Goal: Task Accomplishment & Management: Manage account settings

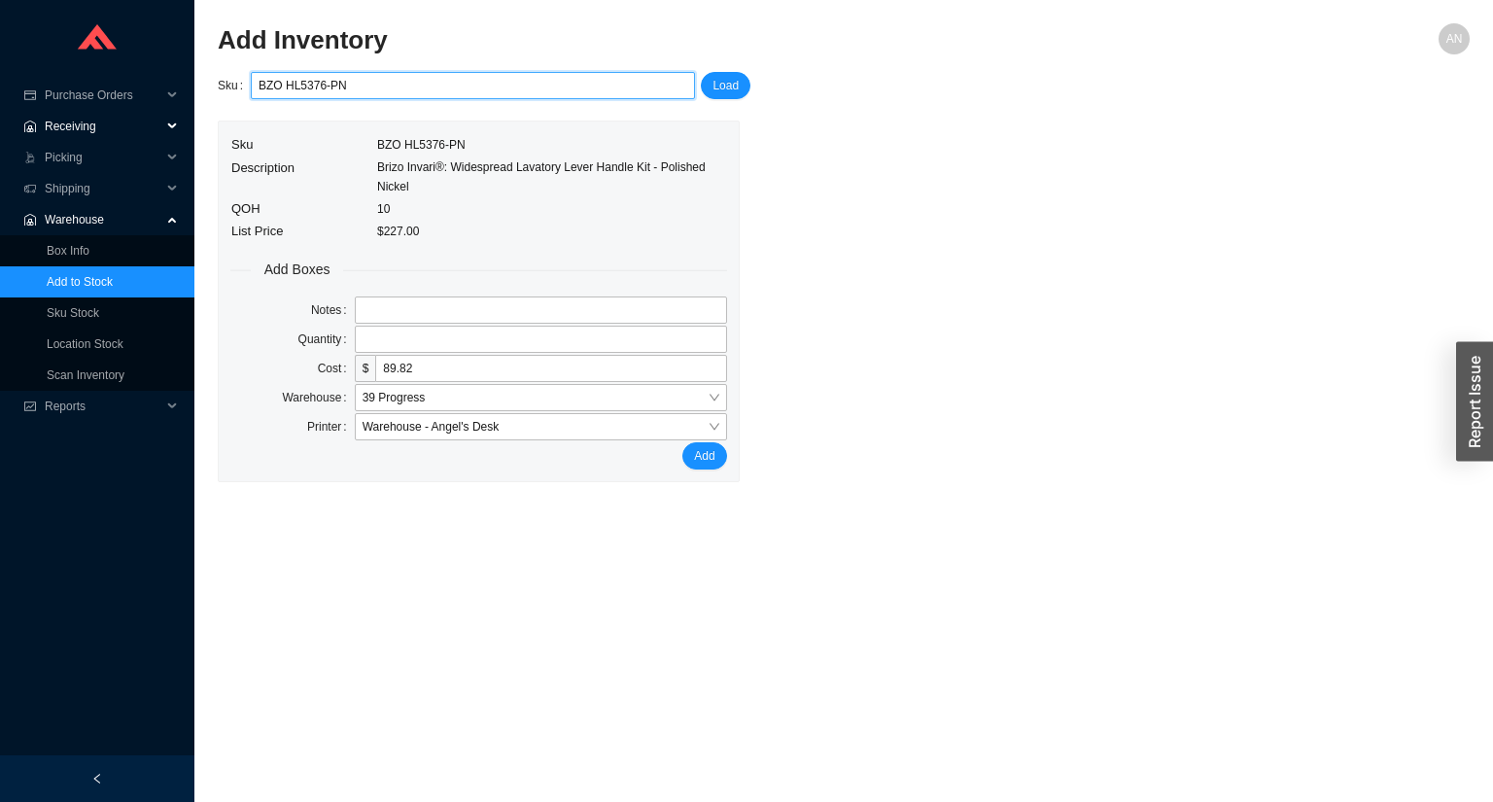
click at [89, 128] on span "Receiving" at bounding box center [103, 126] width 117 height 31
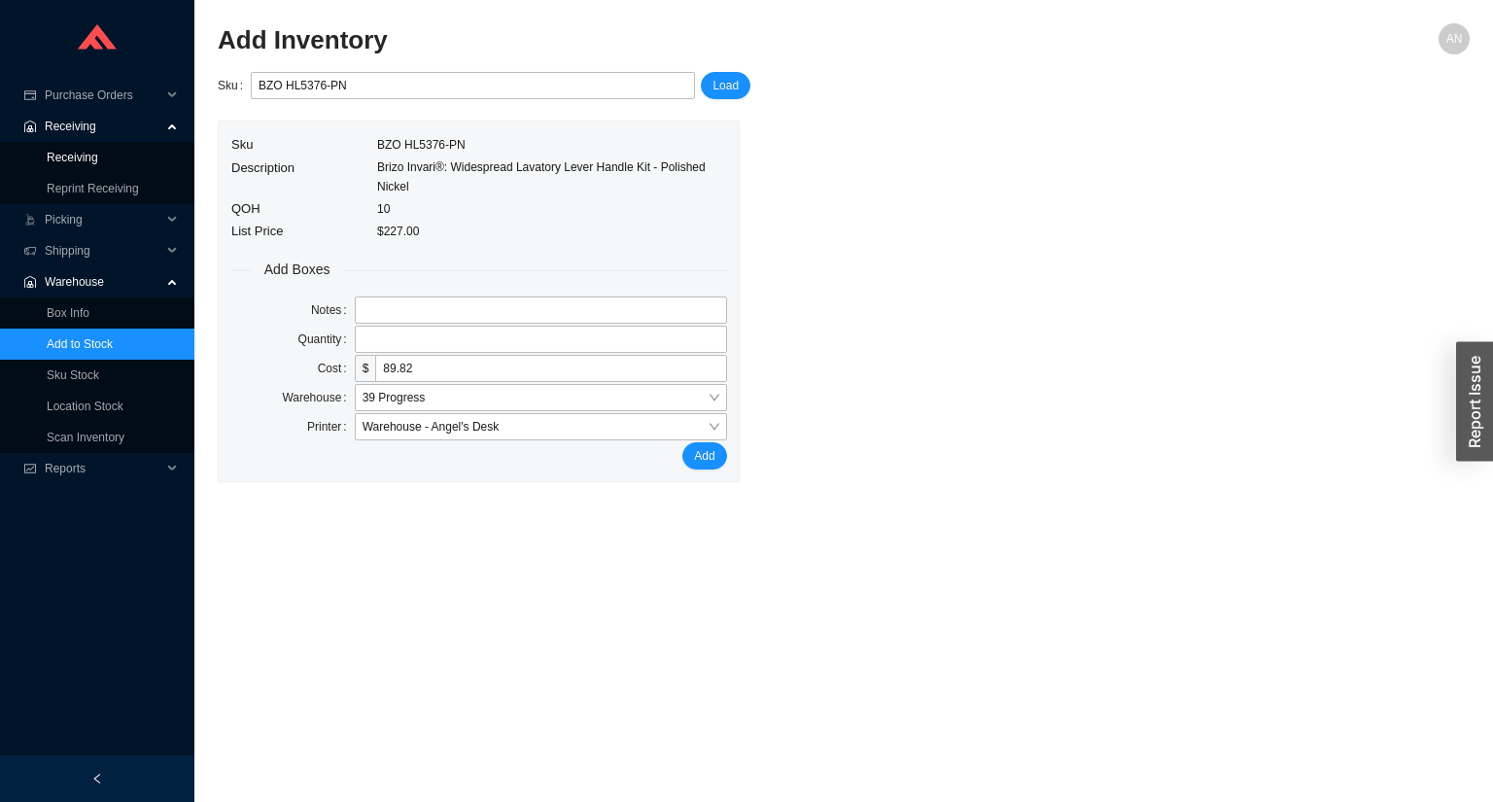
click at [88, 160] on link "Receiving" at bounding box center [73, 158] width 52 height 14
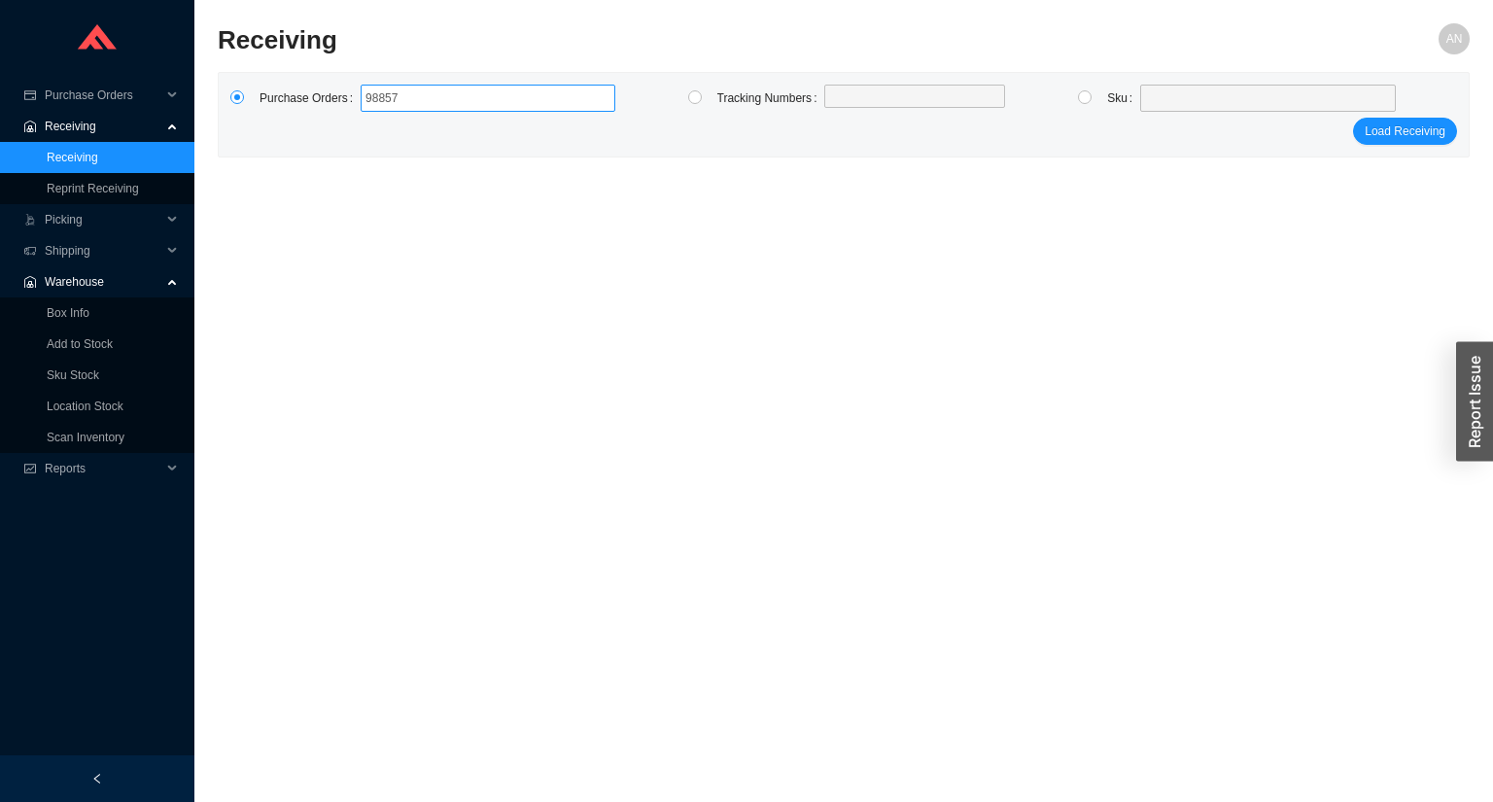
type input "988570"
click button "Load Receiving" at bounding box center [1405, 131] width 104 height 27
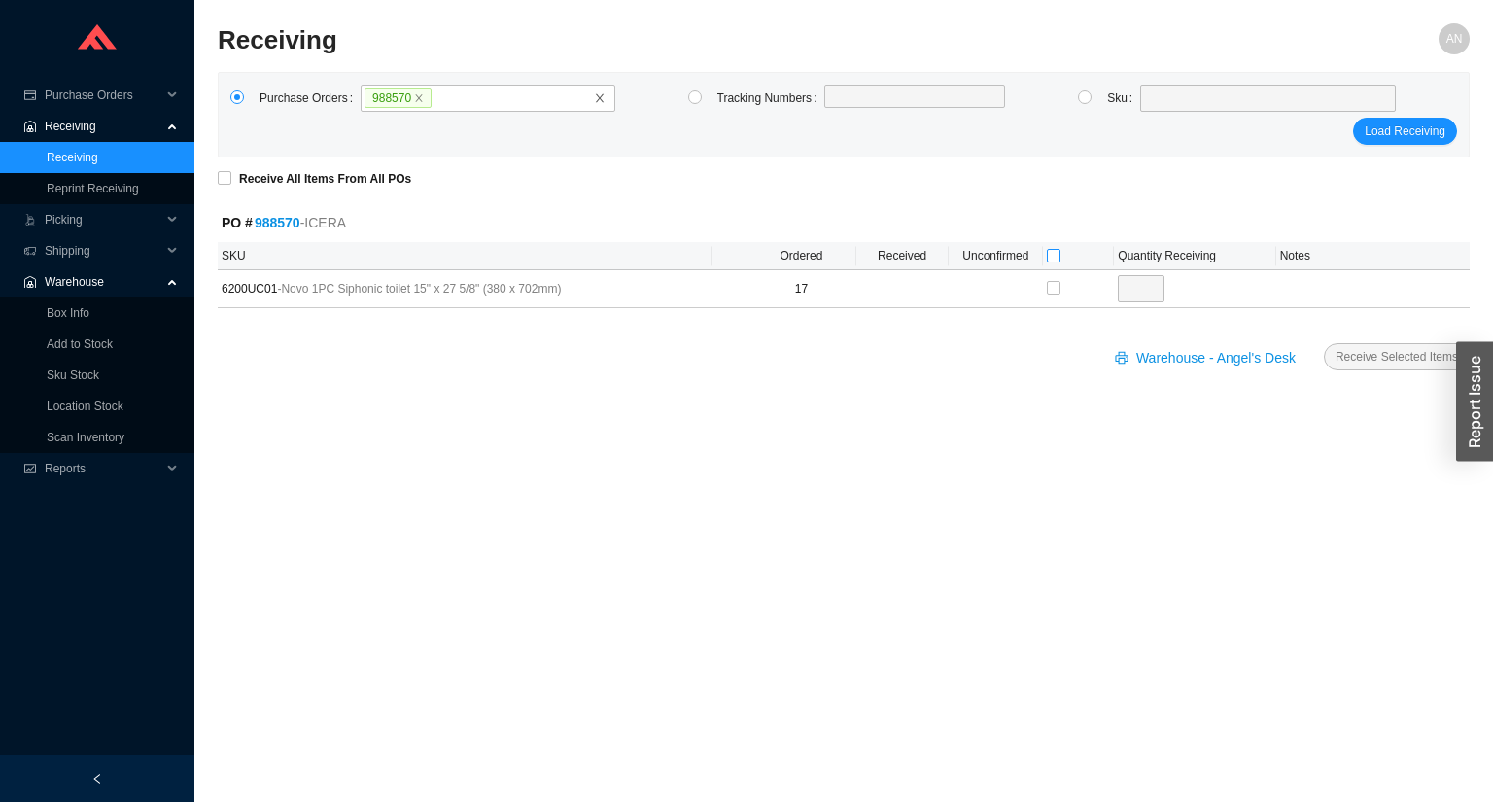
click at [1054, 255] on input "checkbox" at bounding box center [1054, 256] width 14 height 14
checkbox input "true"
type input "17"
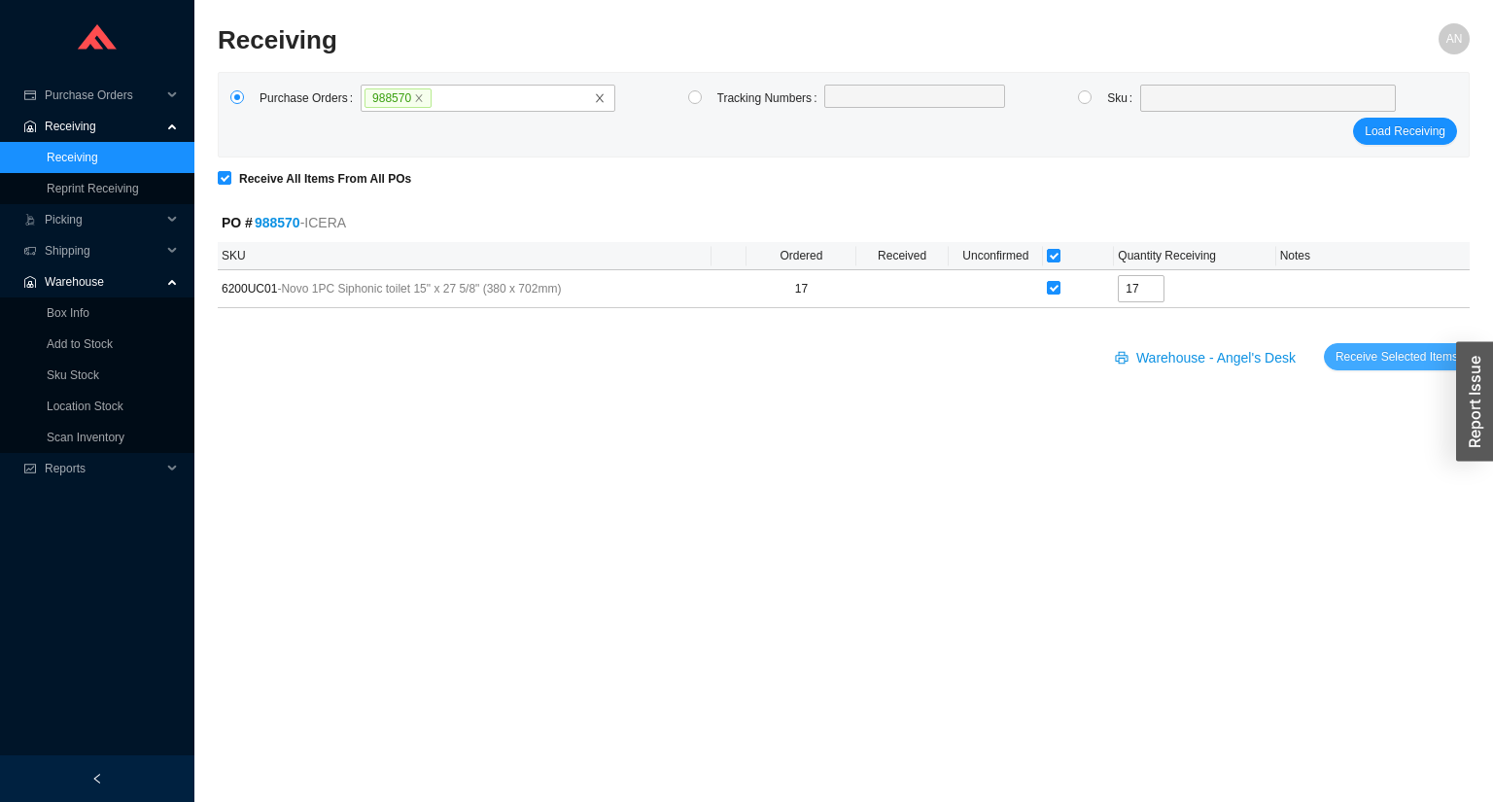
click at [1394, 351] on span "Receive Selected Items" at bounding box center [1397, 356] width 123 height 19
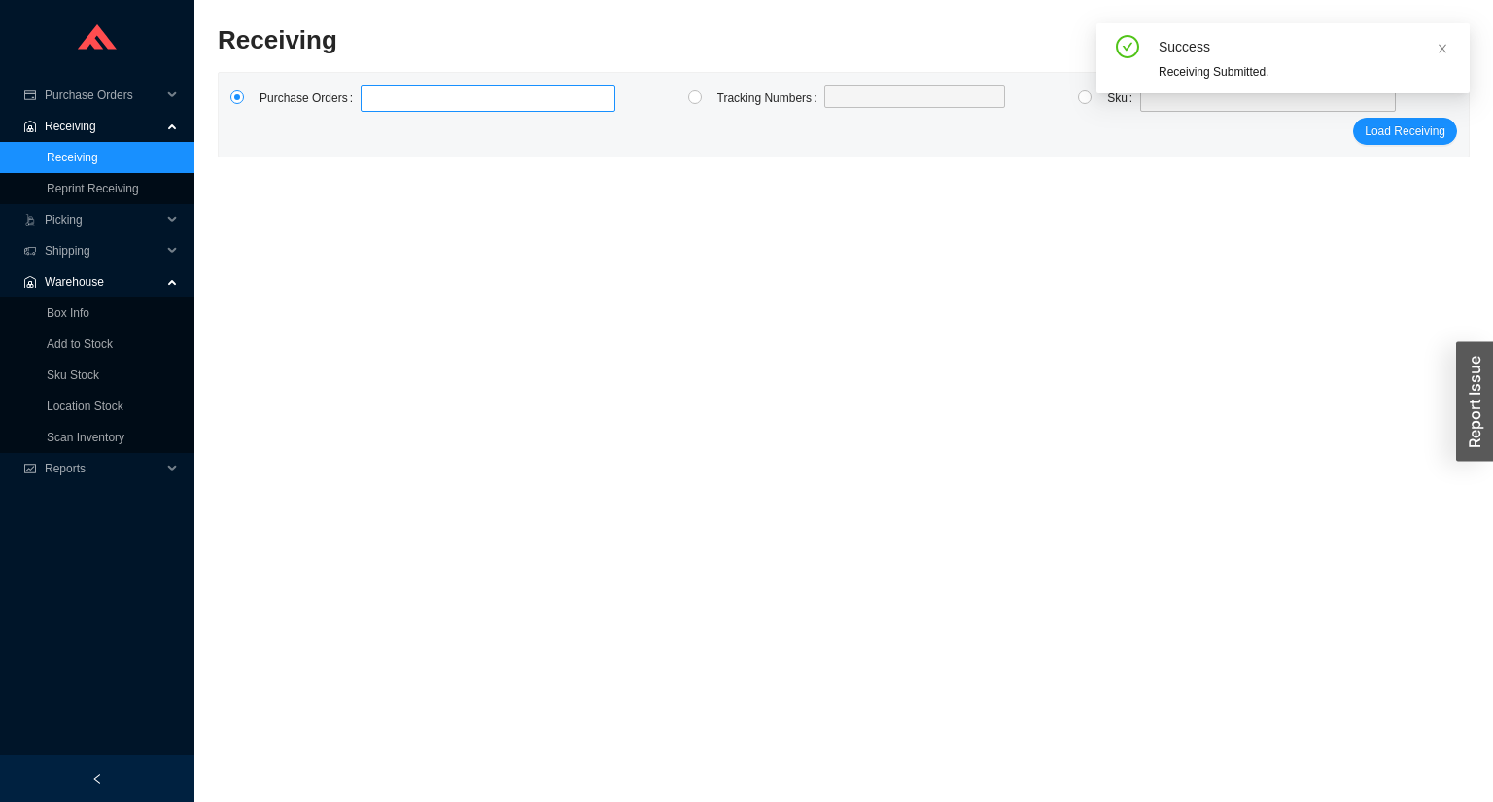
click at [403, 93] on label at bounding box center [488, 98] width 255 height 27
click at [377, 93] on input at bounding box center [371, 98] width 14 height 21
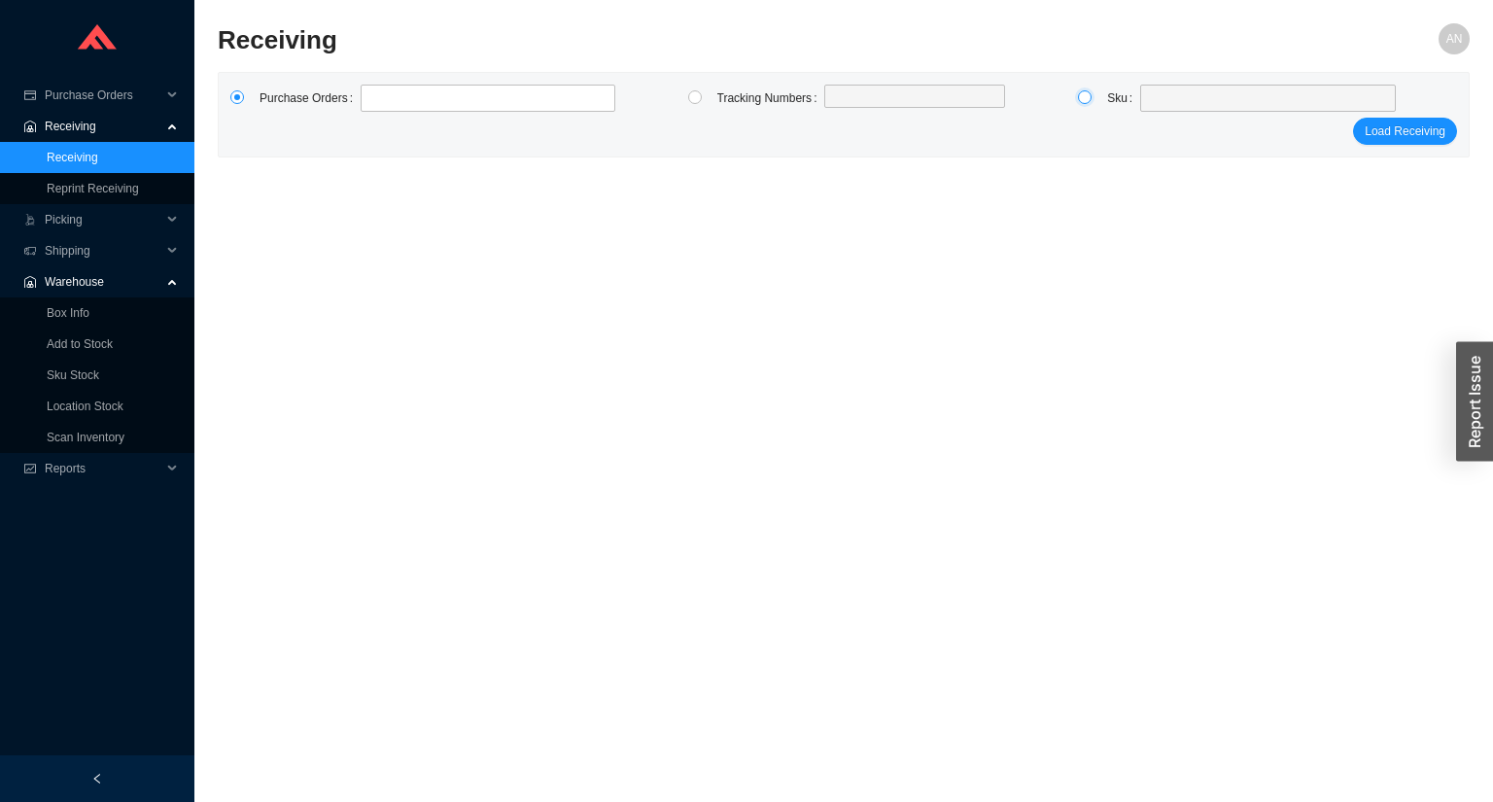
click at [1086, 94] on input "radio" at bounding box center [1085, 97] width 14 height 14
radio input "true"
click at [1156, 95] on span at bounding box center [1268, 98] width 240 height 25
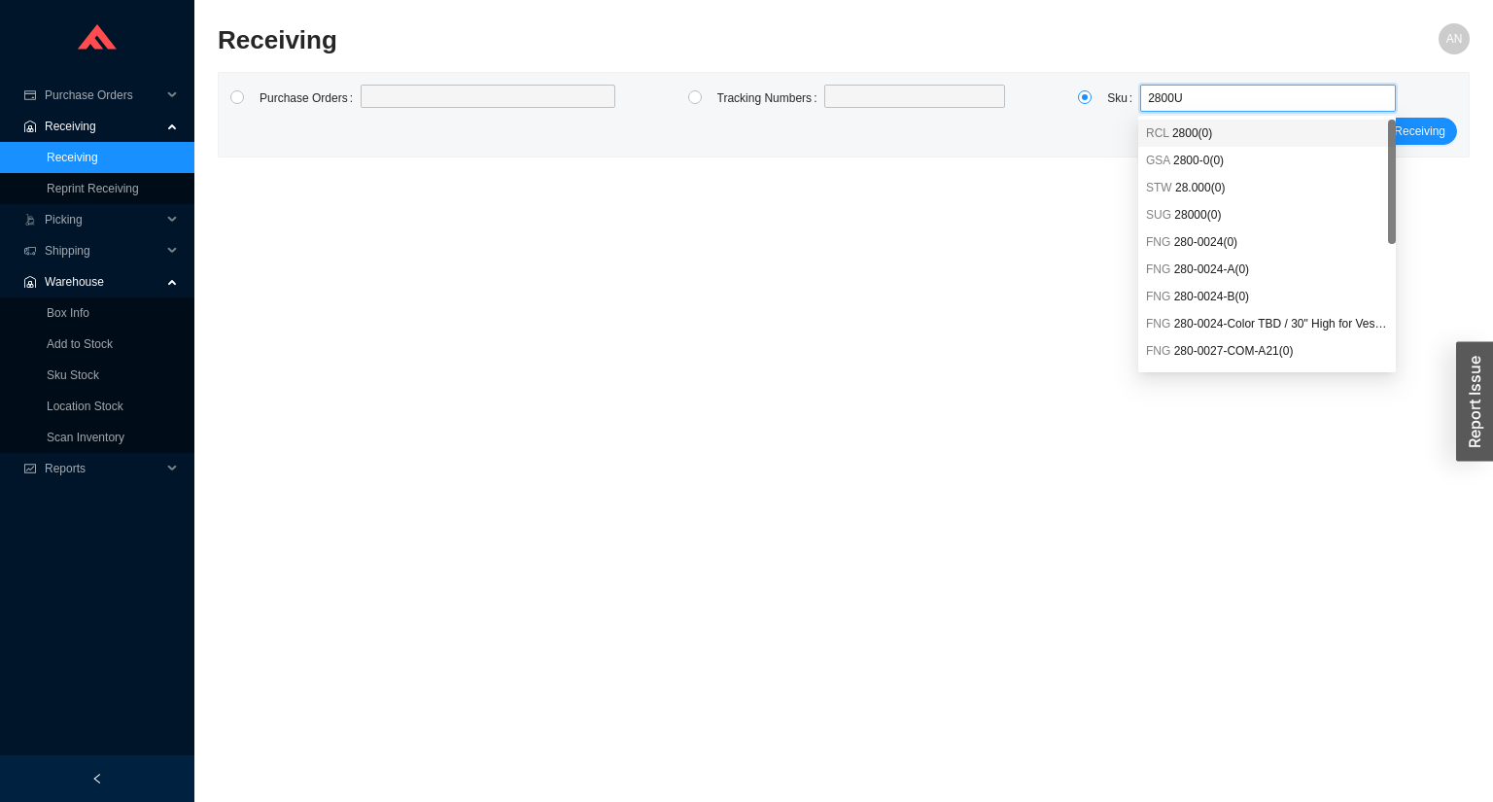
type input "2800UL"
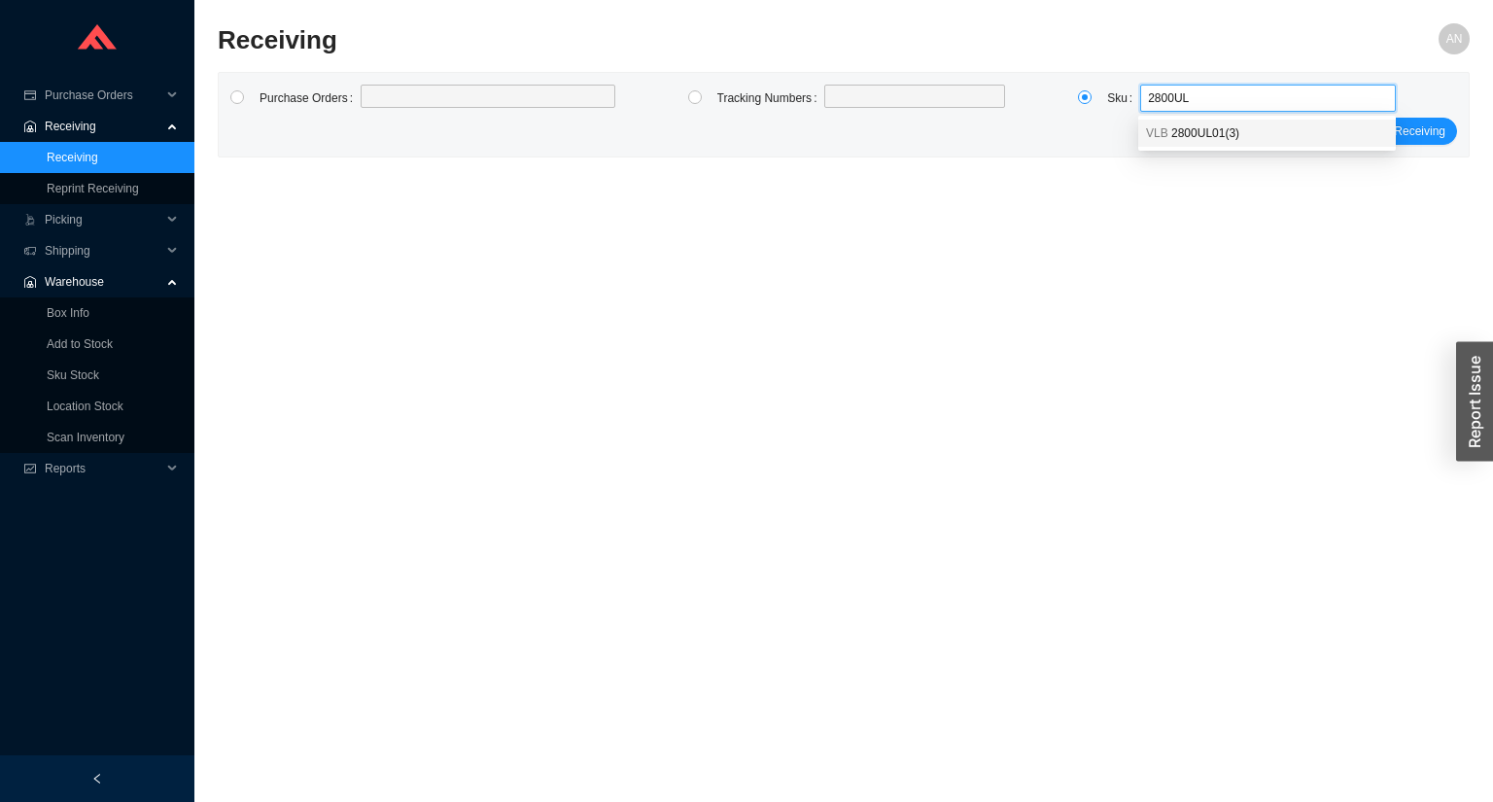
click at [1233, 138] on span "2800UL01 ( 3 )" at bounding box center [1206, 133] width 68 height 14
click at [1385, 124] on span "Load Receiving" at bounding box center [1405, 131] width 81 height 19
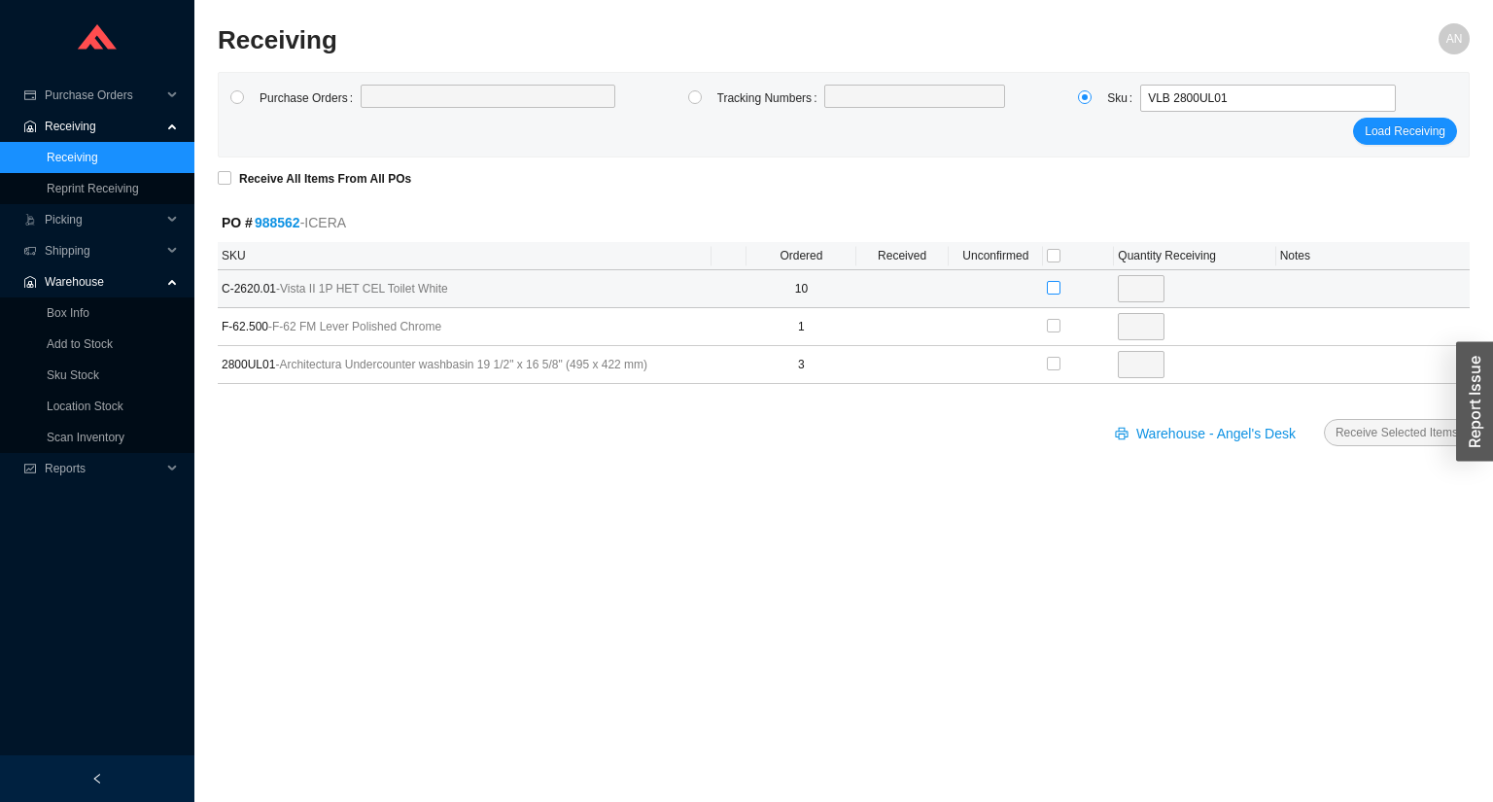
click at [1058, 288] on input "checkbox" at bounding box center [1054, 288] width 14 height 14
checkbox input "true"
type input "10"
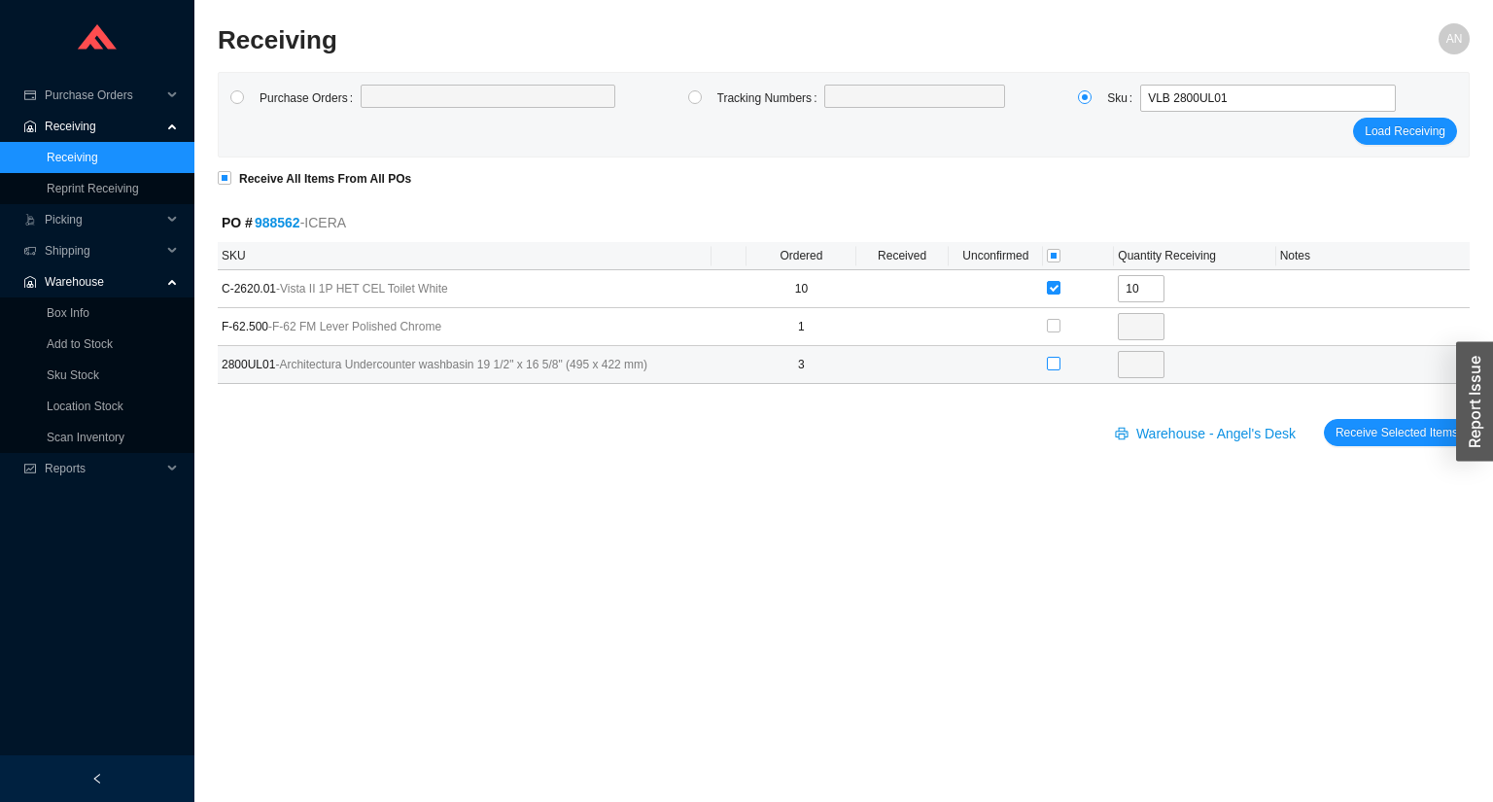
click at [1051, 363] on input "checkbox" at bounding box center [1054, 364] width 14 height 14
checkbox input "true"
type input "3"
click at [289, 225] on link "988562" at bounding box center [278, 223] width 46 height 16
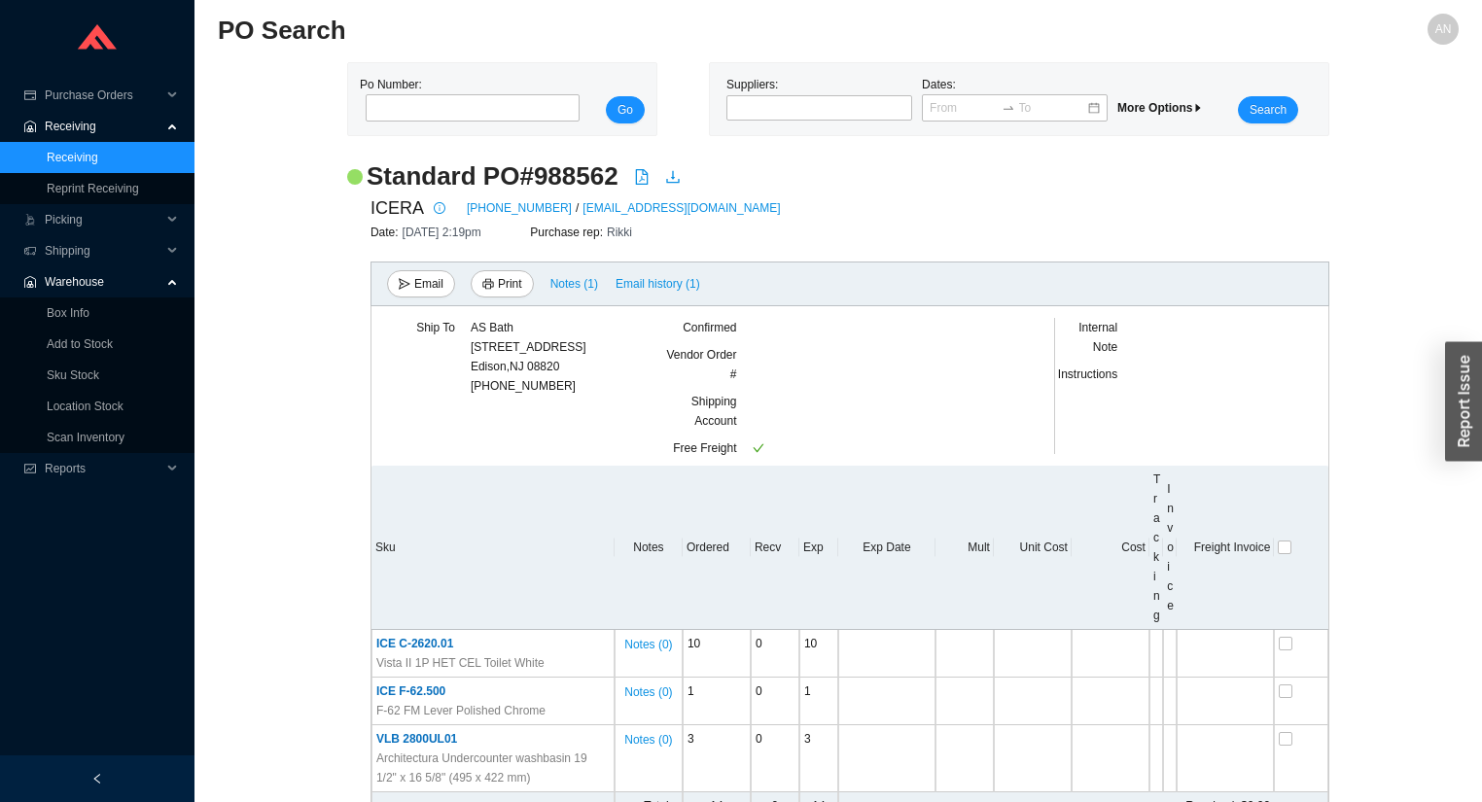
scroll to position [132, 0]
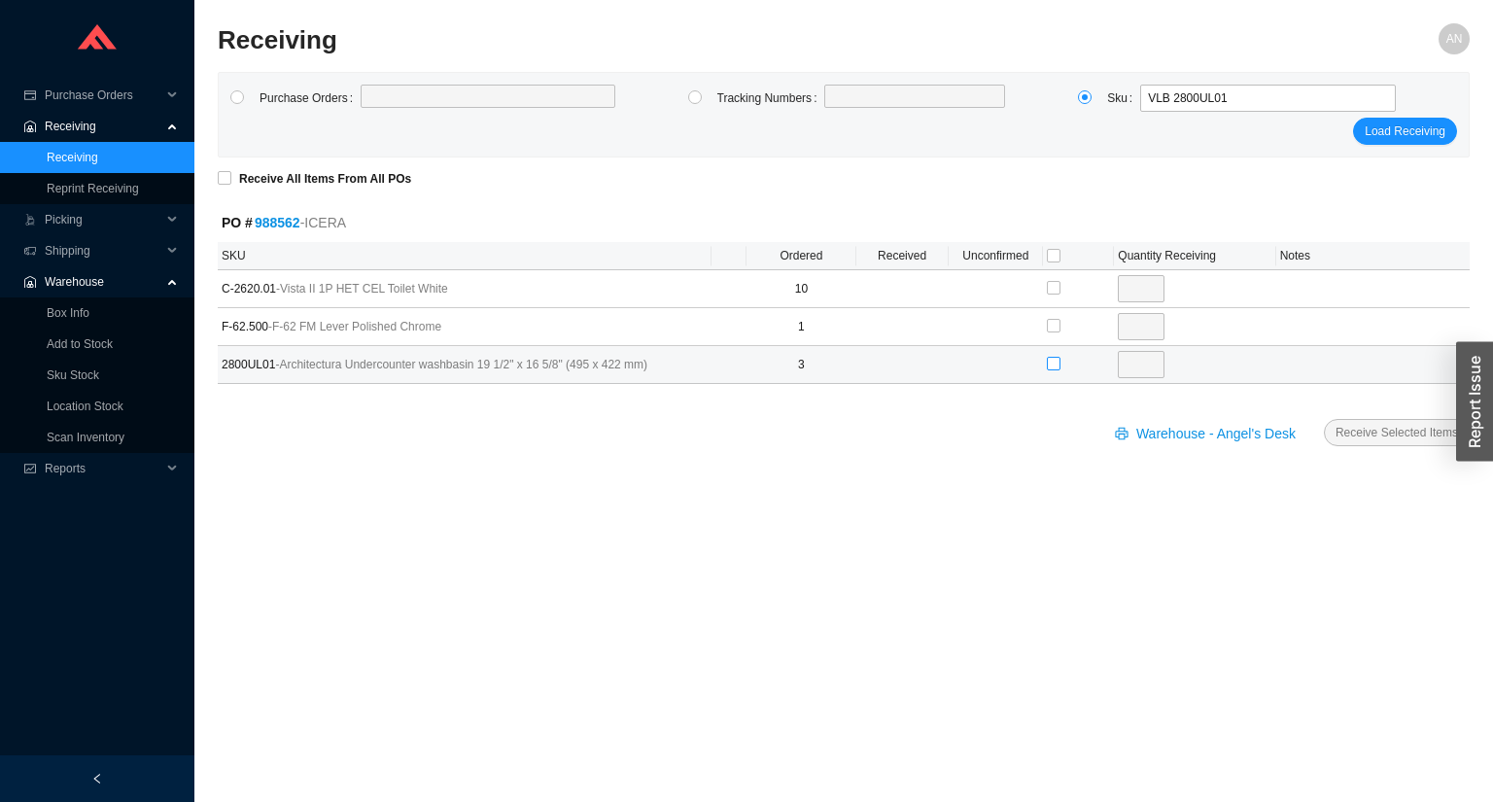
click at [1051, 362] on input "checkbox" at bounding box center [1054, 364] width 14 height 14
checkbox input "true"
type input "3"
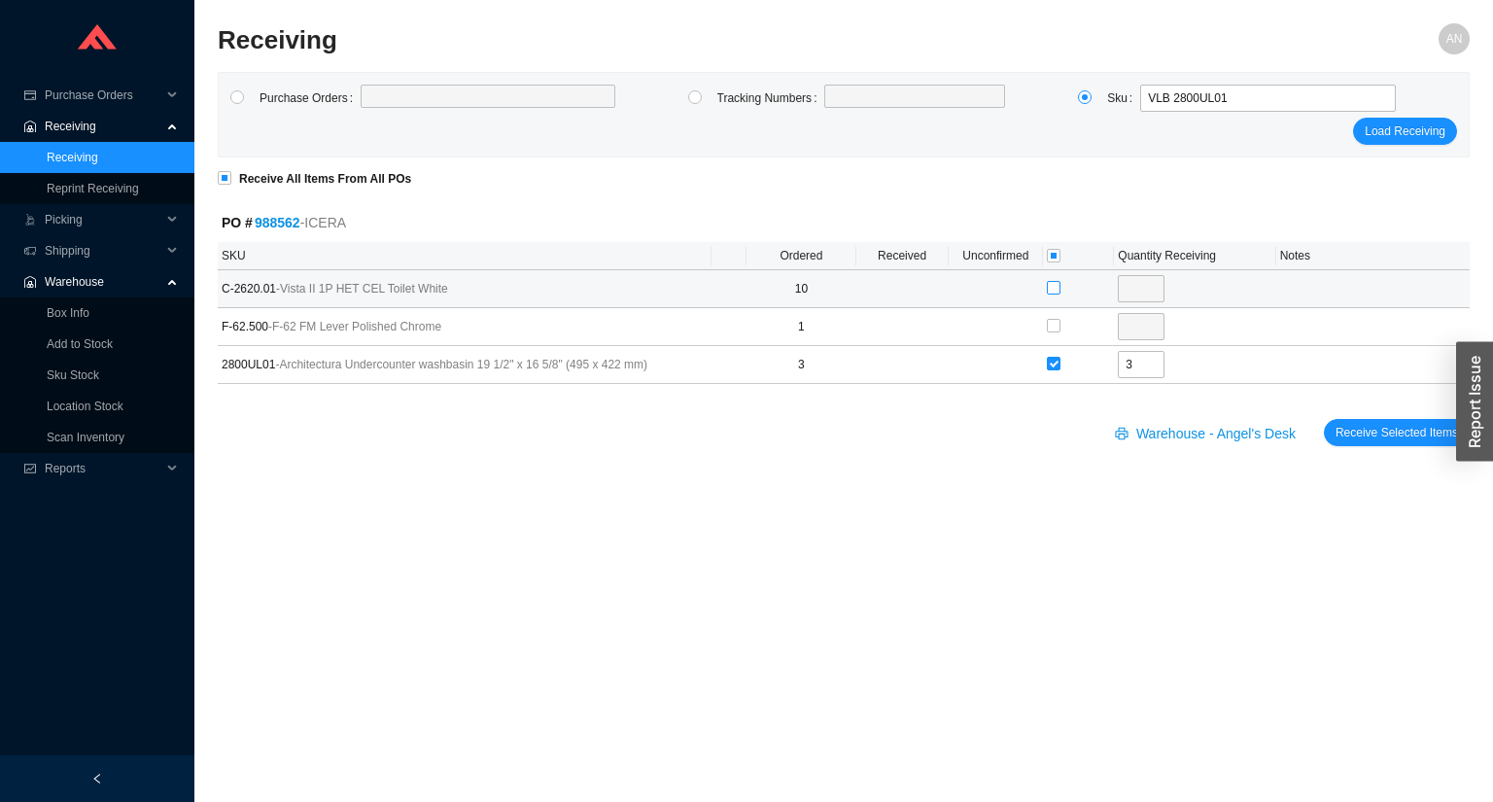
click at [1055, 284] on input "checkbox" at bounding box center [1054, 288] width 14 height 14
checkbox input "true"
type input "10"
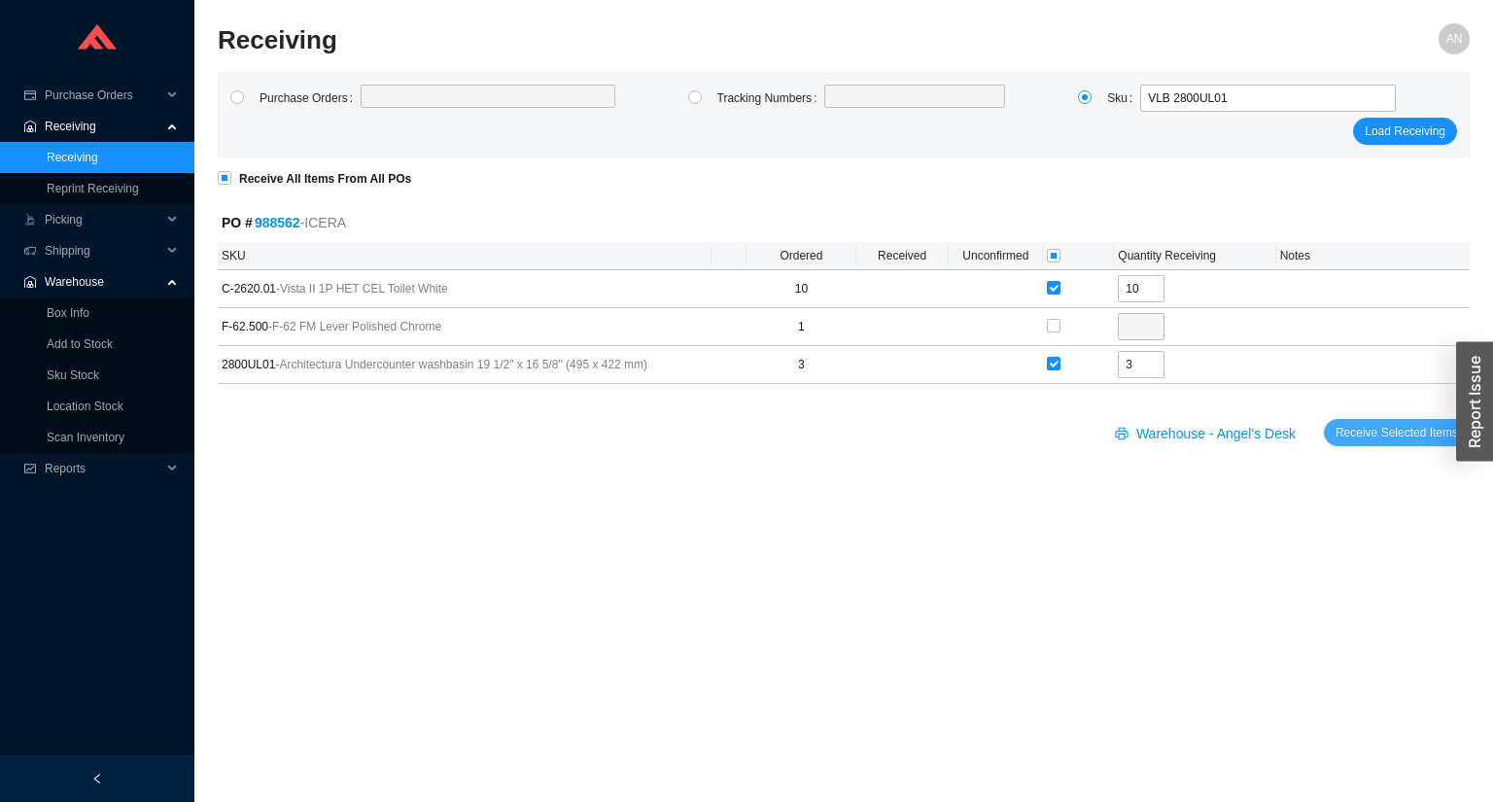
click at [1356, 434] on span "Receive Selected Items" at bounding box center [1397, 432] width 123 height 19
radio input "true"
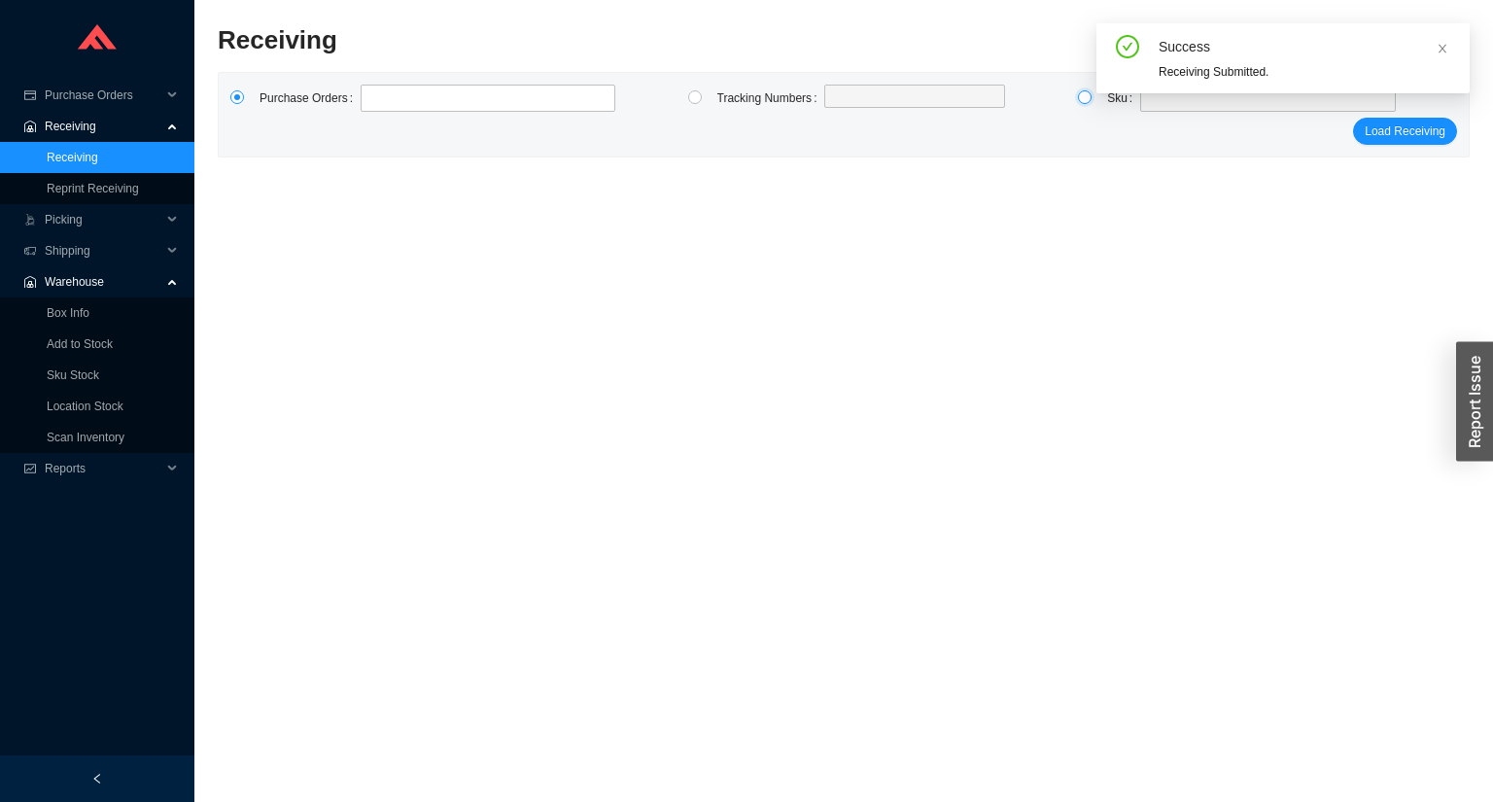
click at [1081, 96] on input "radio" at bounding box center [1085, 97] width 14 height 14
radio input "true"
click at [1155, 106] on div "Success Receiving Submitted." at bounding box center [1283, 66] width 373 height 86
click at [1443, 49] on icon "close" at bounding box center [1443, 48] width 8 height 9
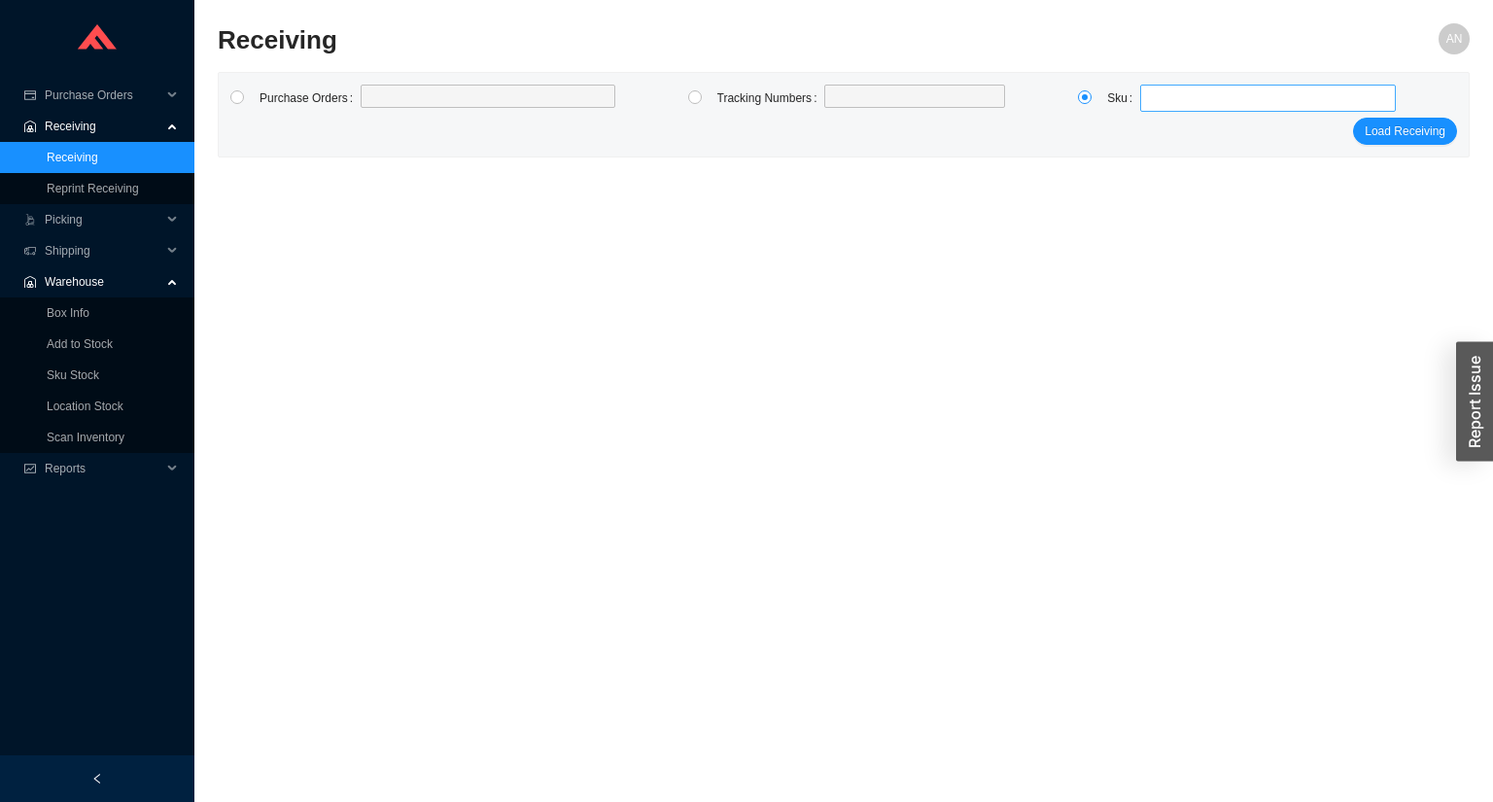
click at [1167, 109] on span at bounding box center [1268, 98] width 240 height 25
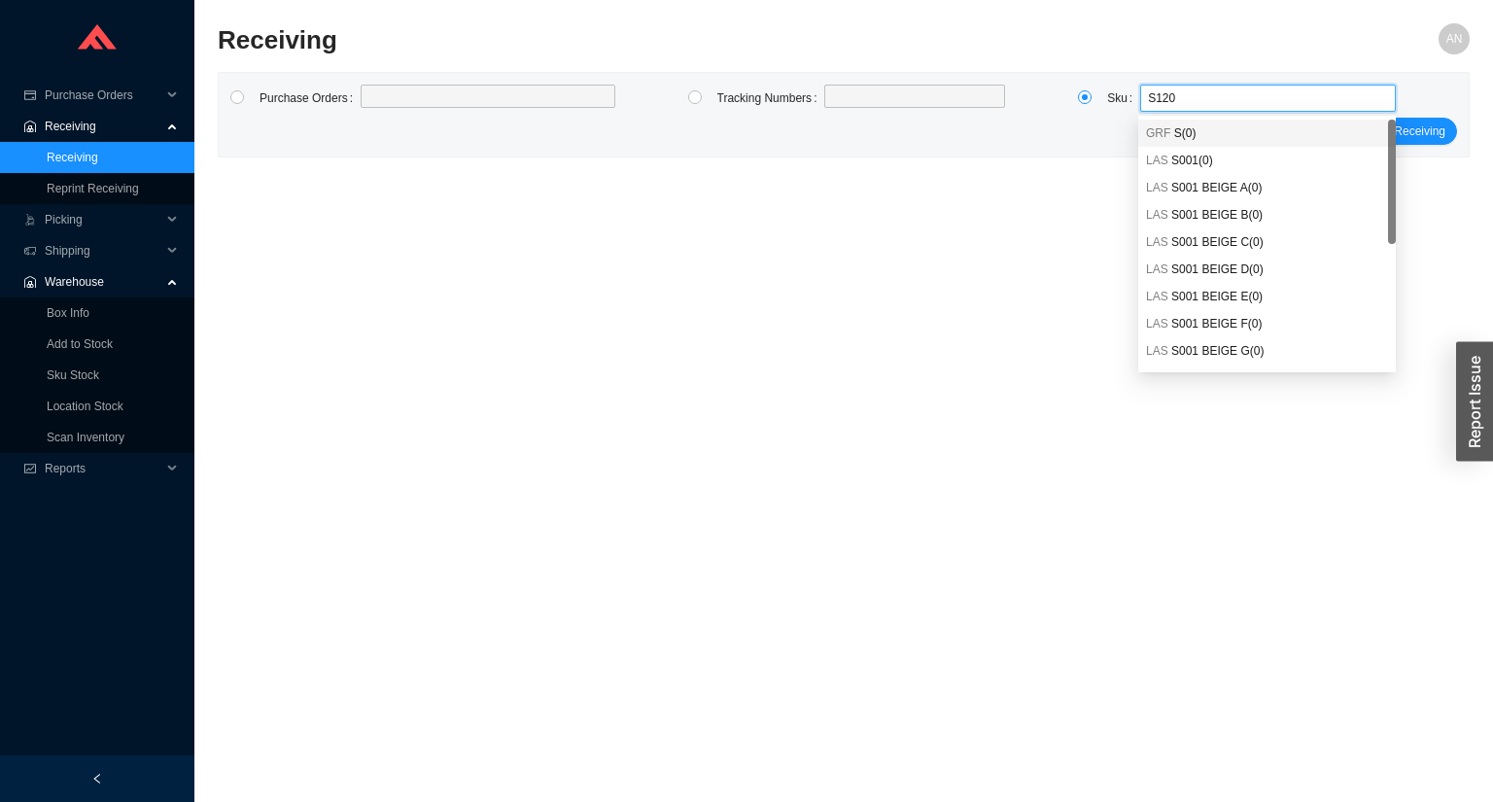
type input "S1201"
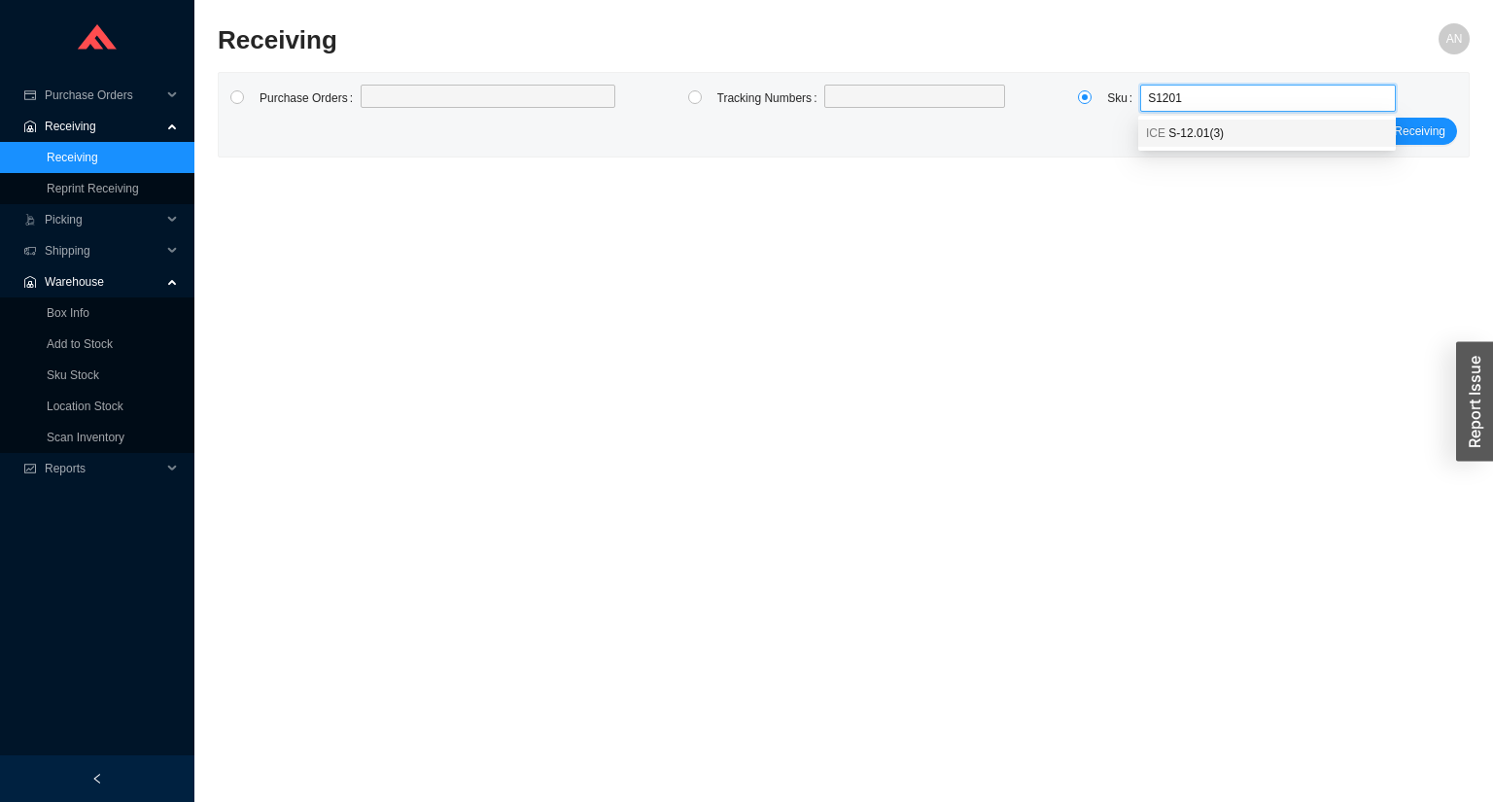
drag, startPoint x: 1176, startPoint y: 137, endPoint x: 1198, endPoint y: 135, distance: 21.5
click at [1181, 136] on span "S-12.01 ( 3 )" at bounding box center [1196, 133] width 55 height 14
click at [1412, 132] on span "Load Receiving" at bounding box center [1405, 131] width 81 height 19
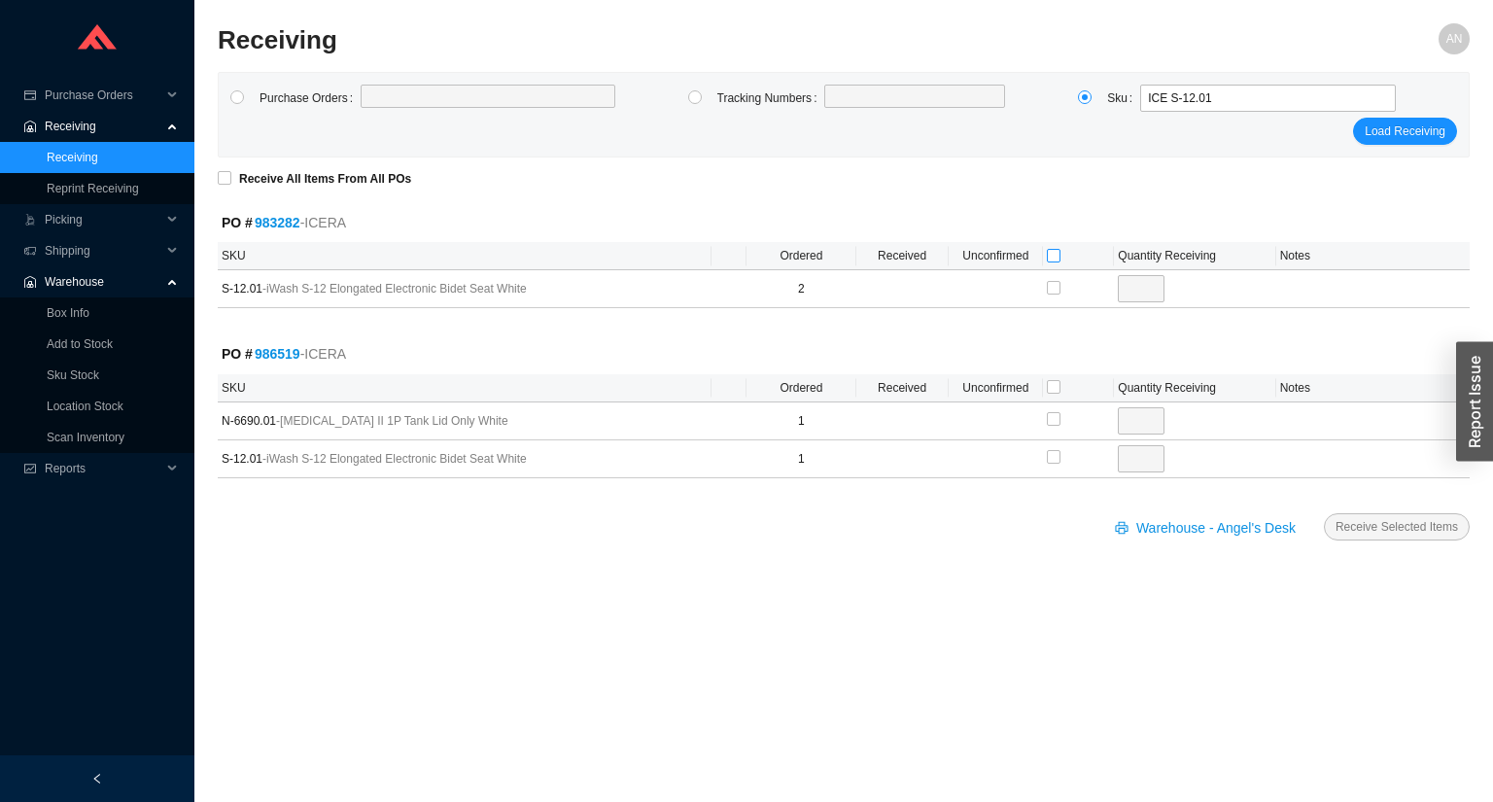
click at [1054, 253] on input "checkbox" at bounding box center [1054, 256] width 14 height 14
checkbox input "true"
type input "2"
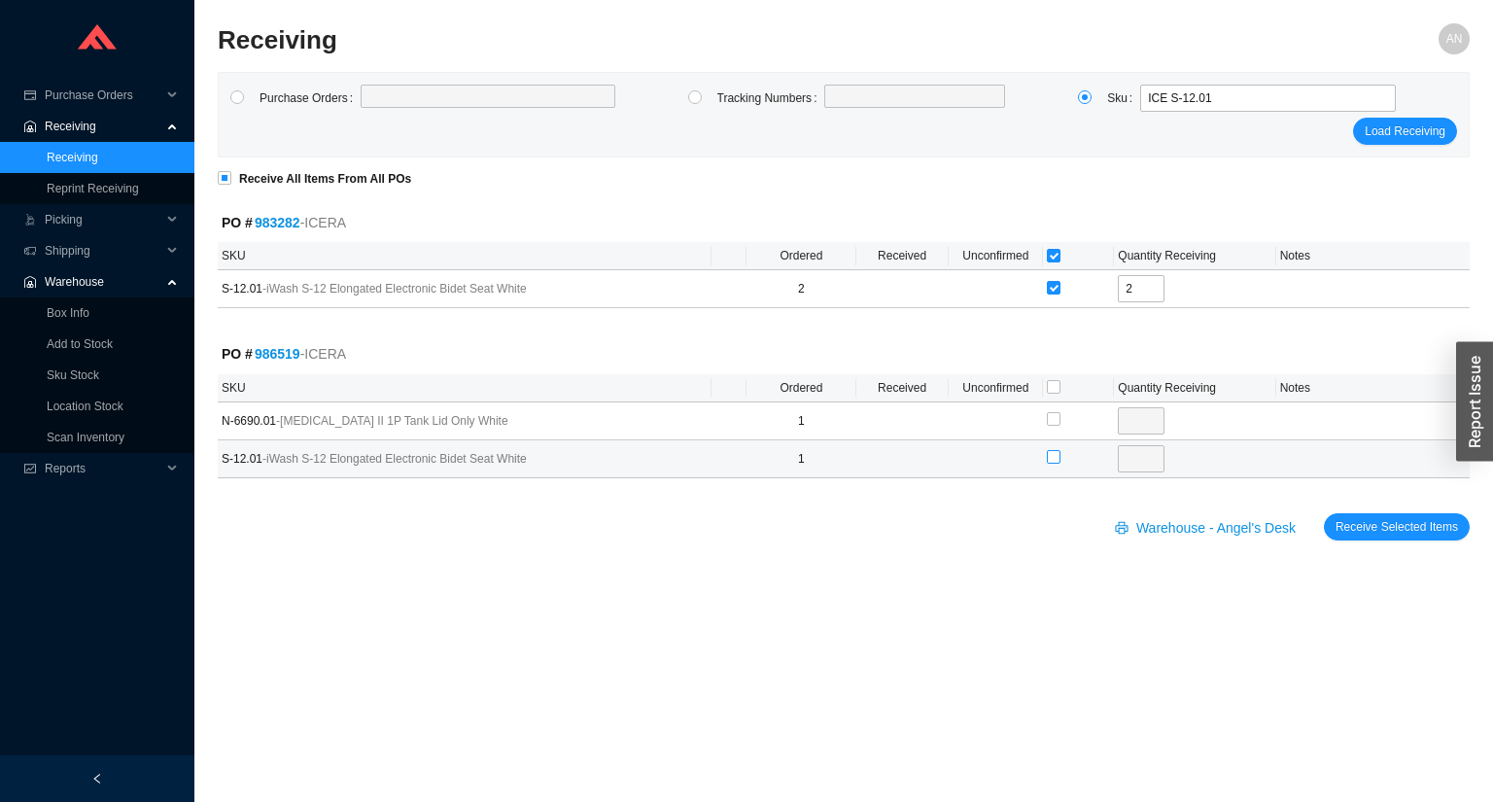
click at [1053, 452] on input "checkbox" at bounding box center [1054, 457] width 14 height 14
checkbox input "true"
type input "1"
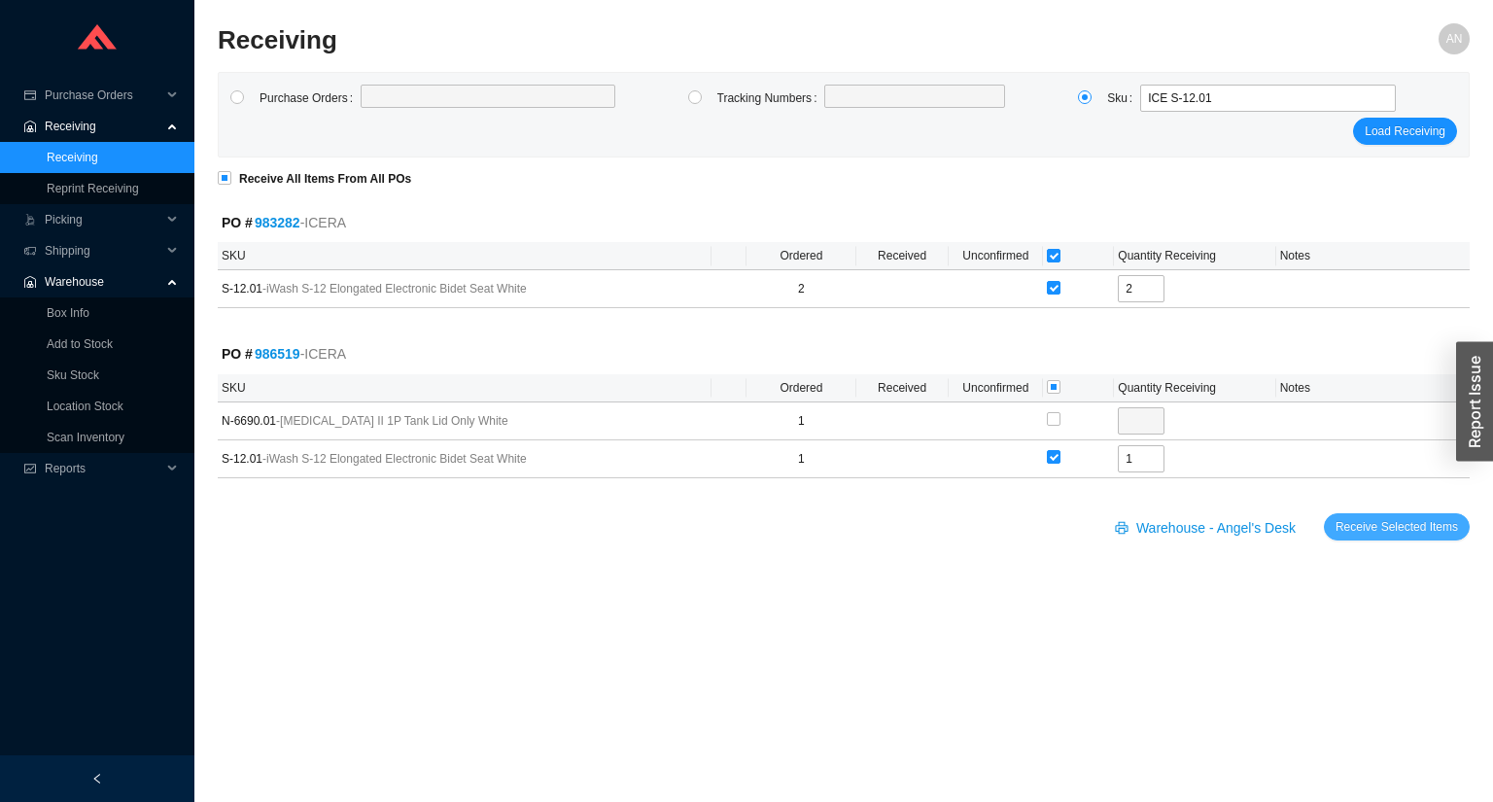
click at [1361, 521] on span "Receive Selected Items" at bounding box center [1397, 526] width 123 height 19
radio input "true"
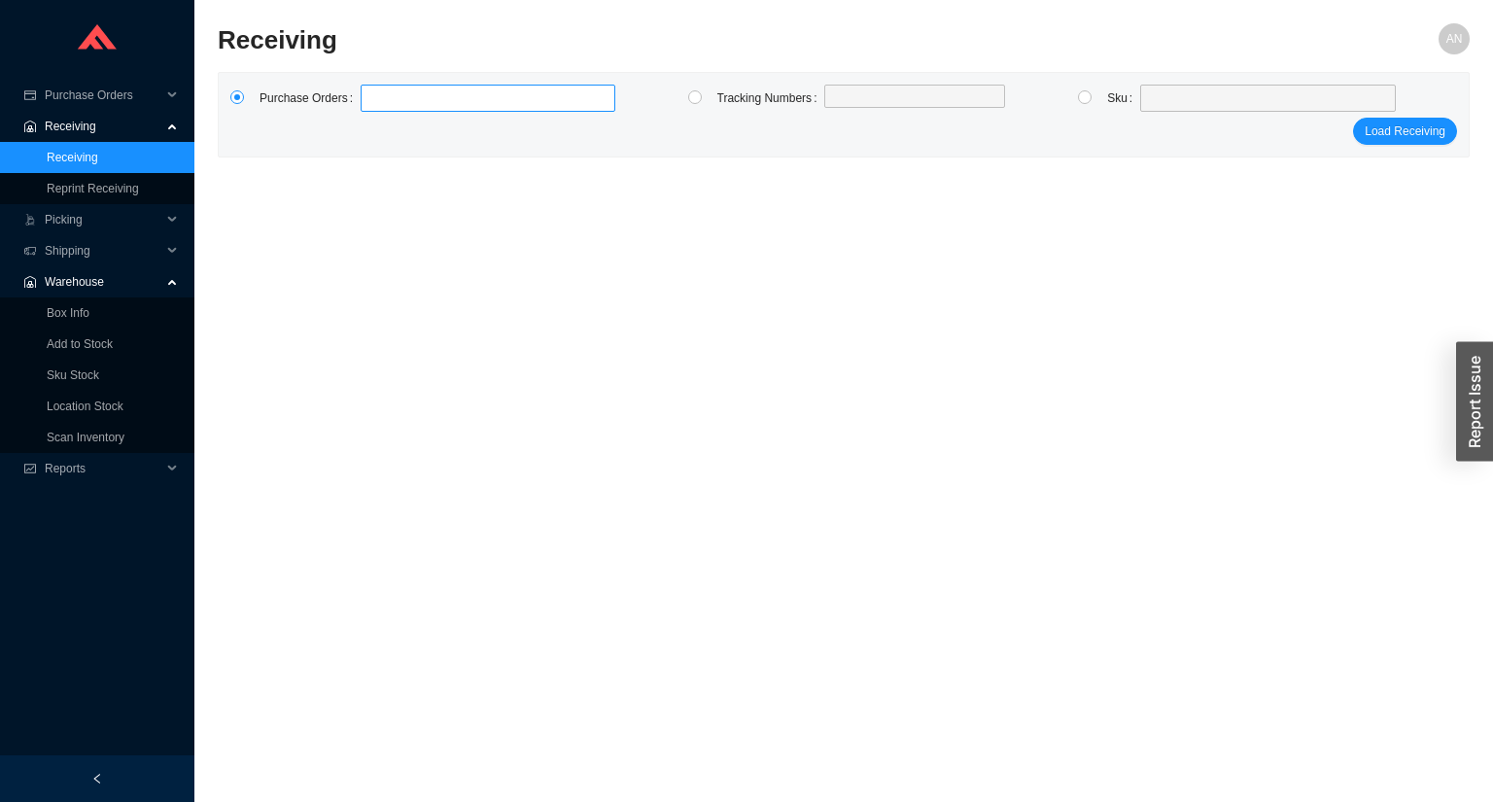
click at [432, 97] on label at bounding box center [488, 98] width 255 height 27
click at [377, 97] on input at bounding box center [371, 98] width 14 height 21
type input "987438"
click button "Load Receiving" at bounding box center [1405, 131] width 104 height 27
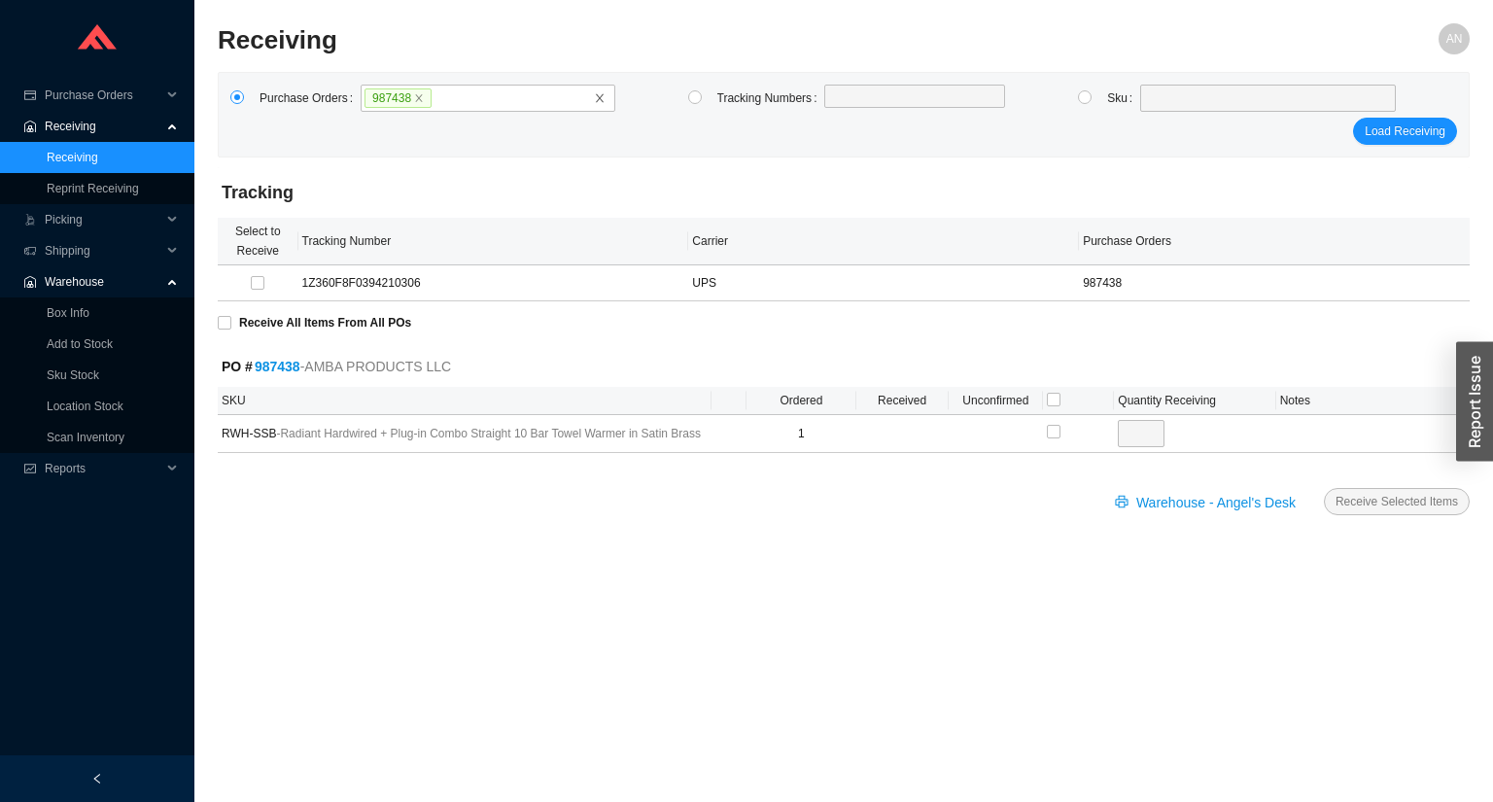
click at [1042, 398] on th "Unconfirmed" at bounding box center [996, 401] width 94 height 28
click at [1059, 401] on input "checkbox" at bounding box center [1054, 400] width 14 height 14
checkbox input "true"
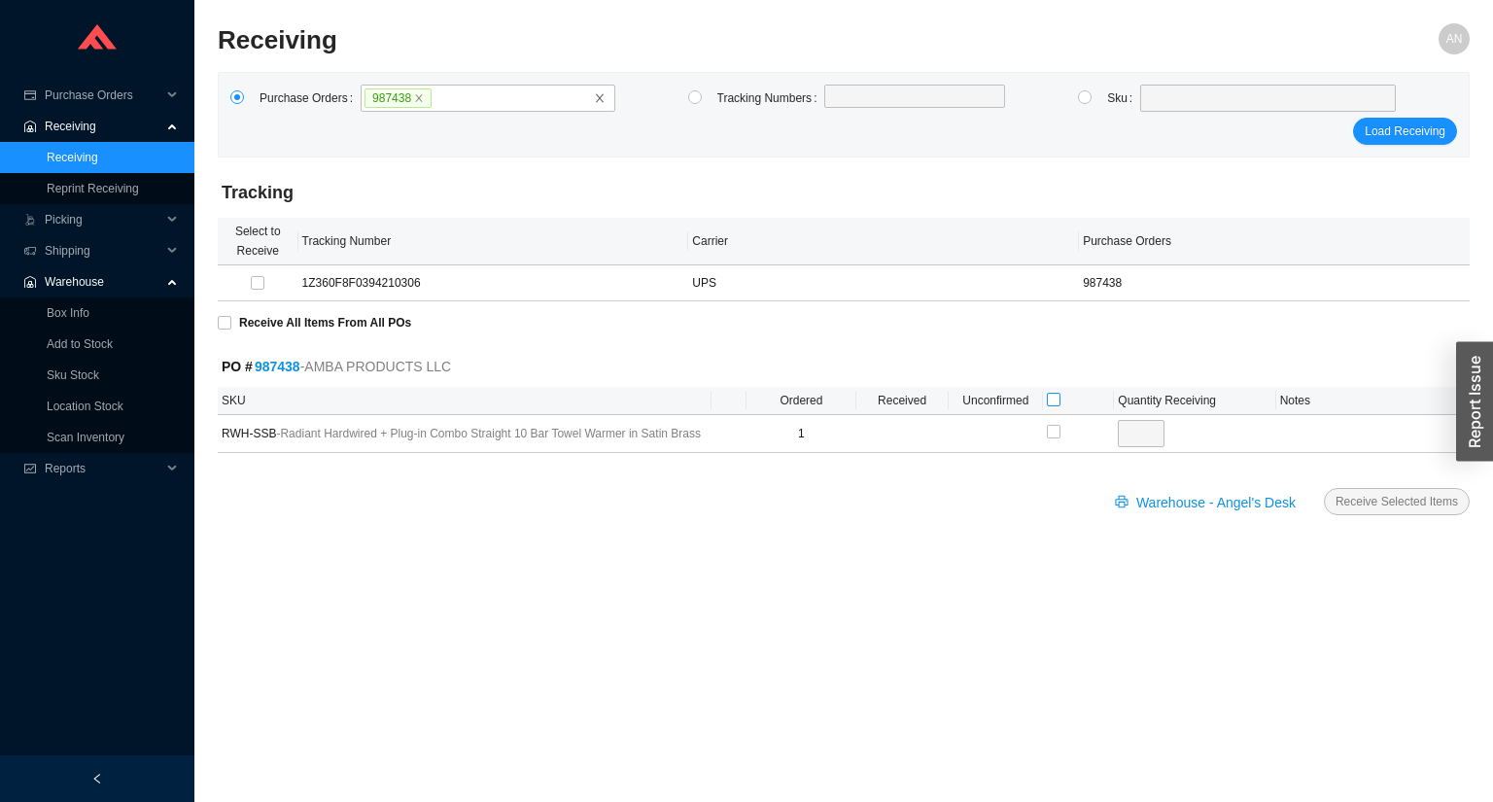
type input "1"
click at [1373, 498] on span "Receive Selected Items" at bounding box center [1397, 501] width 123 height 19
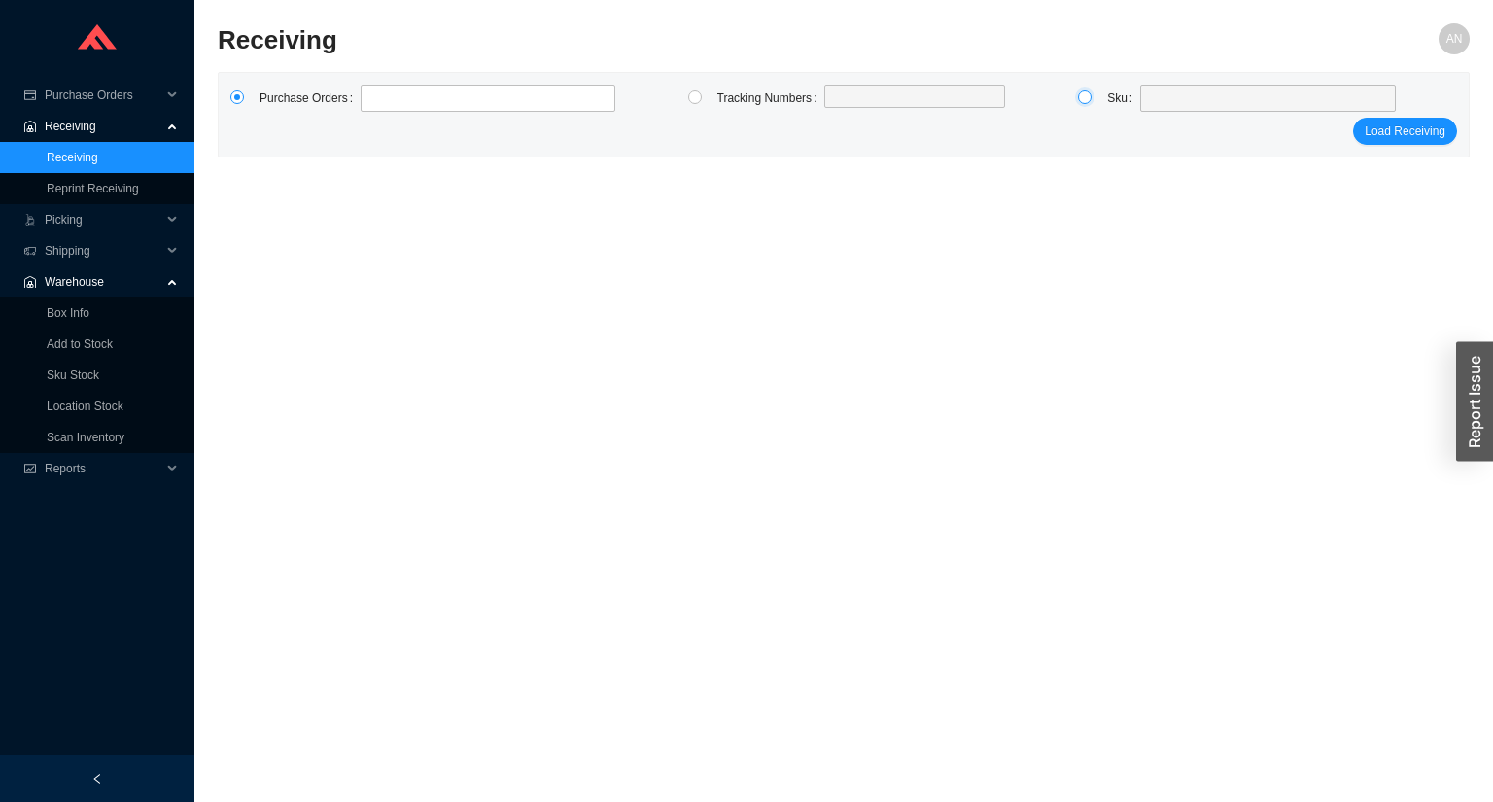
click at [1081, 98] on input "radio" at bounding box center [1085, 97] width 14 height 14
radio input "true"
click at [1164, 103] on span at bounding box center [1268, 98] width 240 height 25
type input "W"
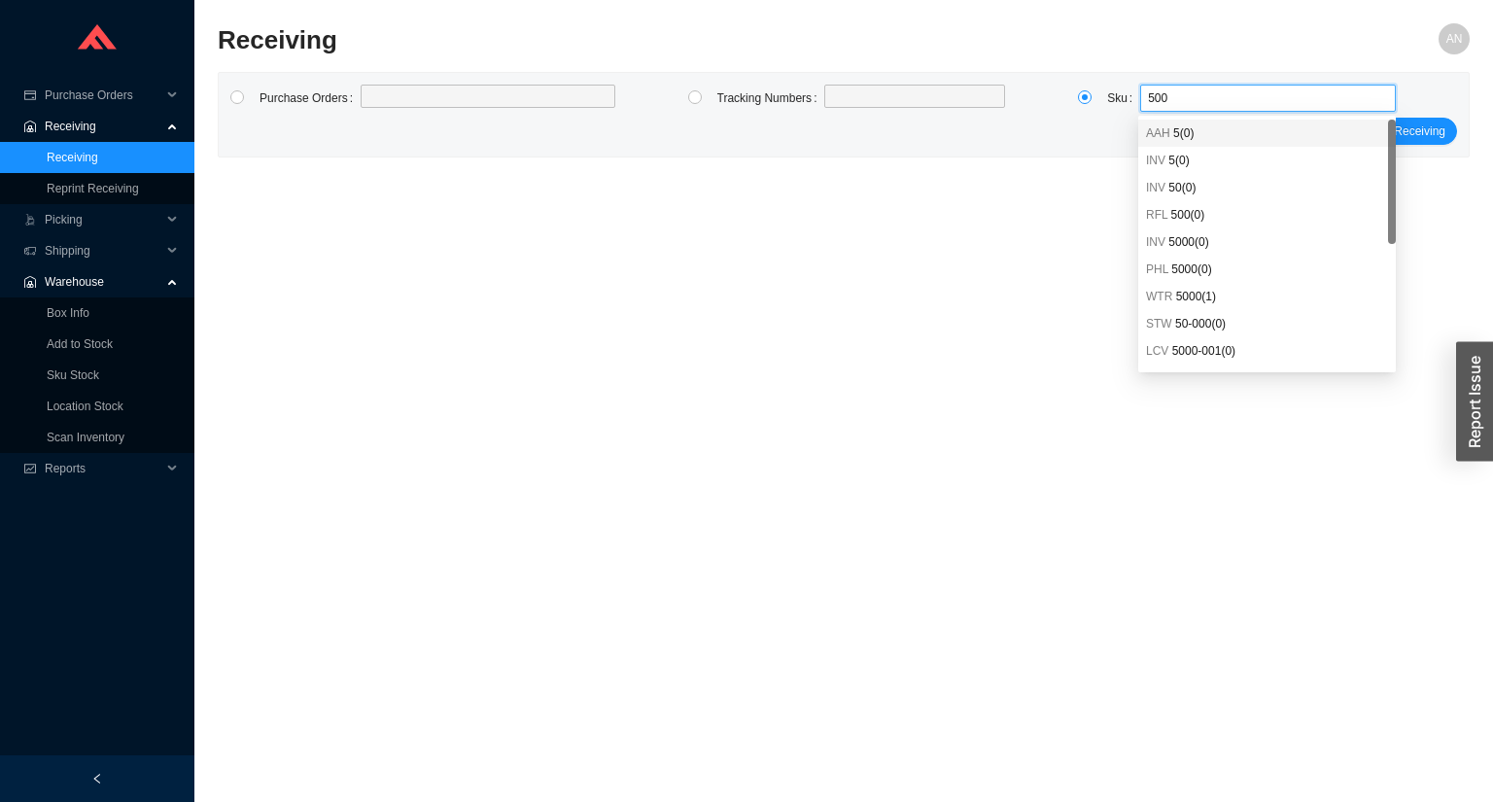
type input "5000"
click at [1182, 186] on span "5000 ( 1 )" at bounding box center [1196, 188] width 40 height 14
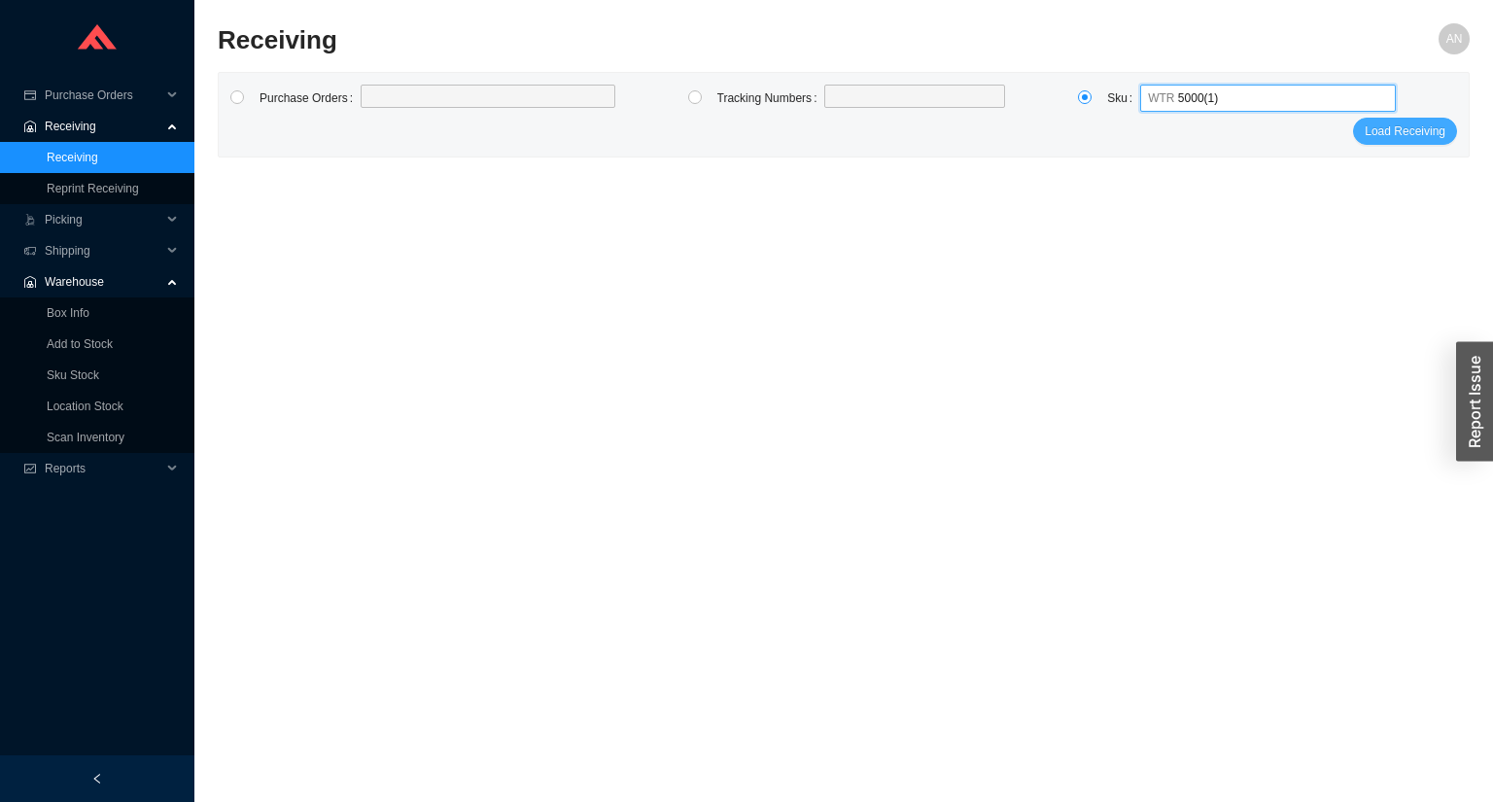
click at [1385, 124] on span "Load Receiving" at bounding box center [1405, 131] width 81 height 19
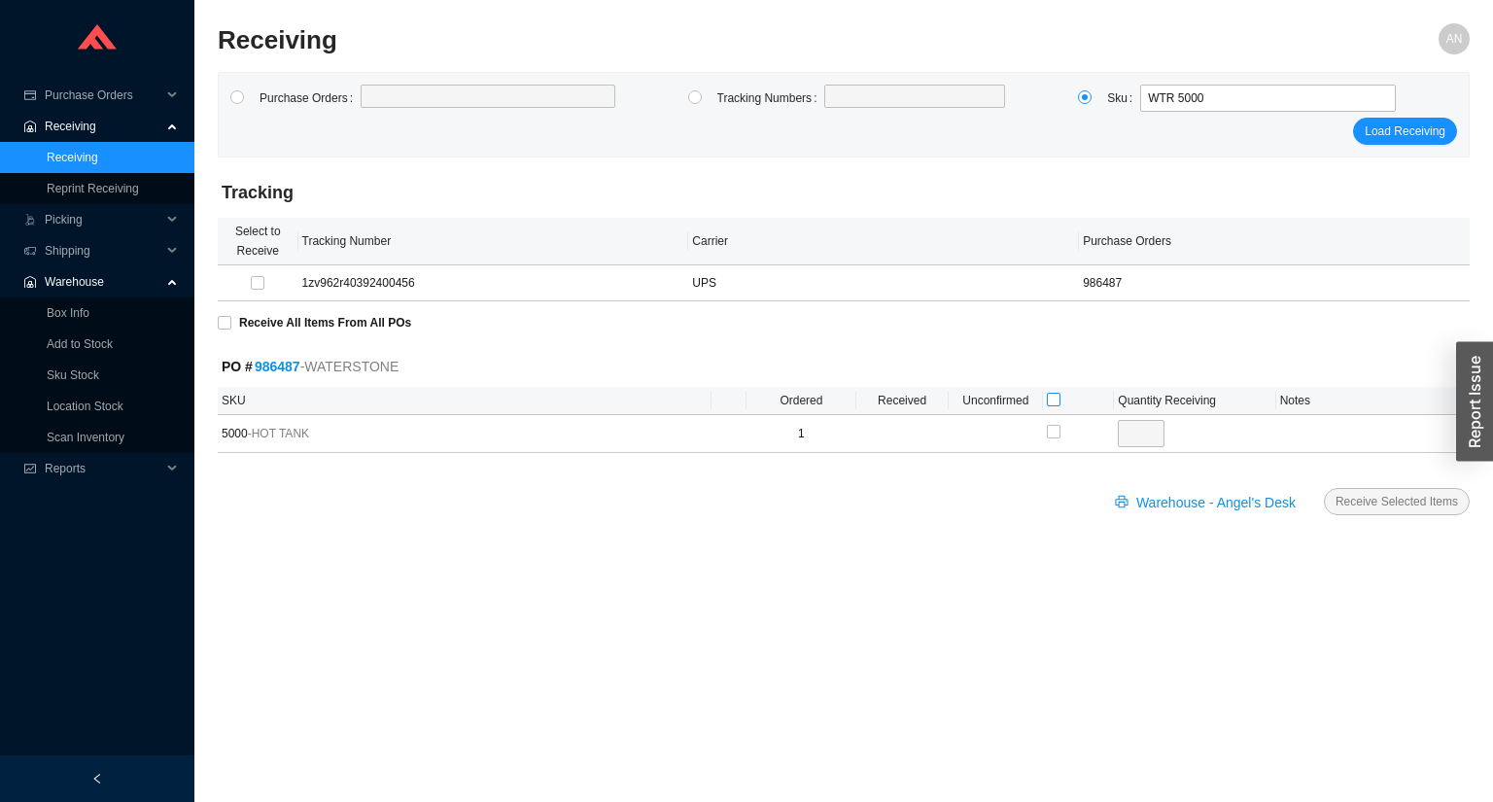
click at [1048, 398] on input "checkbox" at bounding box center [1054, 400] width 14 height 14
checkbox input "true"
type input "1"
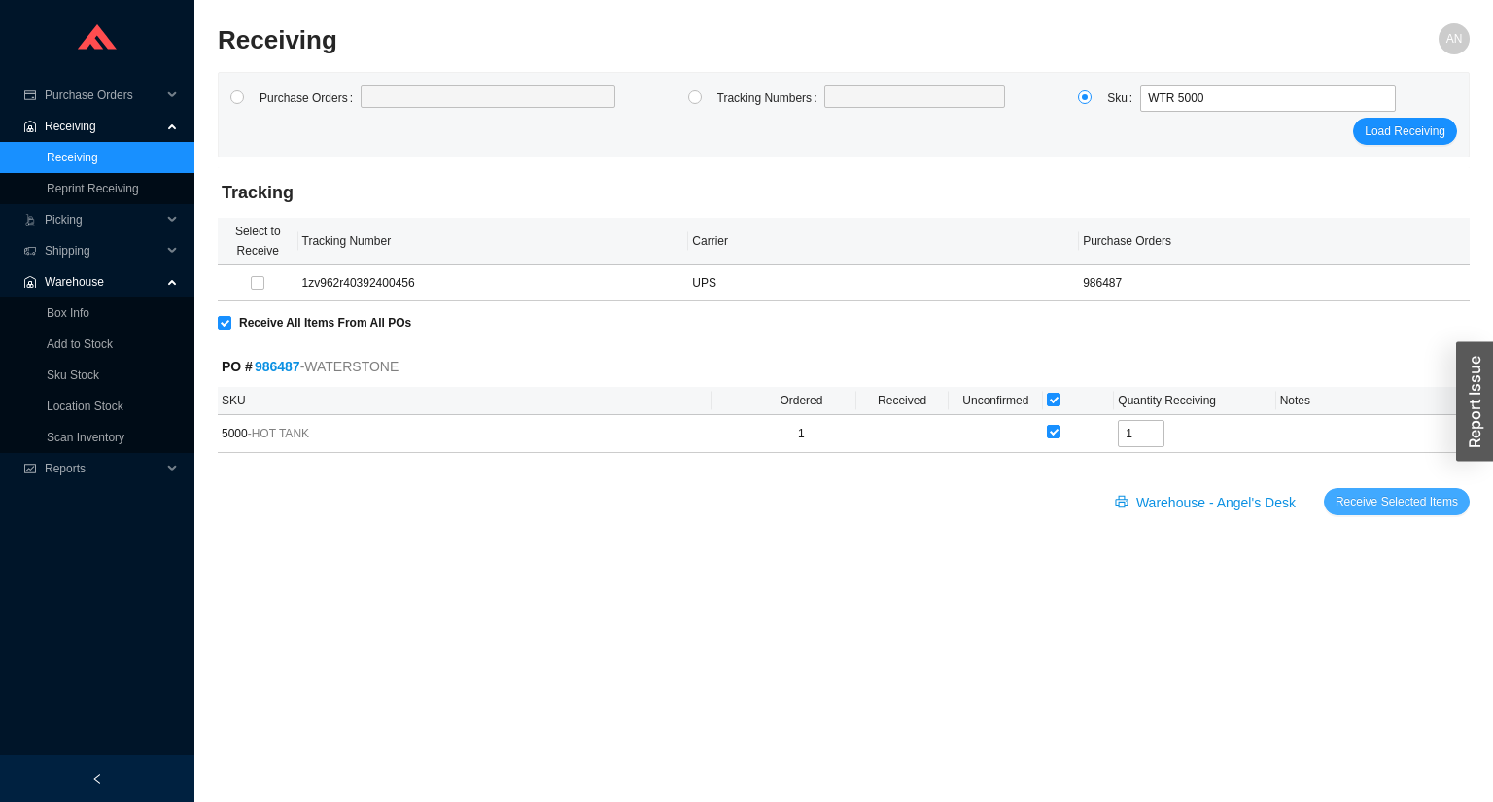
click at [1366, 495] on span "Receive Selected Items" at bounding box center [1397, 501] width 123 height 19
radio input "true"
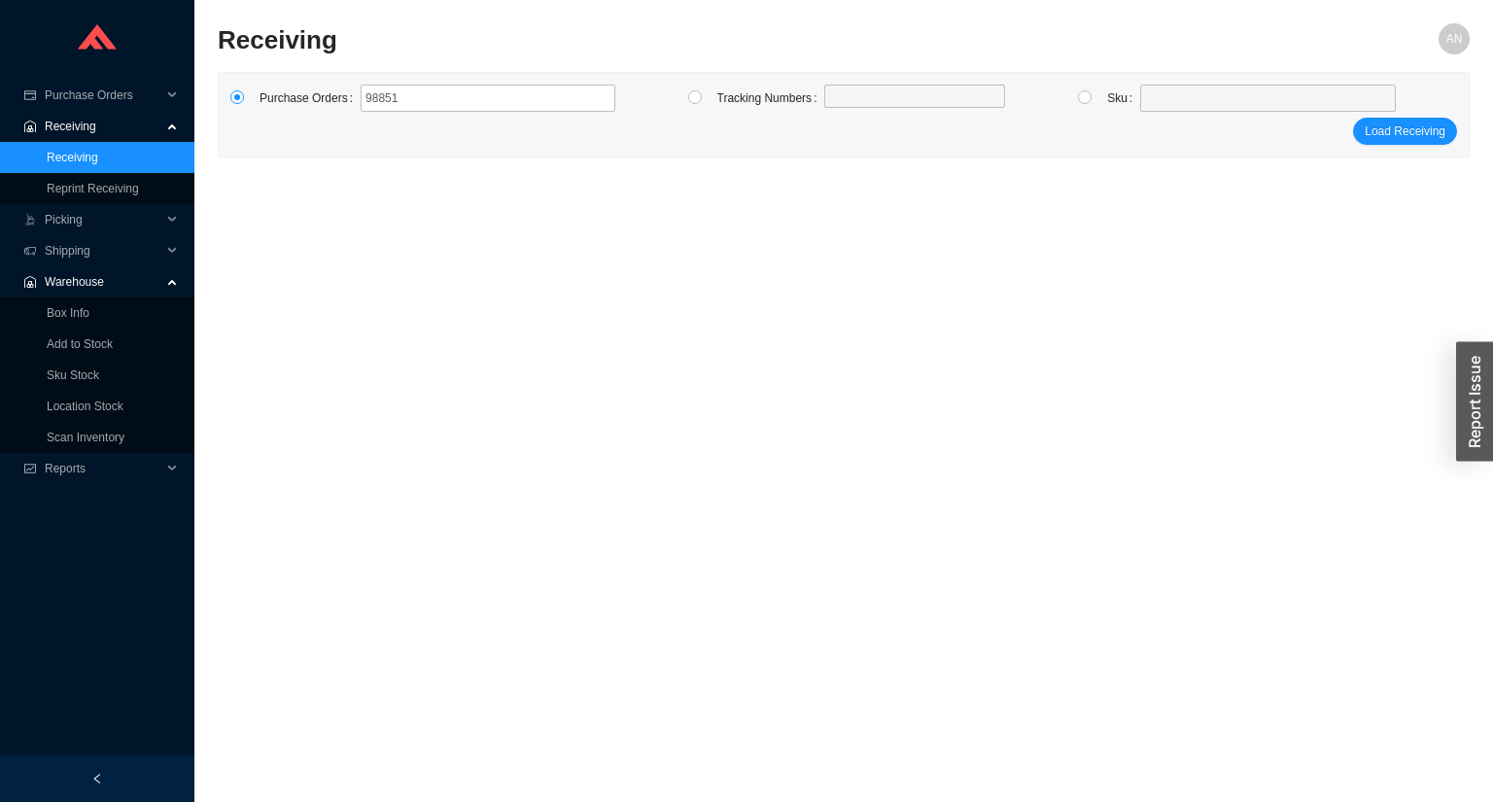
type input "988519"
type input "988411"
type input "988637"
type input "987601"
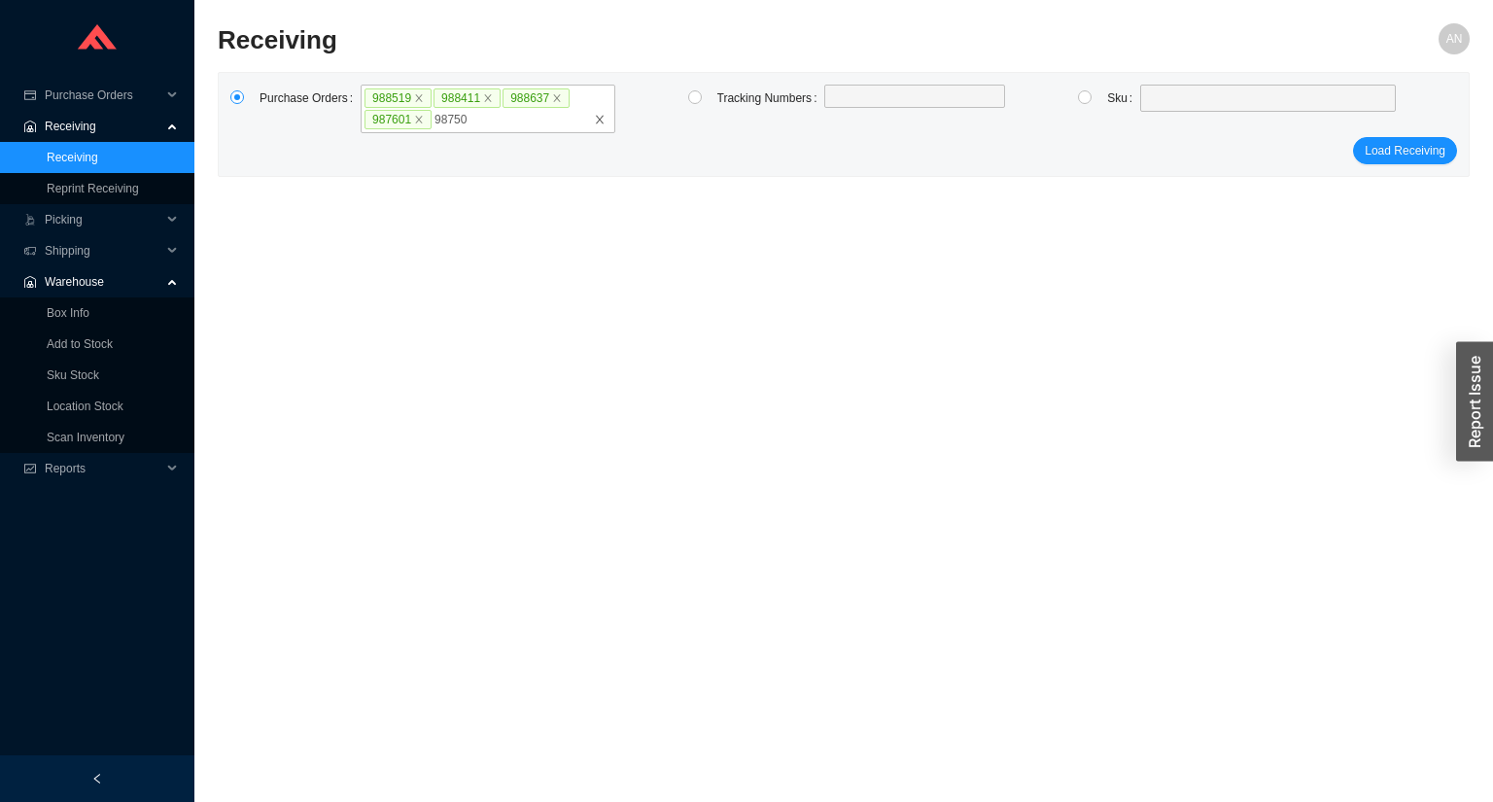
type input "987500"
type input "988418"
click button "Load Receiving" at bounding box center [1405, 150] width 104 height 27
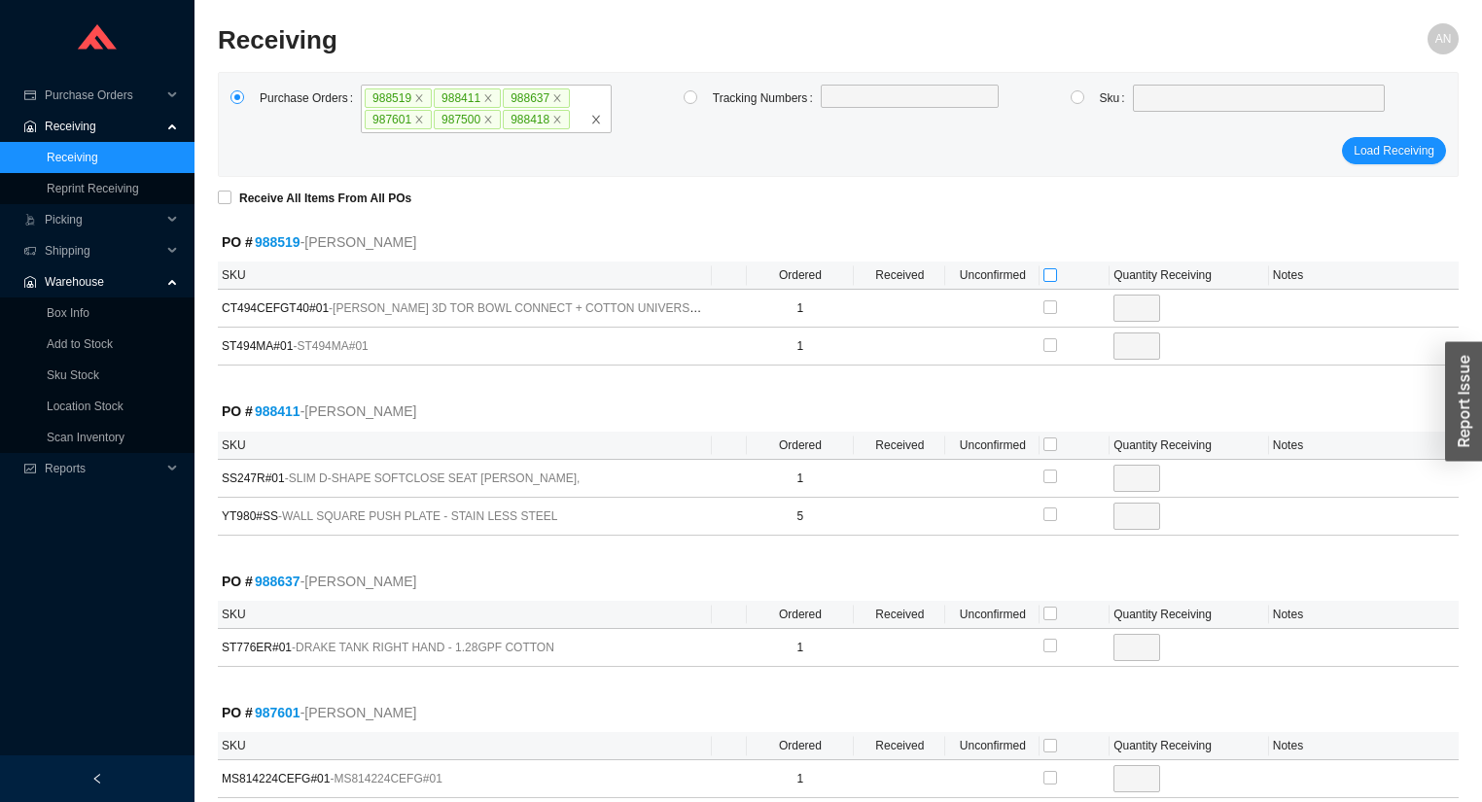
click at [1049, 269] on input "checkbox" at bounding box center [1050, 275] width 14 height 14
checkbox input "true"
type input "1"
checkbox input "true"
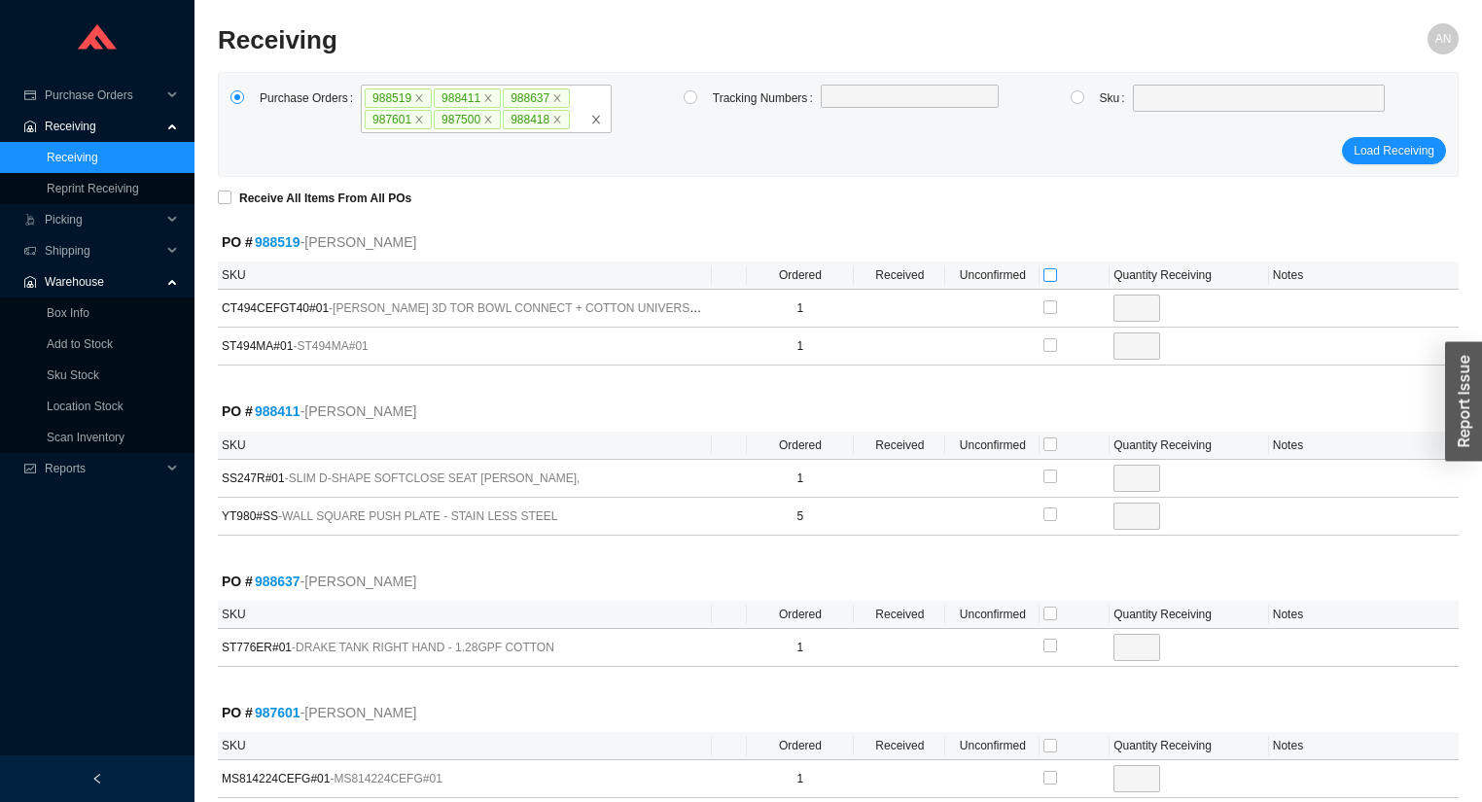
type input "1"
click at [1048, 441] on input "checkbox" at bounding box center [1050, 445] width 14 height 14
checkbox input "true"
type input "1"
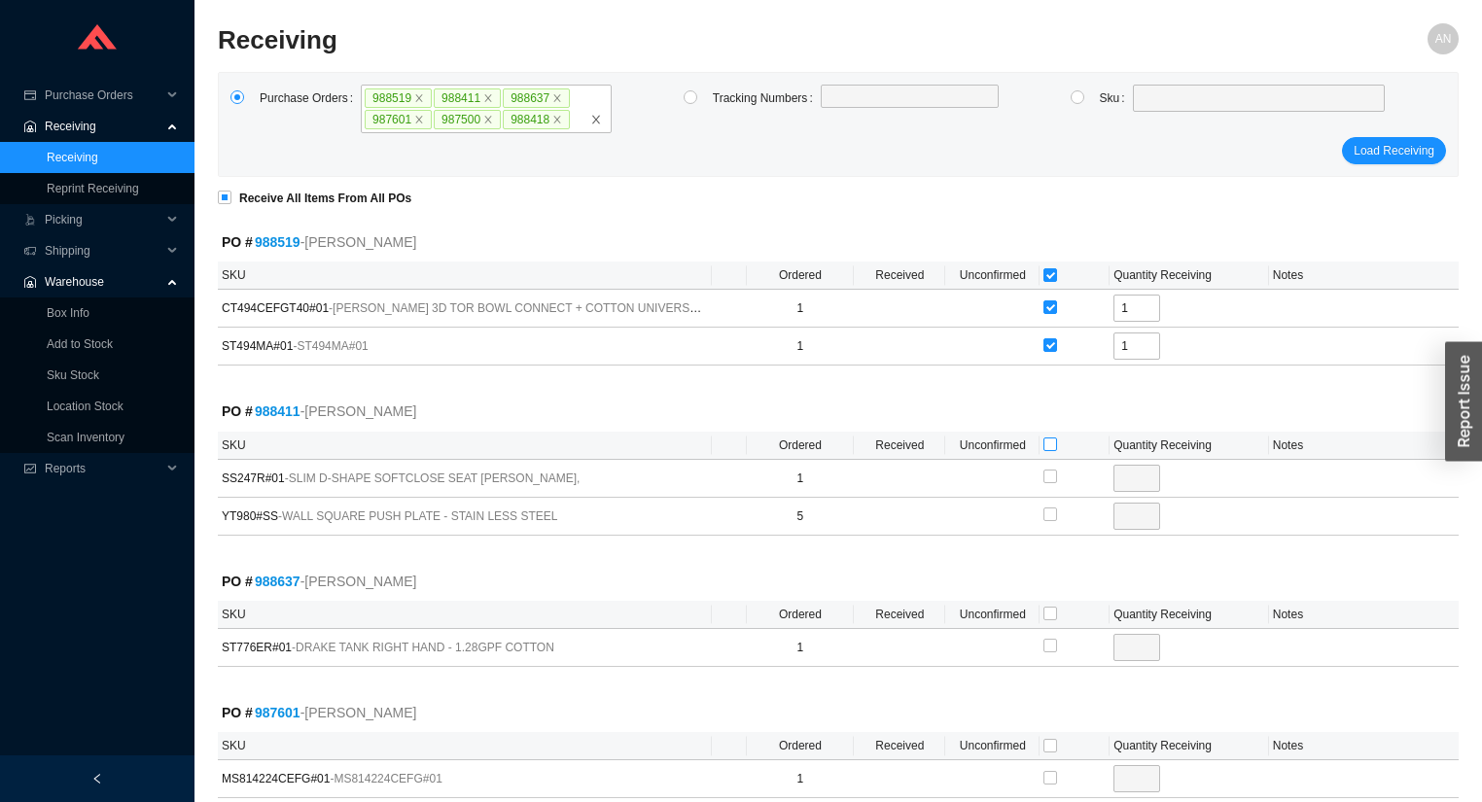
checkbox input "true"
type input "5"
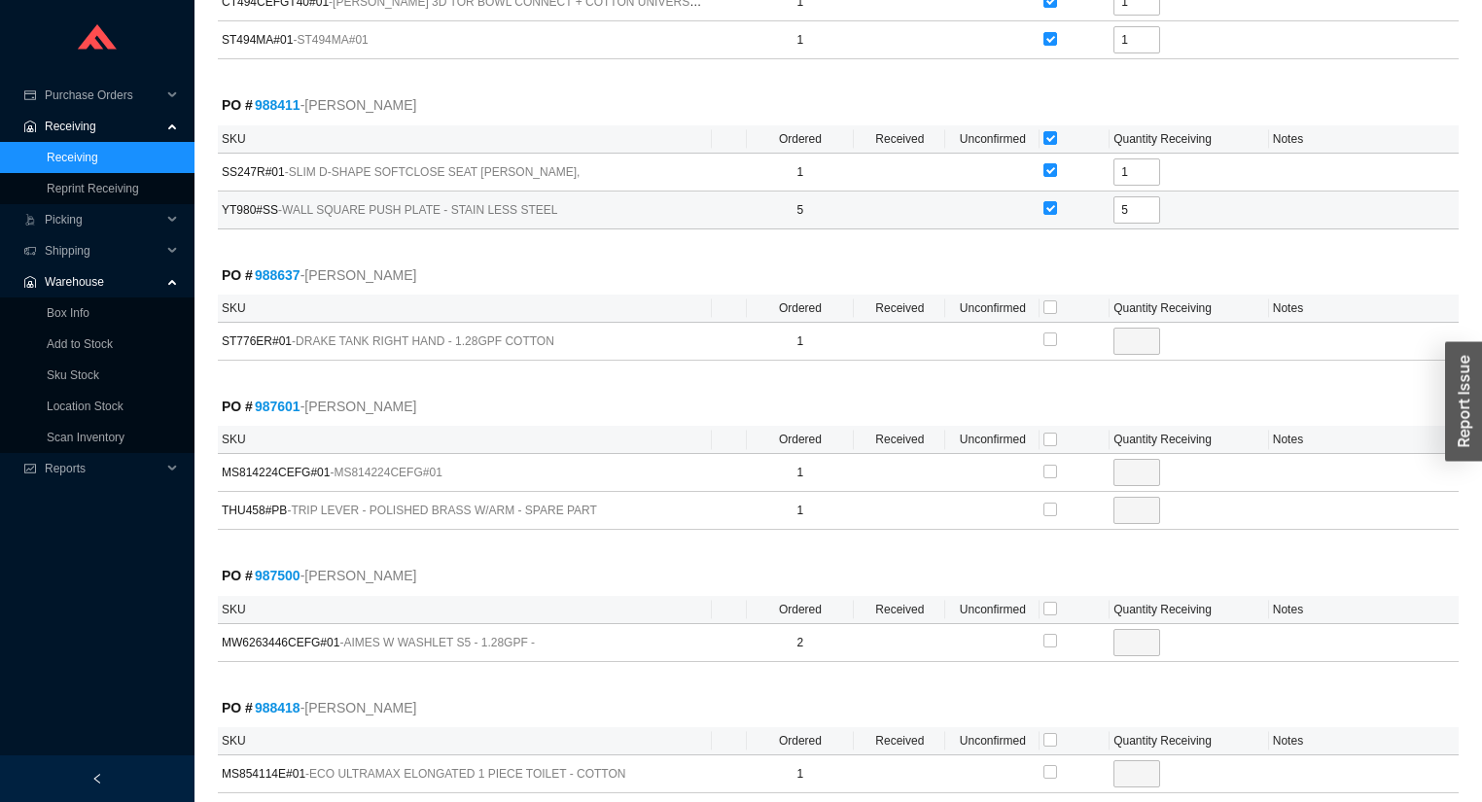
scroll to position [311, 0]
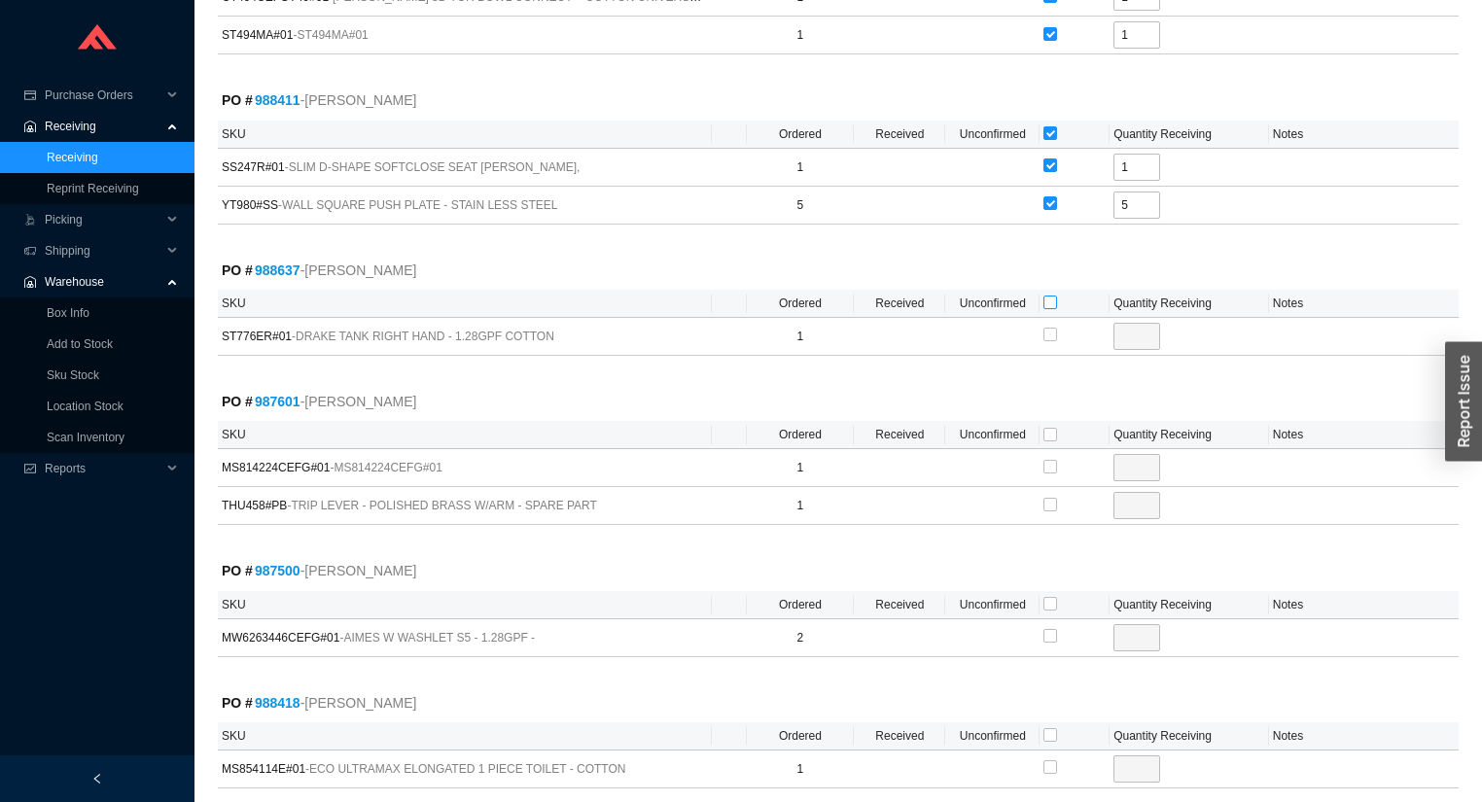
click at [1050, 301] on input "checkbox" at bounding box center [1050, 303] width 14 height 14
checkbox input "true"
type input "1"
click at [1051, 467] on input "checkbox" at bounding box center [1050, 467] width 14 height 14
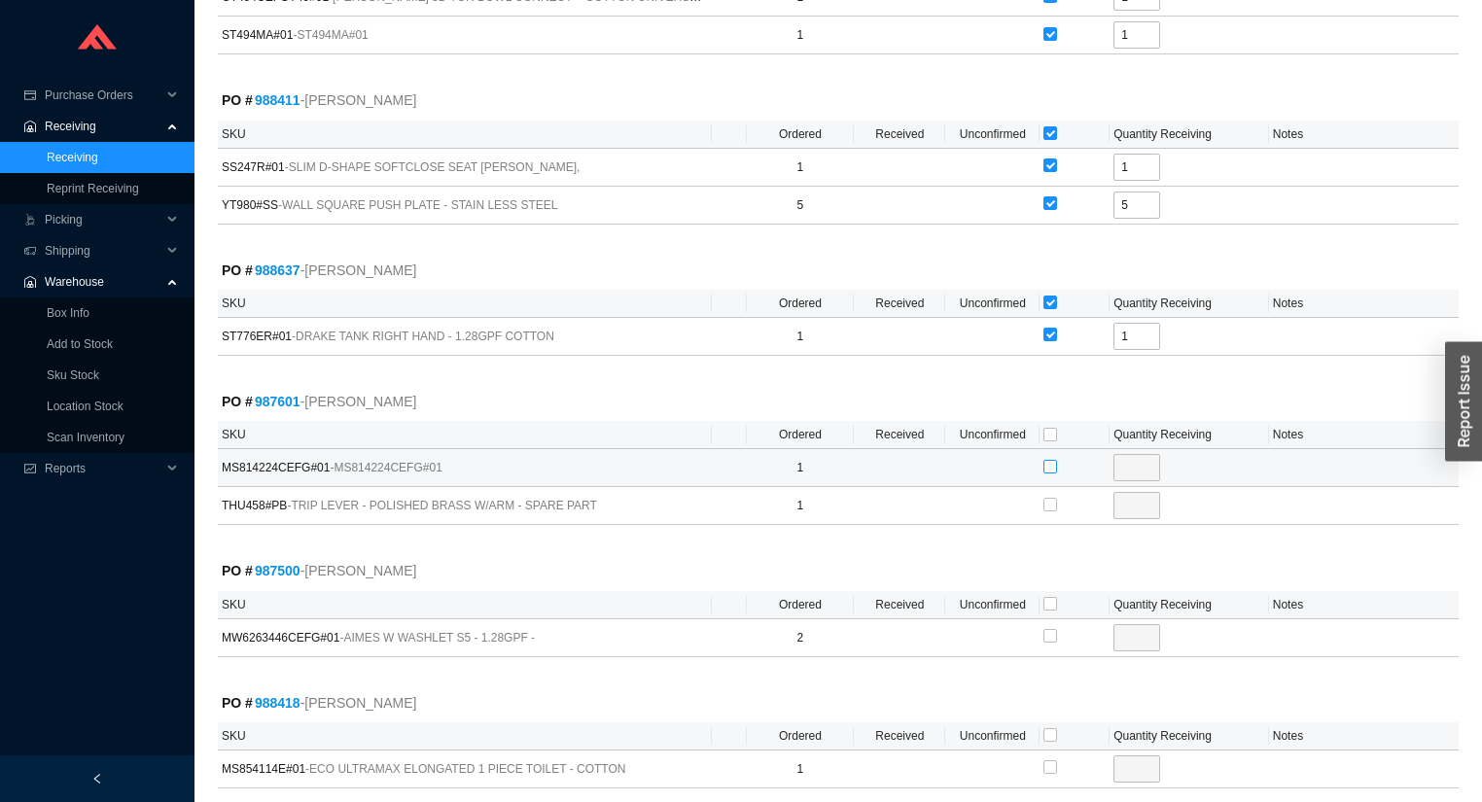
checkbox input "true"
type input "1"
click at [1050, 597] on input "checkbox" at bounding box center [1050, 604] width 14 height 14
checkbox input "true"
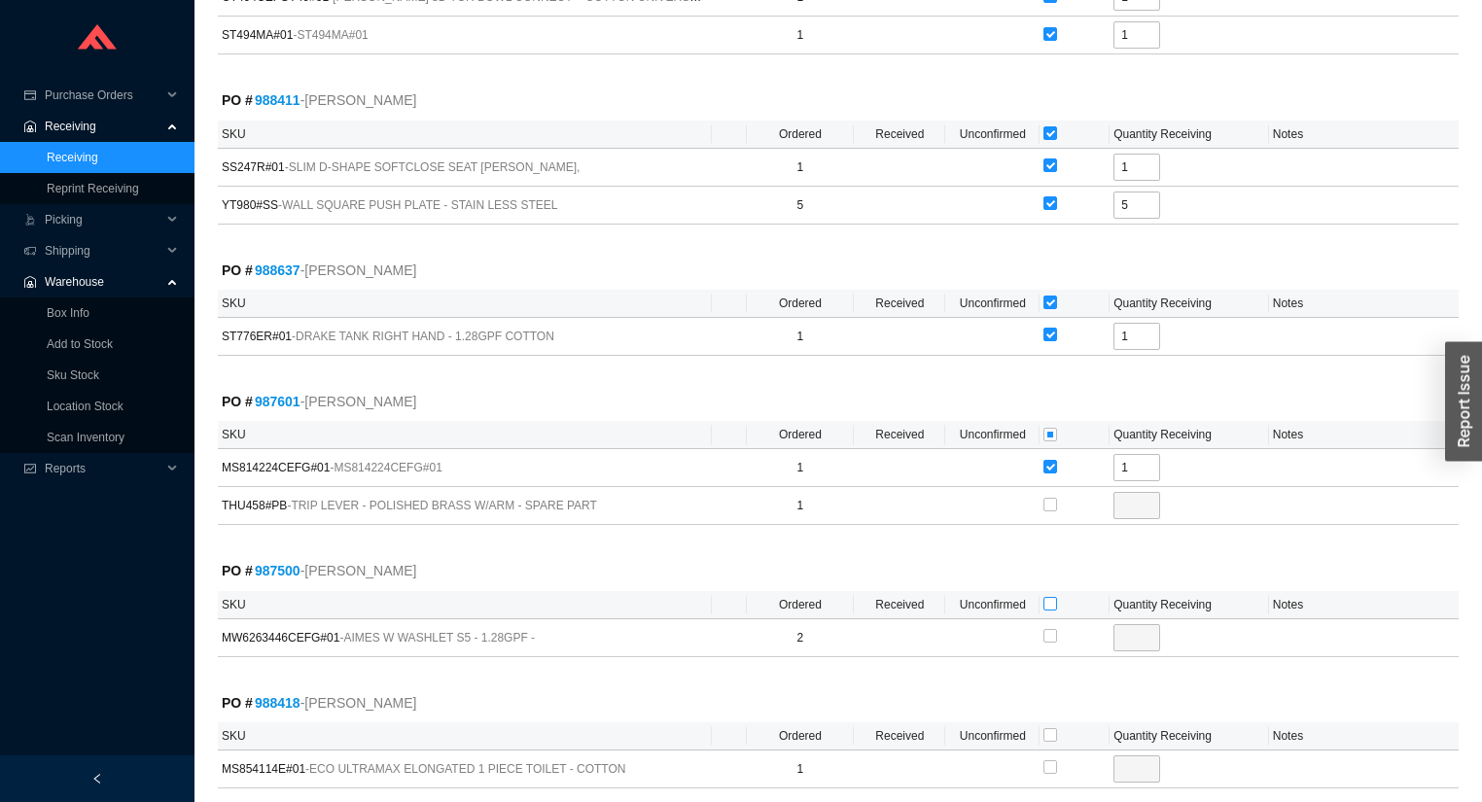
type input "2"
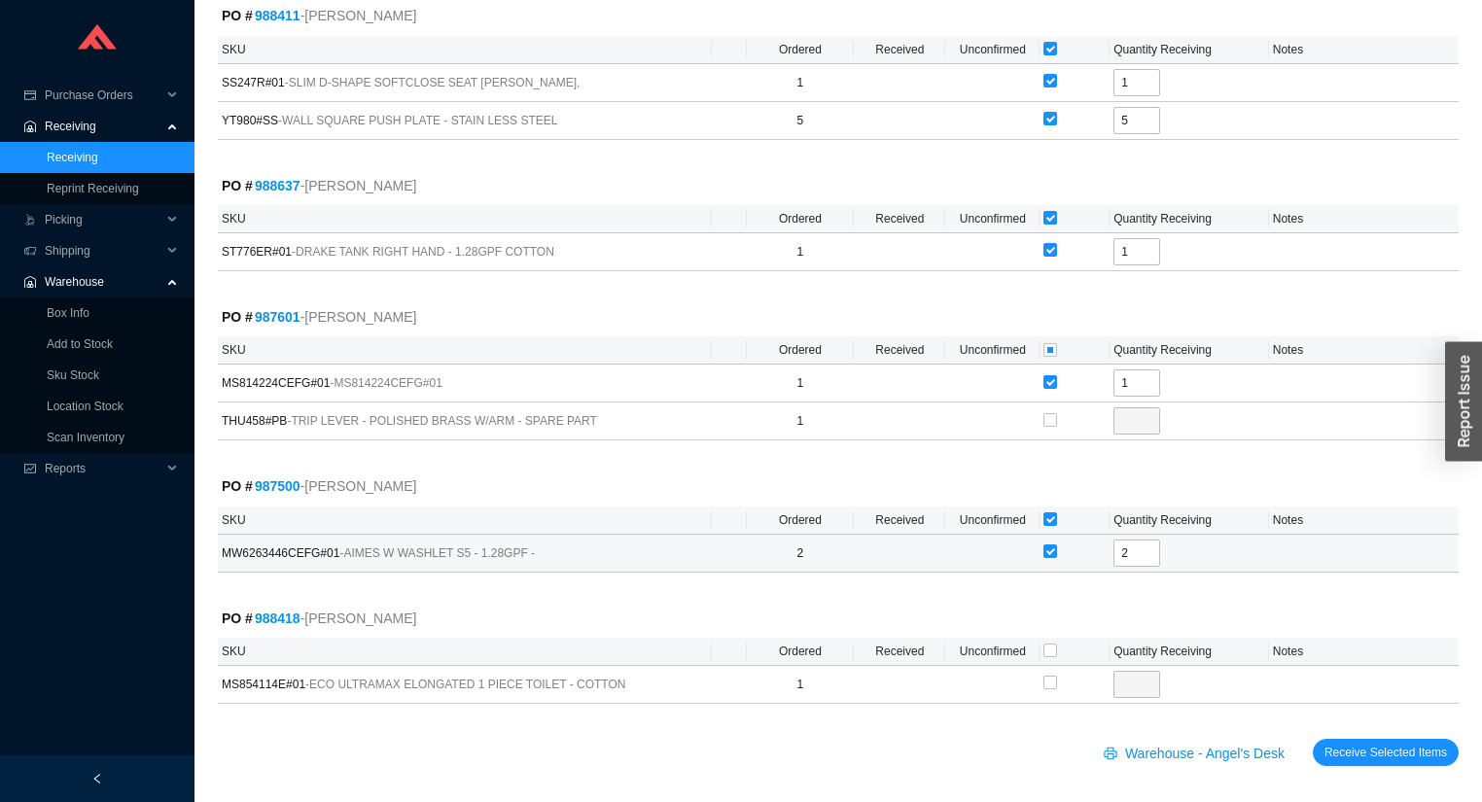
scroll to position [399, 0]
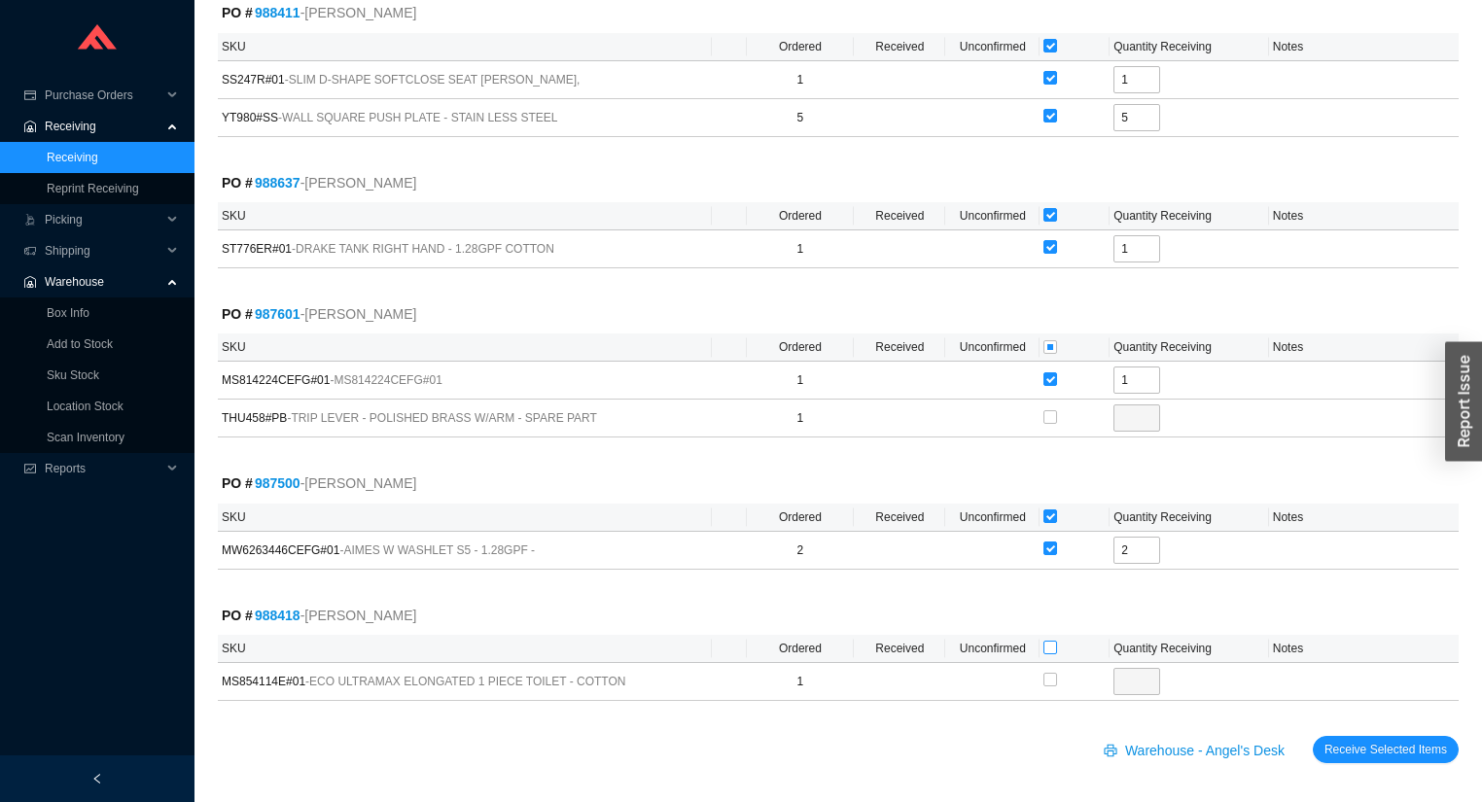
click at [1053, 641] on input "checkbox" at bounding box center [1050, 648] width 14 height 14
checkbox input "true"
type input "1"
click at [1346, 746] on span "Receive Selected Items" at bounding box center [1385, 749] width 123 height 19
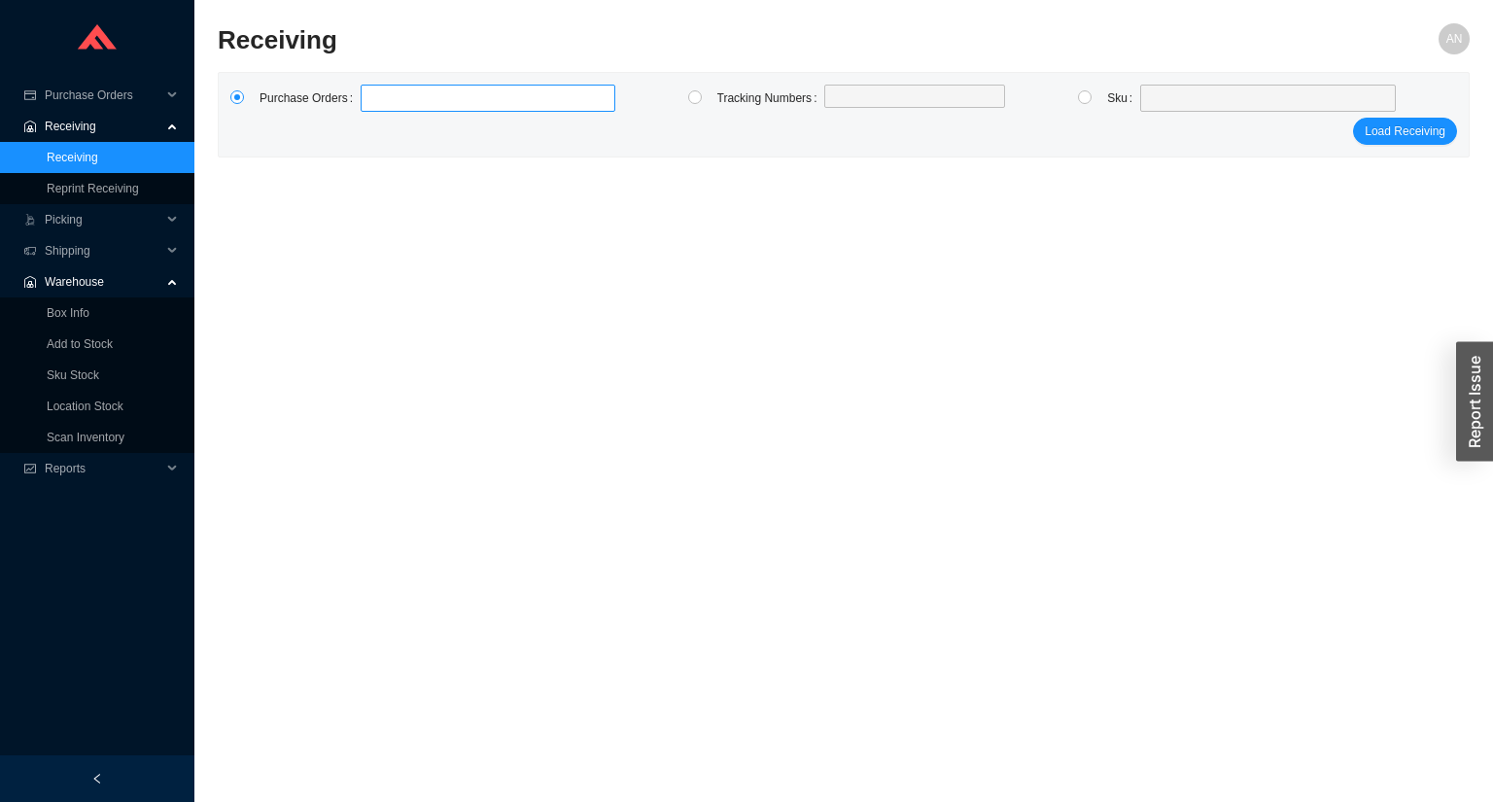
click at [366, 96] on input at bounding box center [371, 98] width 14 height 21
type input "987615"
click button "Load Receiving" at bounding box center [1405, 131] width 104 height 27
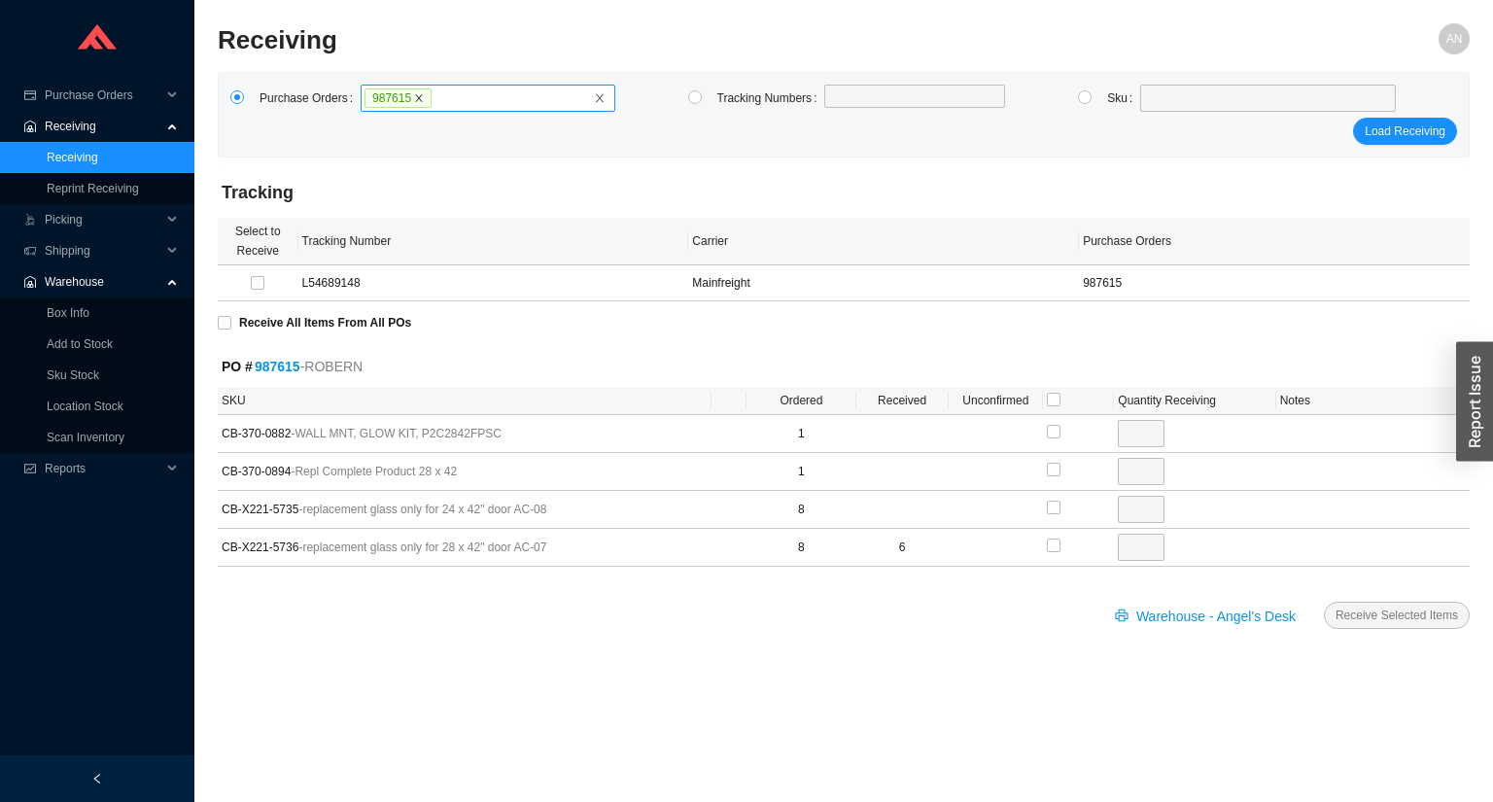
click at [414, 97] on icon "close" at bounding box center [419, 98] width 10 height 10
click at [433, 97] on input "987615" at bounding box center [440, 98] width 14 height 21
type input "987999"
type input "988417"
click button "Load Receiving" at bounding box center [1405, 131] width 104 height 27
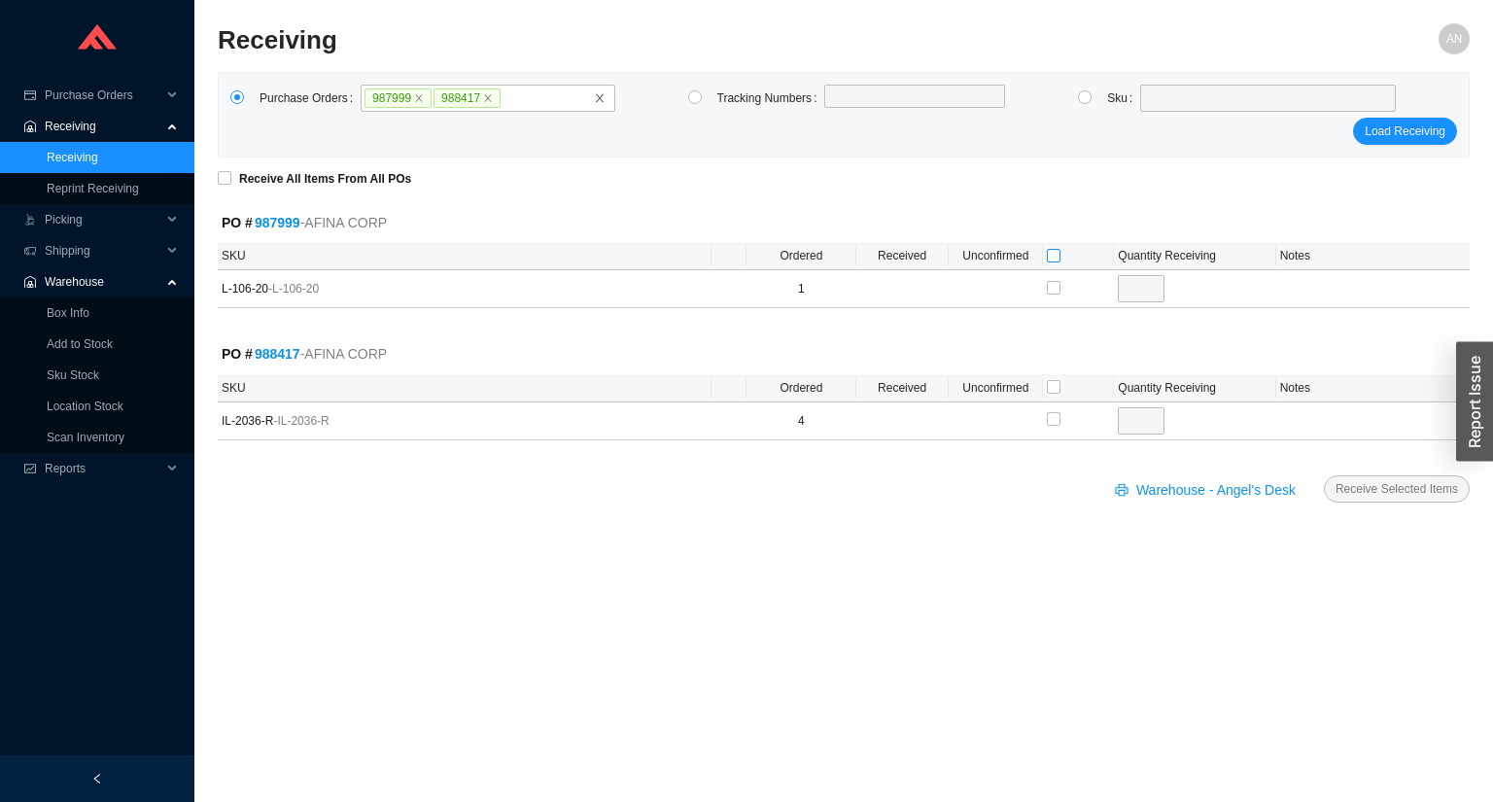
click at [1055, 258] on input "checkbox" at bounding box center [1054, 256] width 14 height 14
checkbox input "true"
type input "1"
click at [1053, 386] on input "checkbox" at bounding box center [1054, 387] width 14 height 14
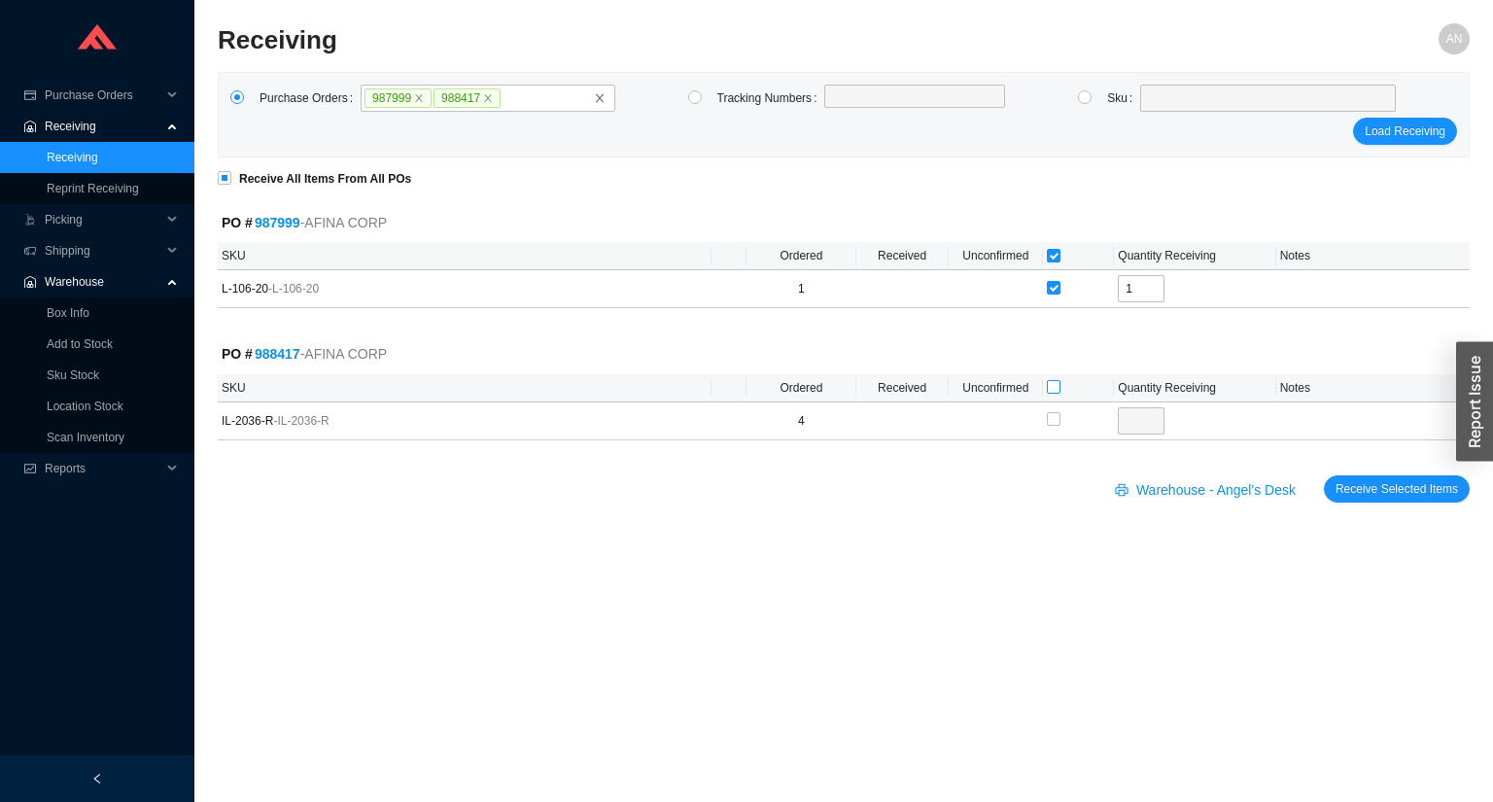
checkbox input "true"
type input "4"
click at [1365, 490] on span "Receive Selected Items" at bounding box center [1397, 488] width 123 height 19
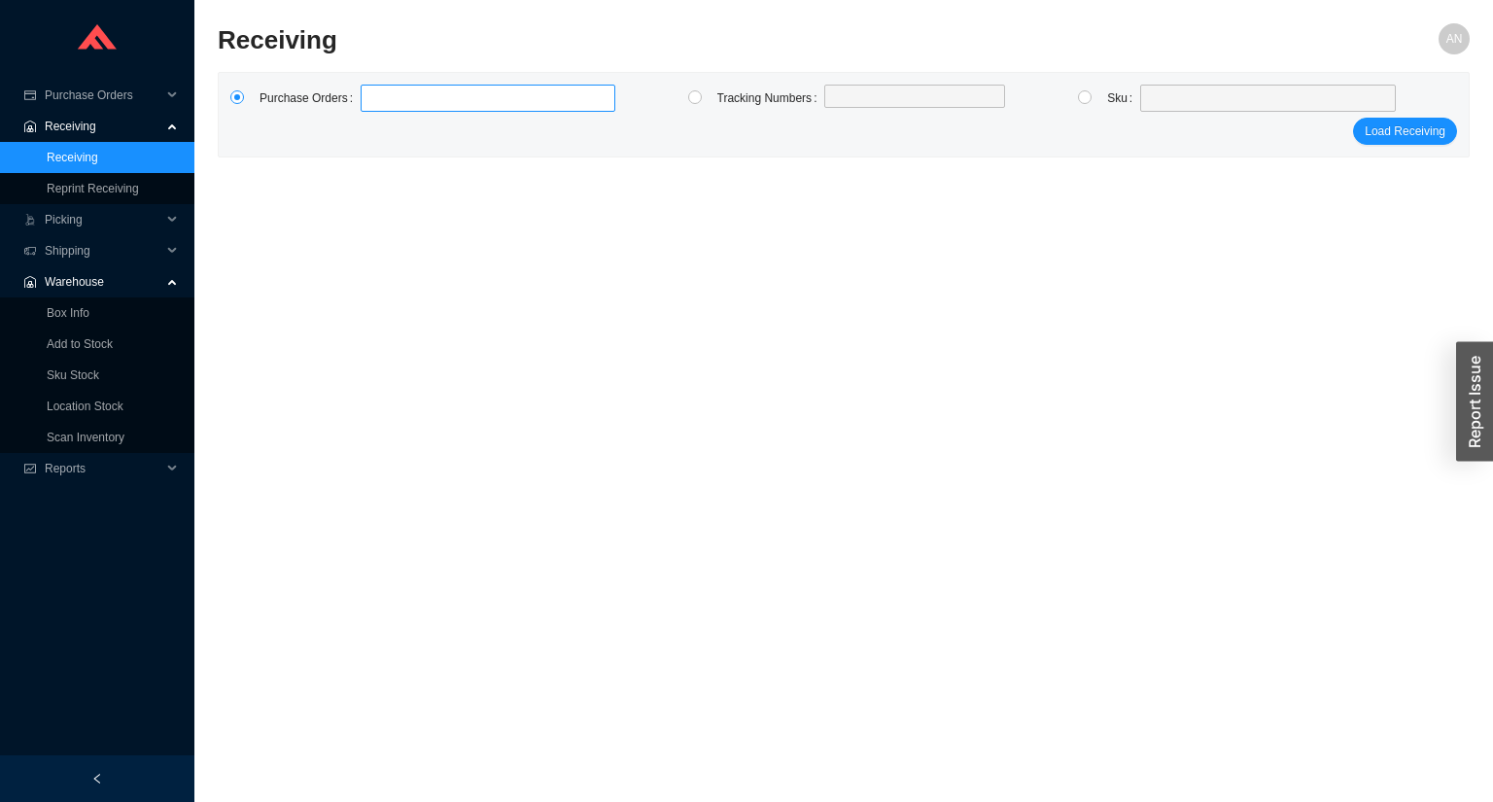
click at [364, 101] on input at bounding box center [371, 98] width 14 height 21
type input "987148"
type input "987286"
type input "987863"
type input "988419"
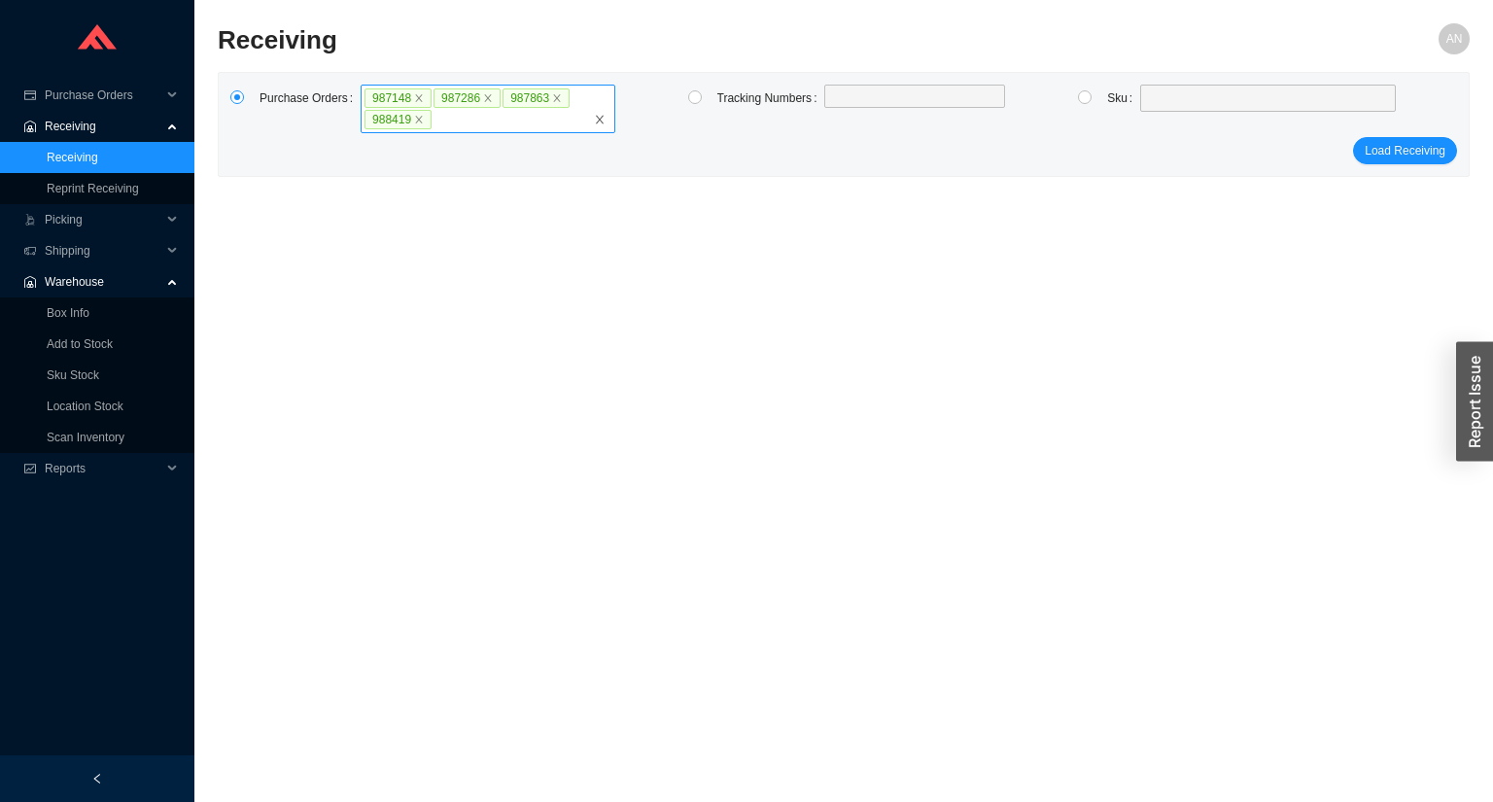
click button "Load Receiving" at bounding box center [1405, 150] width 104 height 27
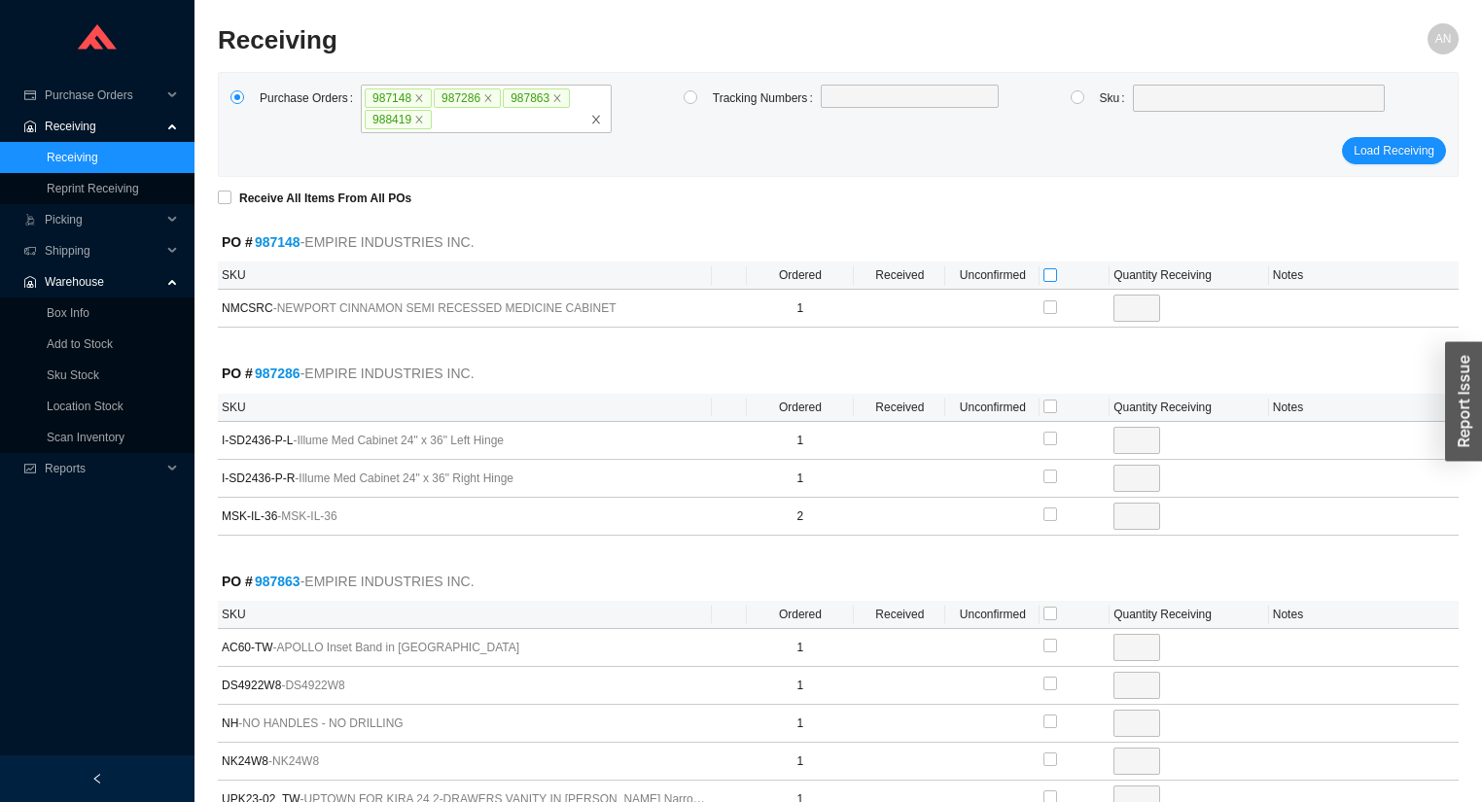
click at [1051, 272] on input "checkbox" at bounding box center [1050, 275] width 14 height 14
checkbox input "true"
type input "1"
click at [1046, 411] on input "checkbox" at bounding box center [1050, 407] width 14 height 14
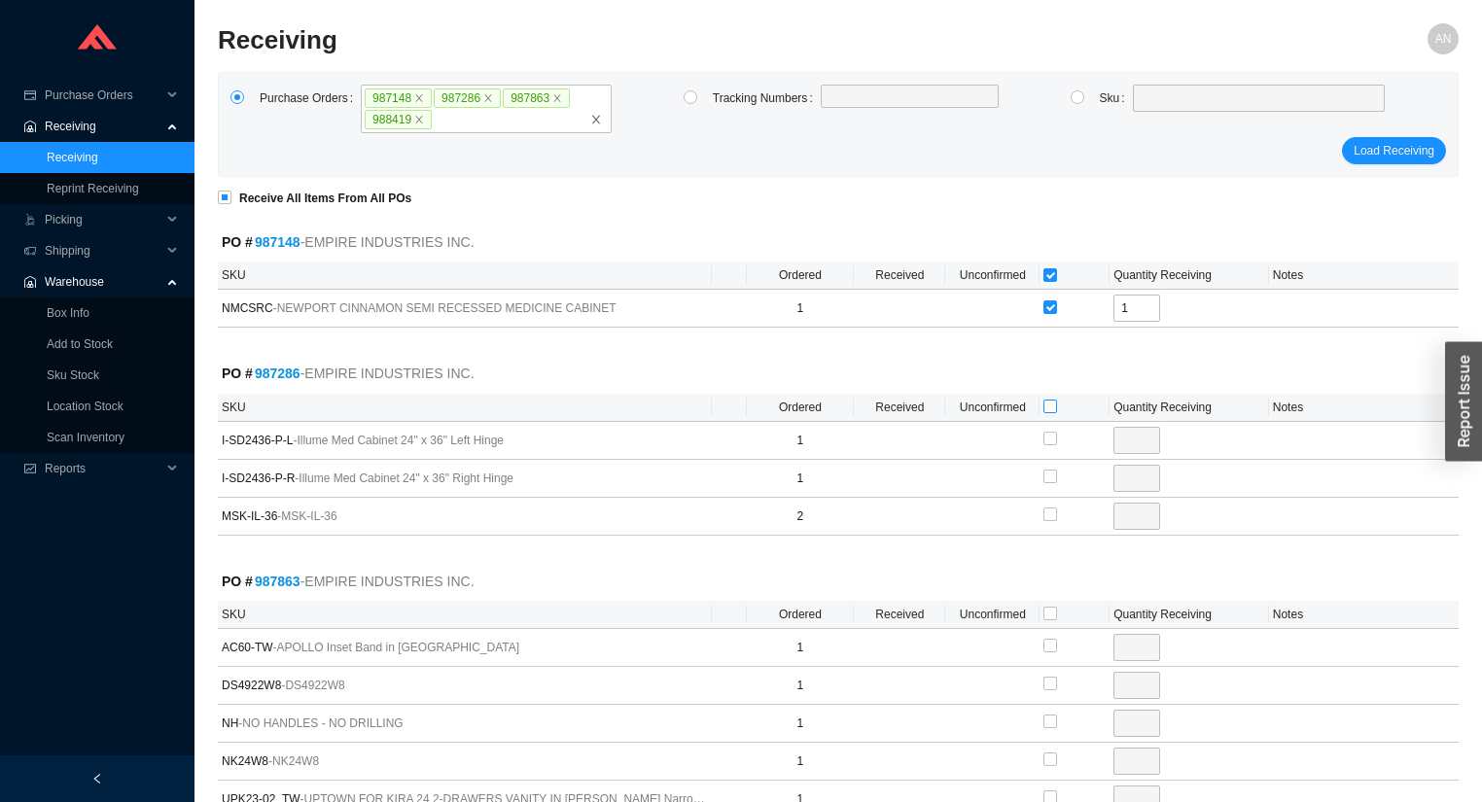
checkbox input "true"
type input "1"
checkbox input "true"
type input "1"
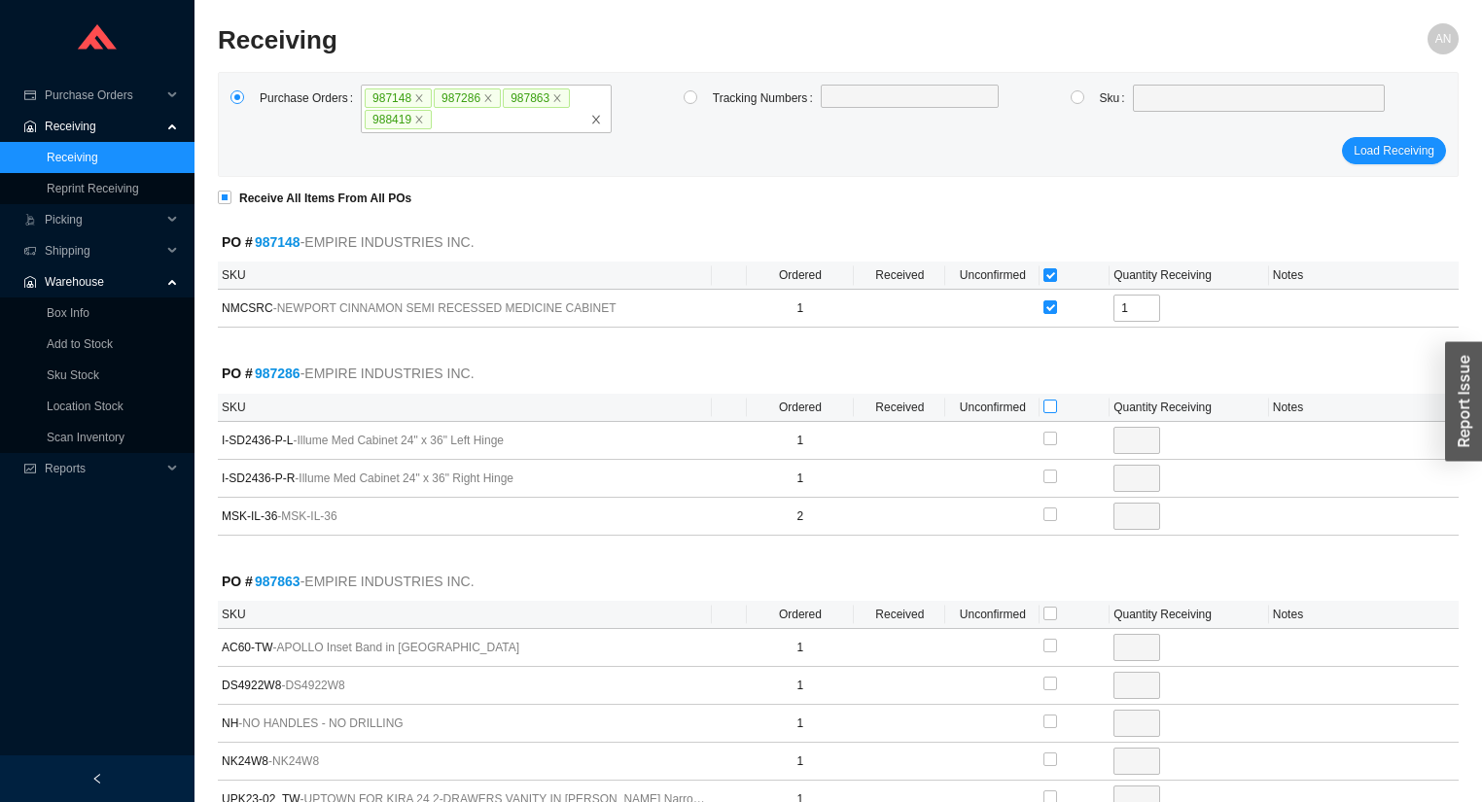
checkbox input "true"
type input "2"
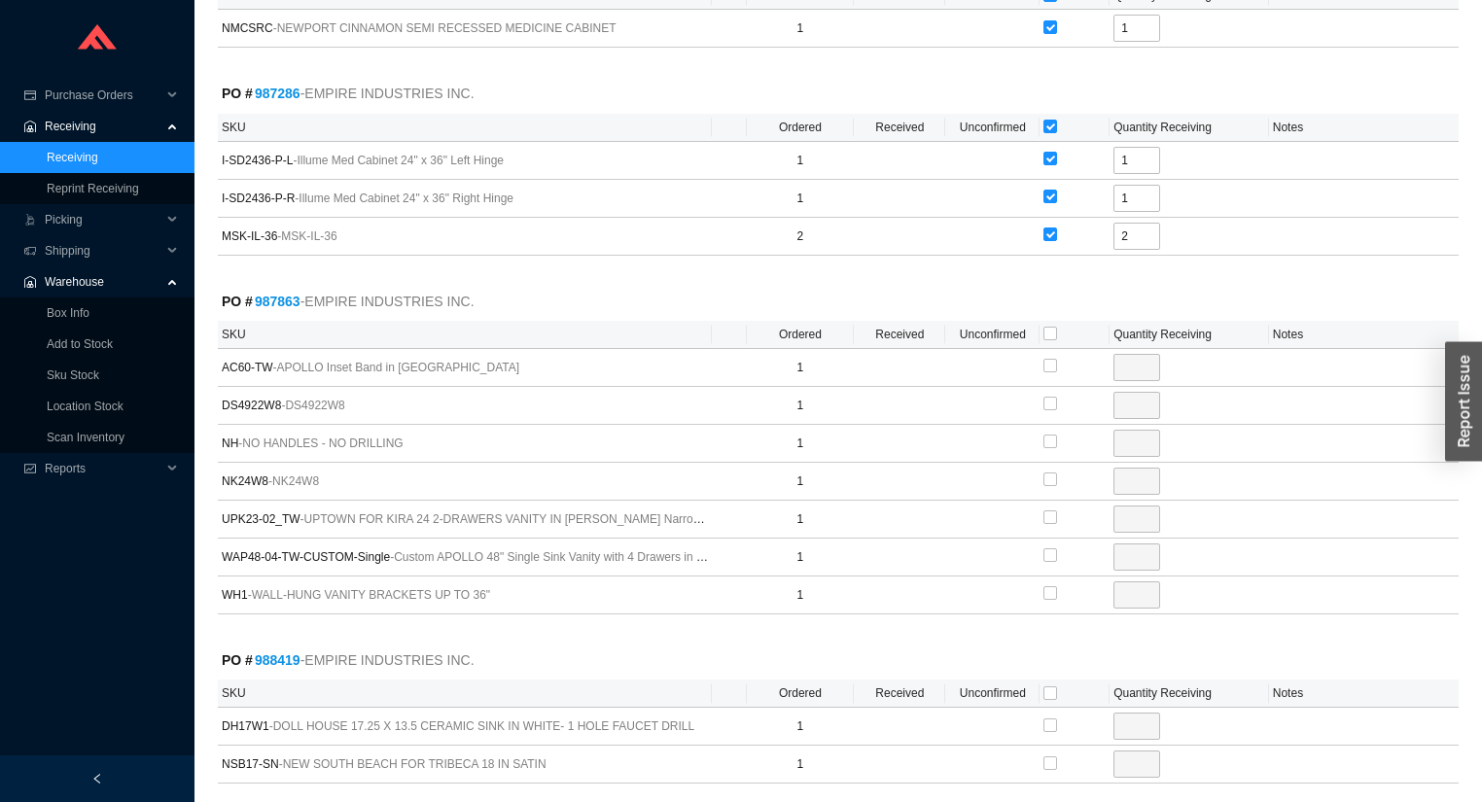
scroll to position [311, 0]
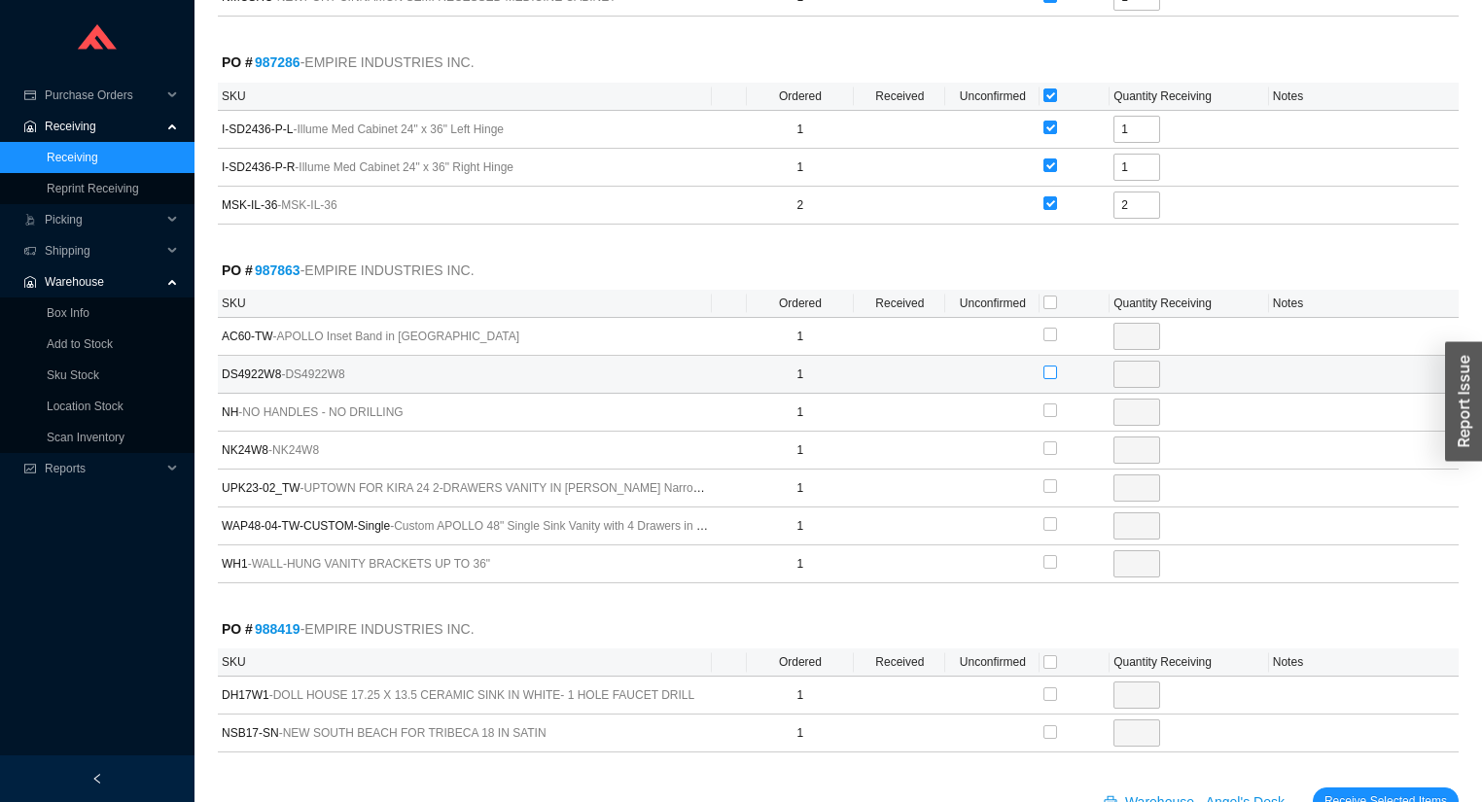
click at [1051, 370] on input "checkbox" at bounding box center [1050, 373] width 14 height 14
checkbox input "true"
type input "1"
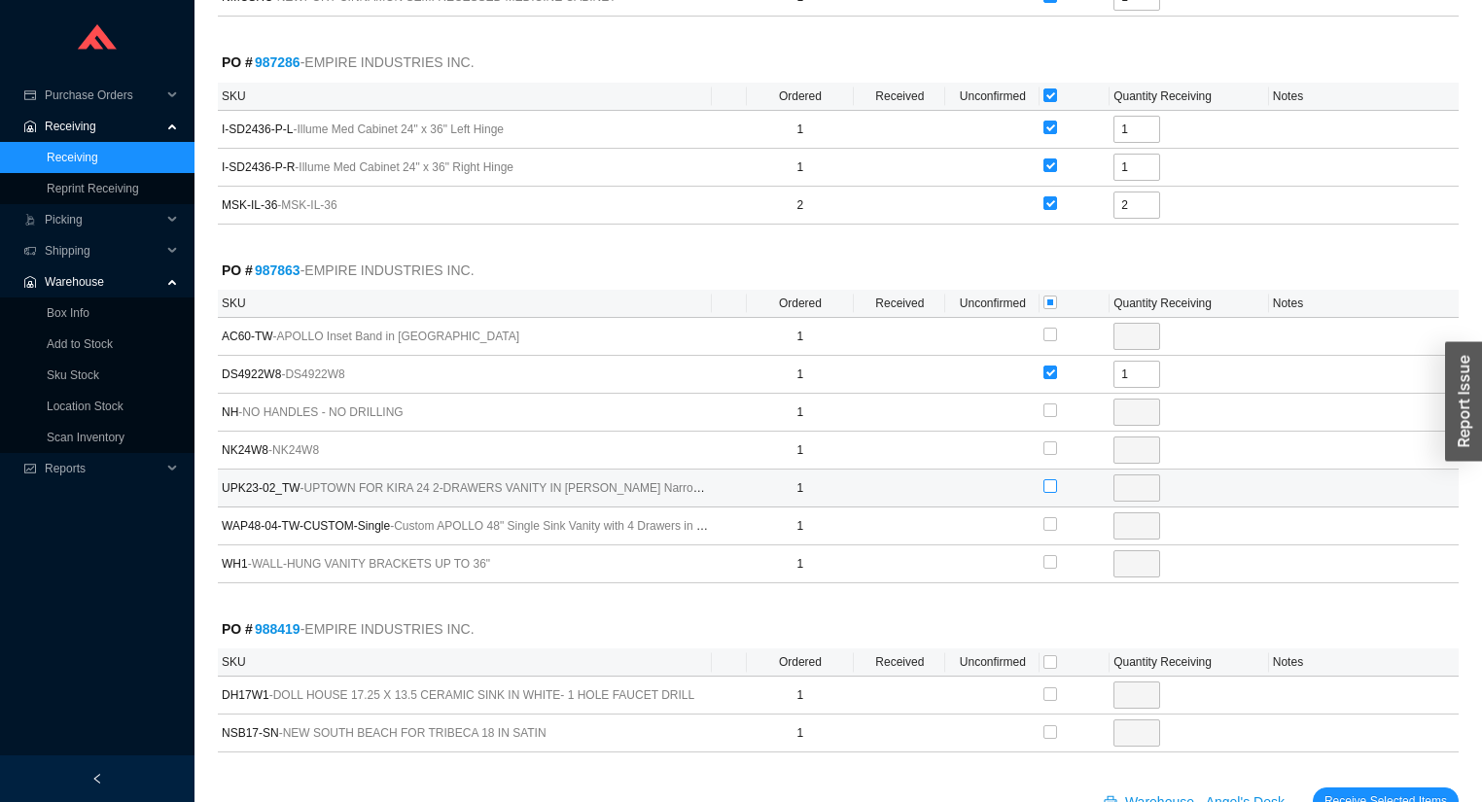
click at [1050, 481] on input "checkbox" at bounding box center [1050, 486] width 14 height 14
checkbox input "true"
type input "1"
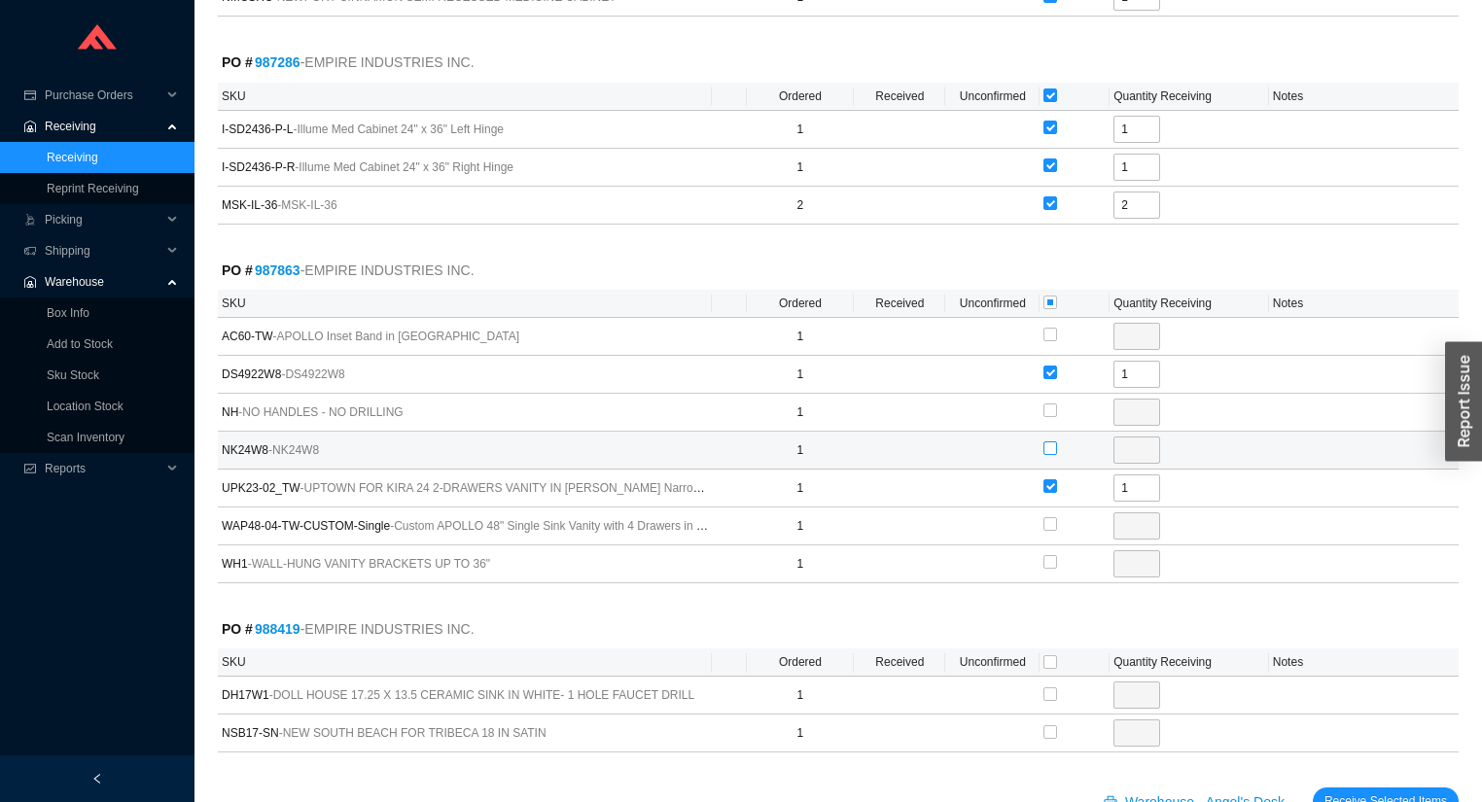
click at [1053, 444] on input "checkbox" at bounding box center [1050, 448] width 14 height 14
checkbox input "true"
type input "1"
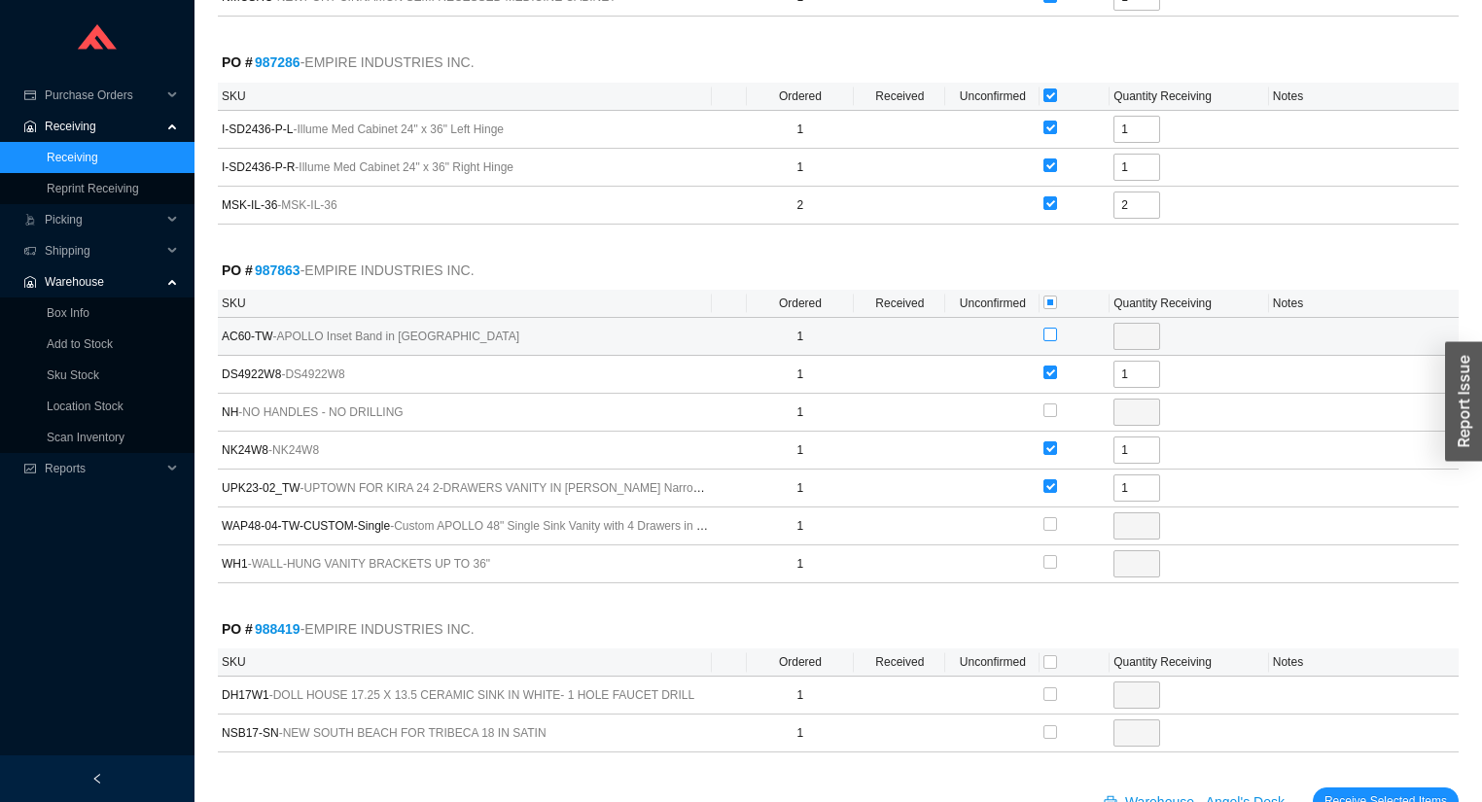
click at [1051, 334] on input "checkbox" at bounding box center [1050, 335] width 14 height 14
checkbox input "true"
type input "1"
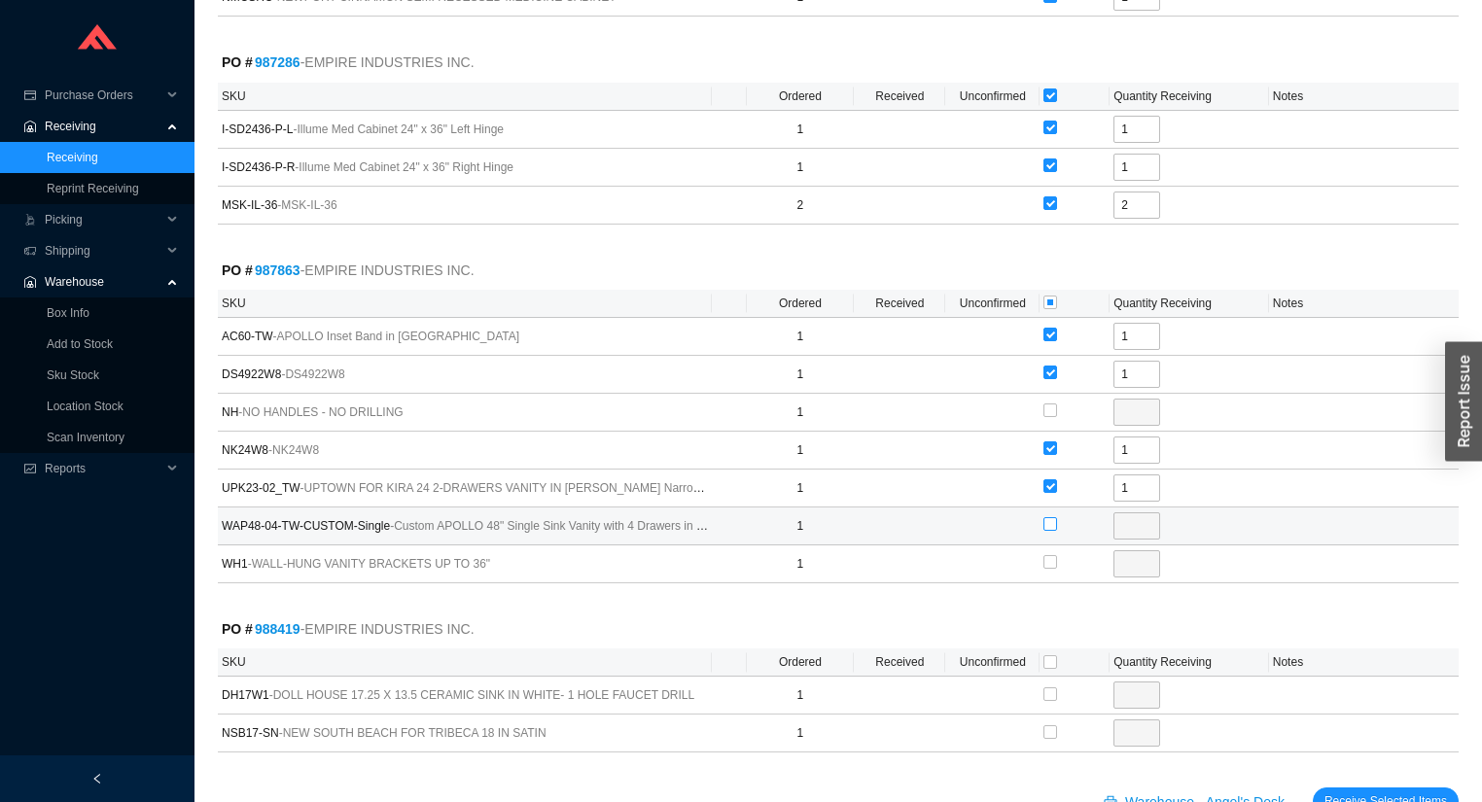
click at [1047, 521] on input "checkbox" at bounding box center [1050, 524] width 14 height 14
checkbox input "true"
type input "1"
click at [1051, 657] on input "checkbox" at bounding box center [1050, 662] width 14 height 14
checkbox input "true"
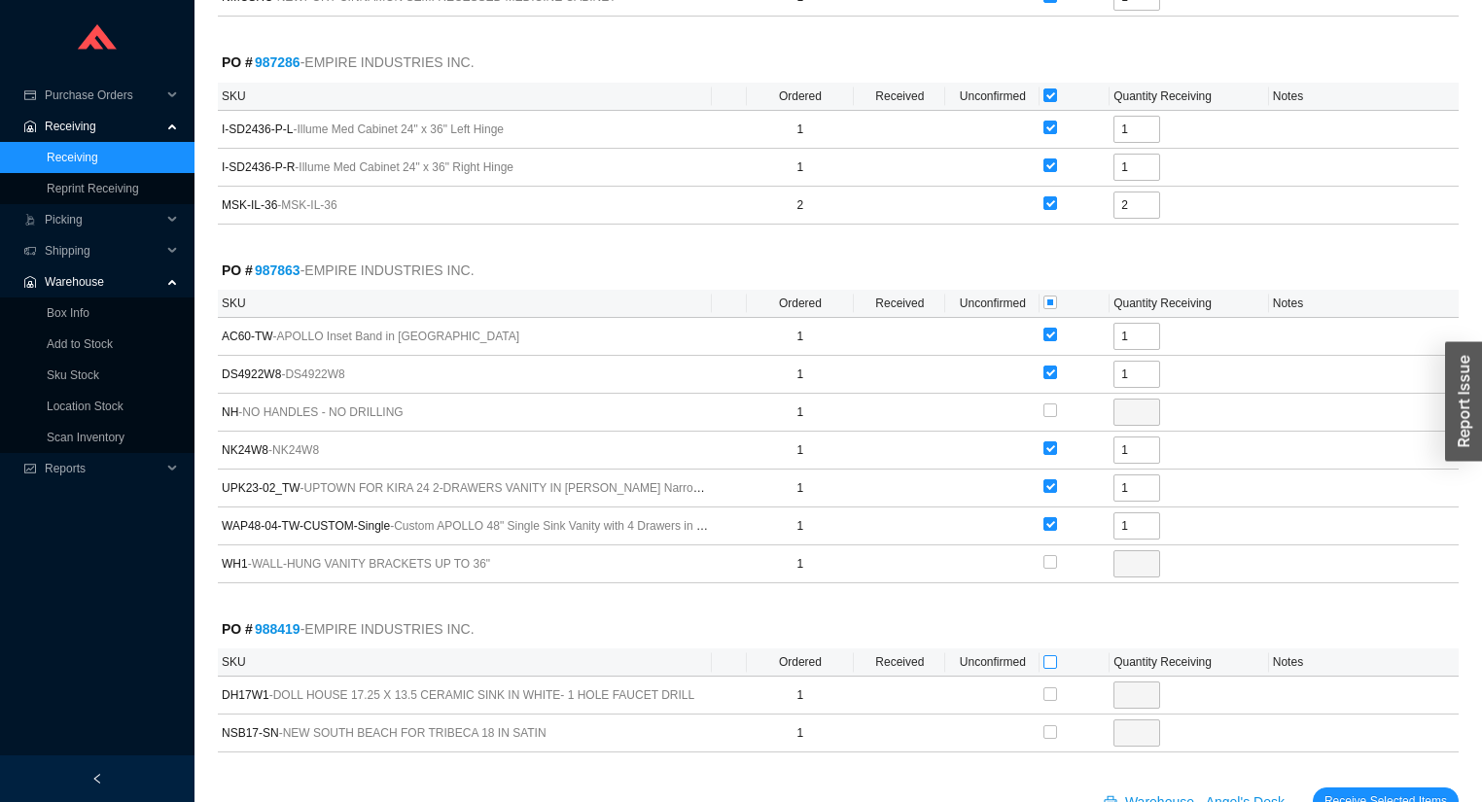
checkbox input "true"
type input "1"
checkbox input "true"
type input "1"
click at [1338, 788] on button "Receive Selected Items" at bounding box center [1386, 801] width 146 height 27
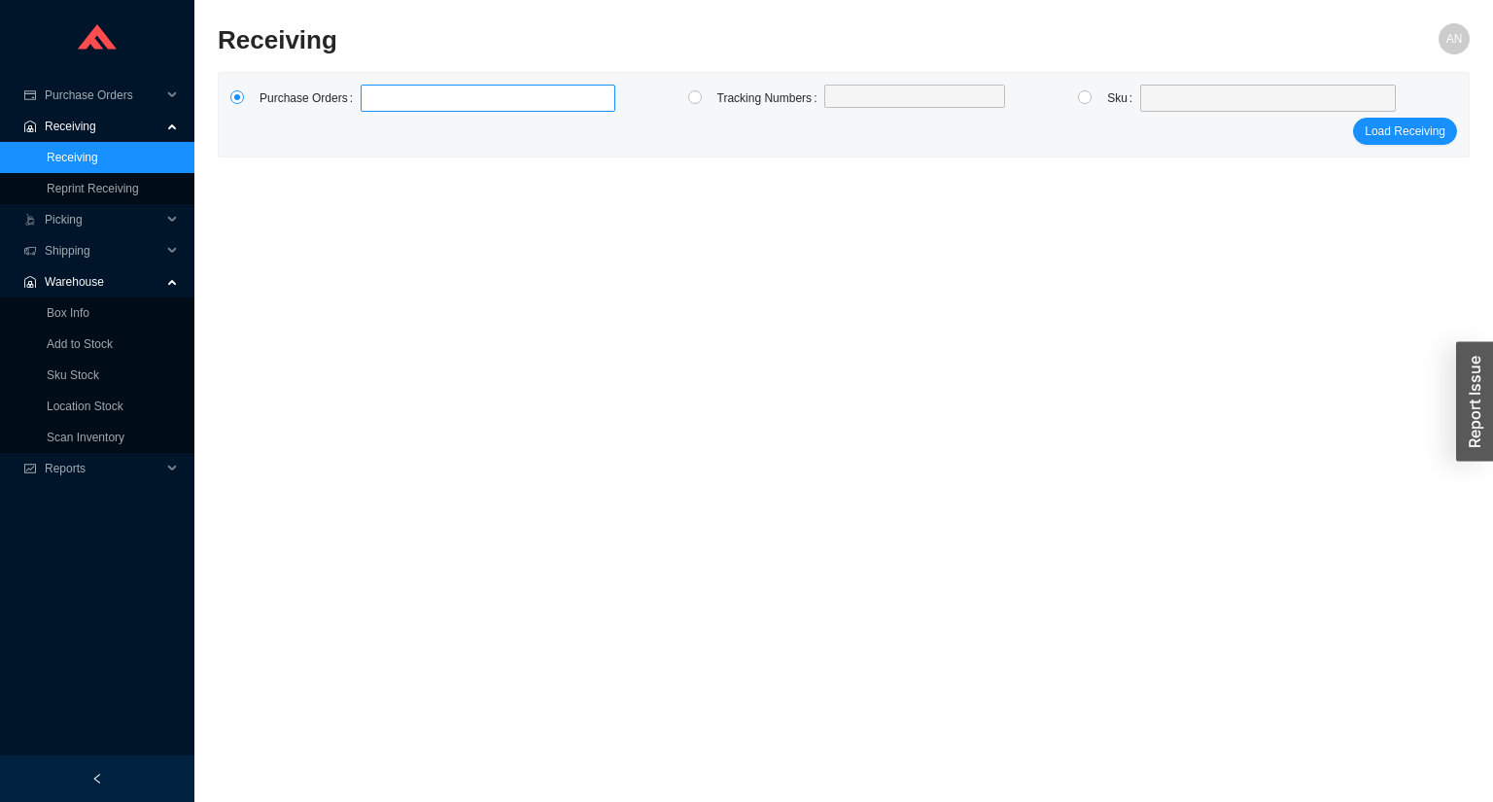
click at [422, 103] on label at bounding box center [488, 98] width 255 height 27
click at [377, 103] on input at bounding box center [371, 98] width 14 height 21
type input "987863"
click button "Load Receiving" at bounding box center [1405, 131] width 104 height 27
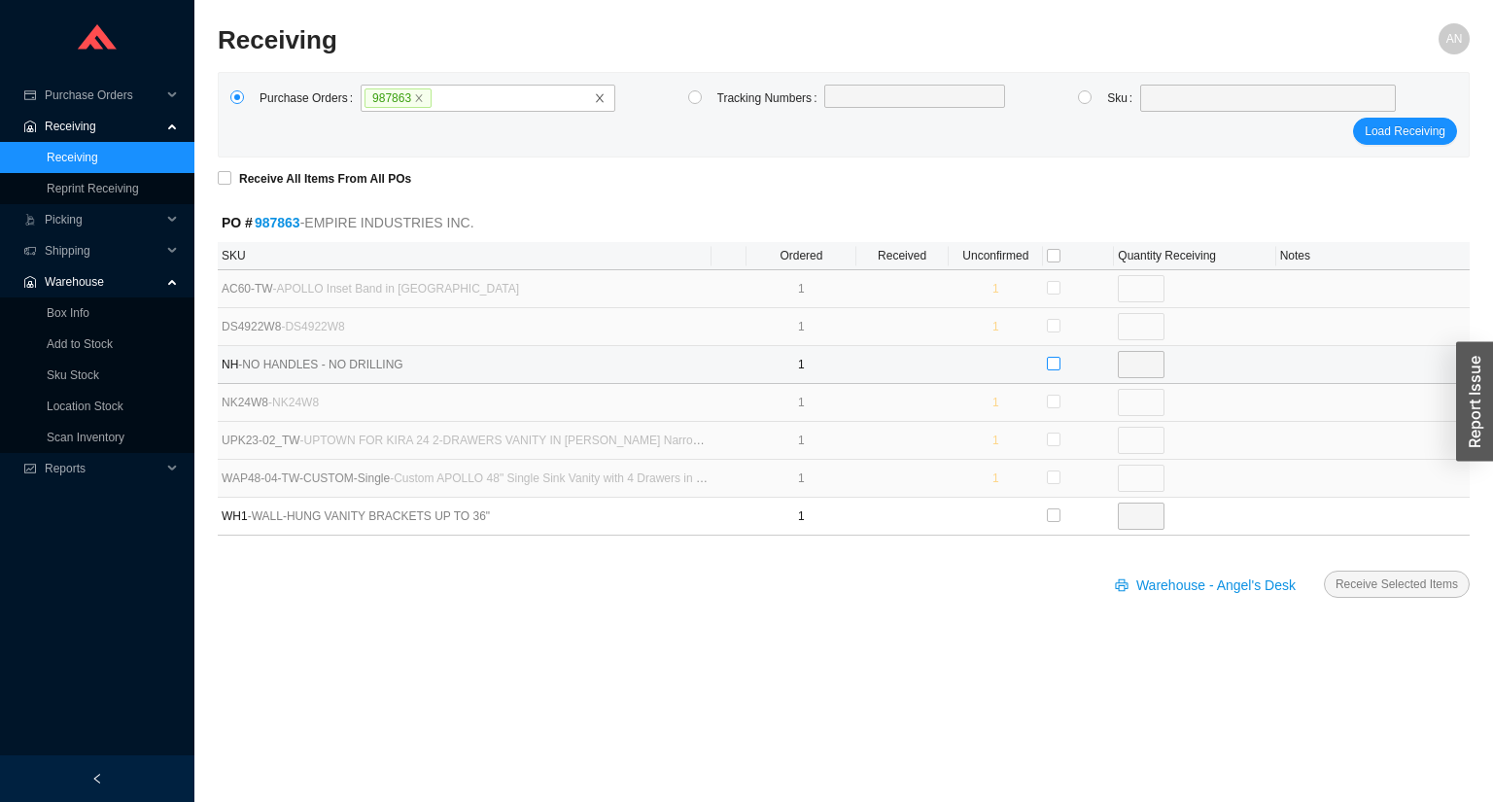
click at [1054, 366] on input "checkbox" at bounding box center [1054, 364] width 14 height 14
checkbox input "true"
type input "1"
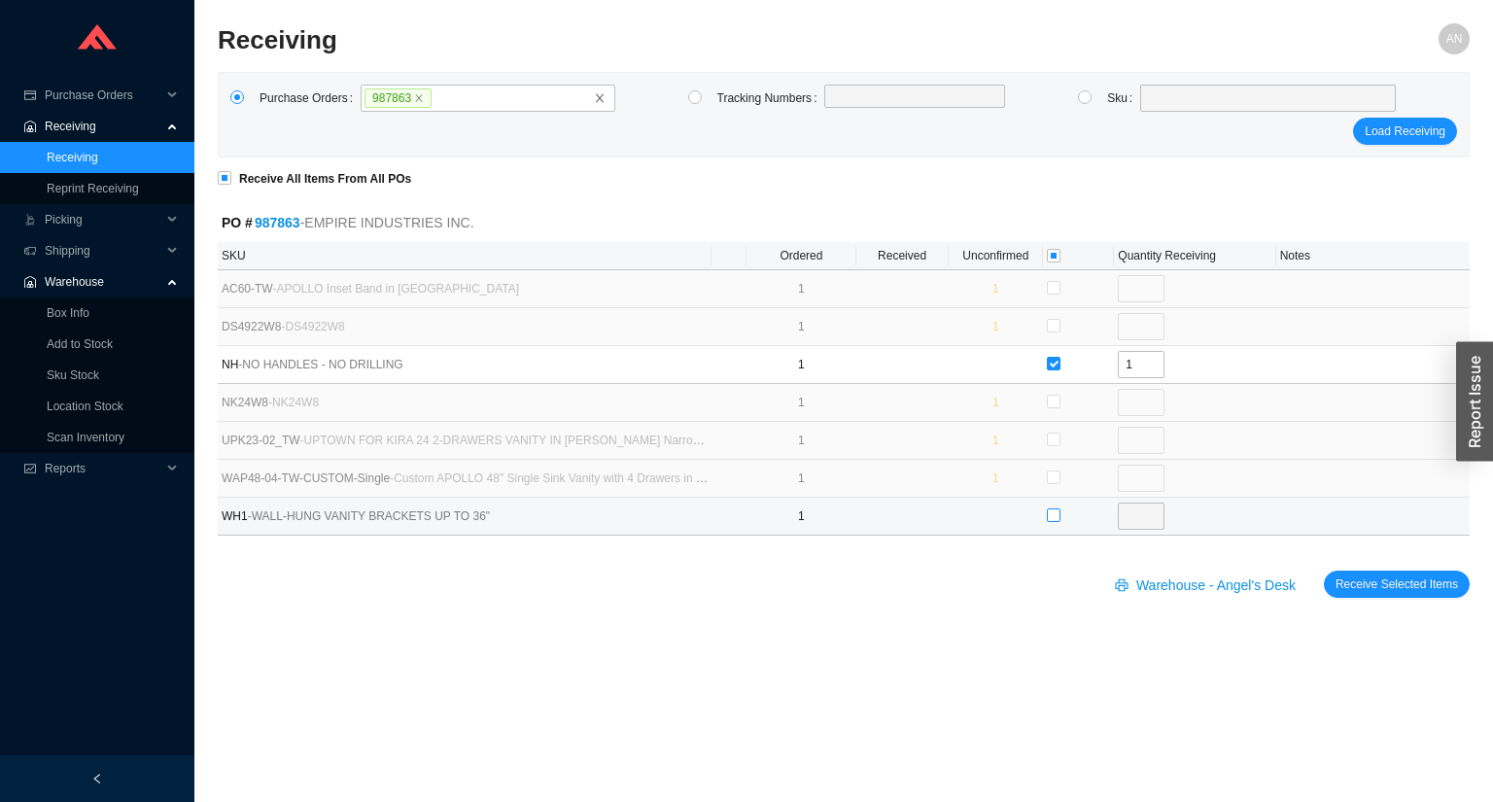
click at [1051, 514] on input "checkbox" at bounding box center [1054, 515] width 14 height 14
checkbox input "true"
type input "1"
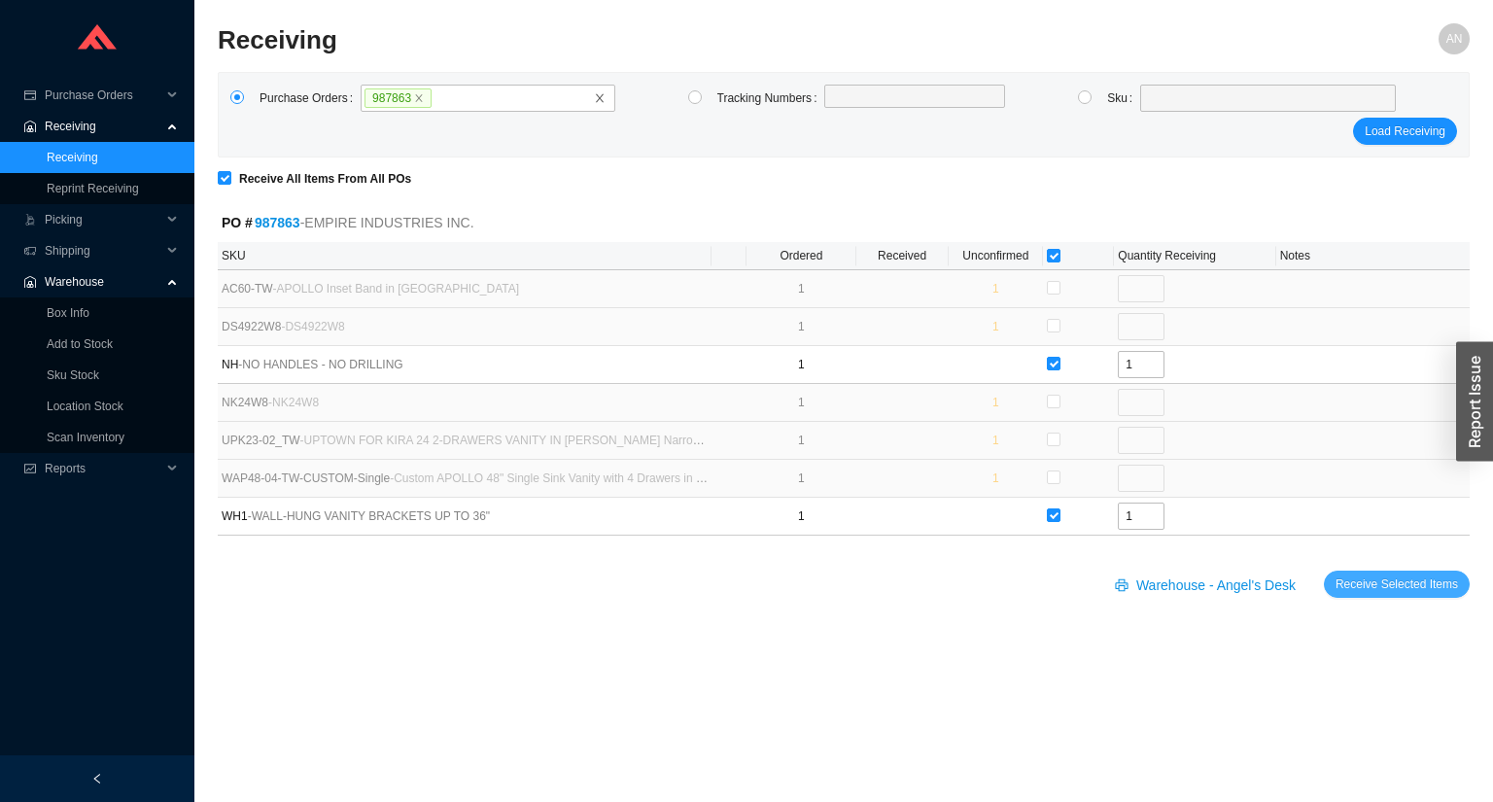
click at [1359, 583] on span "Receive Selected Items" at bounding box center [1397, 584] width 123 height 19
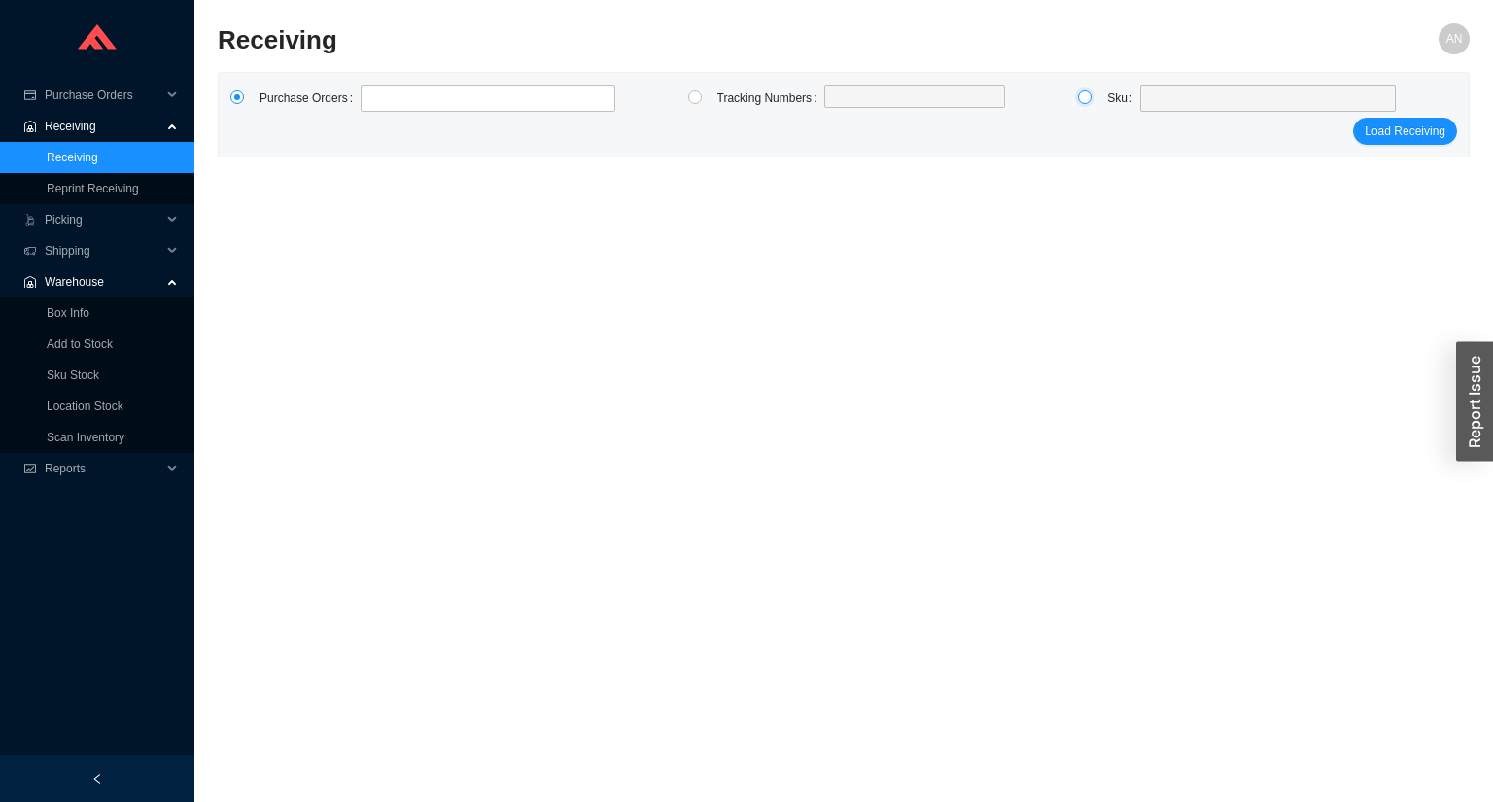
click at [1087, 98] on input "radio" at bounding box center [1085, 97] width 14 height 14
radio input "true"
click at [1162, 99] on span at bounding box center [1268, 98] width 240 height 25
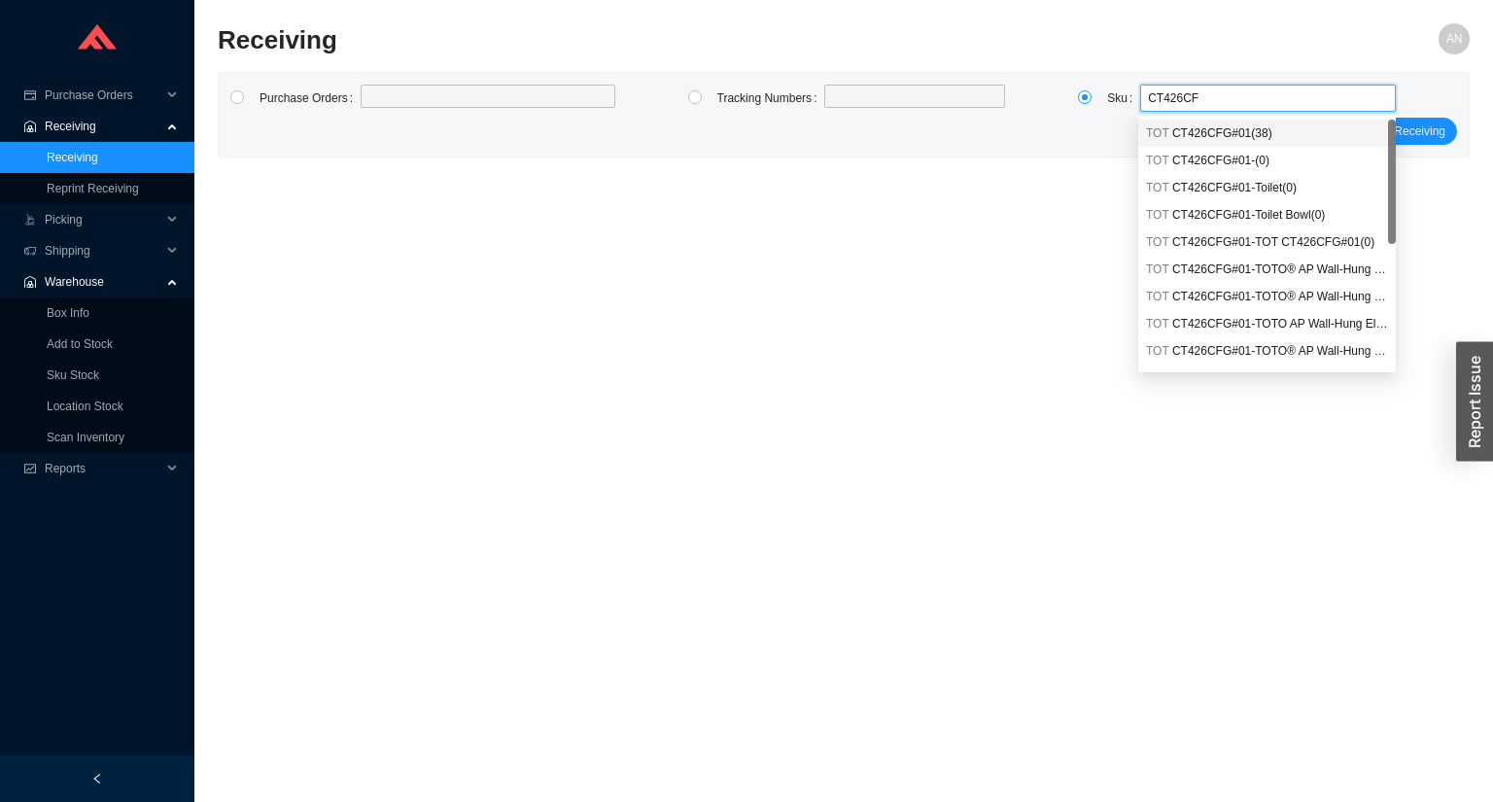
type input "CT426CFG"
click at [1225, 136] on span "CT426CFG#01 ( 38 )" at bounding box center [1223, 133] width 100 height 14
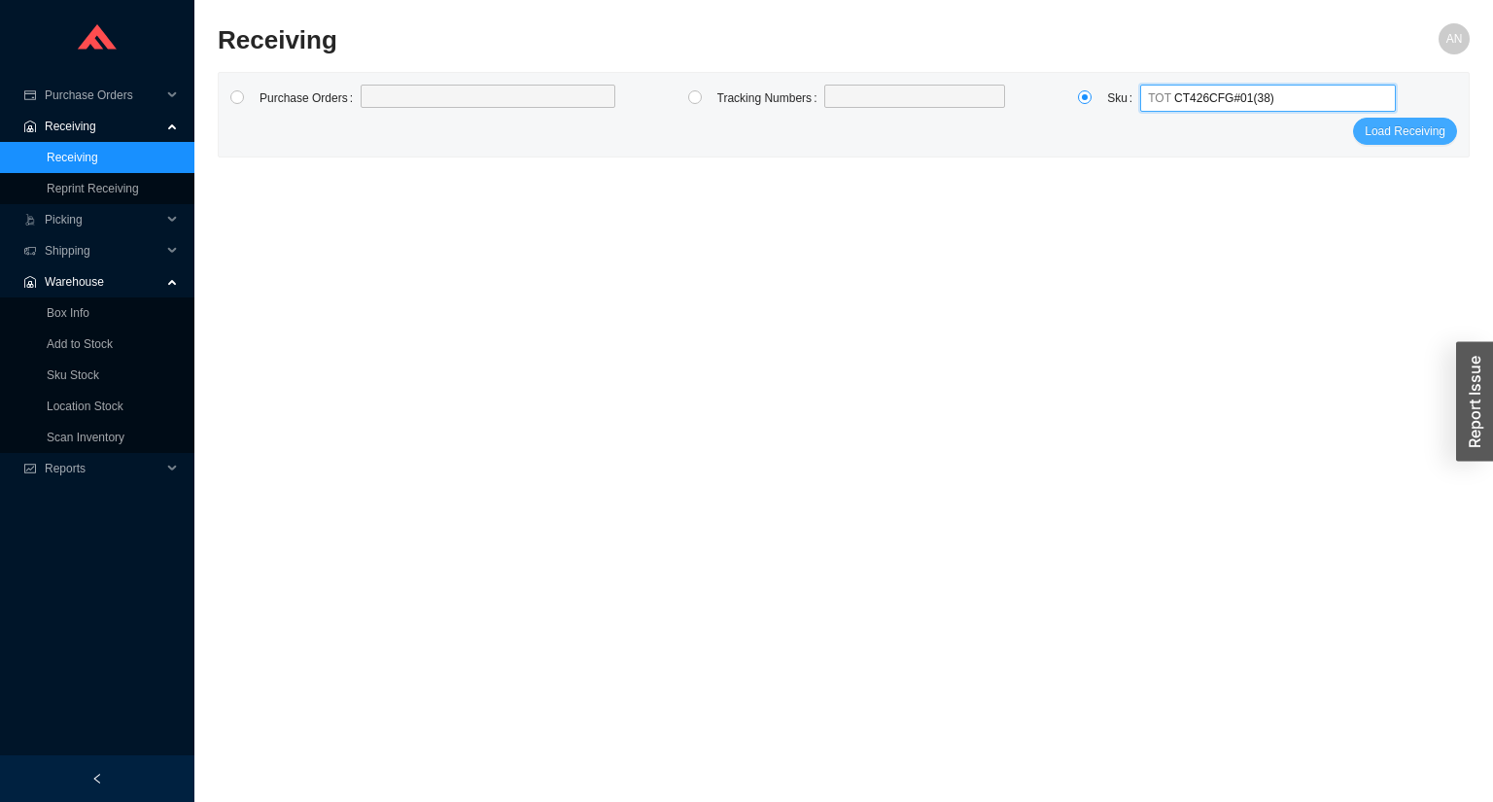
click at [1379, 124] on span "Load Receiving" at bounding box center [1405, 131] width 81 height 19
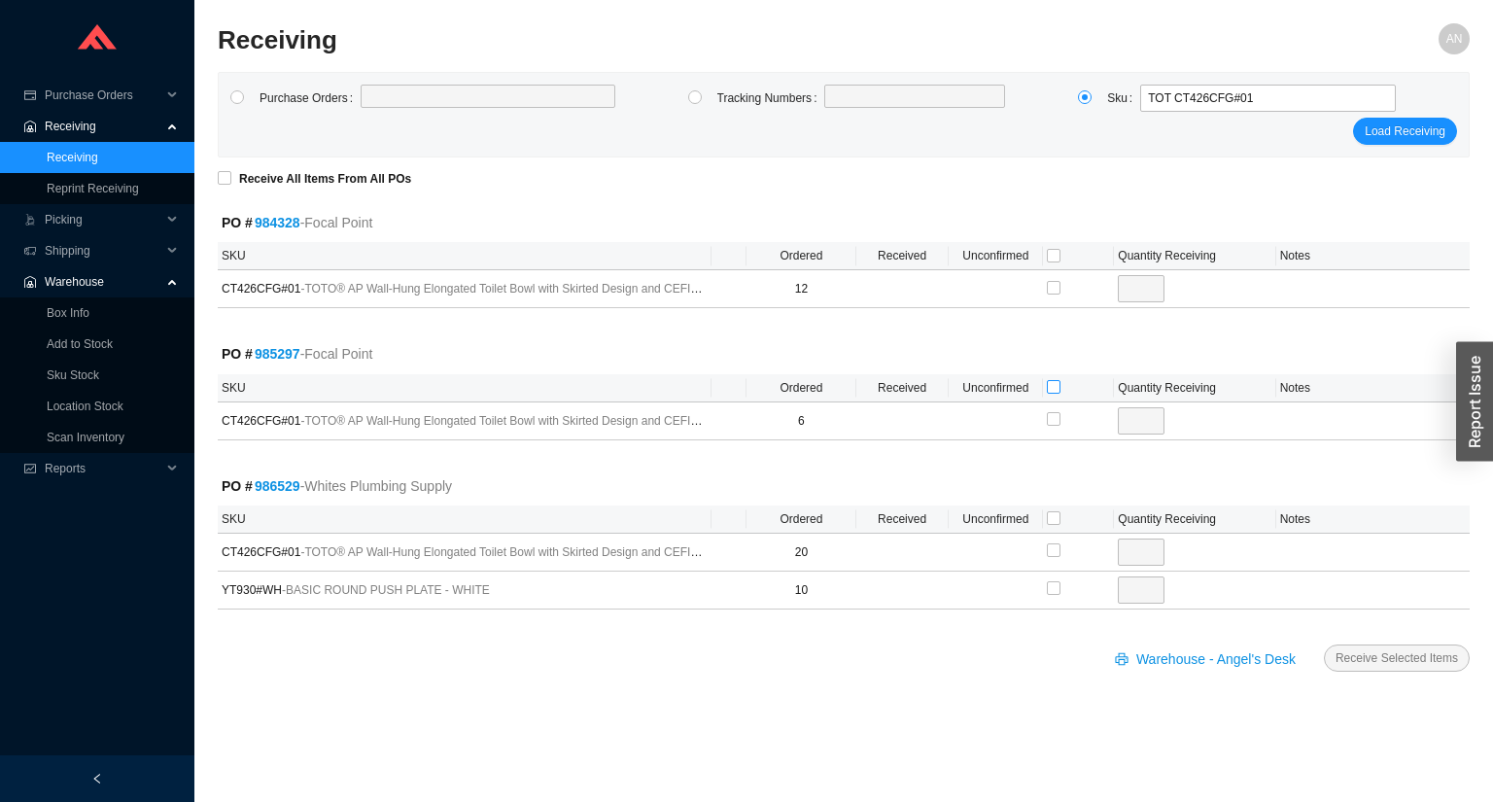
click at [1053, 386] on input "checkbox" at bounding box center [1054, 387] width 14 height 14
checkbox input "true"
type input "6"
click at [1393, 657] on span "Receive Selected Items" at bounding box center [1397, 657] width 123 height 19
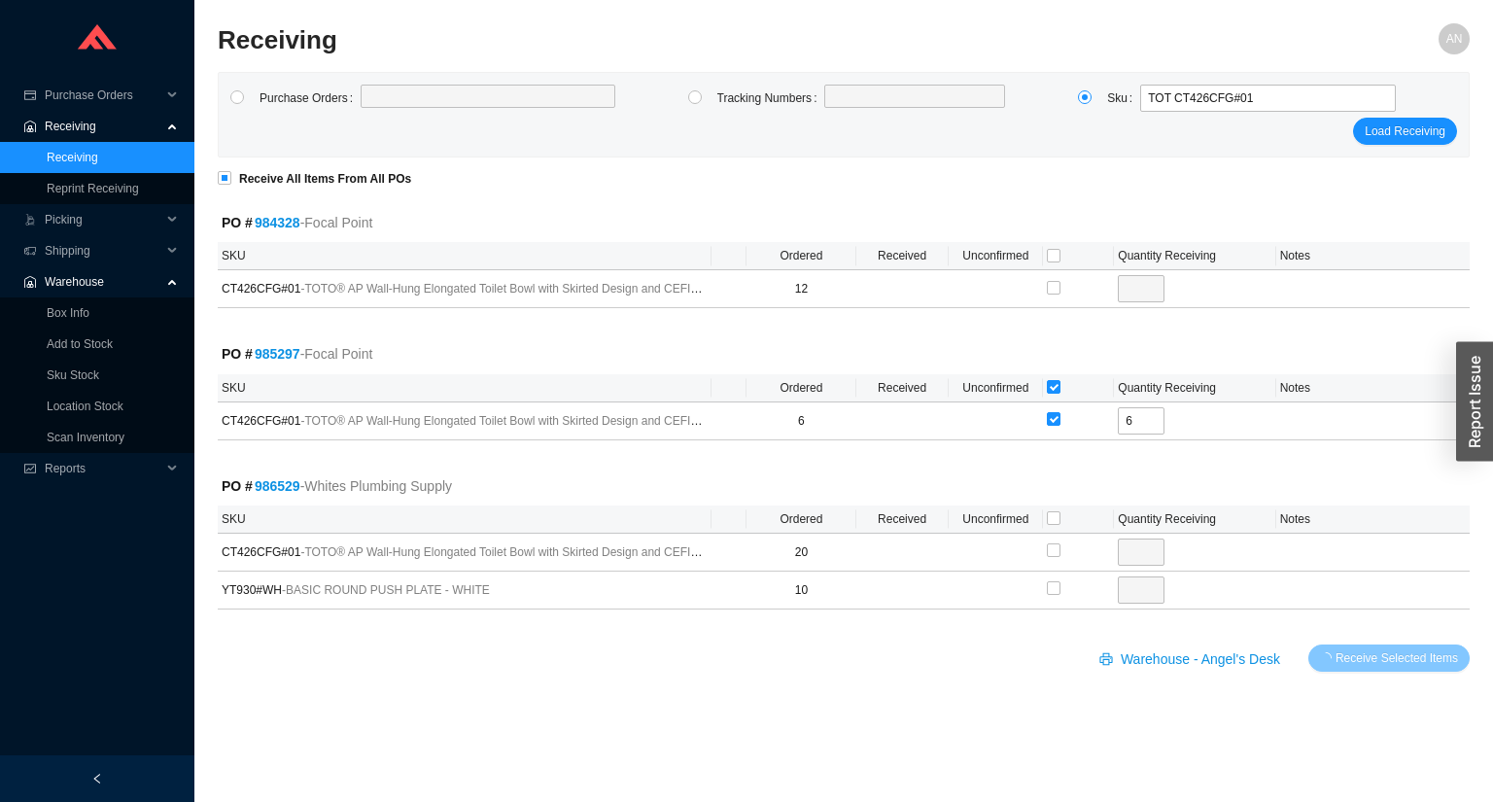
radio input "true"
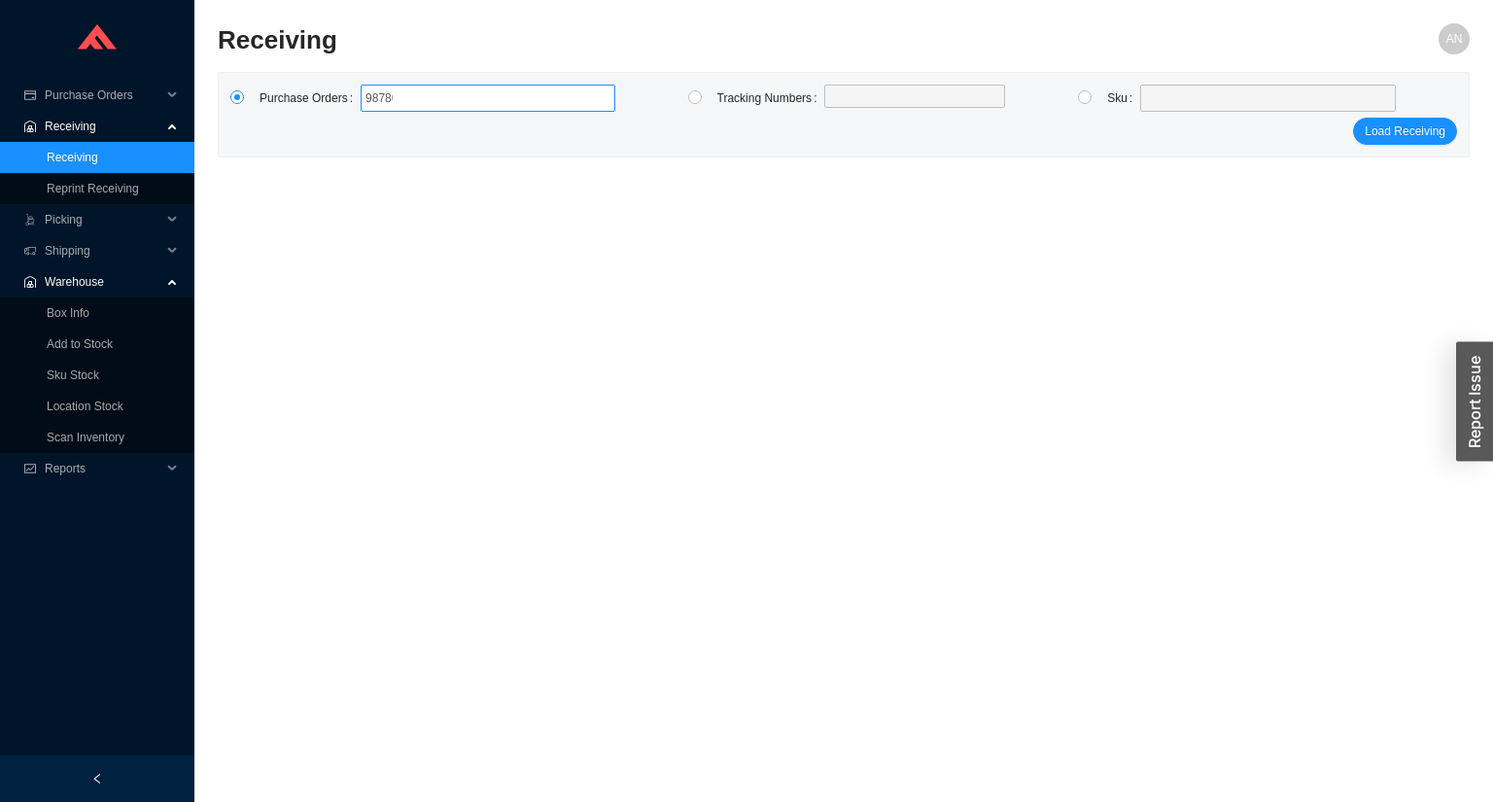
type input "987863"
click button "Load Receiving" at bounding box center [1405, 131] width 104 height 27
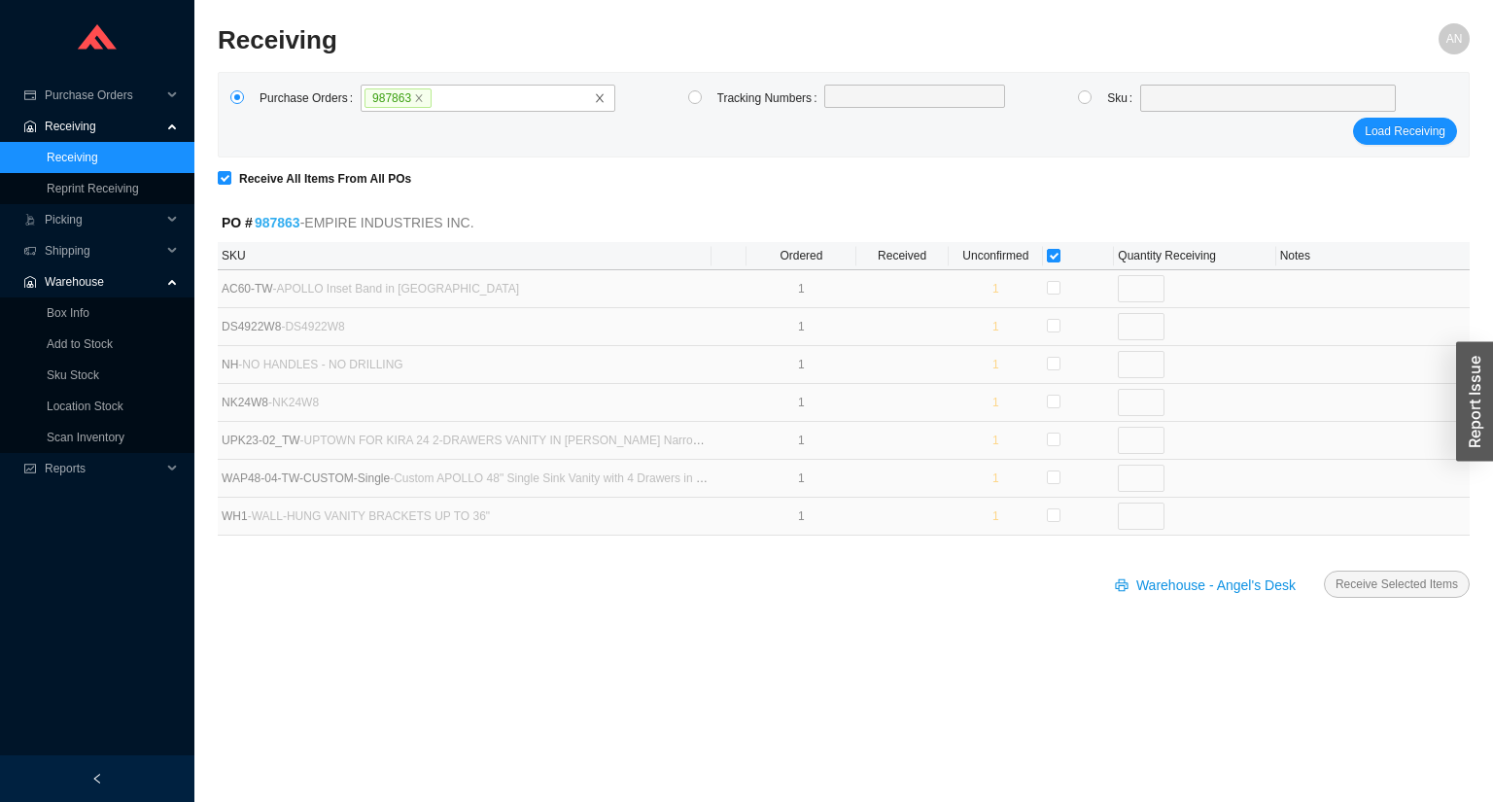
click at [264, 223] on link "987863" at bounding box center [278, 223] width 46 height 16
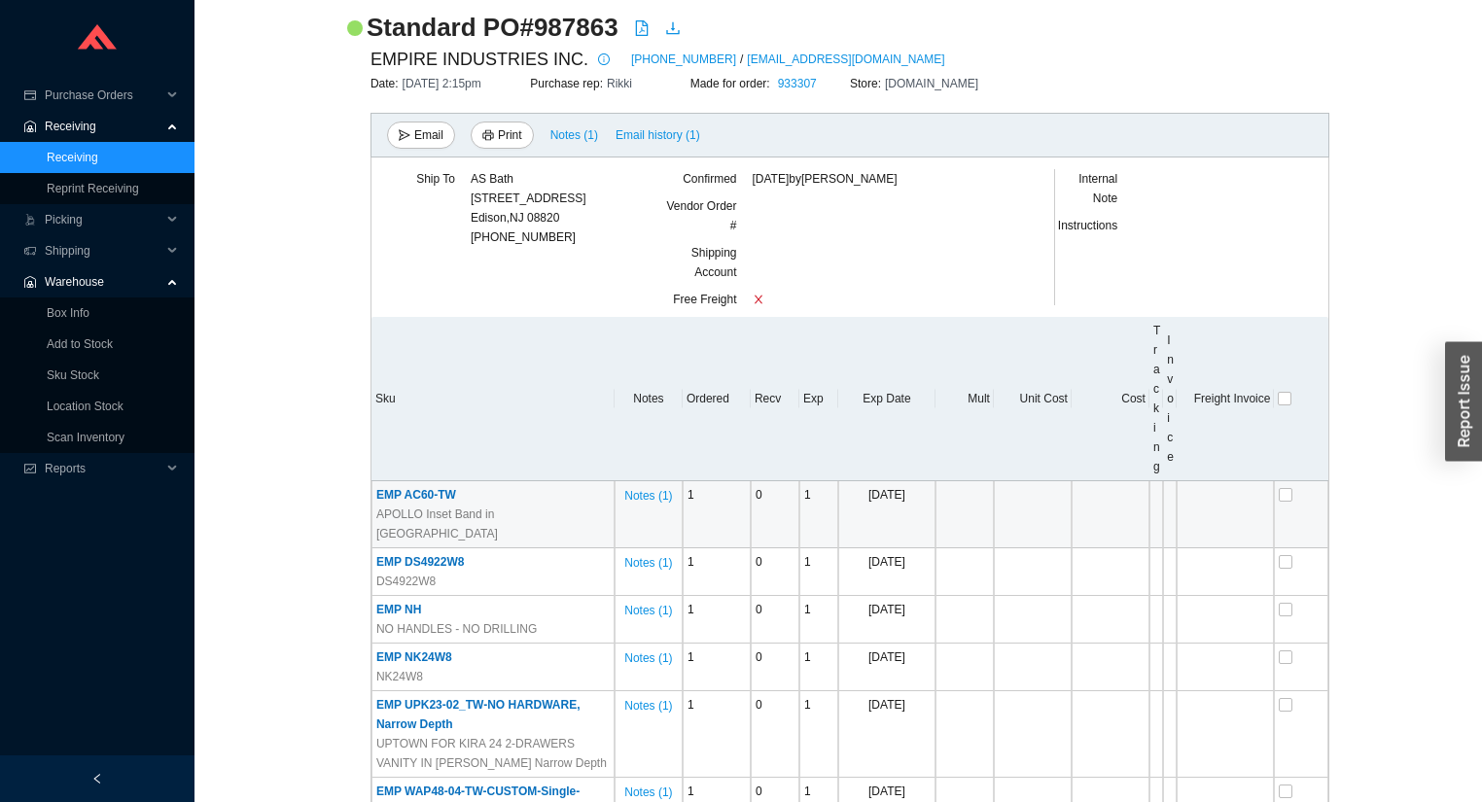
scroll to position [233, 0]
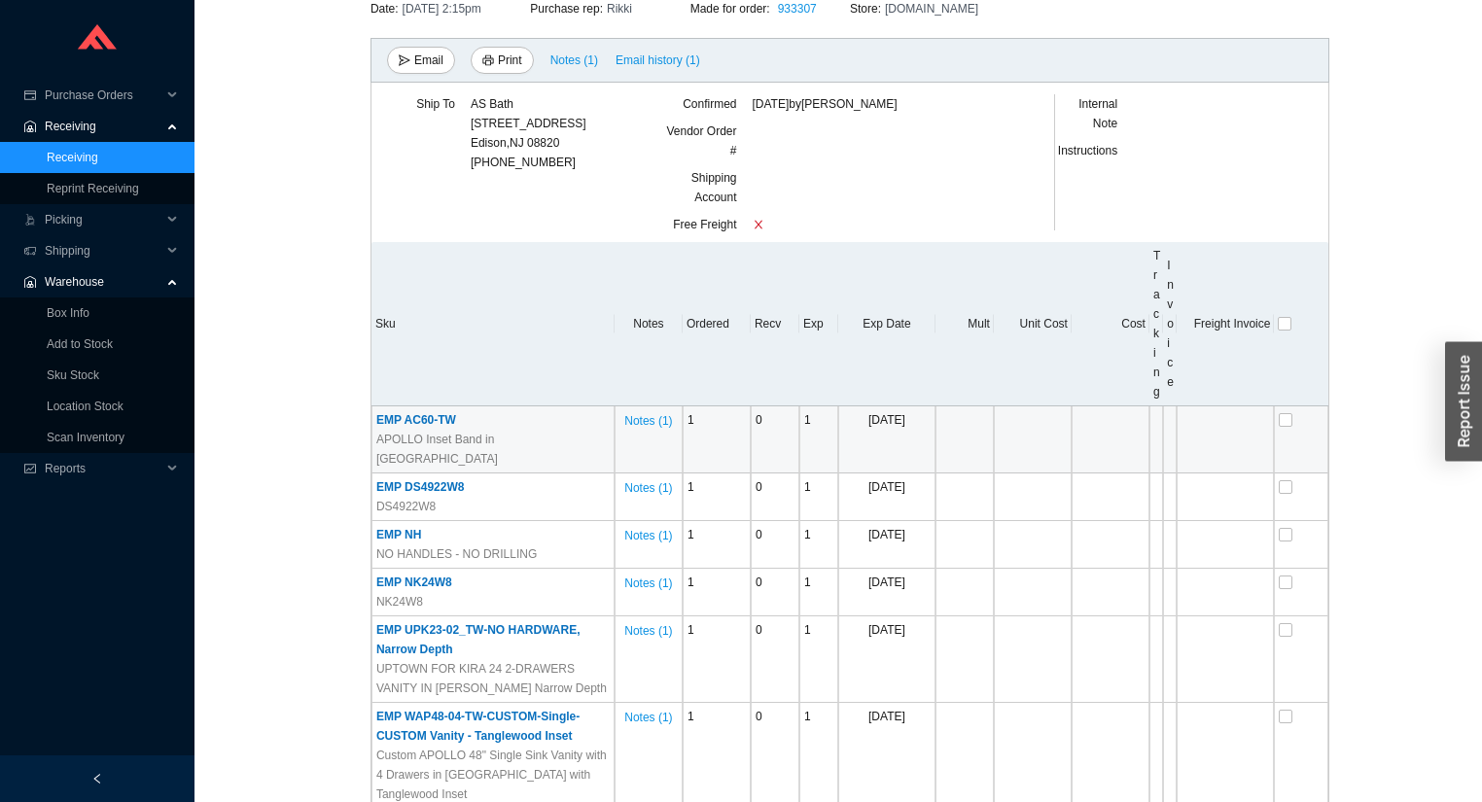
click at [443, 419] on span "EMP AC60-TW" at bounding box center [416, 420] width 80 height 14
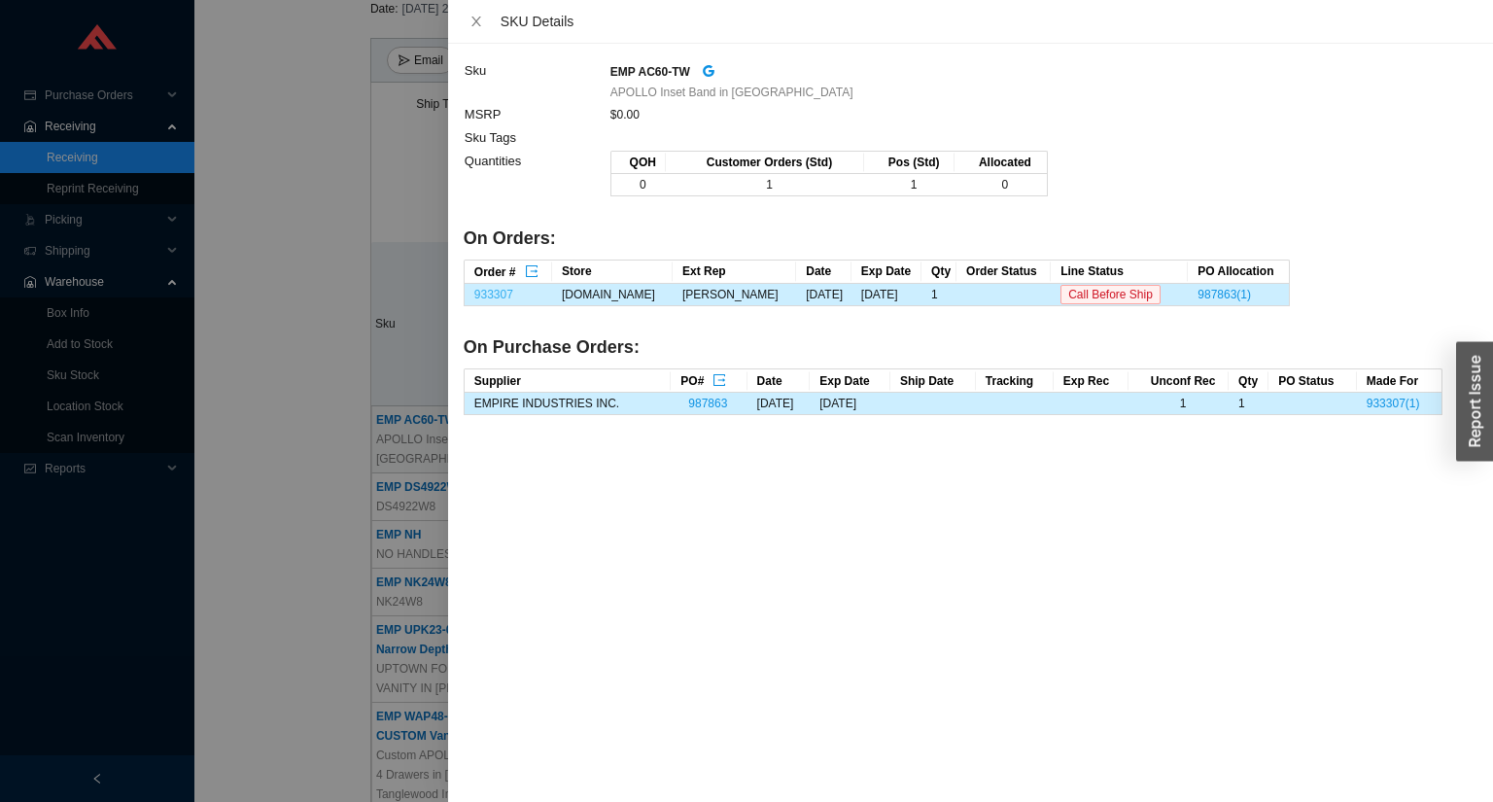
click at [493, 296] on link "933307" at bounding box center [493, 295] width 39 height 14
click at [355, 477] on div at bounding box center [746, 401] width 1493 height 802
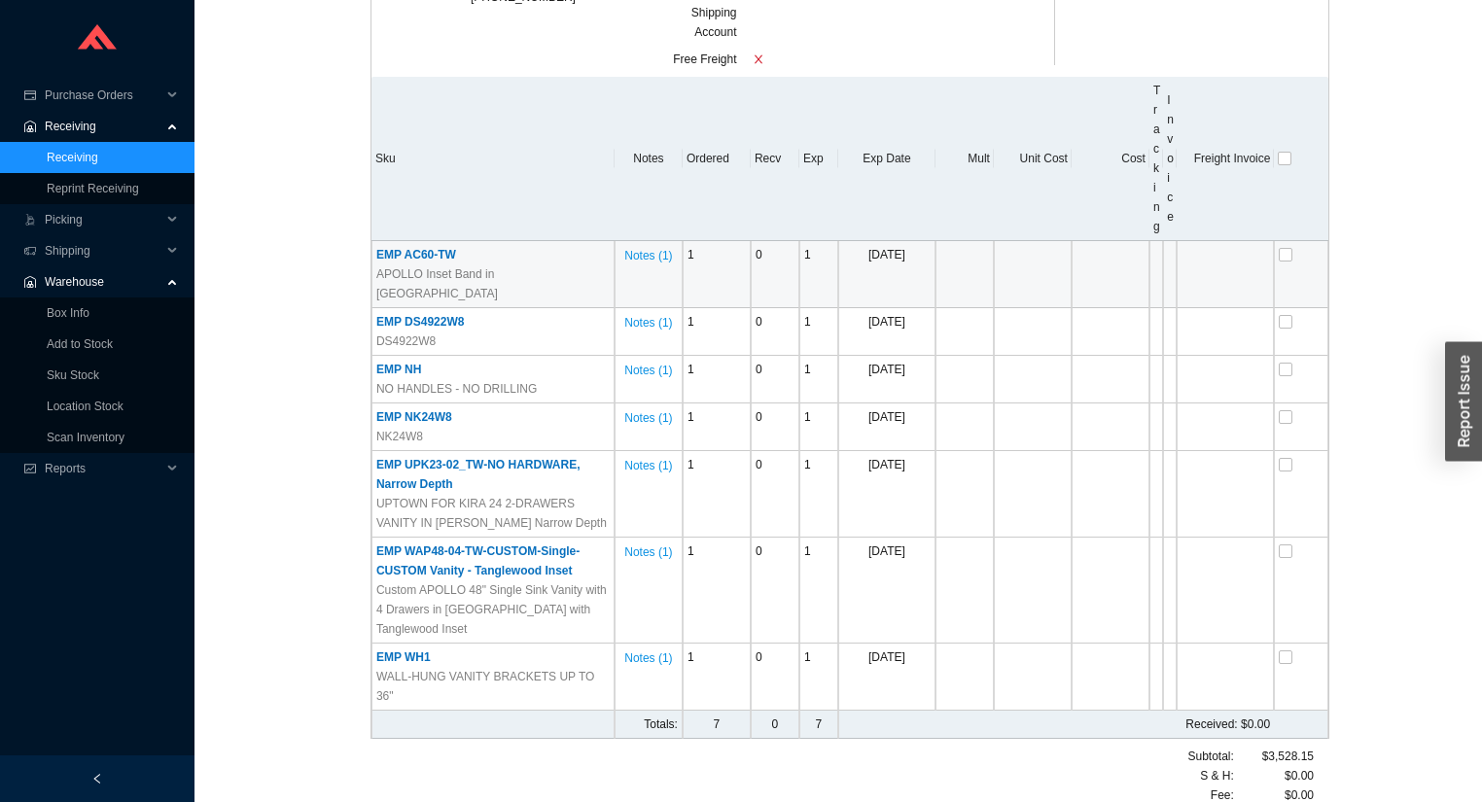
scroll to position [400, 0]
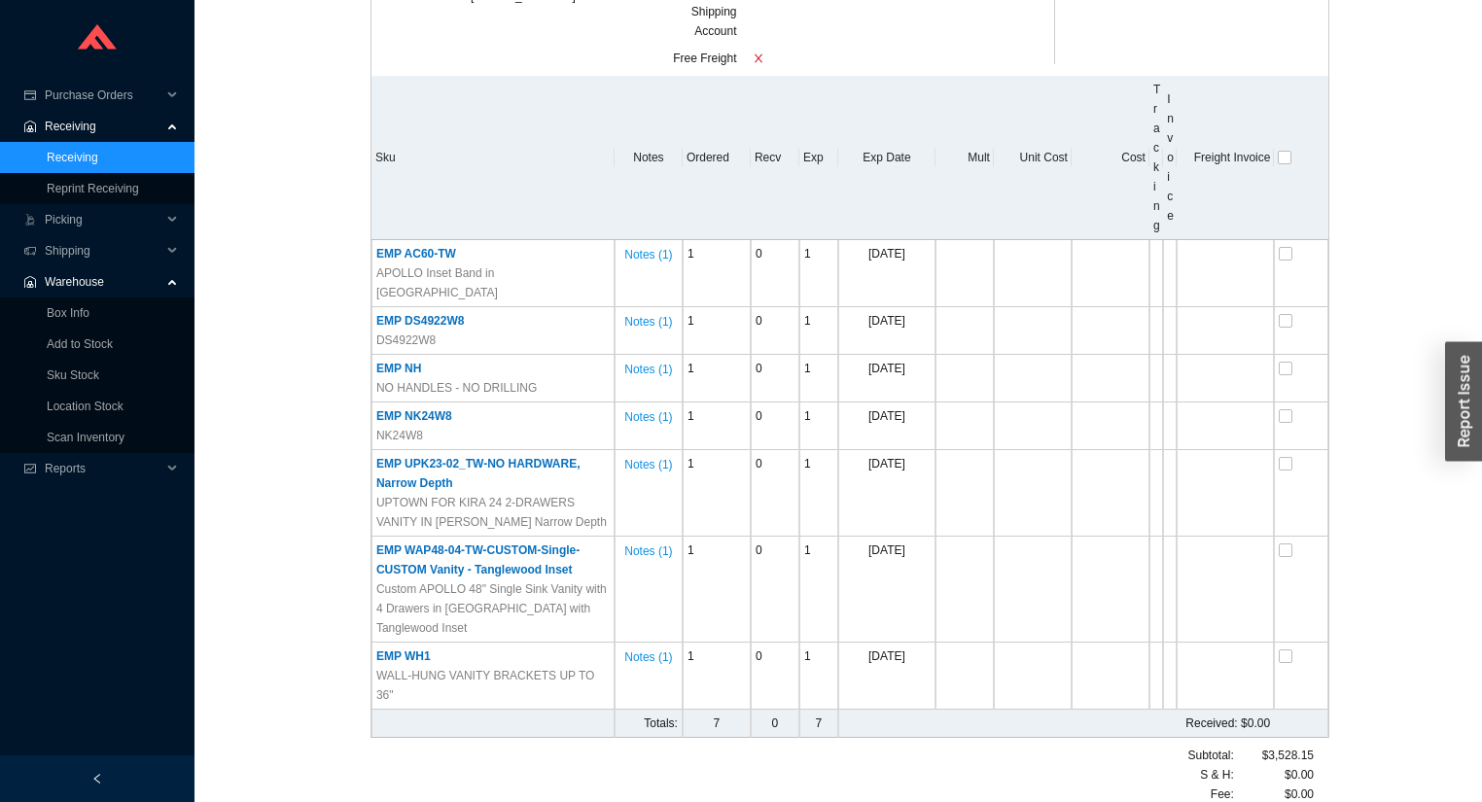
click at [287, 237] on div "Standard PO # 987863 EMPIRE INDUSTRIES INC. 800-631-0223 / orders@empire-indust…" at bounding box center [838, 306] width 1241 height 1073
click at [78, 157] on link "Receiving" at bounding box center [73, 158] width 52 height 14
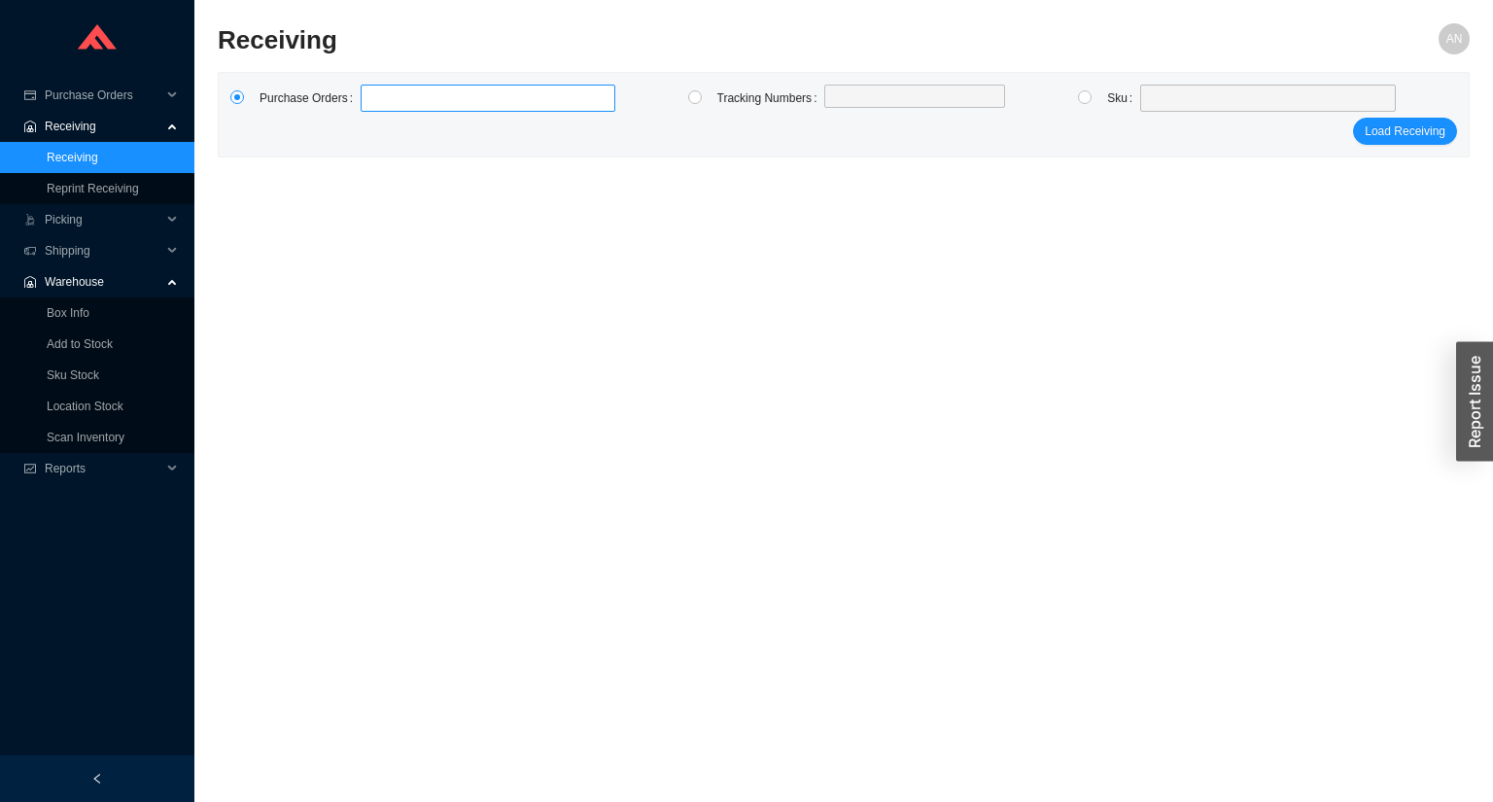
click at [436, 108] on label at bounding box center [488, 98] width 255 height 27
click at [377, 108] on input at bounding box center [371, 98] width 14 height 21
type input "986759"
type input "983564"
type input "984296"
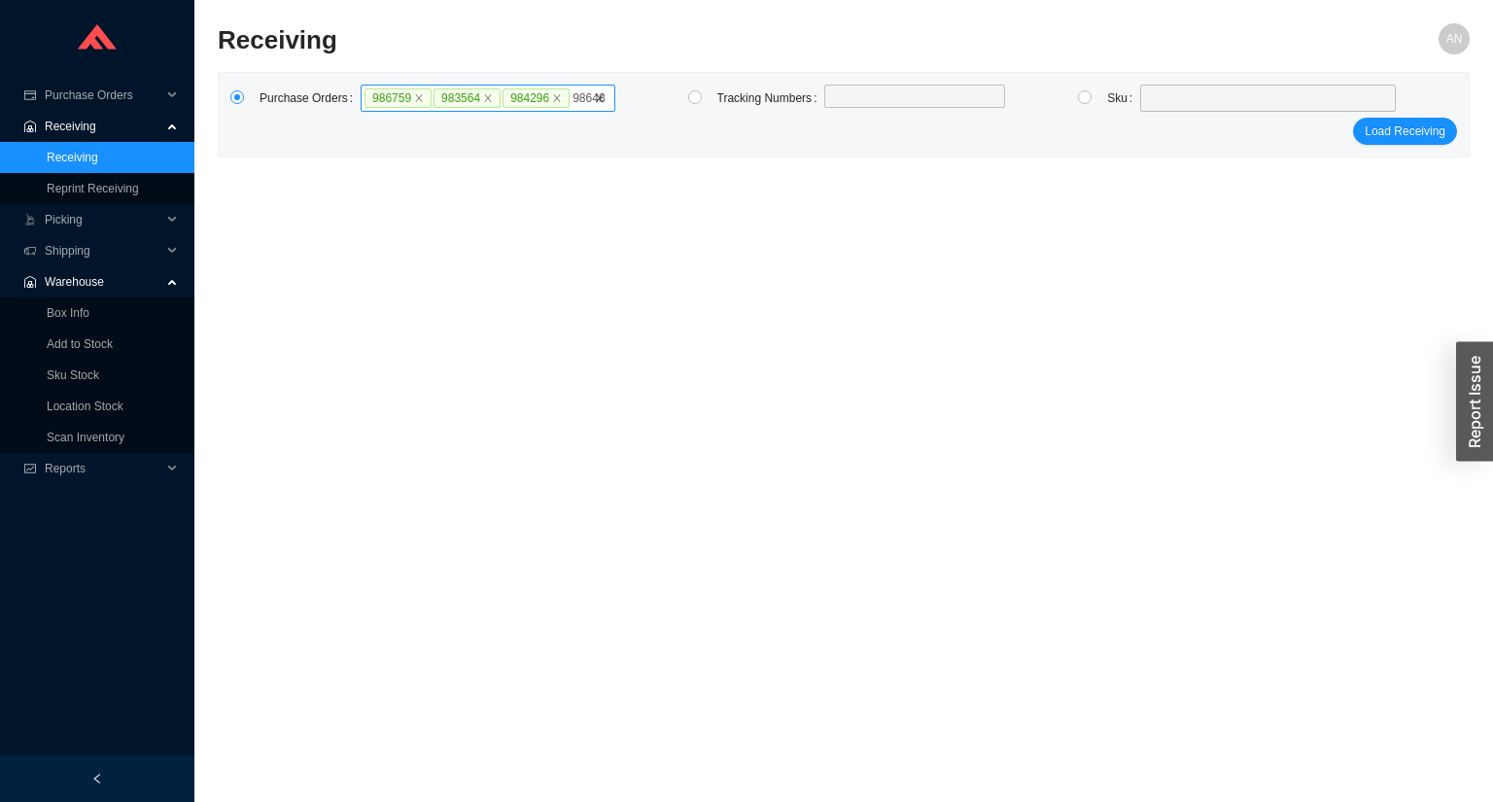
type input "986486"
type input "985480"
type input "988295"
click button "Load Receiving" at bounding box center [1405, 150] width 104 height 27
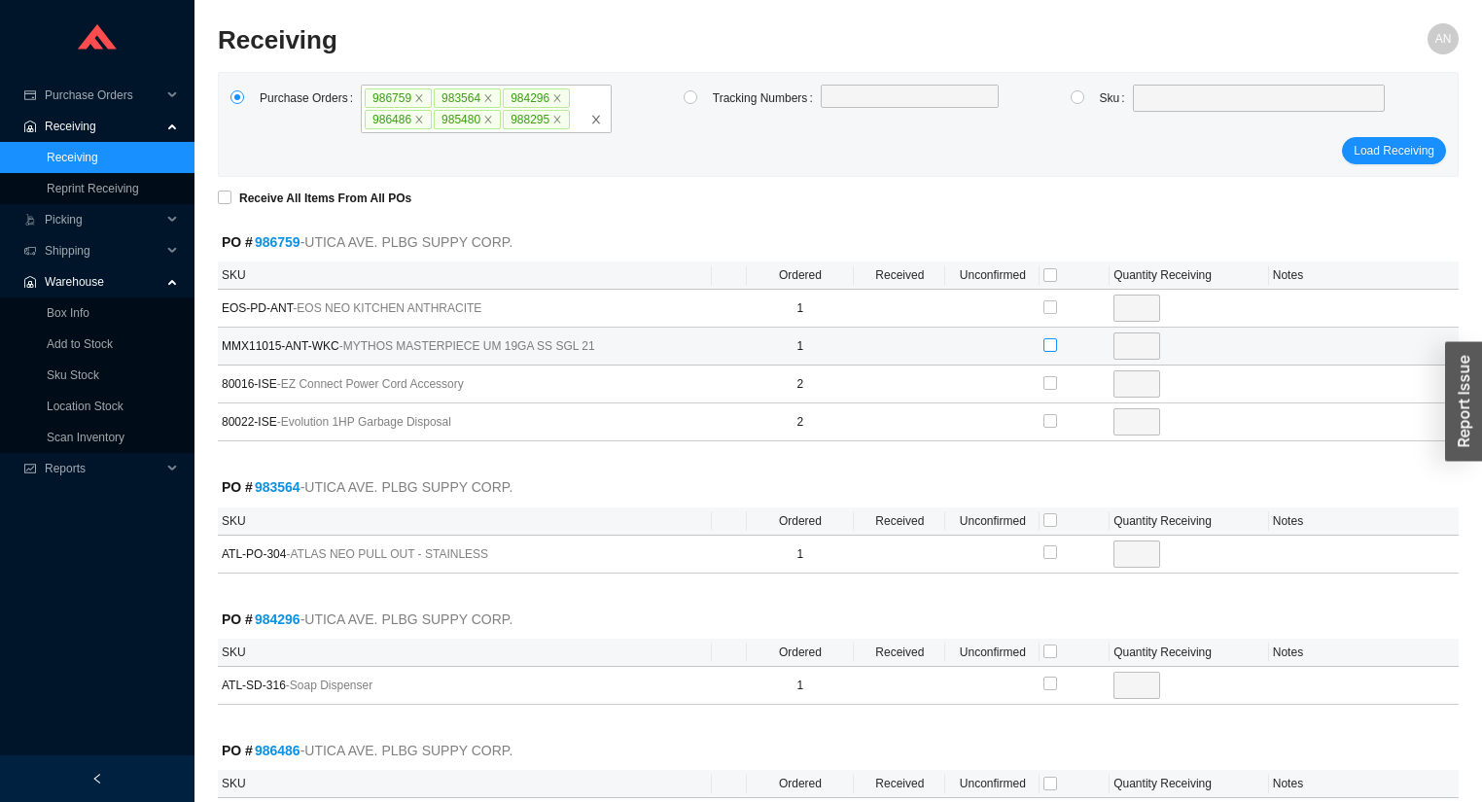
click at [1049, 338] on input "checkbox" at bounding box center [1050, 345] width 14 height 14
checkbox input "true"
type input "1"
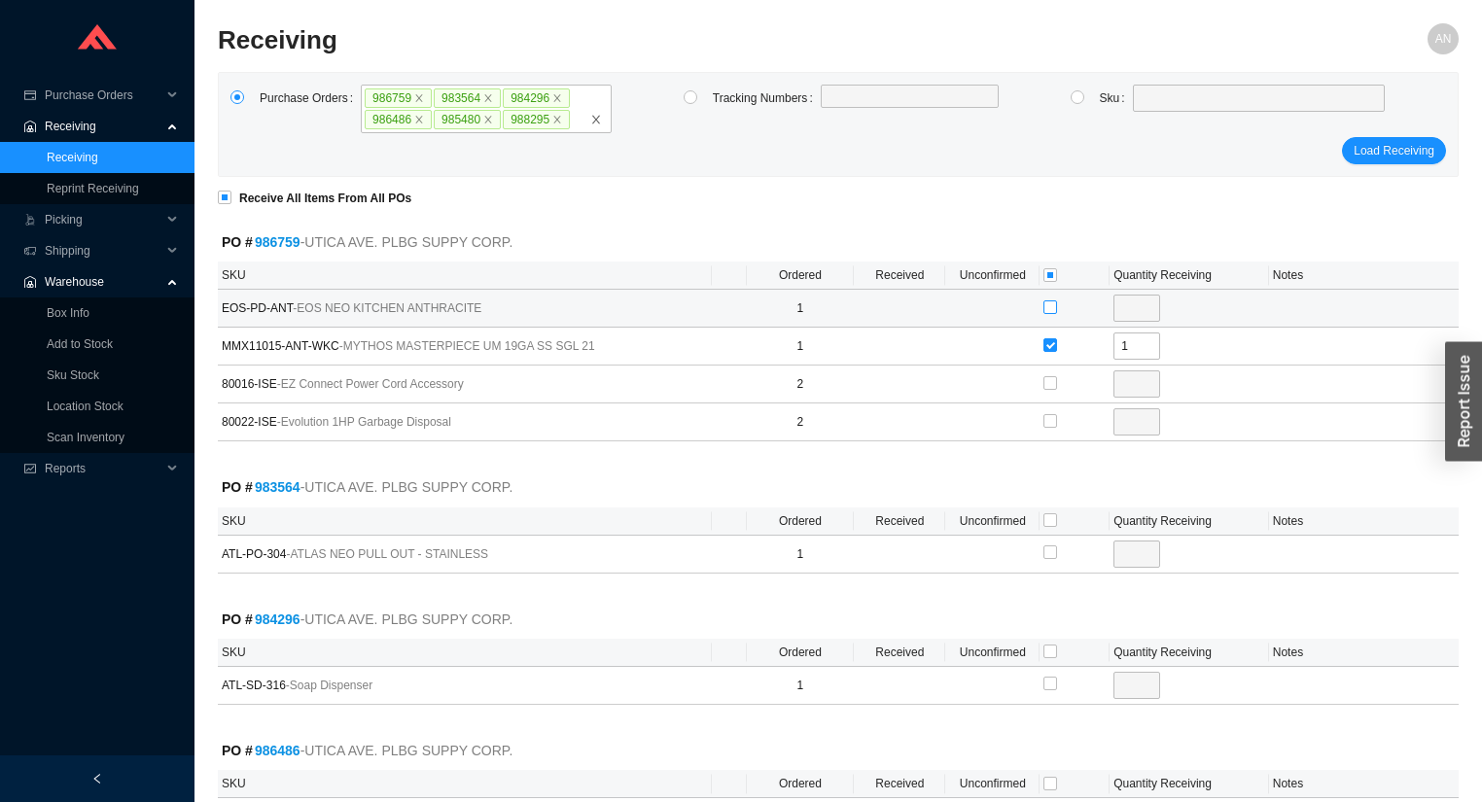
click at [1050, 307] on input "checkbox" at bounding box center [1050, 307] width 14 height 14
checkbox input "true"
type input "1"
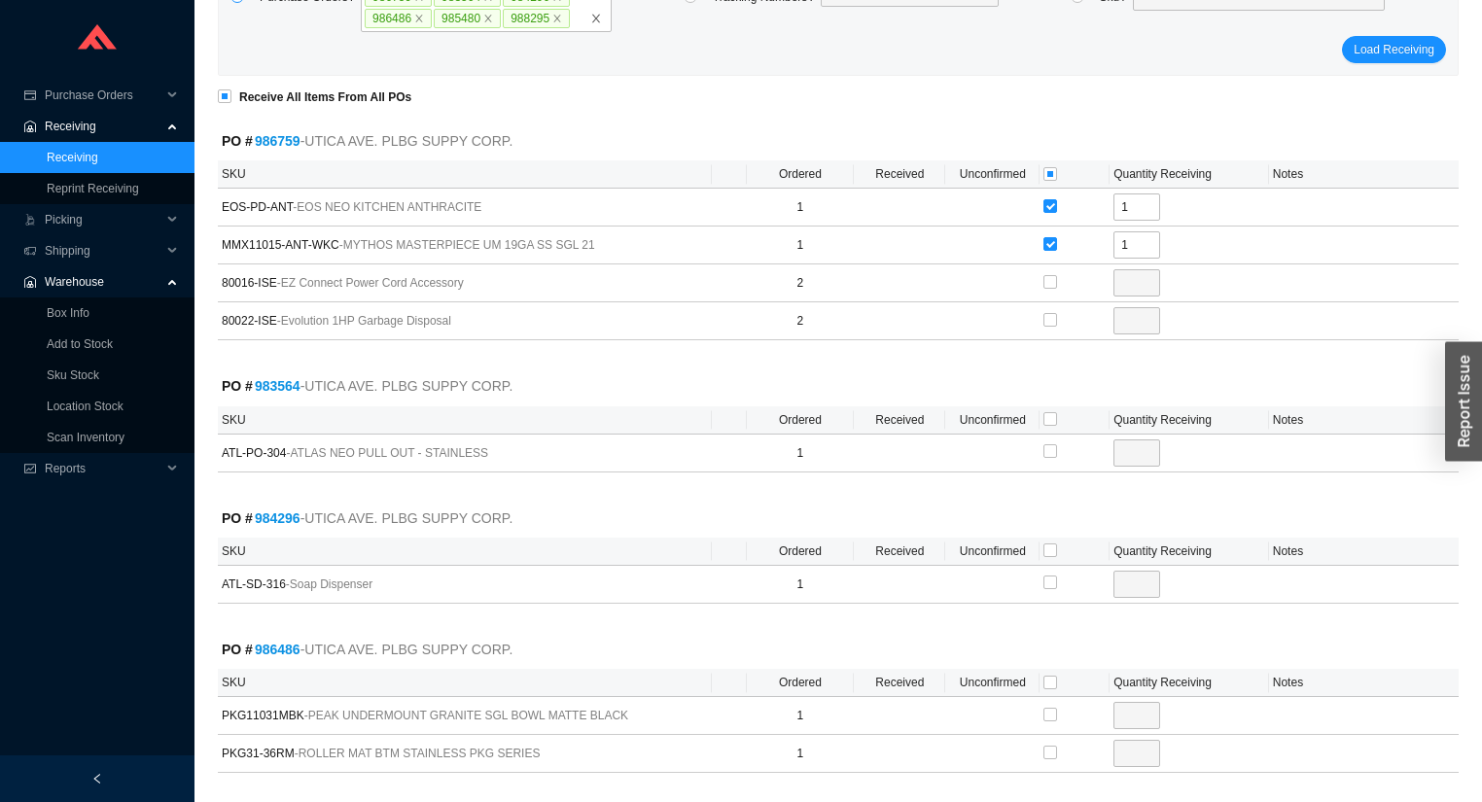
scroll to position [389, 0]
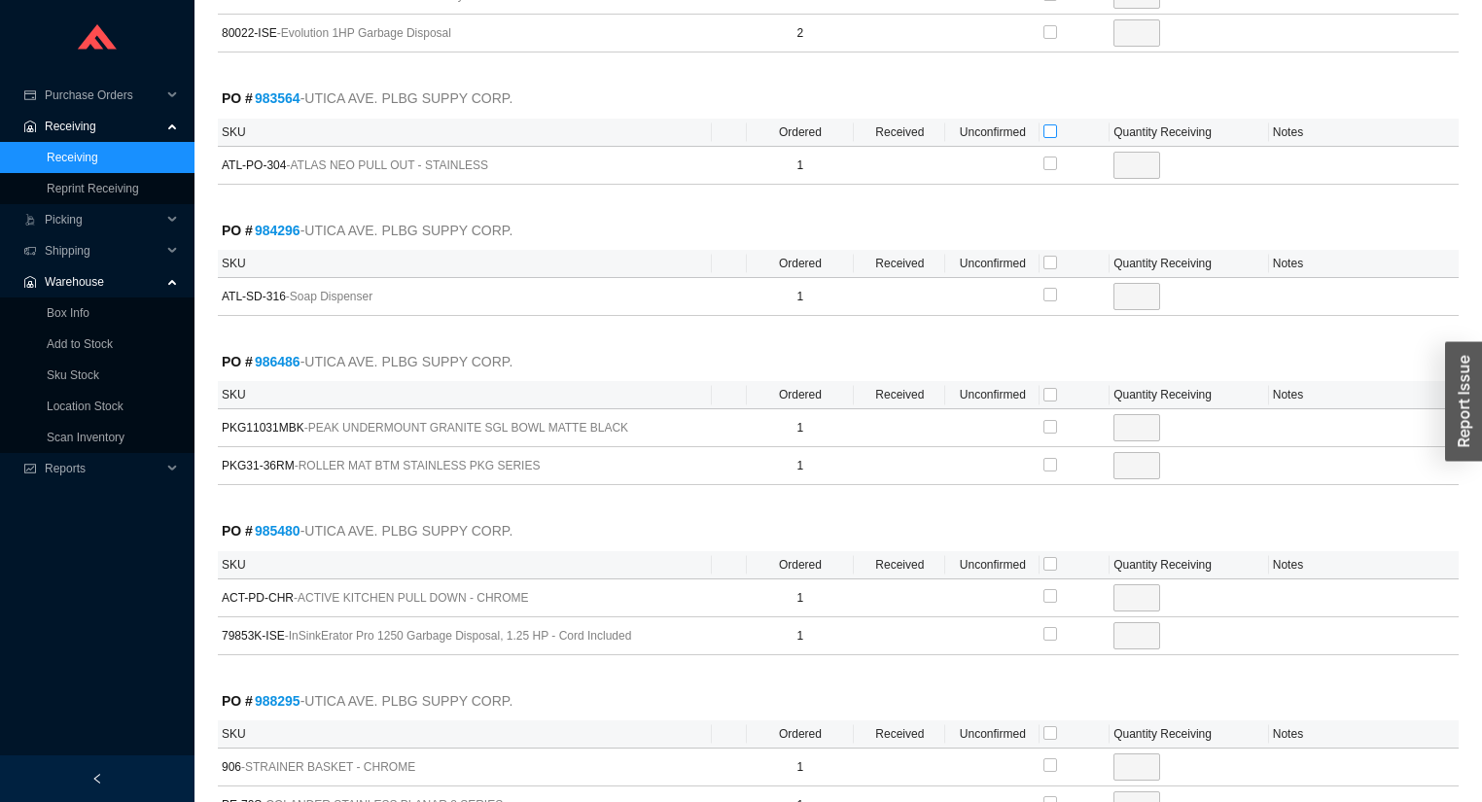
click at [1048, 126] on input "checkbox" at bounding box center [1050, 131] width 14 height 14
checkbox input "true"
type input "1"
click at [1051, 258] on input "checkbox" at bounding box center [1050, 263] width 14 height 14
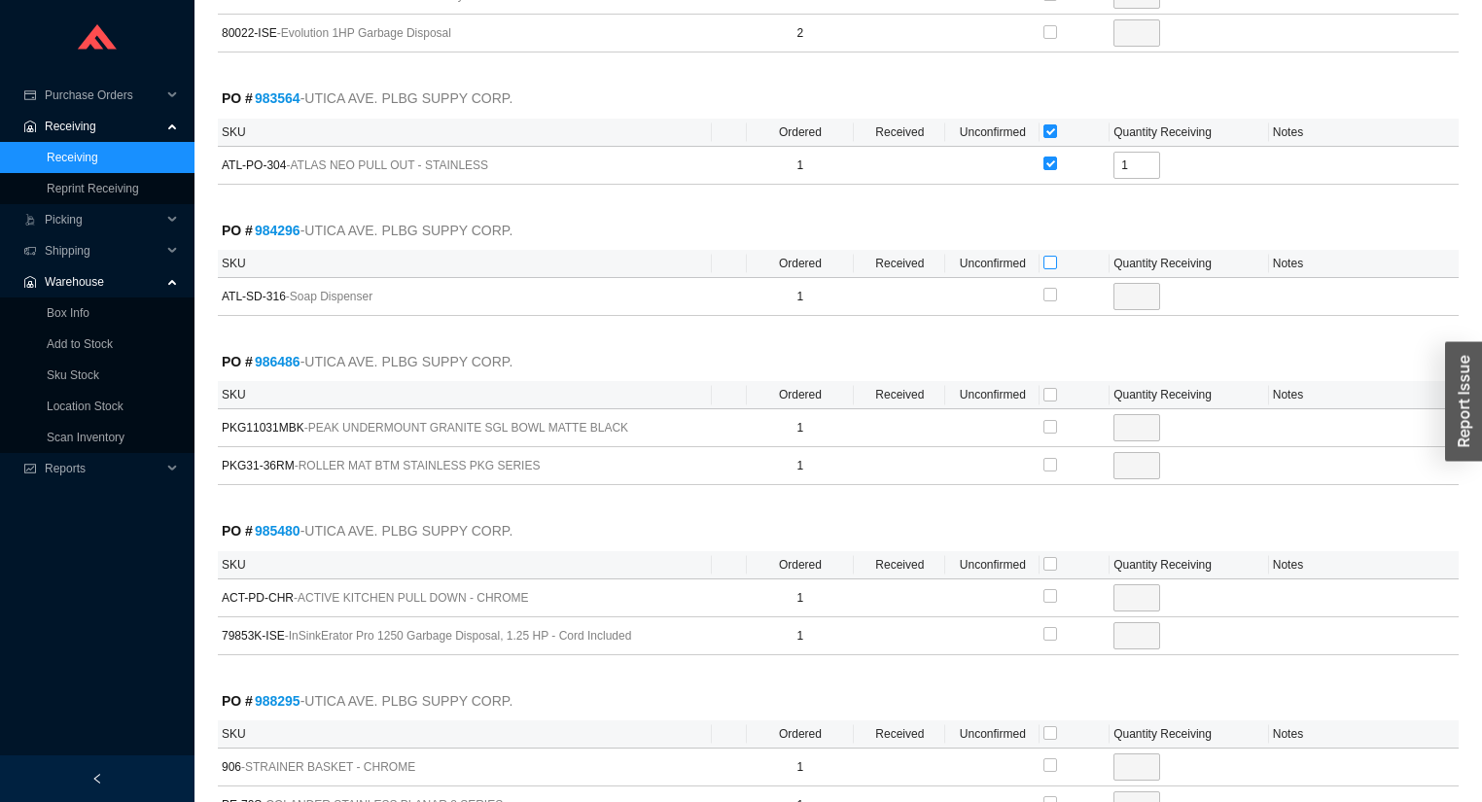
checkbox input "true"
type input "1"
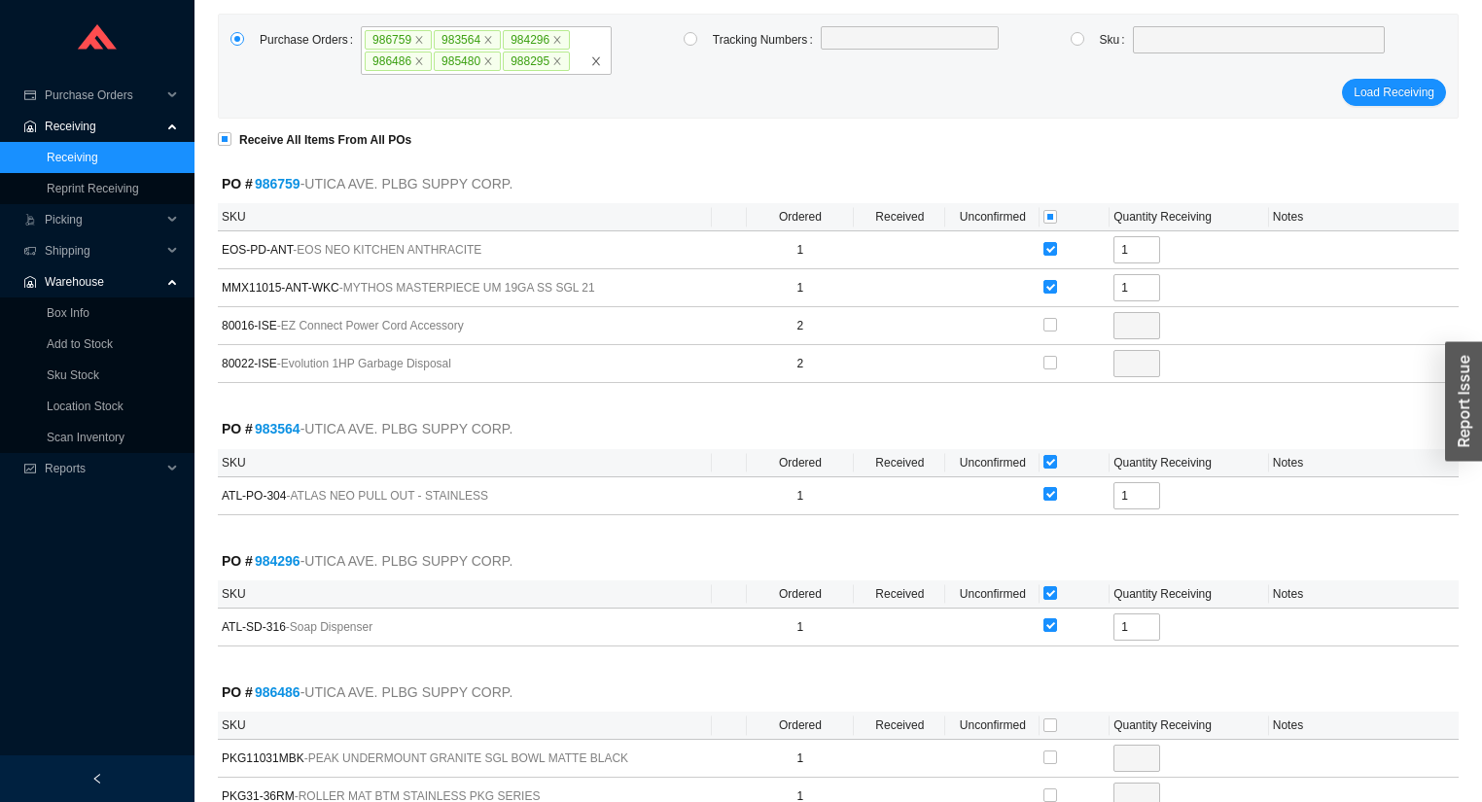
scroll to position [233, 0]
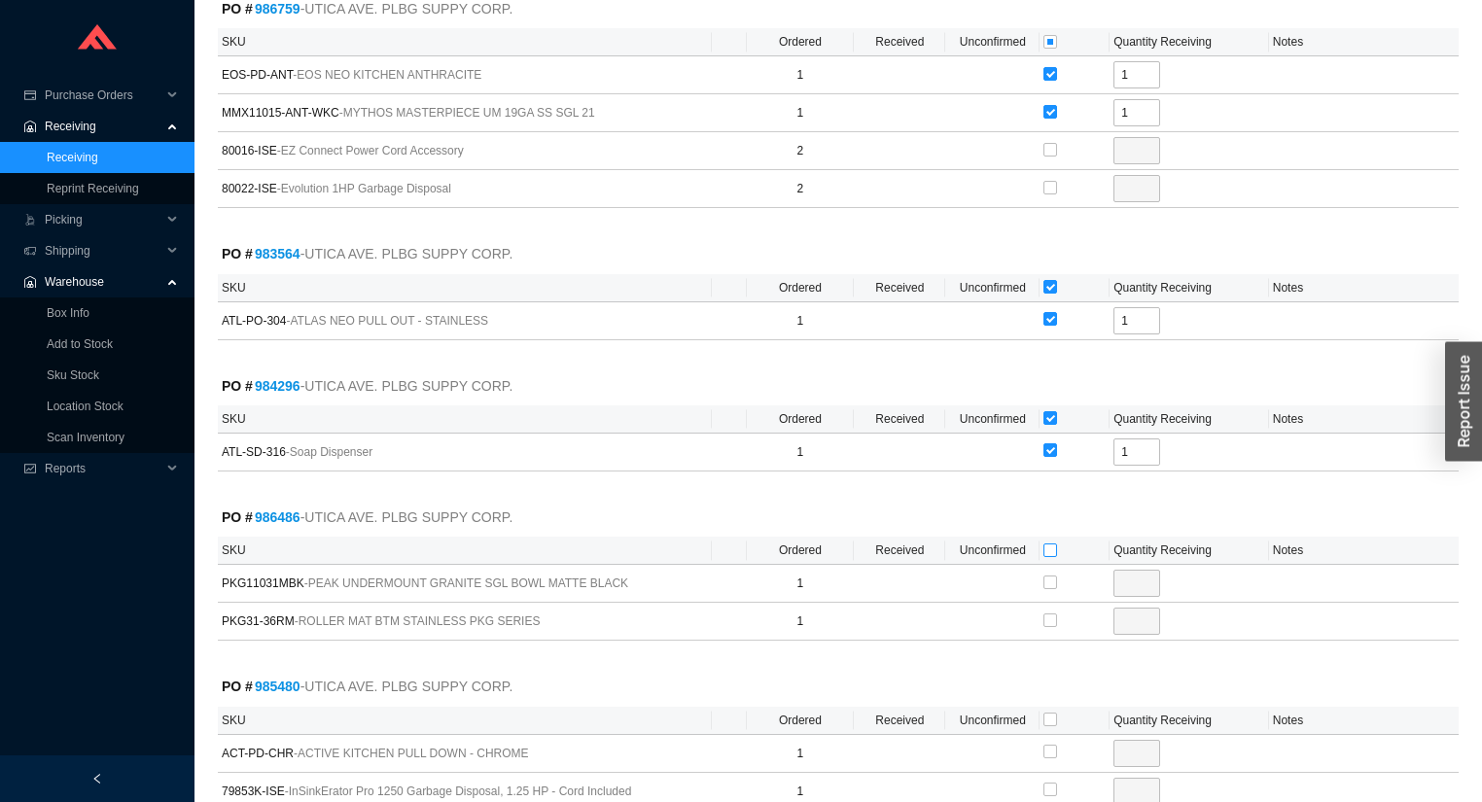
click at [1048, 545] on input "checkbox" at bounding box center [1050, 550] width 14 height 14
checkbox input "true"
type input "1"
checkbox input "true"
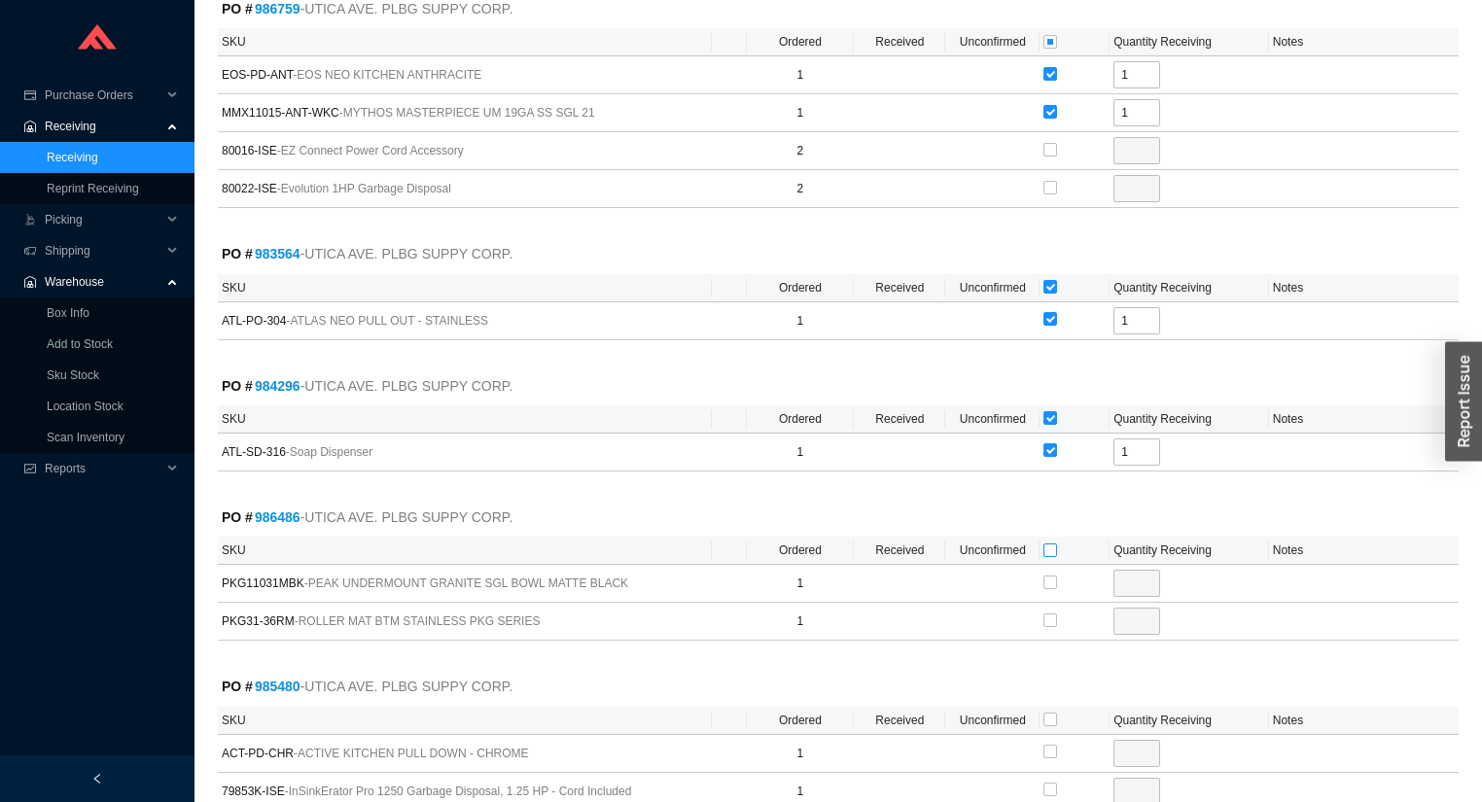
type input "1"
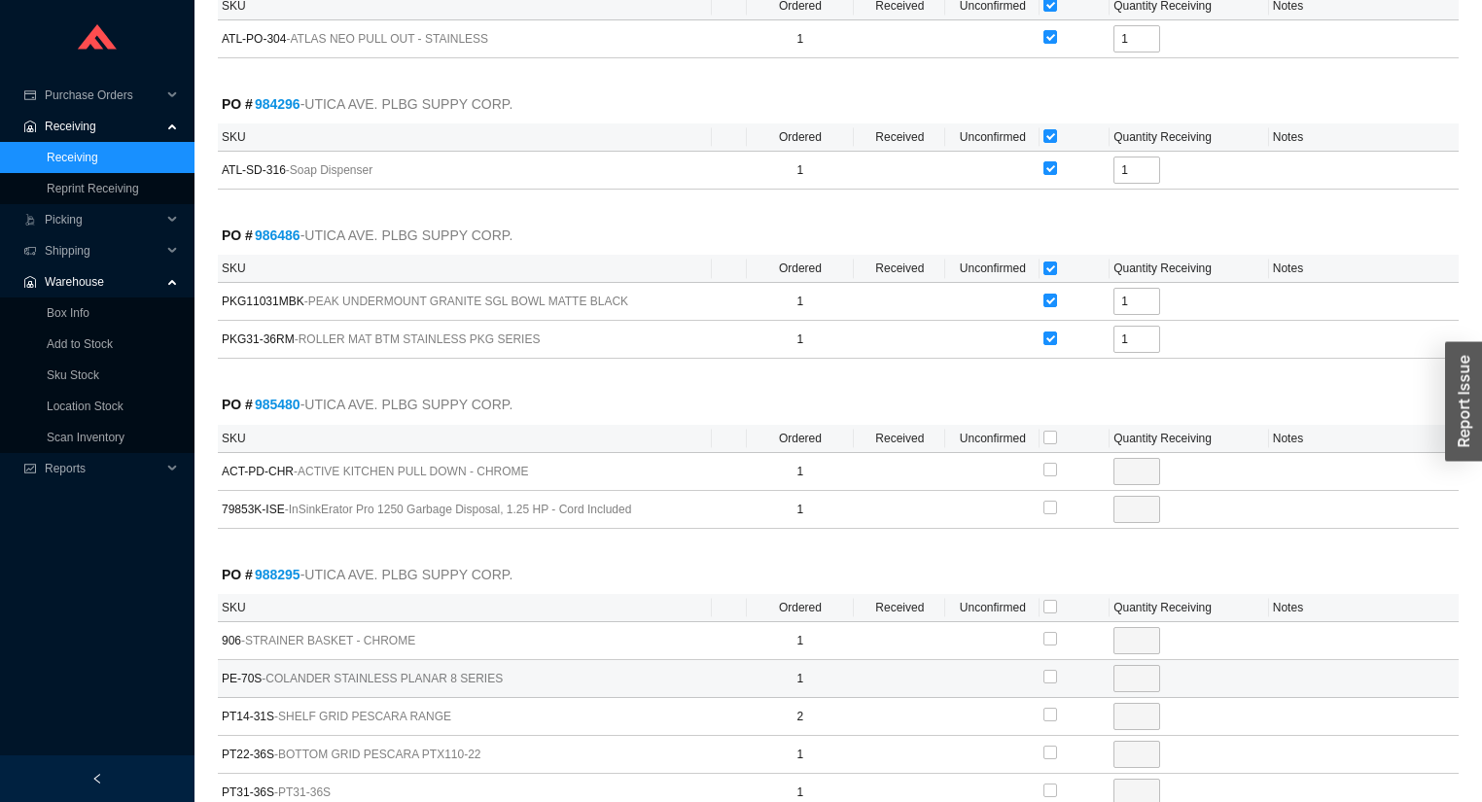
scroll to position [544, 0]
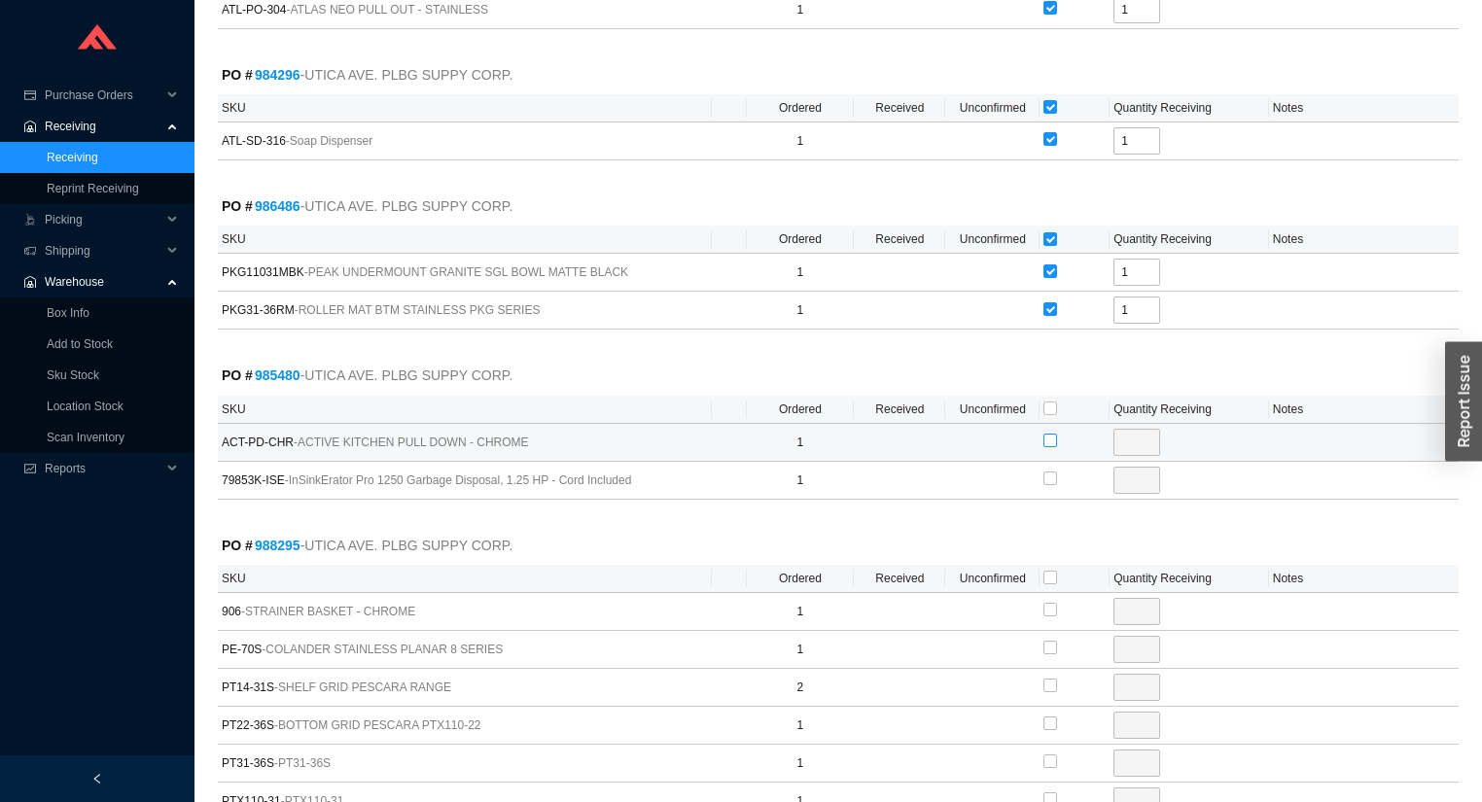
click at [1050, 438] on input "checkbox" at bounding box center [1050, 441] width 14 height 14
checkbox input "true"
type input "1"
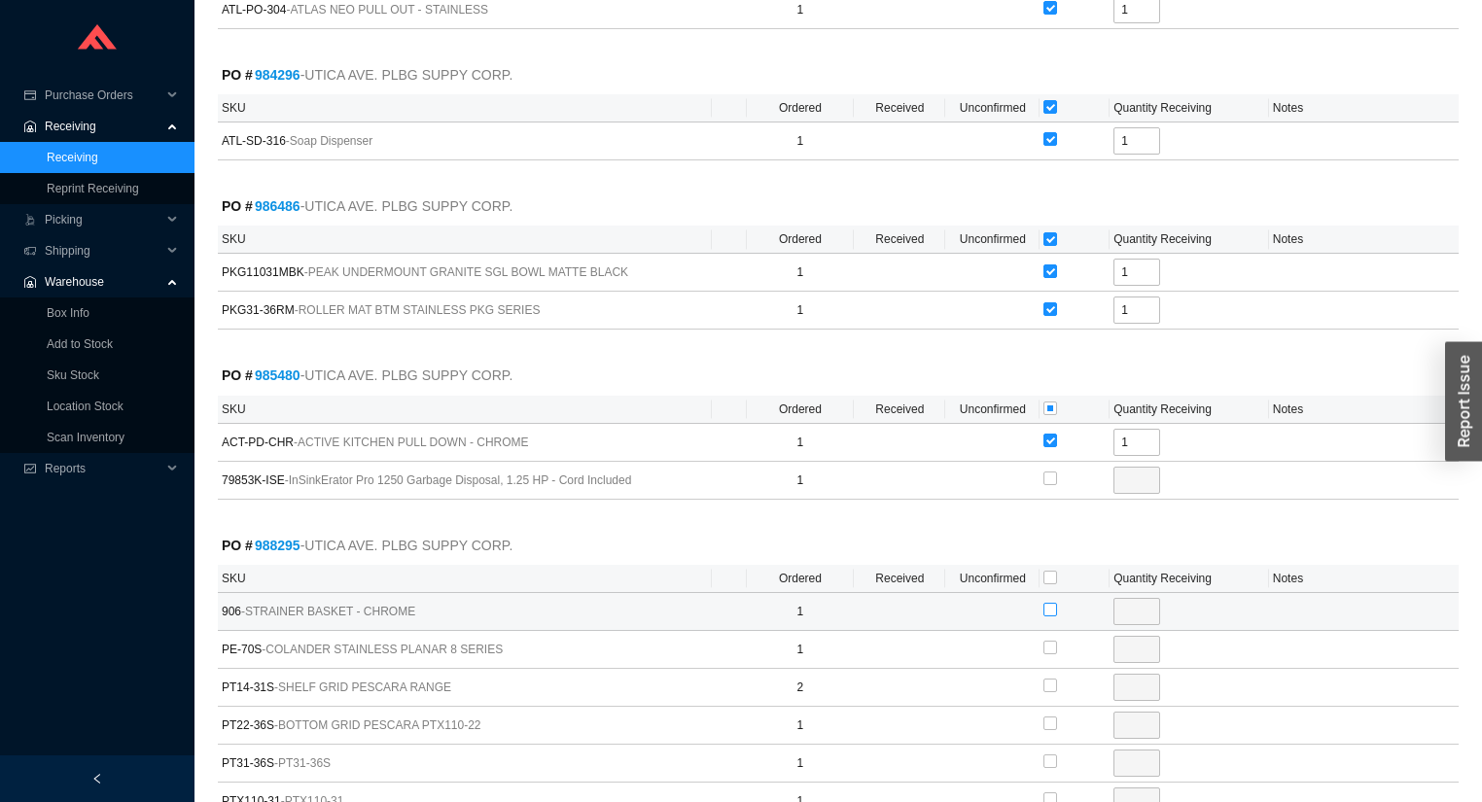
click at [1044, 605] on input "checkbox" at bounding box center [1050, 610] width 14 height 14
checkbox input "true"
type input "1"
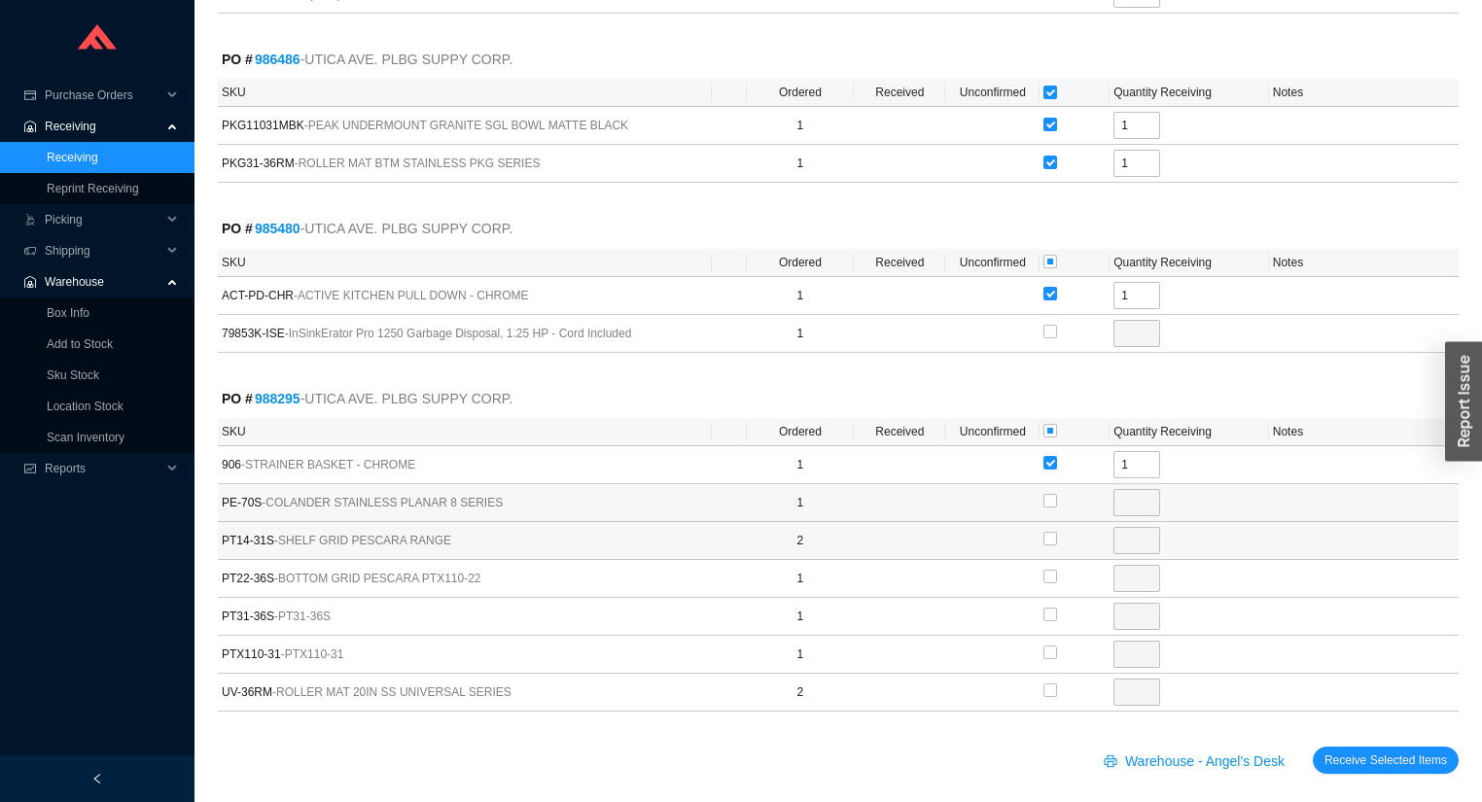
scroll to position [700, 0]
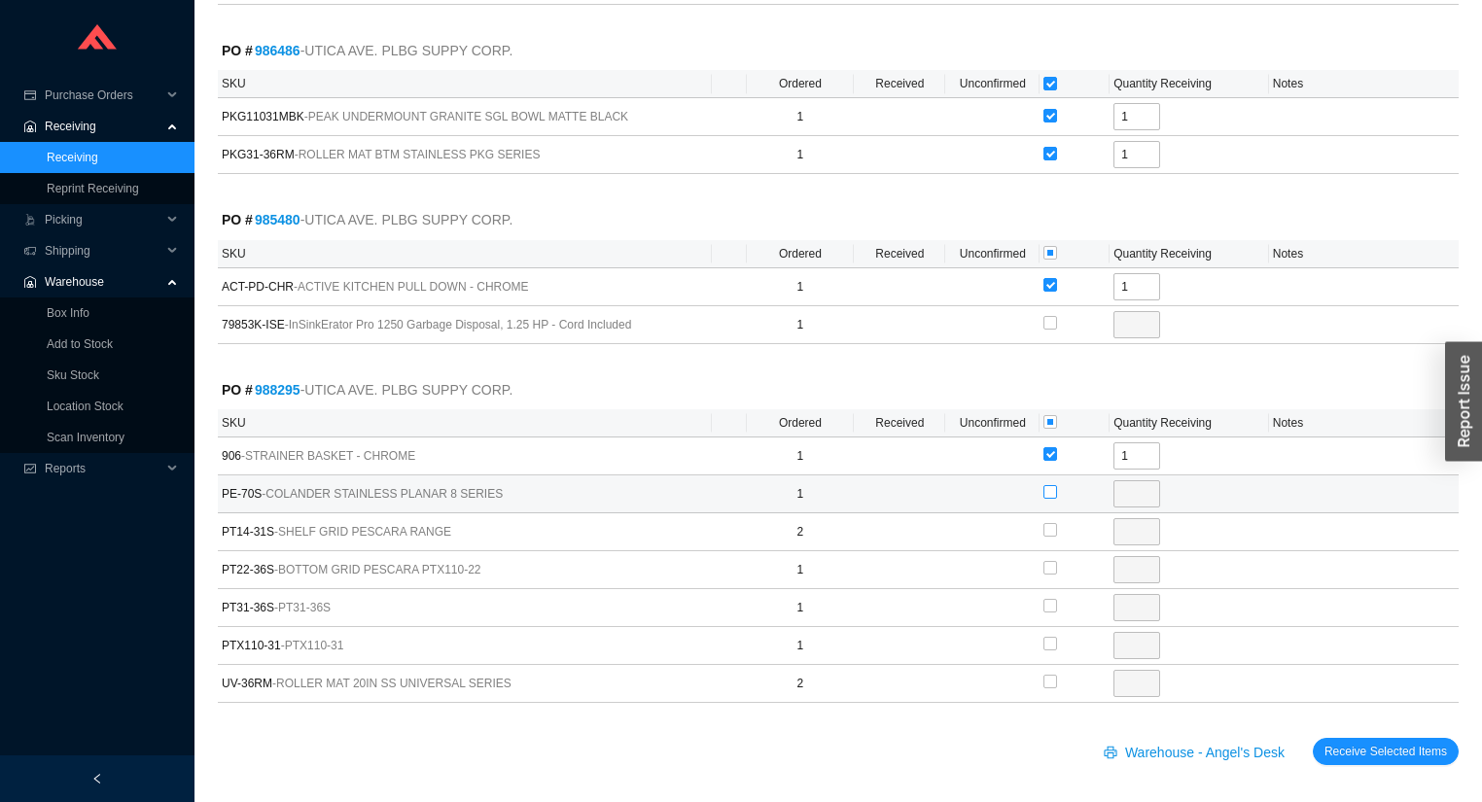
click at [1053, 488] on input "checkbox" at bounding box center [1050, 492] width 14 height 14
checkbox input "true"
type input "1"
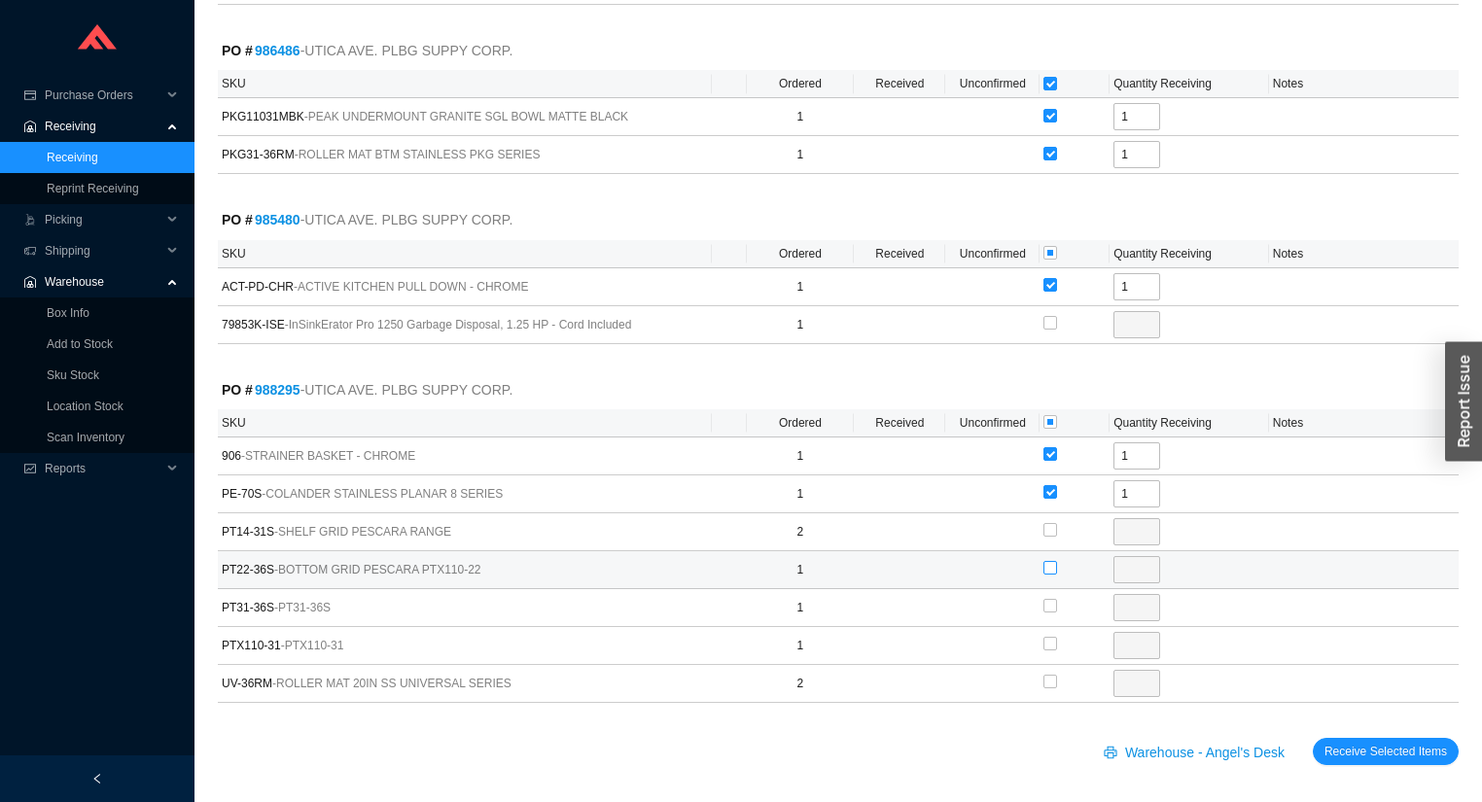
click at [1052, 564] on input "checkbox" at bounding box center [1050, 568] width 14 height 14
checkbox input "true"
type input "1"
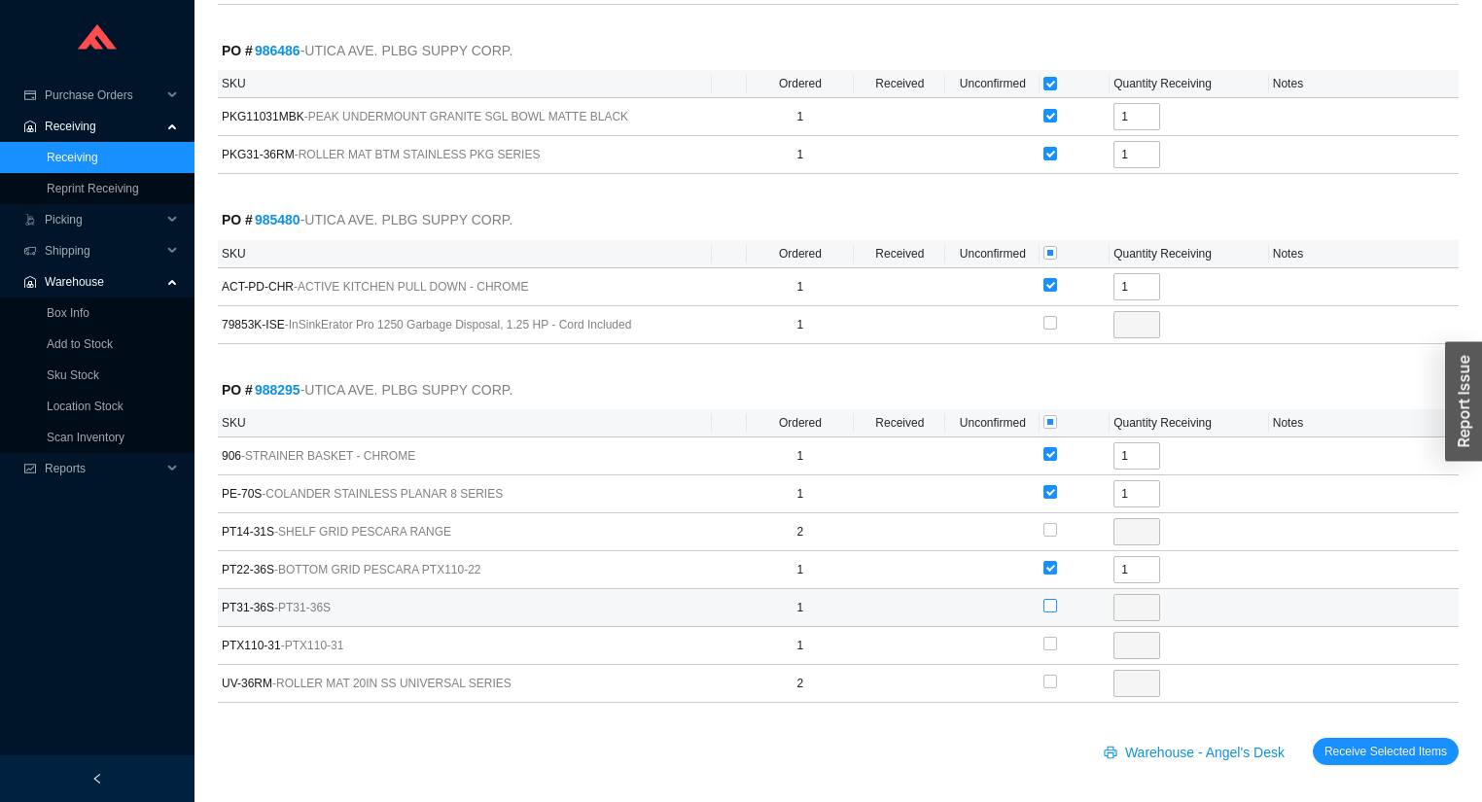
click at [1052, 603] on input "checkbox" at bounding box center [1050, 606] width 14 height 14
checkbox input "true"
type input "1"
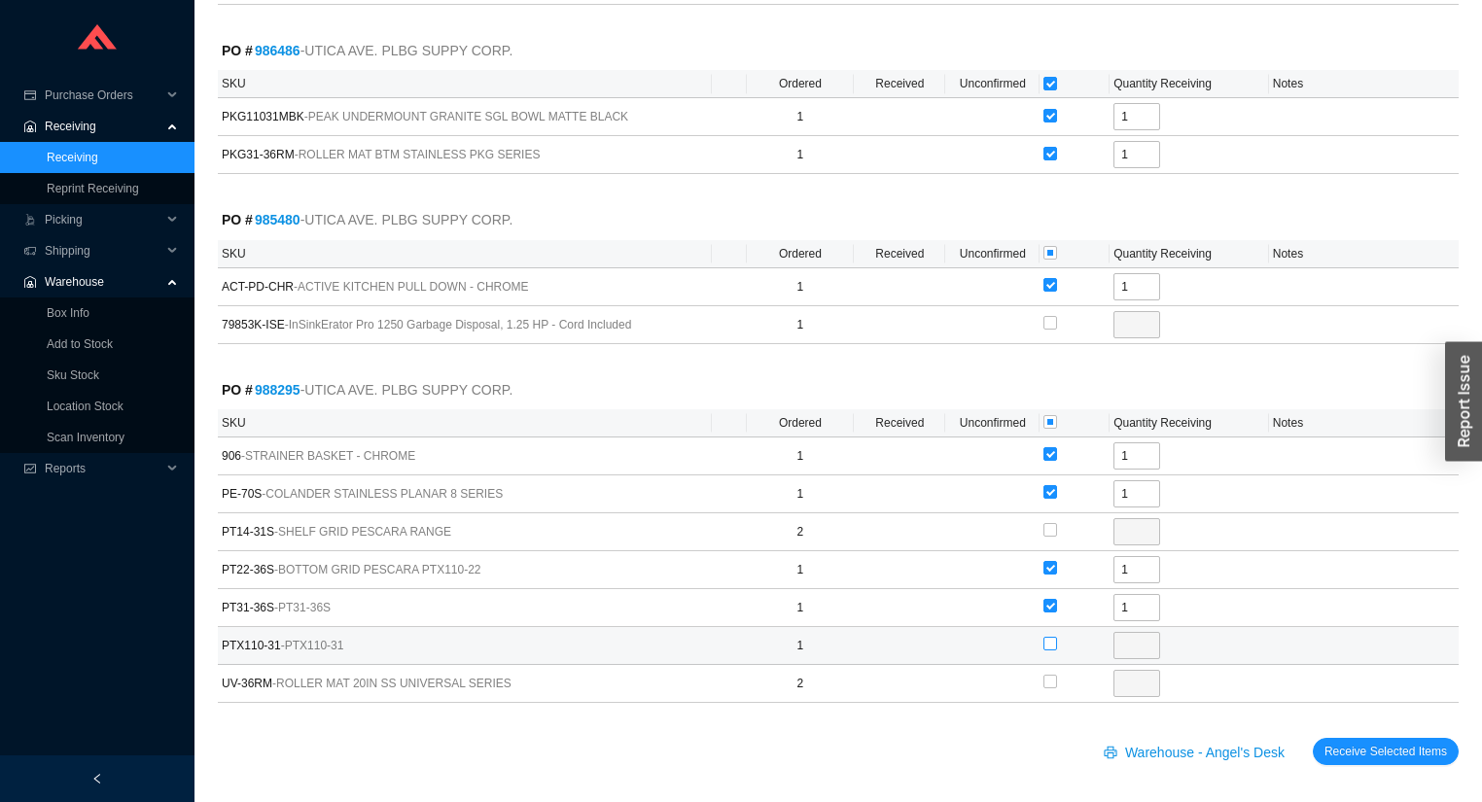
click at [1045, 642] on input "checkbox" at bounding box center [1050, 644] width 14 height 14
checkbox input "true"
type input "1"
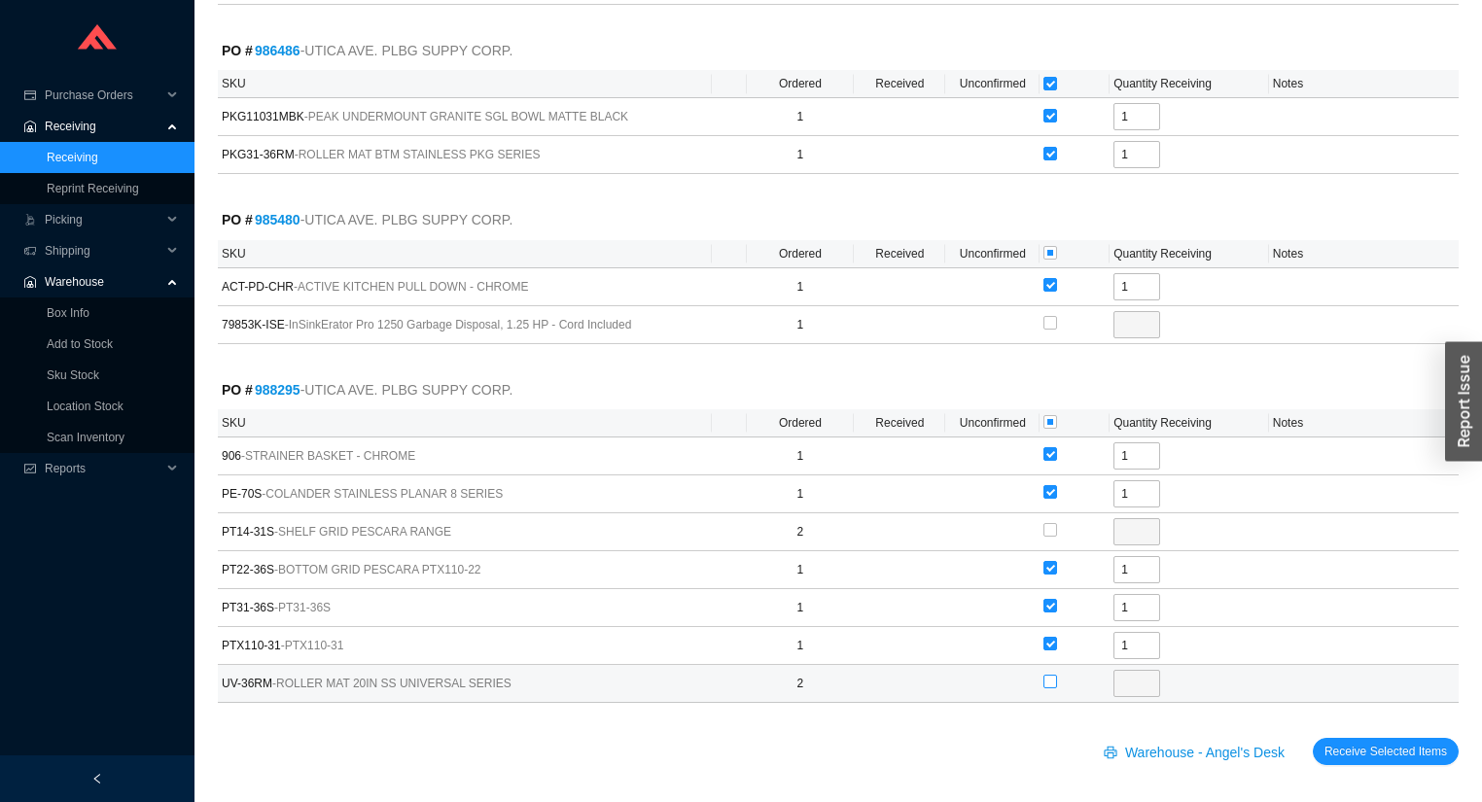
click at [1049, 679] on input "checkbox" at bounding box center [1050, 682] width 14 height 14
checkbox input "true"
type input "2"
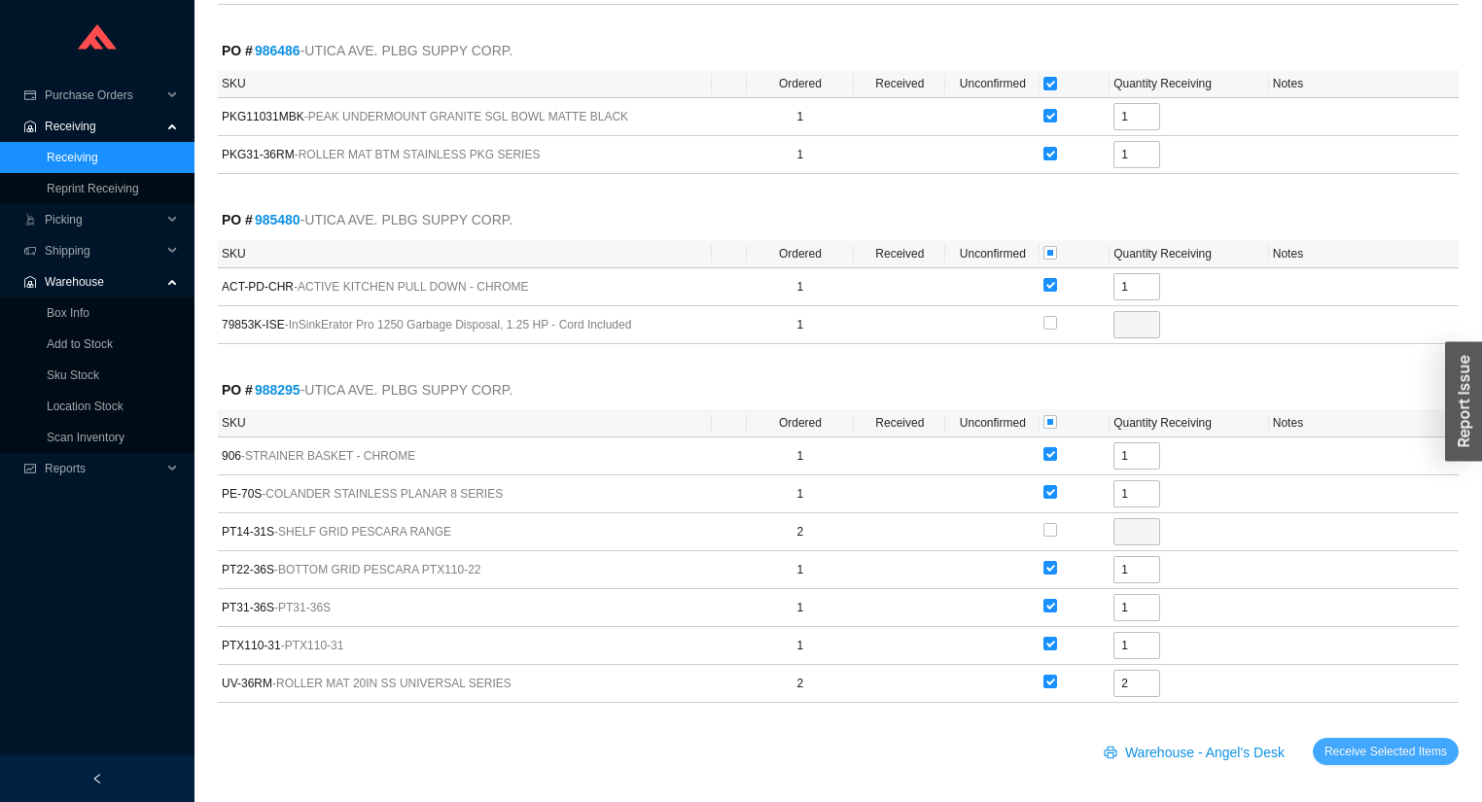
click at [1351, 747] on span "Receive Selected Items" at bounding box center [1385, 751] width 123 height 19
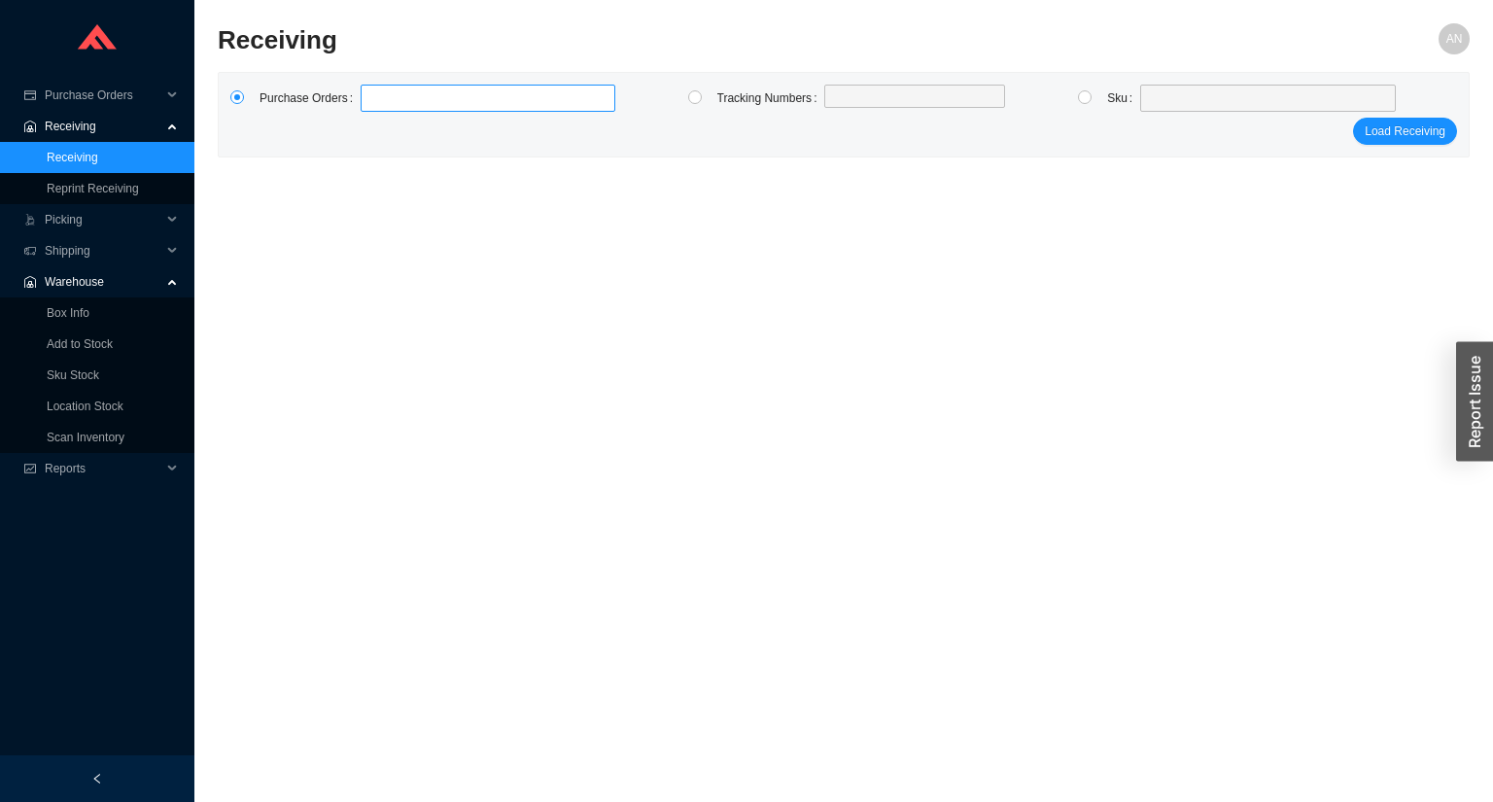
click at [453, 95] on label at bounding box center [488, 98] width 255 height 27
click at [377, 95] on input at bounding box center [371, 98] width 14 height 21
type input "988538"
type input "988539"
type input "988537"
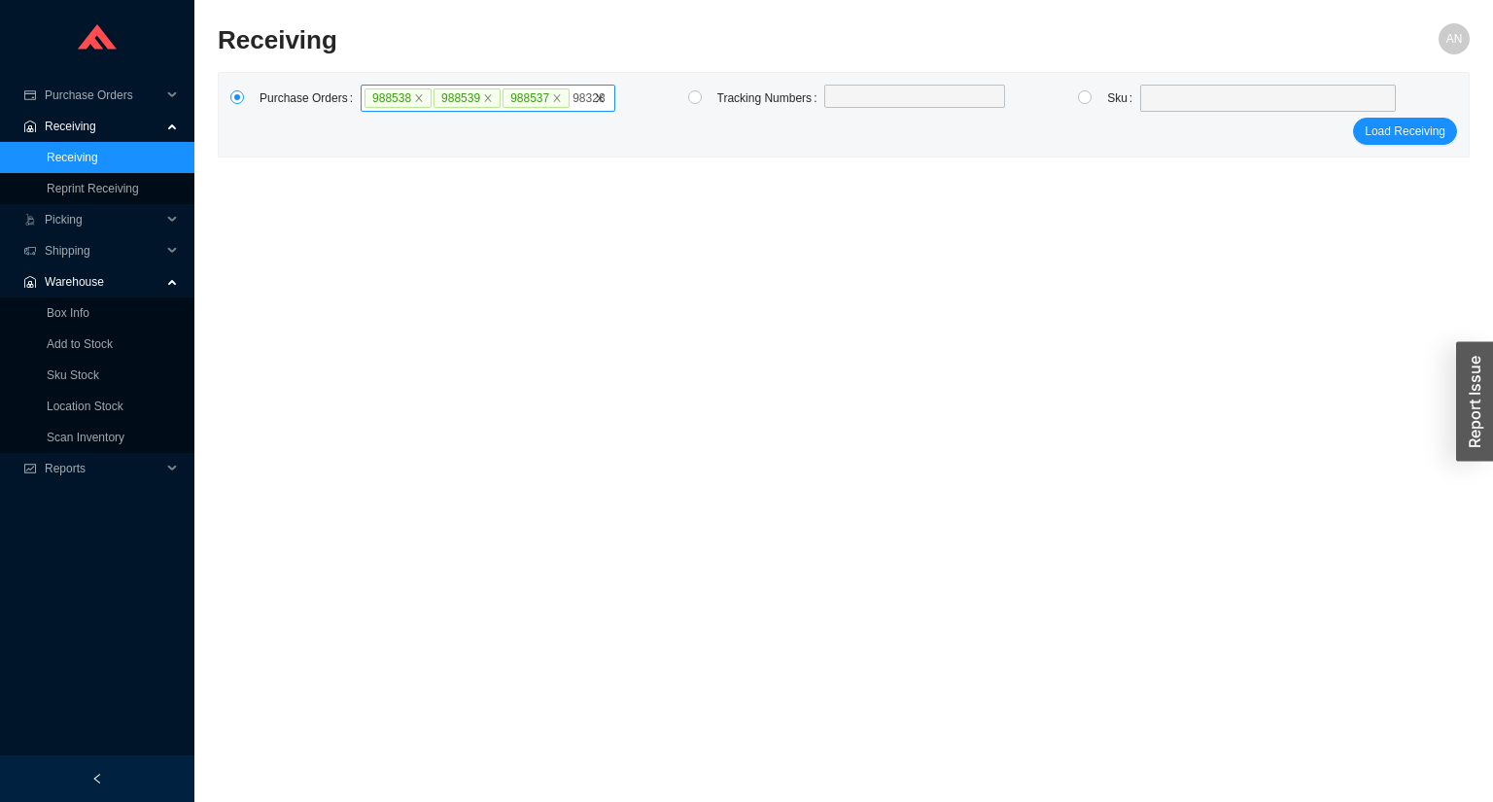
type input "983280"
type input "988490"
type input "988536"
click button "Load Receiving" at bounding box center [1405, 150] width 104 height 27
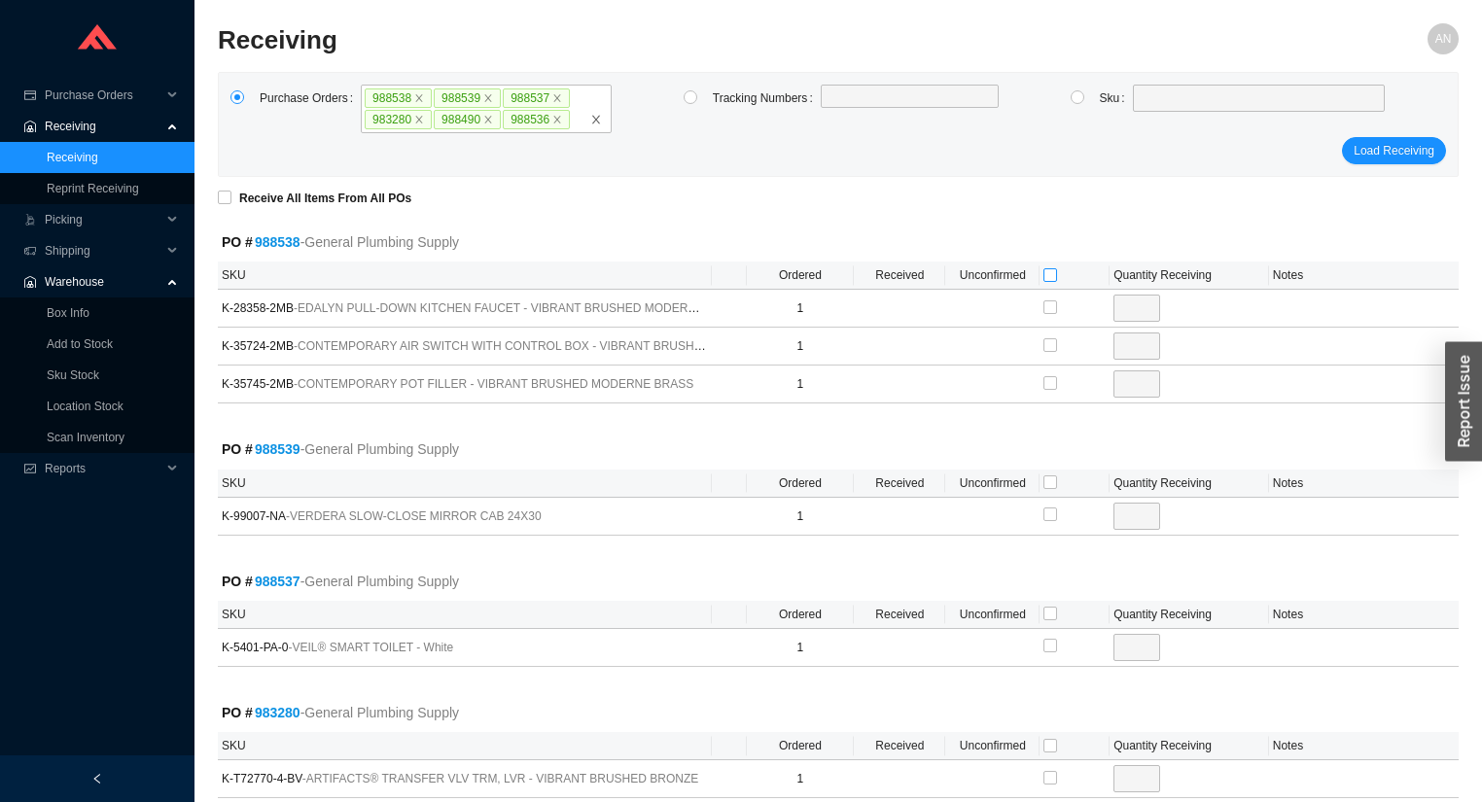
click at [1047, 274] on input "checkbox" at bounding box center [1050, 275] width 14 height 14
checkbox input "true"
type input "1"
checkbox input "true"
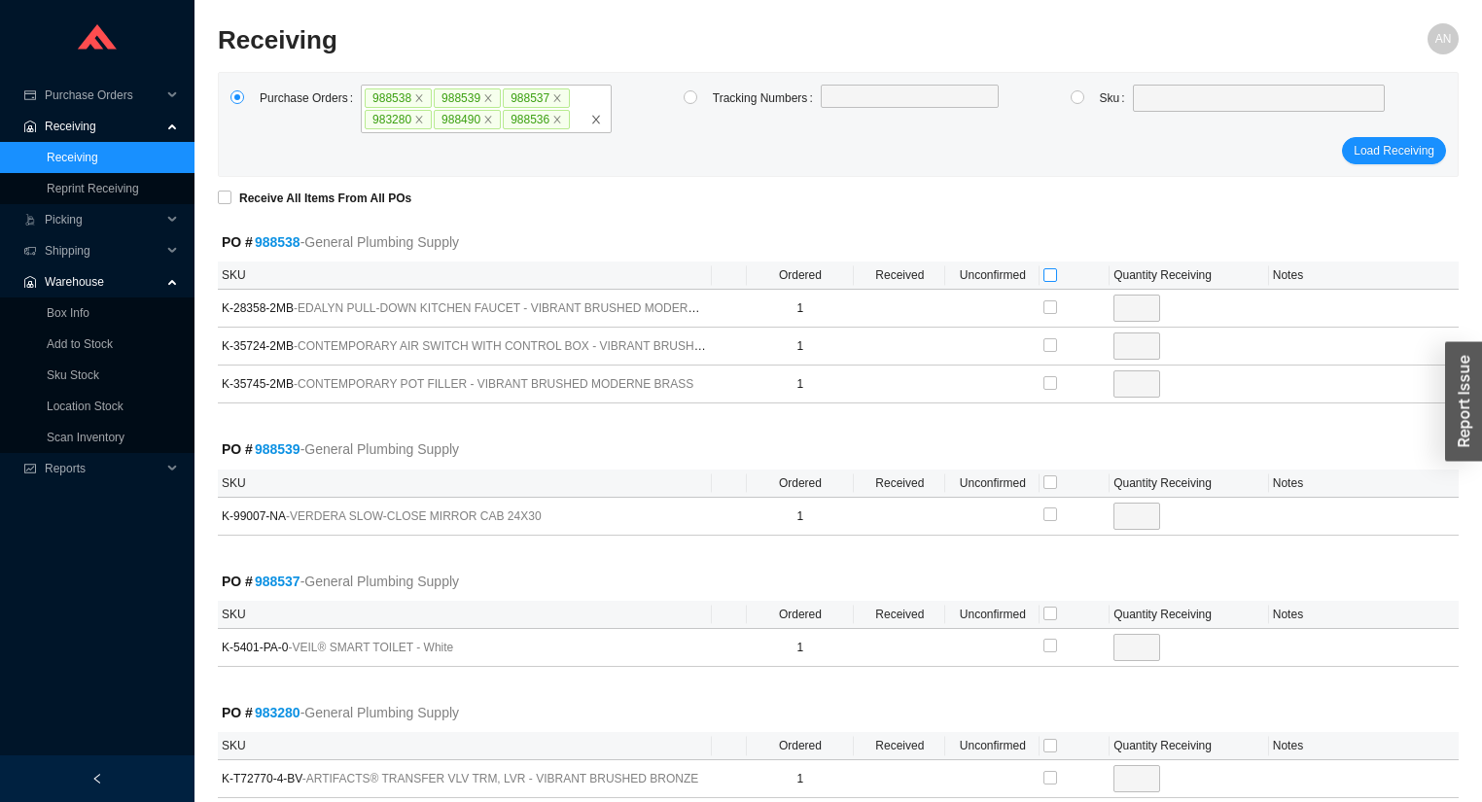
type input "1"
checkbox input "true"
type input "1"
click at [1049, 479] on input "checkbox" at bounding box center [1050, 482] width 14 height 14
checkbox input "true"
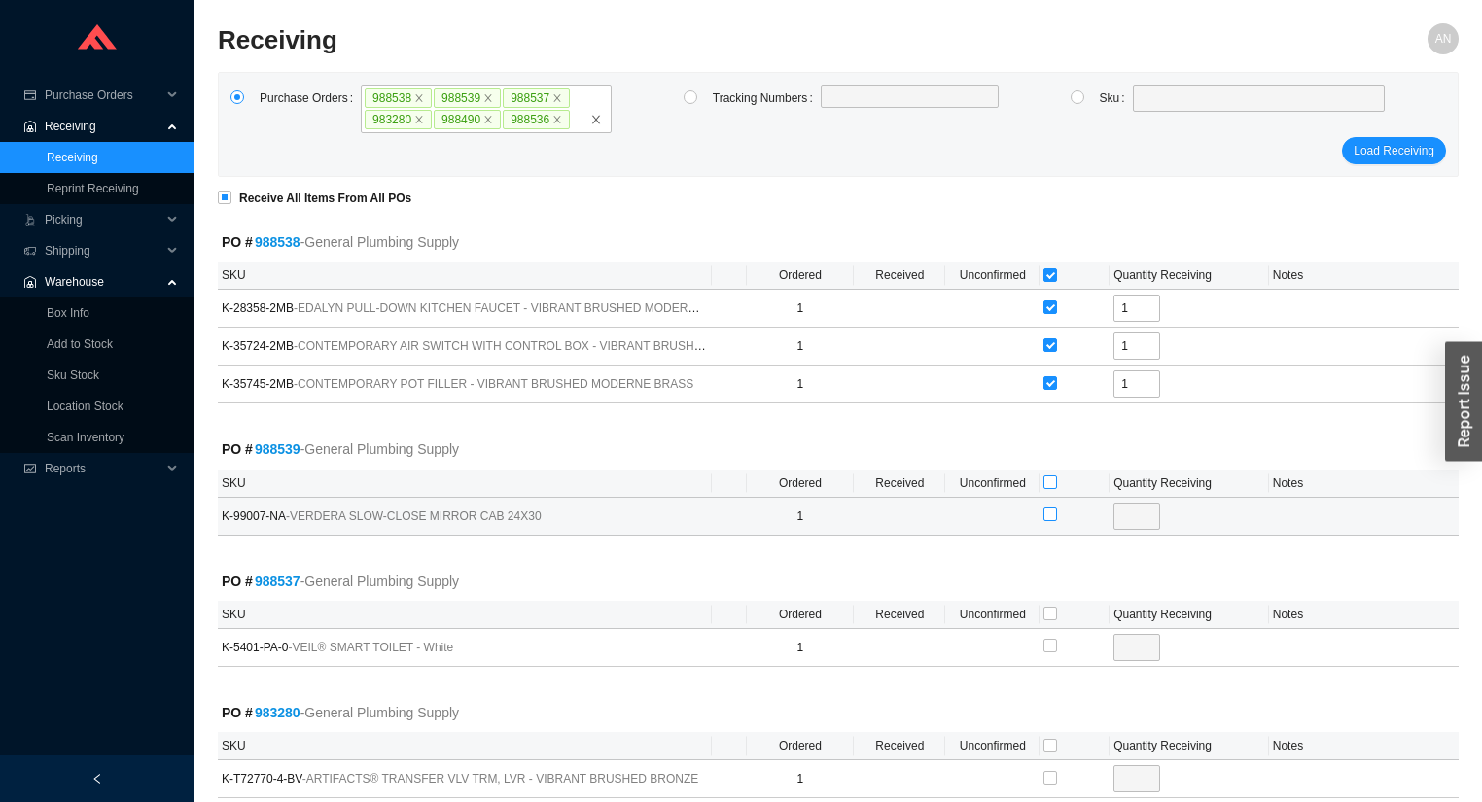
checkbox input "true"
type input "1"
click at [1051, 608] on input "checkbox" at bounding box center [1050, 614] width 14 height 14
checkbox input "true"
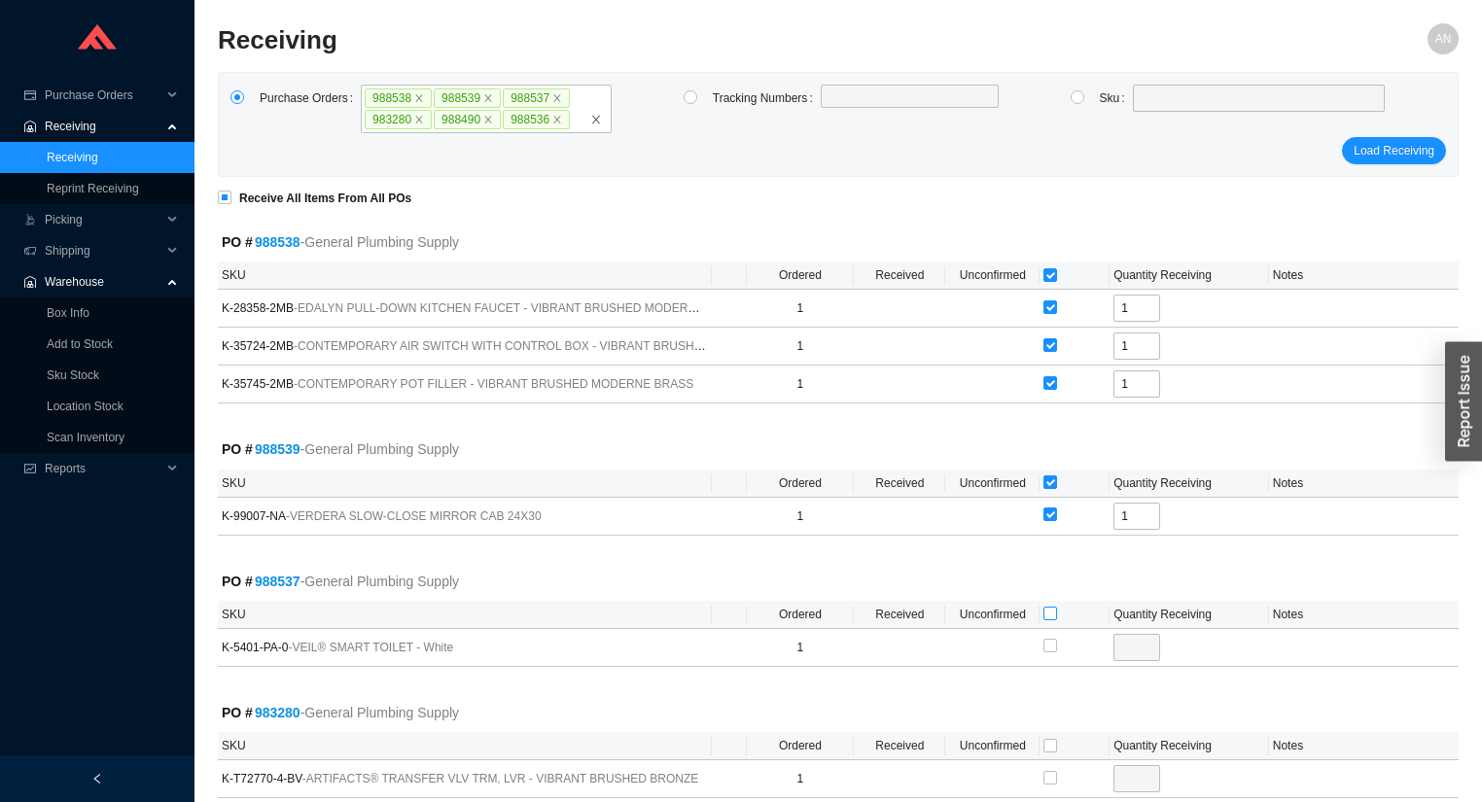
type input "1"
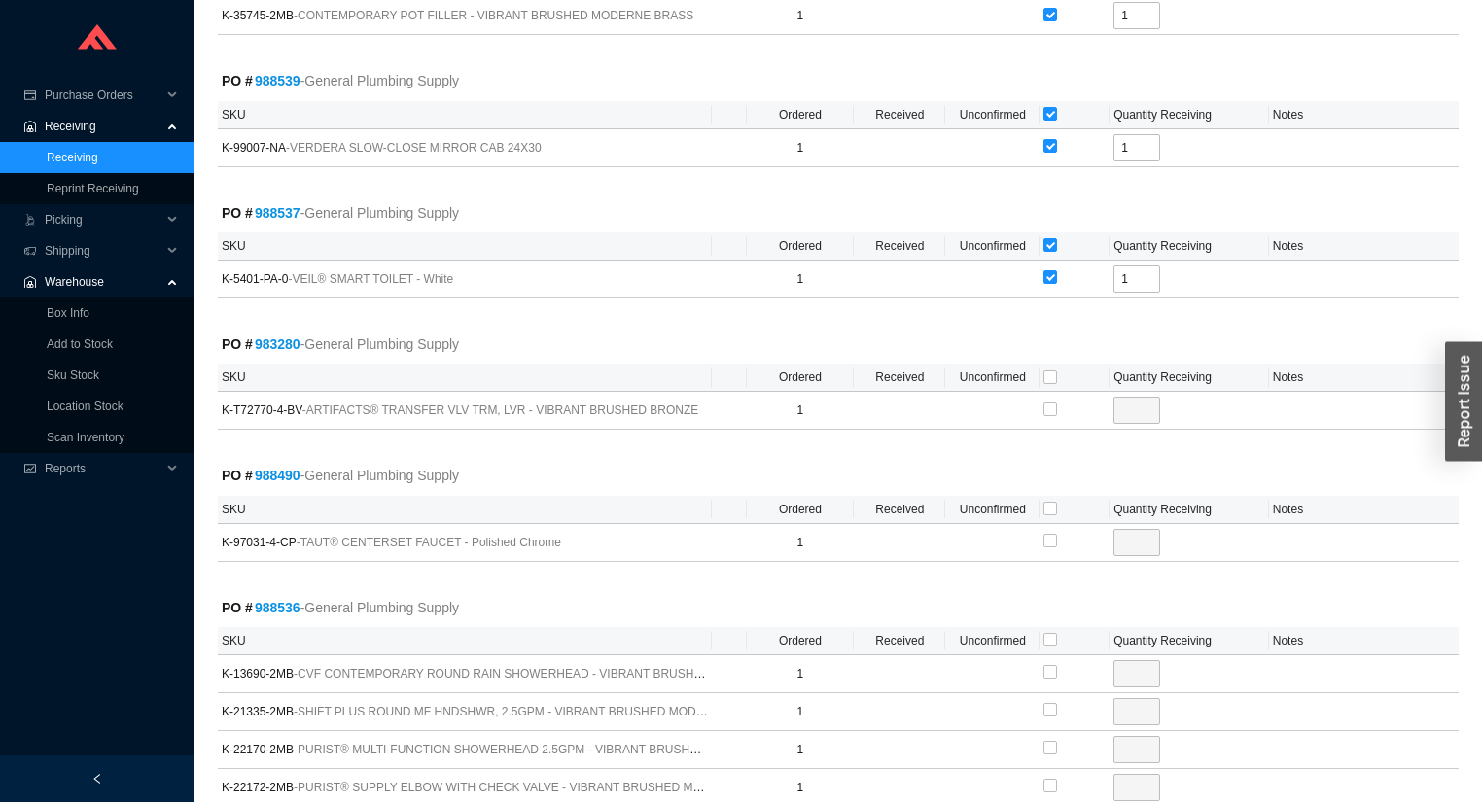
scroll to position [389, 0]
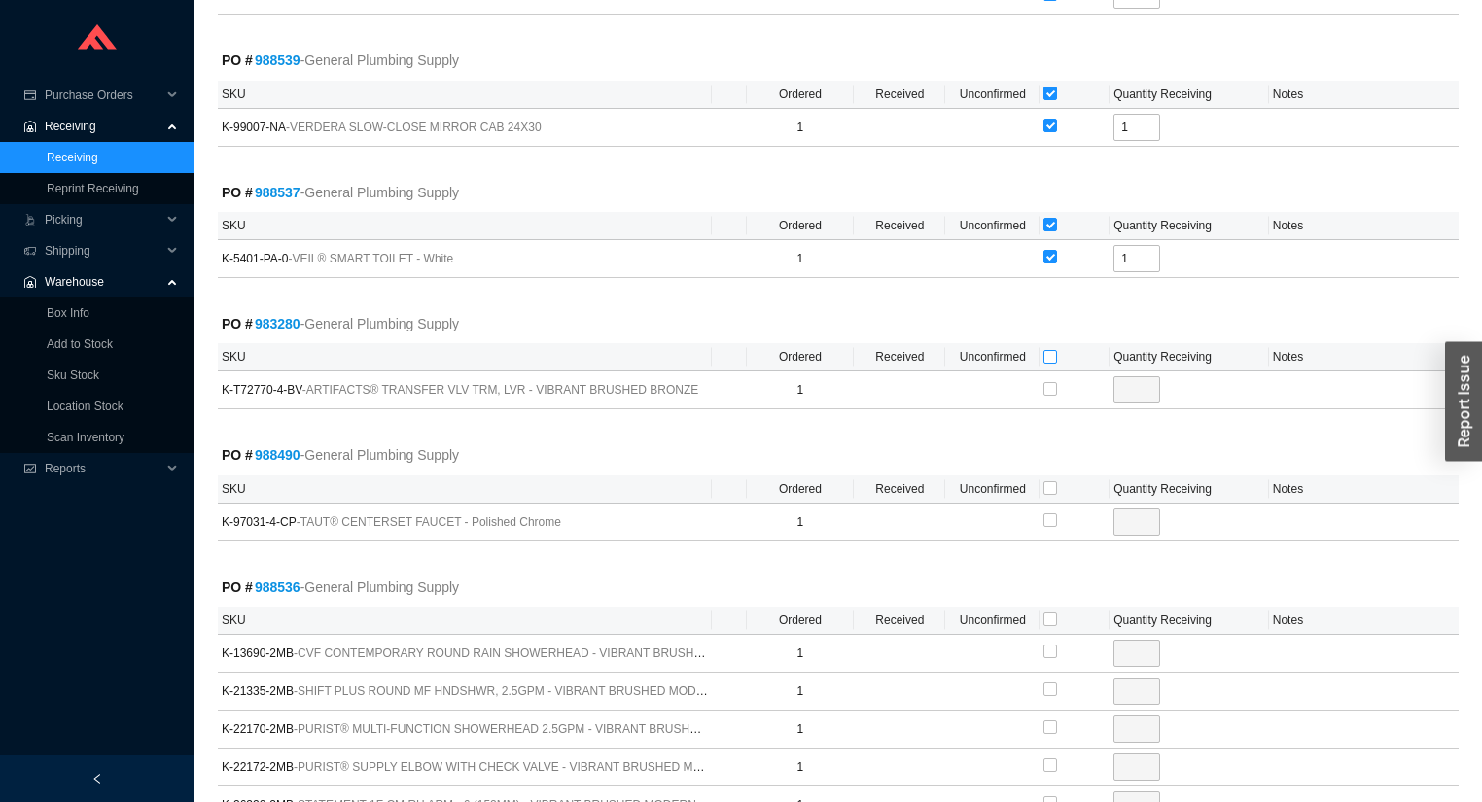
drag, startPoint x: 1046, startPoint y: 350, endPoint x: 1050, endPoint y: 412, distance: 62.3
click at [1046, 357] on input "checkbox" at bounding box center [1050, 357] width 14 height 14
checkbox input "true"
type input "1"
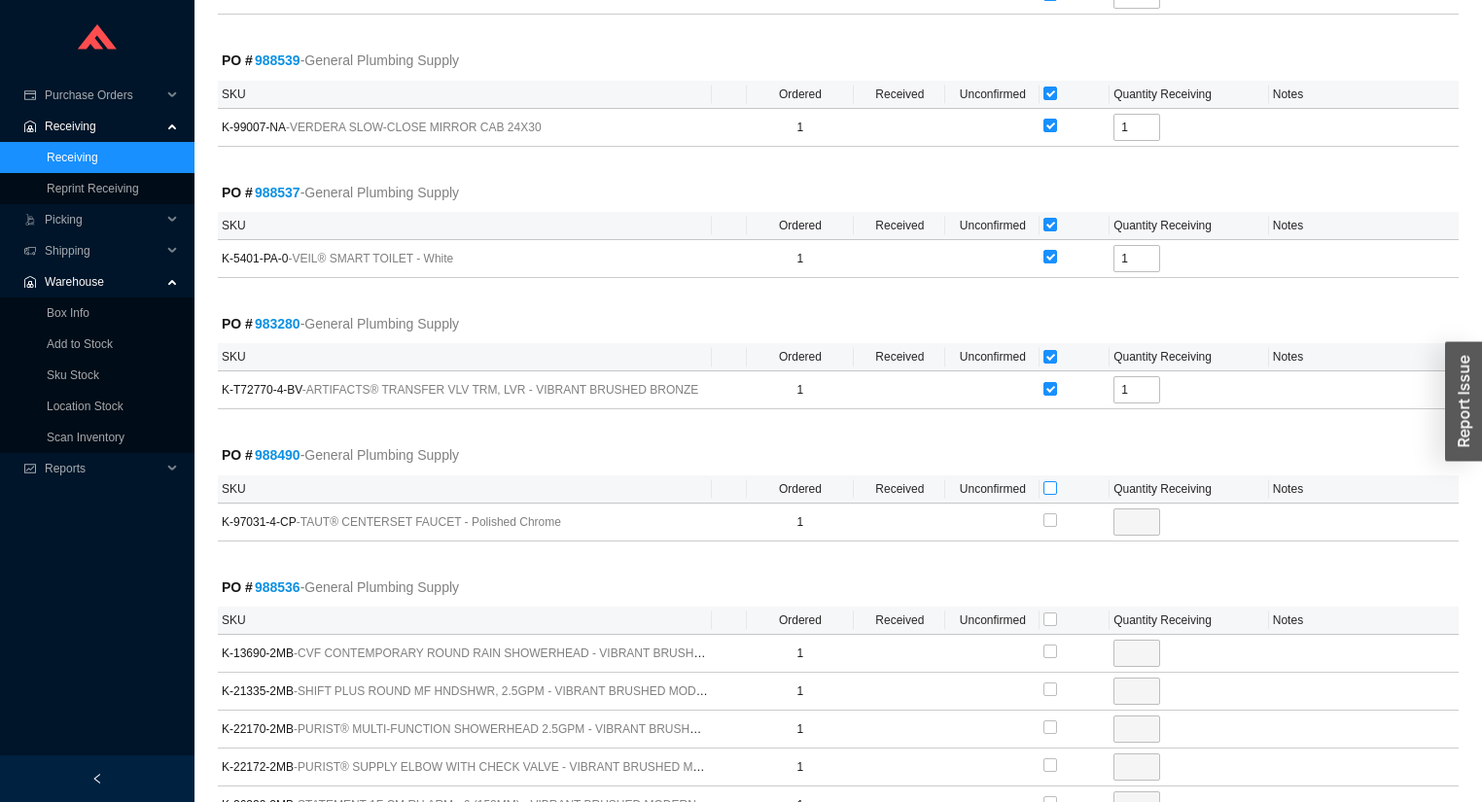
click at [1050, 486] on input "checkbox" at bounding box center [1050, 488] width 14 height 14
checkbox input "true"
type input "1"
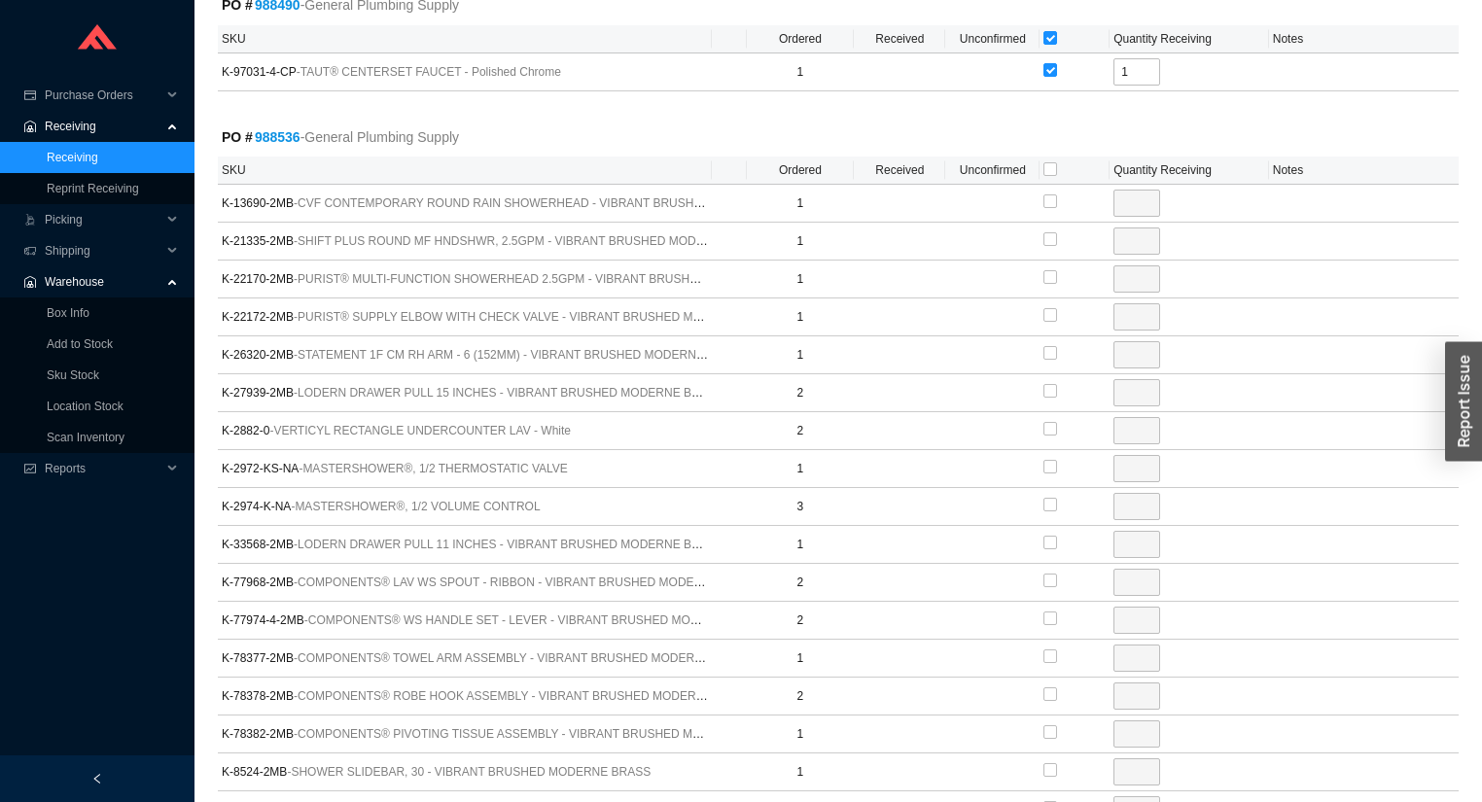
scroll to position [856, 0]
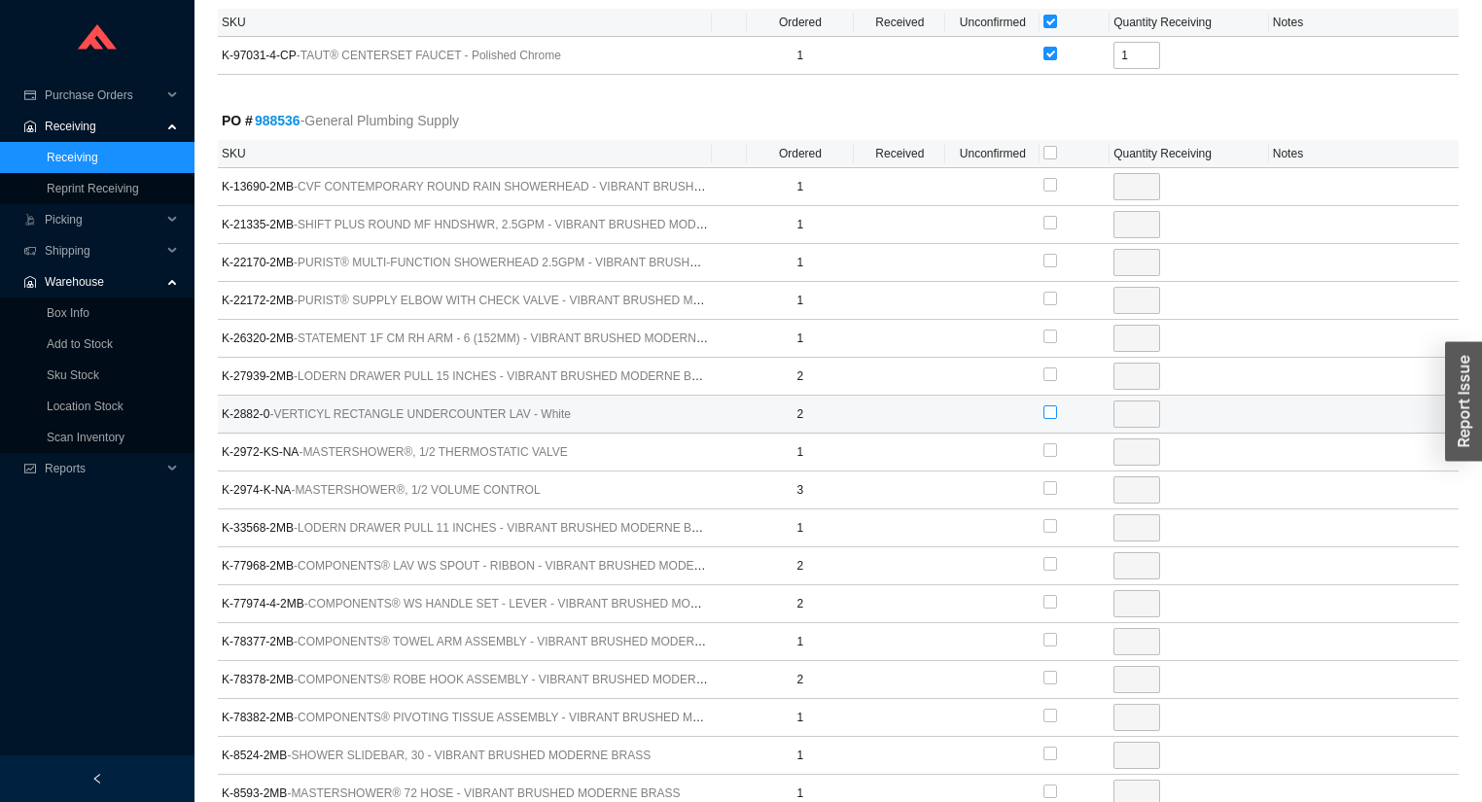
click at [1047, 407] on input "checkbox" at bounding box center [1050, 412] width 14 height 14
checkbox input "true"
type input "2"
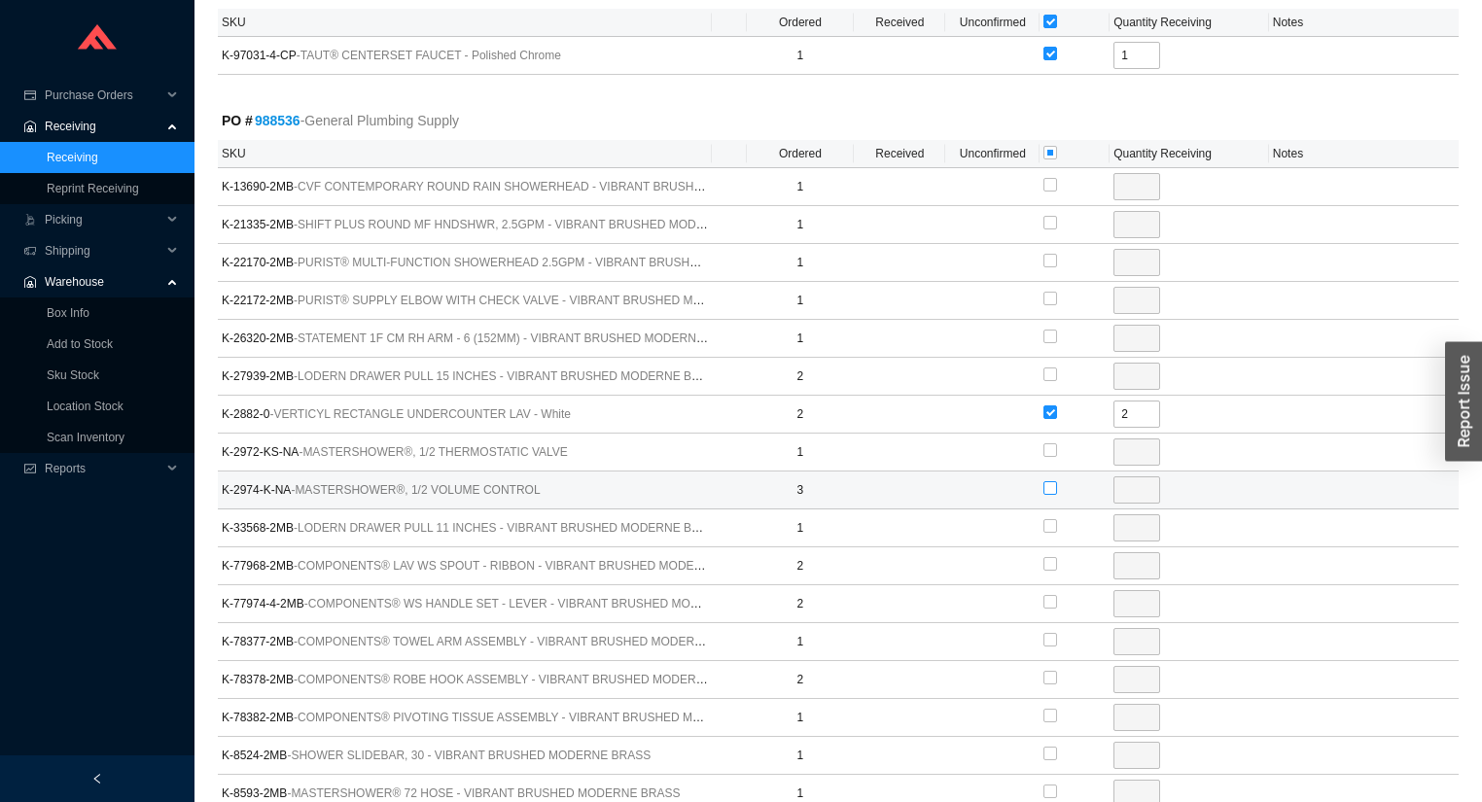
click at [1054, 481] on input "checkbox" at bounding box center [1050, 488] width 14 height 14
checkbox input "true"
type input "3"
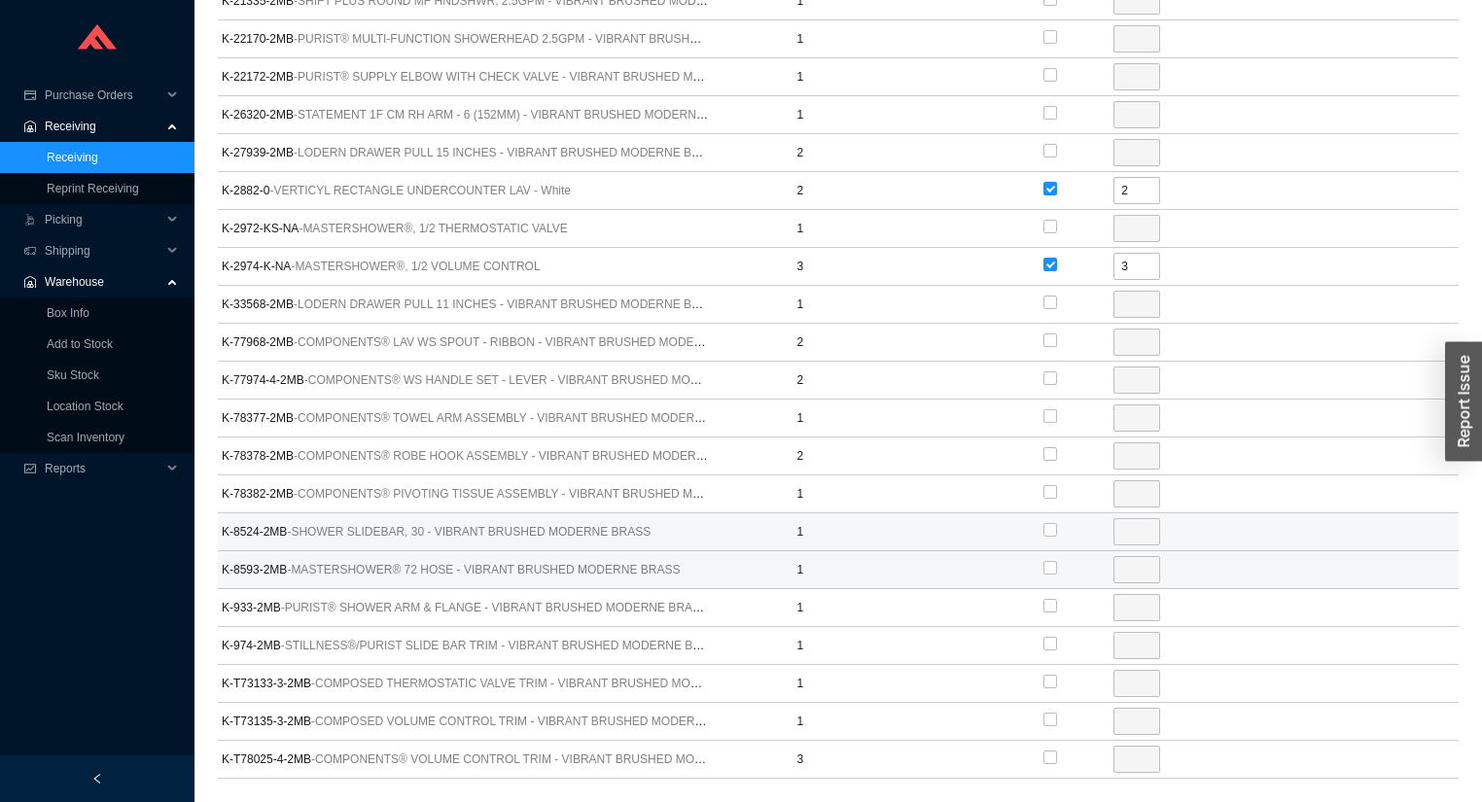
scroll to position [1089, 0]
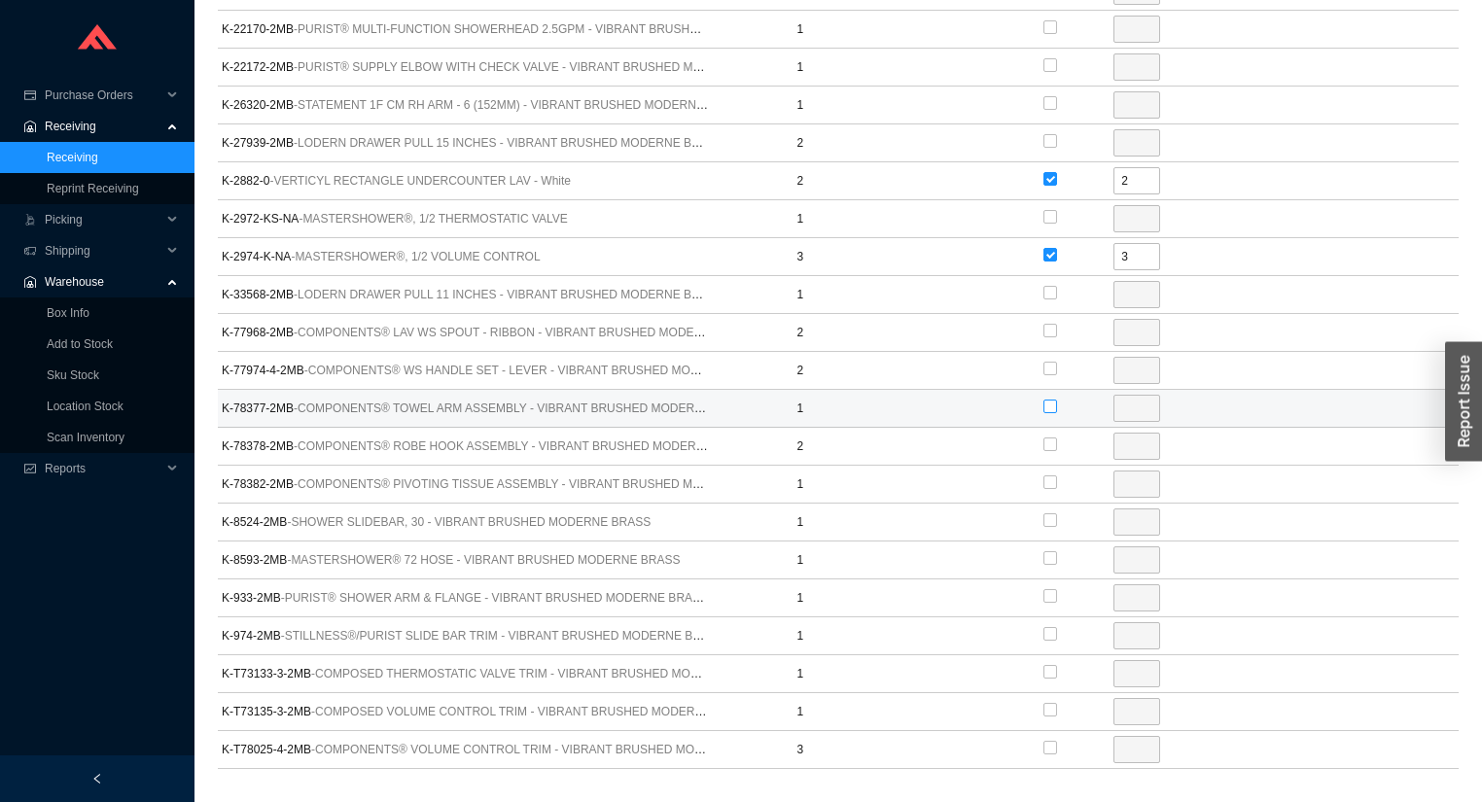
click at [1049, 401] on input "checkbox" at bounding box center [1050, 407] width 14 height 14
checkbox input "true"
type input "1"
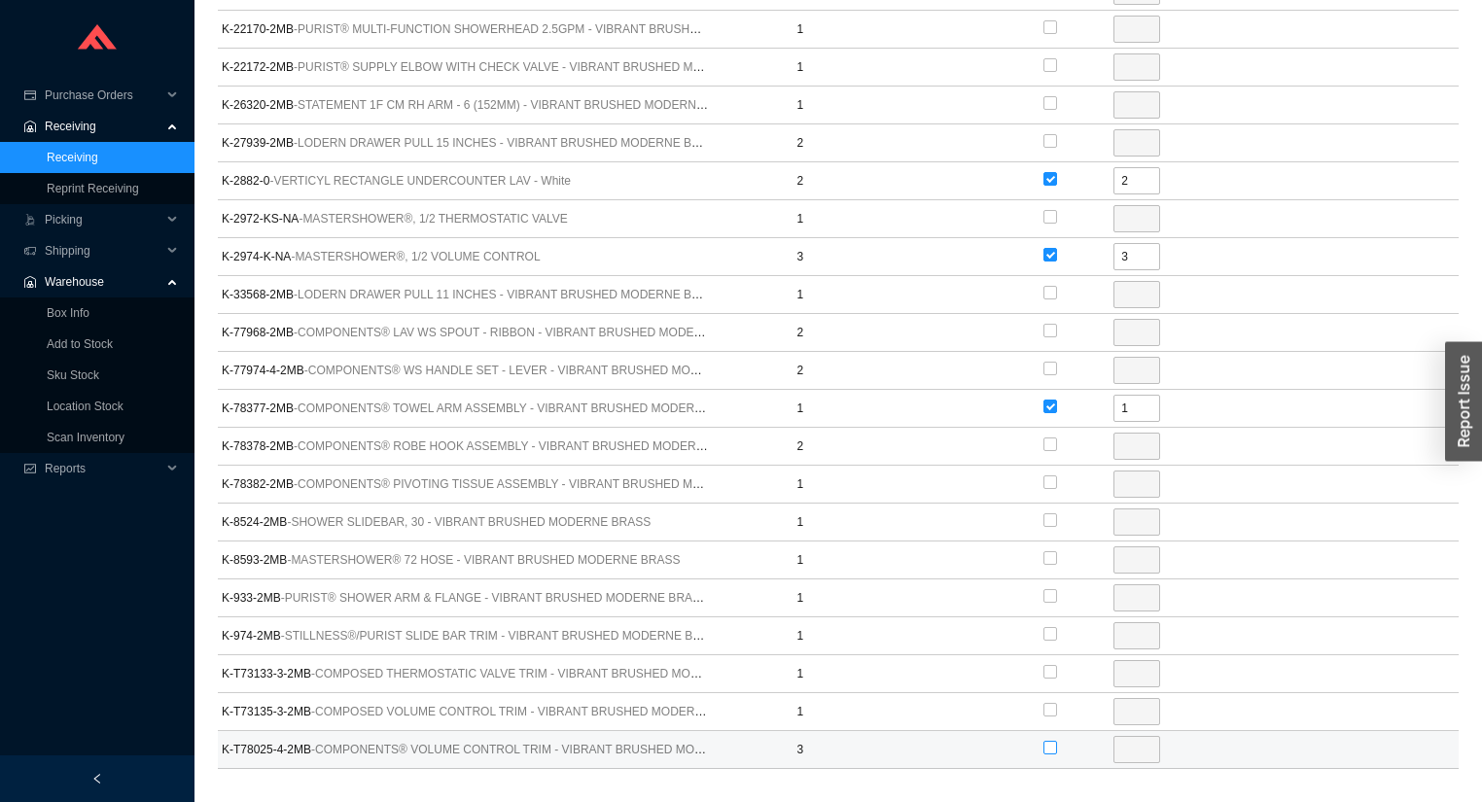
click at [1047, 744] on input "checkbox" at bounding box center [1050, 748] width 14 height 14
checkbox input "true"
type input "3"
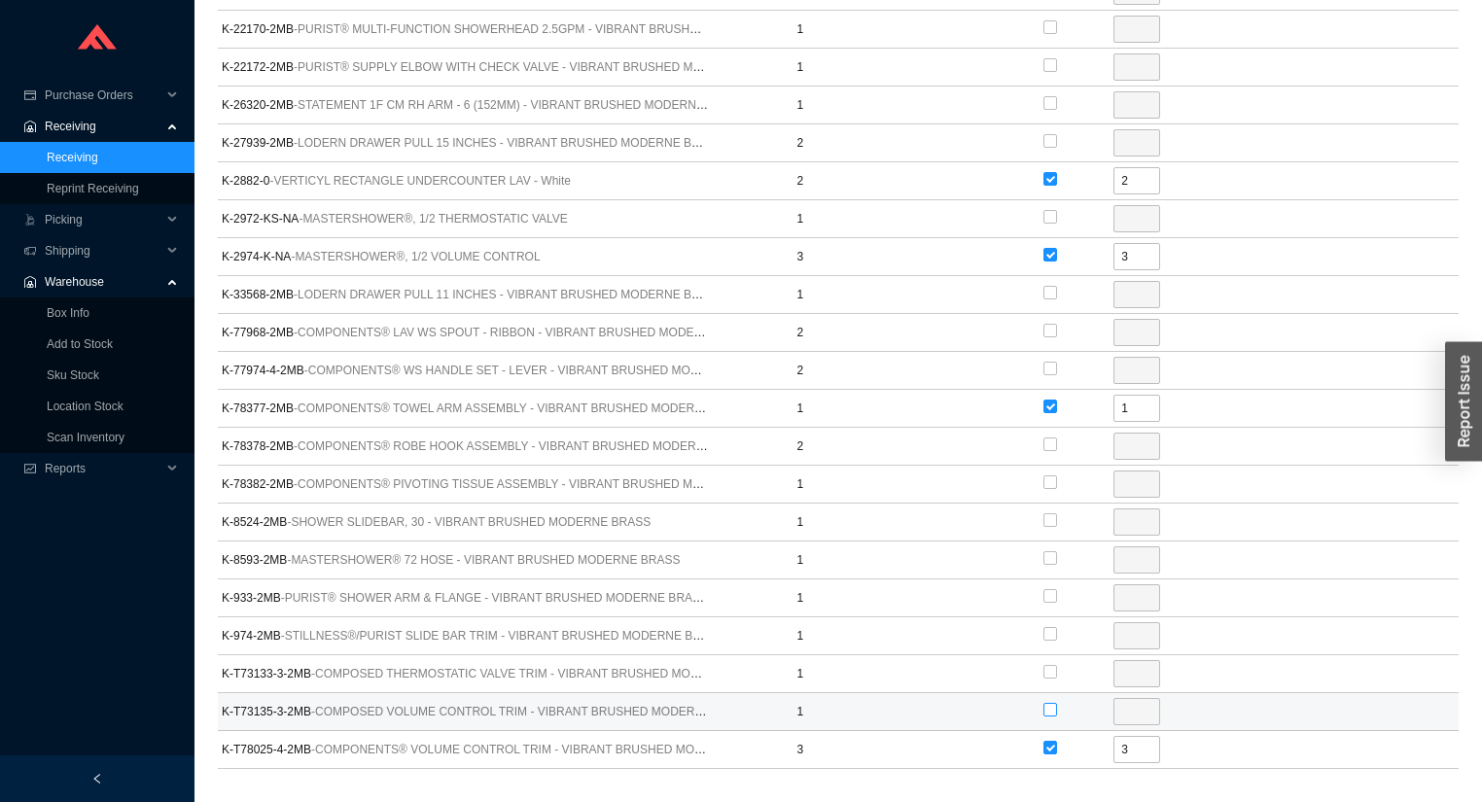
click at [1050, 703] on input "checkbox" at bounding box center [1050, 710] width 14 height 14
checkbox input "true"
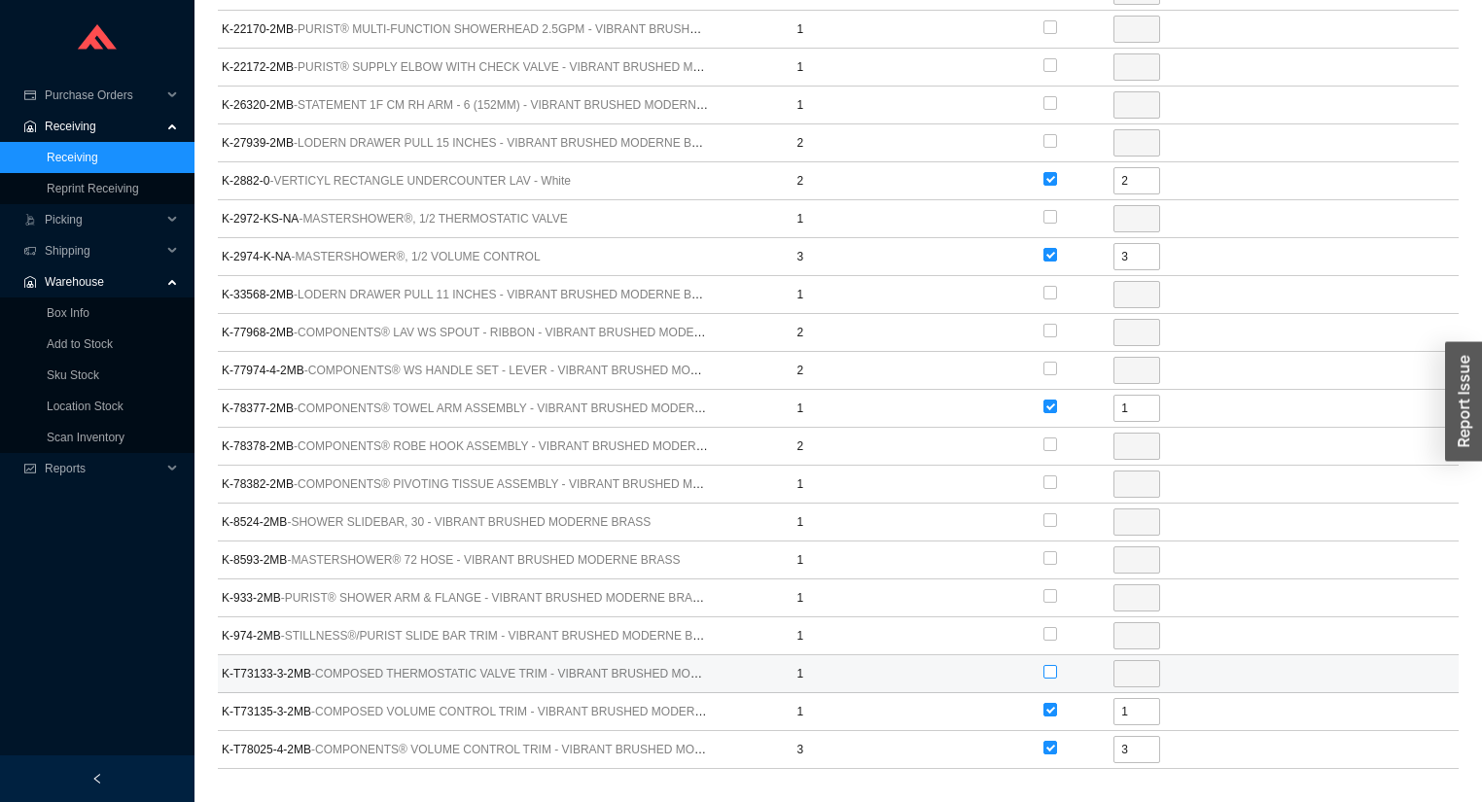
click at [1051, 665] on input "checkbox" at bounding box center [1050, 672] width 14 height 14
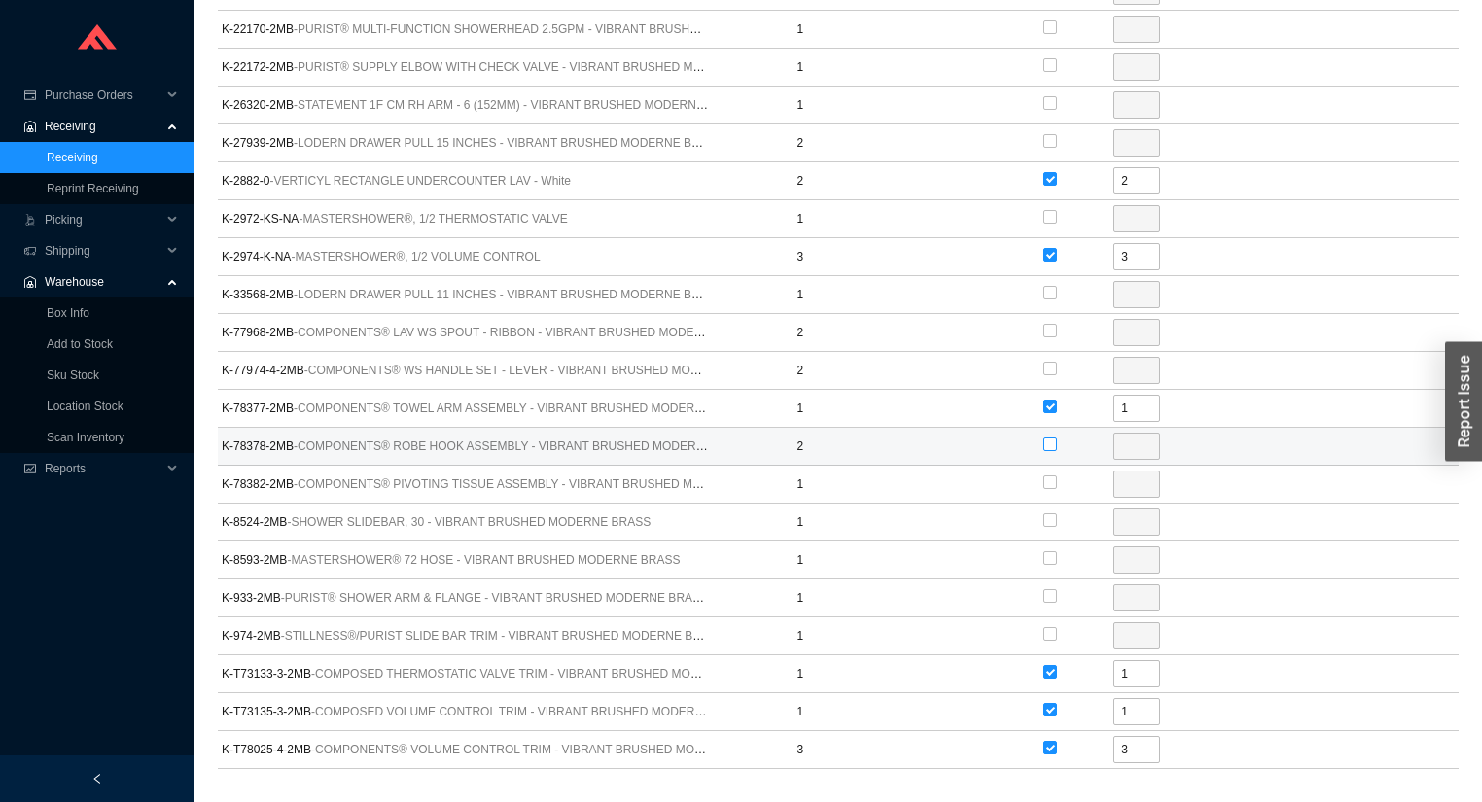
click at [1050, 439] on input "checkbox" at bounding box center [1050, 445] width 14 height 14
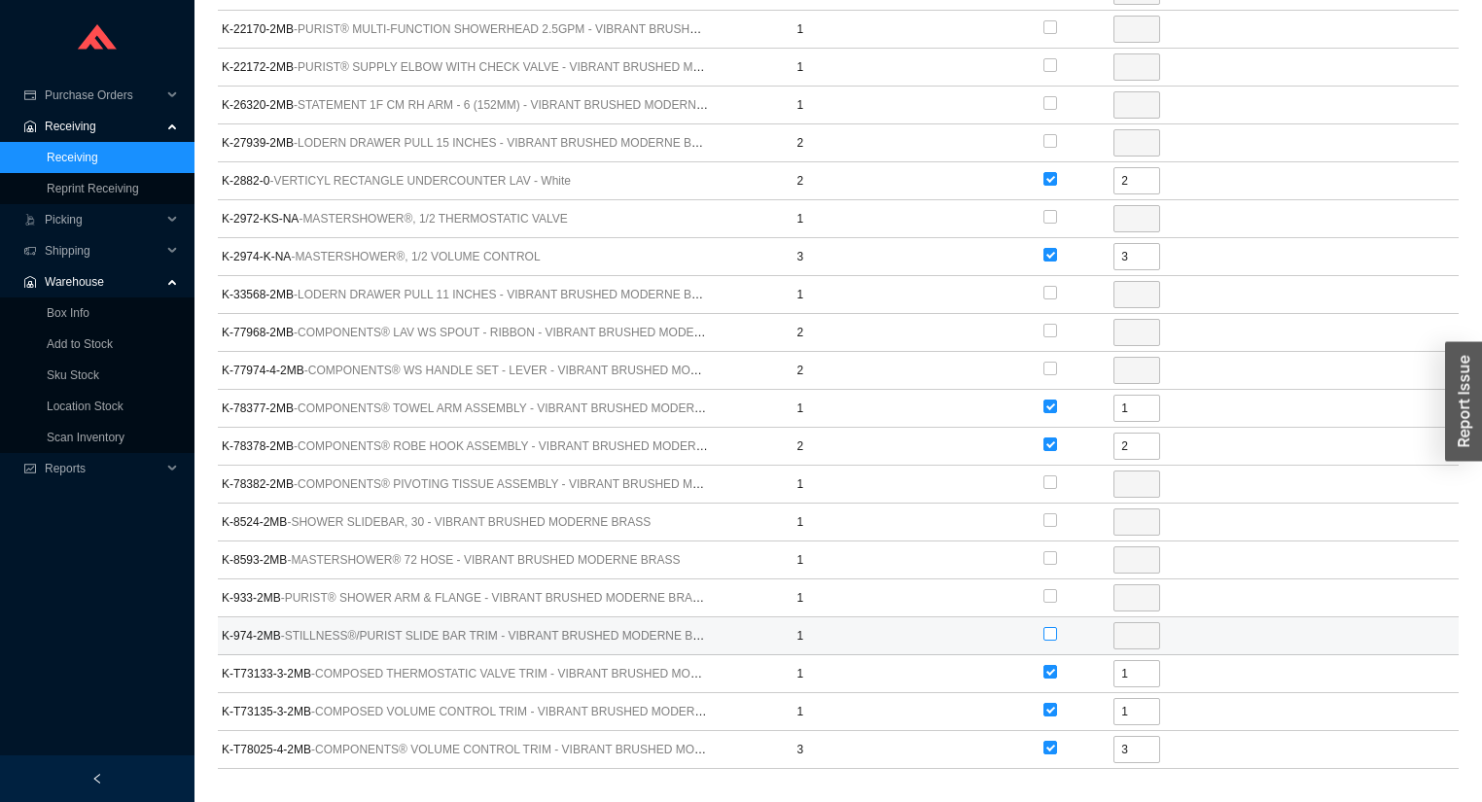
click at [1050, 628] on input "checkbox" at bounding box center [1050, 634] width 14 height 14
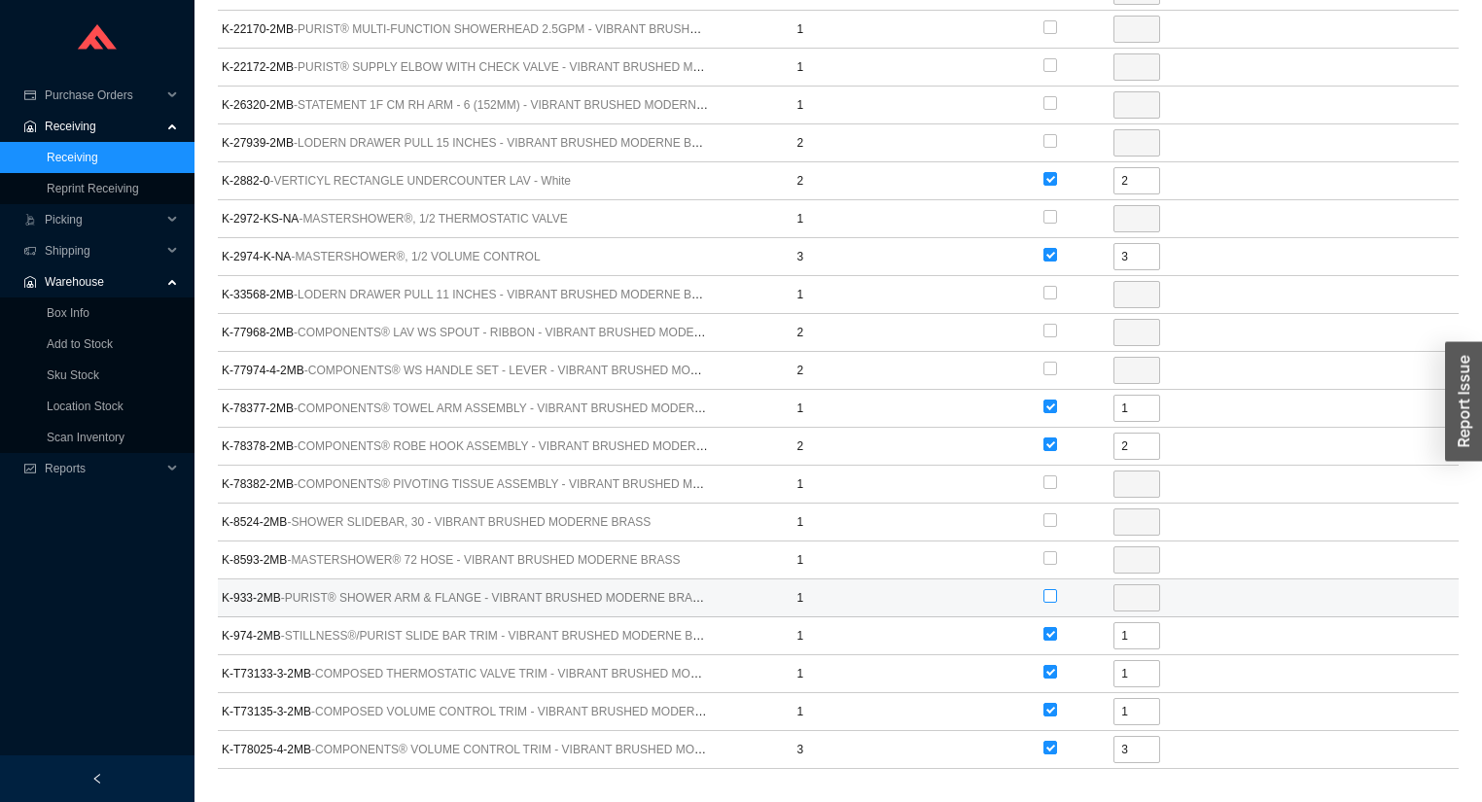
click at [1050, 589] on input "checkbox" at bounding box center [1050, 596] width 14 height 14
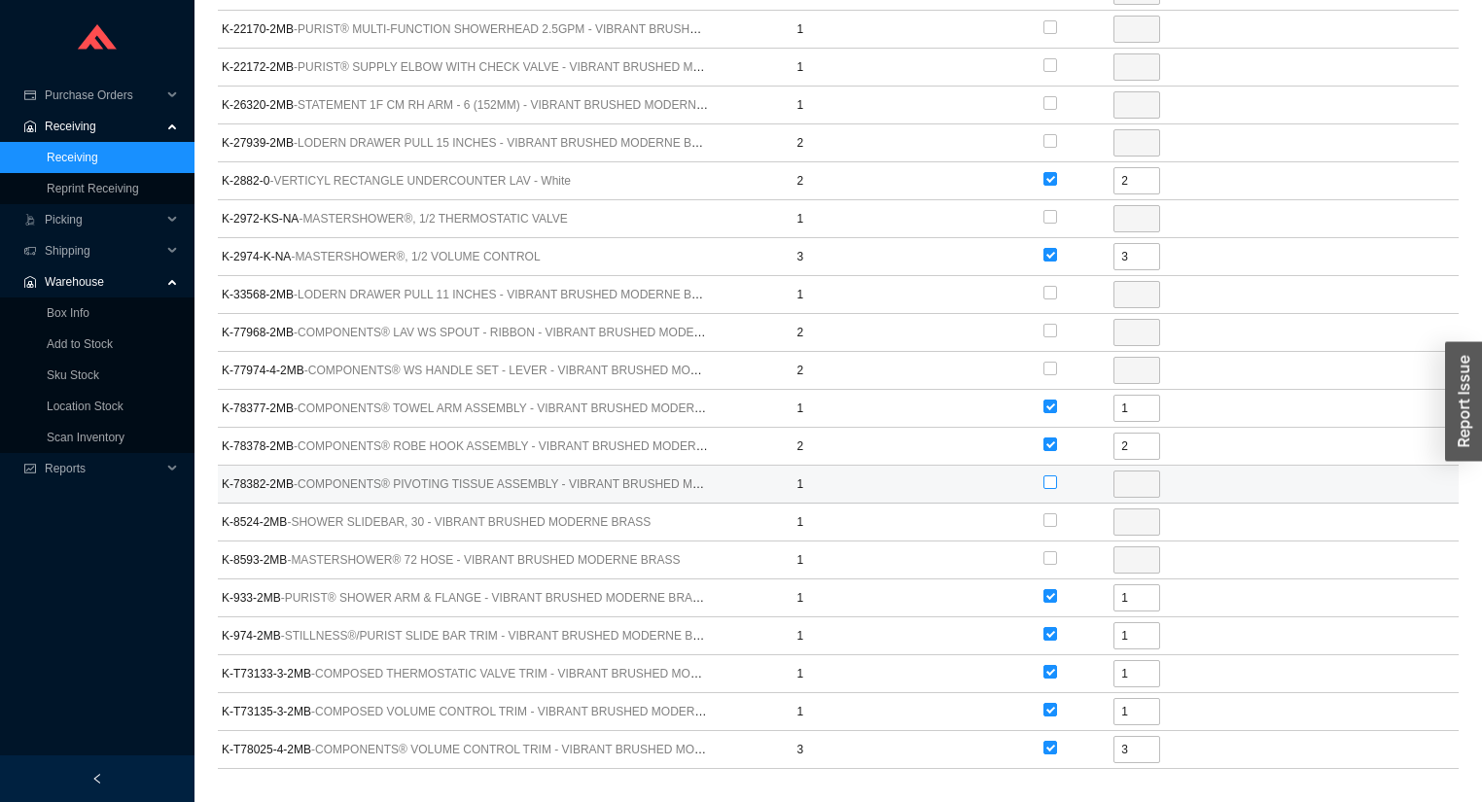
click at [1046, 476] on input "checkbox" at bounding box center [1050, 482] width 14 height 14
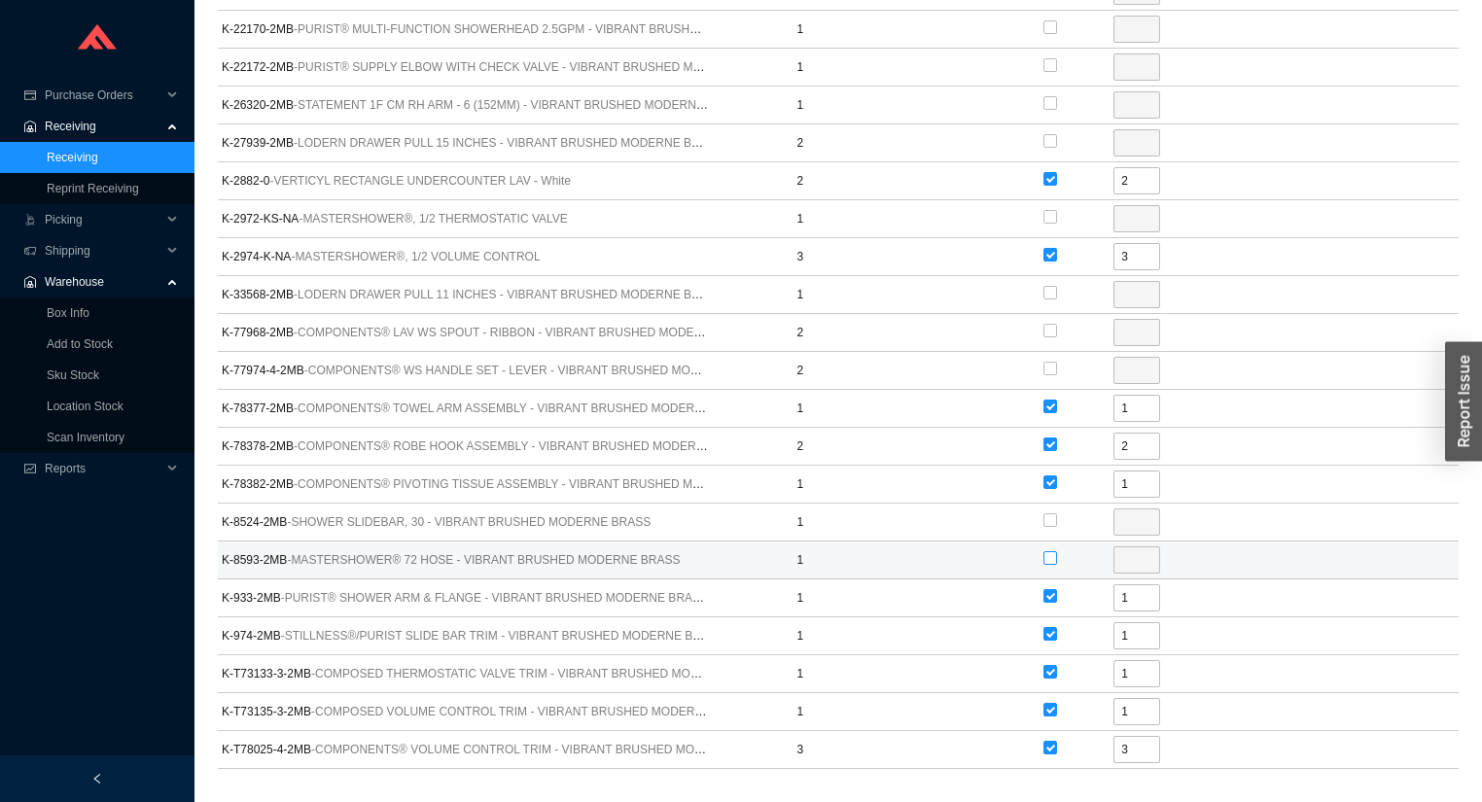
click at [1048, 555] on input "checkbox" at bounding box center [1050, 558] width 14 height 14
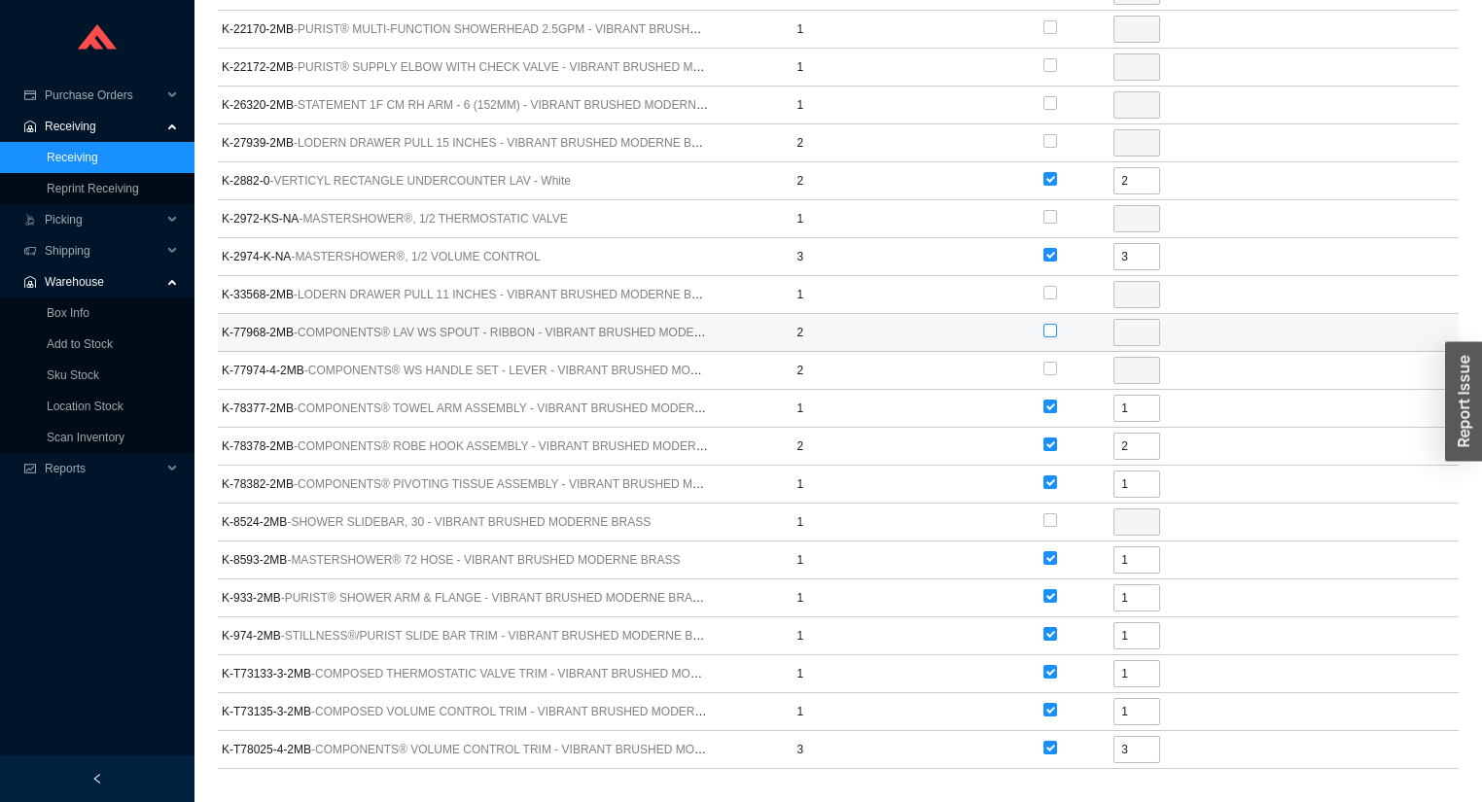
click at [1052, 326] on input "checkbox" at bounding box center [1050, 331] width 14 height 14
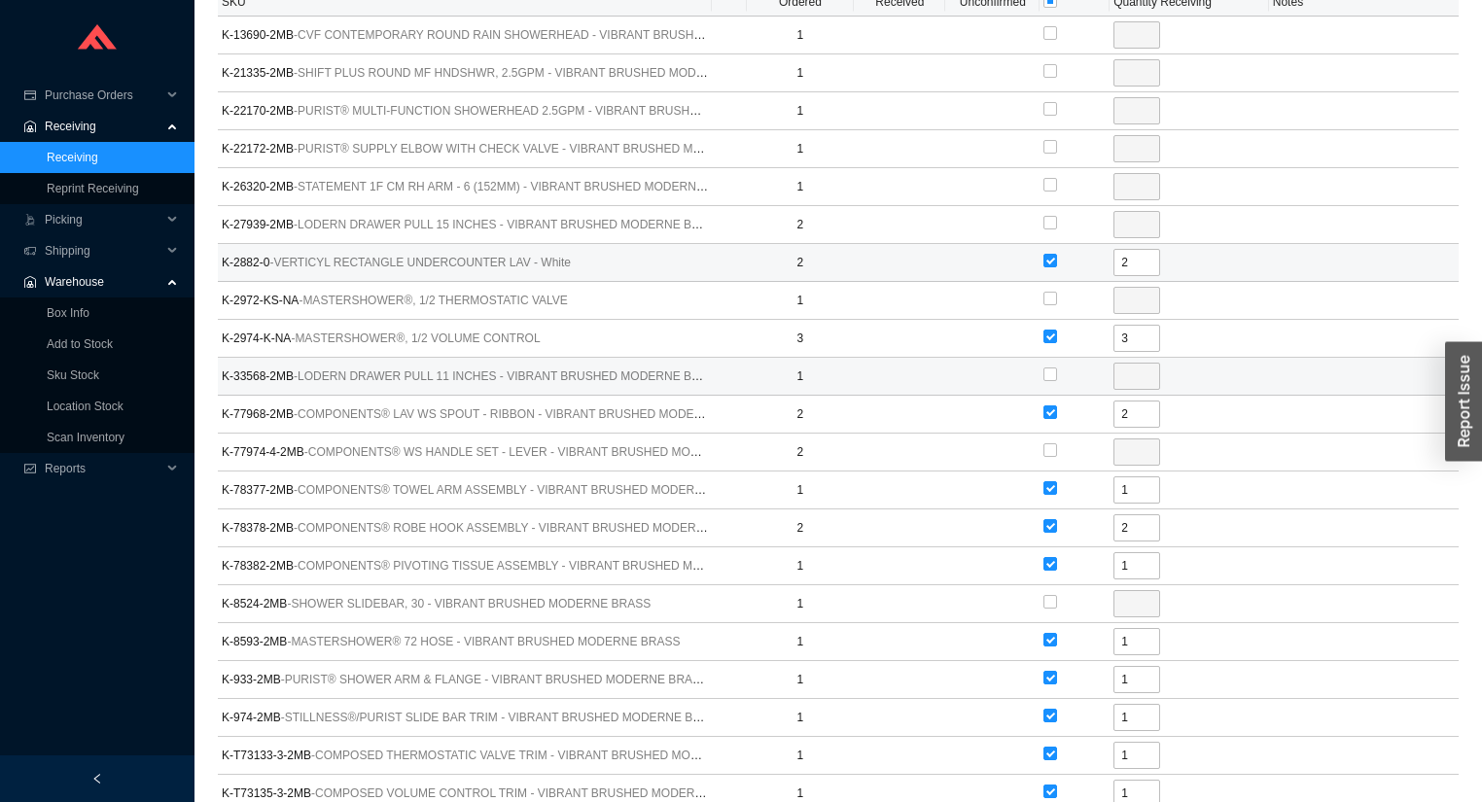
scroll to position [933, 0]
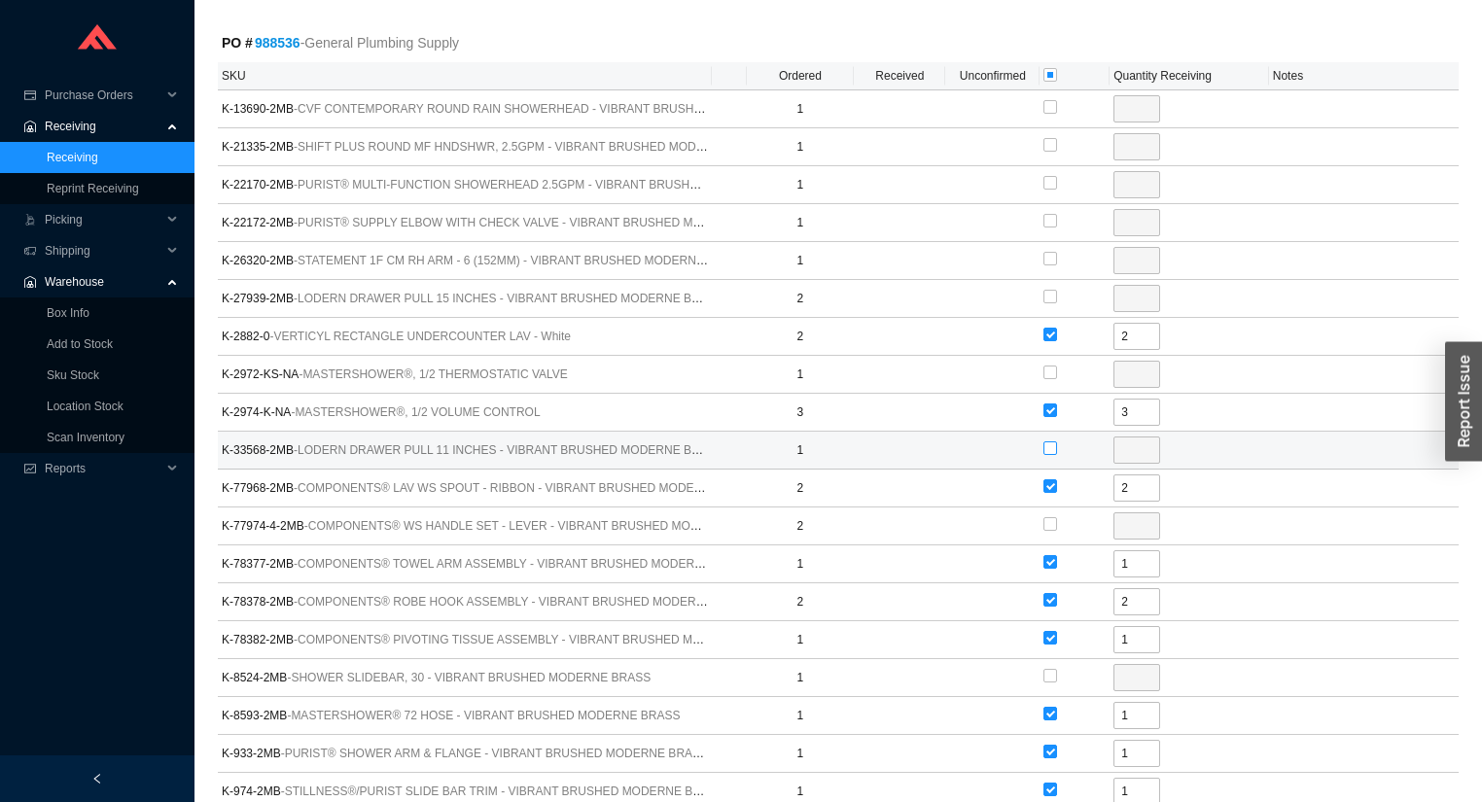
click at [1044, 441] on input "checkbox" at bounding box center [1050, 448] width 14 height 14
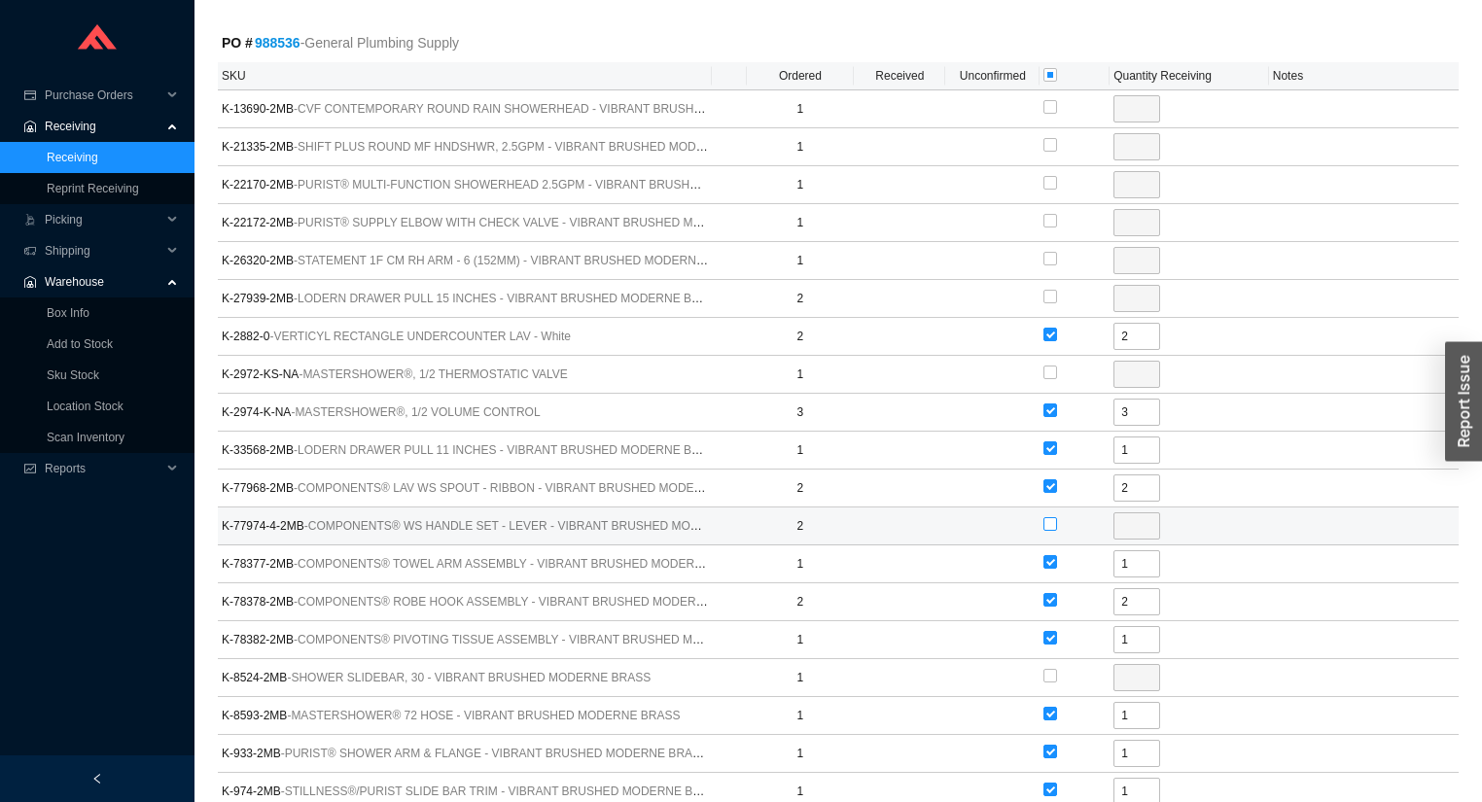
click at [1052, 517] on input "checkbox" at bounding box center [1050, 524] width 14 height 14
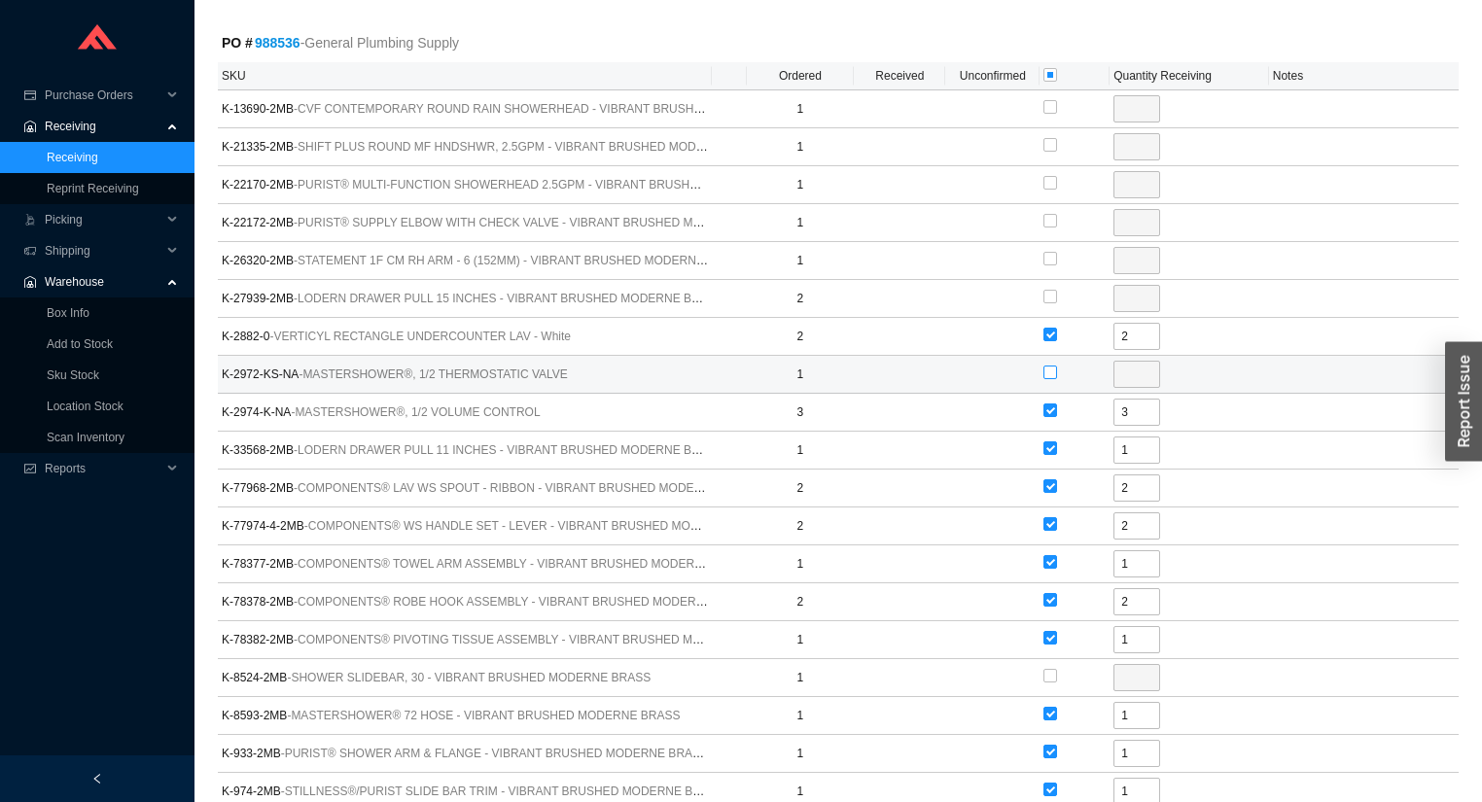
click at [1044, 372] on input "checkbox" at bounding box center [1050, 373] width 14 height 14
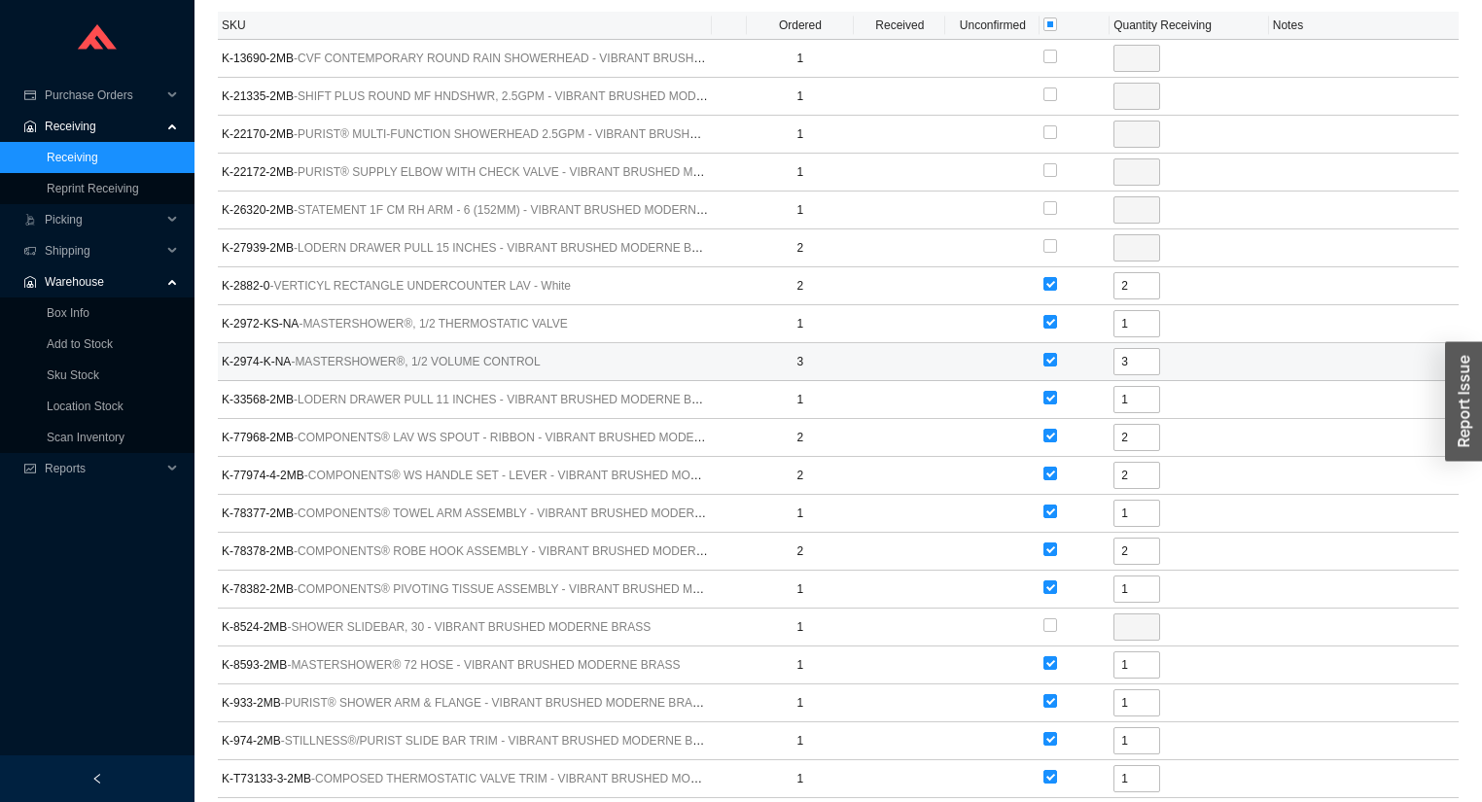
scroll to position [1089, 0]
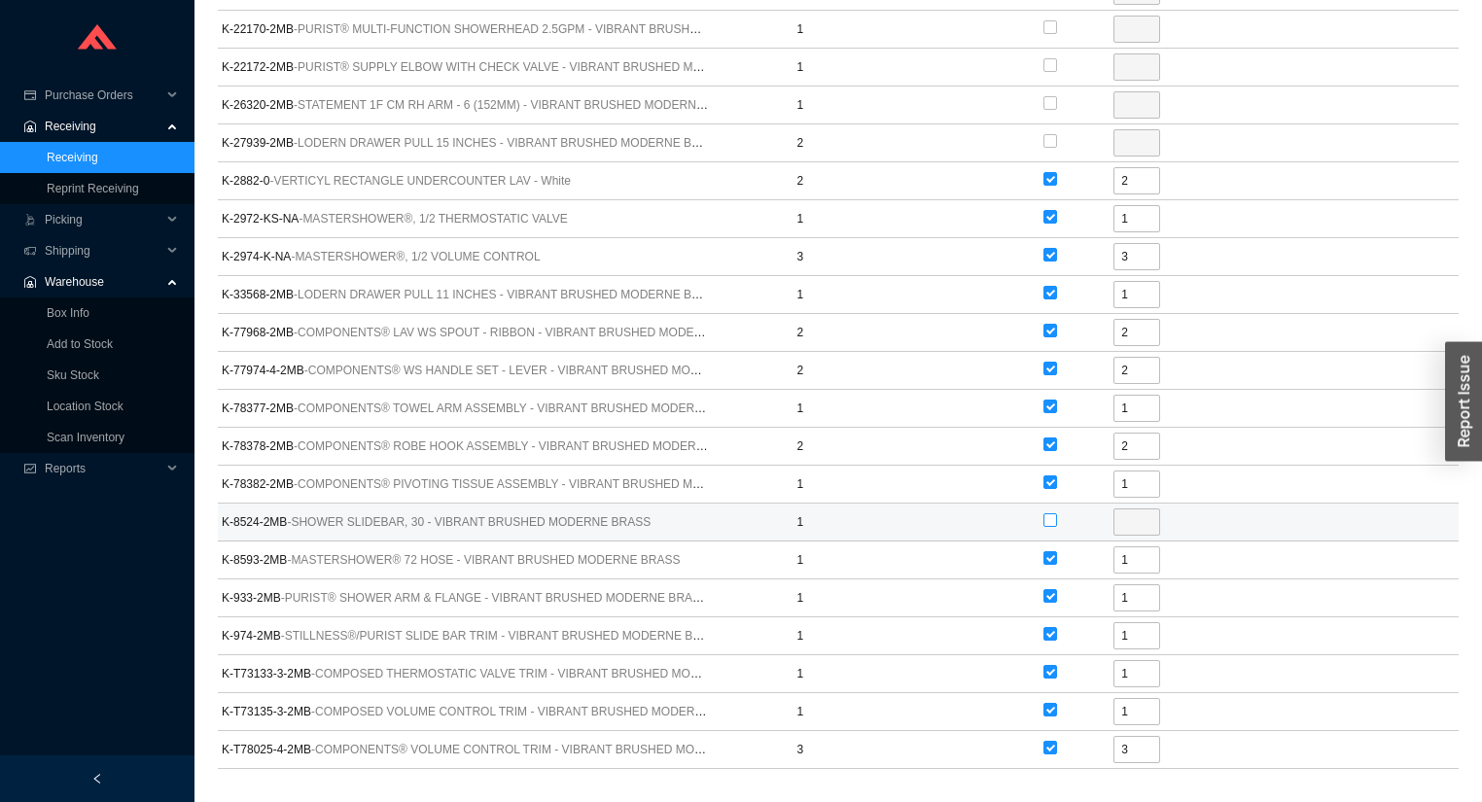
click at [1054, 514] on input "checkbox" at bounding box center [1050, 520] width 14 height 14
click at [1313, 801] on button "Receive Selected Items" at bounding box center [1386, 817] width 146 height 27
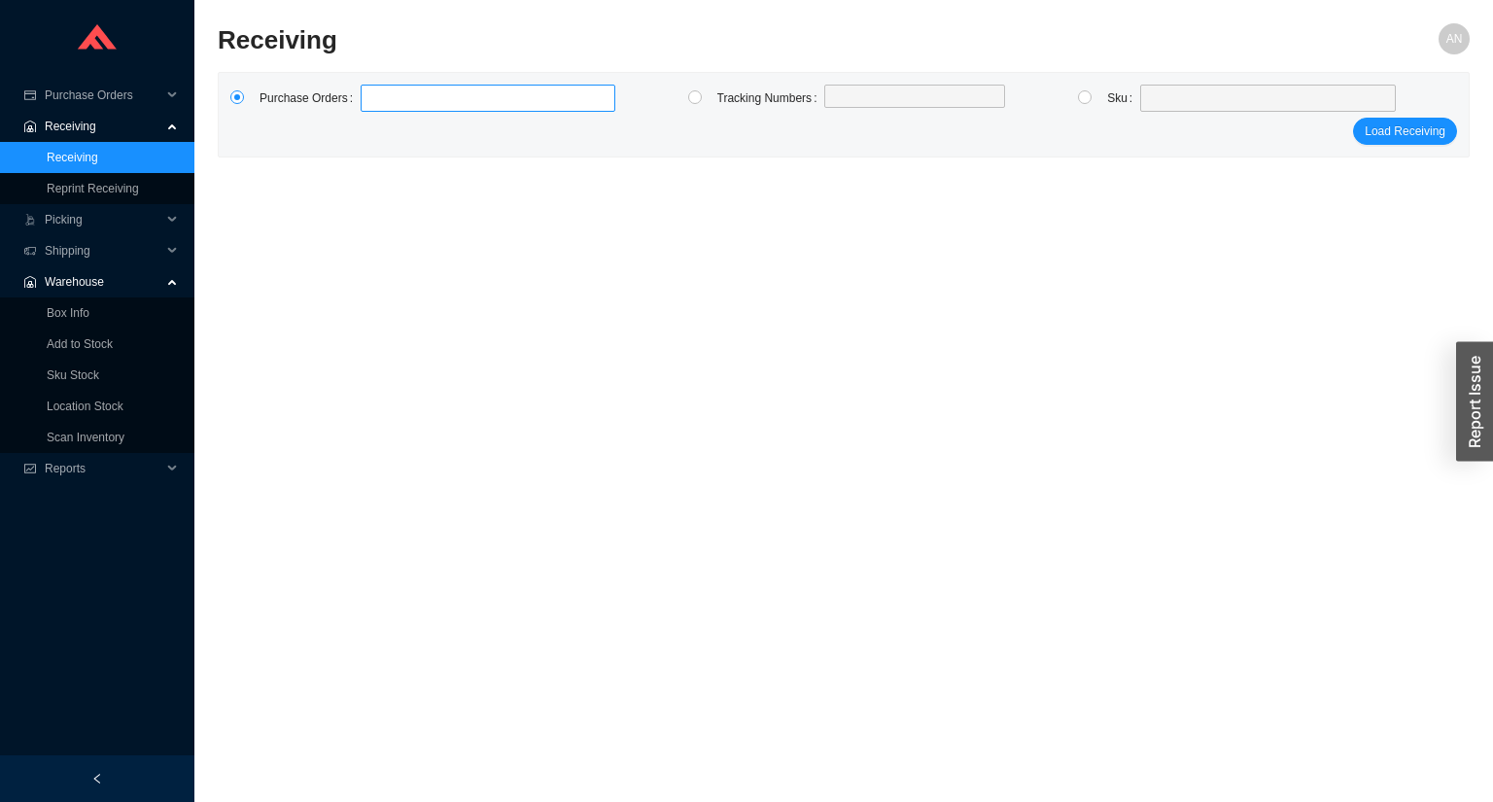
click at [388, 102] on label at bounding box center [488, 98] width 255 height 27
click at [377, 102] on input at bounding box center [371, 98] width 14 height 21
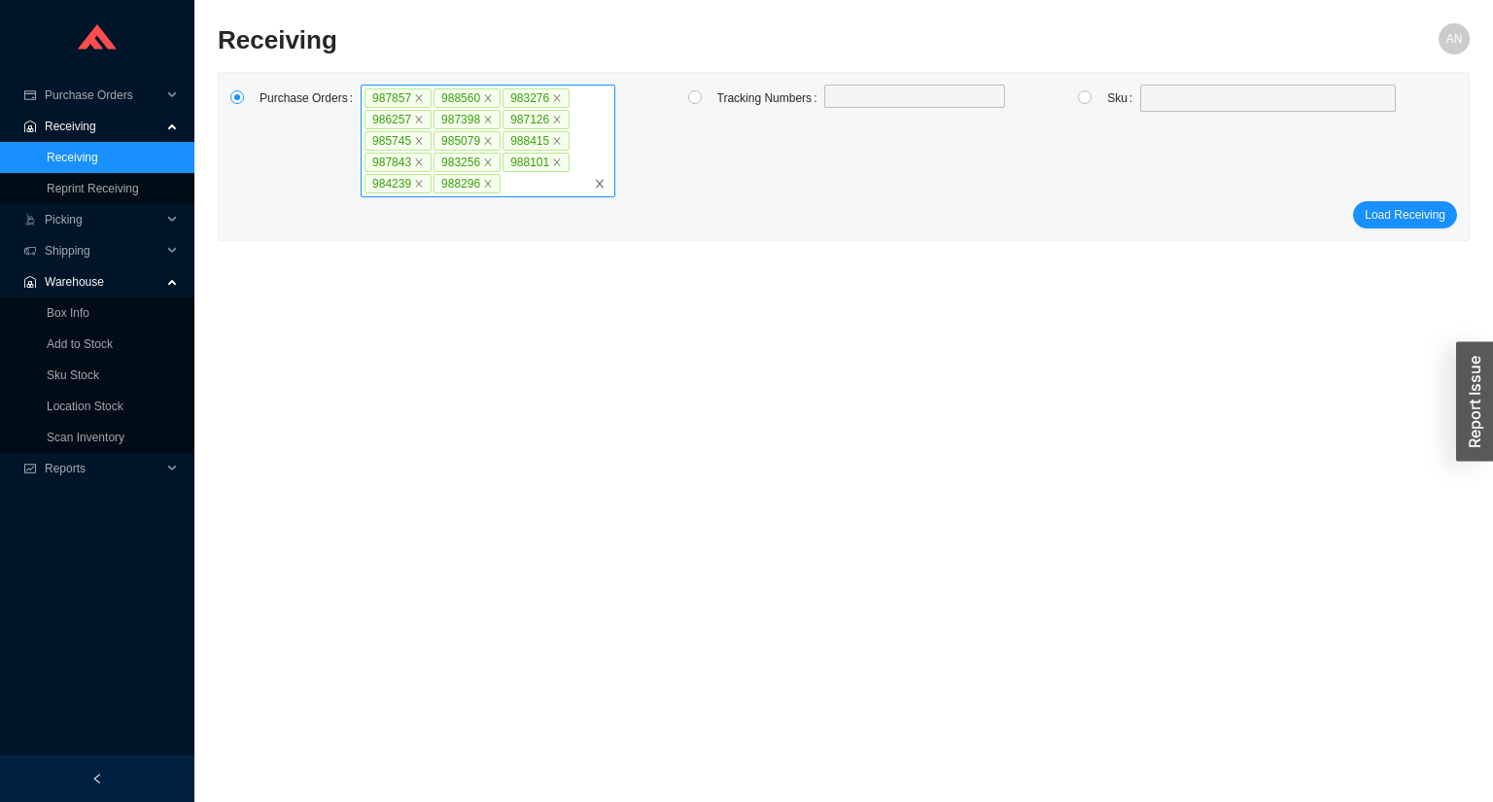
click button "Load Receiving" at bounding box center [1405, 214] width 104 height 27
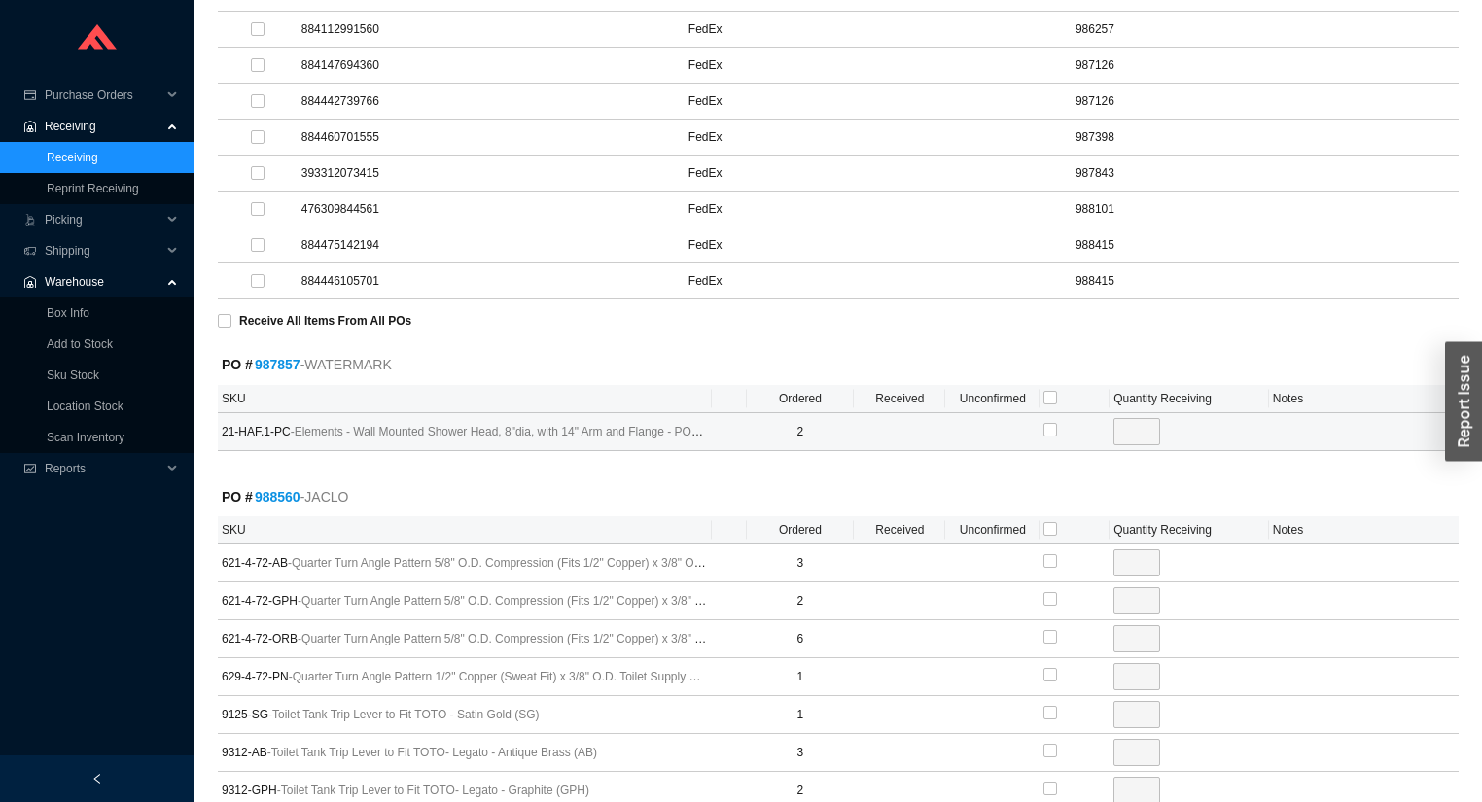
scroll to position [1011, 0]
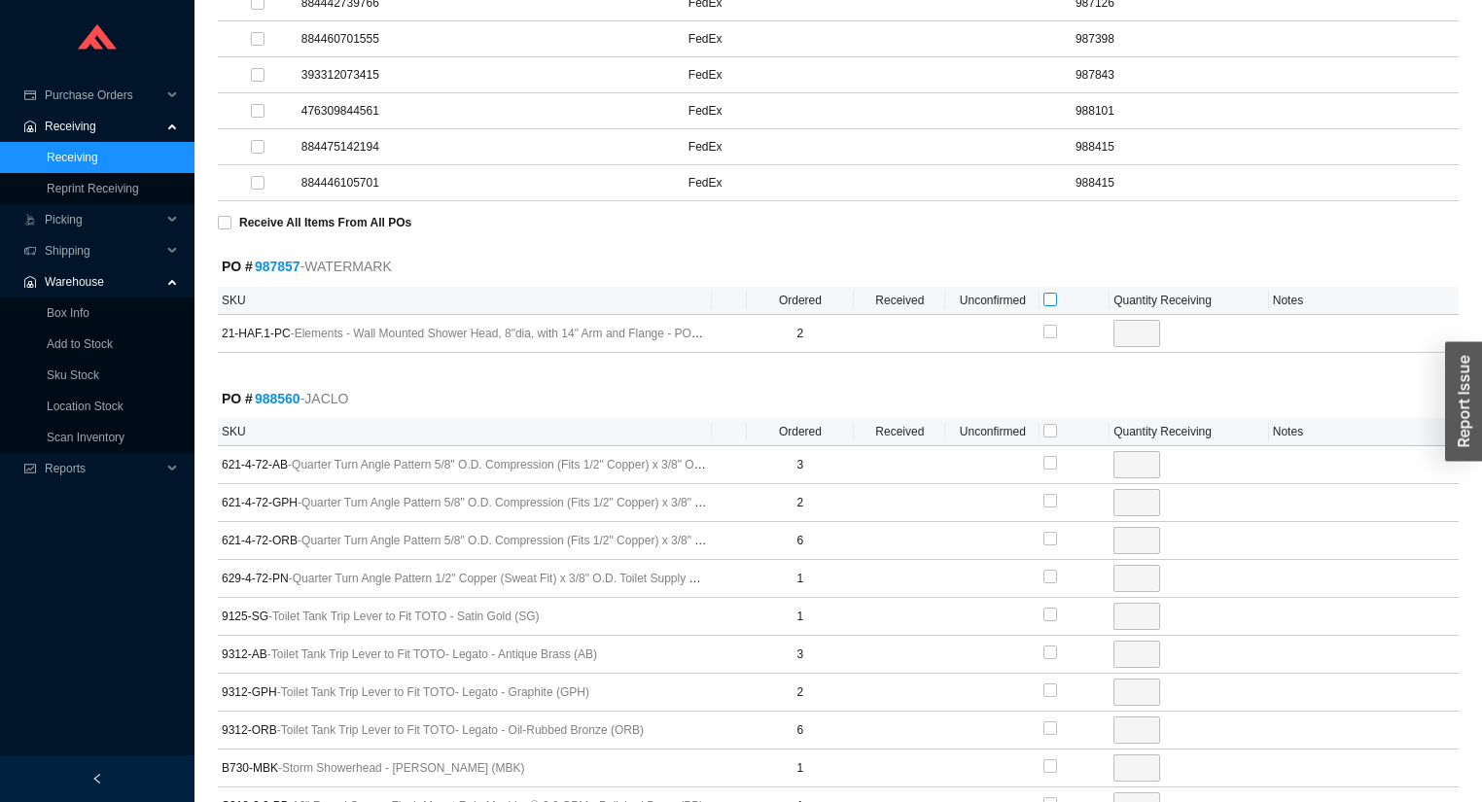
click at [1052, 293] on input "checkbox" at bounding box center [1050, 300] width 14 height 14
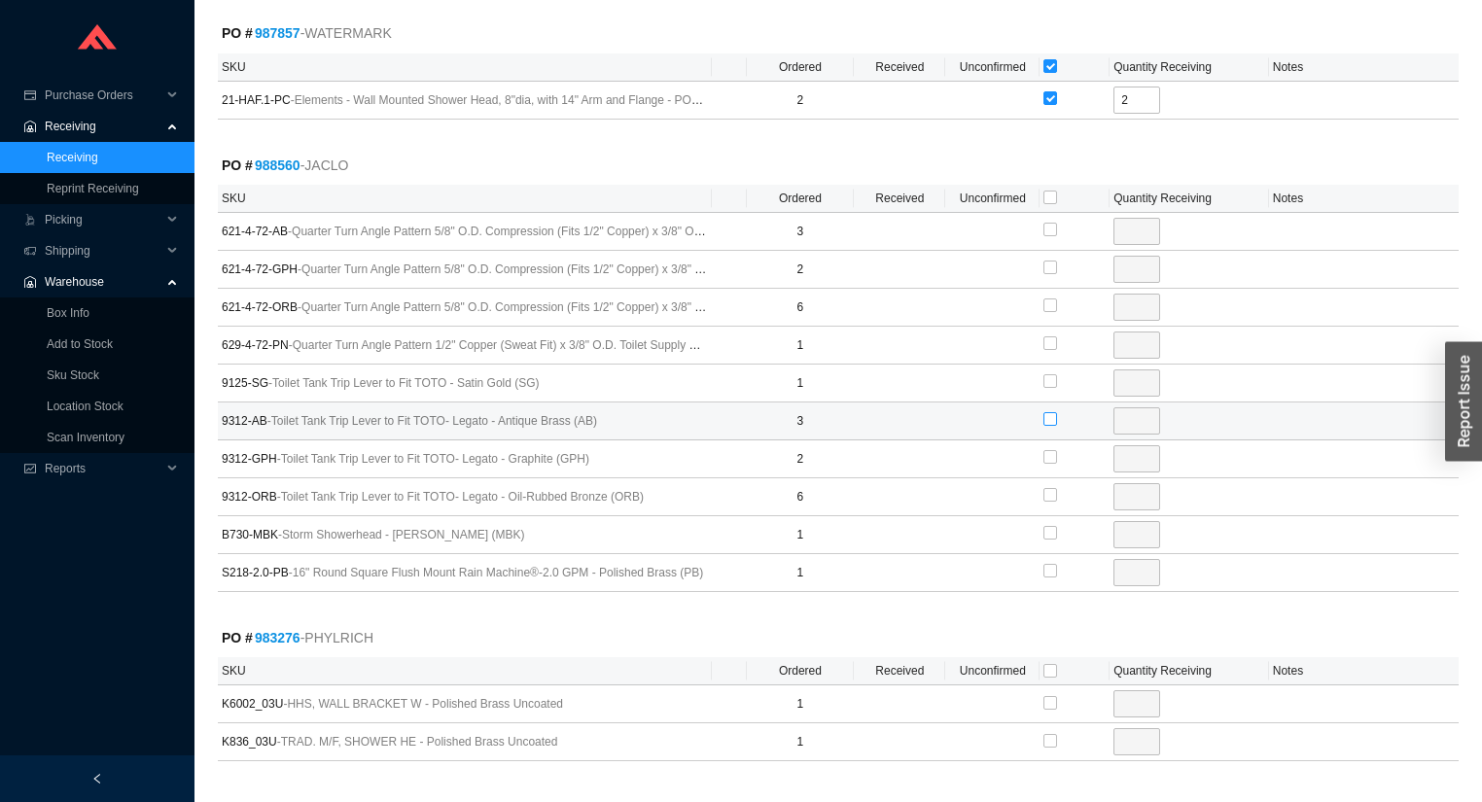
click at [1046, 412] on input "checkbox" at bounding box center [1050, 419] width 14 height 14
click at [1139, 411] on input "3" at bounding box center [1136, 420] width 47 height 27
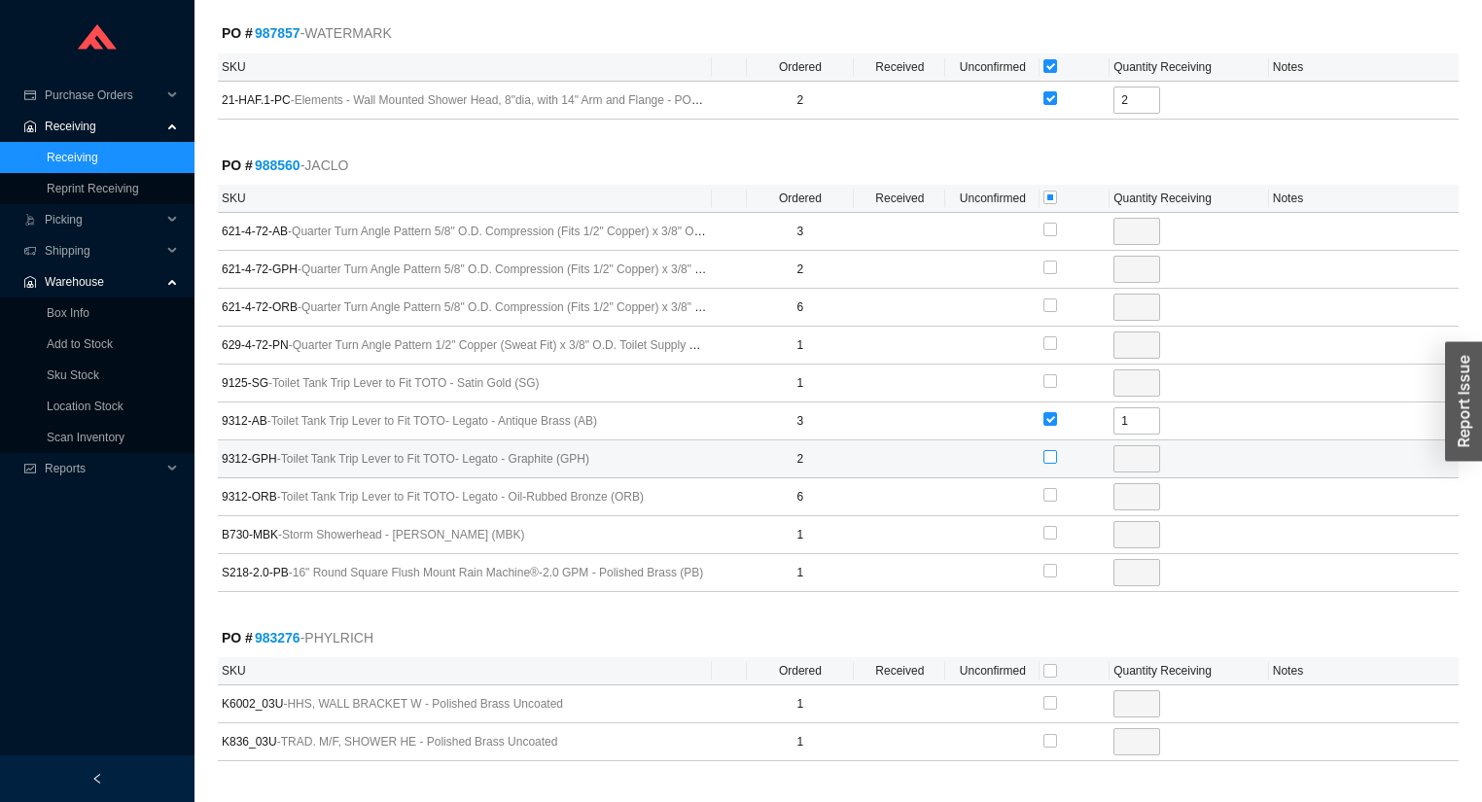
click at [1050, 451] on input "checkbox" at bounding box center [1050, 457] width 14 height 14
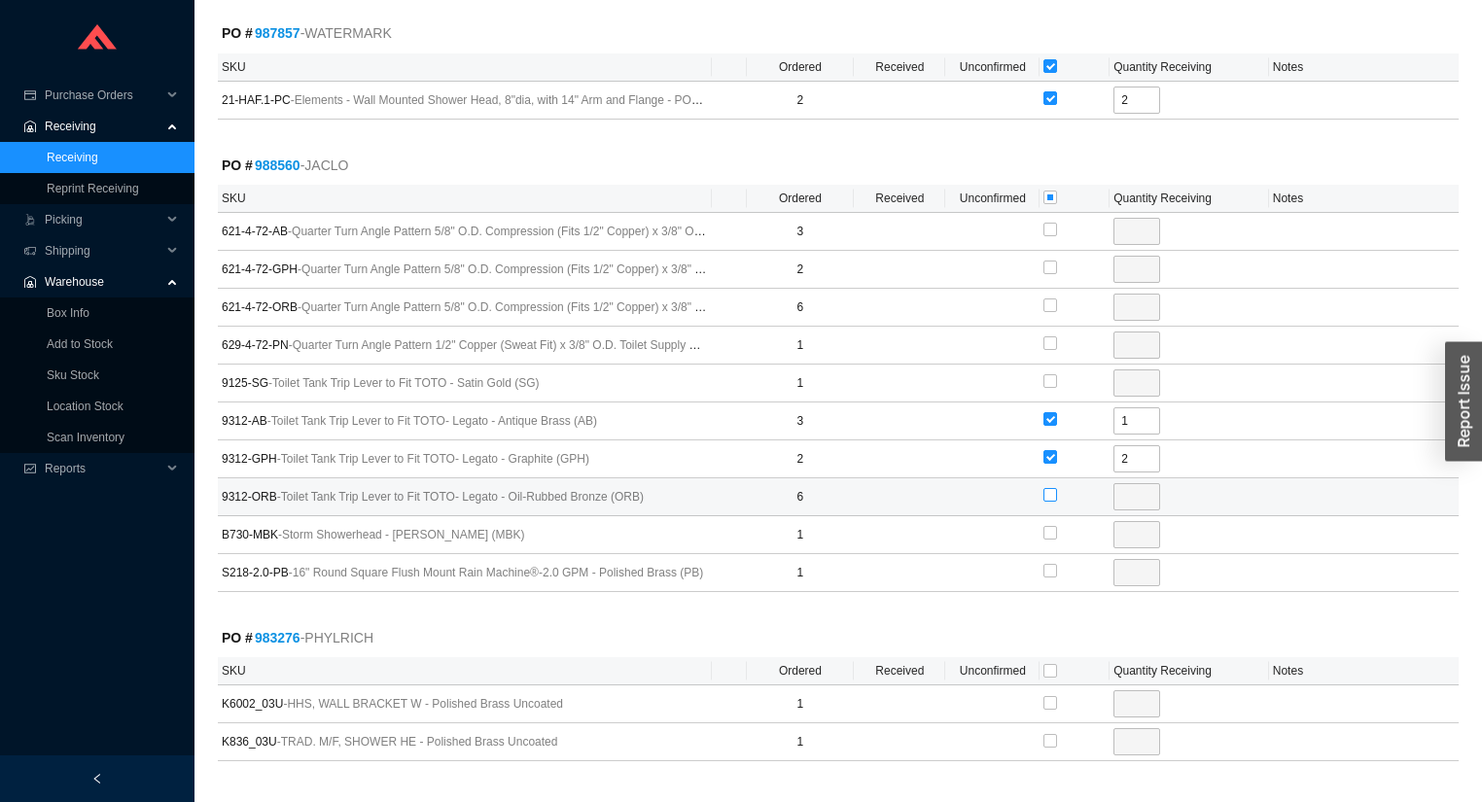
click at [1052, 492] on input "checkbox" at bounding box center [1050, 495] width 14 height 14
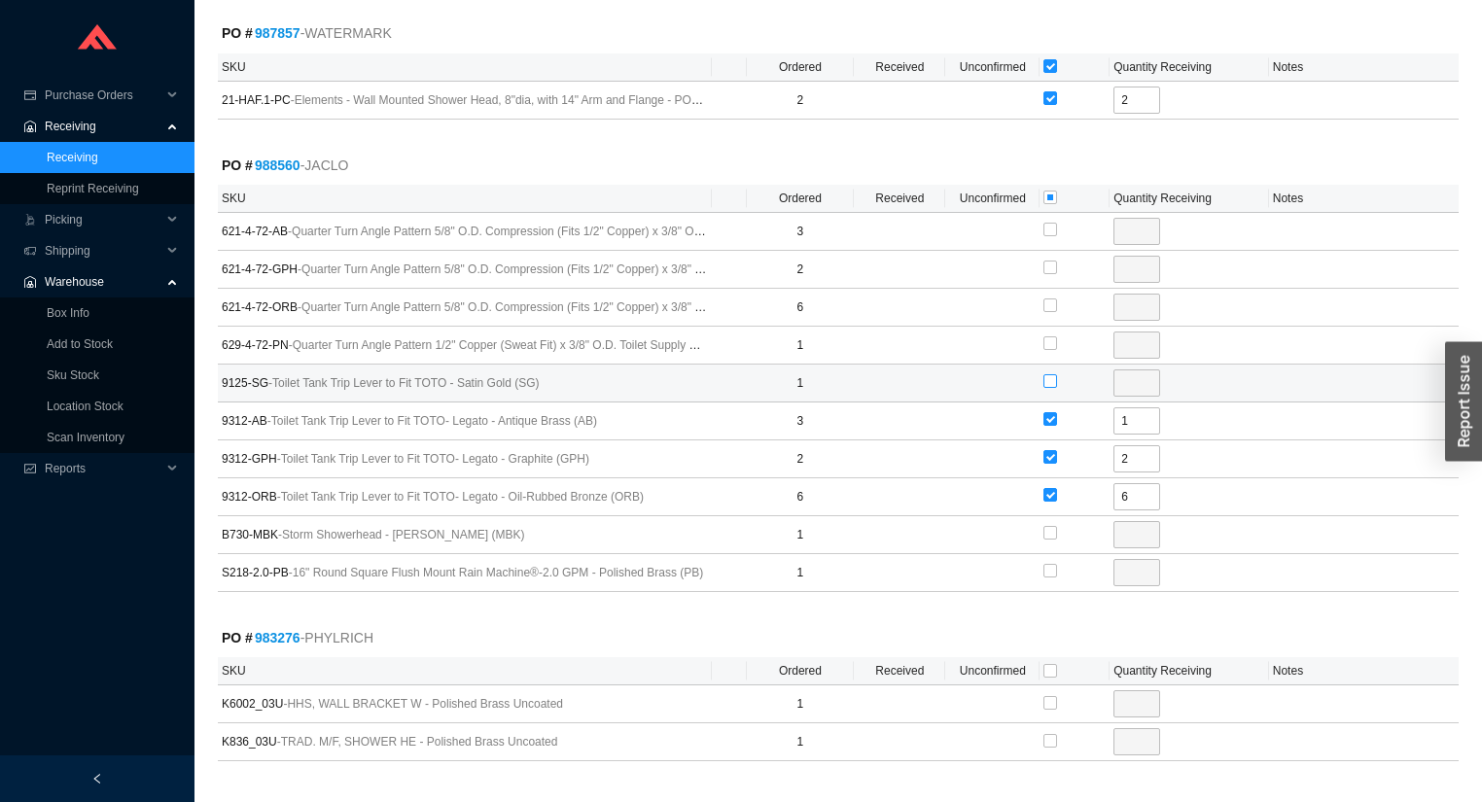
click at [1052, 374] on input "checkbox" at bounding box center [1050, 381] width 14 height 14
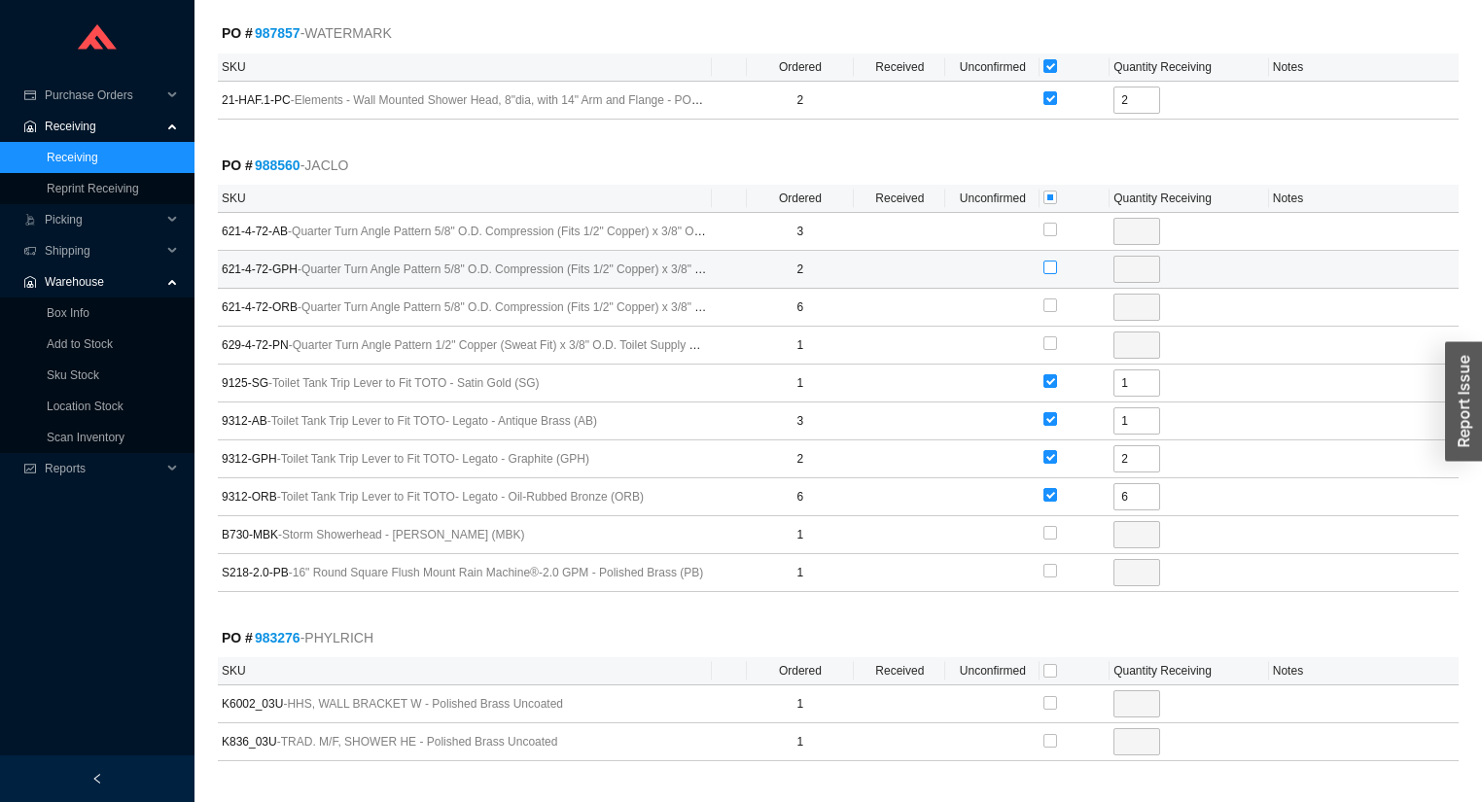
click at [1048, 261] on input "checkbox" at bounding box center [1050, 268] width 14 height 14
click at [1046, 299] on input "checkbox" at bounding box center [1050, 305] width 14 height 14
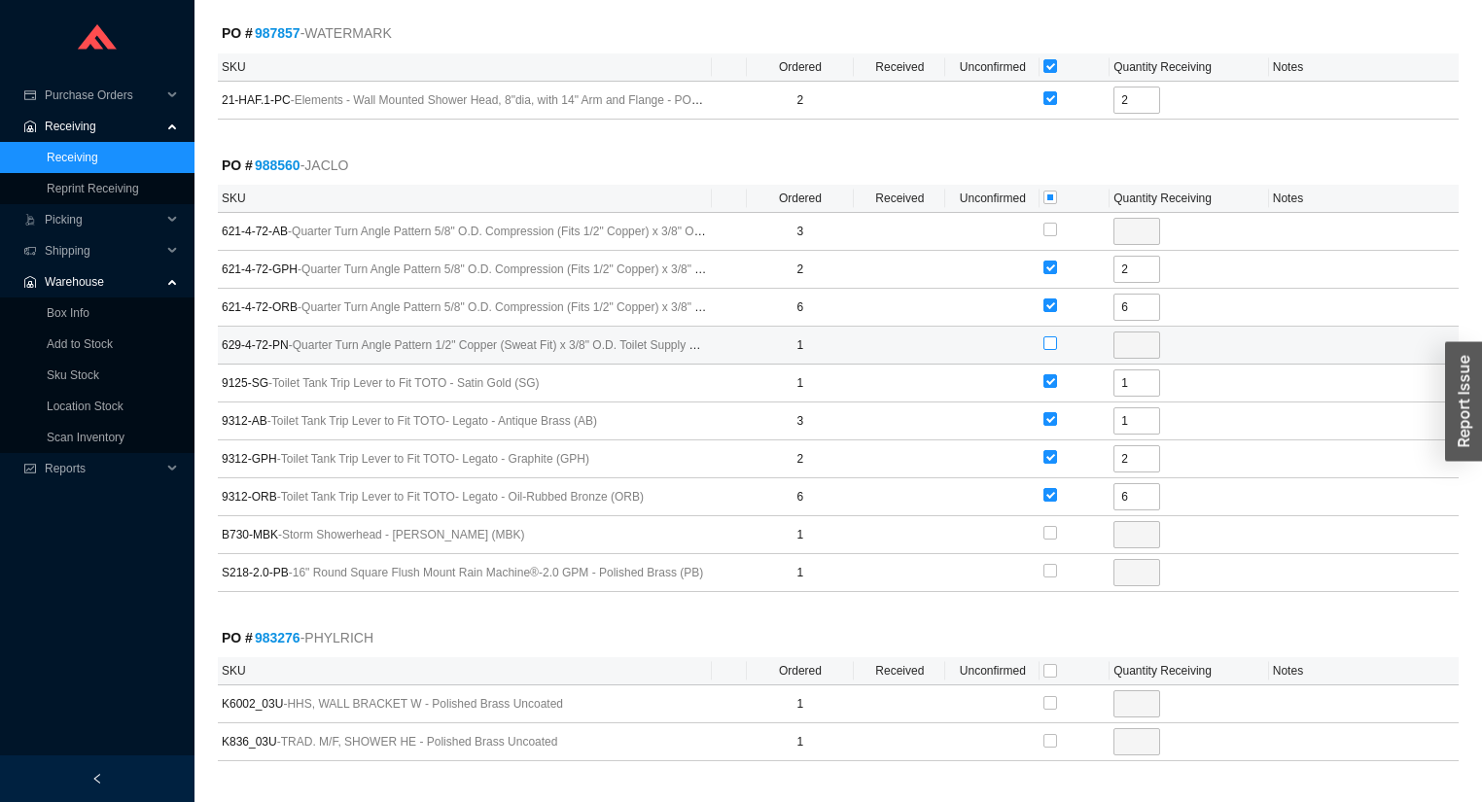
click at [1050, 336] on input "checkbox" at bounding box center [1050, 343] width 14 height 14
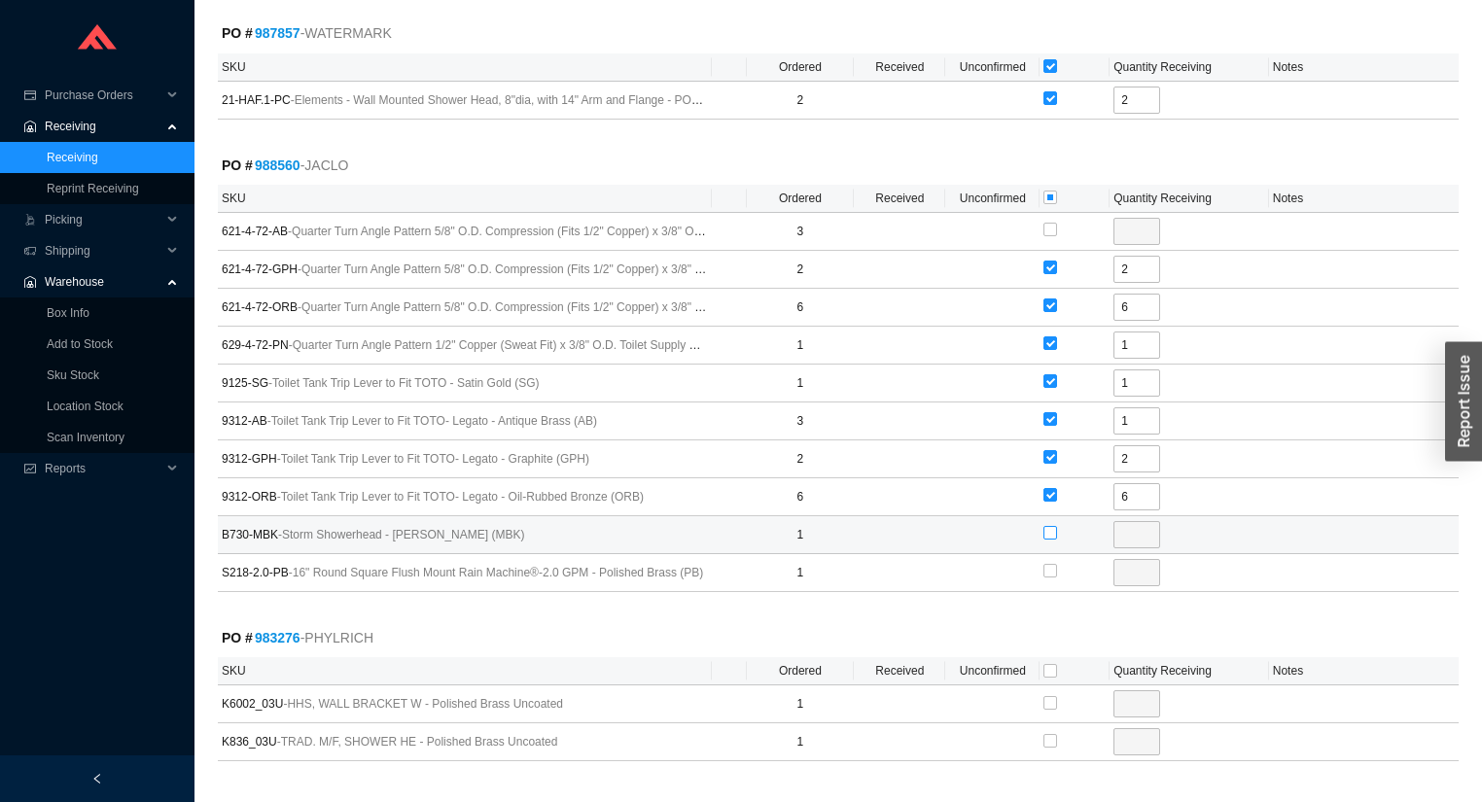
click at [1049, 526] on input "checkbox" at bounding box center [1050, 533] width 14 height 14
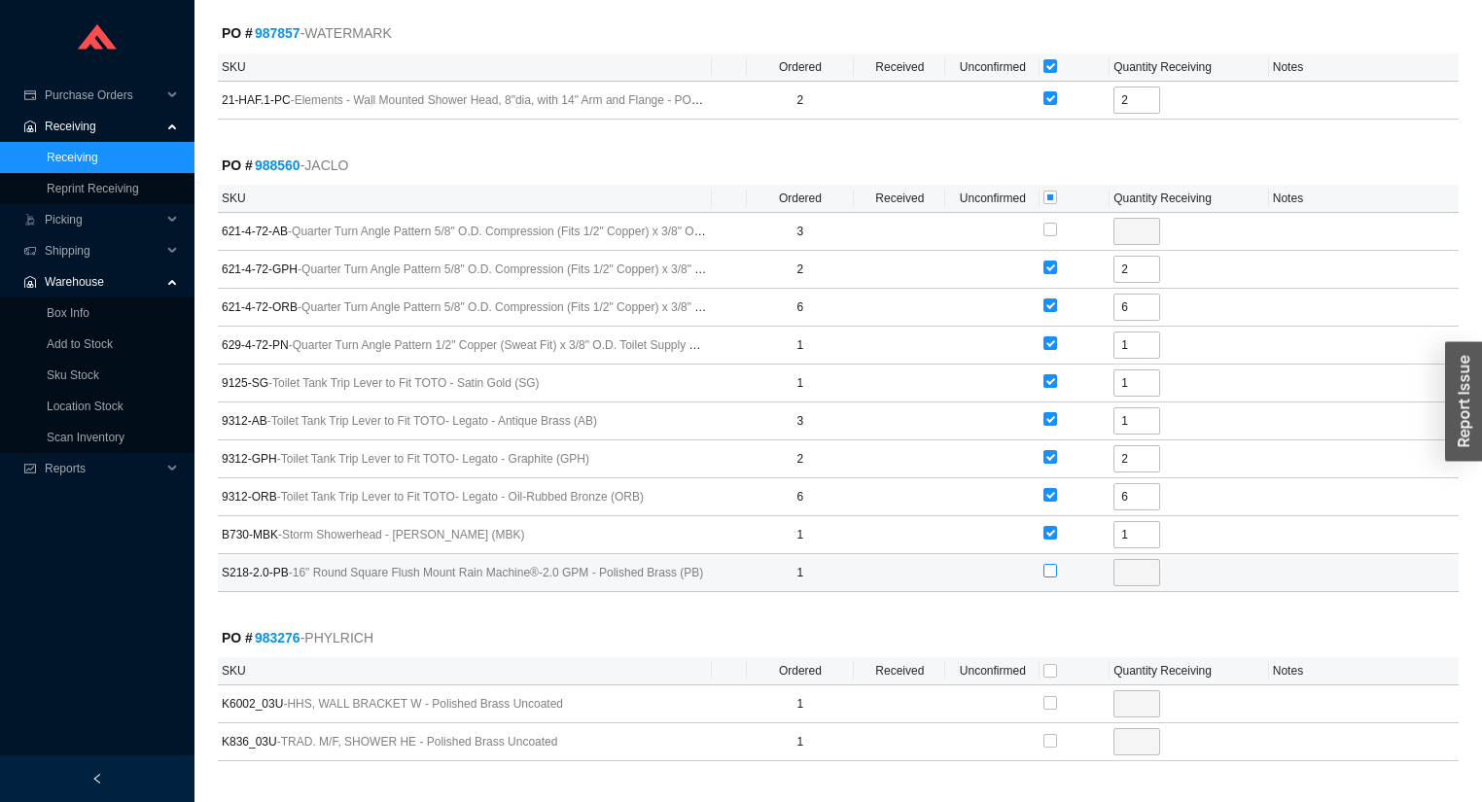
click at [1050, 564] on input "checkbox" at bounding box center [1050, 571] width 14 height 14
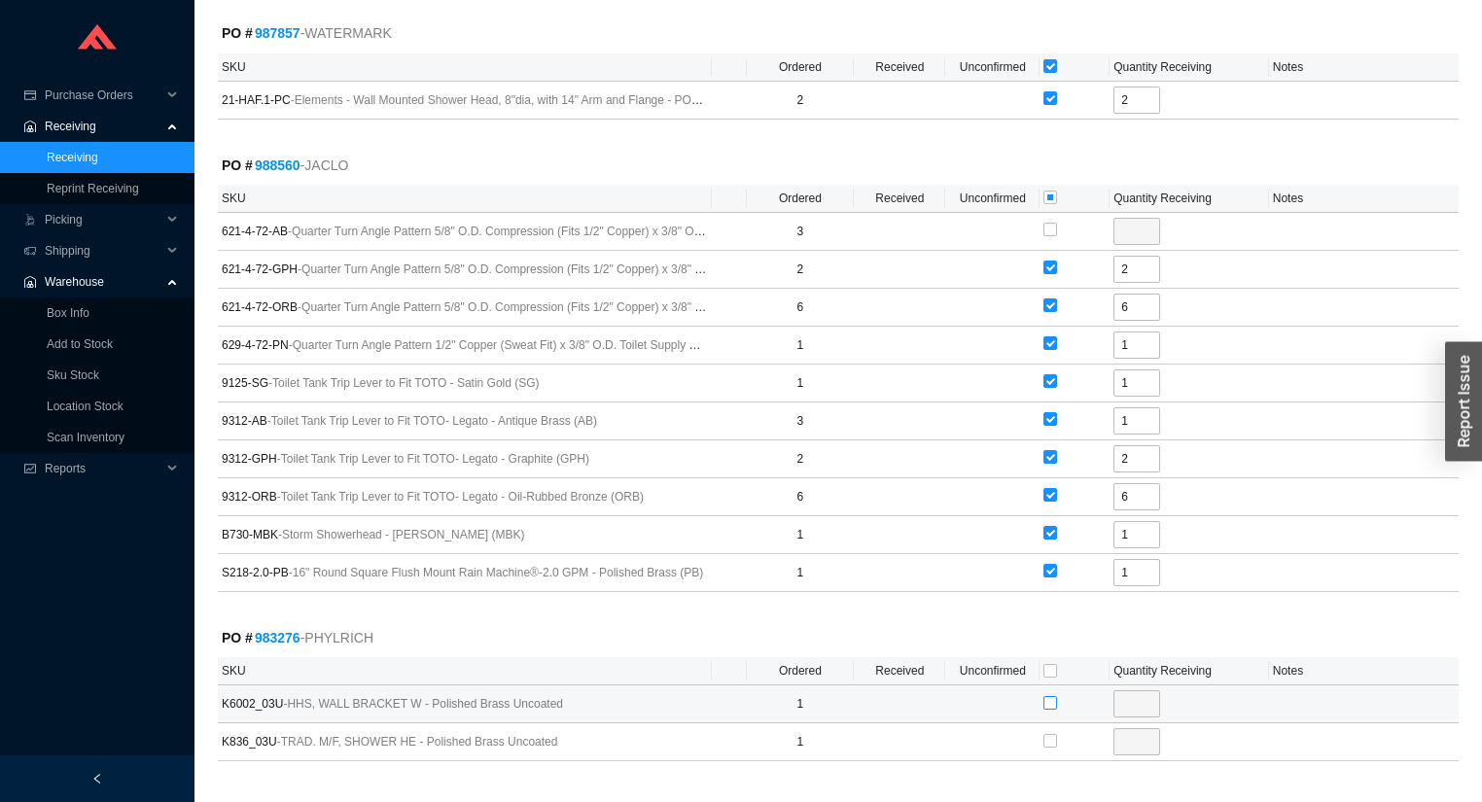
click at [1046, 696] on input "checkbox" at bounding box center [1050, 703] width 14 height 14
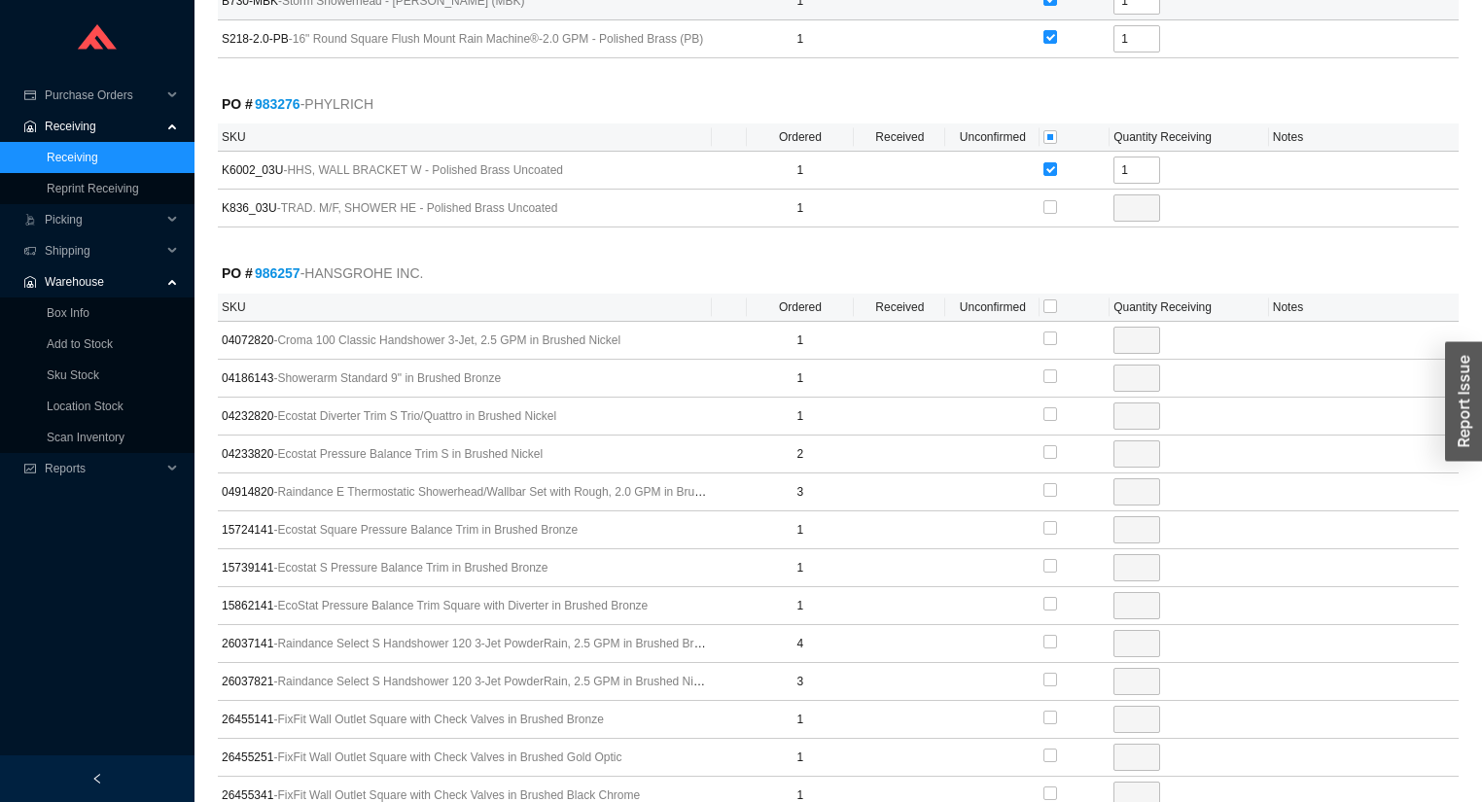
scroll to position [1944, 0]
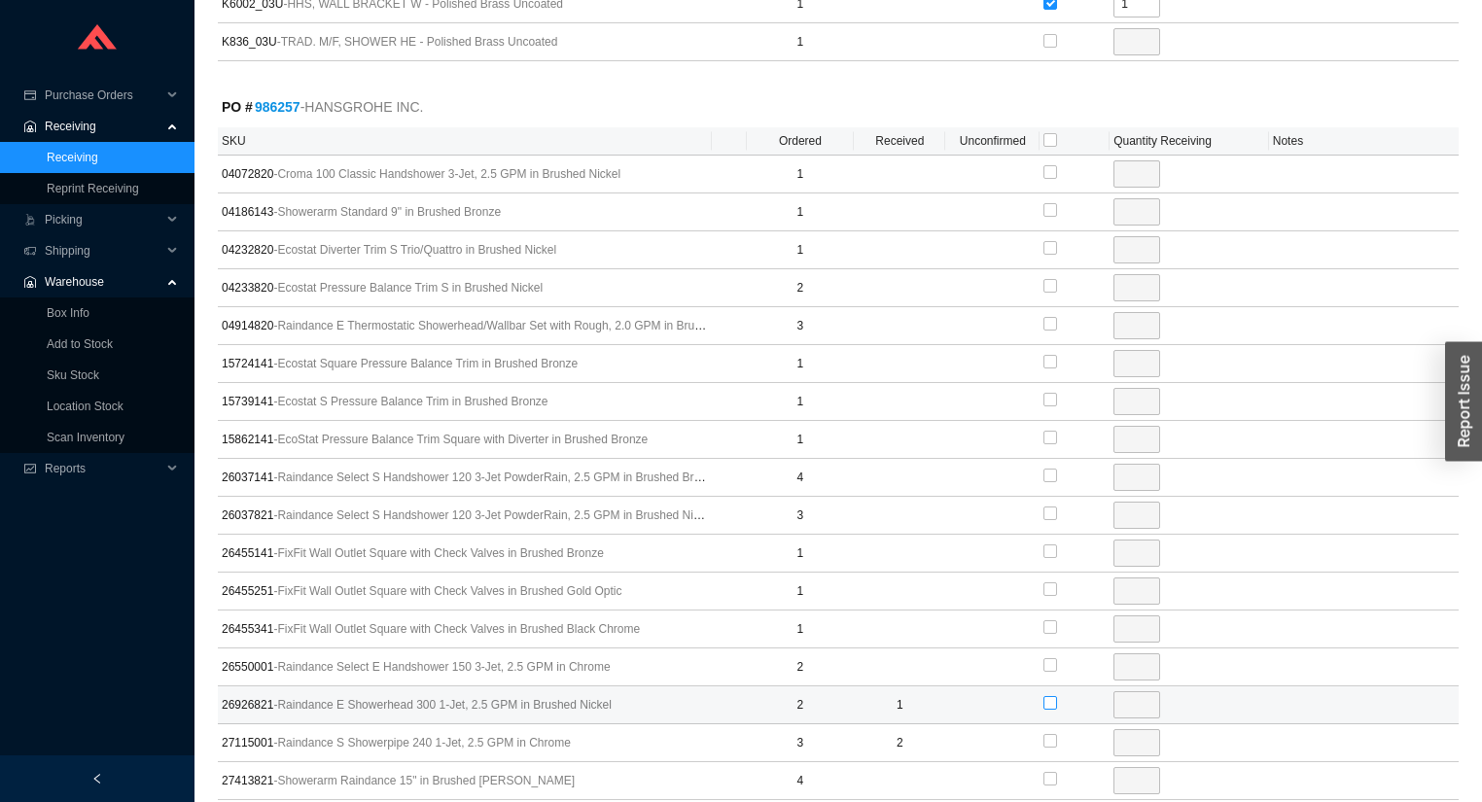
click at [1053, 696] on input "checkbox" at bounding box center [1050, 703] width 14 height 14
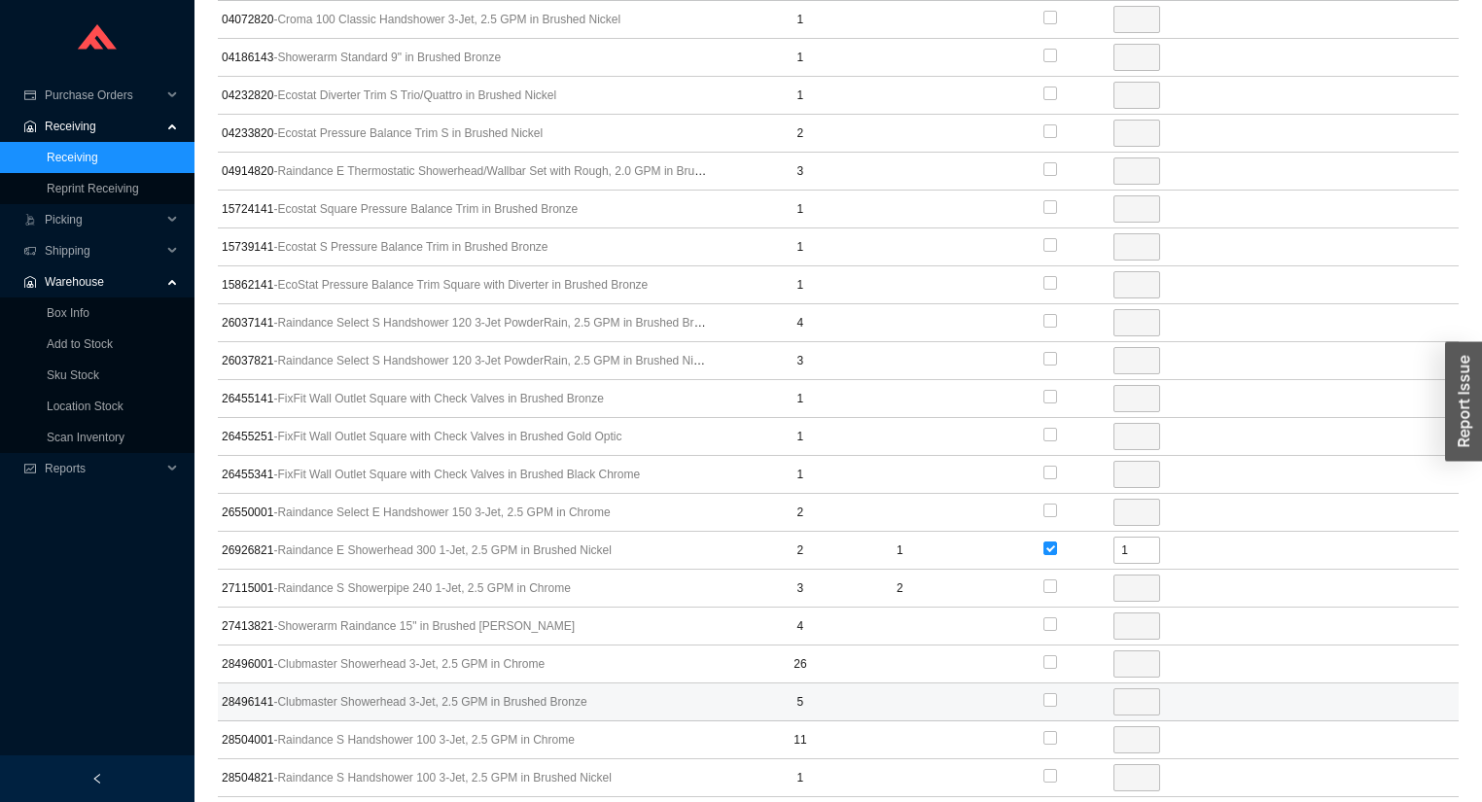
scroll to position [2100, 0]
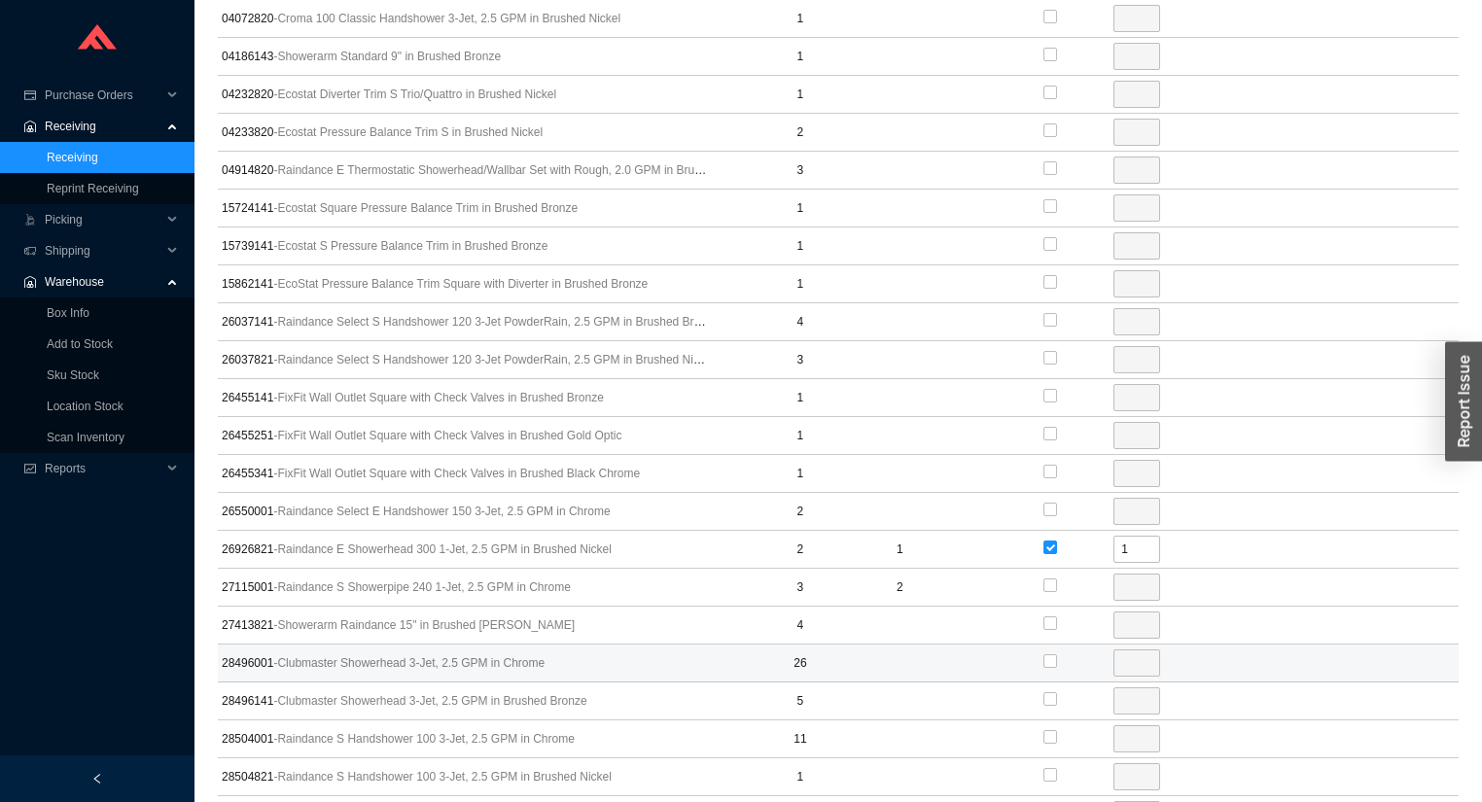
click at [1040, 645] on td at bounding box center [1074, 664] width 70 height 38
click at [1050, 654] on input "checkbox" at bounding box center [1050, 661] width 14 height 14
click at [1132, 651] on input "26" at bounding box center [1136, 662] width 47 height 27
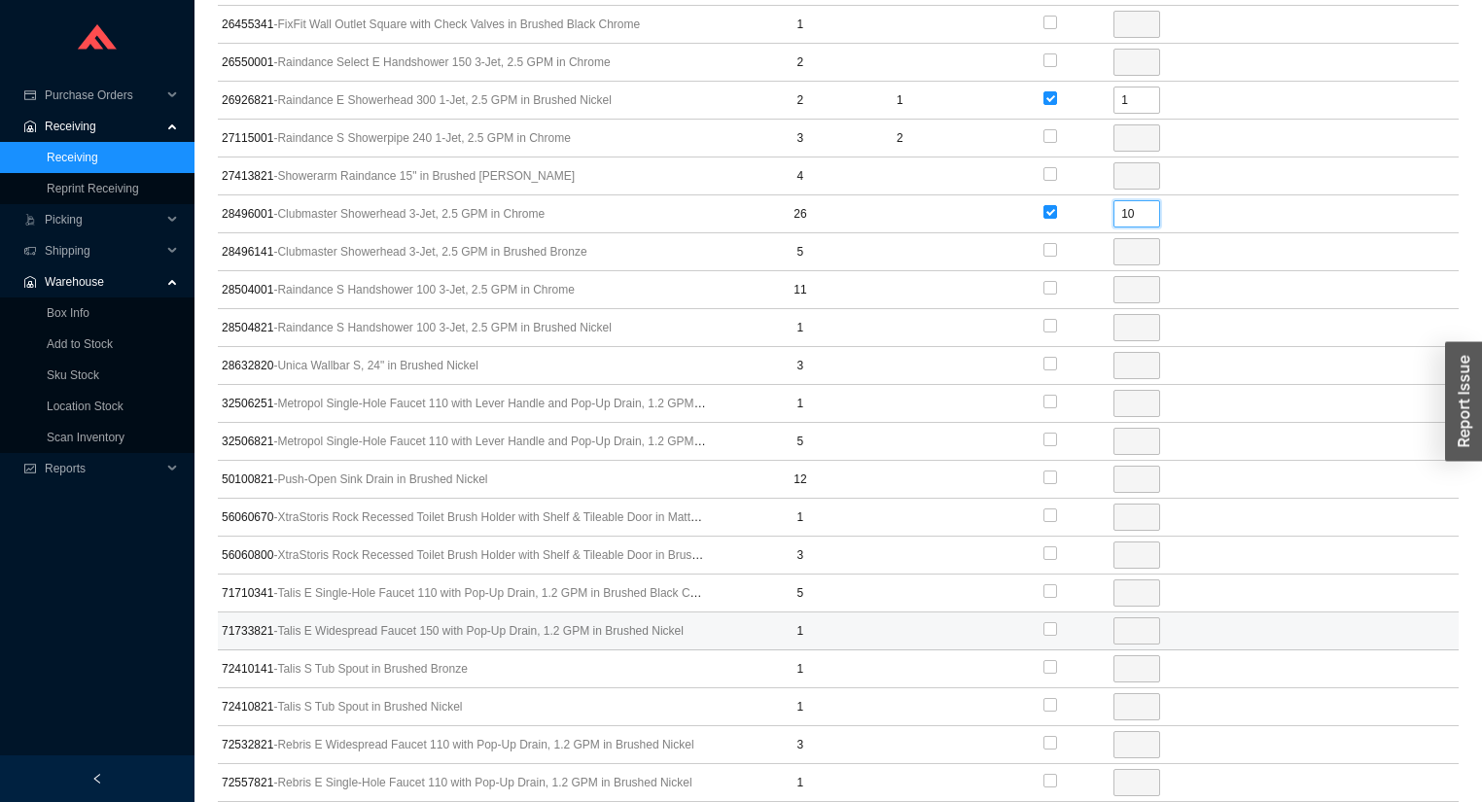
scroll to position [2722, 0]
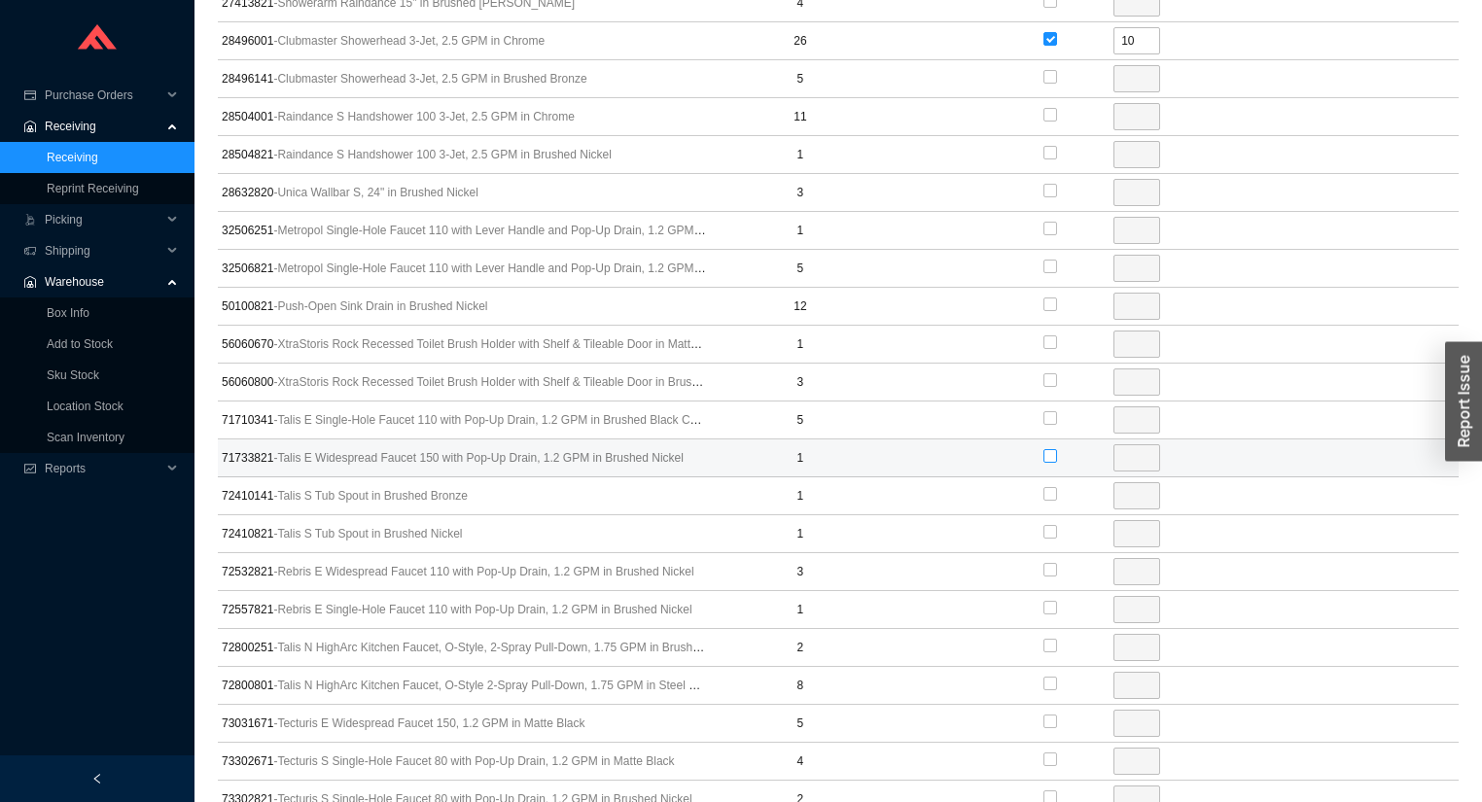
click at [1050, 449] on input "checkbox" at bounding box center [1050, 456] width 14 height 14
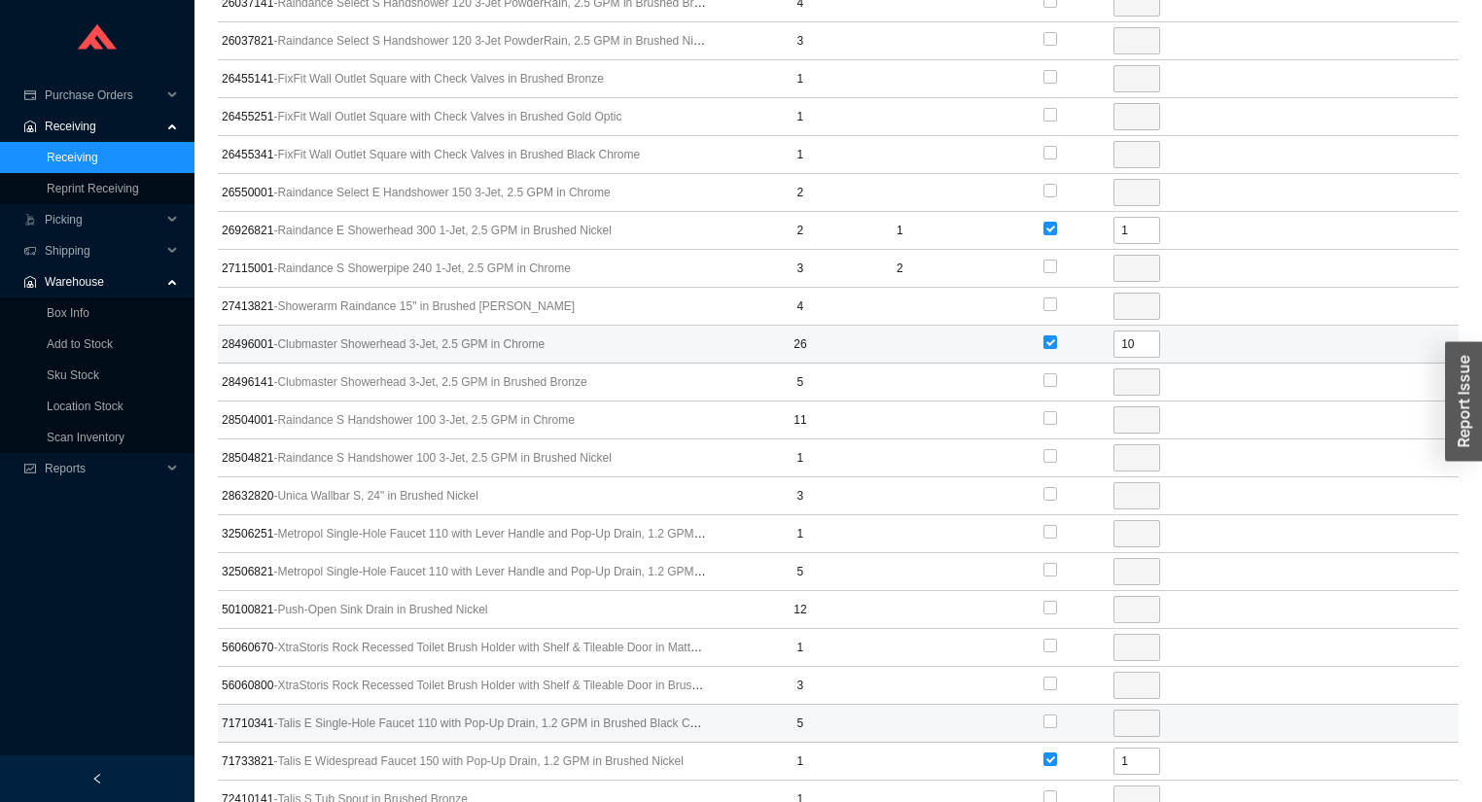
scroll to position [2411, 0]
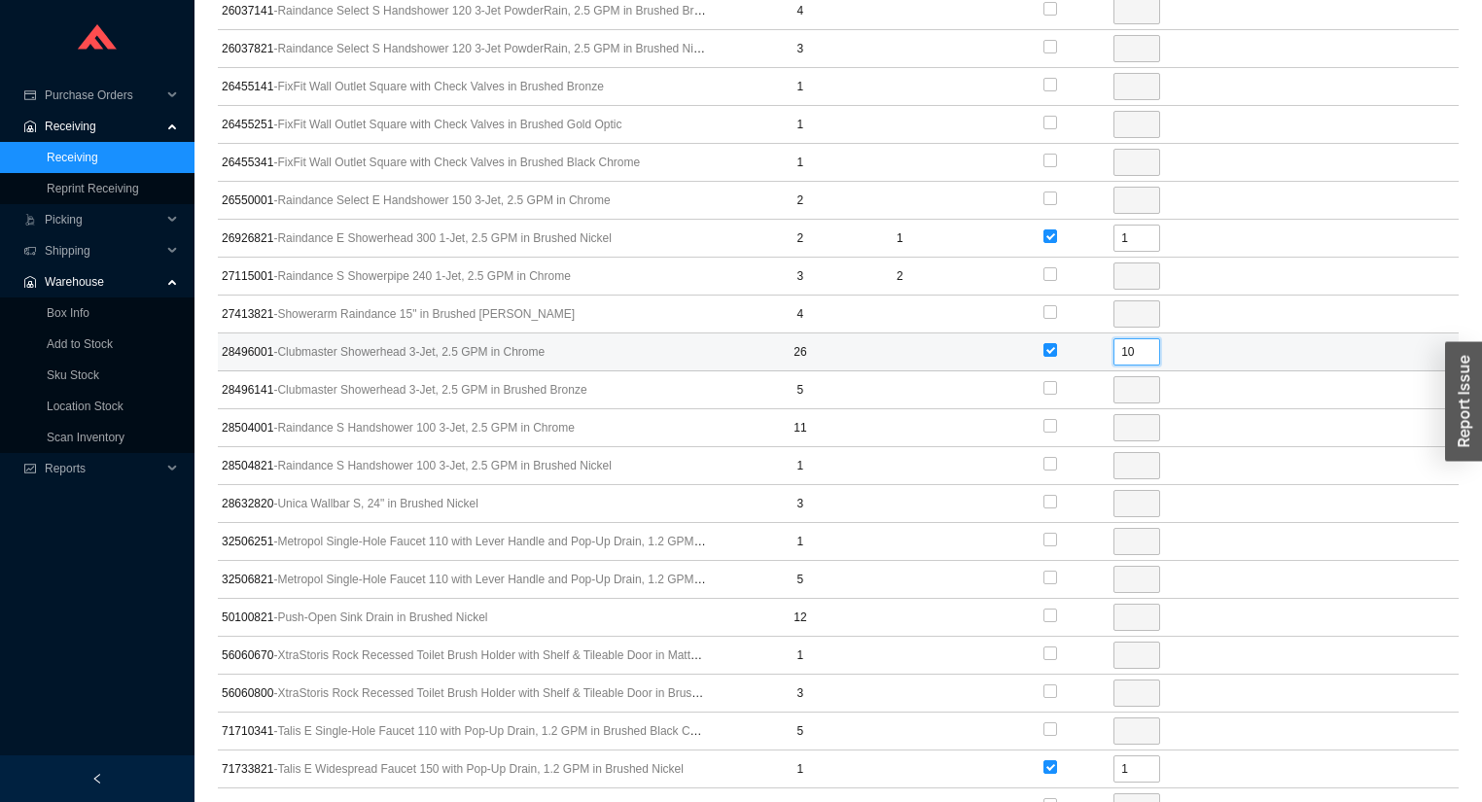
click at [1145, 342] on input "10" at bounding box center [1136, 351] width 47 height 27
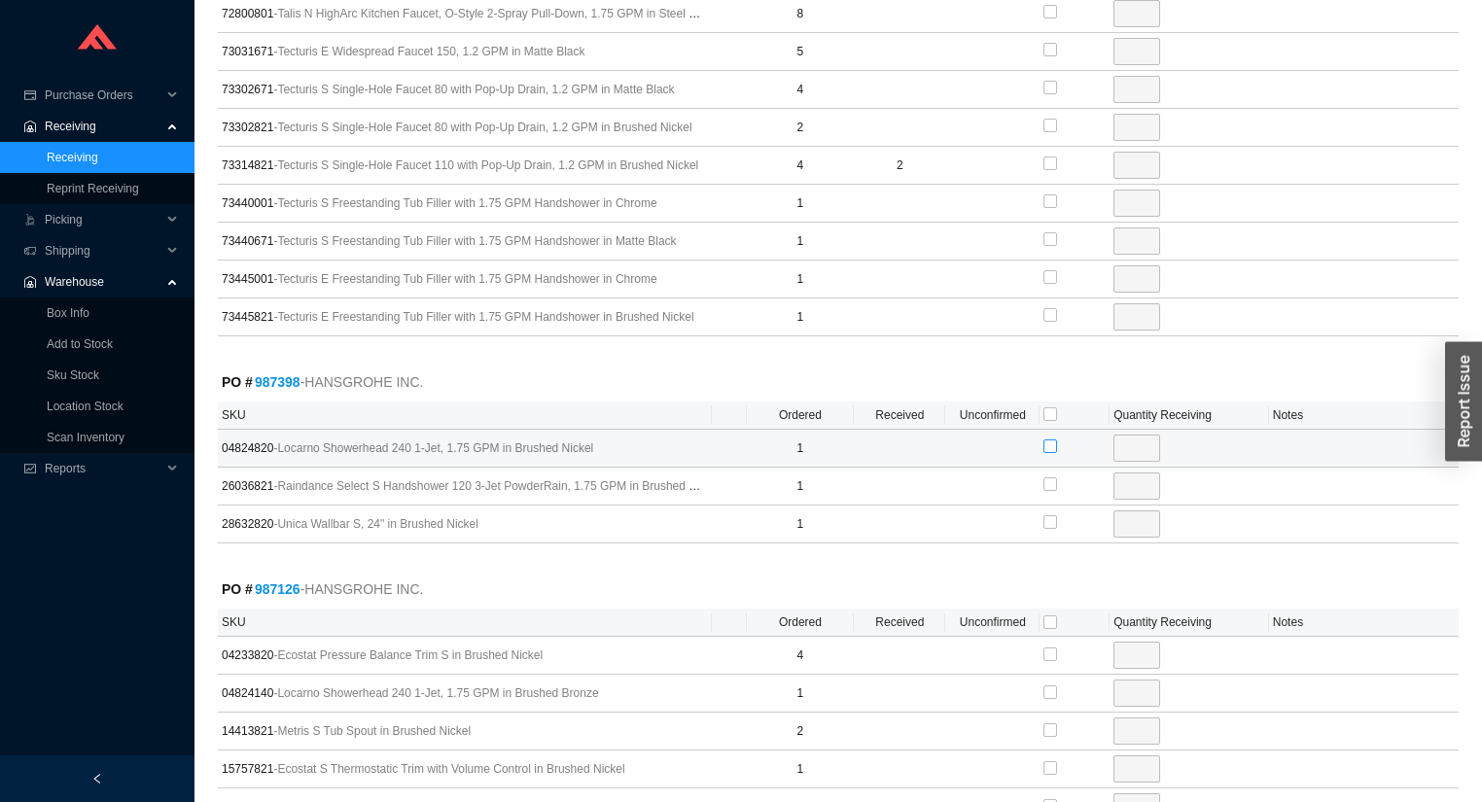
scroll to position [3422, 0]
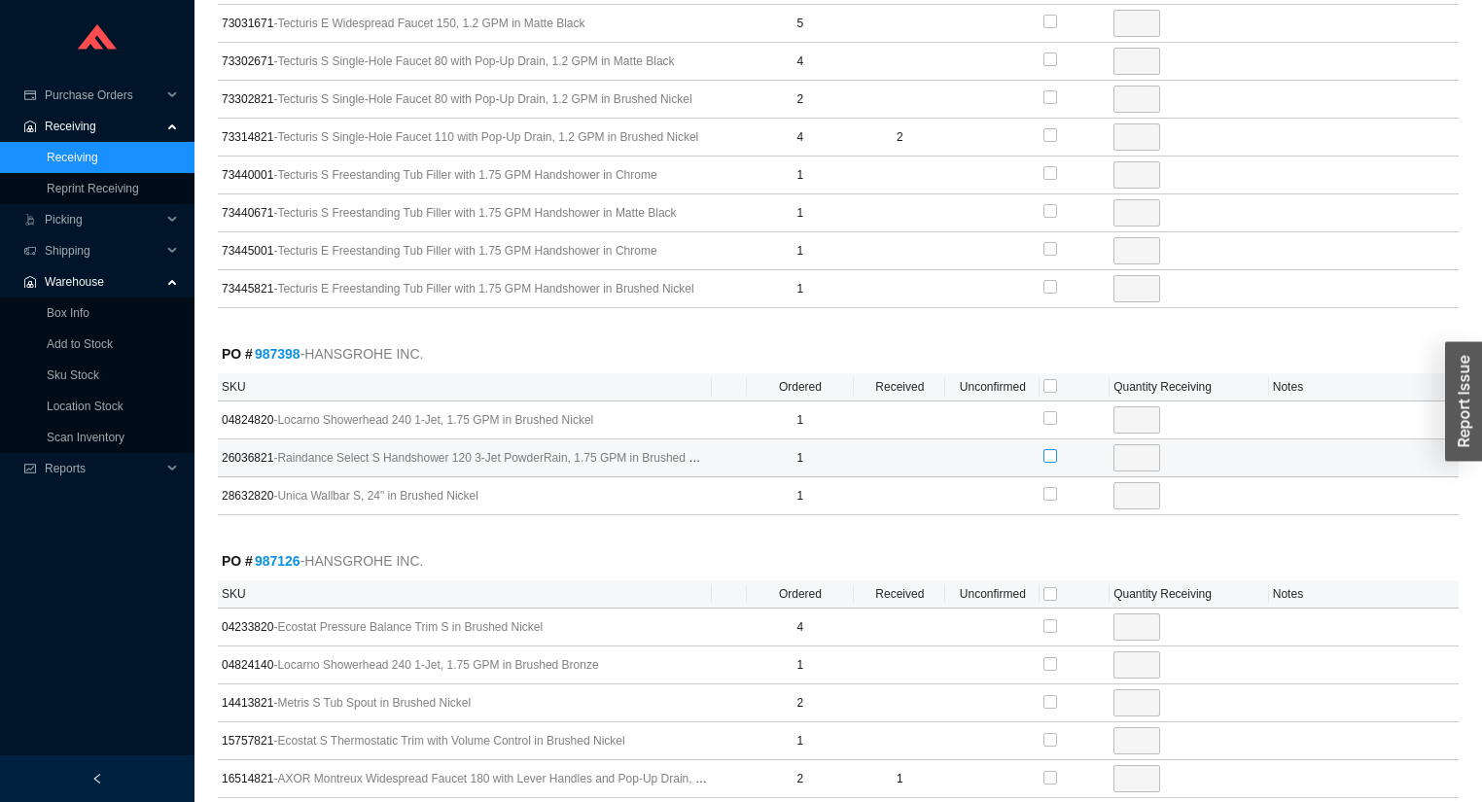
click at [1043, 449] on input "checkbox" at bounding box center [1050, 456] width 14 height 14
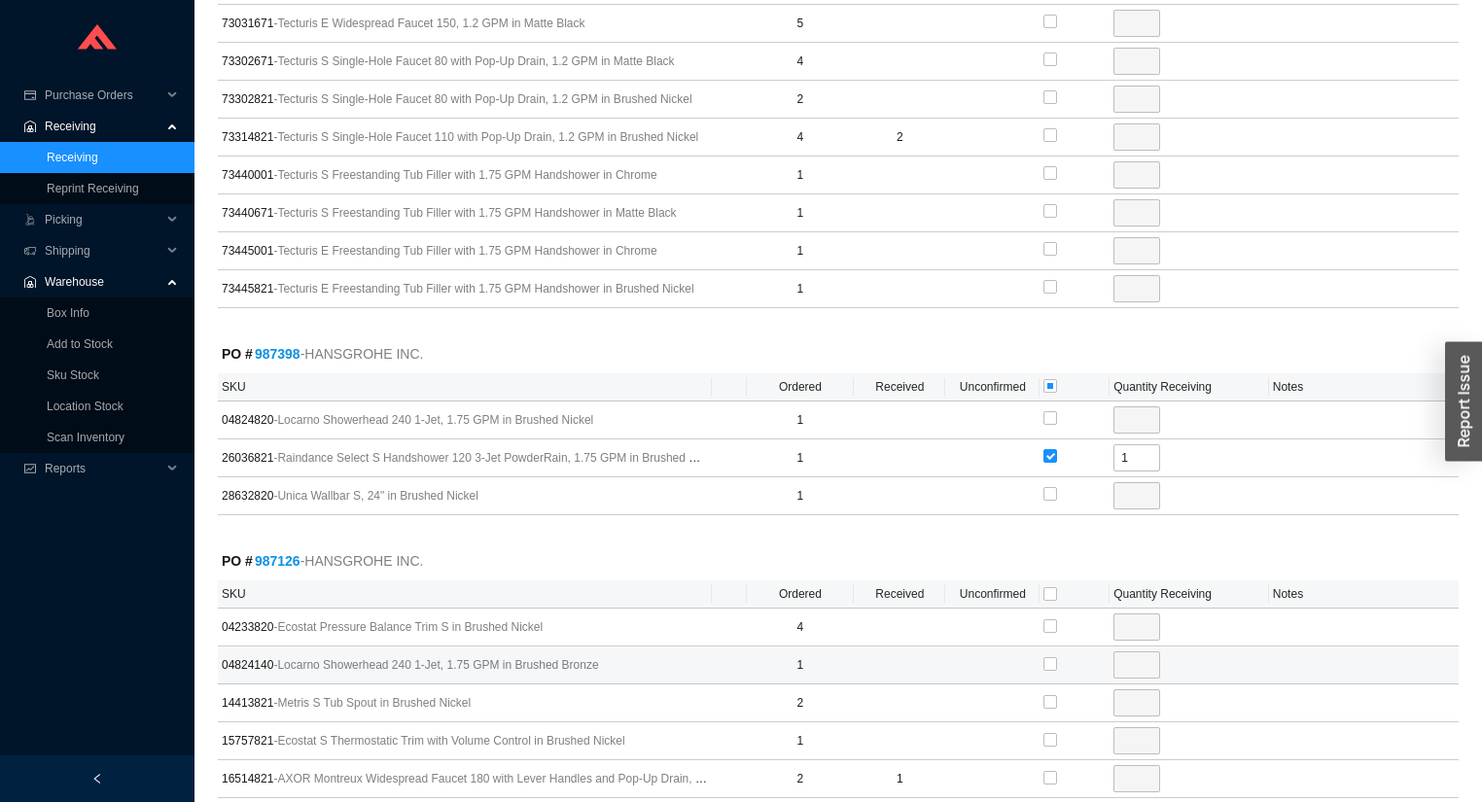
scroll to position [3733, 0]
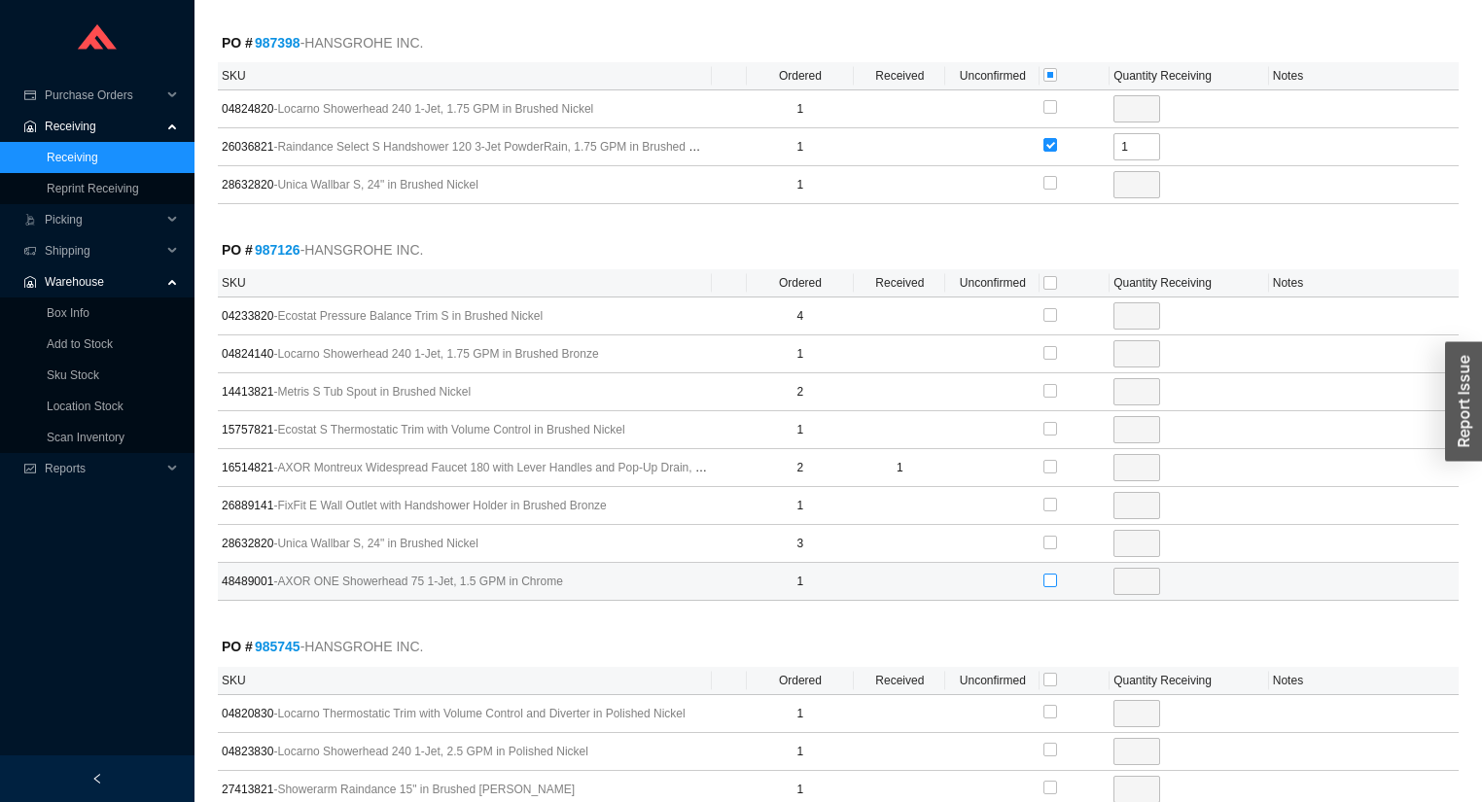
click at [1053, 574] on input "checkbox" at bounding box center [1050, 581] width 14 height 14
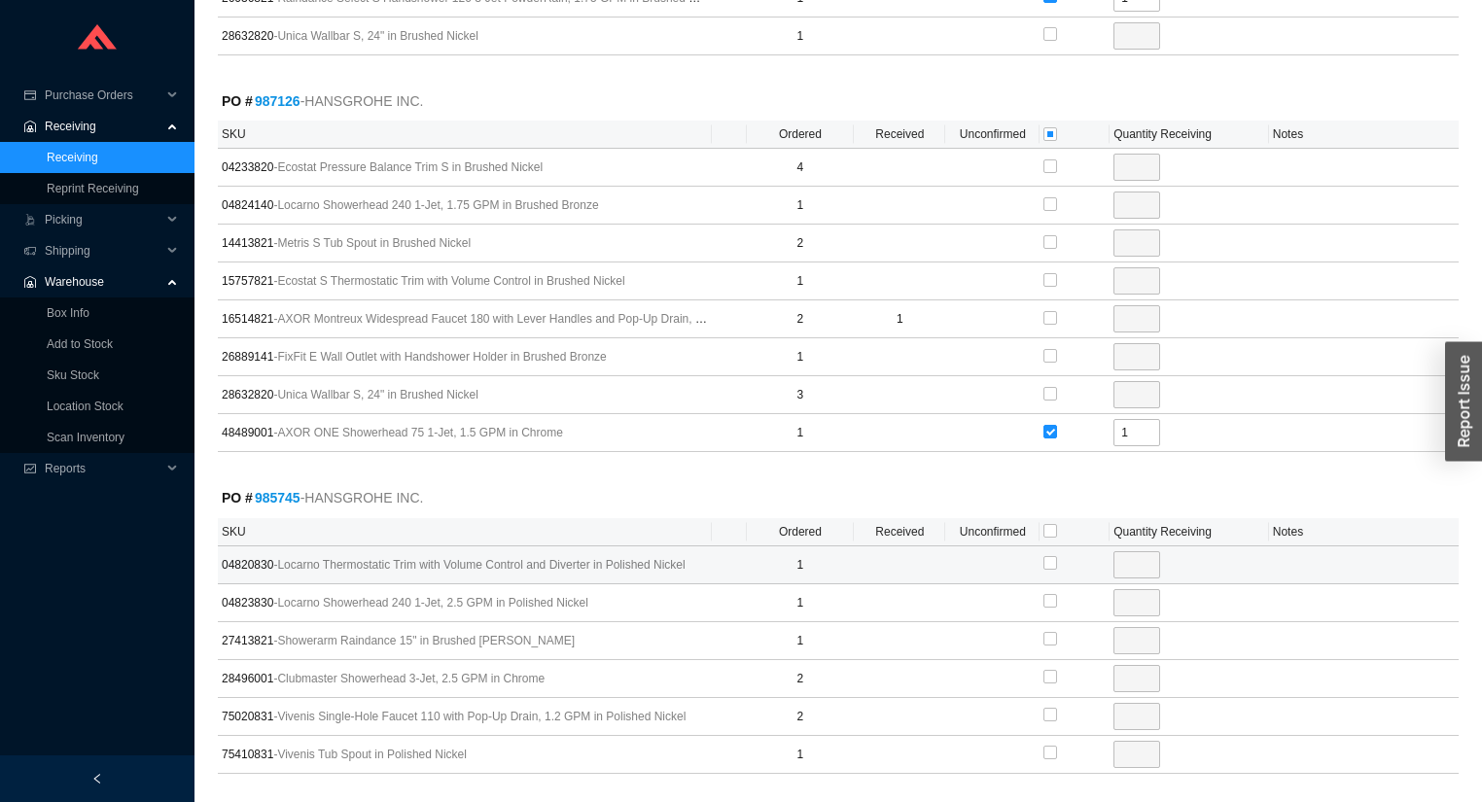
scroll to position [3889, 0]
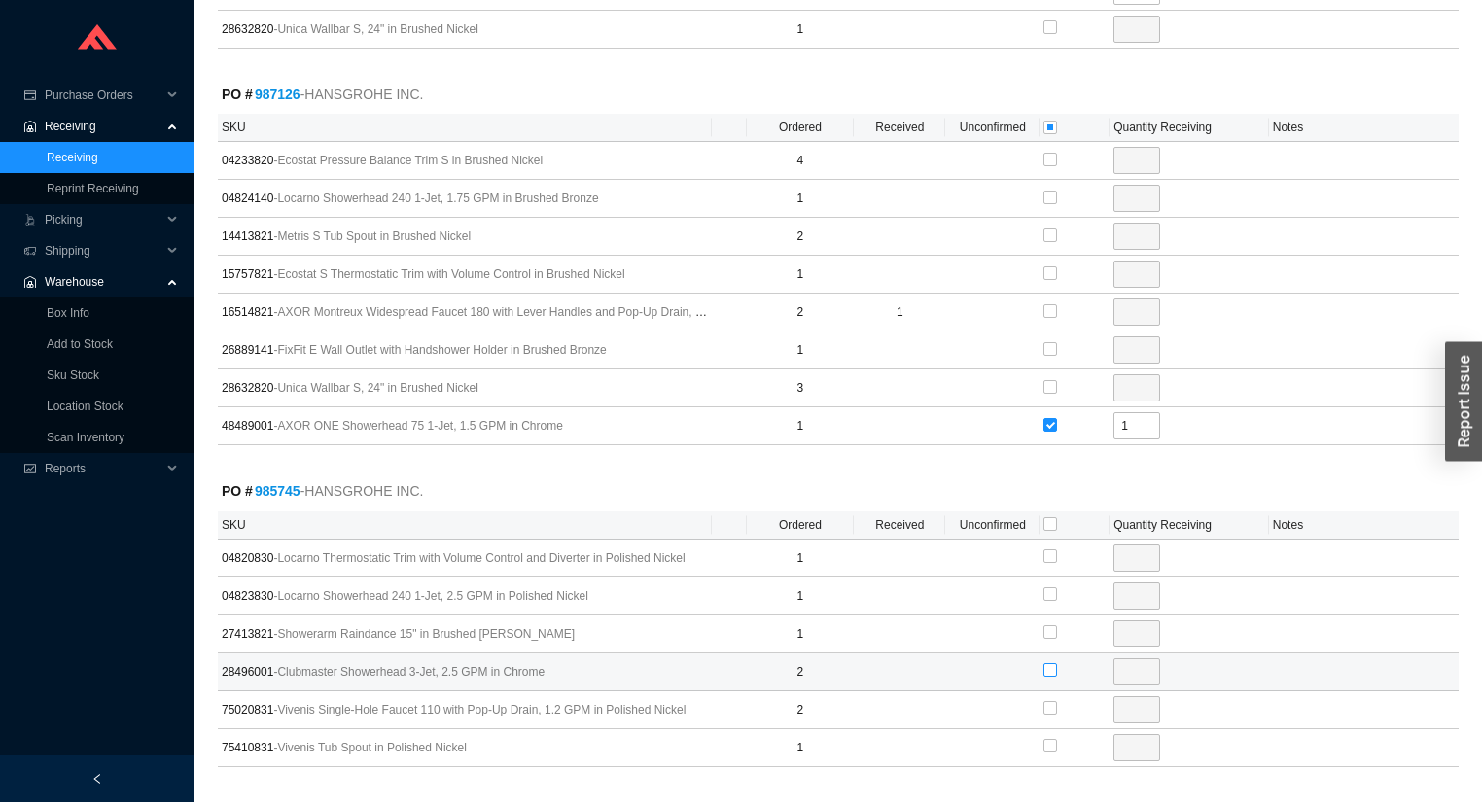
click at [1054, 663] on input "checkbox" at bounding box center [1050, 670] width 14 height 14
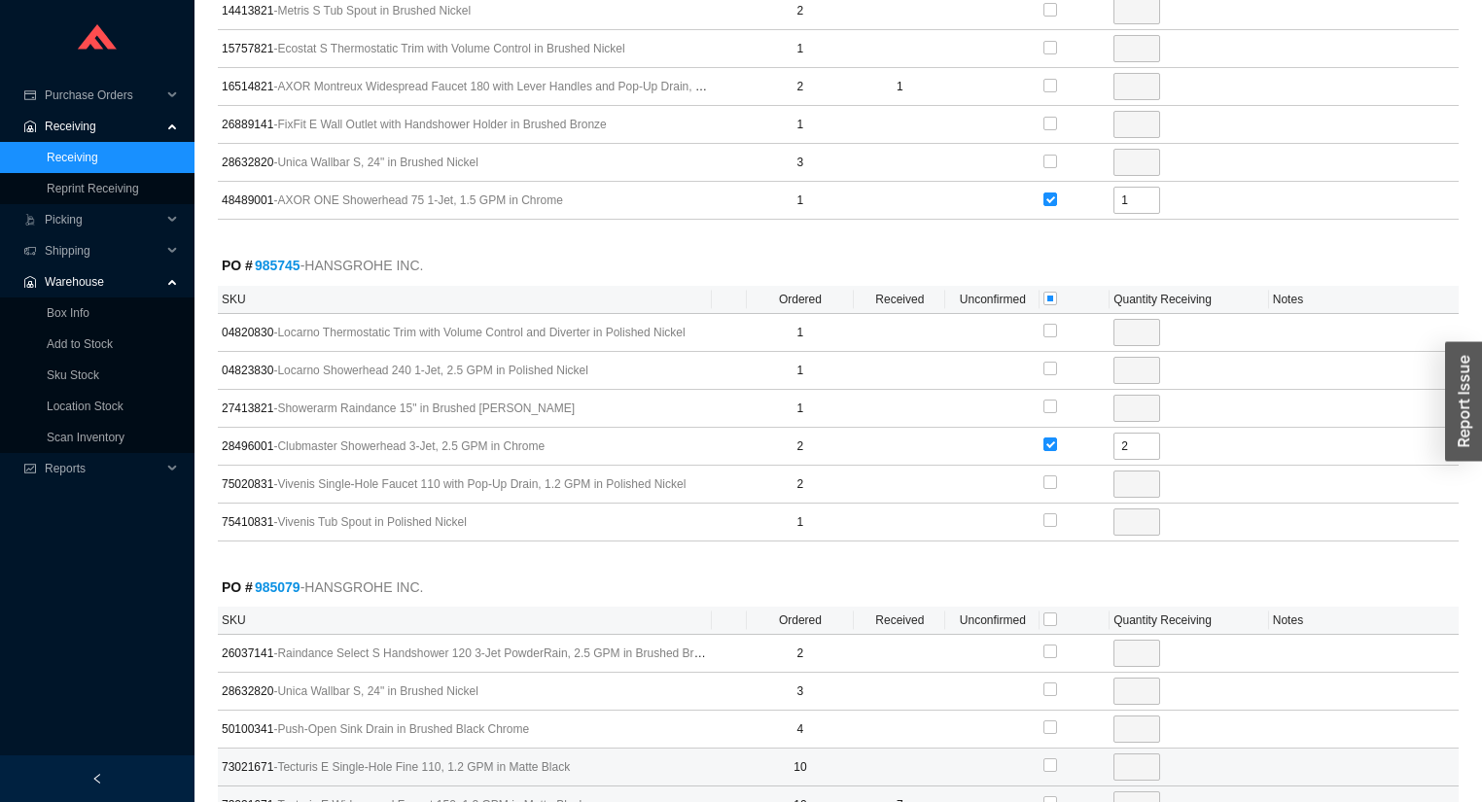
scroll to position [4278, 0]
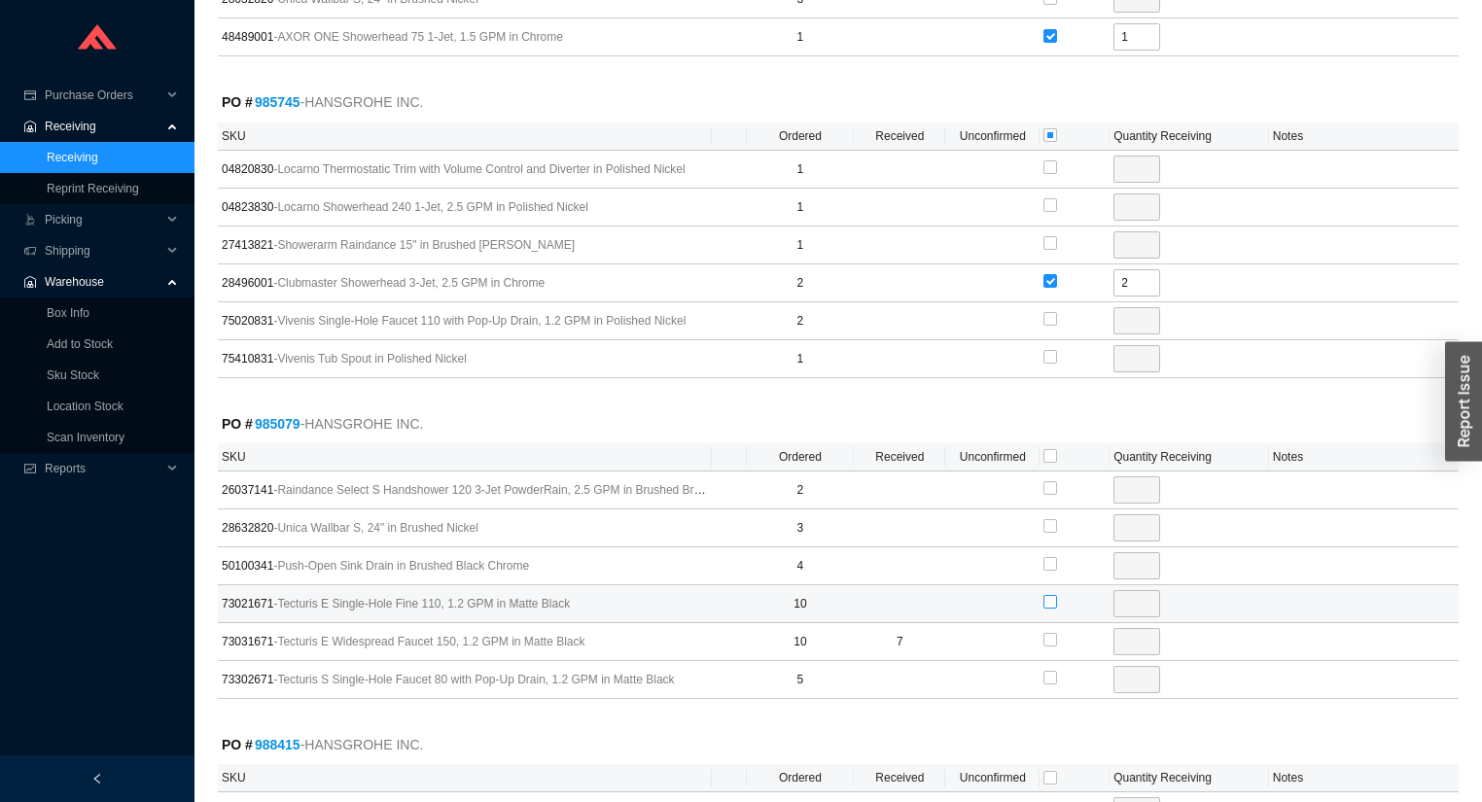
click at [1050, 595] on input "checkbox" at bounding box center [1050, 602] width 14 height 14
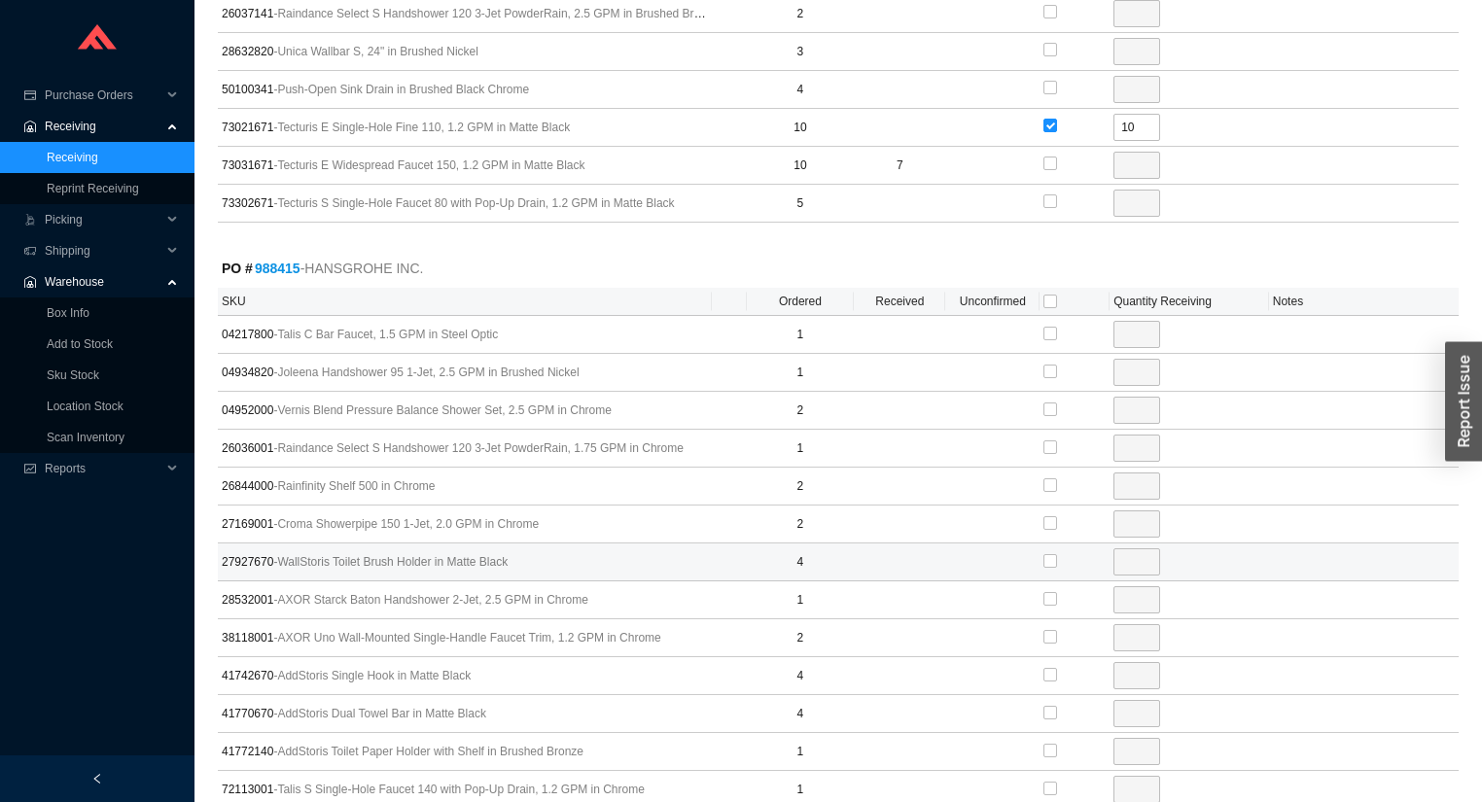
scroll to position [4900, 0]
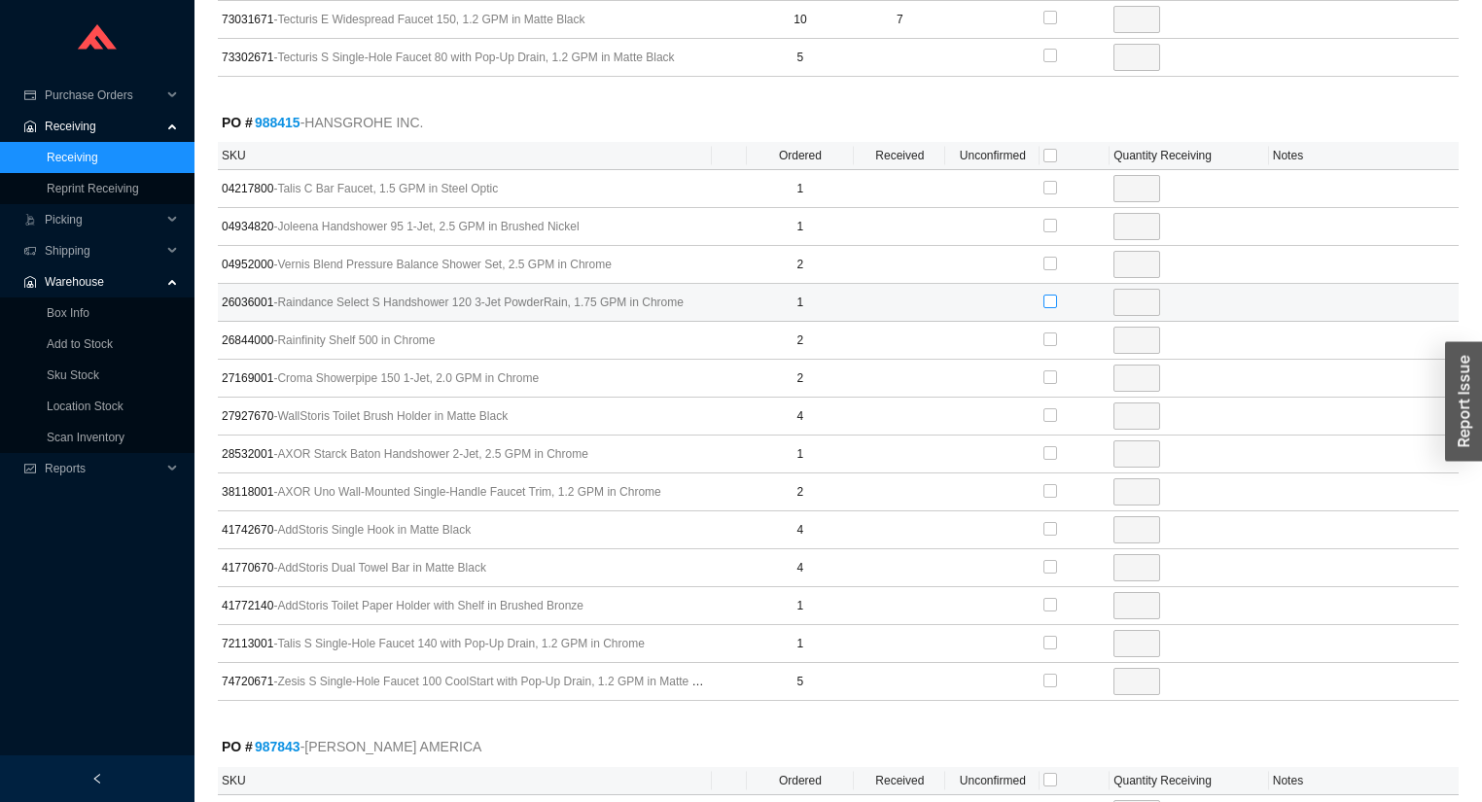
click at [1050, 295] on input "checkbox" at bounding box center [1050, 302] width 14 height 14
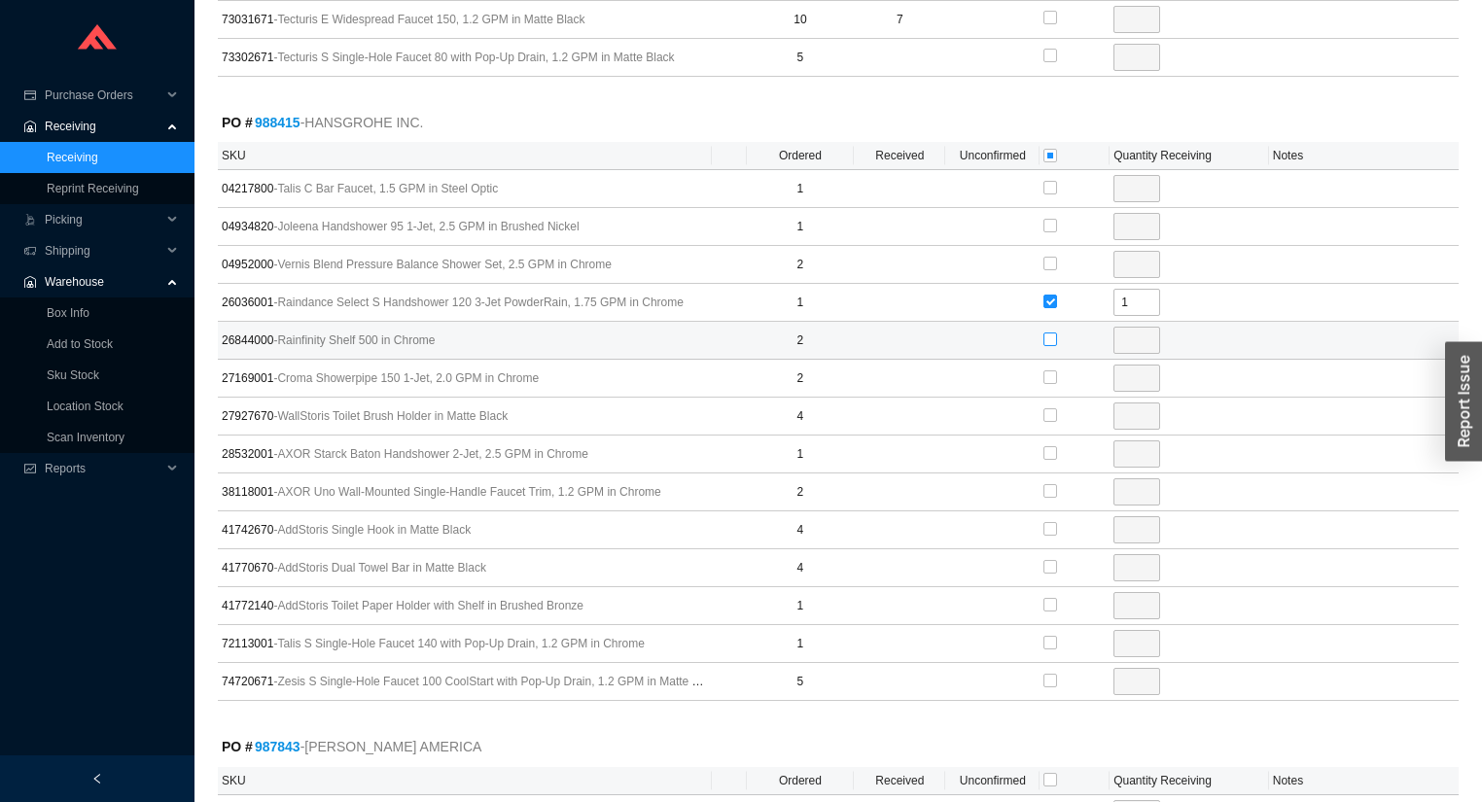
click at [1046, 333] on input "checkbox" at bounding box center [1050, 340] width 14 height 14
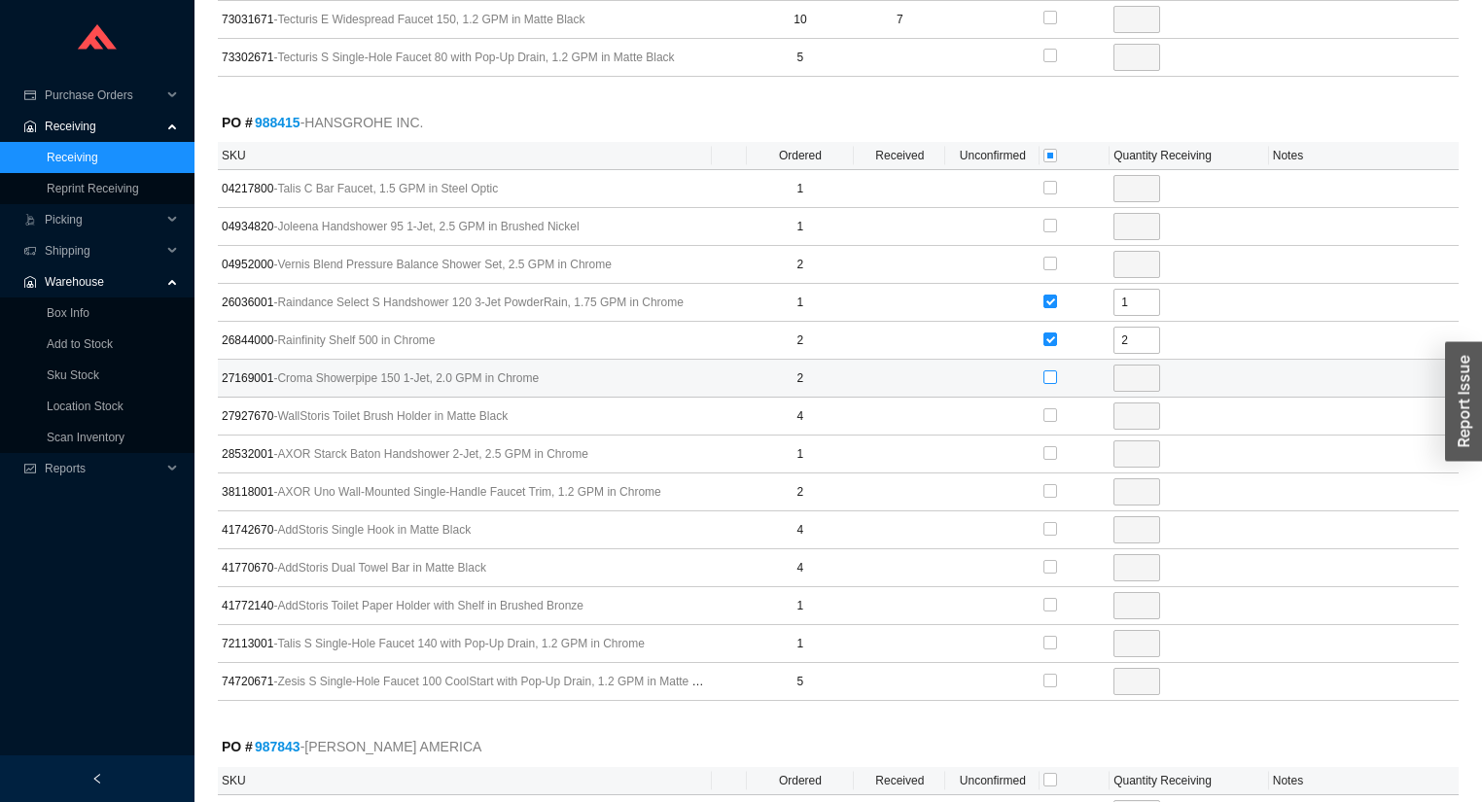
click at [1048, 370] on input "checkbox" at bounding box center [1050, 377] width 14 height 14
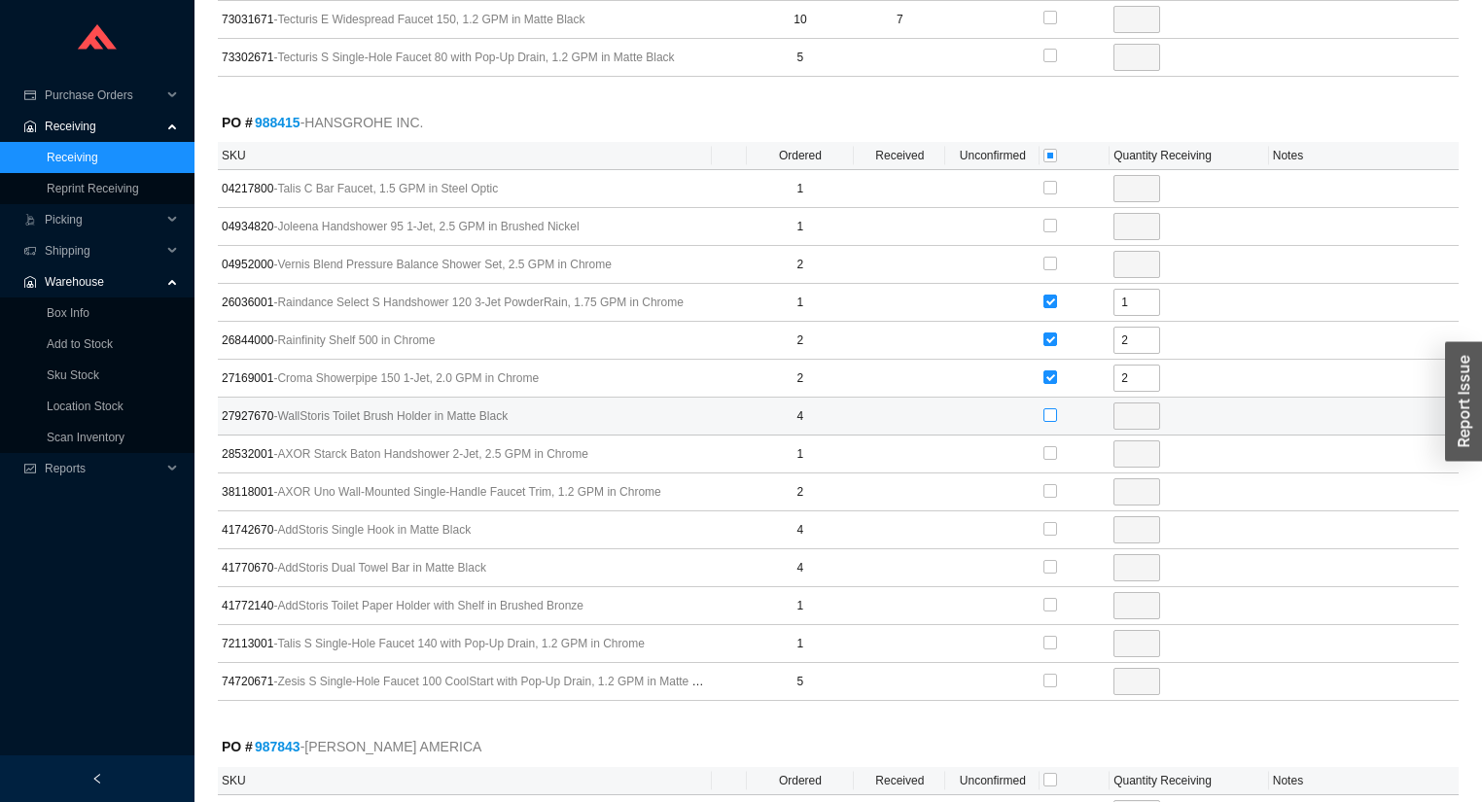
click at [1048, 408] on input "checkbox" at bounding box center [1050, 415] width 14 height 14
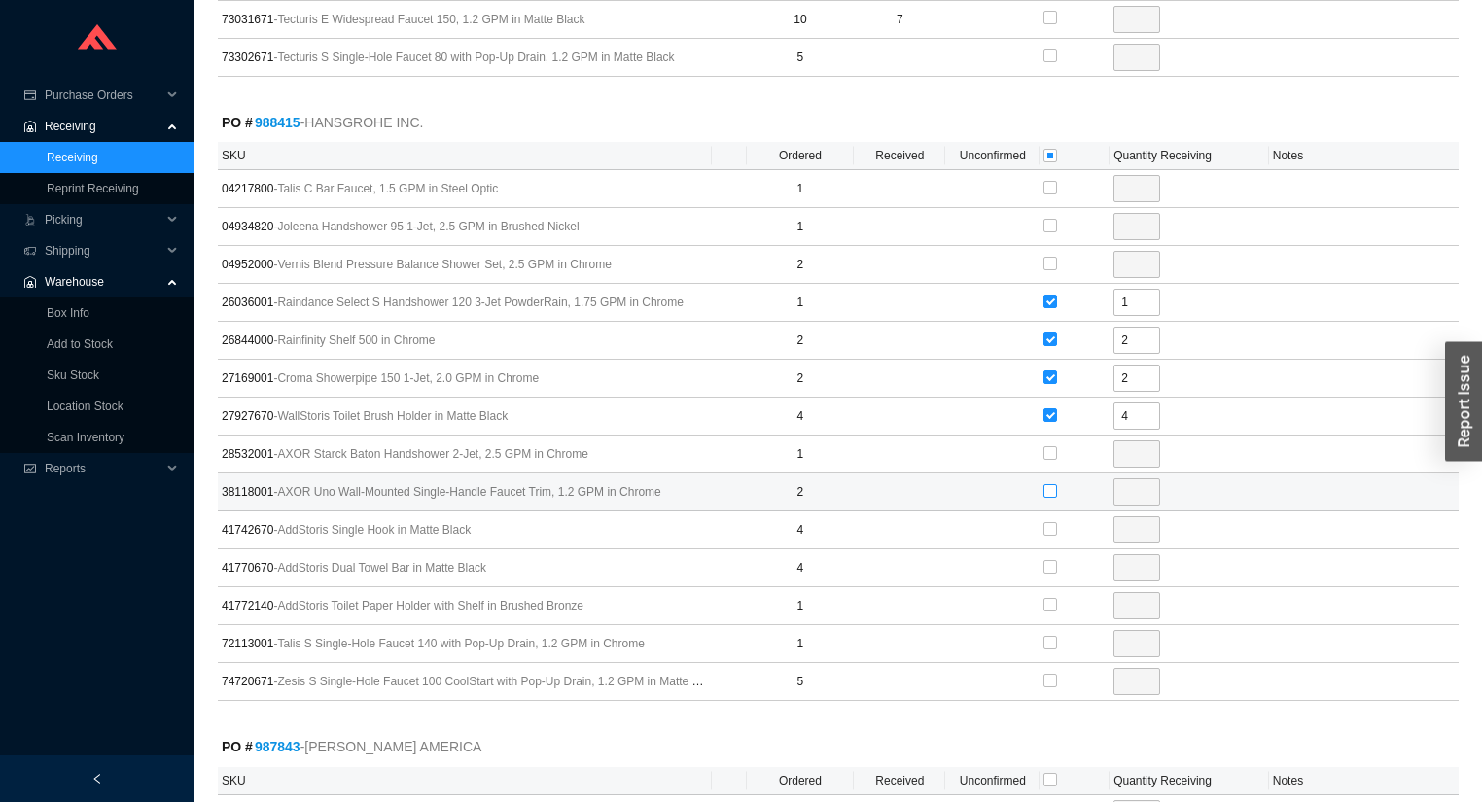
click at [1046, 484] on input "checkbox" at bounding box center [1050, 491] width 14 height 14
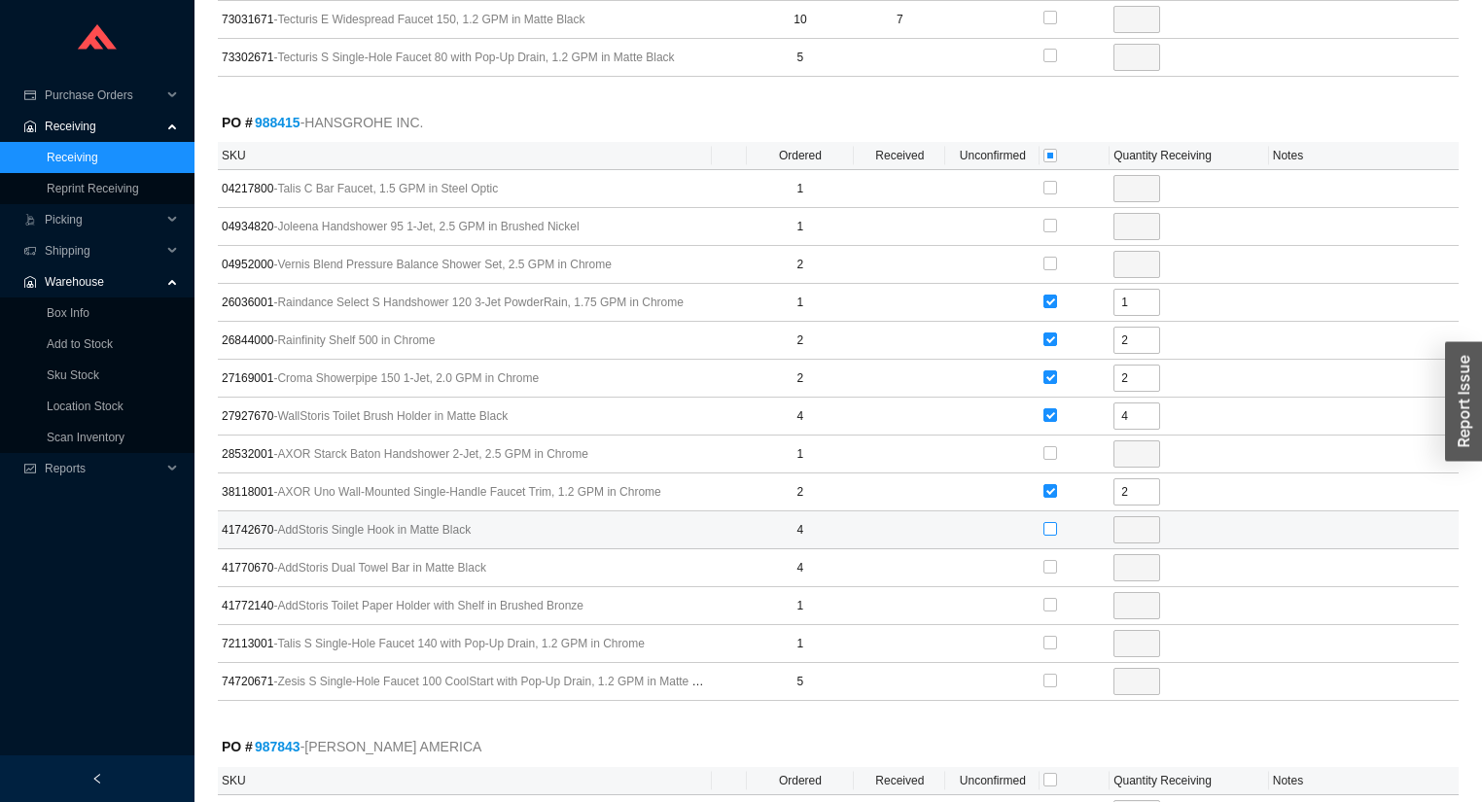
click at [1052, 522] on input "checkbox" at bounding box center [1050, 529] width 14 height 14
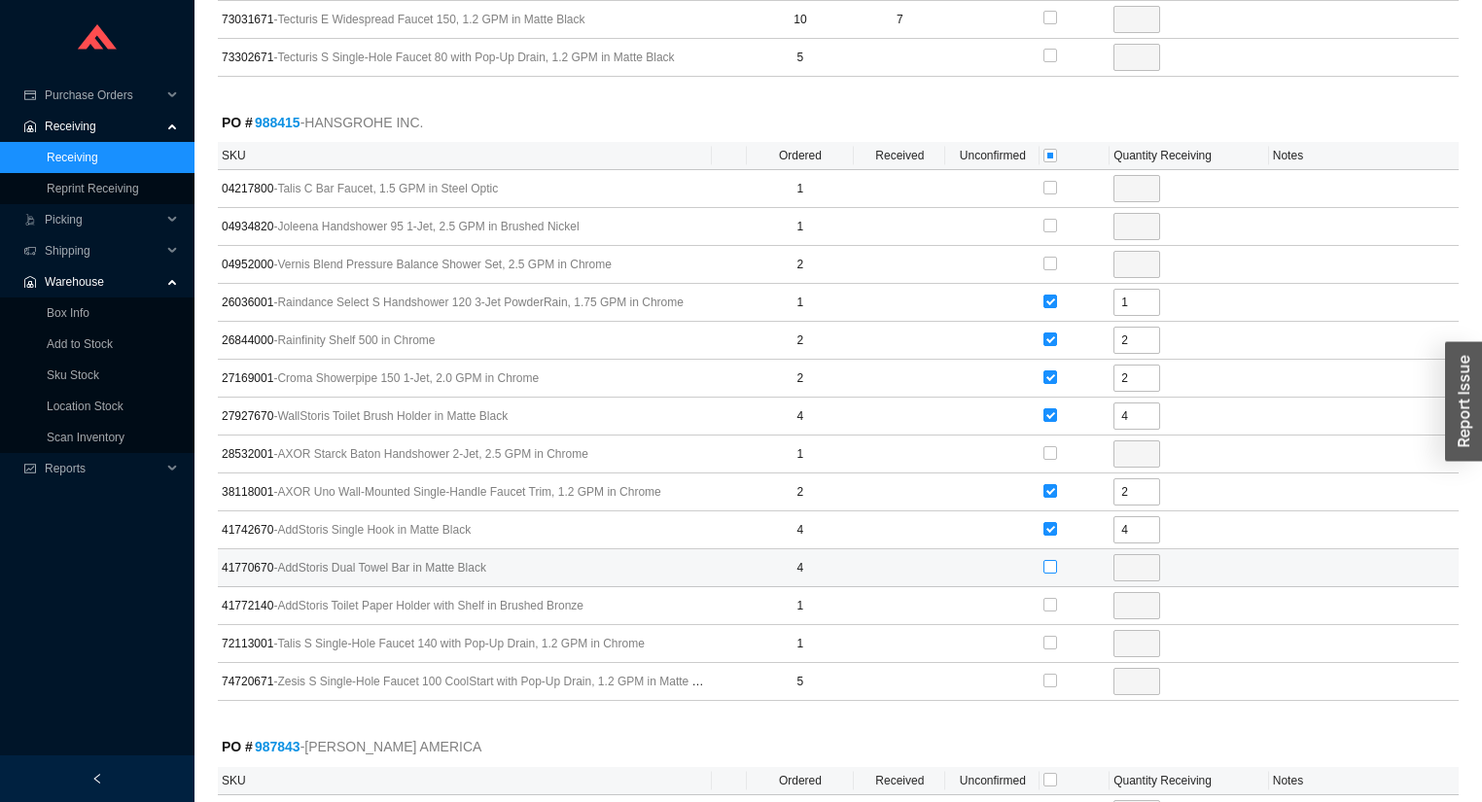
click at [1049, 560] on input "checkbox" at bounding box center [1050, 567] width 14 height 14
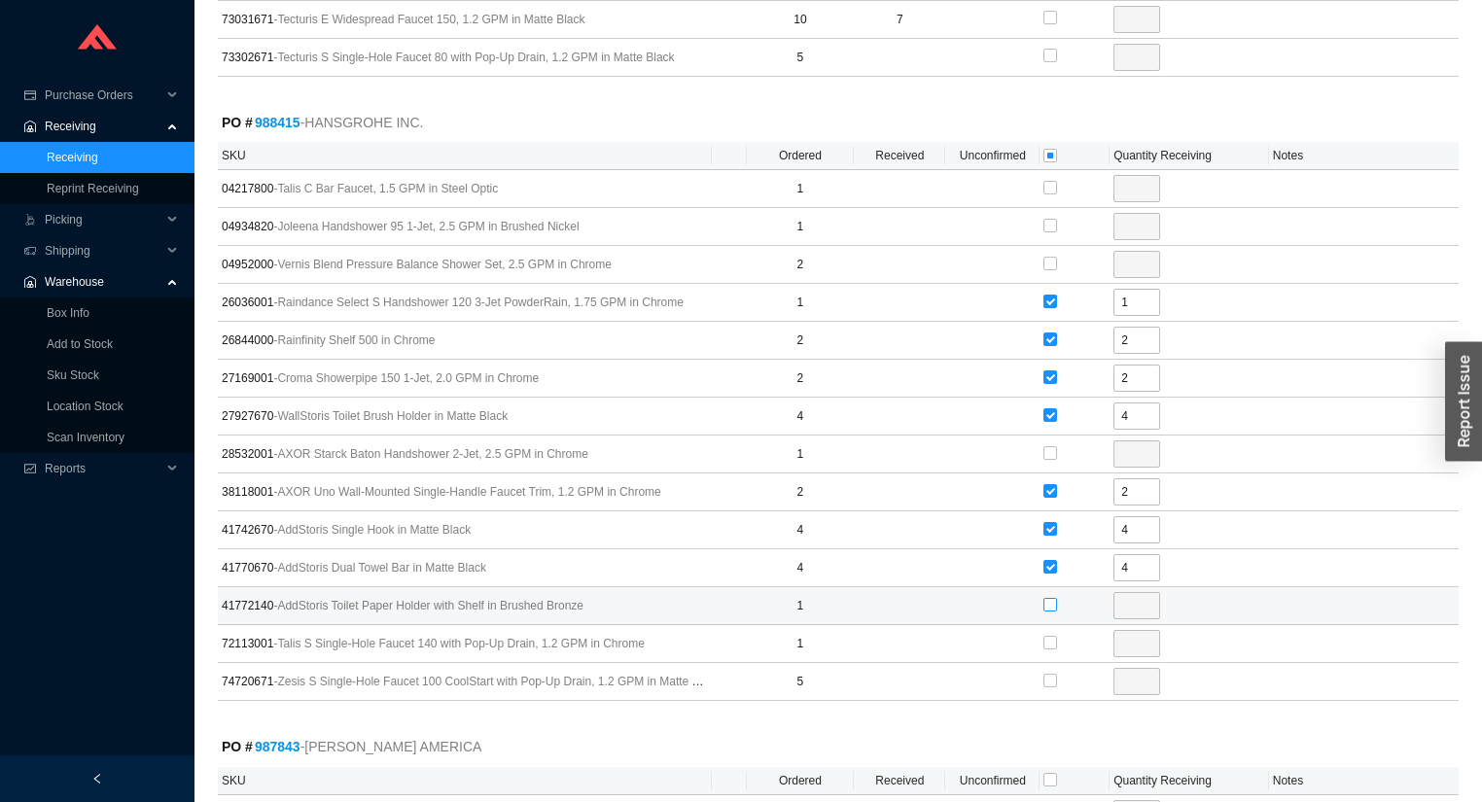
click at [1047, 598] on input "checkbox" at bounding box center [1050, 605] width 14 height 14
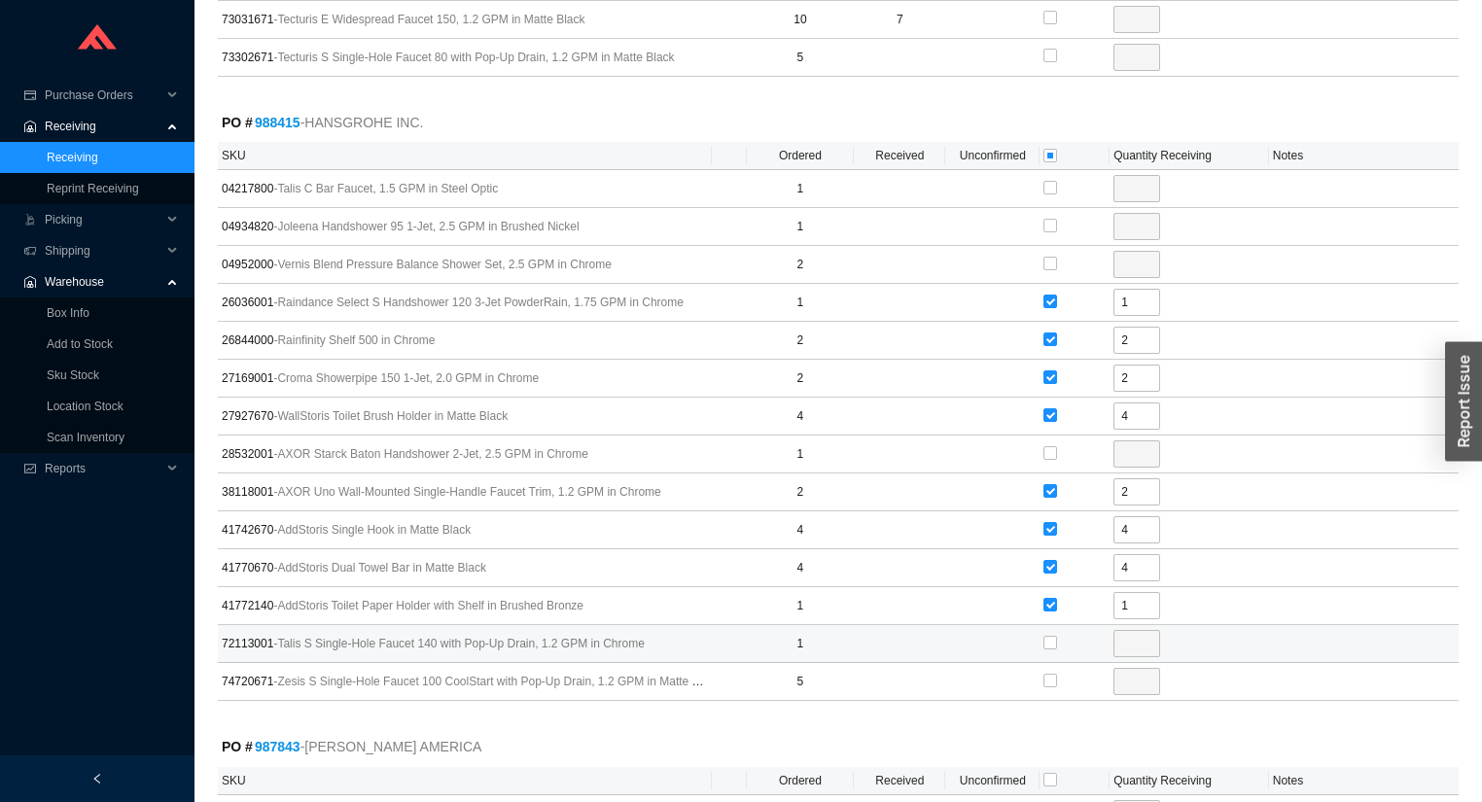
click at [1044, 633] on label at bounding box center [1050, 642] width 14 height 19
click at [1044, 636] on input "checkbox" at bounding box center [1050, 643] width 14 height 14
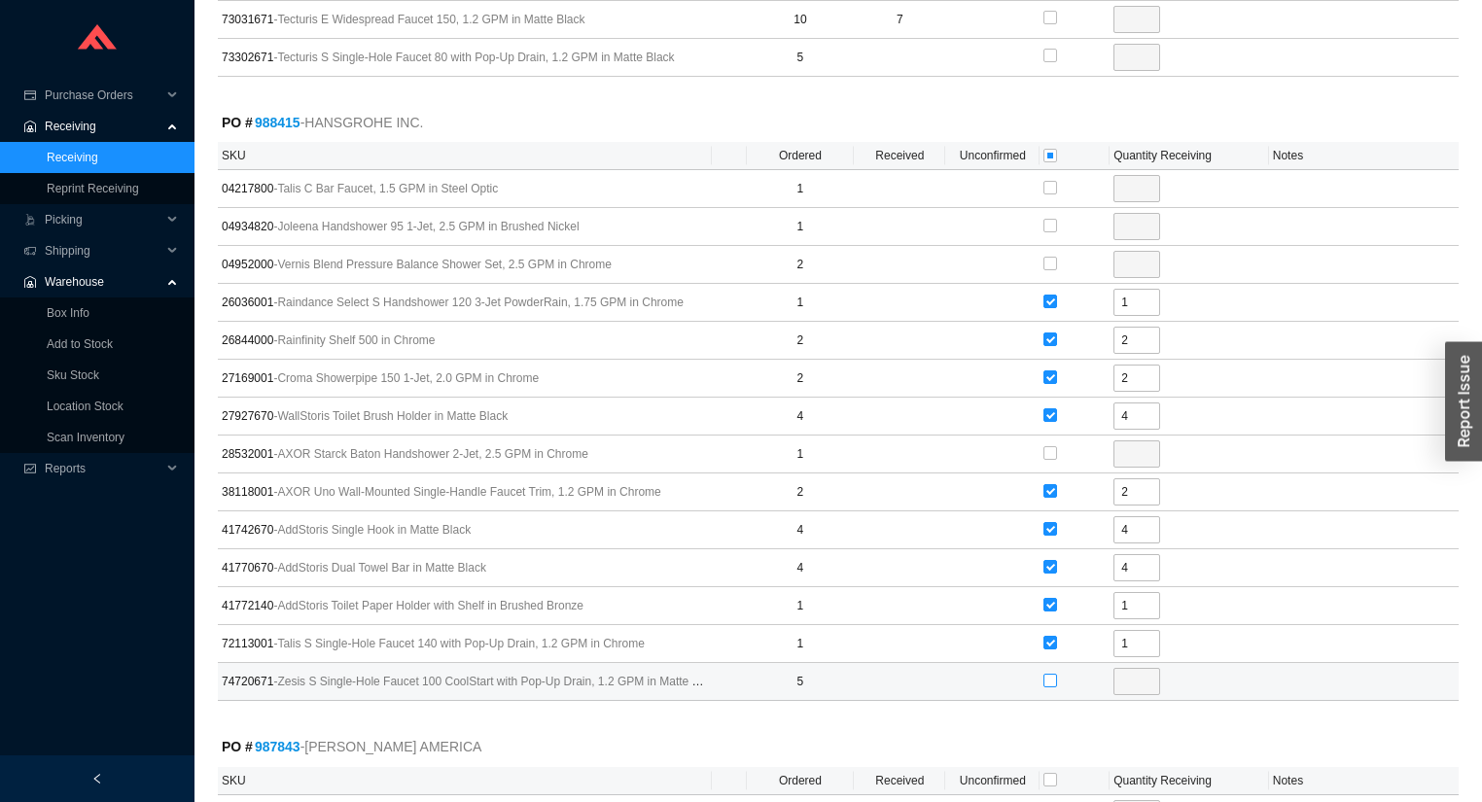
click at [1045, 674] on input "checkbox" at bounding box center [1050, 681] width 14 height 14
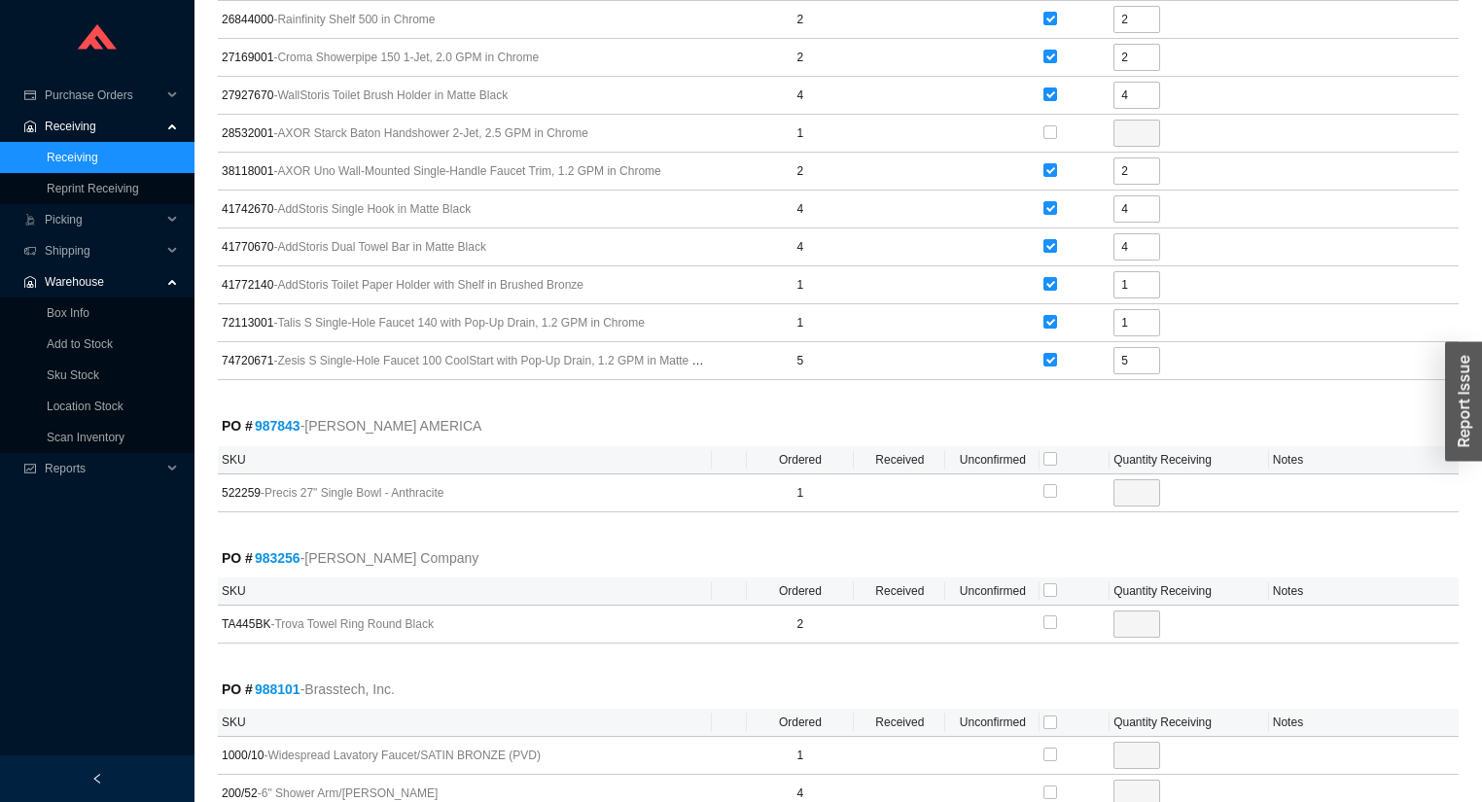
scroll to position [5522, 0]
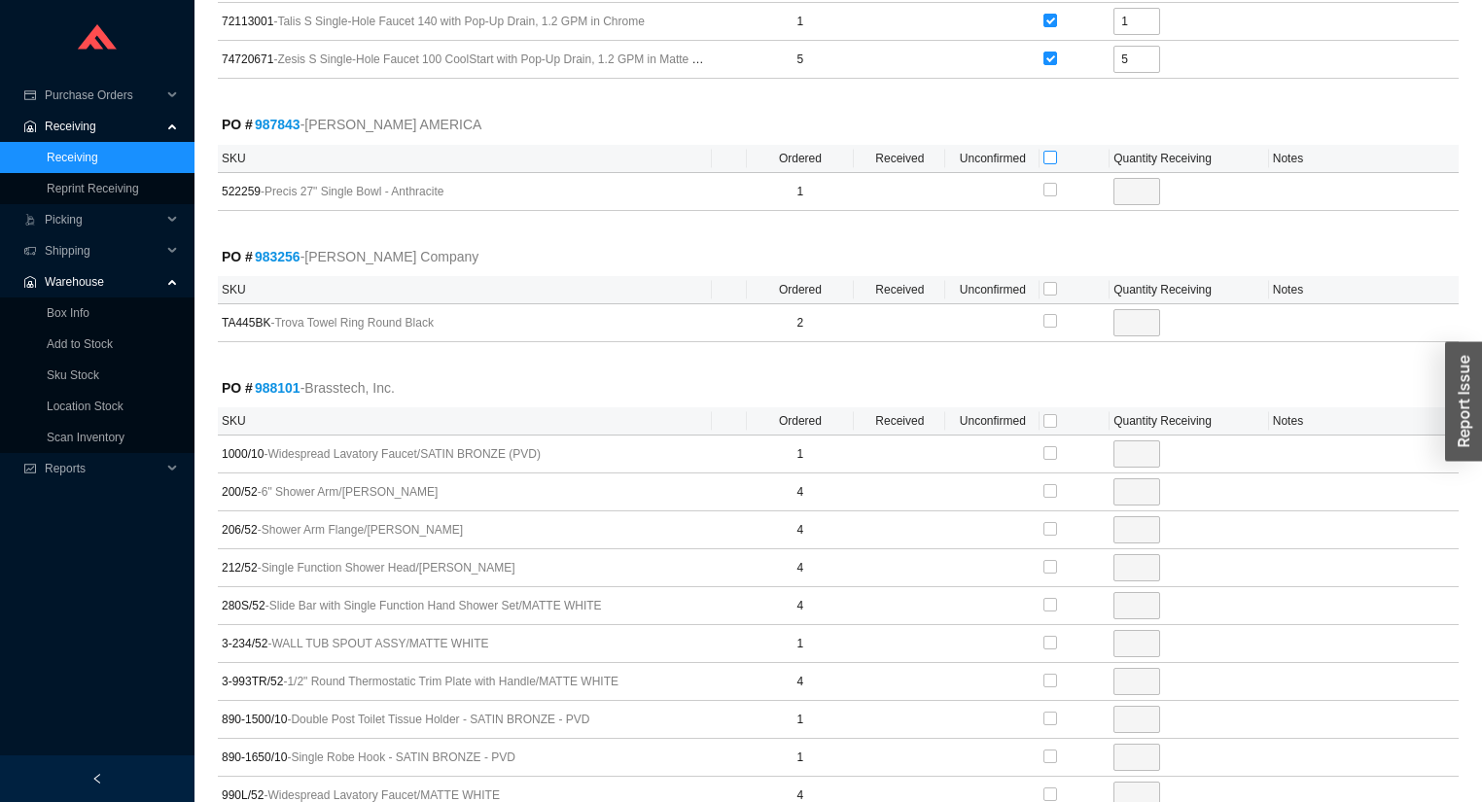
click at [1048, 151] on input "checkbox" at bounding box center [1050, 158] width 14 height 14
click at [1051, 282] on input "checkbox" at bounding box center [1050, 289] width 14 height 14
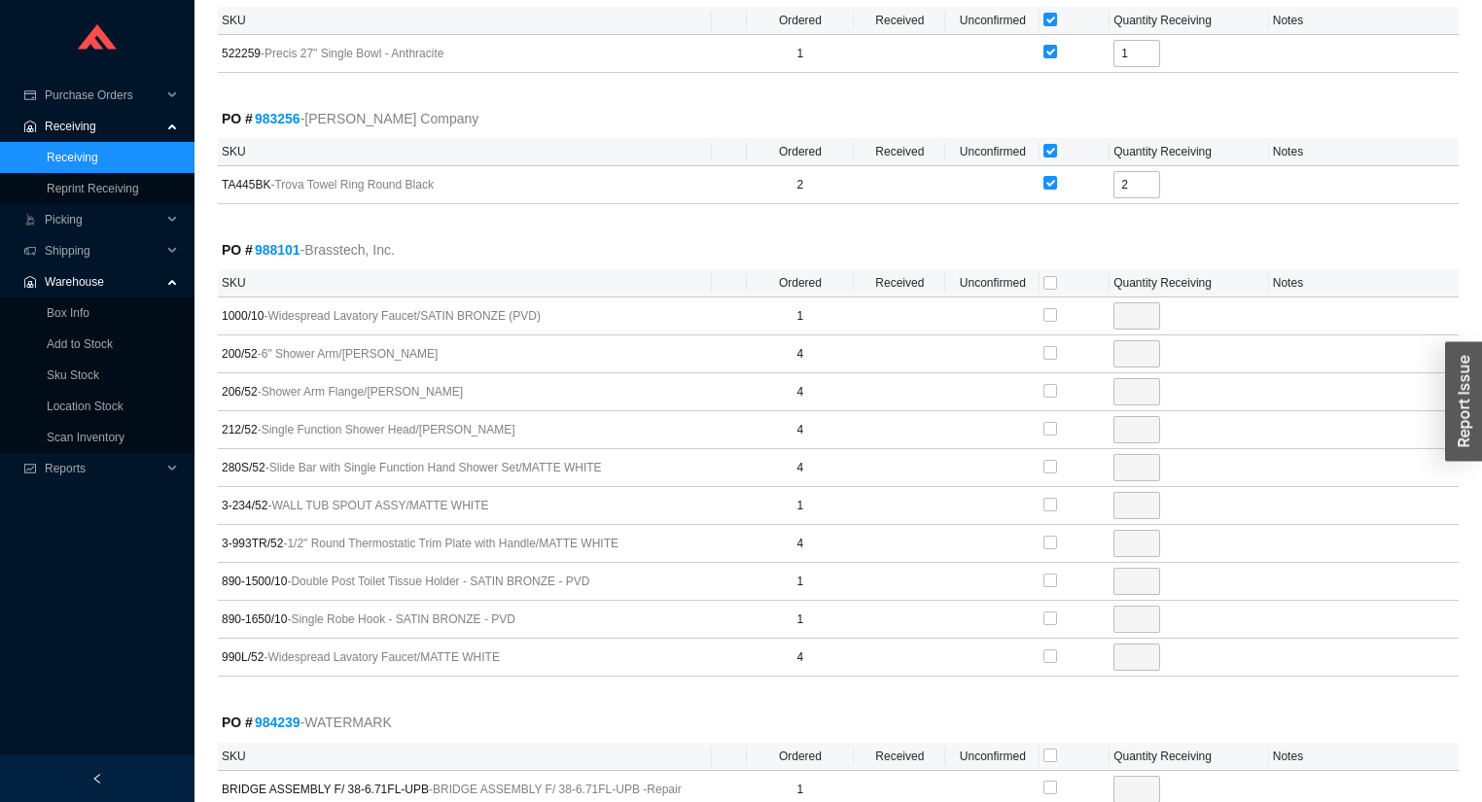
scroll to position [5833, 0]
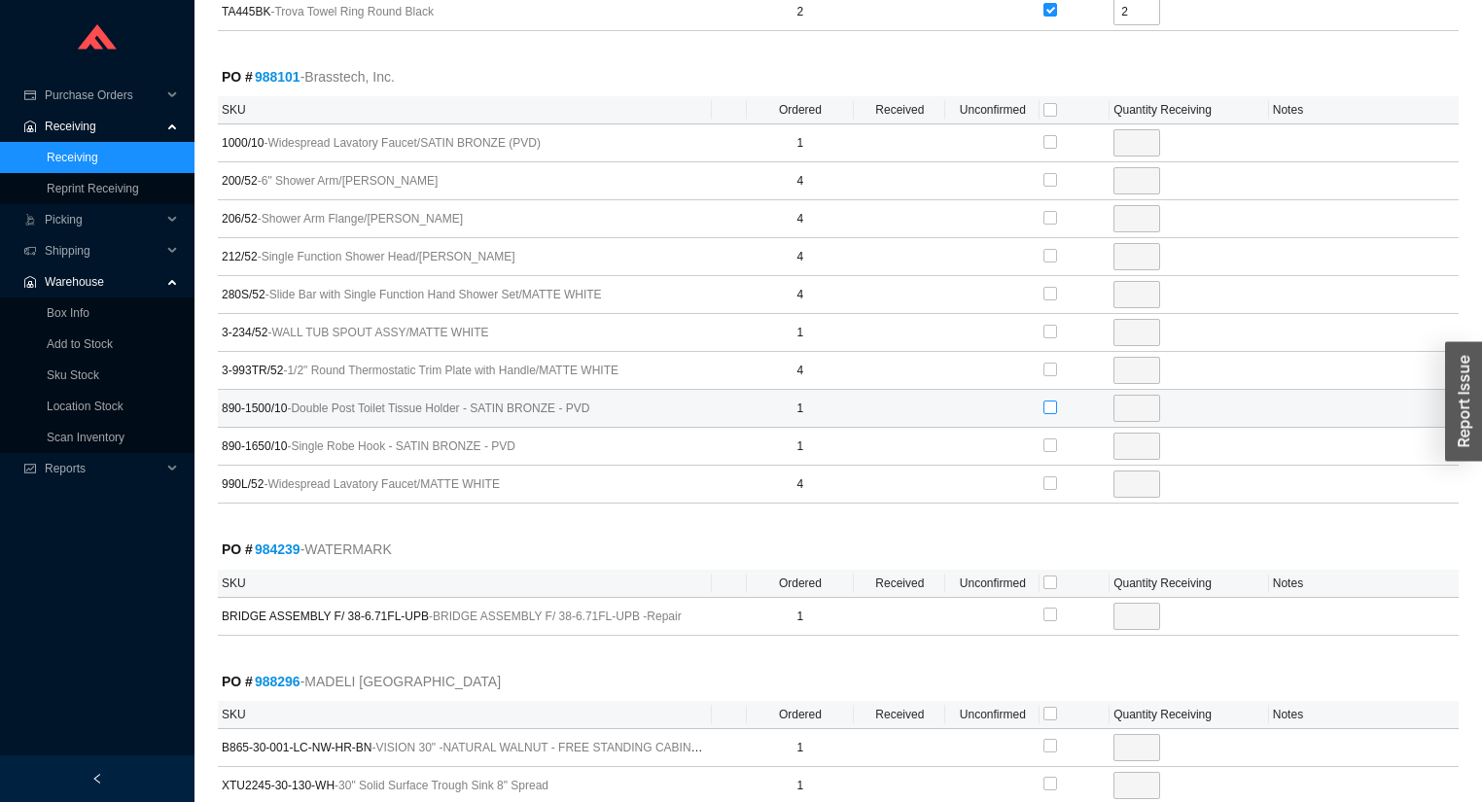
click at [1047, 401] on input "checkbox" at bounding box center [1050, 408] width 14 height 14
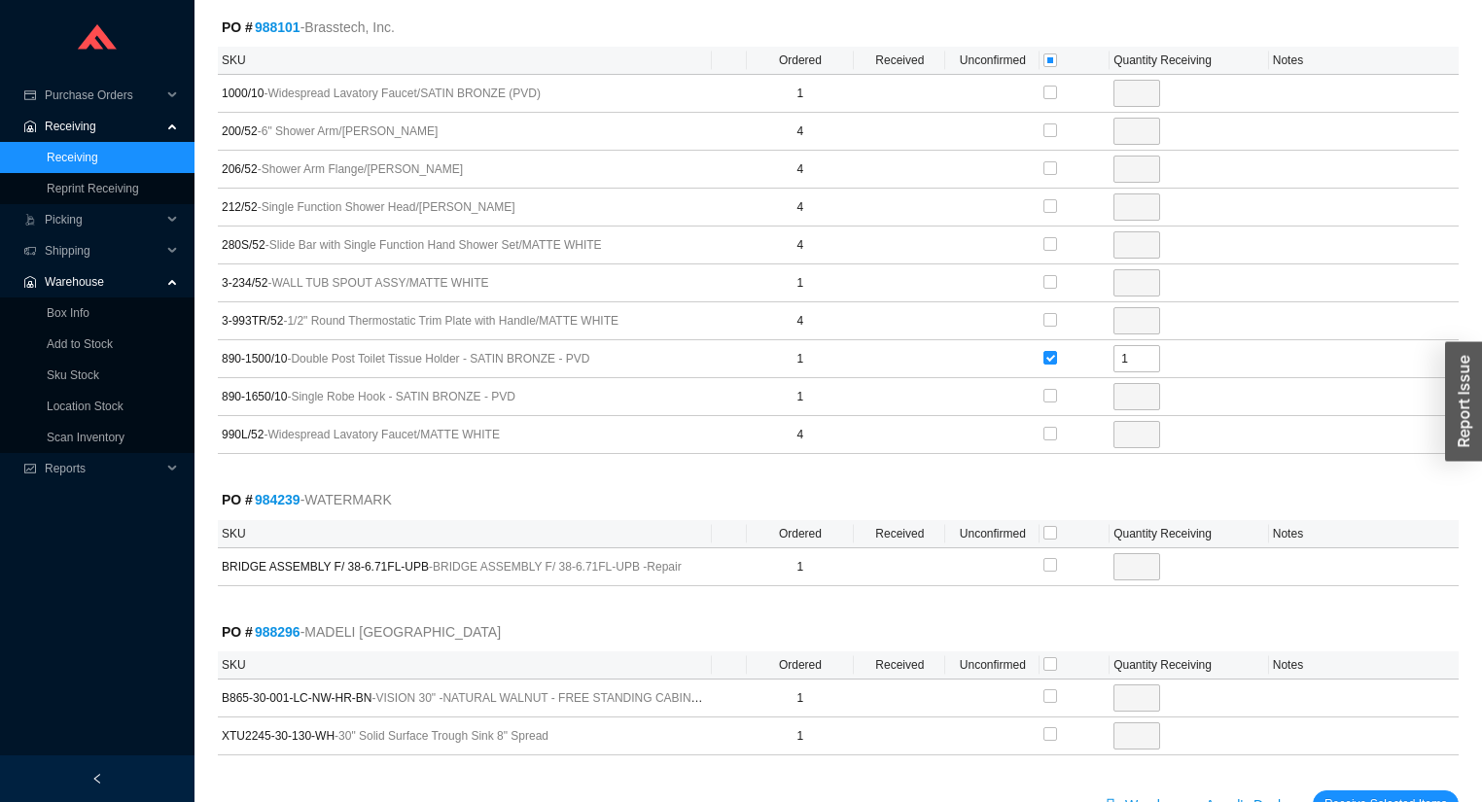
scroll to position [5910, 0]
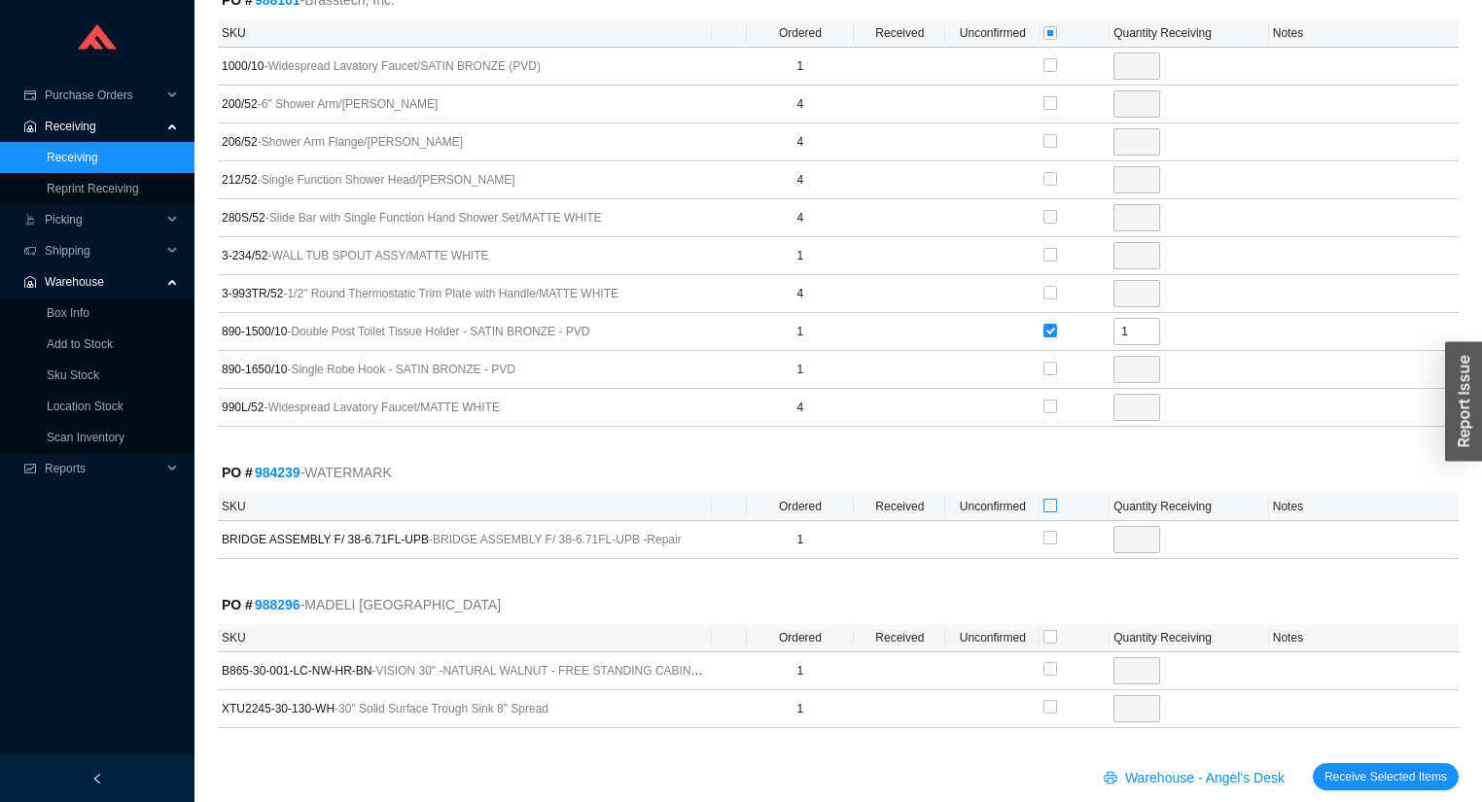
click at [1050, 499] on input "checkbox" at bounding box center [1050, 506] width 14 height 14
click at [1051, 630] on input "checkbox" at bounding box center [1050, 637] width 14 height 14
click at [1369, 767] on span "Receive Selected Items" at bounding box center [1385, 776] width 123 height 19
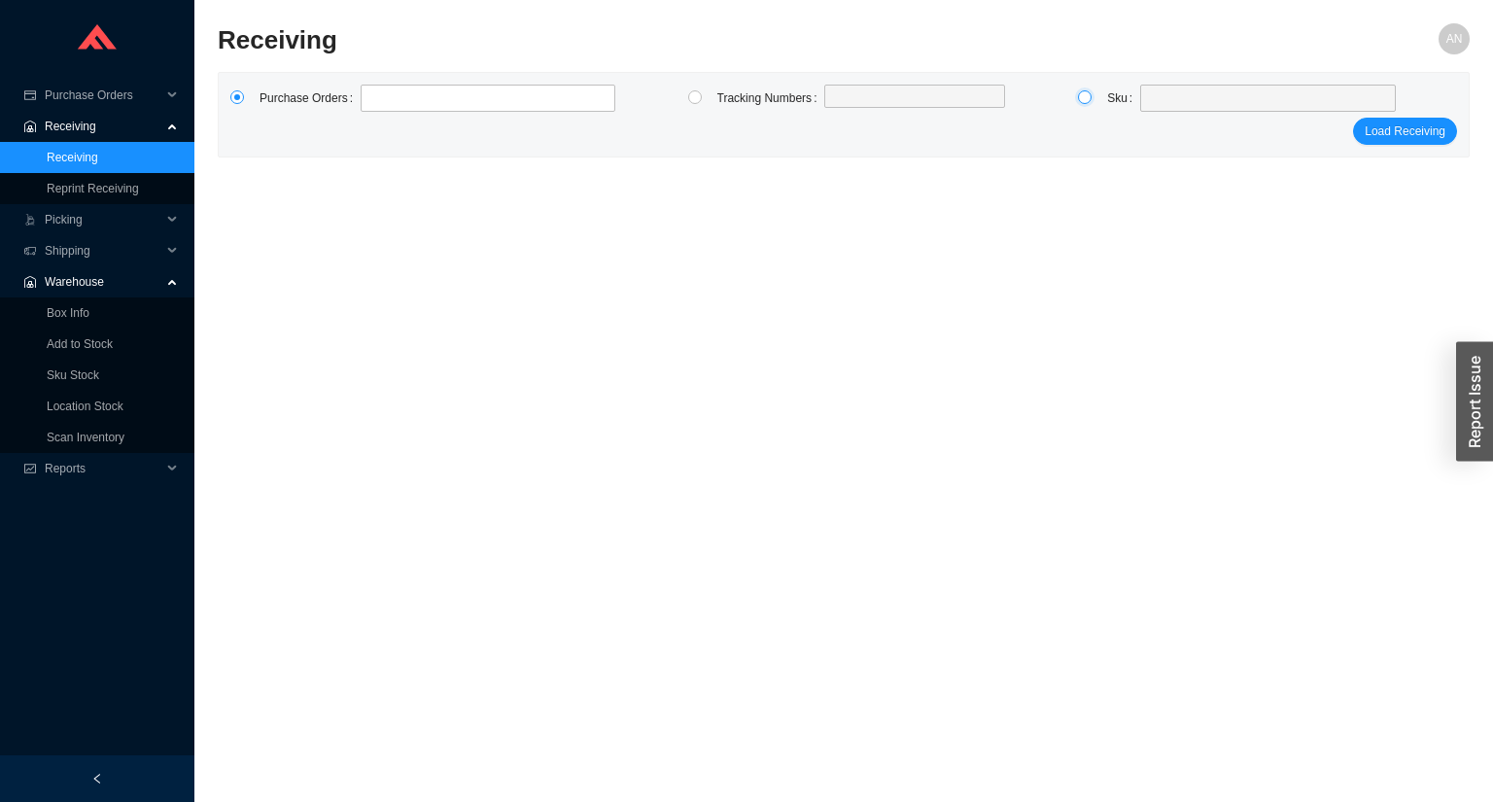
click at [1088, 102] on input "radio" at bounding box center [1085, 97] width 14 height 14
click at [1139, 97] on div "Sku" at bounding box center [1251, 98] width 289 height 27
click at [1142, 98] on div at bounding box center [1268, 98] width 256 height 27
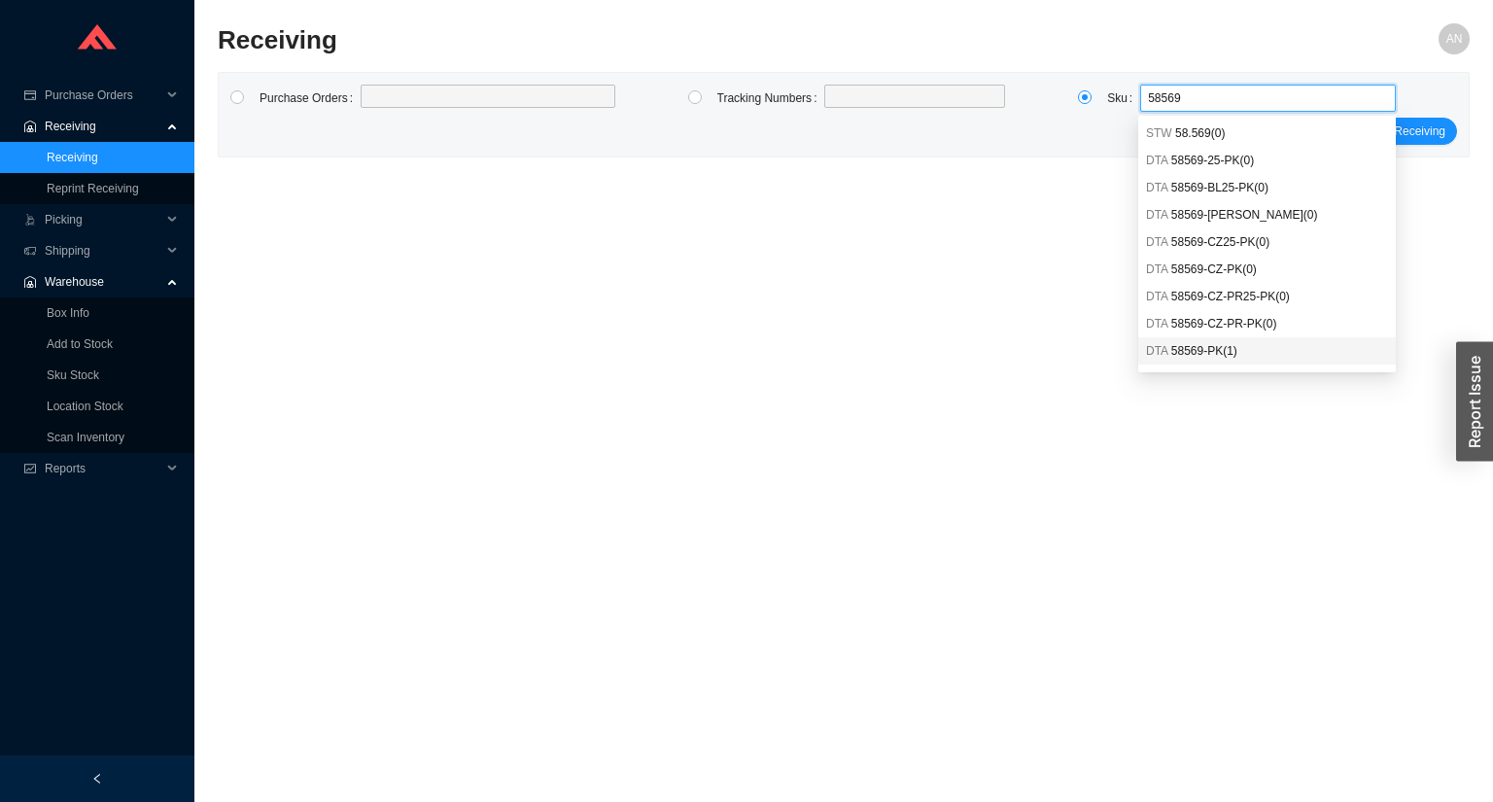
click at [1209, 354] on span "58569-PK ( 1 )" at bounding box center [1205, 351] width 66 height 14
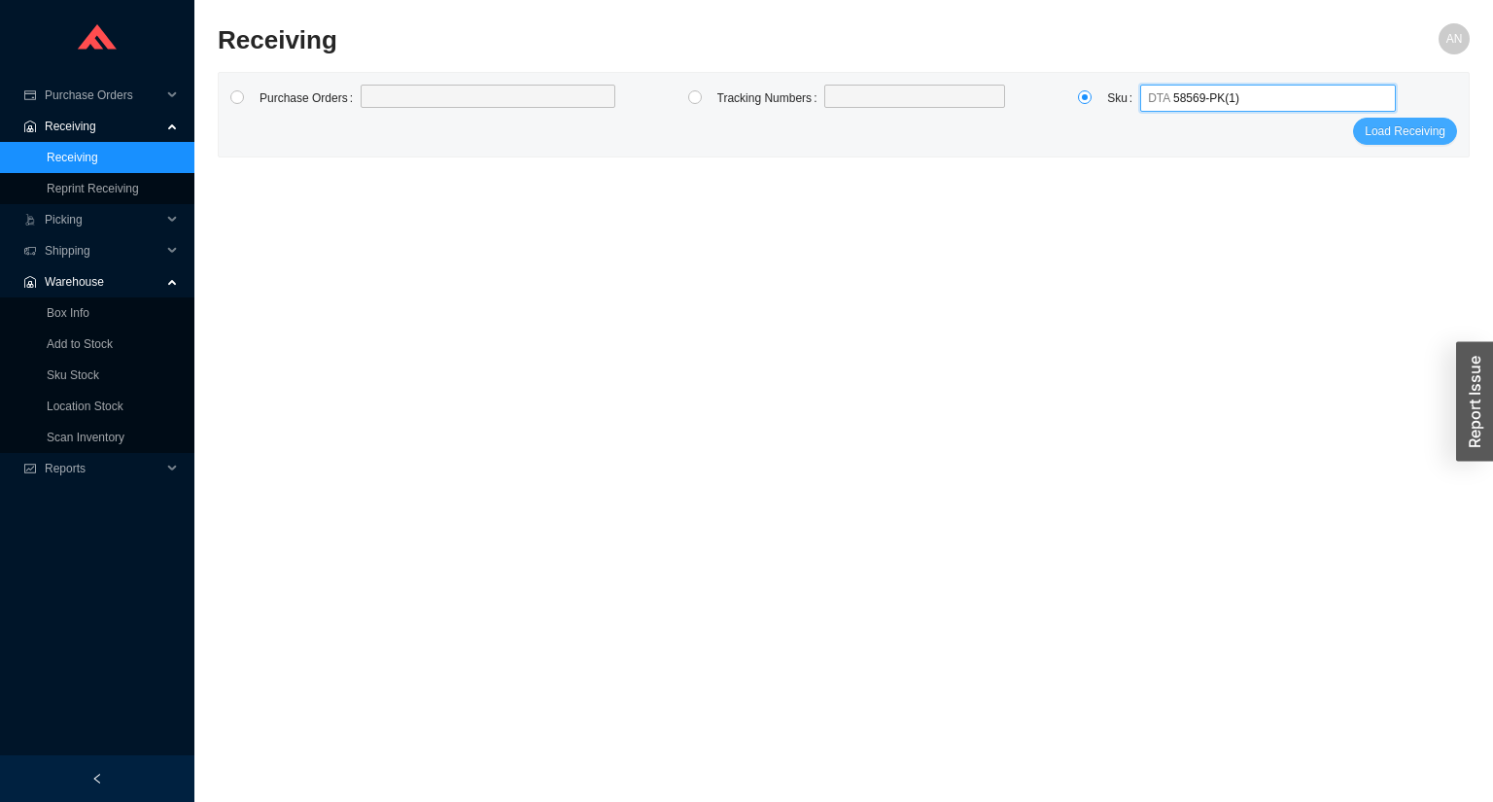
click at [1414, 128] on span "Load Receiving" at bounding box center [1405, 131] width 81 height 19
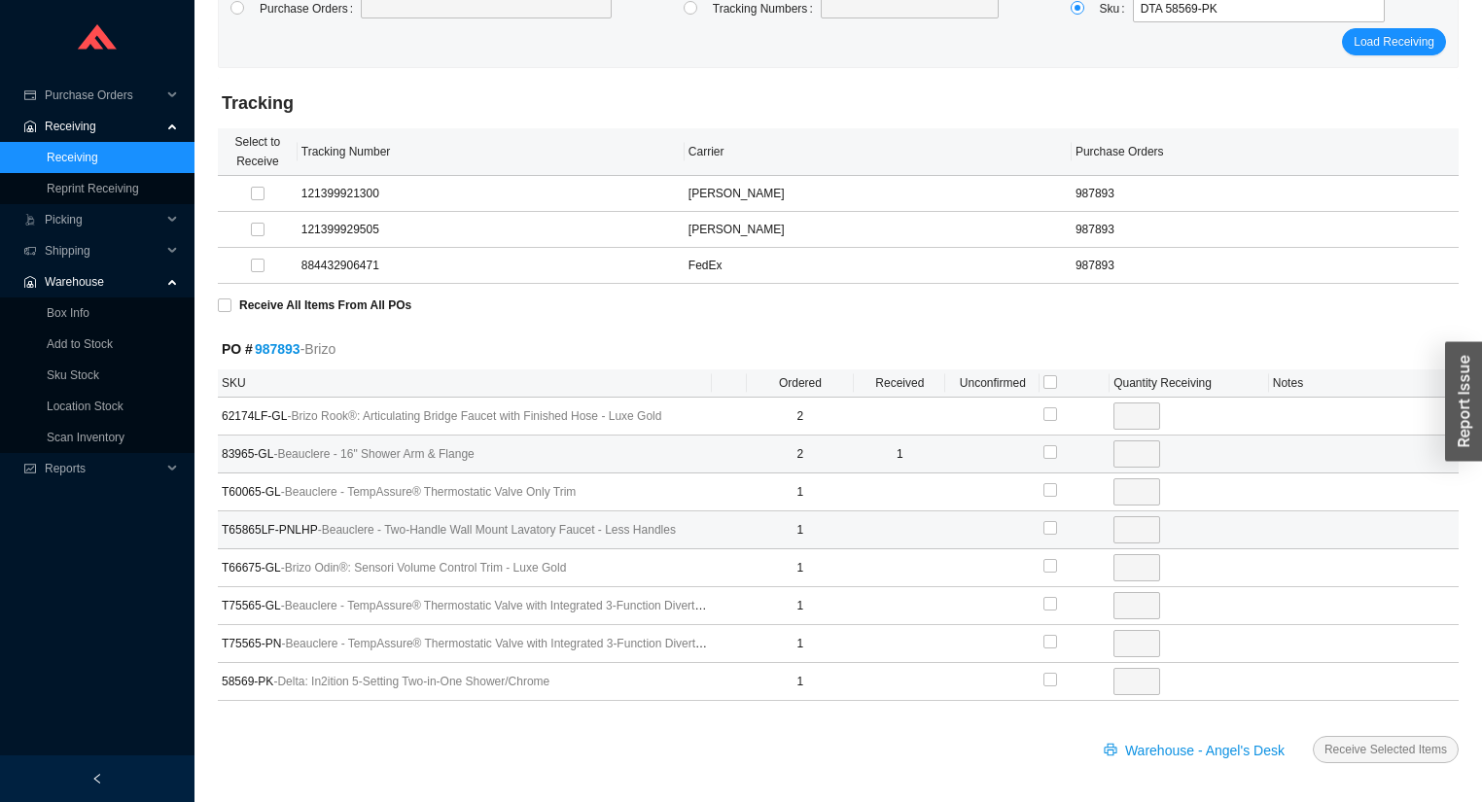
scroll to position [89, 0]
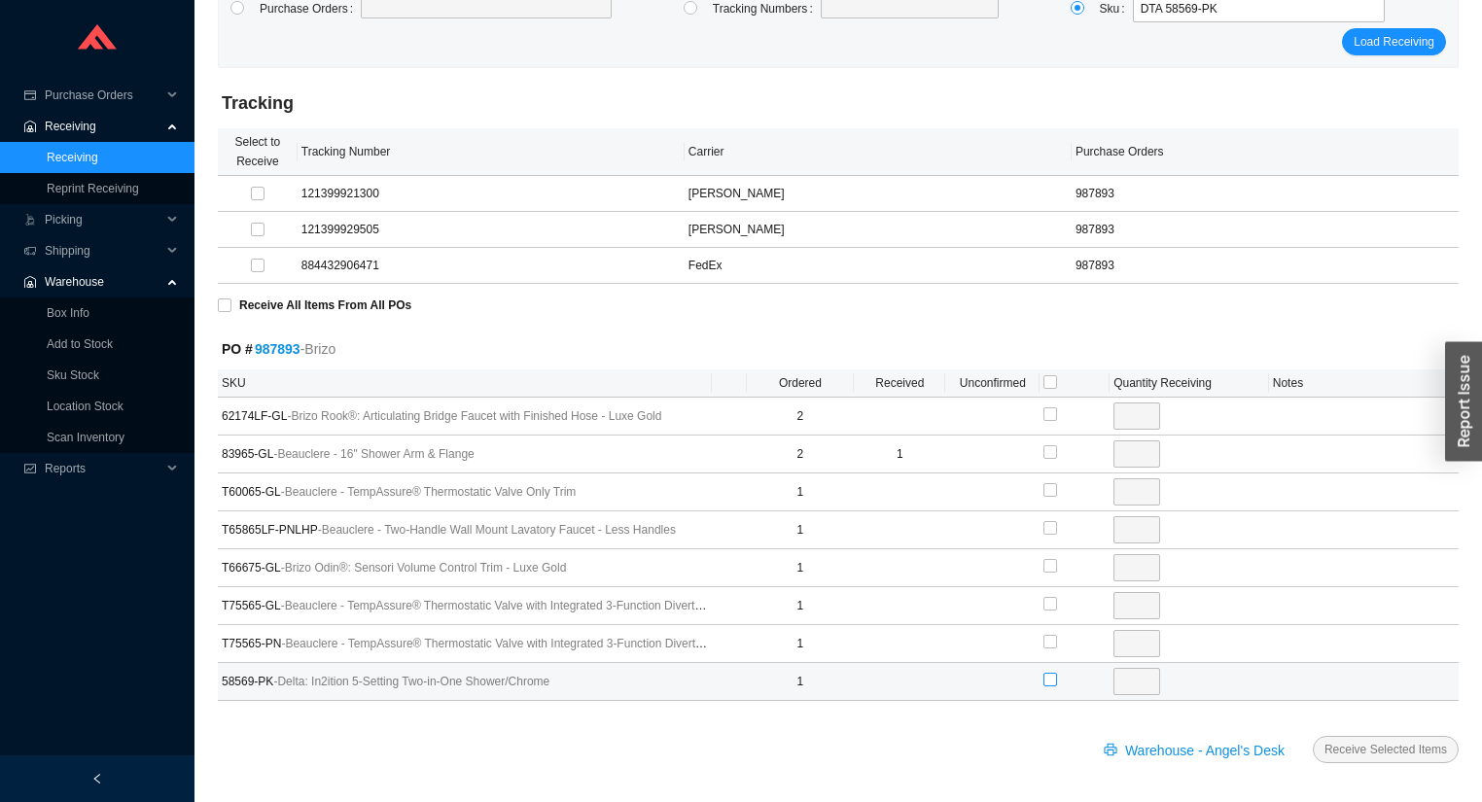
click at [1046, 677] on input "checkbox" at bounding box center [1050, 680] width 14 height 14
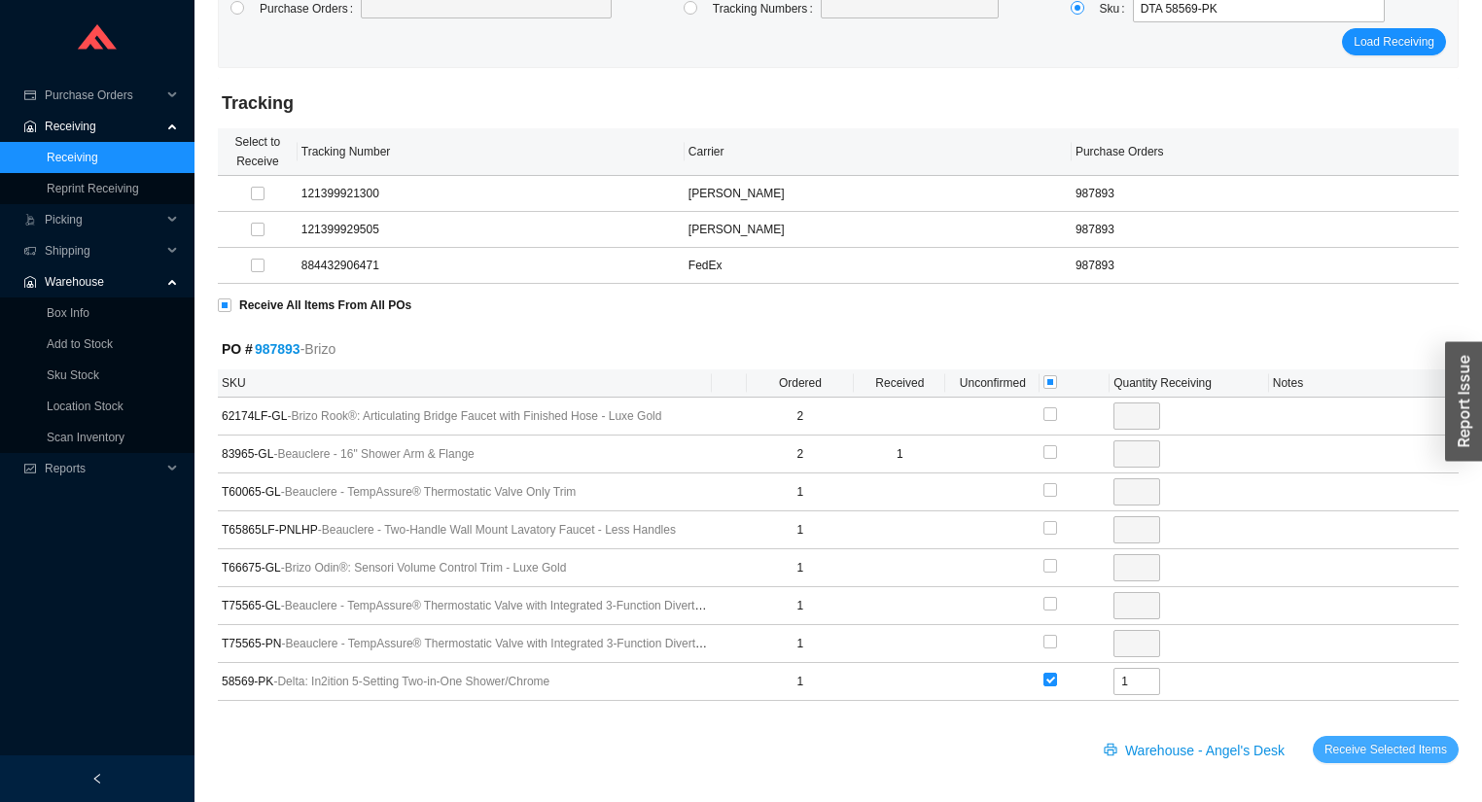
click at [1359, 740] on span "Receive Selected Items" at bounding box center [1385, 749] width 123 height 19
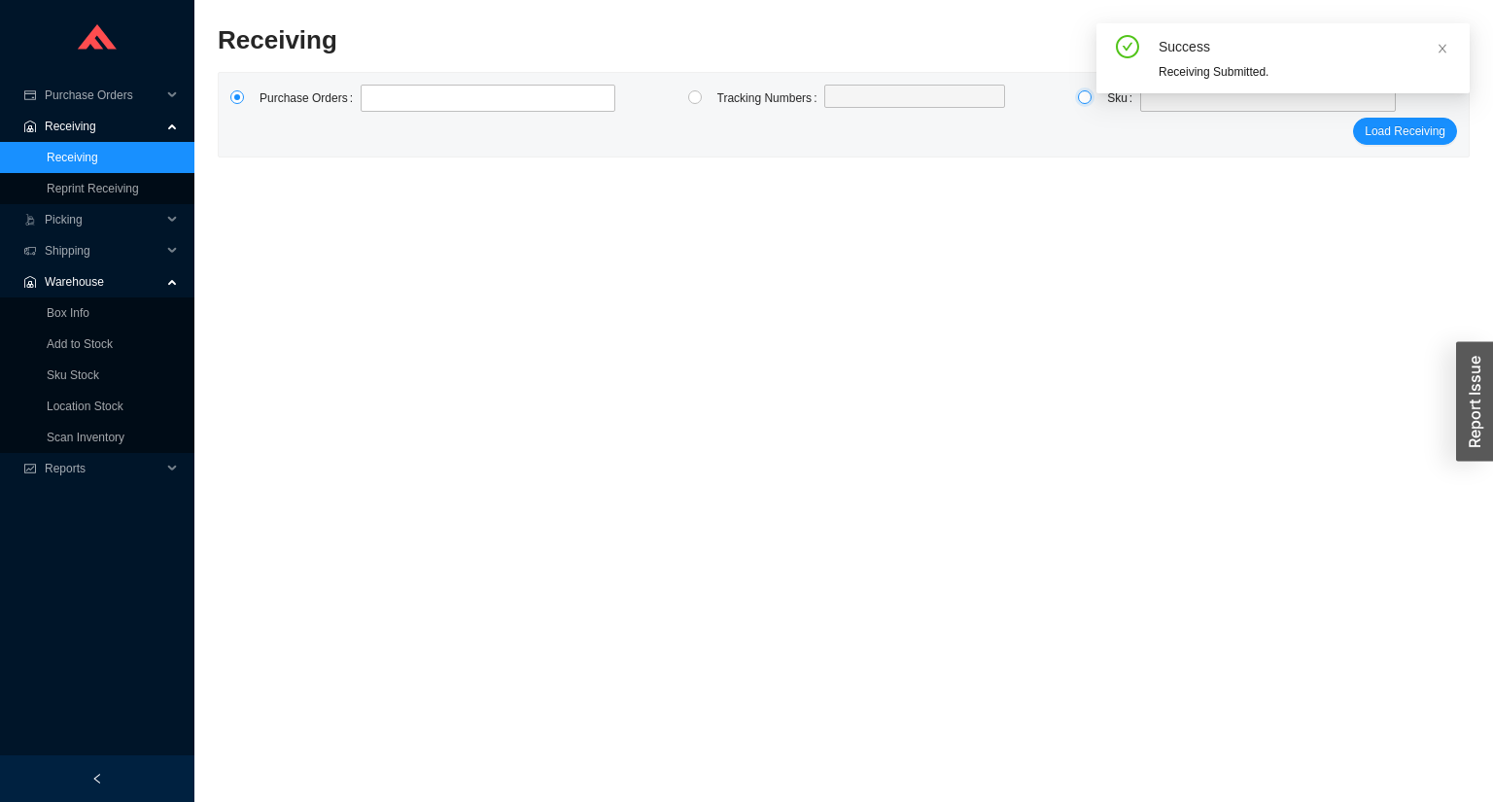
click at [1085, 103] on input "radio" at bounding box center [1085, 97] width 14 height 14
click at [1147, 105] on div "Success Receiving Submitted." at bounding box center [1283, 66] width 373 height 86
click at [1443, 49] on icon "close" at bounding box center [1443, 48] width 8 height 9
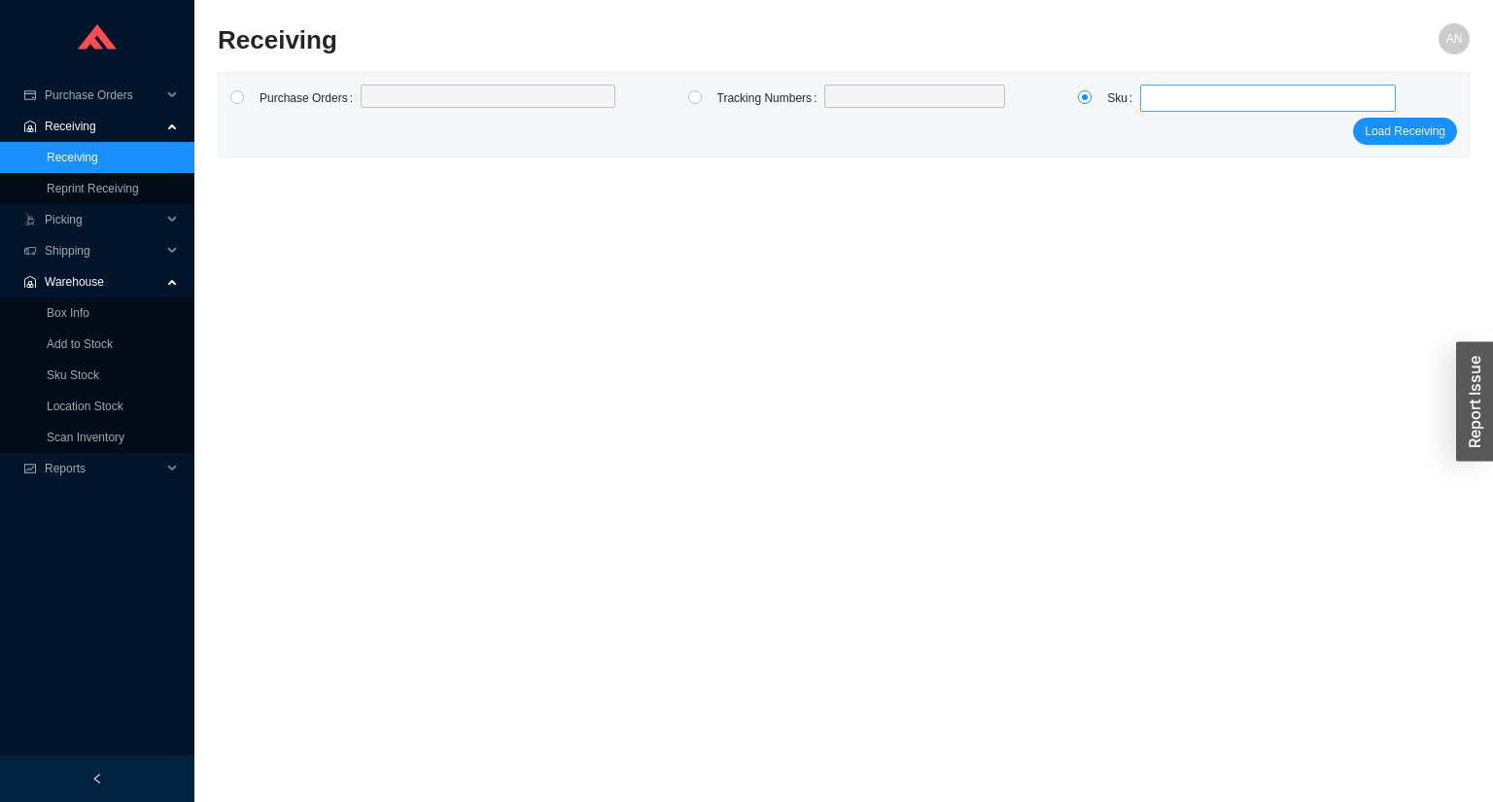
click at [1166, 103] on span at bounding box center [1268, 98] width 240 height 25
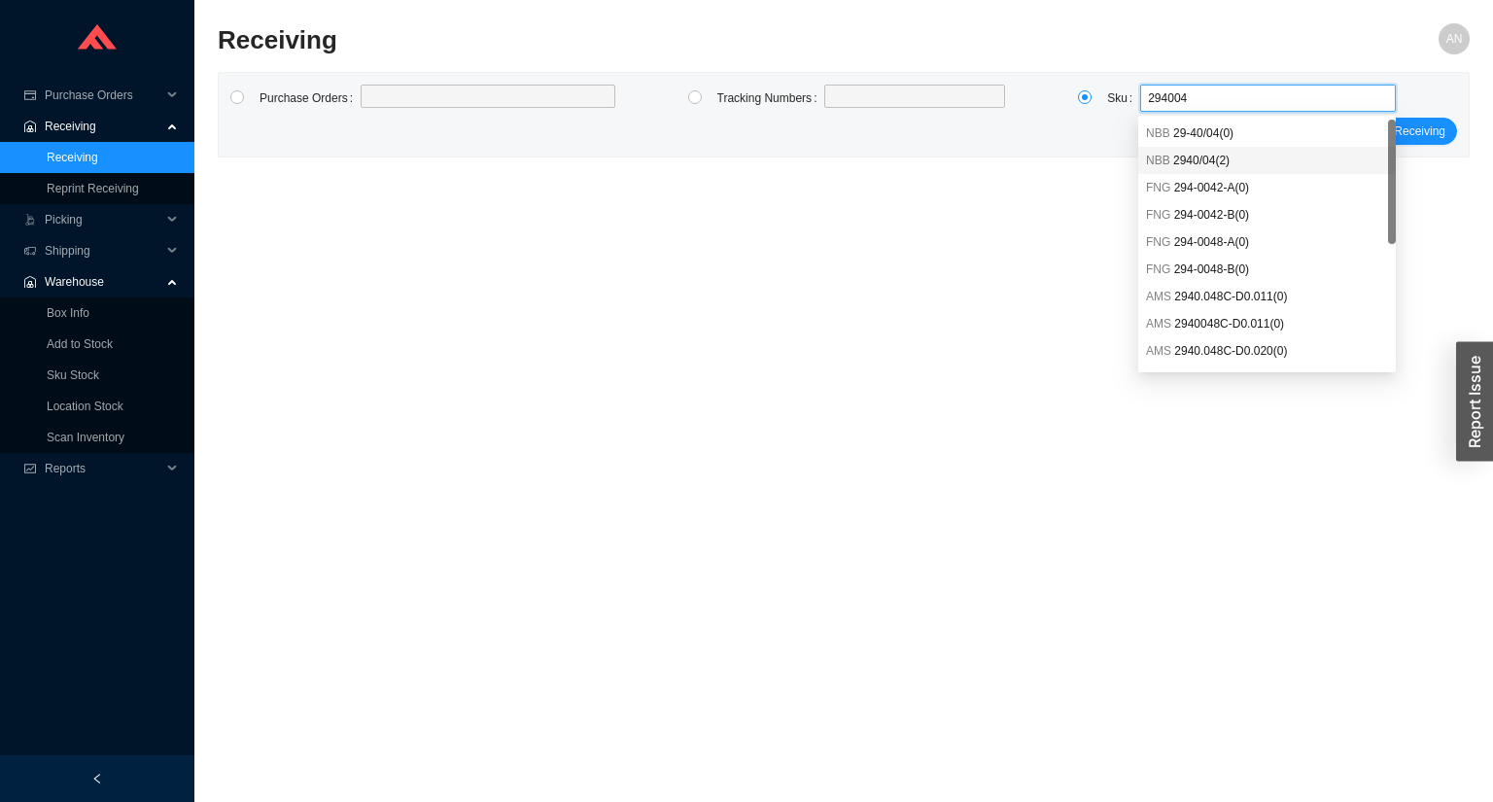
click at [1225, 161] on span "2940/04 ( 2 )" at bounding box center [1202, 161] width 56 height 14
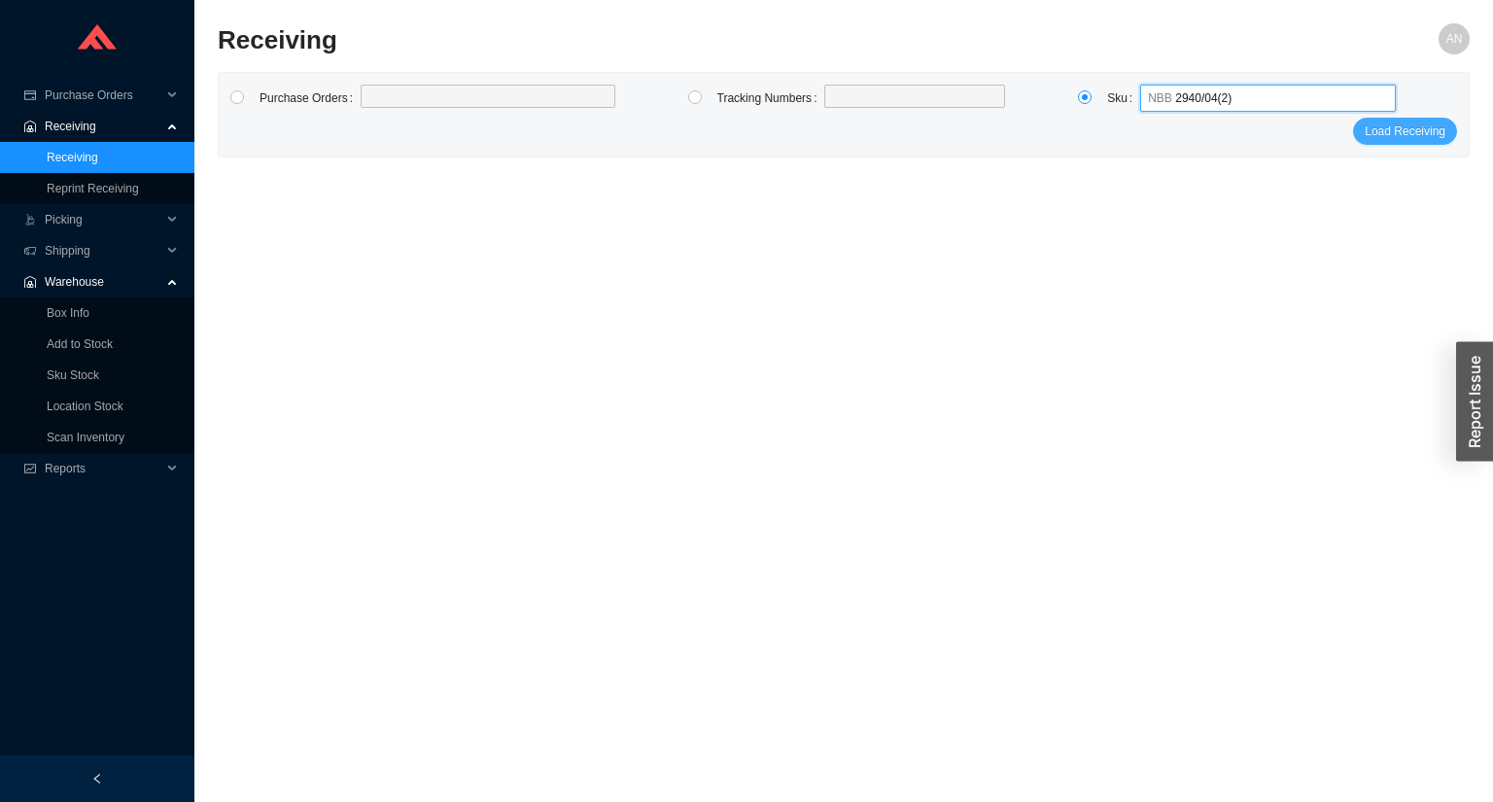
click at [1390, 140] on span "Load Receiving" at bounding box center [1405, 131] width 81 height 19
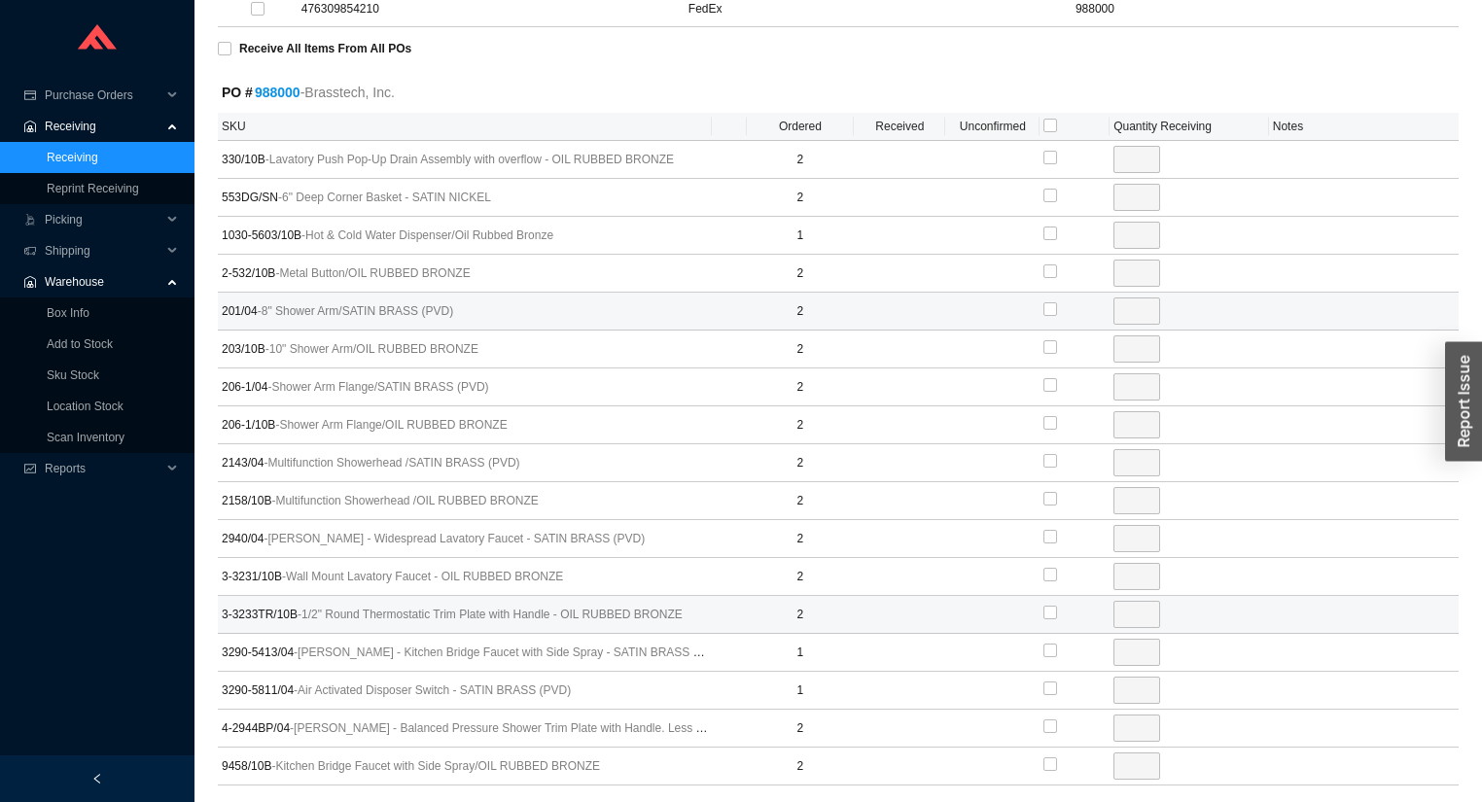
scroll to position [311, 0]
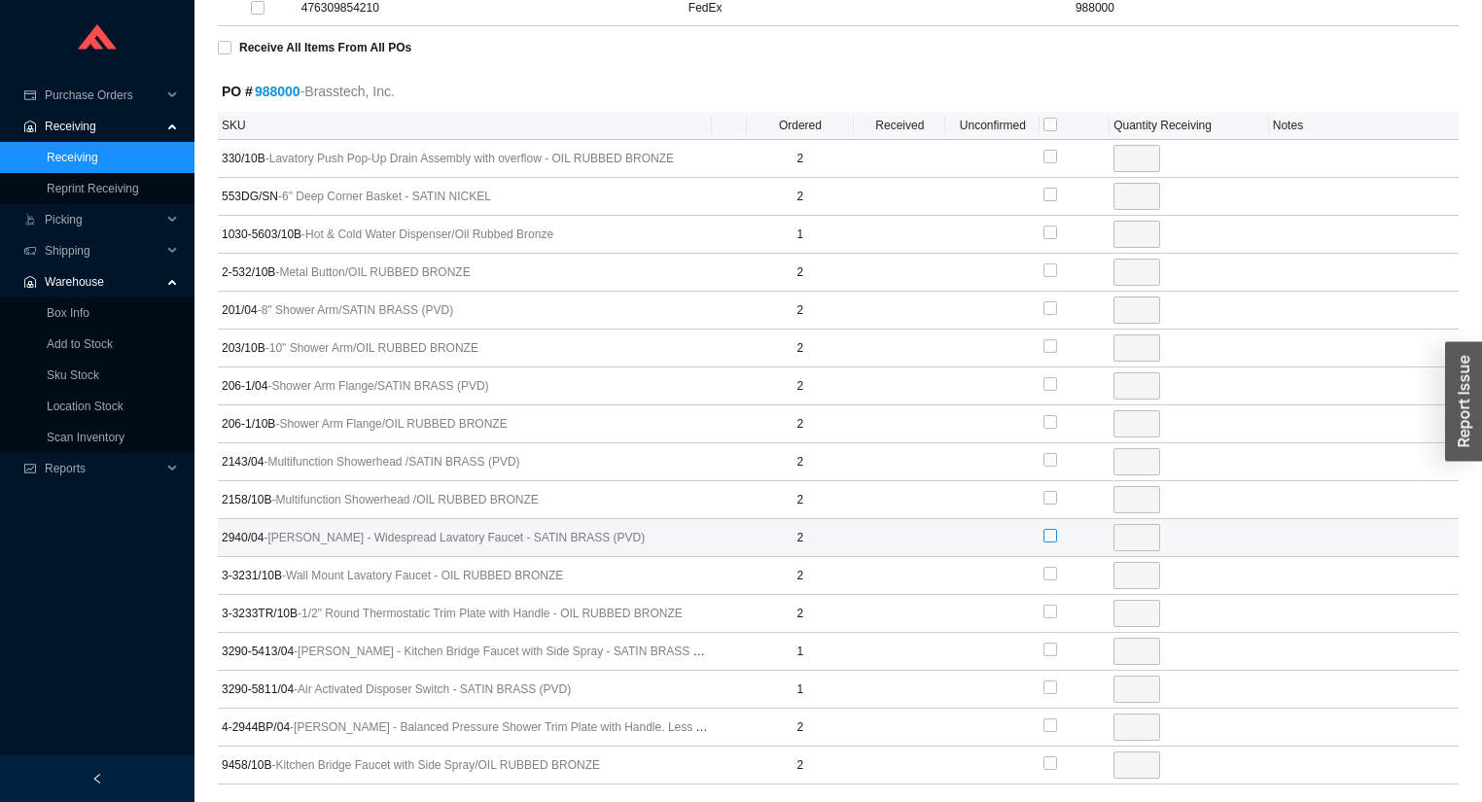
drag, startPoint x: 1050, startPoint y: 536, endPoint x: 1101, endPoint y: 534, distance: 50.6
click at [1050, 536] on input "checkbox" at bounding box center [1050, 536] width 14 height 14
click at [1142, 537] on input "2" at bounding box center [1136, 537] width 47 height 27
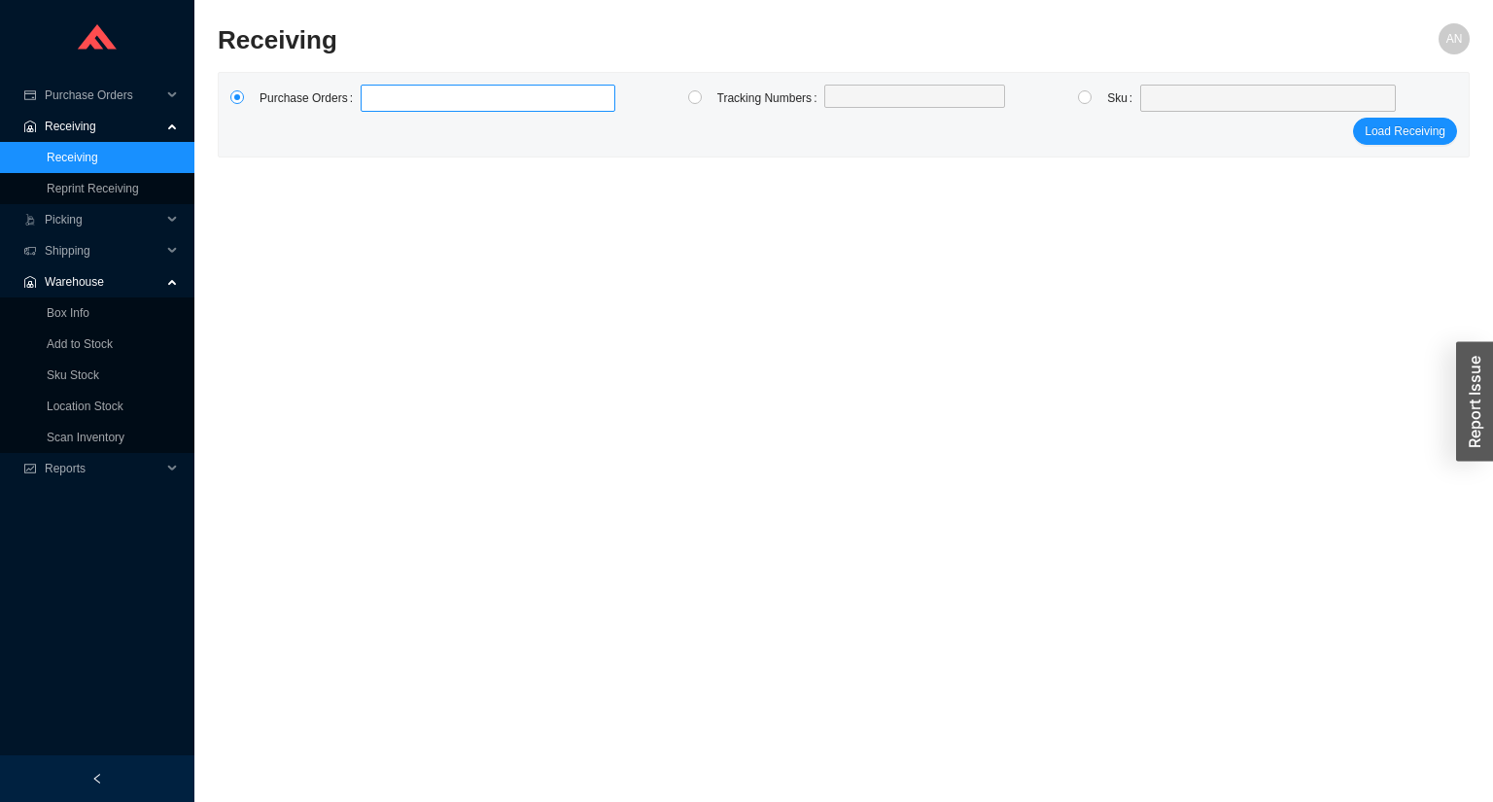
click at [374, 102] on label at bounding box center [488, 98] width 255 height 27
click at [374, 102] on input at bounding box center [371, 98] width 14 height 21
click button "Load Receiving" at bounding box center [1405, 131] width 104 height 27
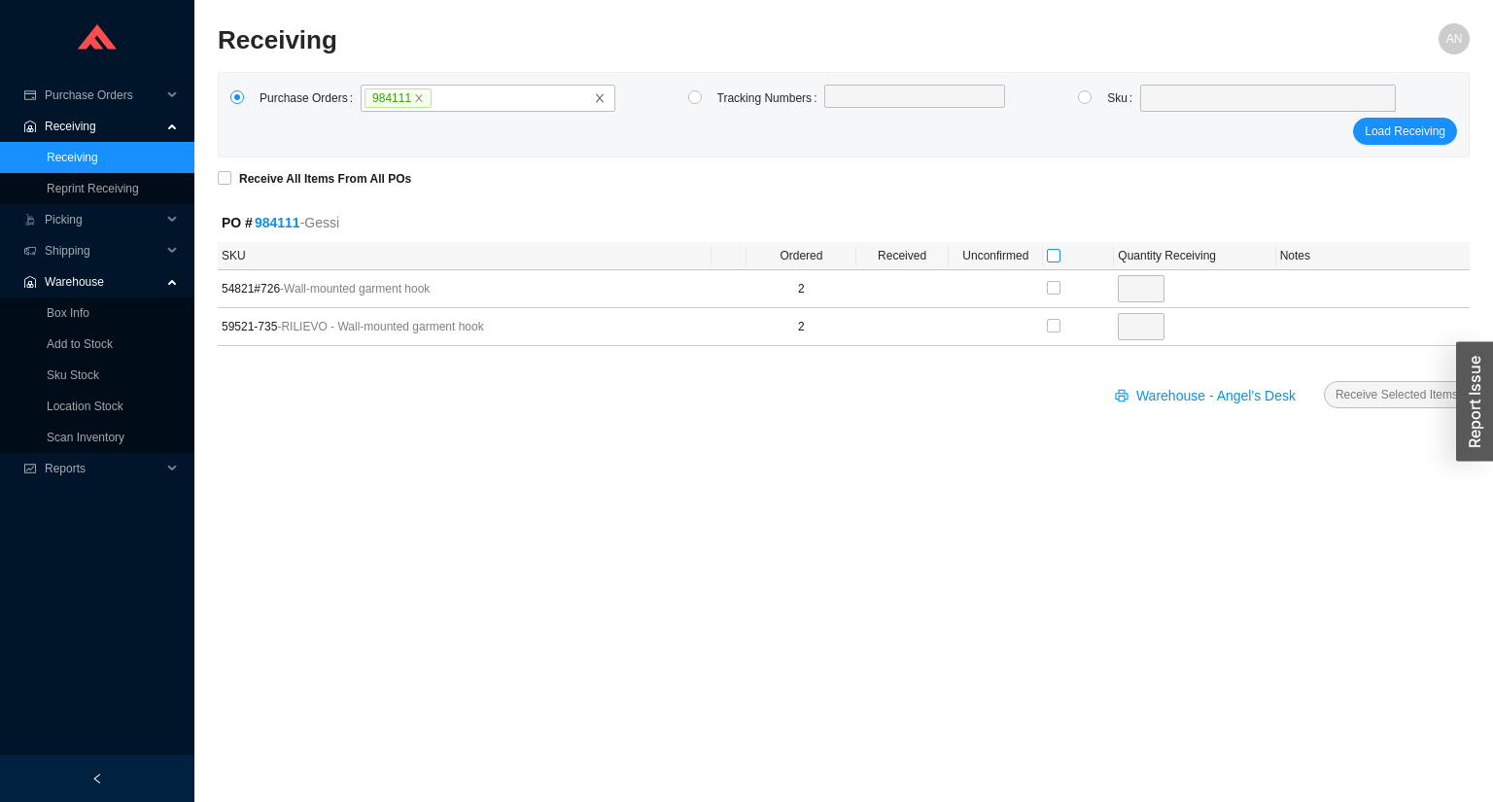
click at [1051, 253] on input "checkbox" at bounding box center [1054, 256] width 14 height 14
click at [1347, 393] on span "Receive Selected Items" at bounding box center [1397, 394] width 123 height 19
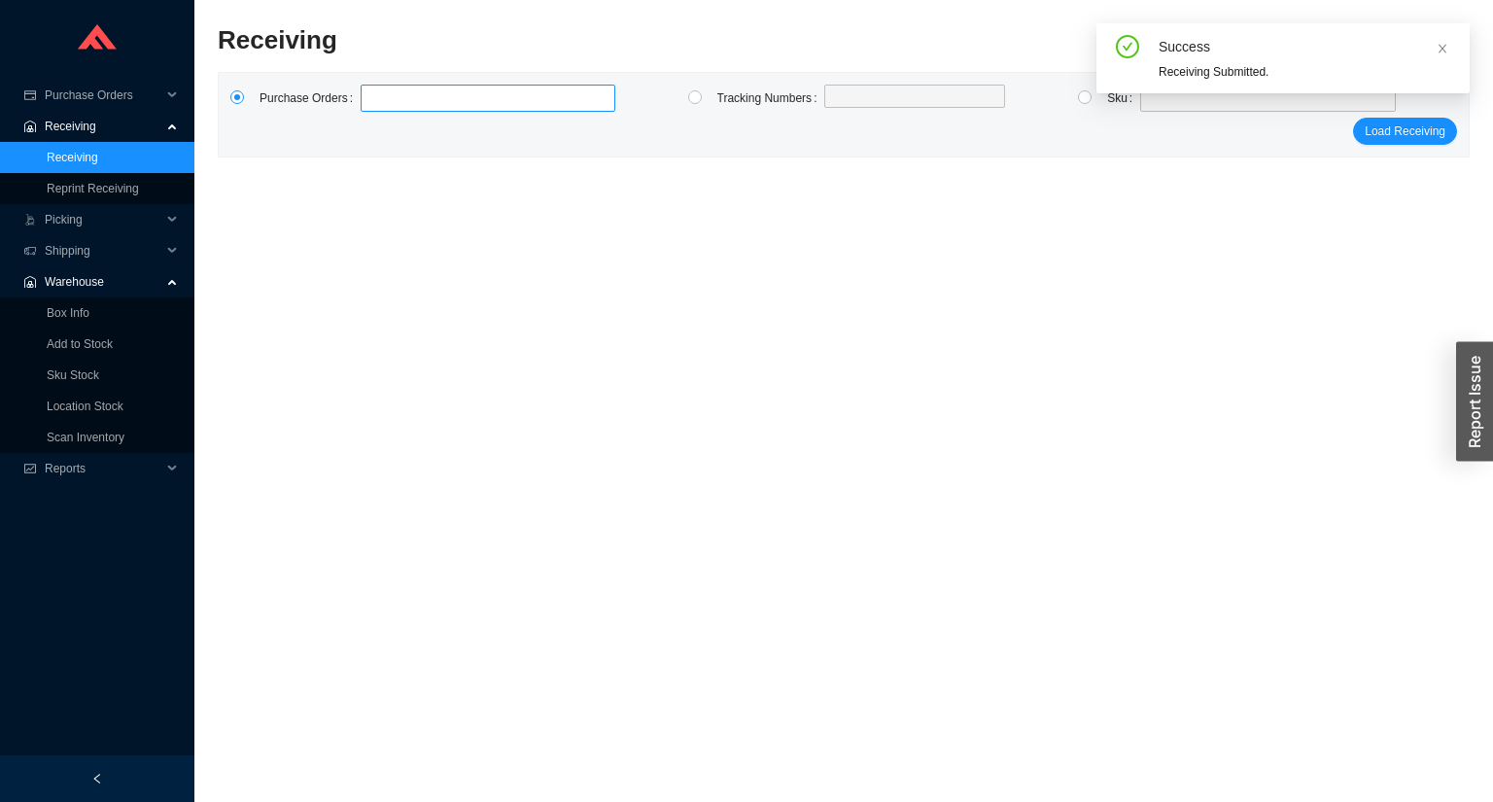
click at [402, 95] on label at bounding box center [488, 98] width 255 height 27
click at [377, 95] on input at bounding box center [371, 98] width 14 height 21
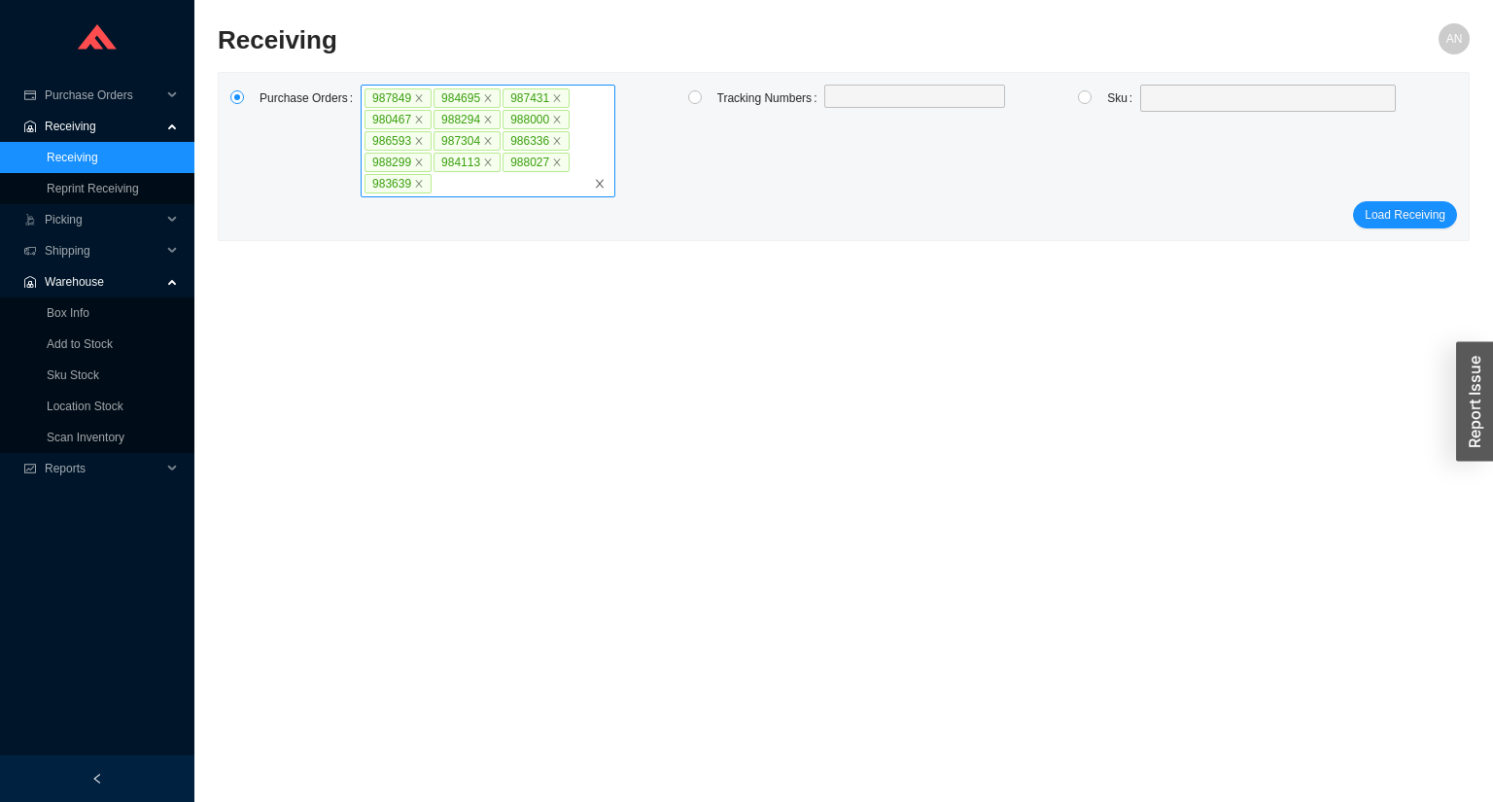
click button "Load Receiving" at bounding box center [1405, 214] width 104 height 27
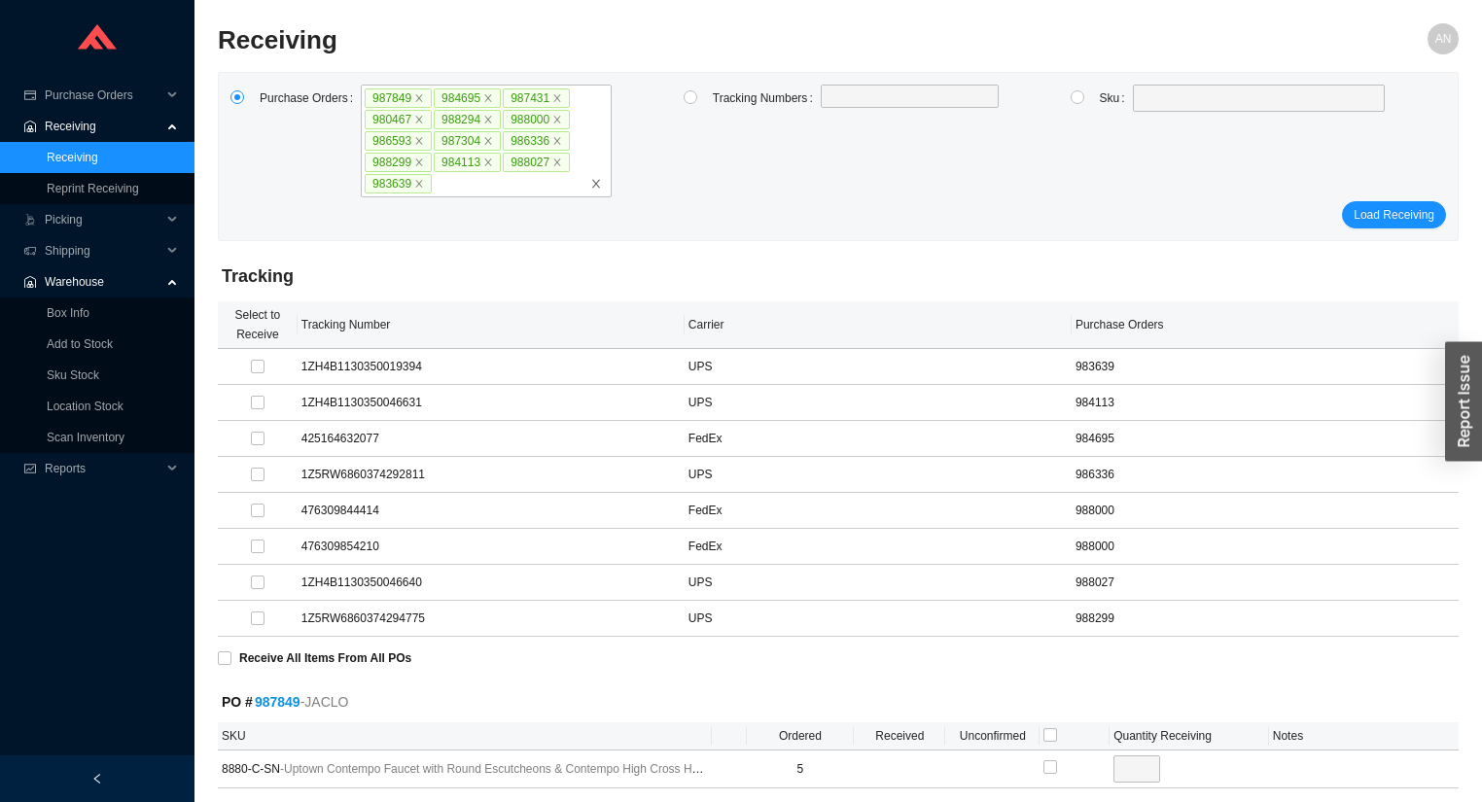
click button "Load Receiving" at bounding box center [1394, 214] width 104 height 27
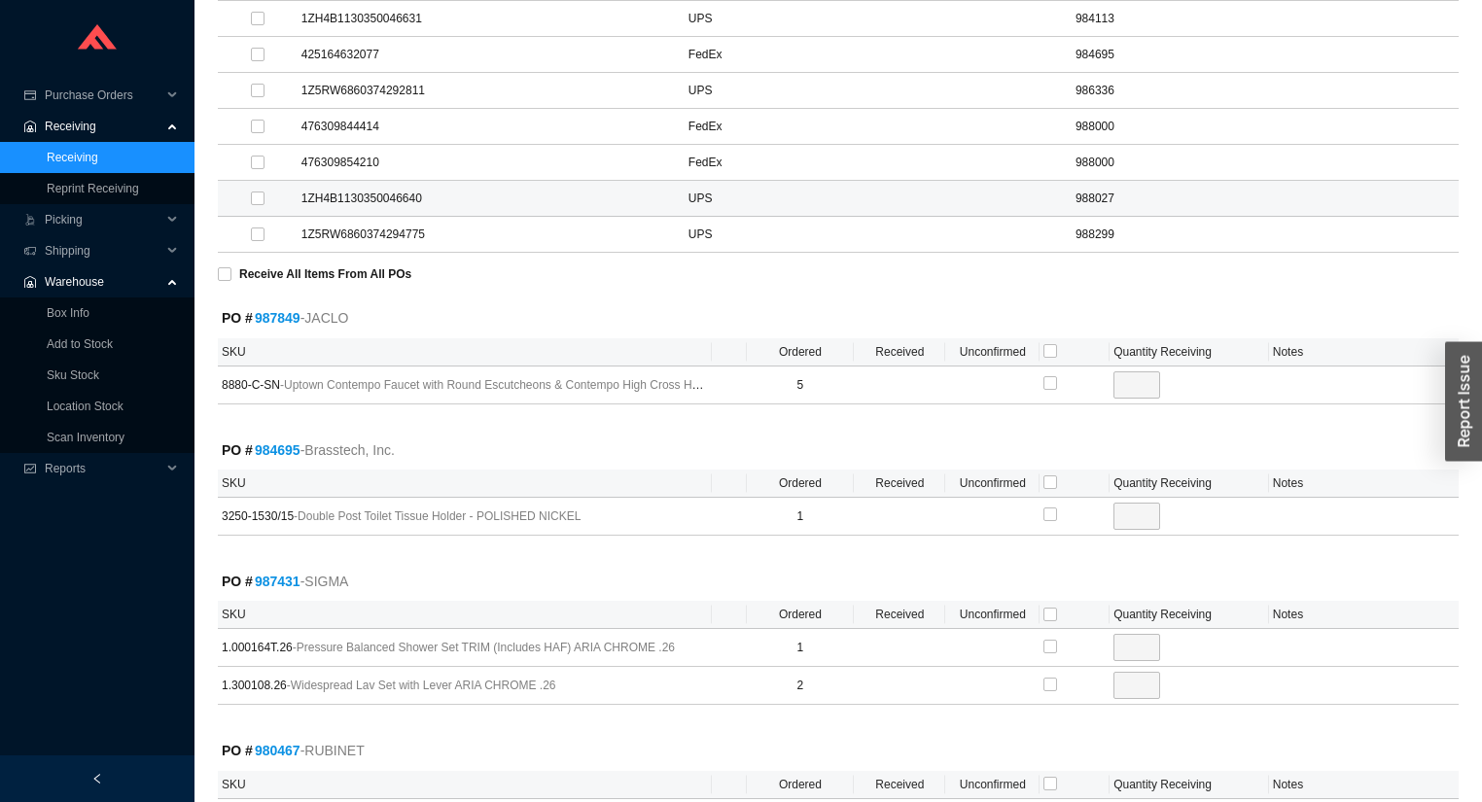
scroll to position [467, 0]
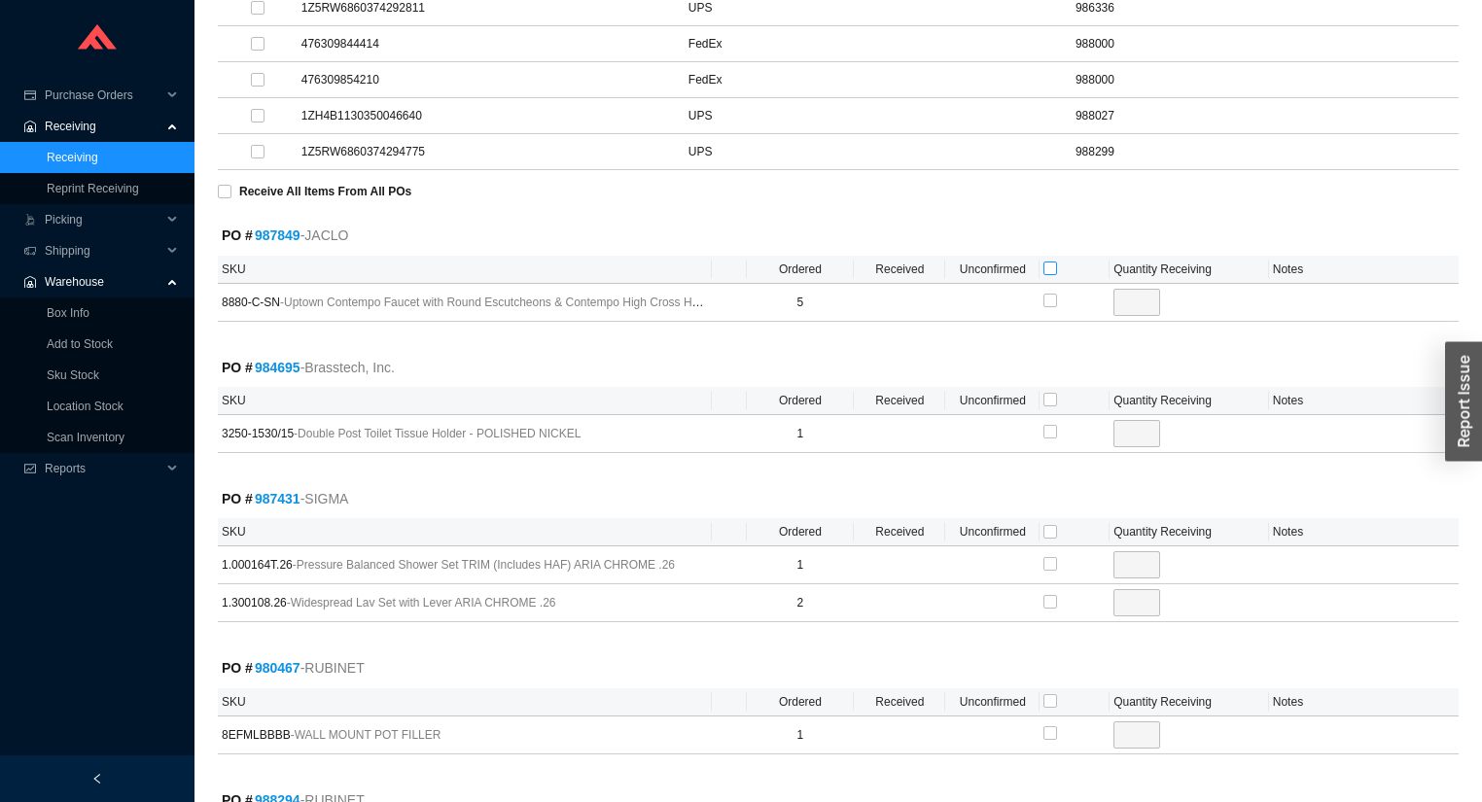
click at [1054, 266] on input "checkbox" at bounding box center [1050, 269] width 14 height 14
click at [1046, 394] on input "checkbox" at bounding box center [1050, 400] width 14 height 14
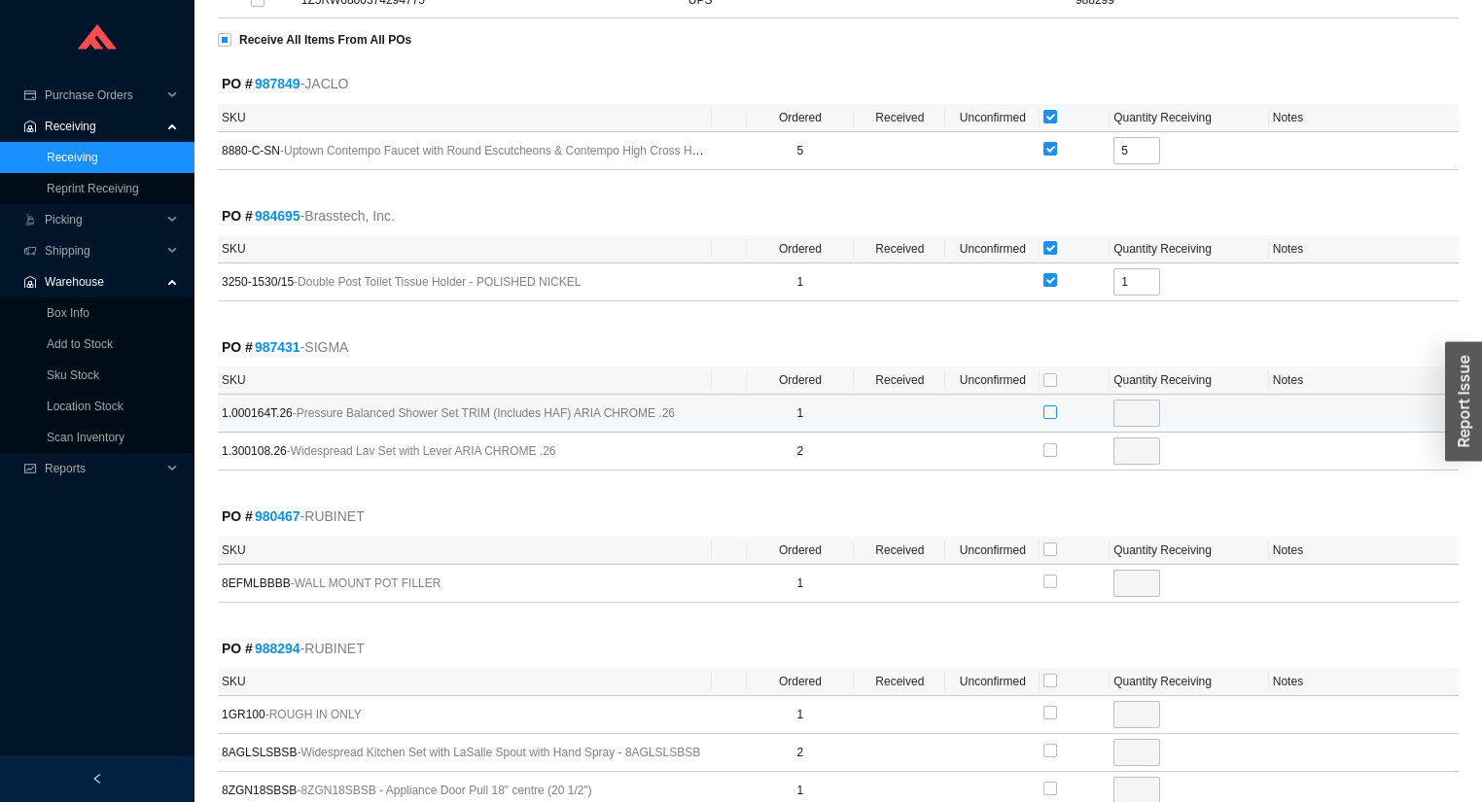
scroll to position [622, 0]
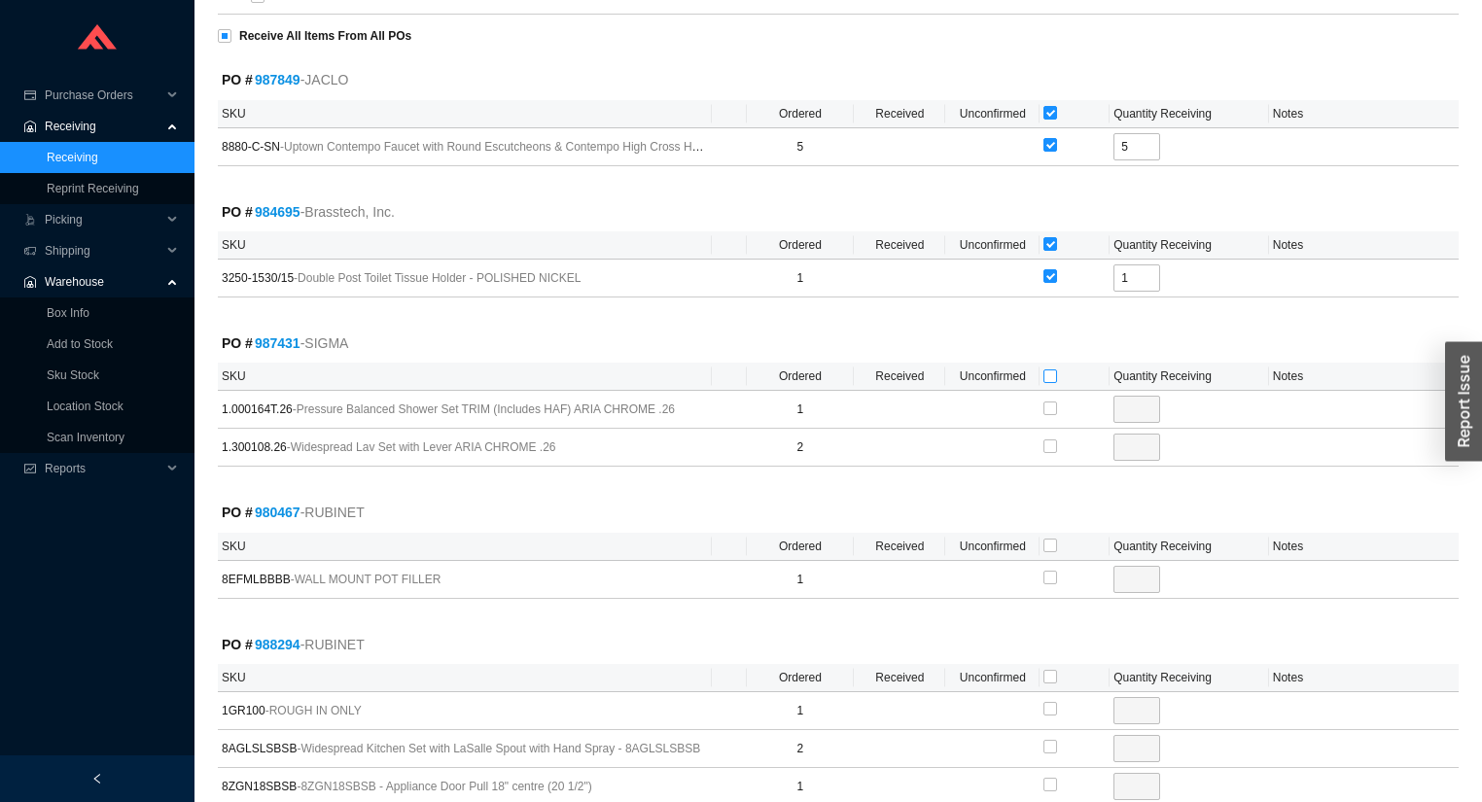
click at [1046, 370] on input "checkbox" at bounding box center [1050, 376] width 14 height 14
click at [1048, 542] on input "checkbox" at bounding box center [1050, 546] width 14 height 14
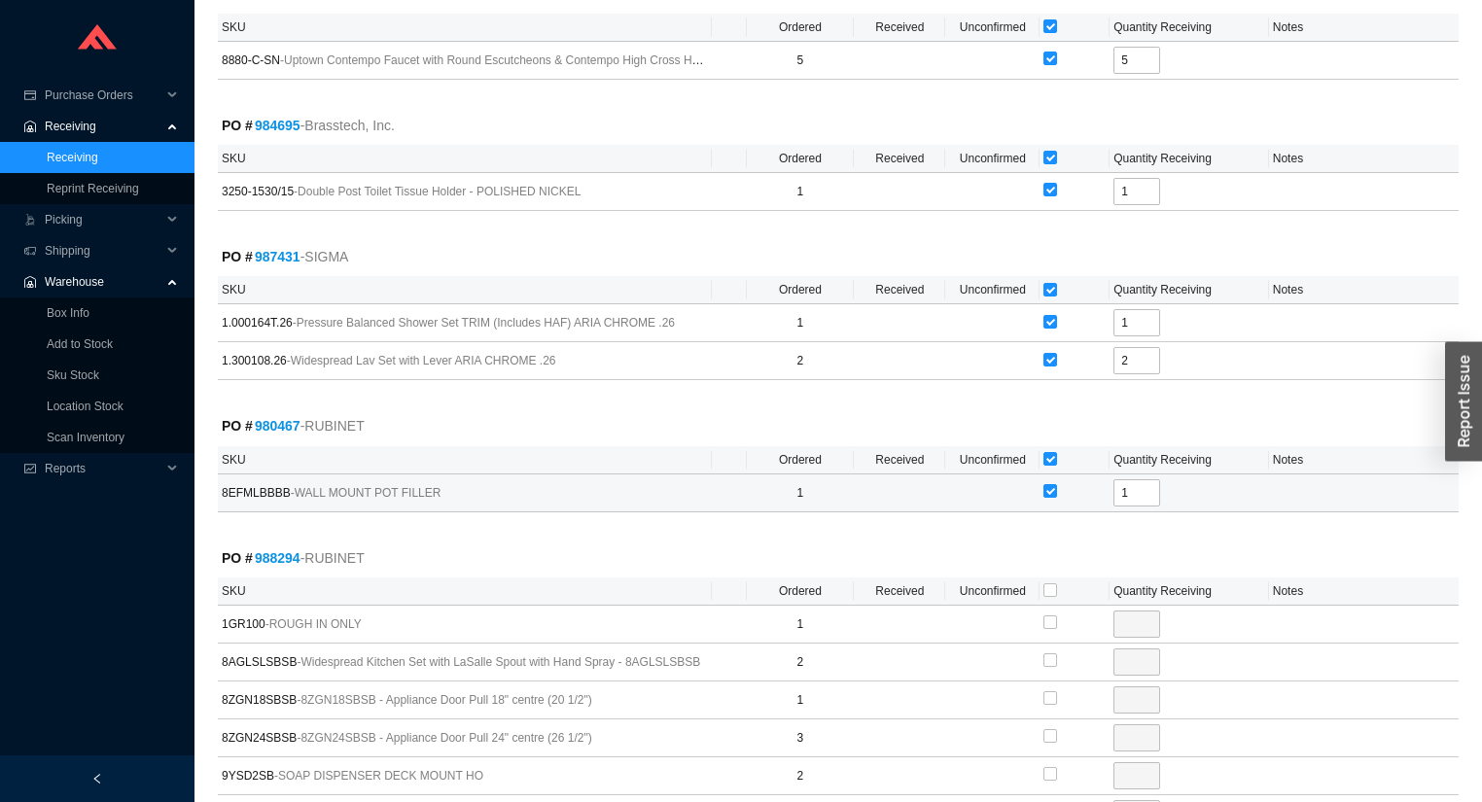
scroll to position [933, 0]
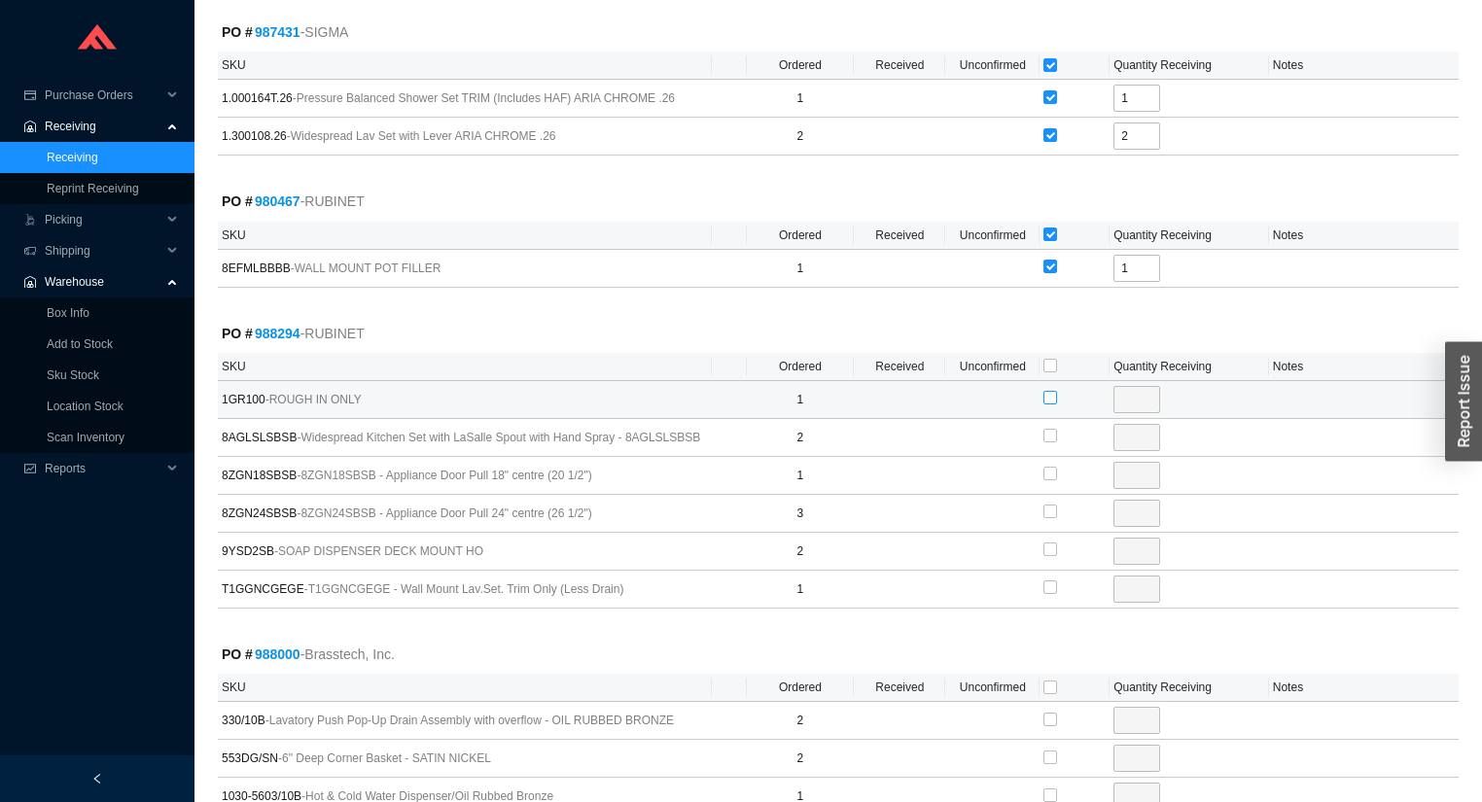
click at [1049, 393] on input "checkbox" at bounding box center [1050, 398] width 14 height 14
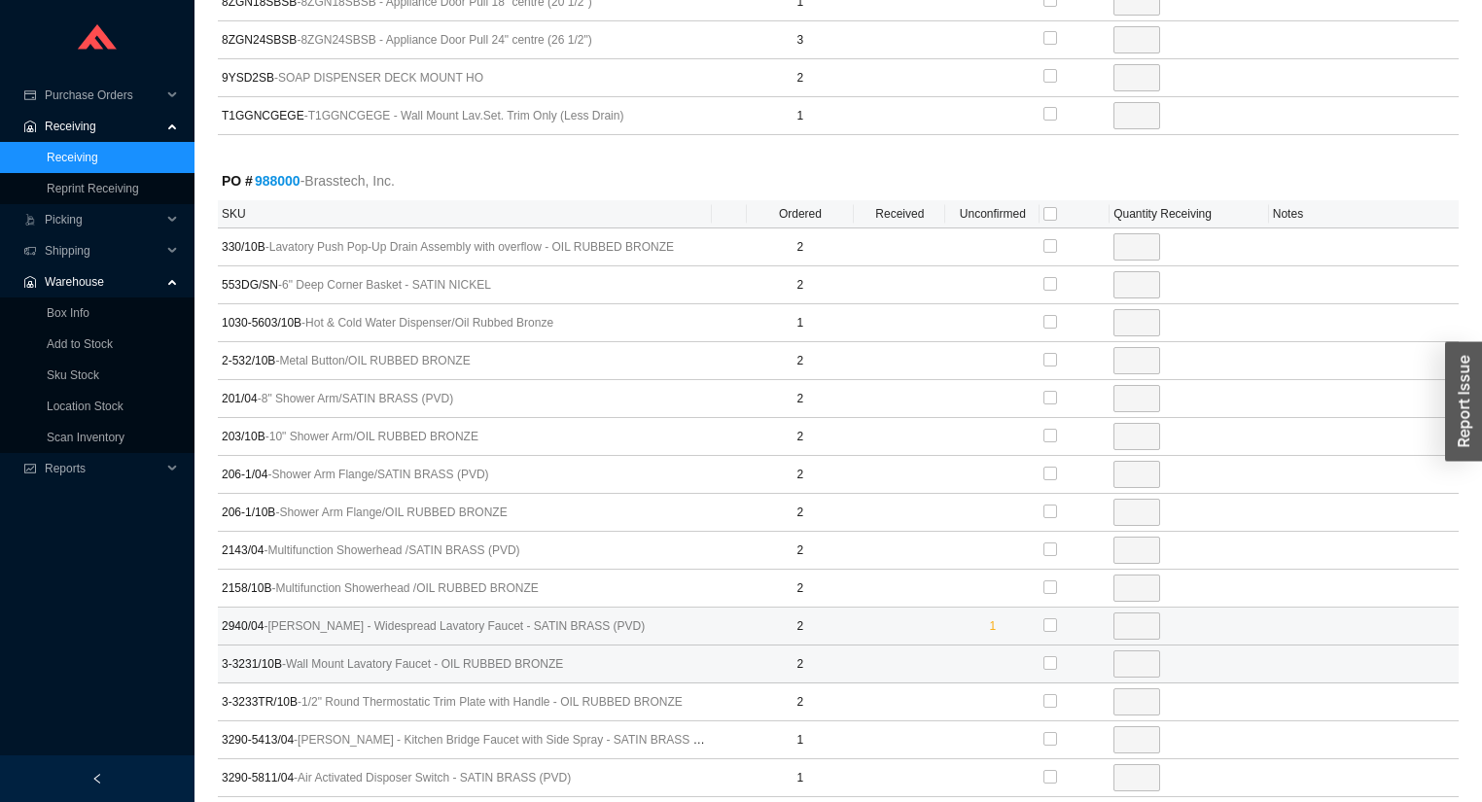
scroll to position [1556, 0]
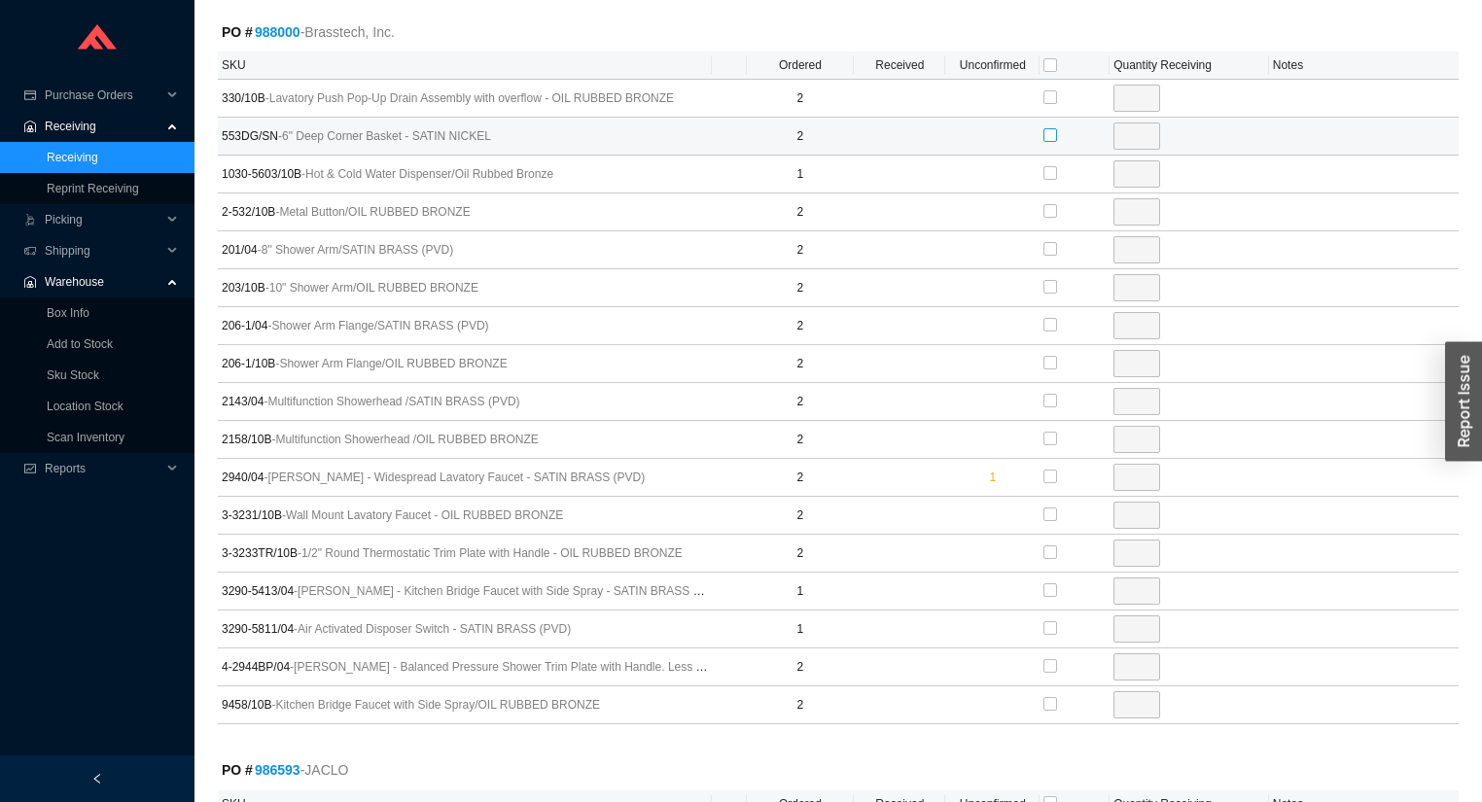
click at [1054, 128] on input "checkbox" at bounding box center [1050, 135] width 14 height 14
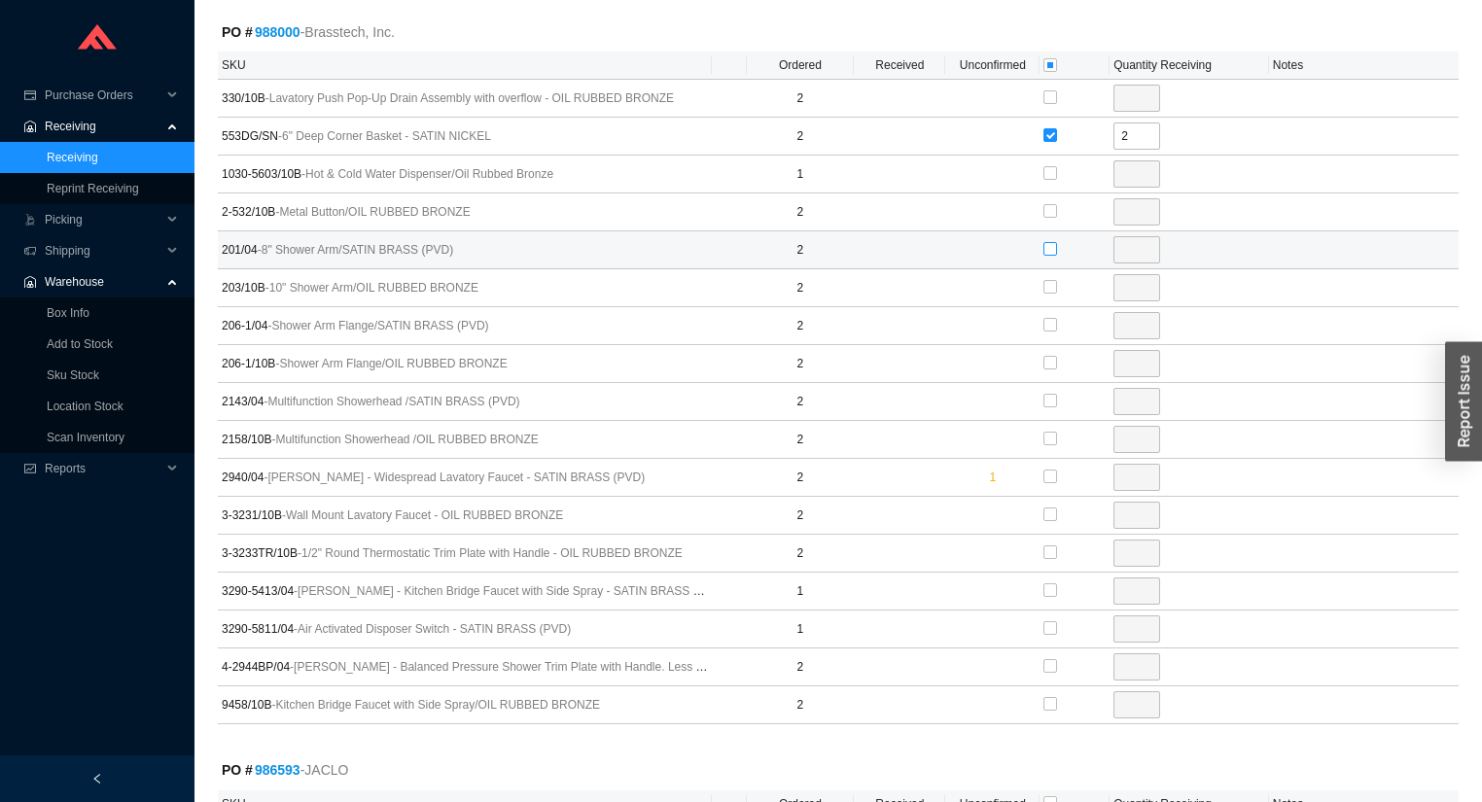
click at [1054, 242] on input "checkbox" at bounding box center [1050, 249] width 14 height 14
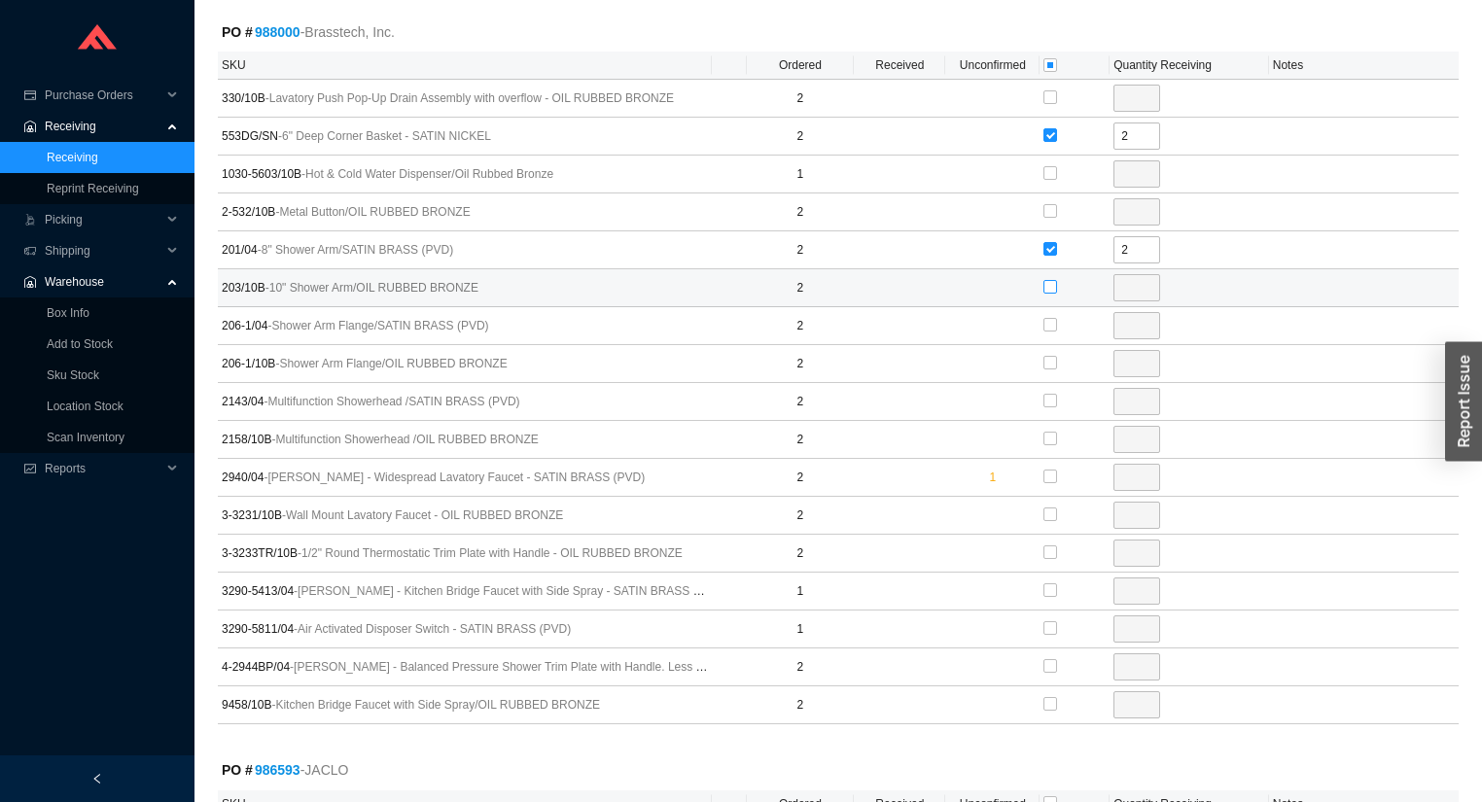
click at [1049, 280] on input "checkbox" at bounding box center [1050, 287] width 14 height 14
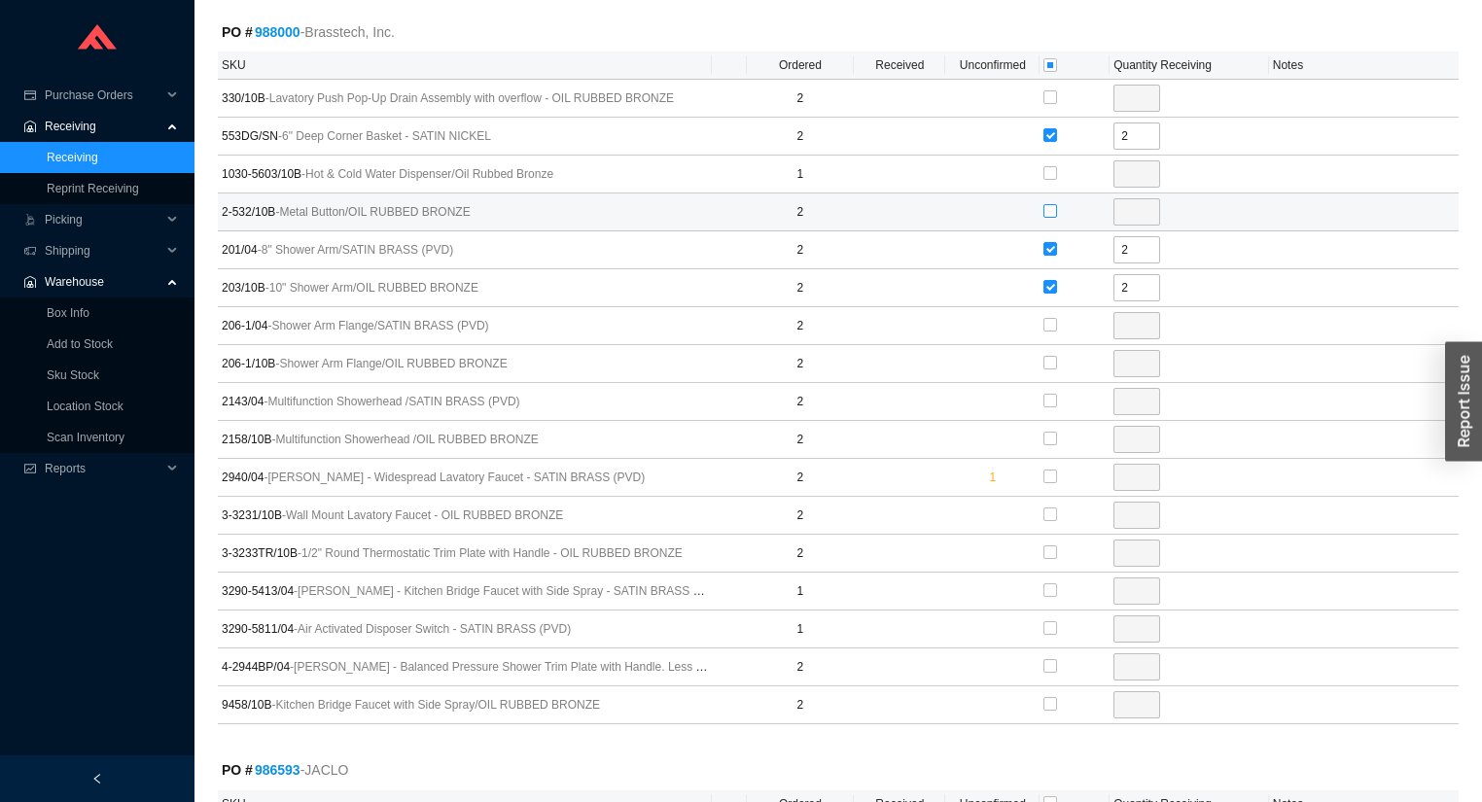
click at [1052, 204] on input "checkbox" at bounding box center [1050, 211] width 14 height 14
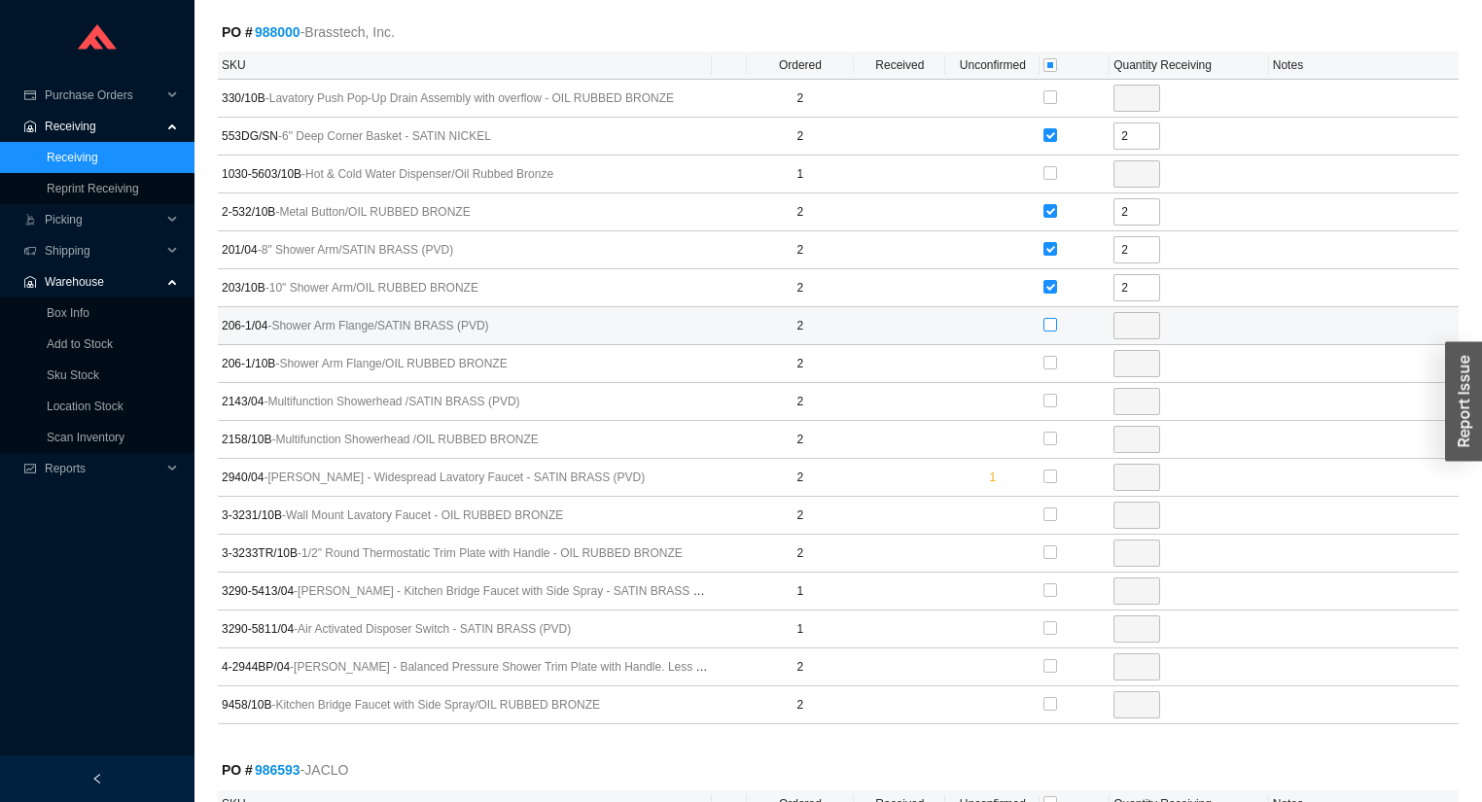
click at [1047, 318] on input "checkbox" at bounding box center [1050, 325] width 14 height 14
click at [1050, 358] on input "checkbox" at bounding box center [1050, 363] width 14 height 14
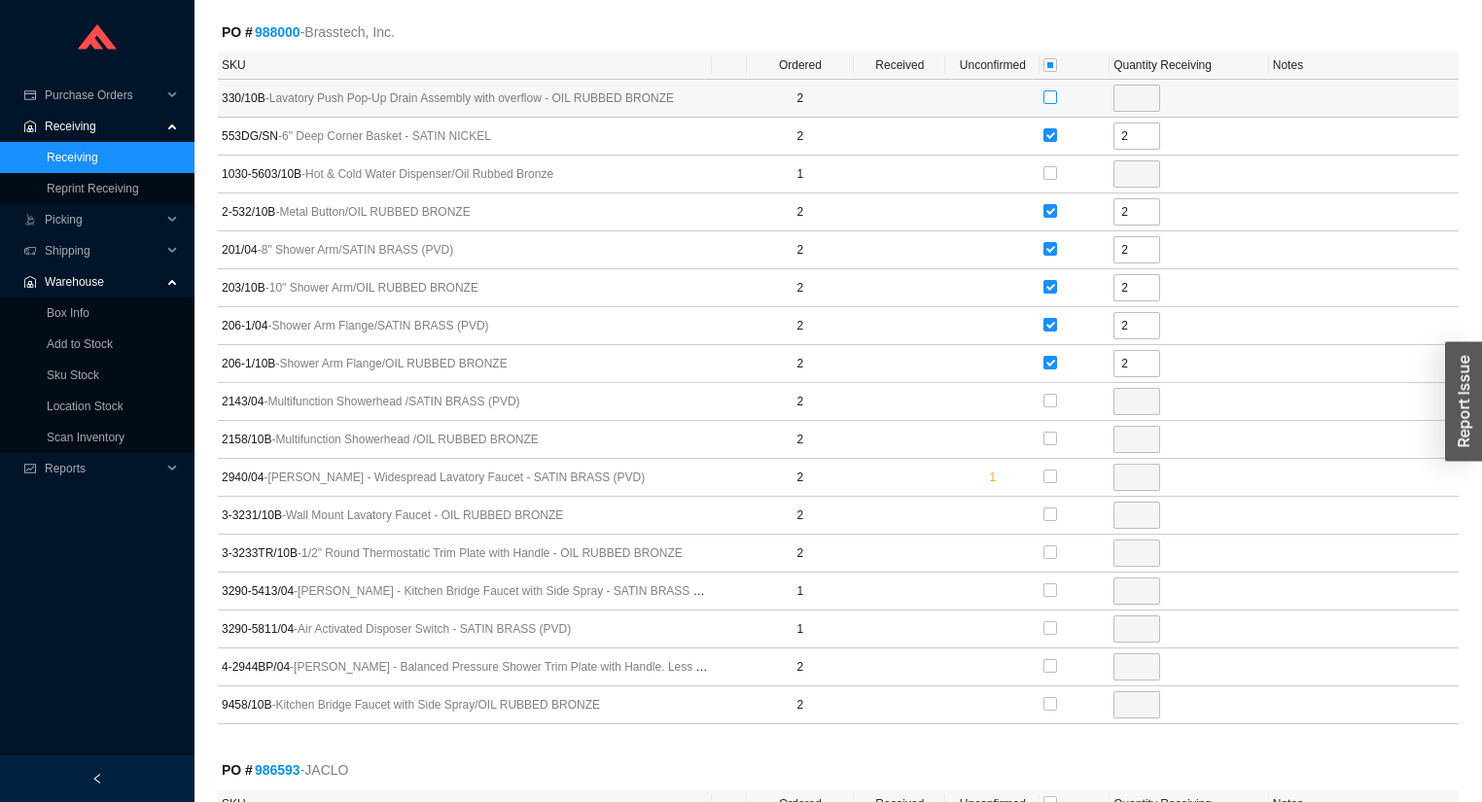
click at [1047, 90] on input "checkbox" at bounding box center [1050, 97] width 14 height 14
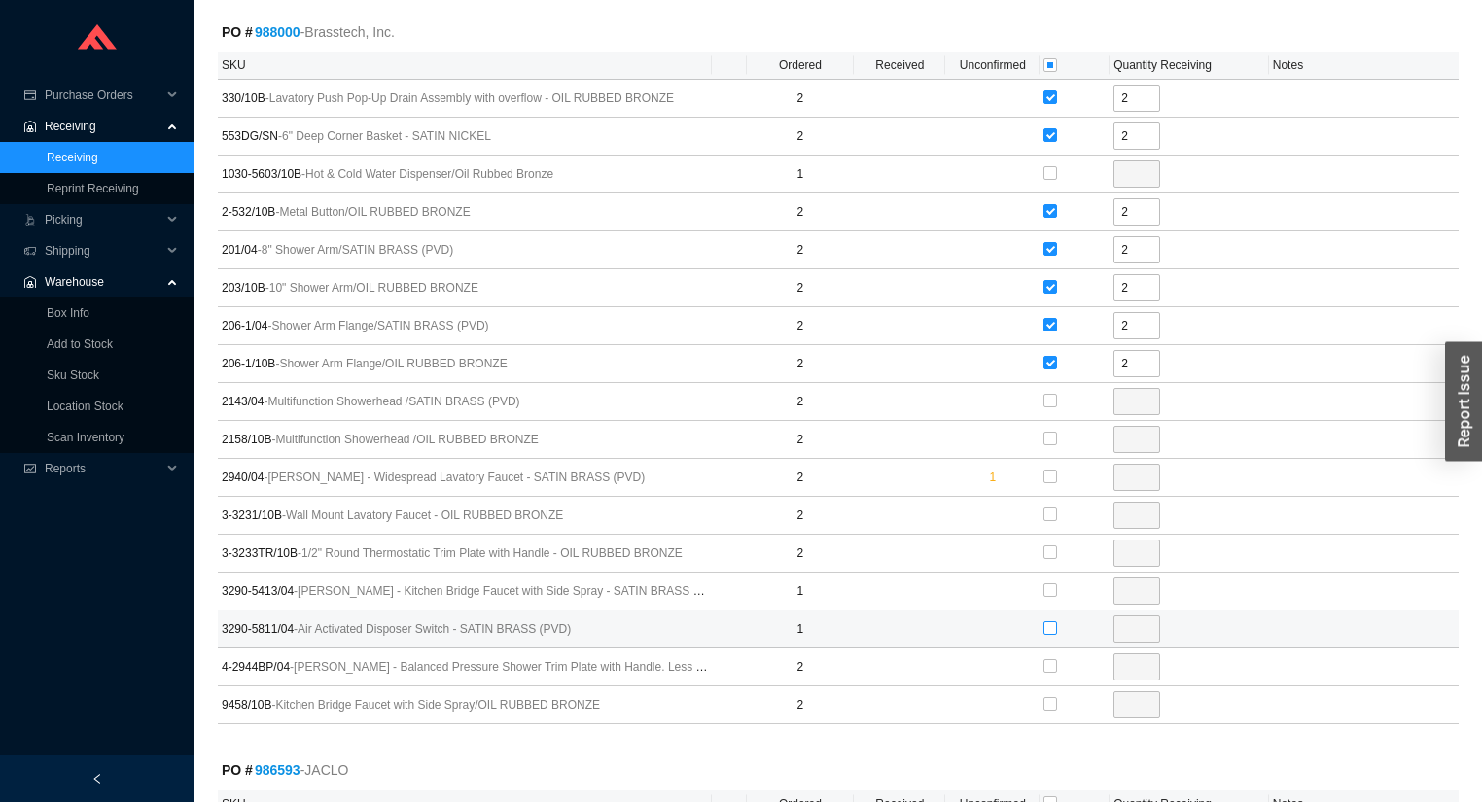
click at [1051, 622] on input "checkbox" at bounding box center [1050, 628] width 14 height 14
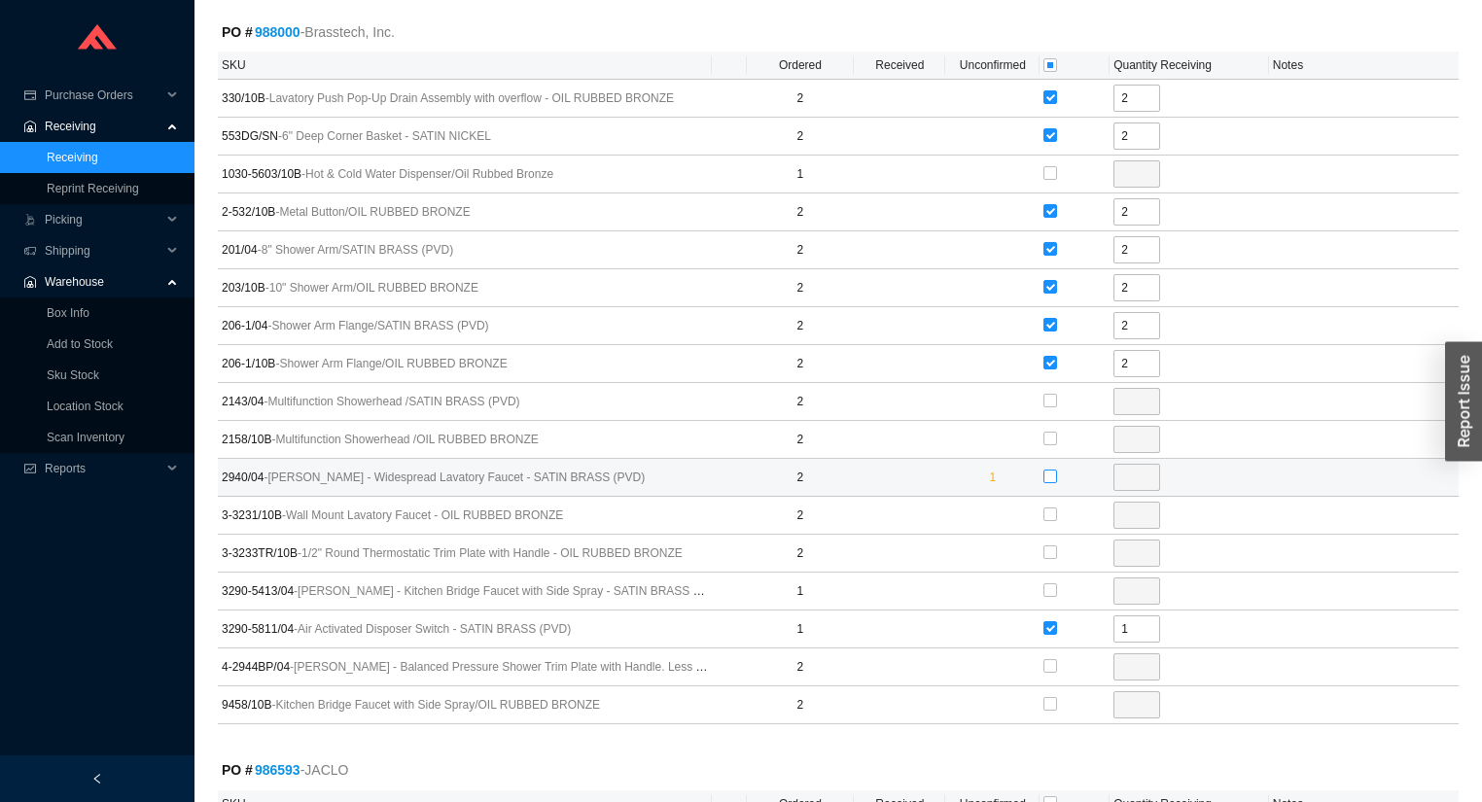
click at [1044, 470] on input "checkbox" at bounding box center [1050, 477] width 14 height 14
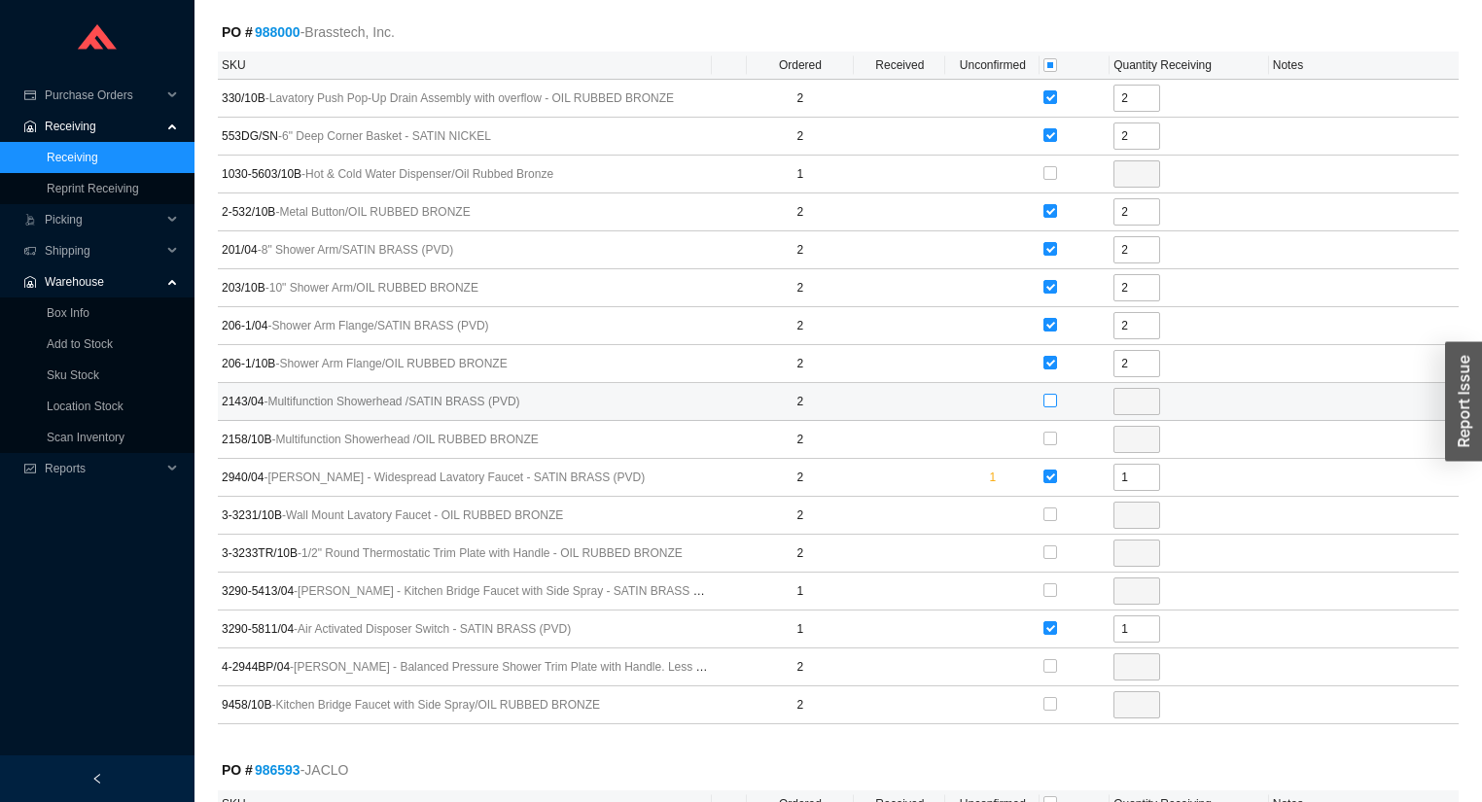
click at [1054, 394] on input "checkbox" at bounding box center [1050, 401] width 14 height 14
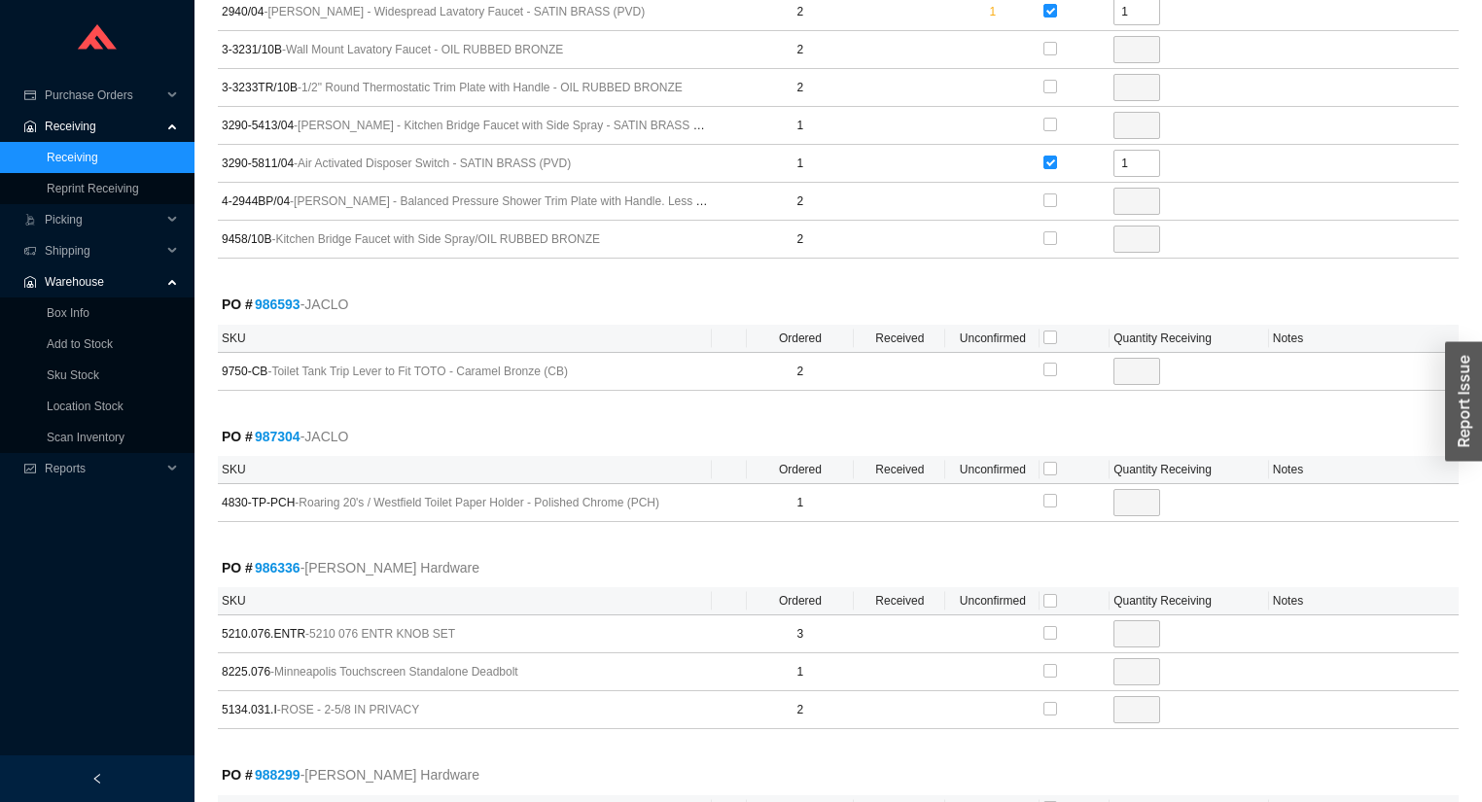
scroll to position [2022, 0]
click at [1044, 330] on input "checkbox" at bounding box center [1050, 337] width 14 height 14
click at [1050, 461] on input "checkbox" at bounding box center [1050, 468] width 14 height 14
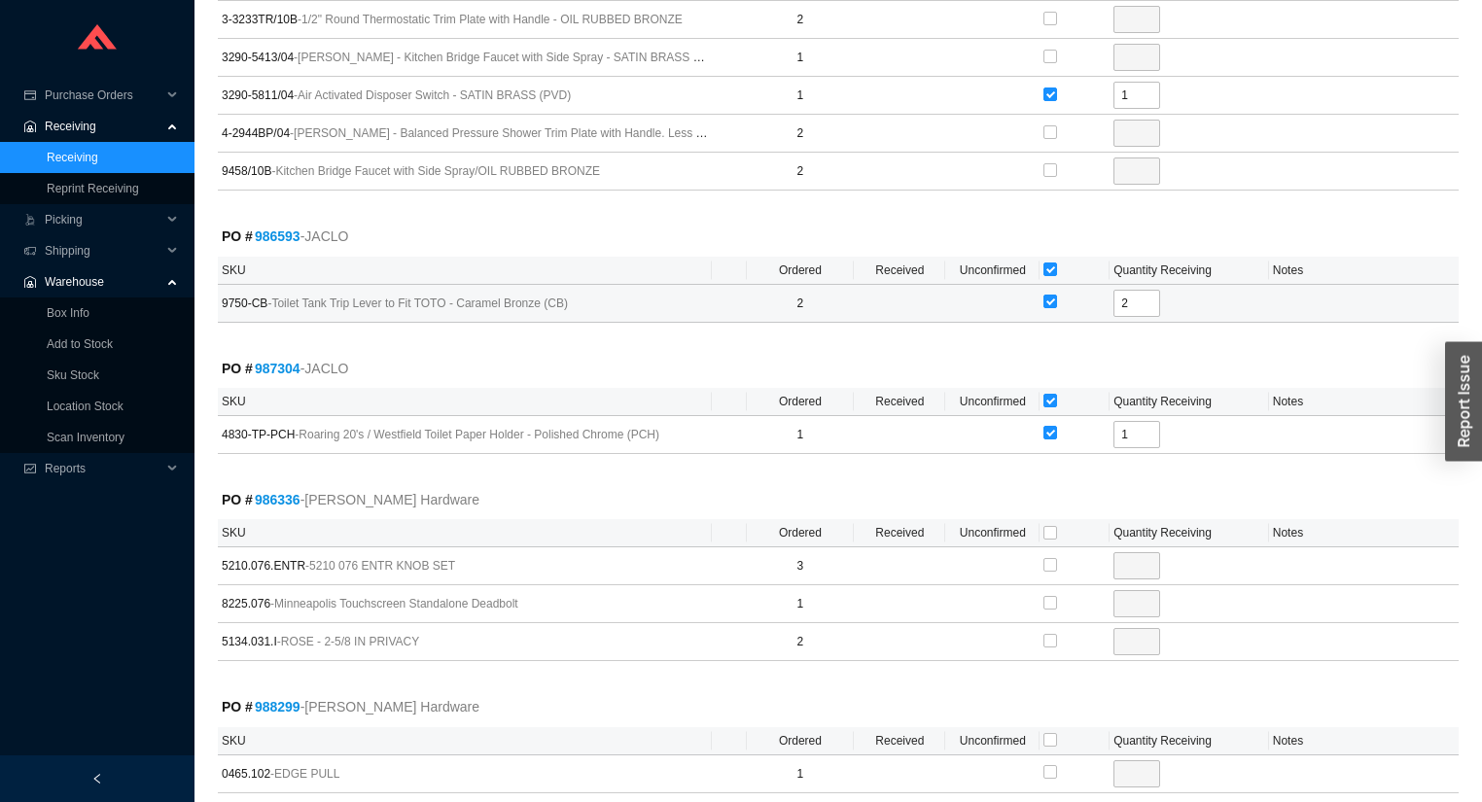
scroll to position [2333, 0]
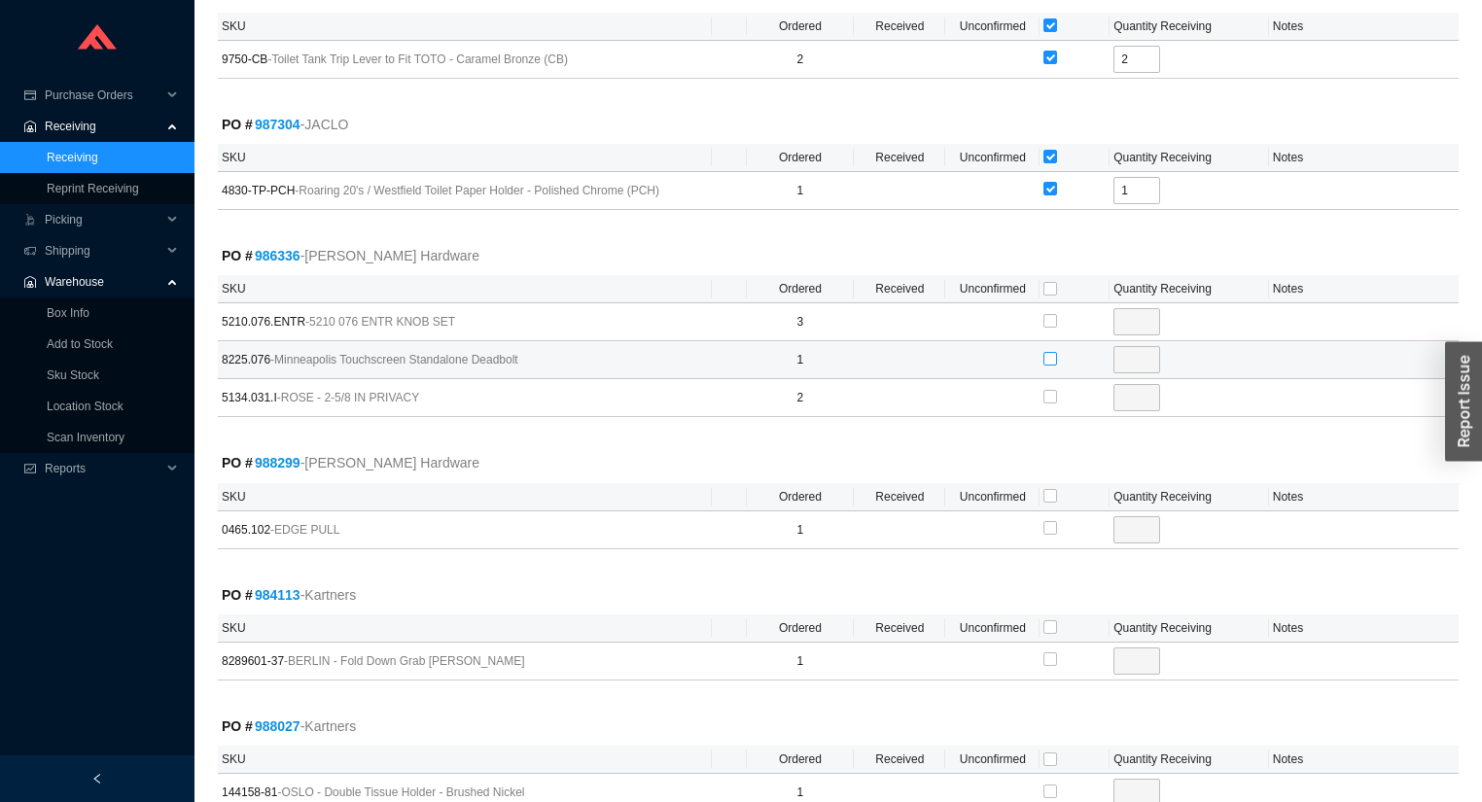
click at [1053, 352] on input "checkbox" at bounding box center [1050, 359] width 14 height 14
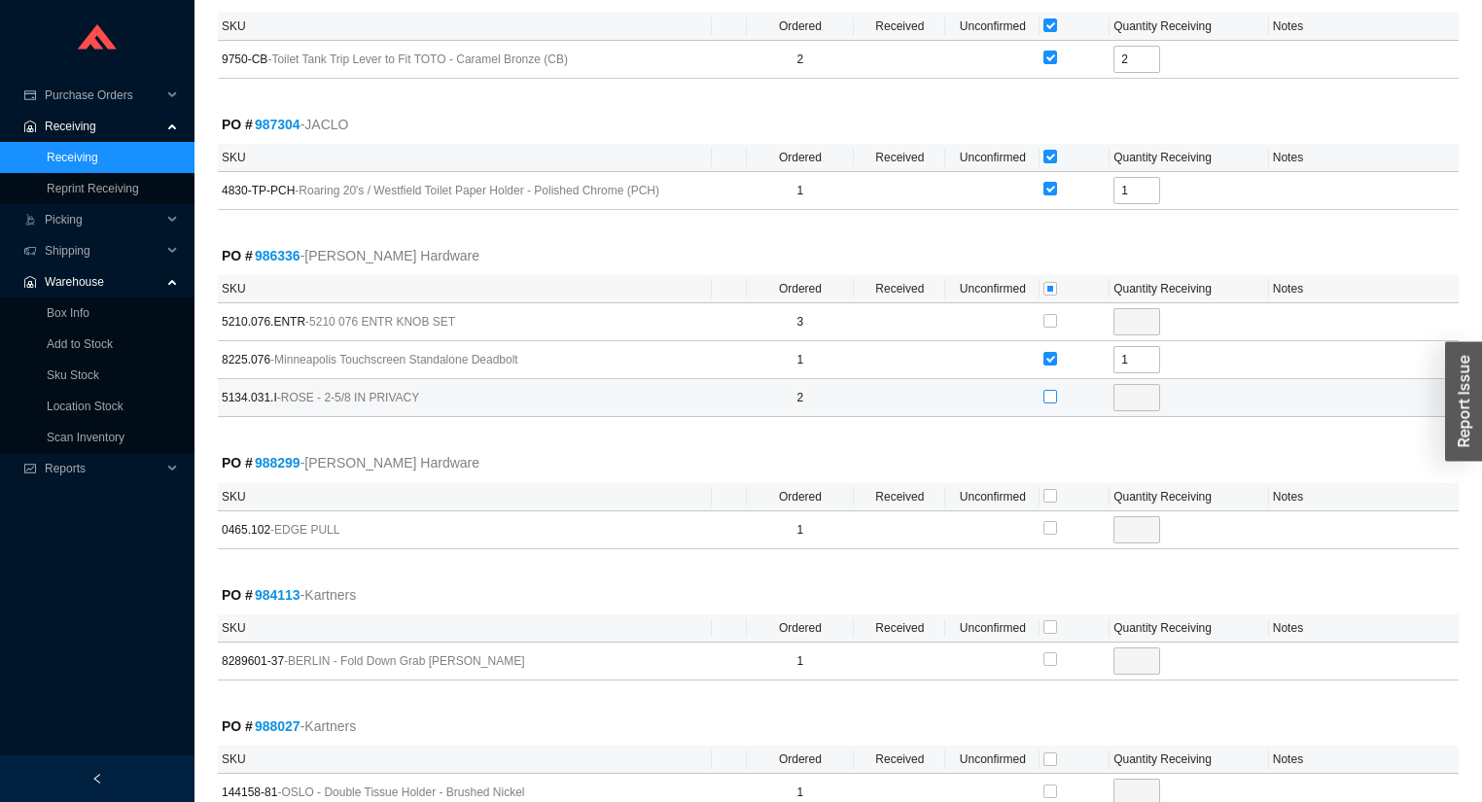
click at [1047, 390] on input "checkbox" at bounding box center [1050, 397] width 14 height 14
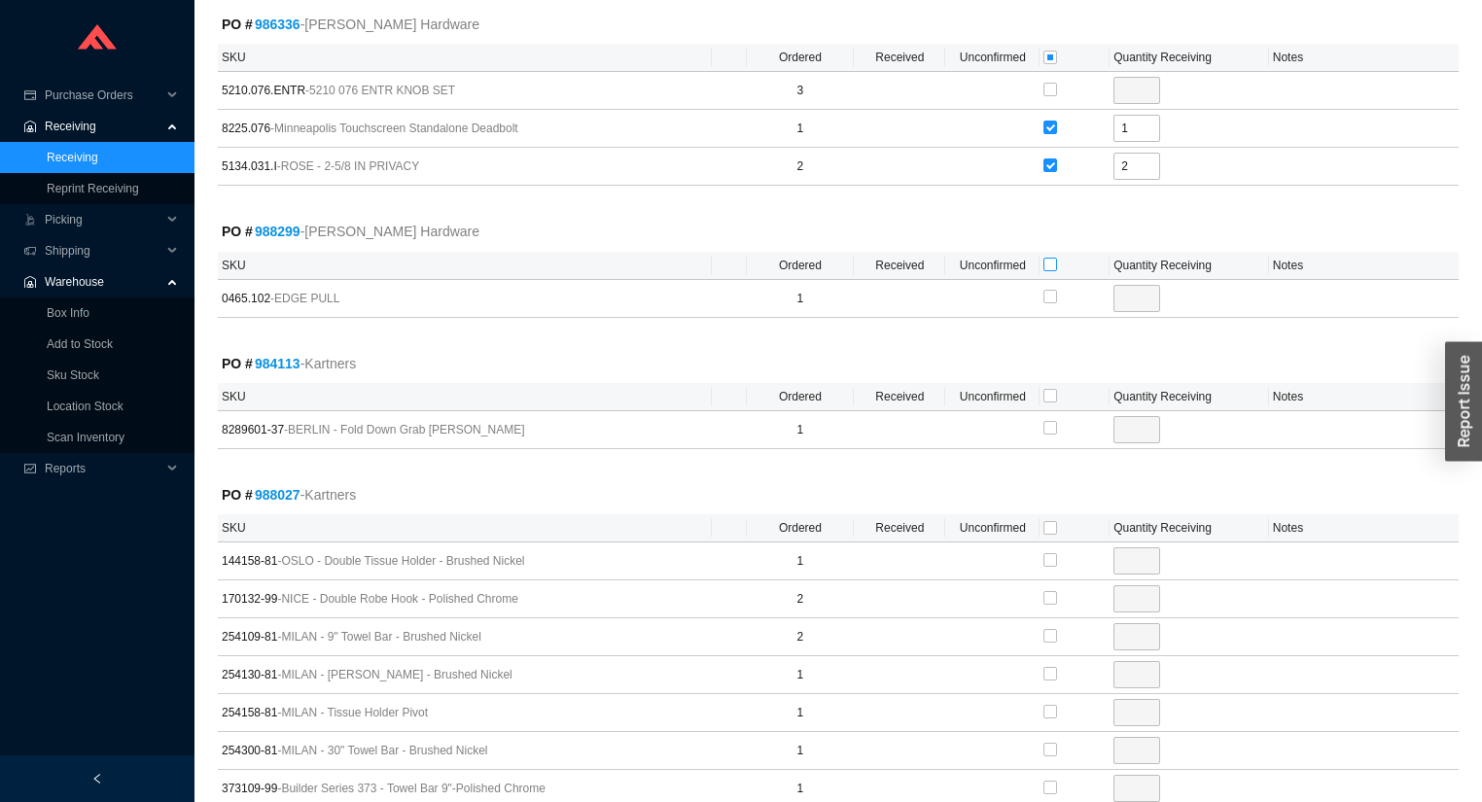
scroll to position [2567, 0]
click at [1043, 256] on input "checkbox" at bounding box center [1050, 263] width 14 height 14
click at [1047, 387] on input "checkbox" at bounding box center [1050, 394] width 14 height 14
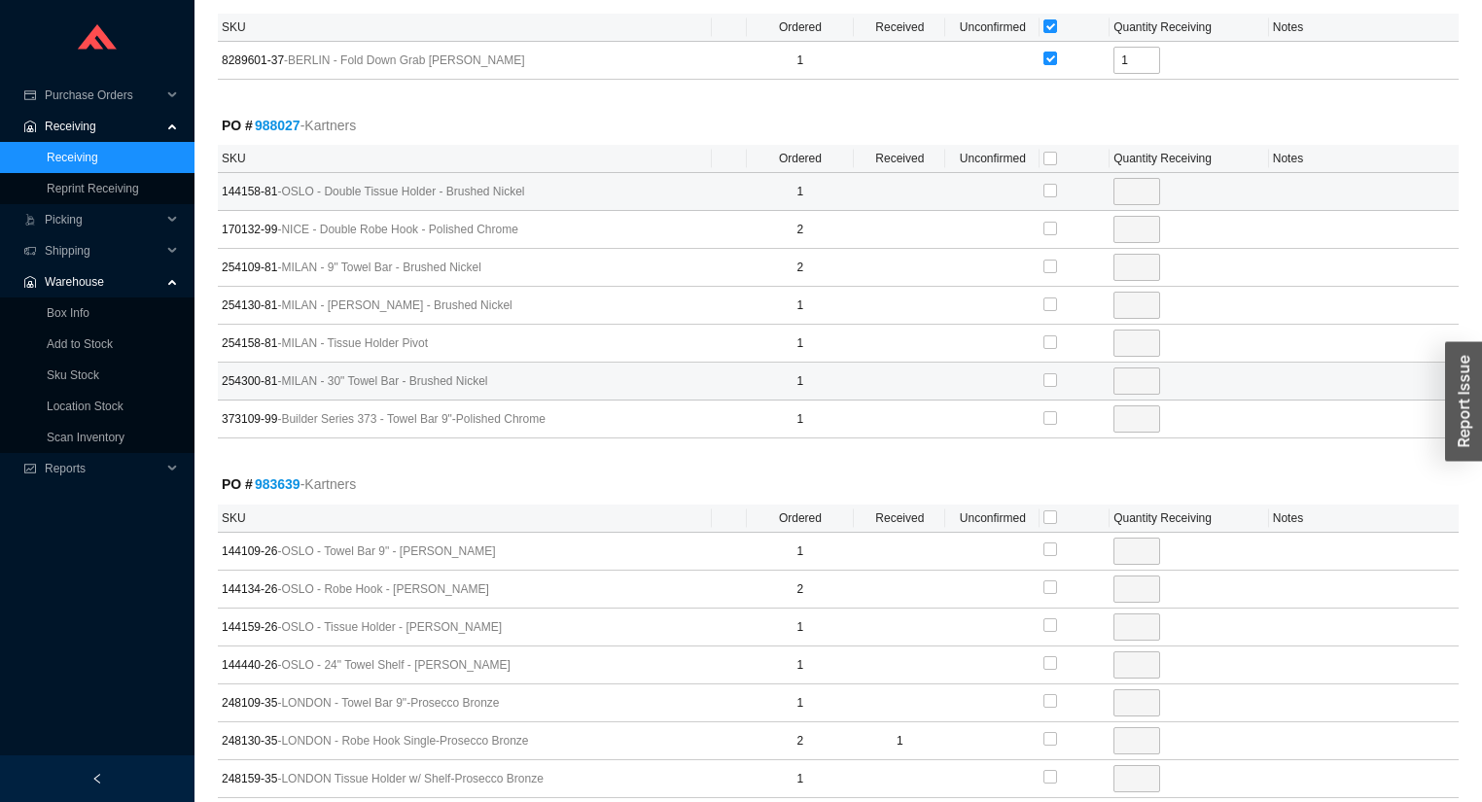
scroll to position [2956, 0]
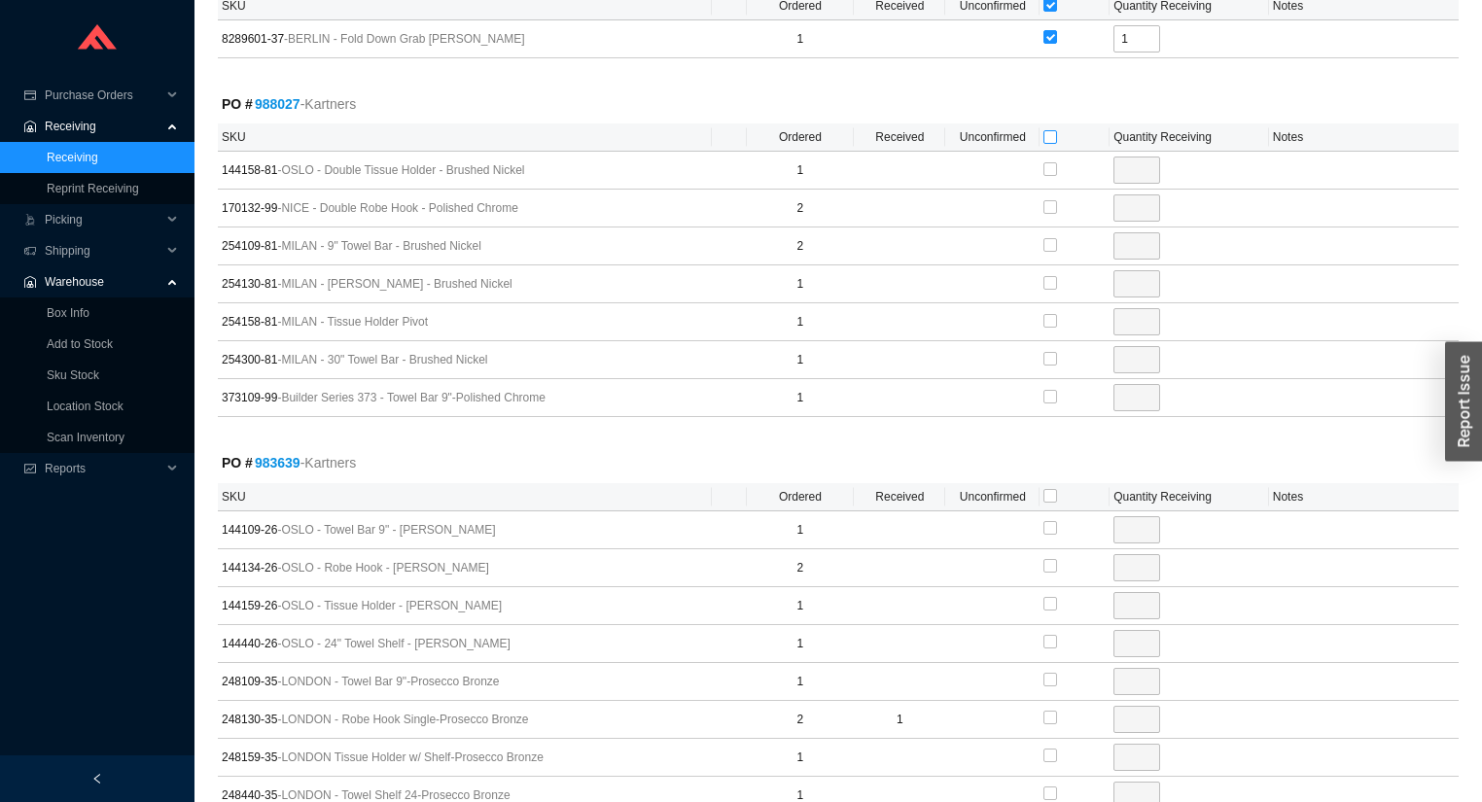
click at [1050, 130] on input "checkbox" at bounding box center [1050, 137] width 14 height 14
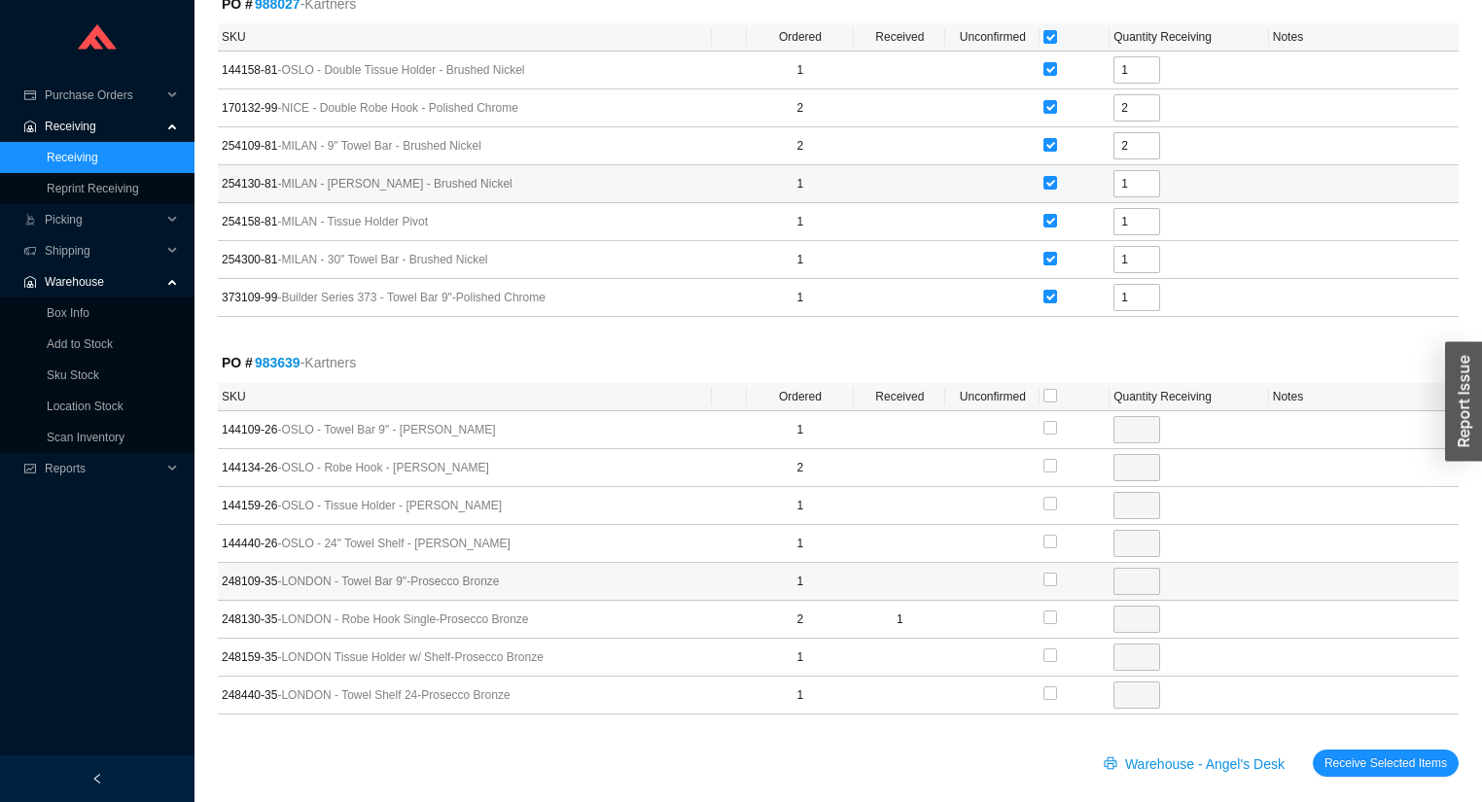
scroll to position [3057, 0]
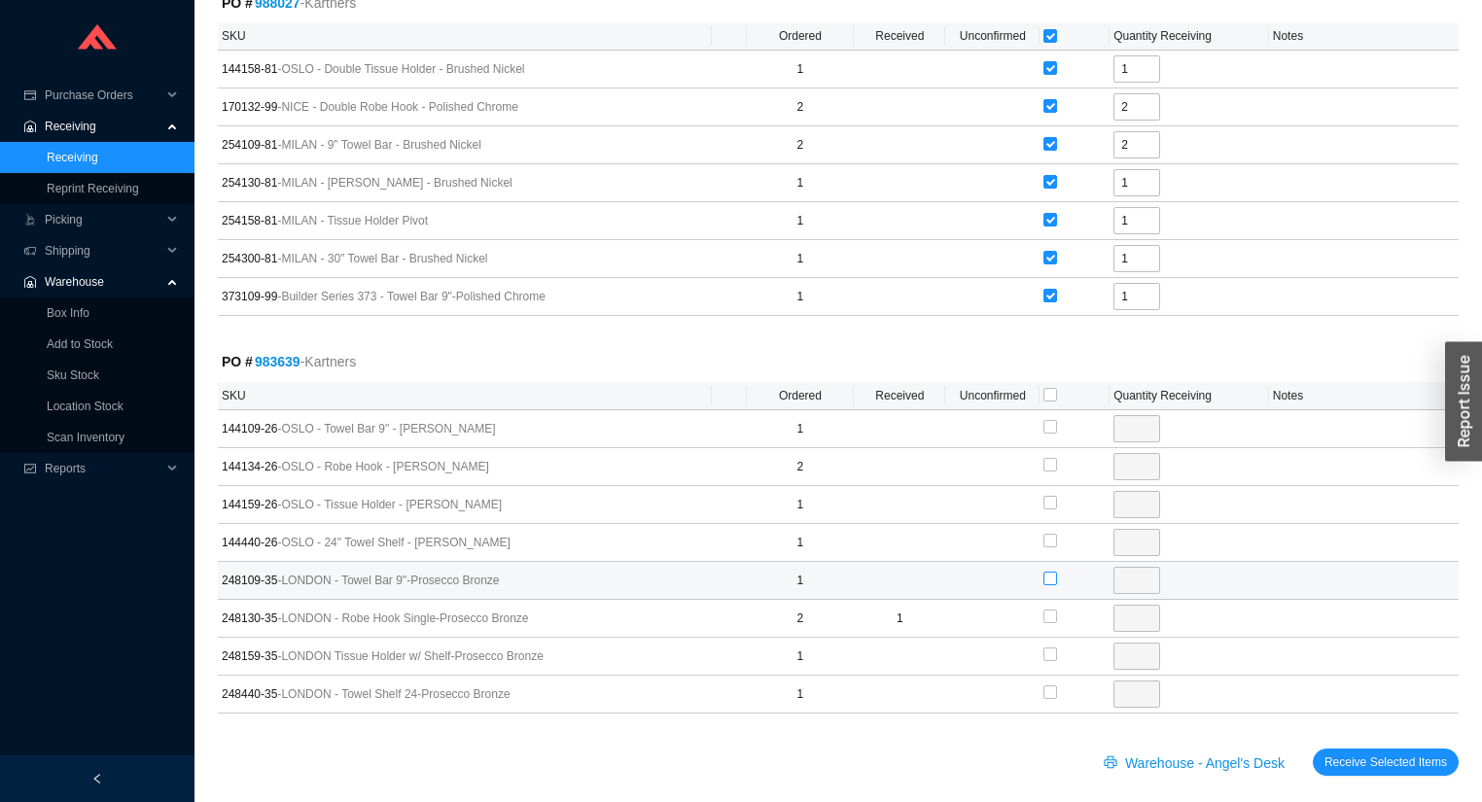
click at [1049, 572] on input "checkbox" at bounding box center [1050, 579] width 14 height 14
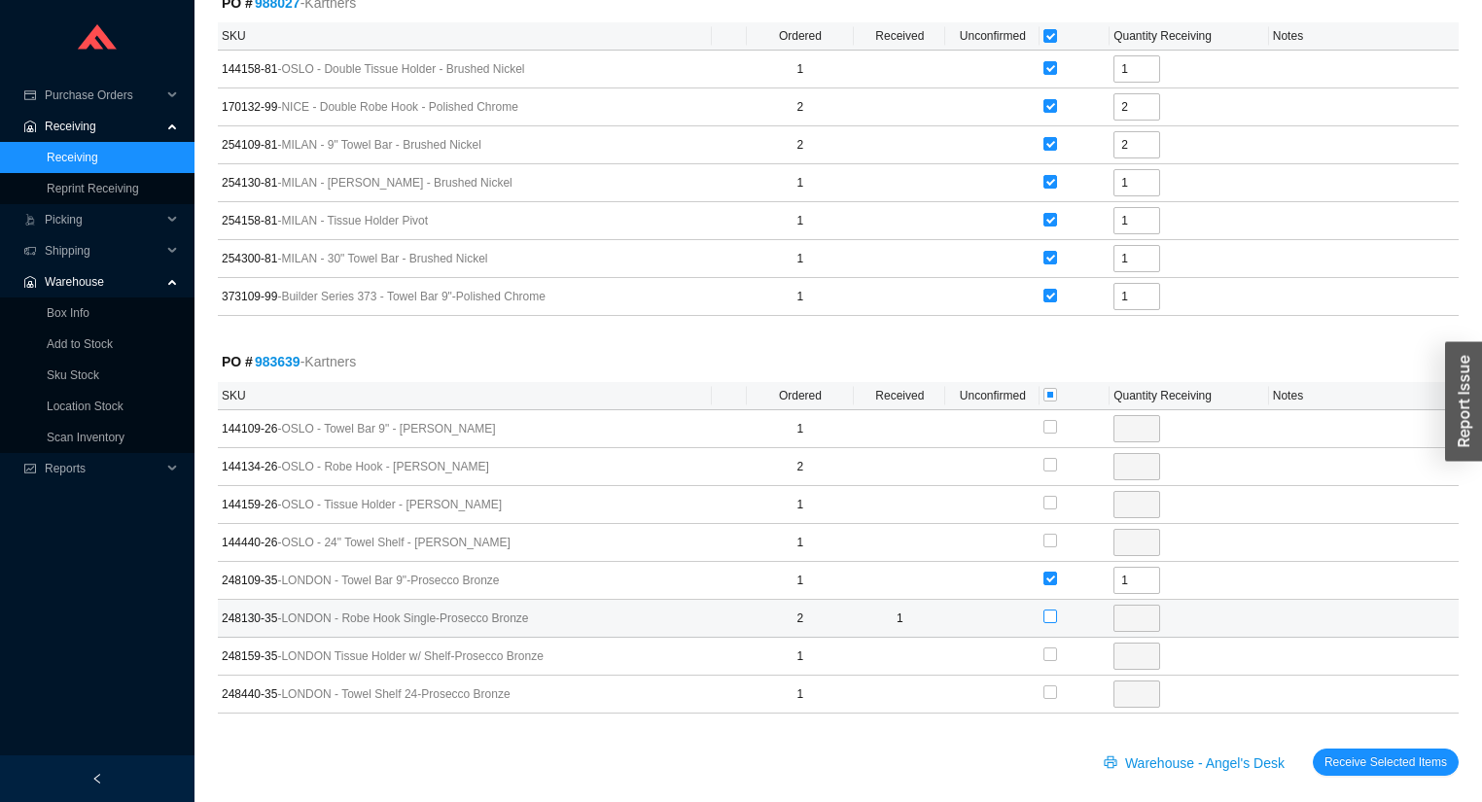
click at [1049, 610] on input "checkbox" at bounding box center [1050, 617] width 14 height 14
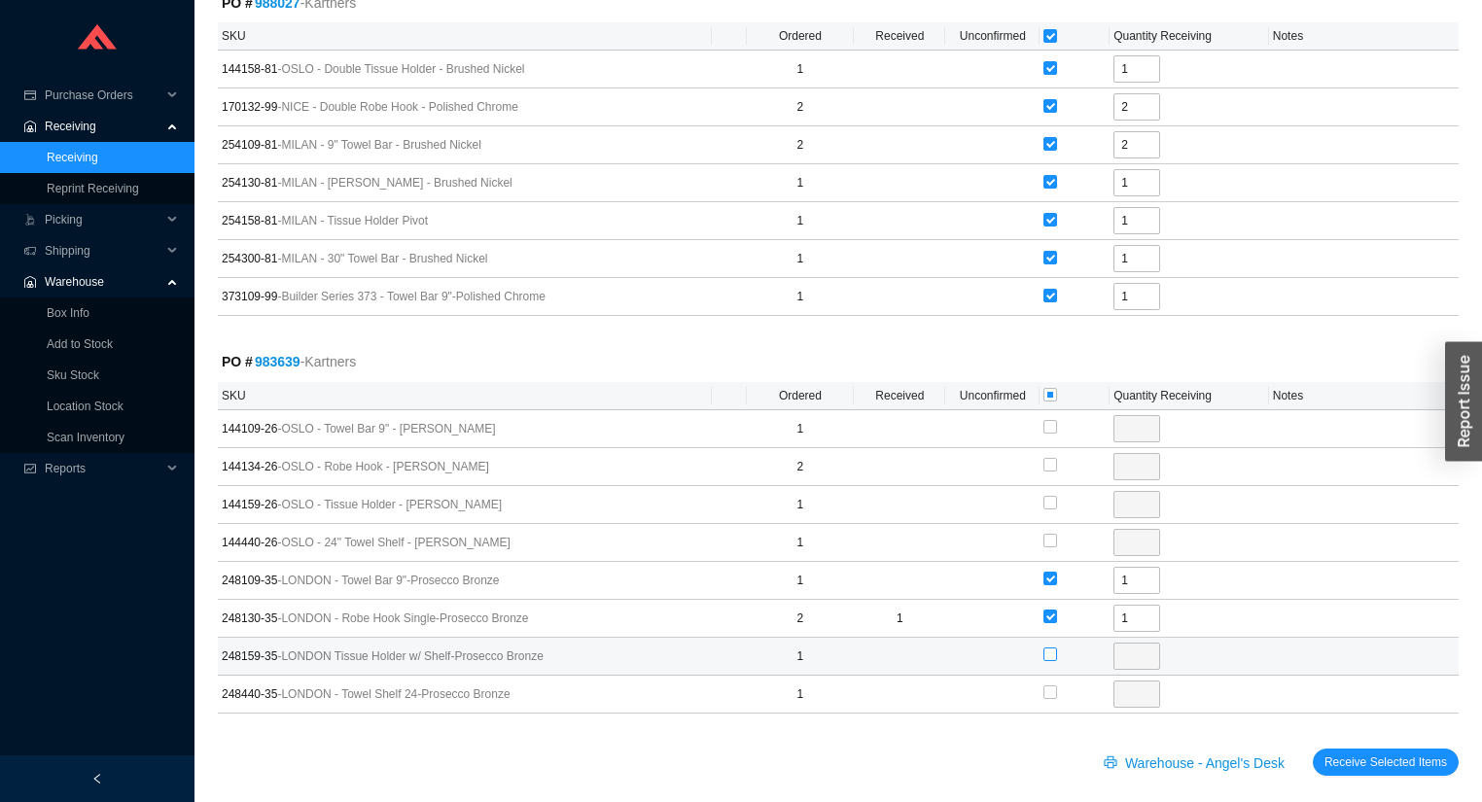
click at [1046, 648] on input "checkbox" at bounding box center [1050, 655] width 14 height 14
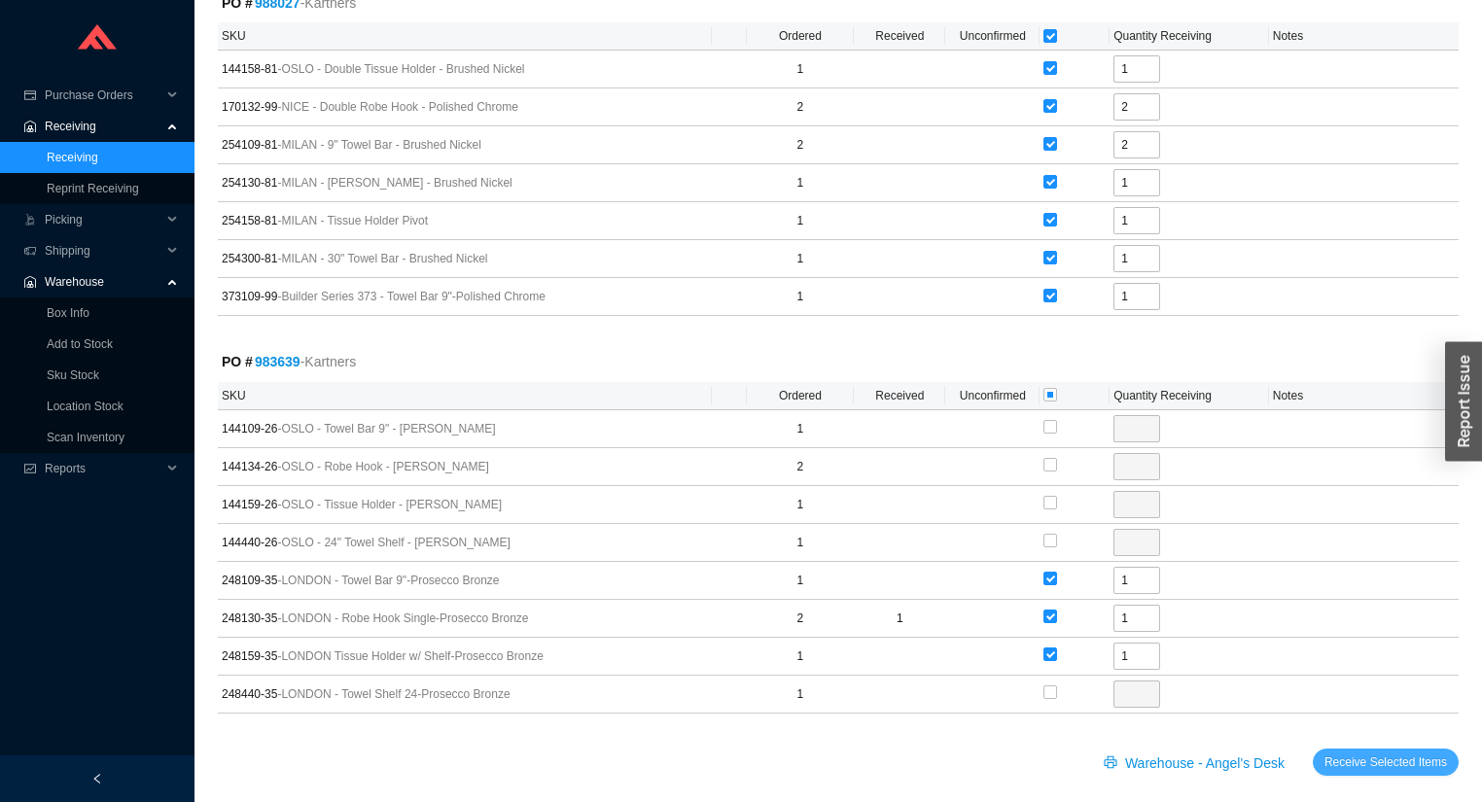
click at [1350, 753] on span "Receive Selected Items" at bounding box center [1385, 762] width 123 height 19
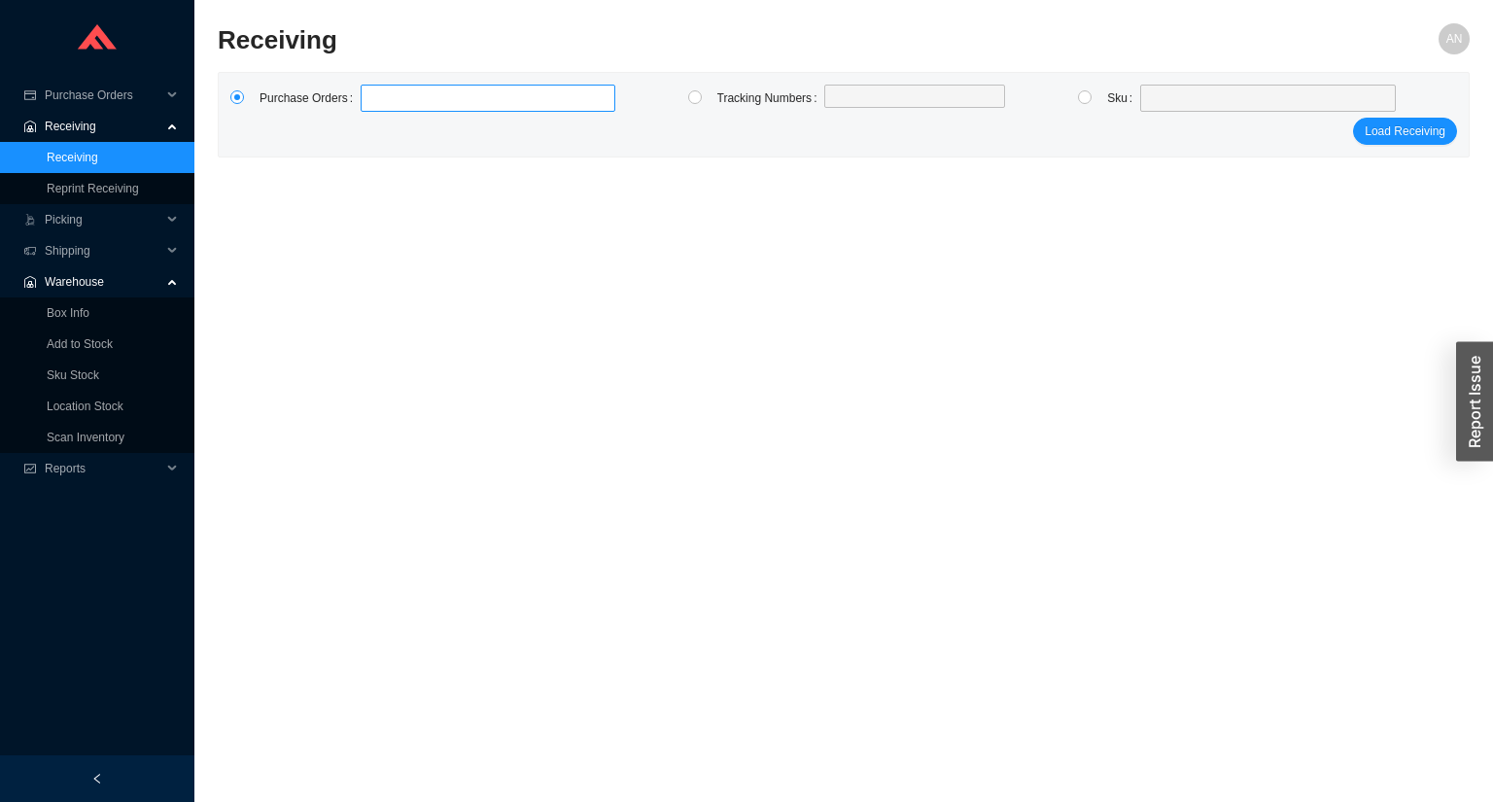
click at [412, 95] on label at bounding box center [488, 98] width 255 height 27
click at [377, 95] on input at bounding box center [371, 98] width 14 height 21
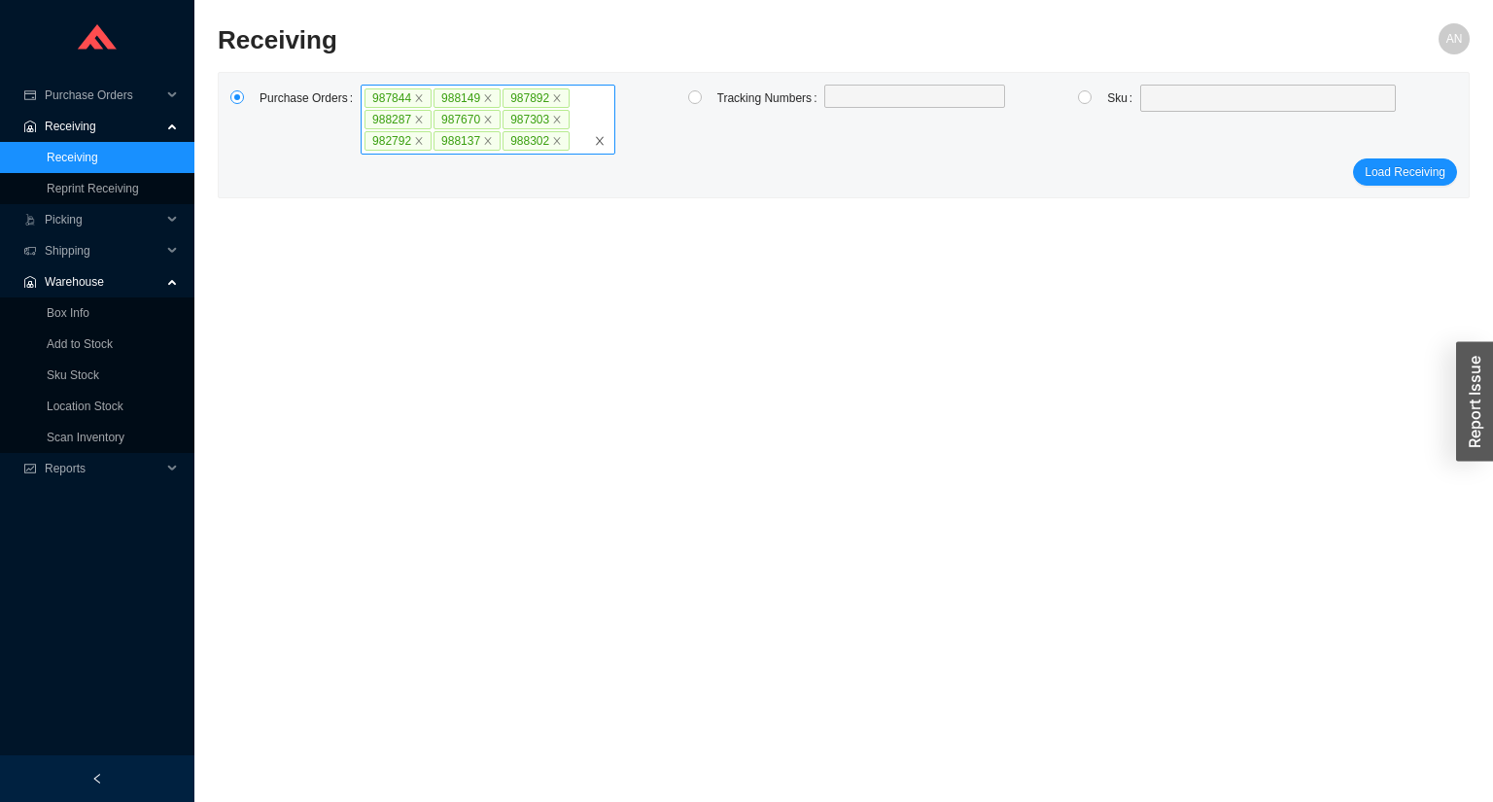
click button "Load Receiving" at bounding box center [1405, 171] width 104 height 27
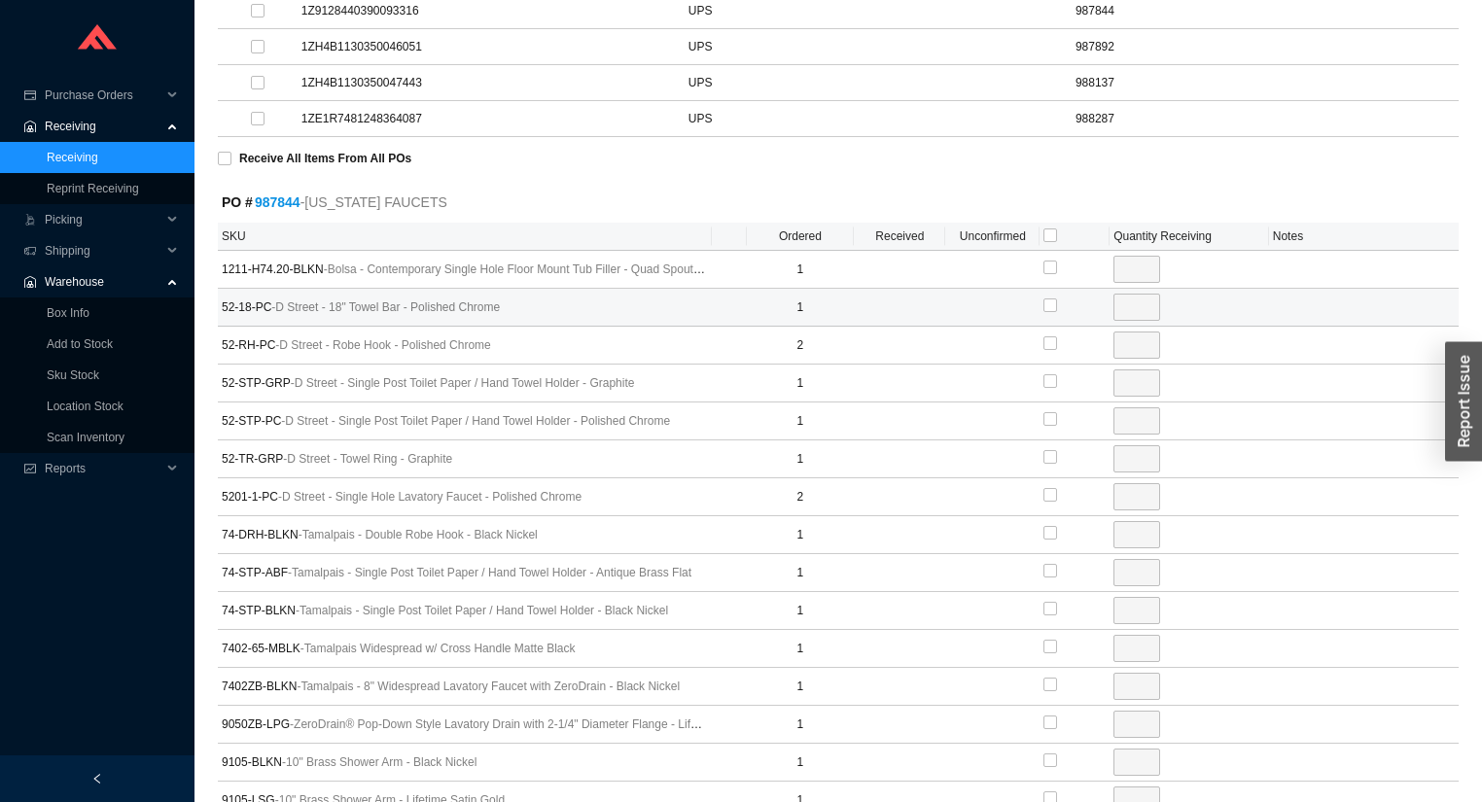
scroll to position [700, 0]
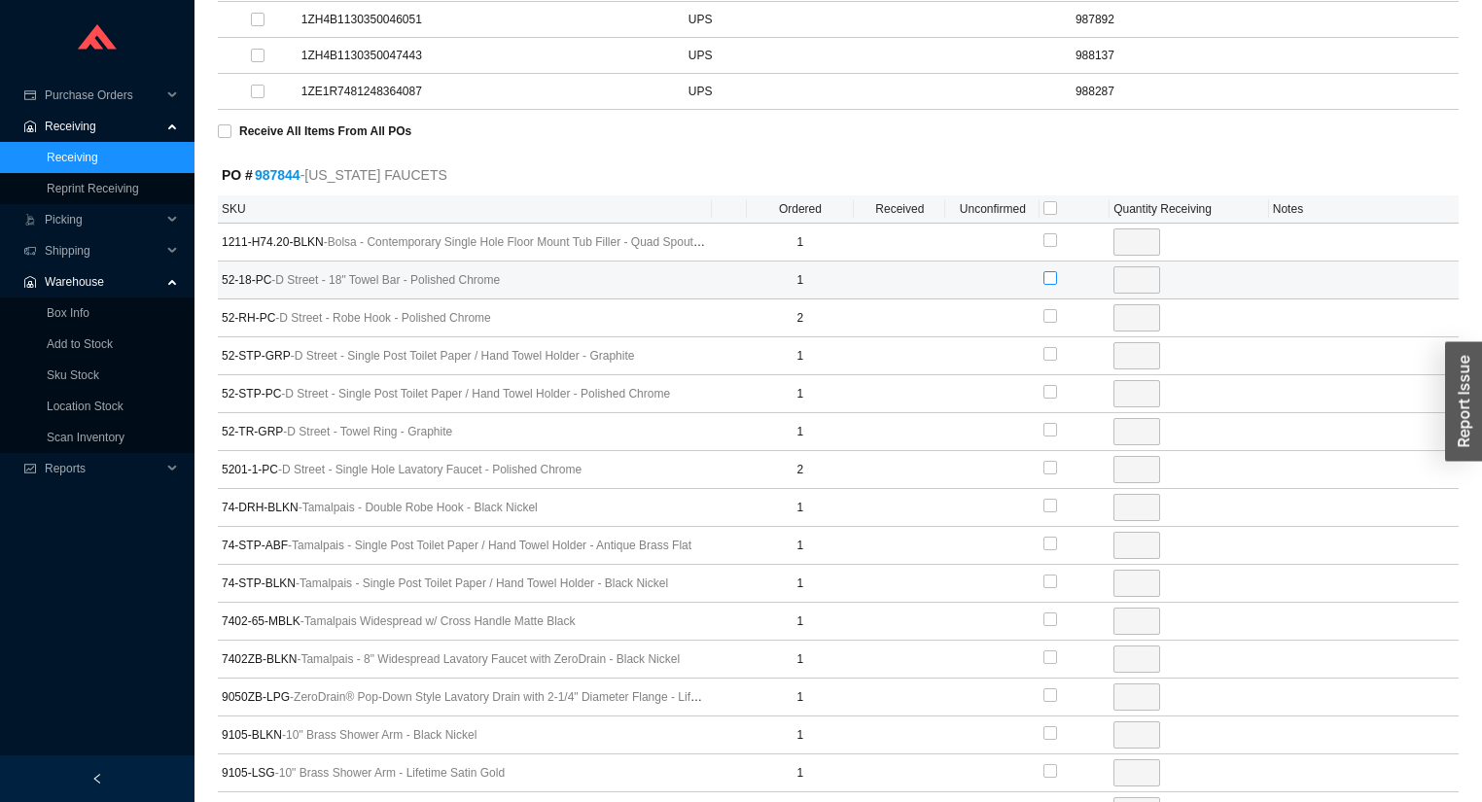
click at [1049, 272] on input "checkbox" at bounding box center [1050, 278] width 14 height 14
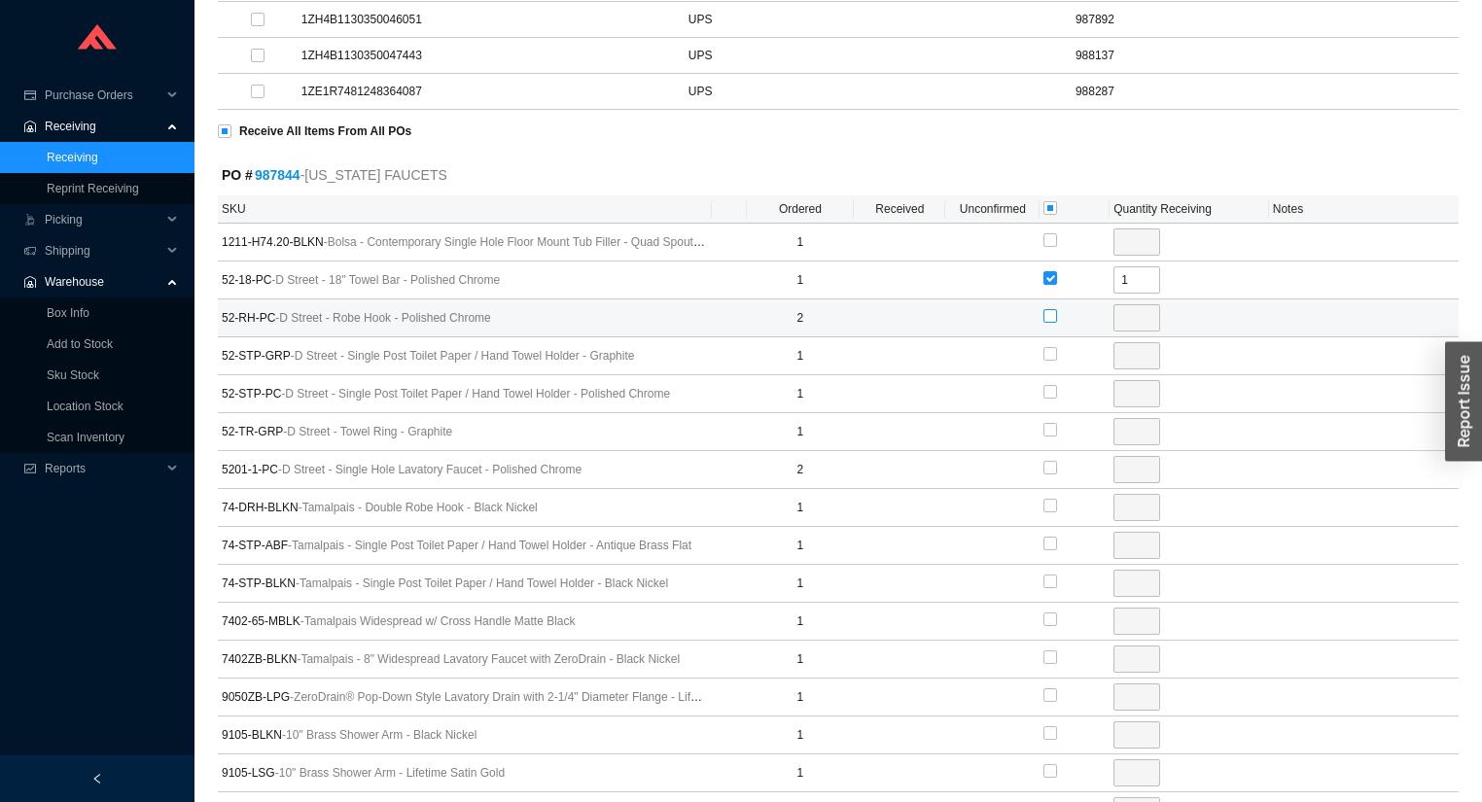
click at [1049, 314] on input "checkbox" at bounding box center [1050, 316] width 14 height 14
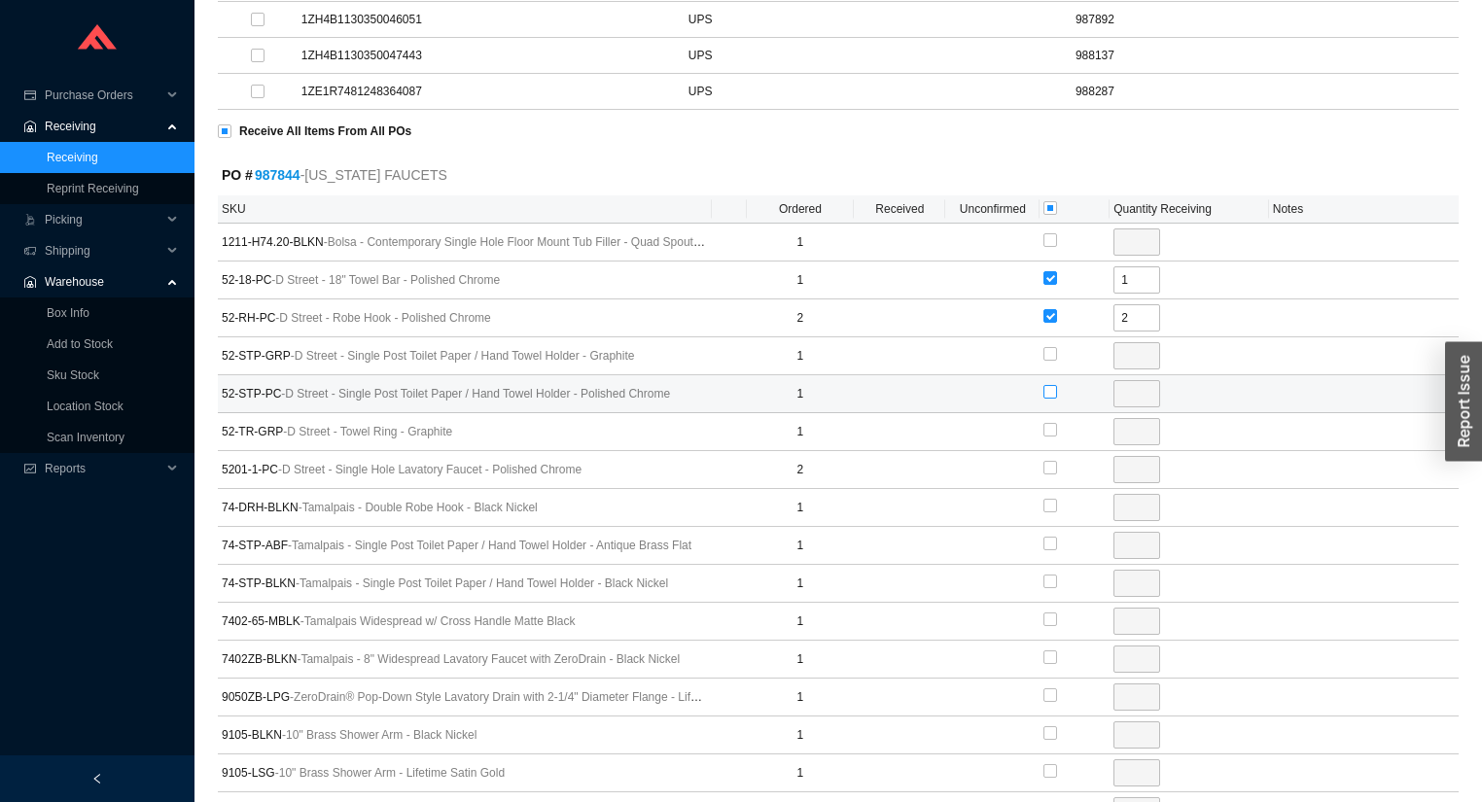
click at [1046, 383] on label at bounding box center [1050, 392] width 14 height 19
click at [1046, 385] on input "checkbox" at bounding box center [1050, 392] width 14 height 14
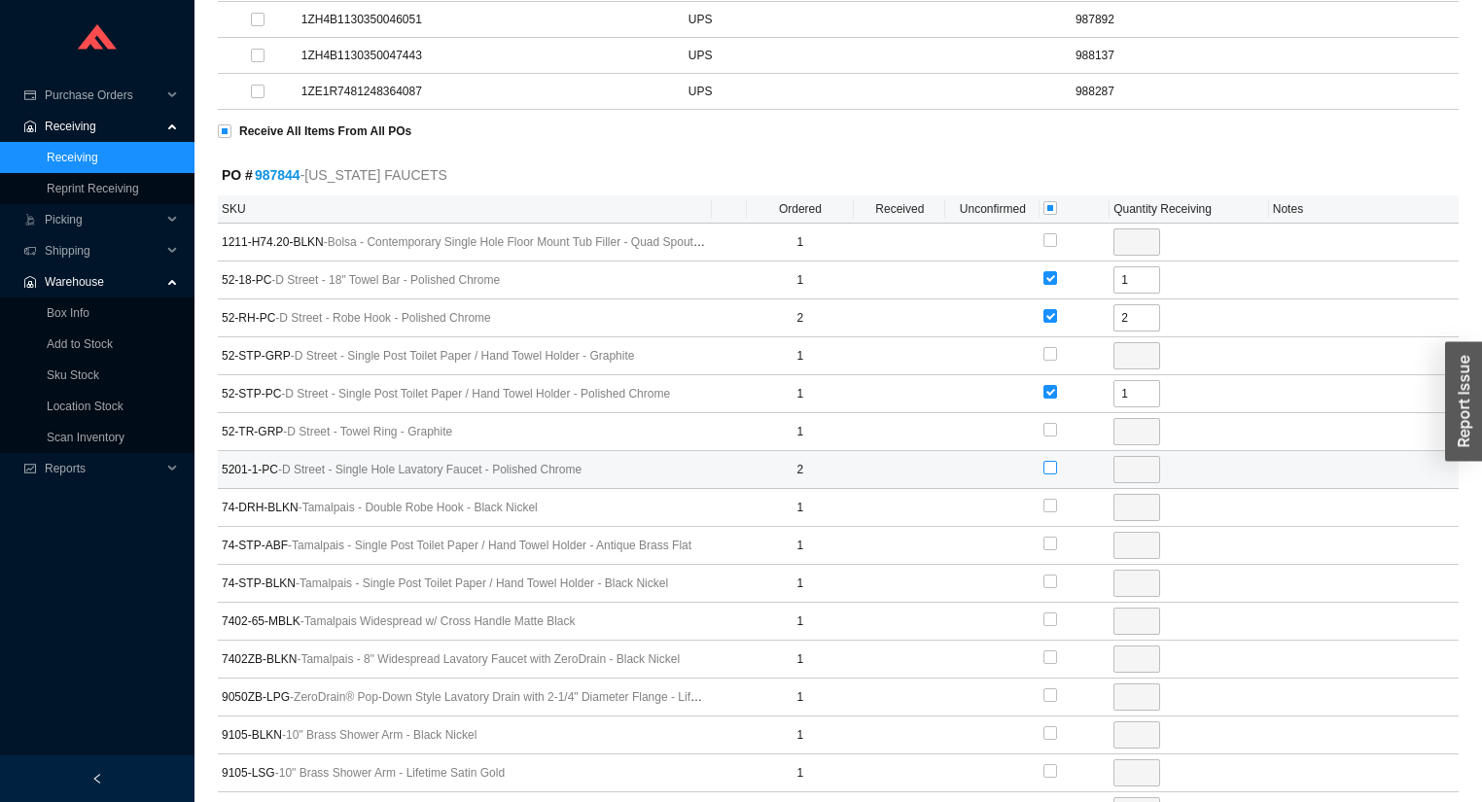
click at [1049, 461] on input "checkbox" at bounding box center [1050, 468] width 14 height 14
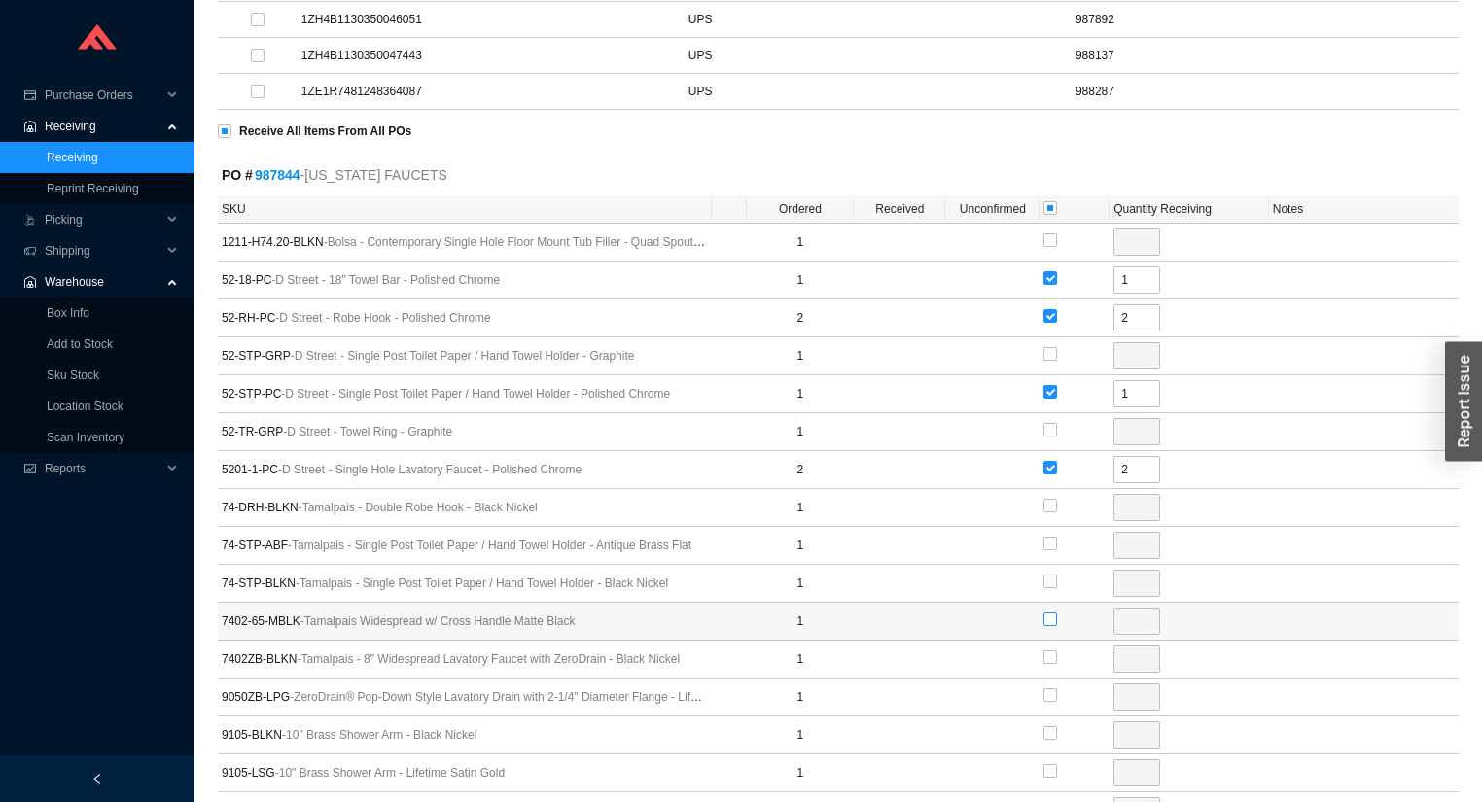
click at [1046, 613] on input "checkbox" at bounding box center [1050, 620] width 14 height 14
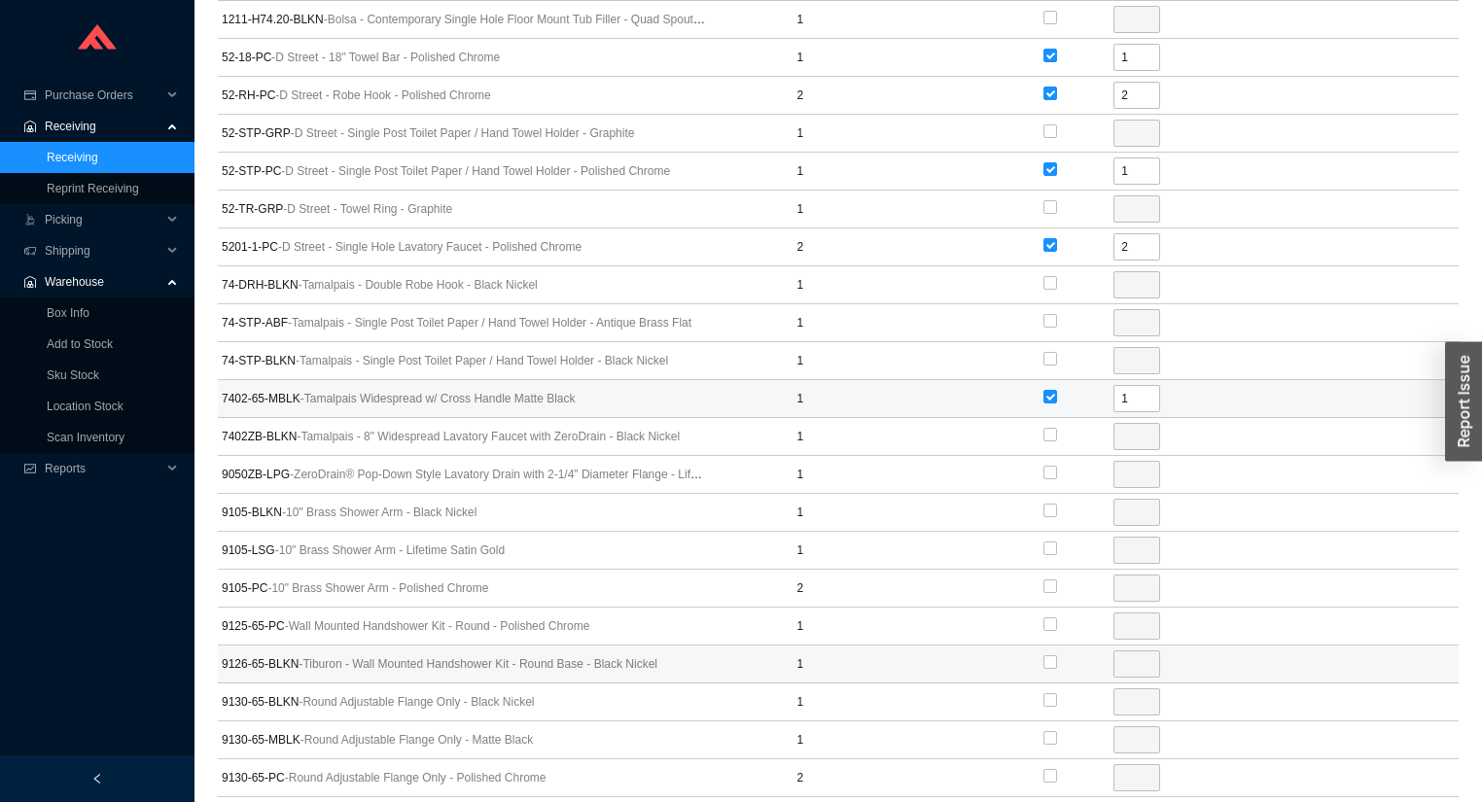
scroll to position [1011, 0]
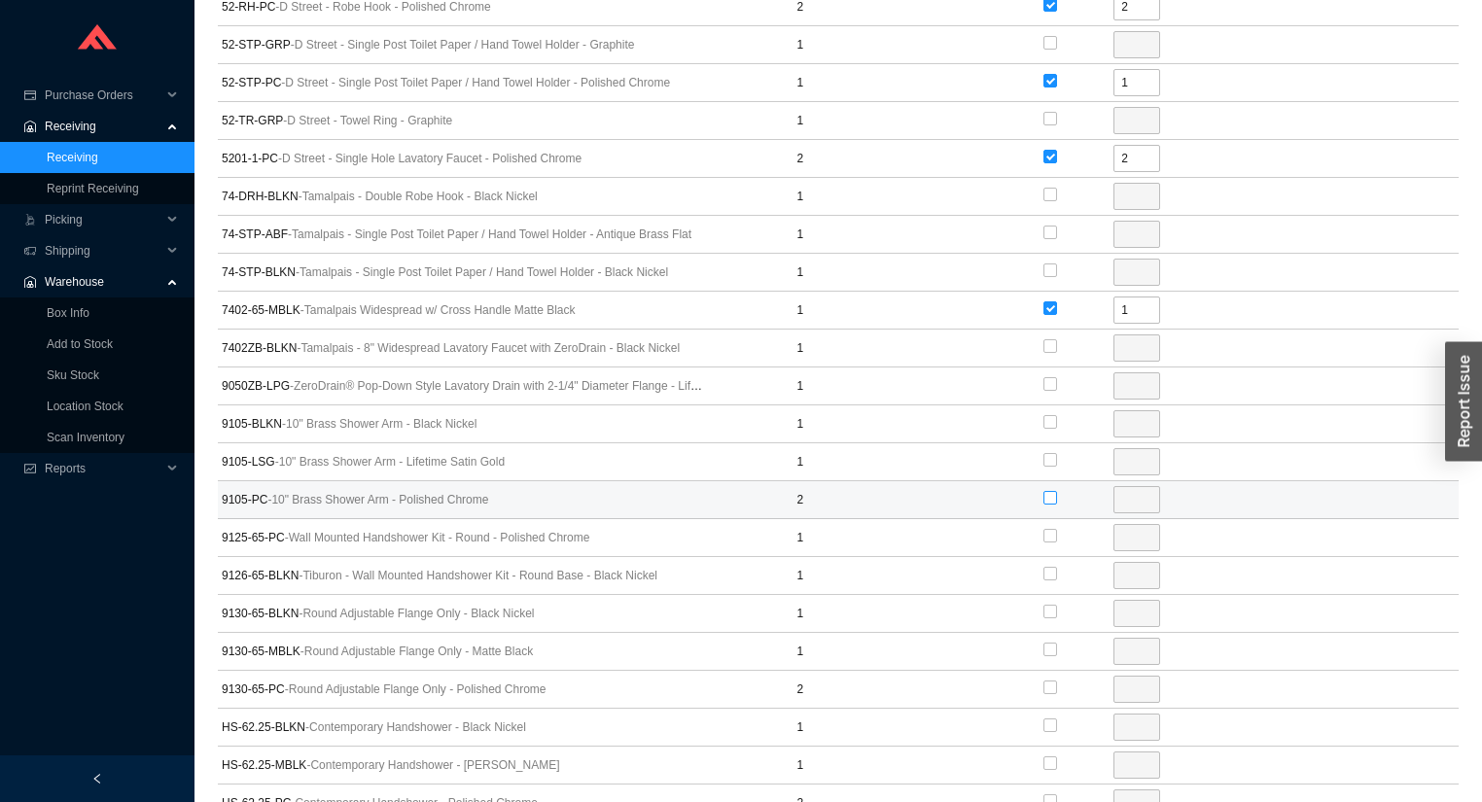
click at [1049, 491] on input "checkbox" at bounding box center [1050, 498] width 14 height 14
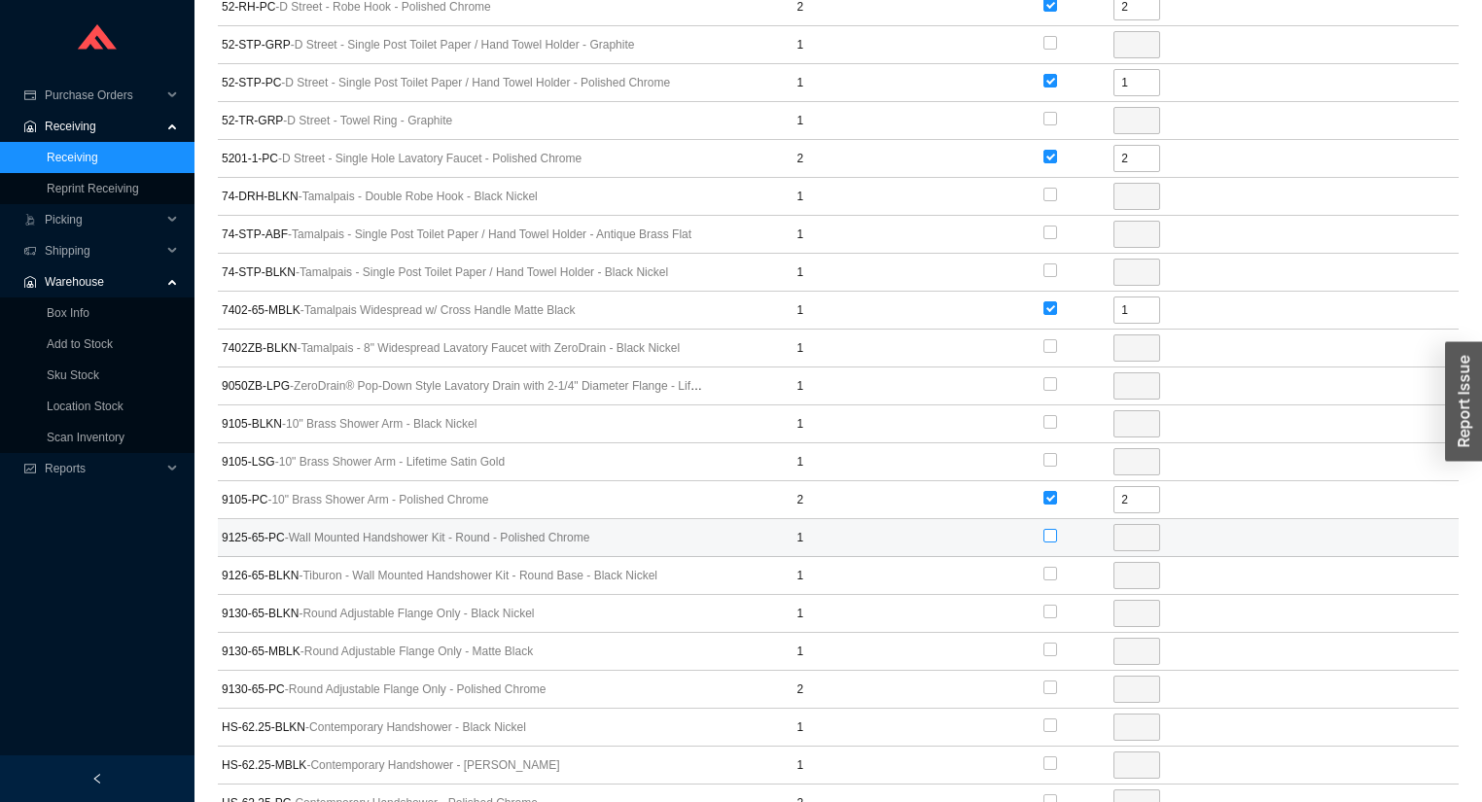
click at [1050, 530] on input "checkbox" at bounding box center [1050, 536] width 14 height 14
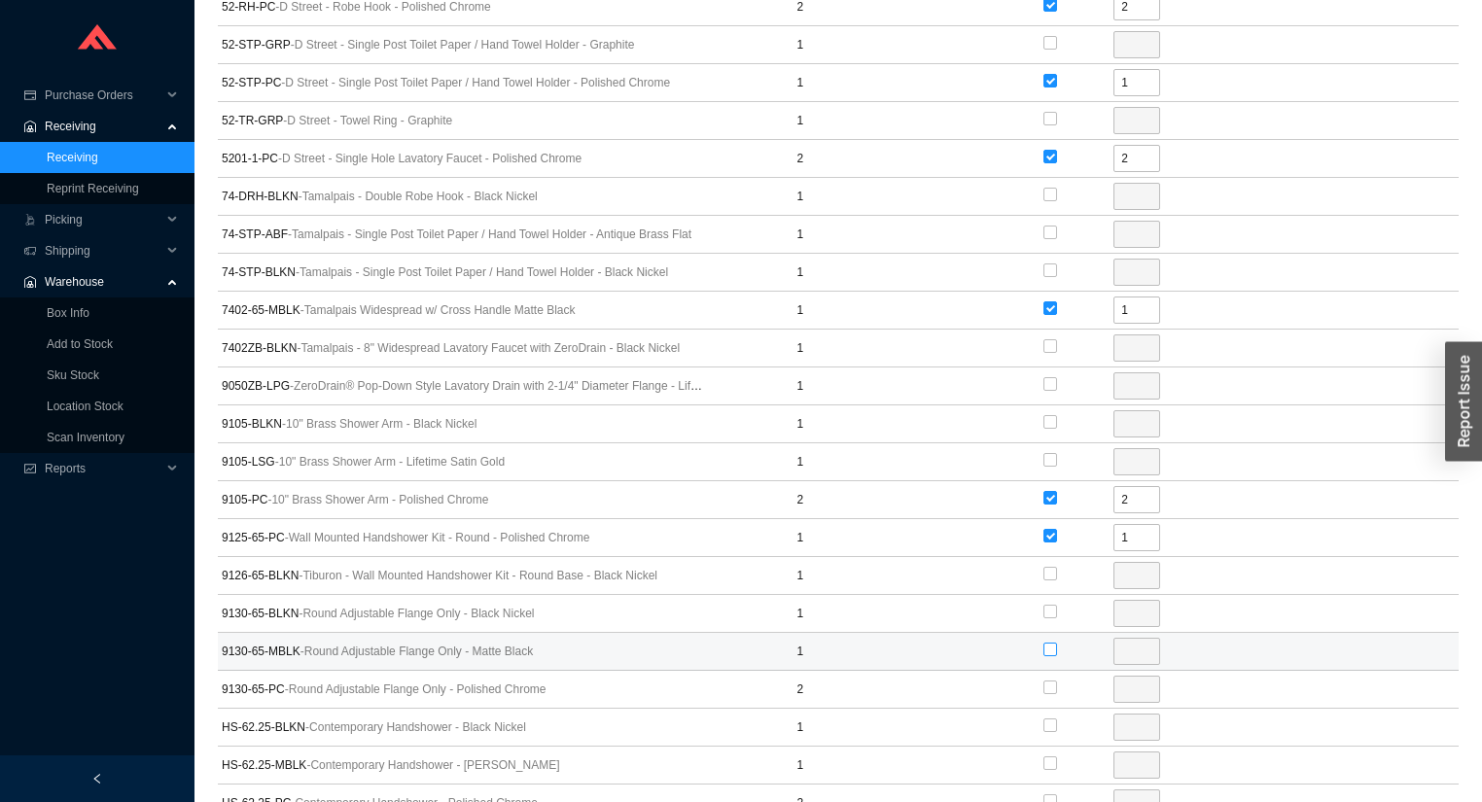
click at [1047, 643] on input "checkbox" at bounding box center [1050, 650] width 14 height 14
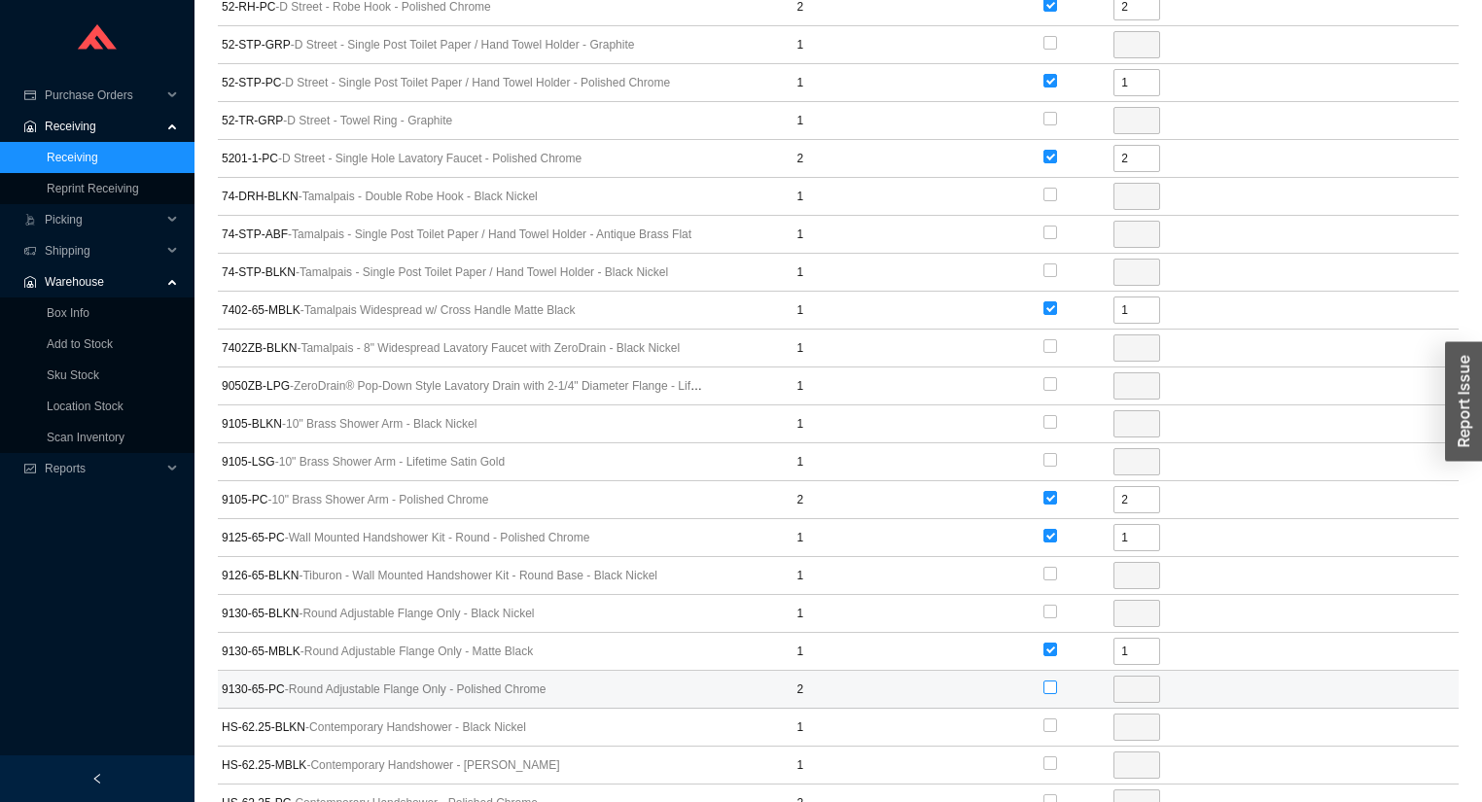
click at [1048, 681] on input "checkbox" at bounding box center [1050, 688] width 14 height 14
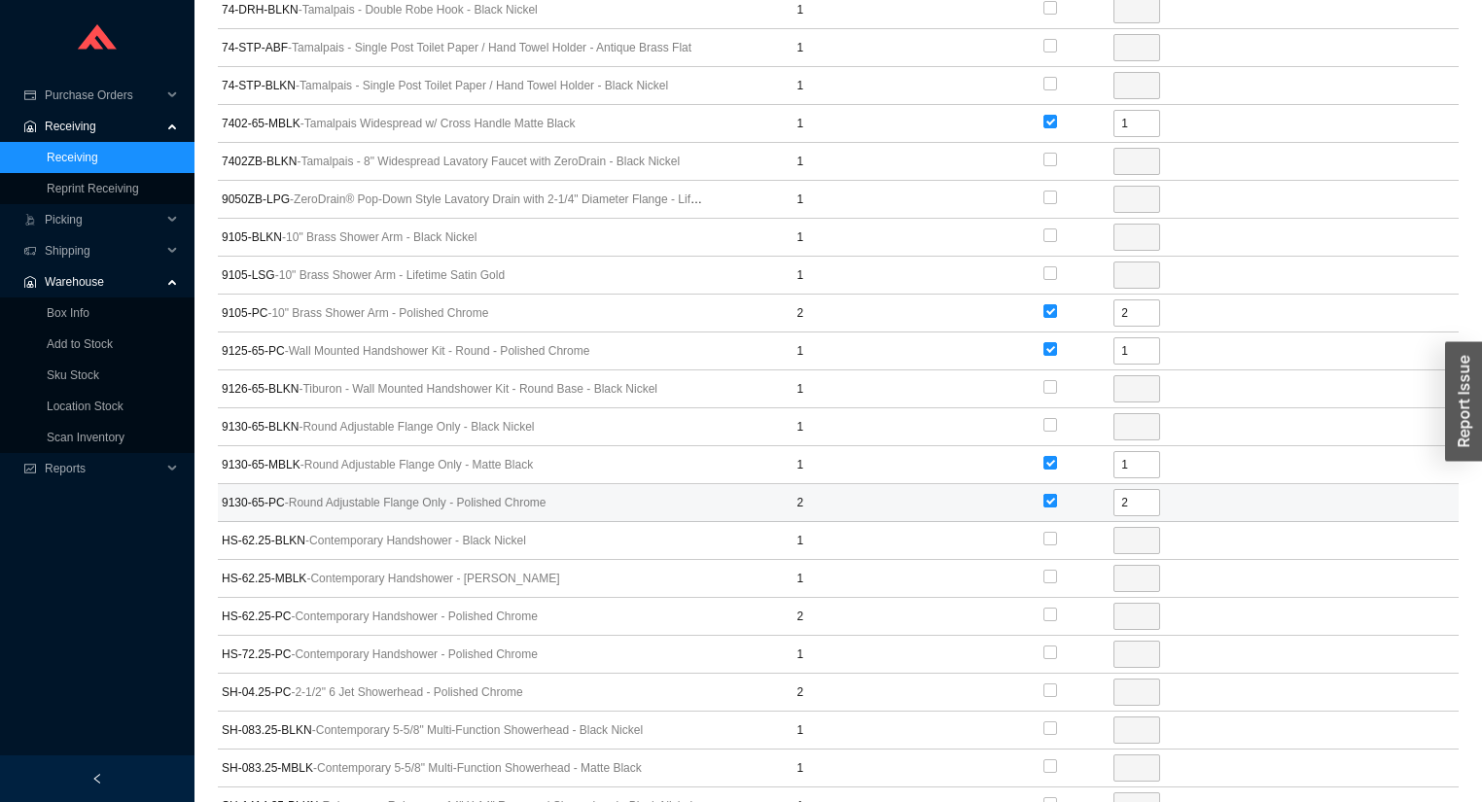
scroll to position [1322, 0]
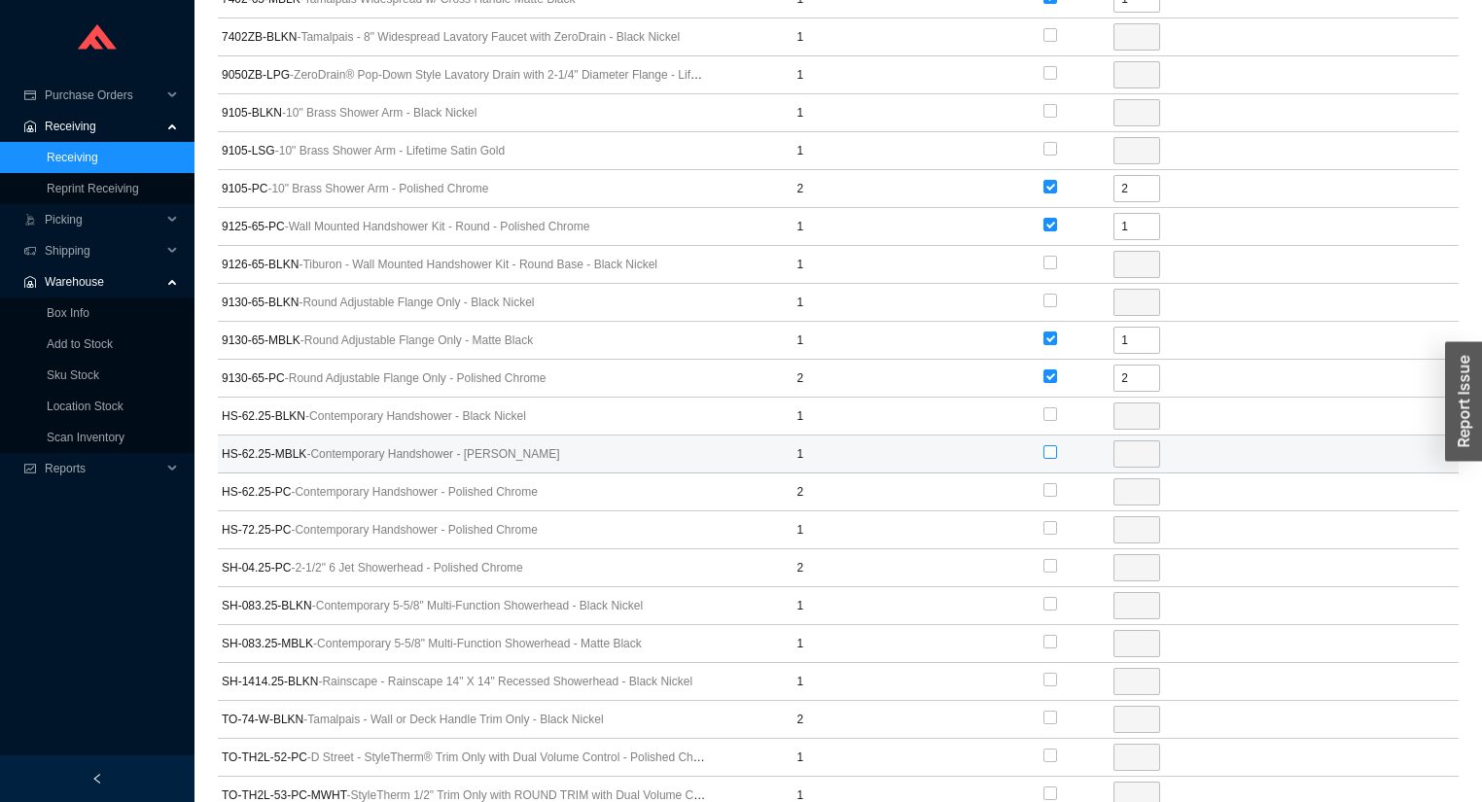
click at [1054, 445] on input "checkbox" at bounding box center [1050, 452] width 14 height 14
click at [1044, 483] on input "checkbox" at bounding box center [1050, 490] width 14 height 14
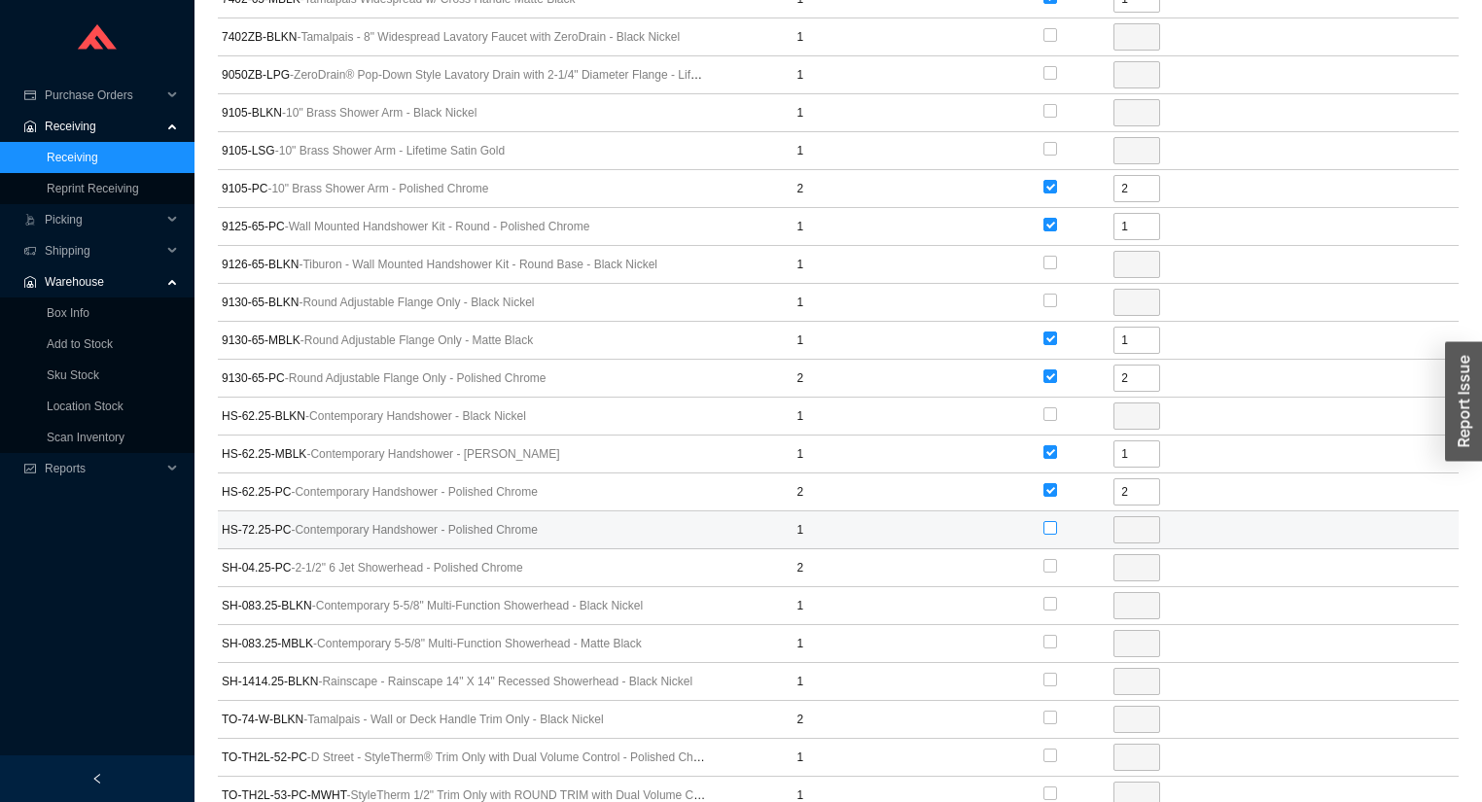
click at [1043, 521] on input "checkbox" at bounding box center [1050, 528] width 14 height 14
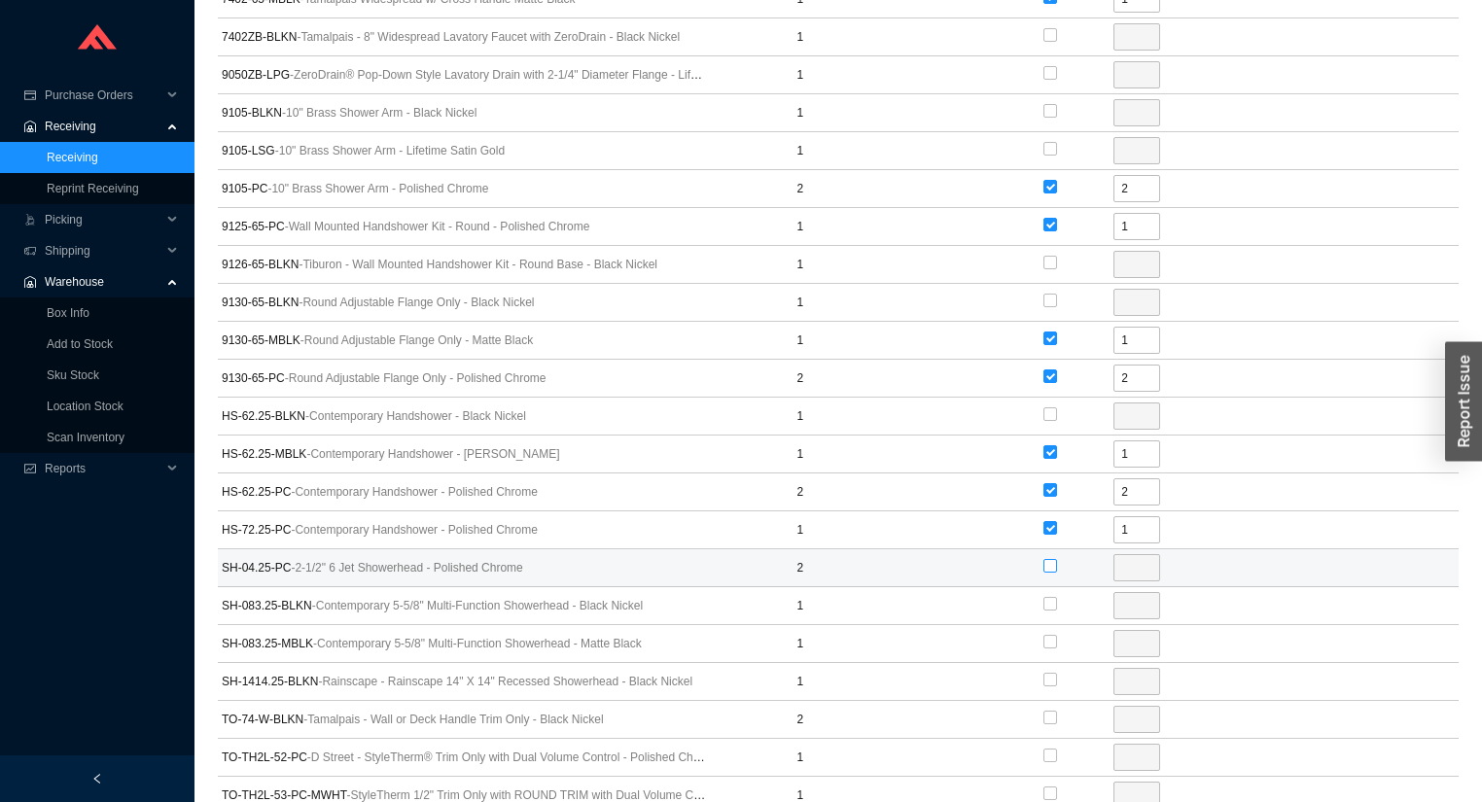
click at [1052, 559] on input "checkbox" at bounding box center [1050, 566] width 14 height 14
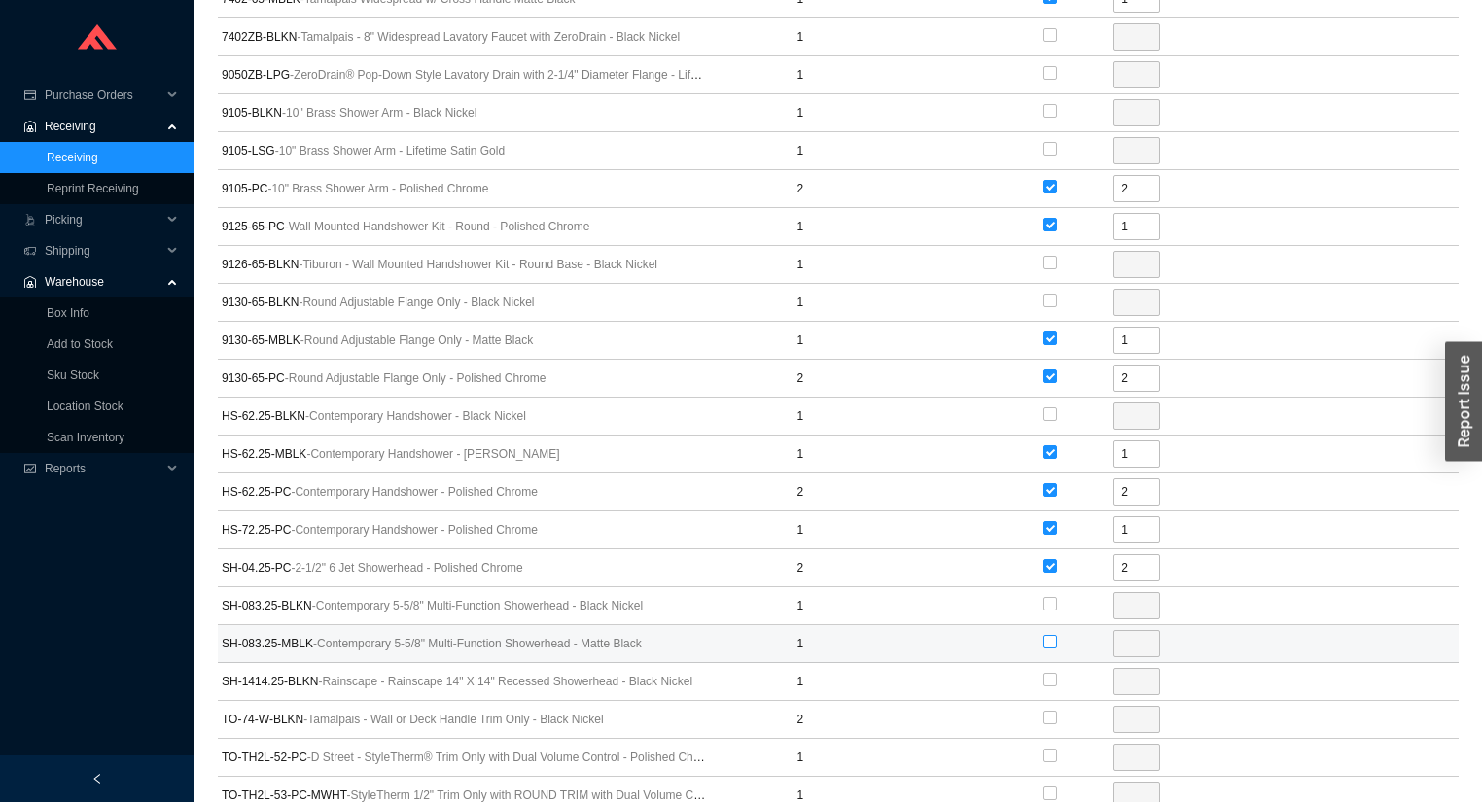
click at [1046, 635] on input "checkbox" at bounding box center [1050, 642] width 14 height 14
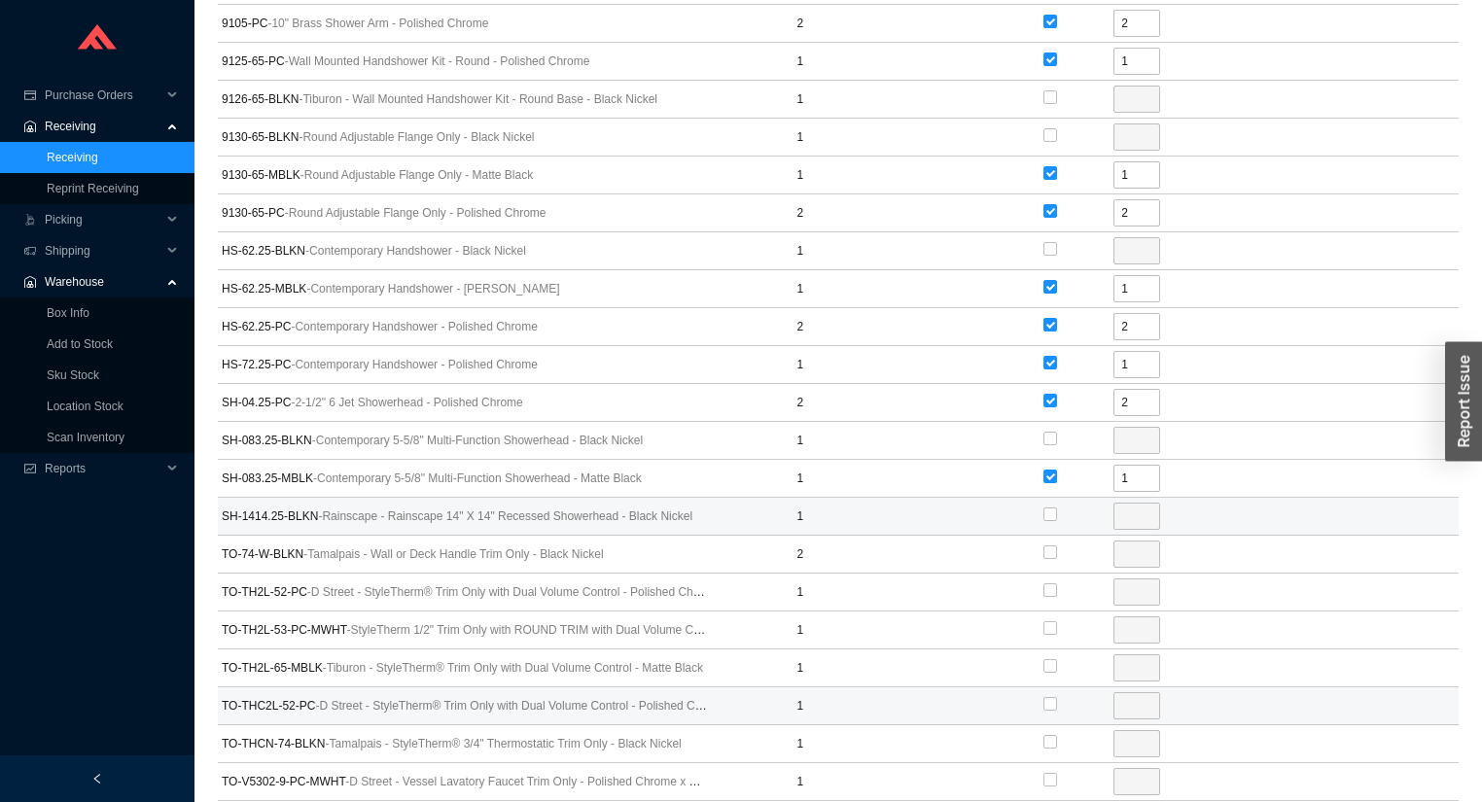
scroll to position [1556, 0]
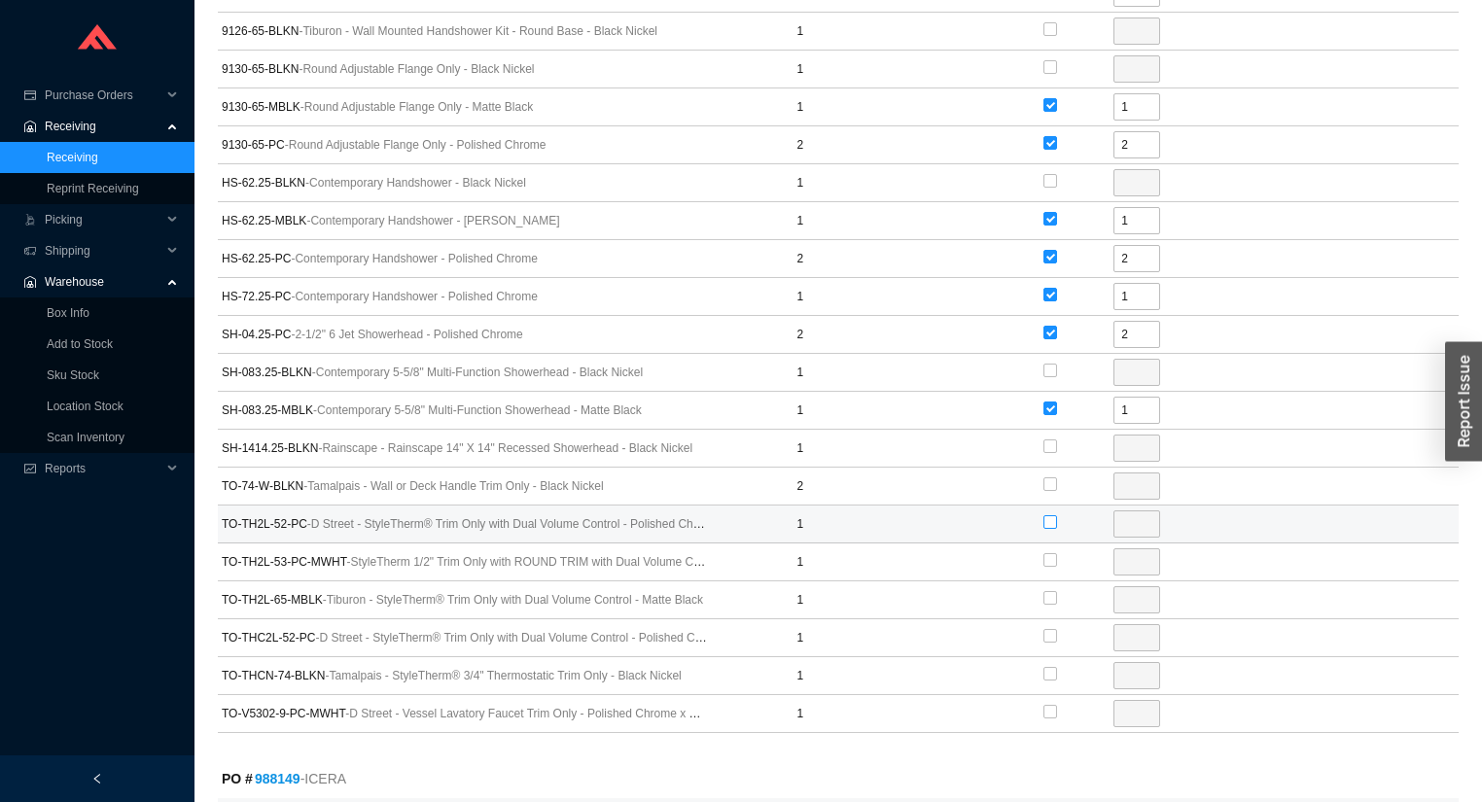
click at [1053, 516] on input "checkbox" at bounding box center [1050, 522] width 14 height 14
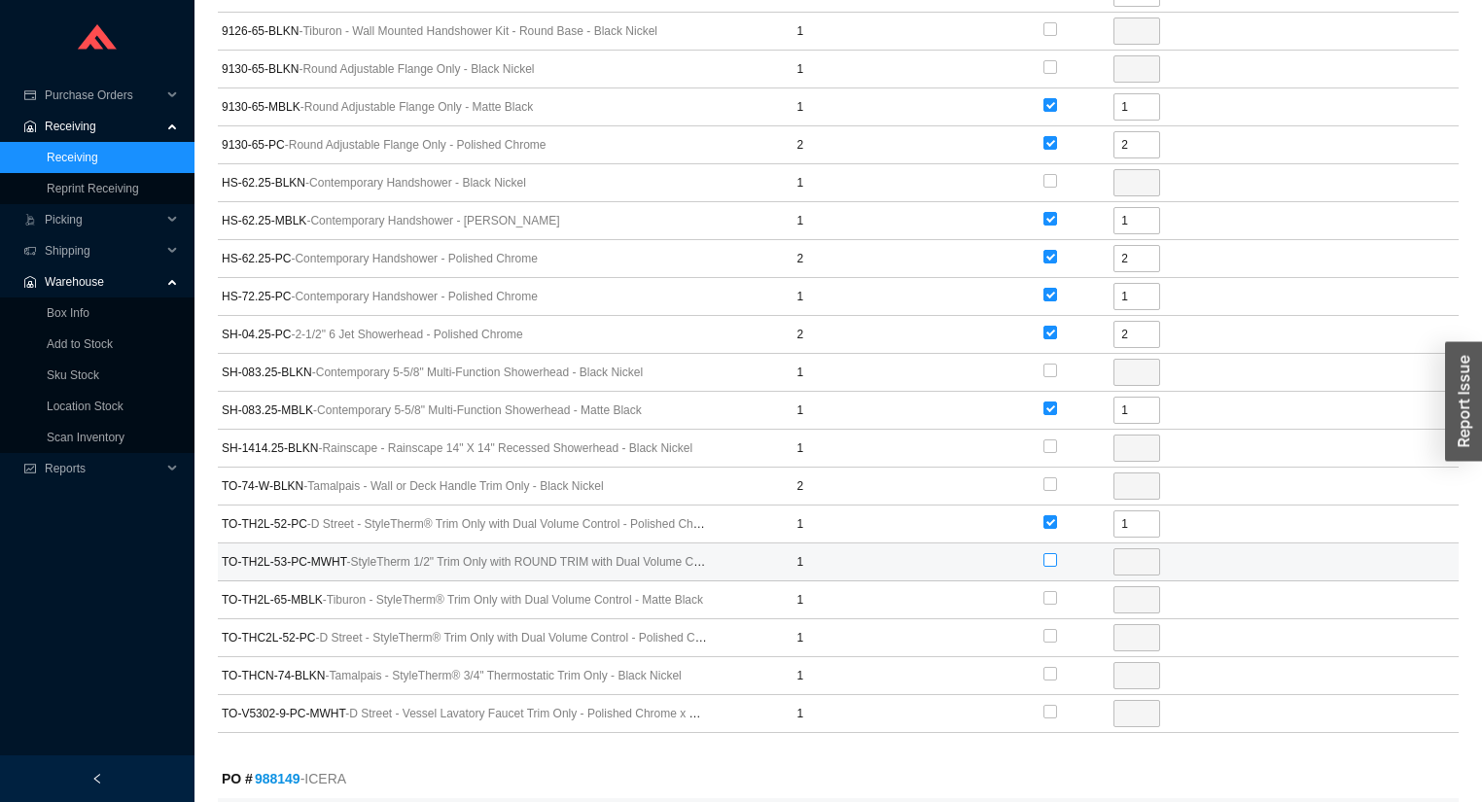
click at [1048, 557] on label at bounding box center [1050, 560] width 14 height 19
click at [1048, 557] on input "checkbox" at bounding box center [1050, 560] width 14 height 14
click at [1046, 591] on input "checkbox" at bounding box center [1050, 598] width 14 height 14
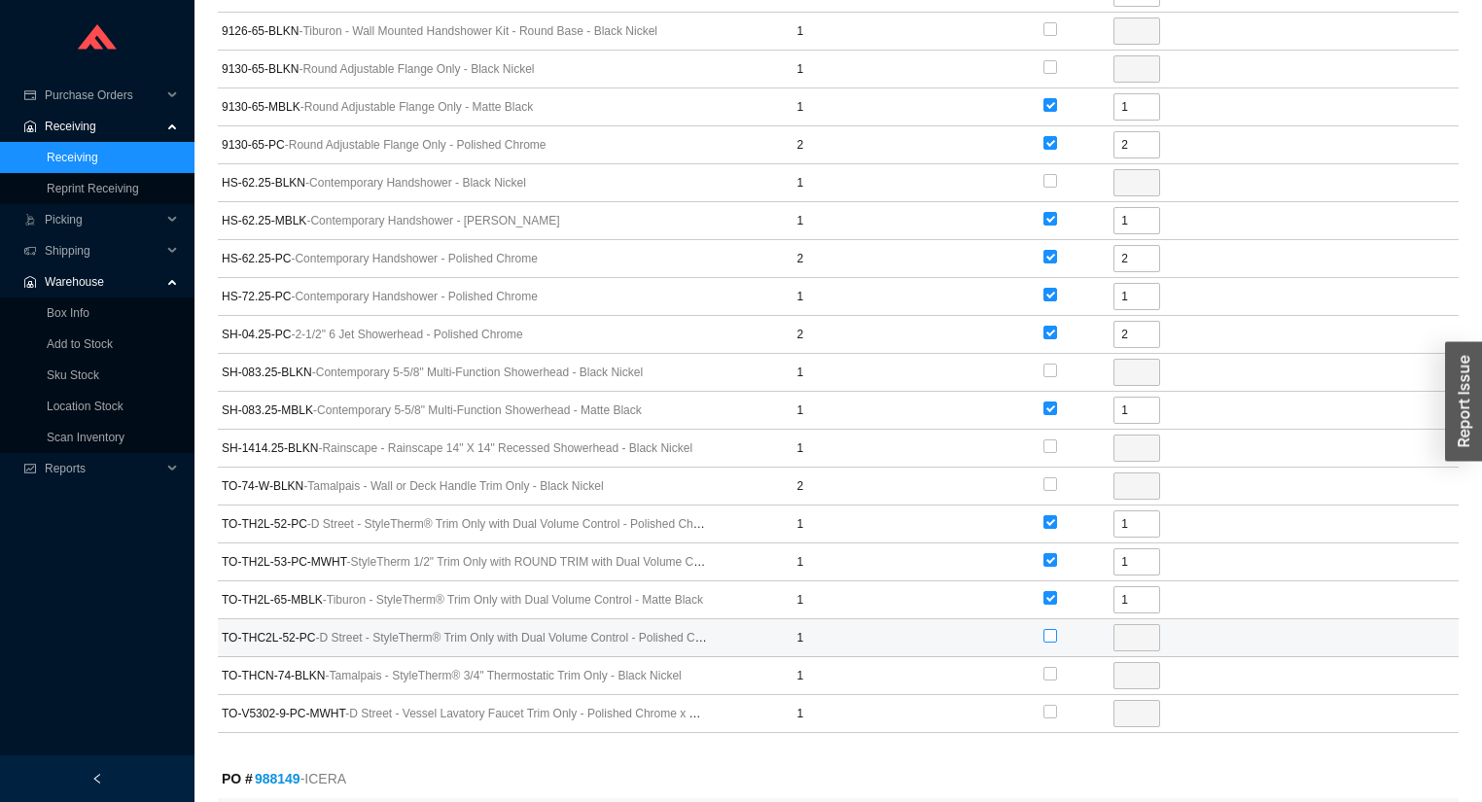
click at [1050, 629] on input "checkbox" at bounding box center [1050, 636] width 14 height 14
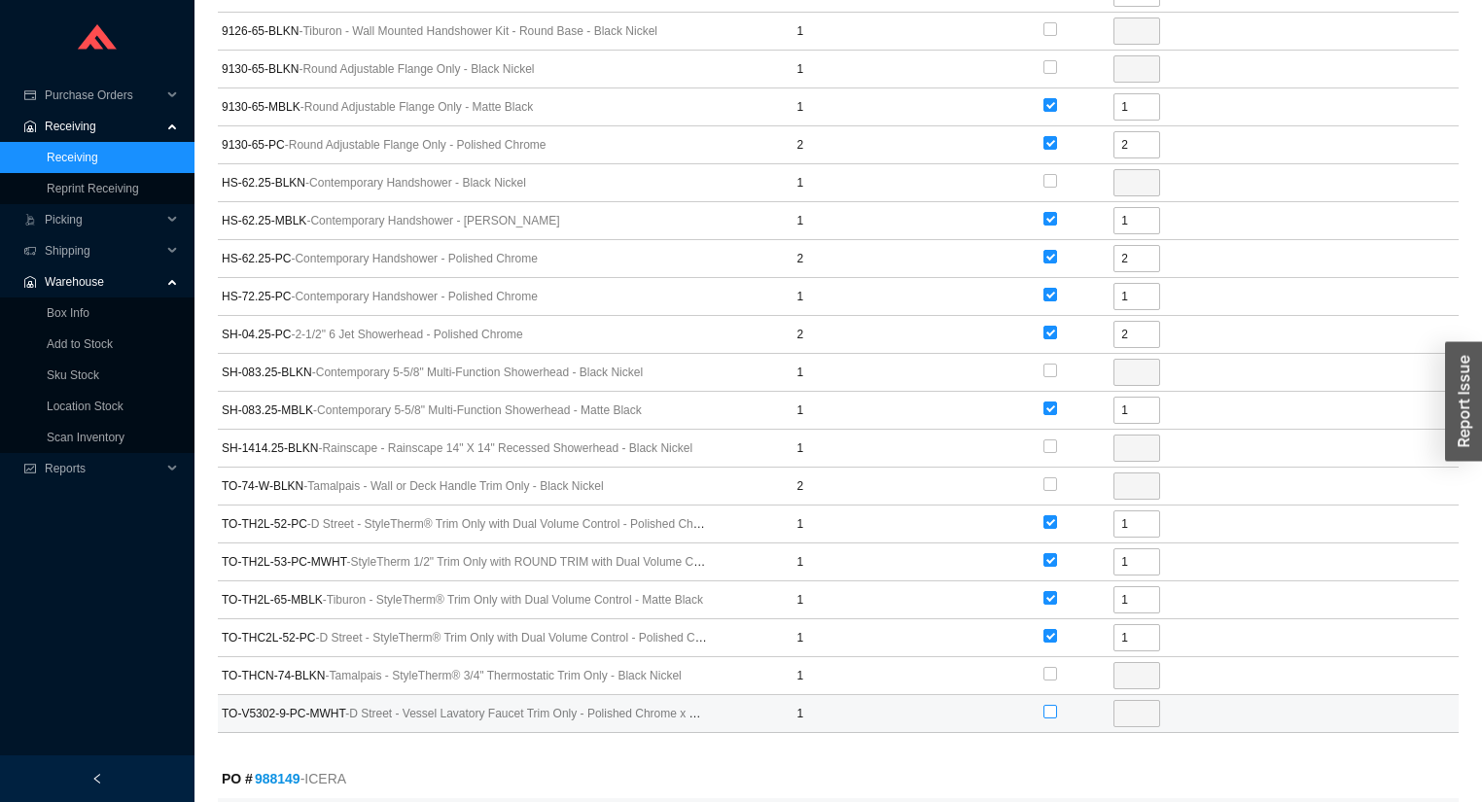
click at [1046, 705] on input "checkbox" at bounding box center [1050, 712] width 14 height 14
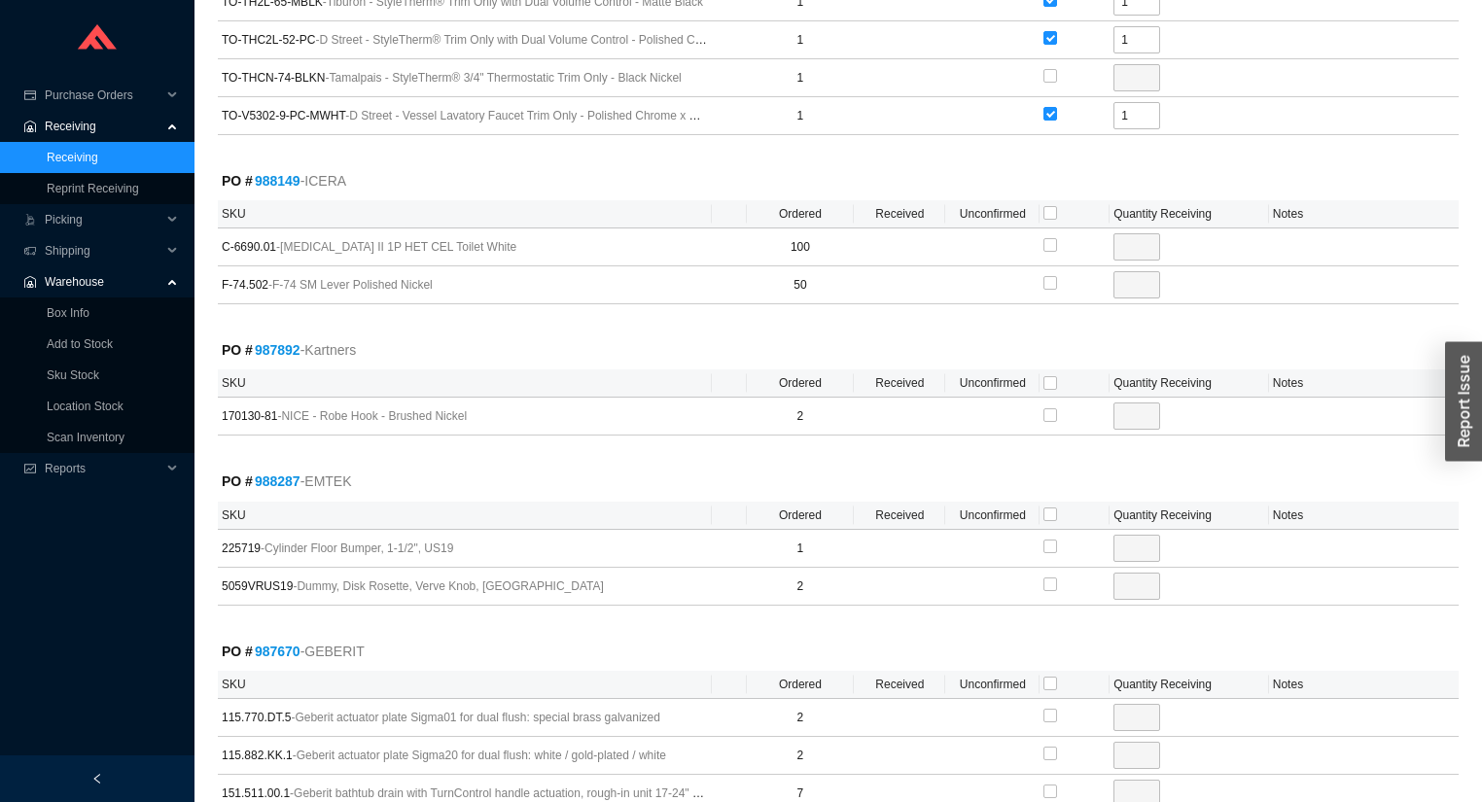
scroll to position [2178, 0]
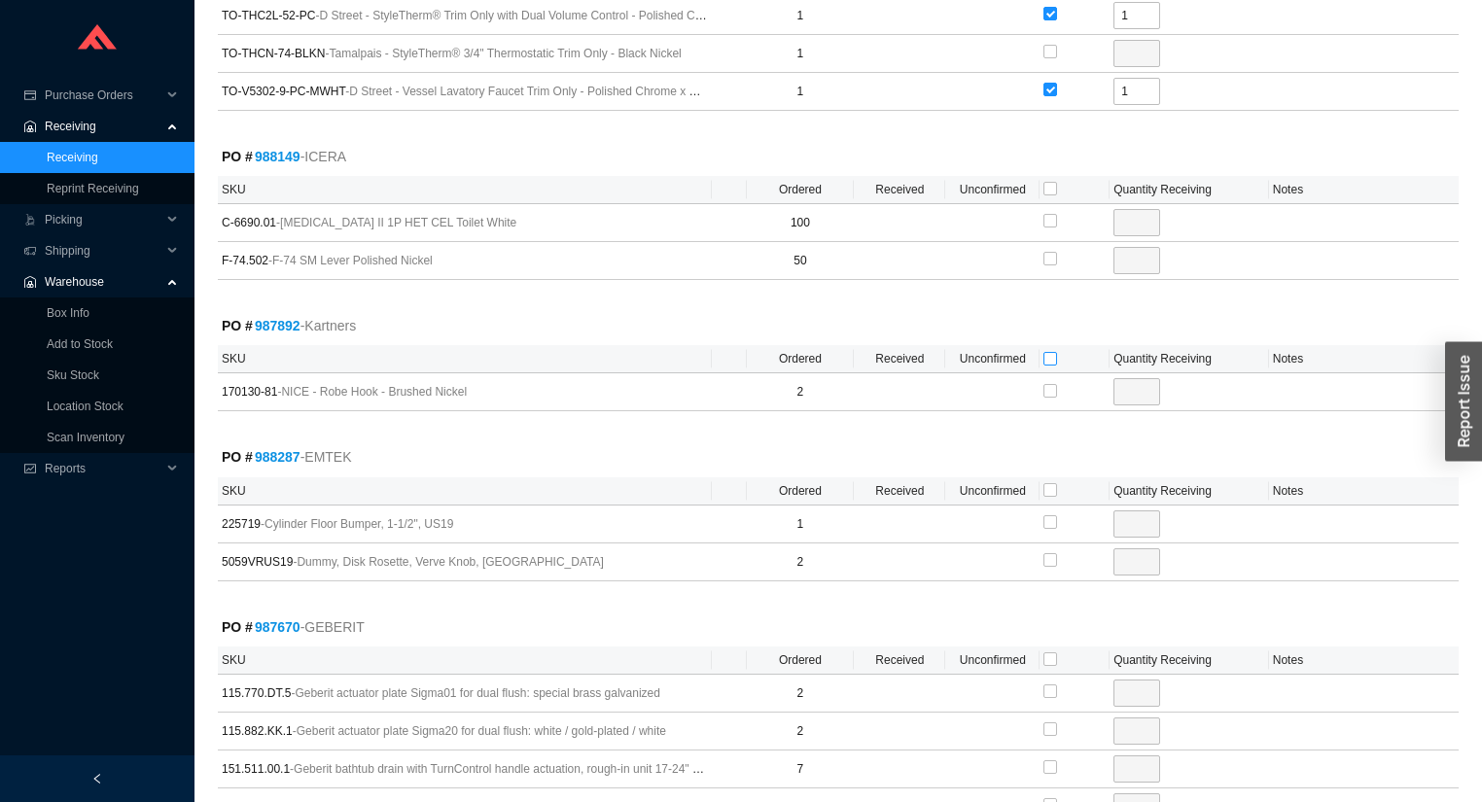
click at [1054, 352] on input "checkbox" at bounding box center [1050, 359] width 14 height 14
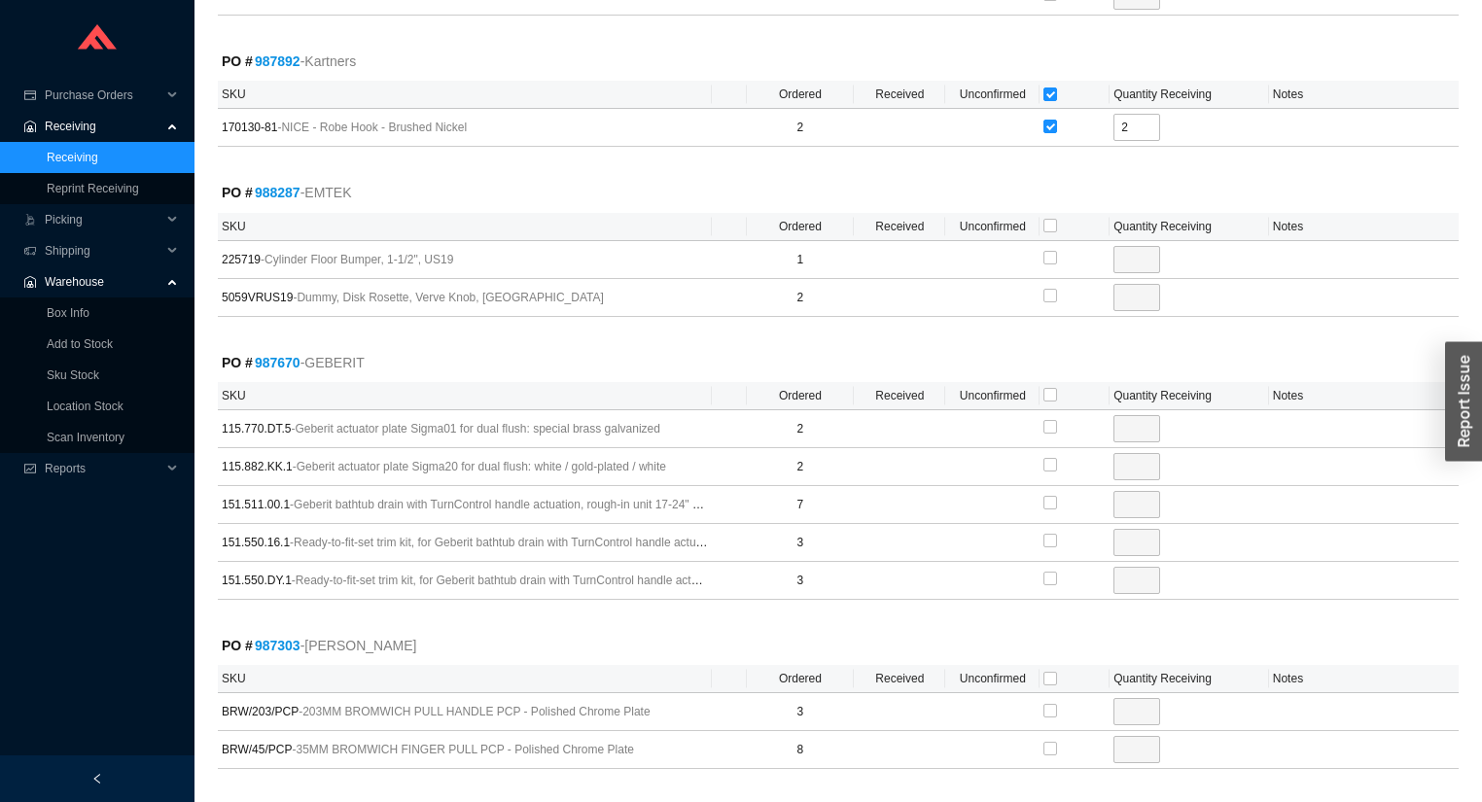
scroll to position [2489, 0]
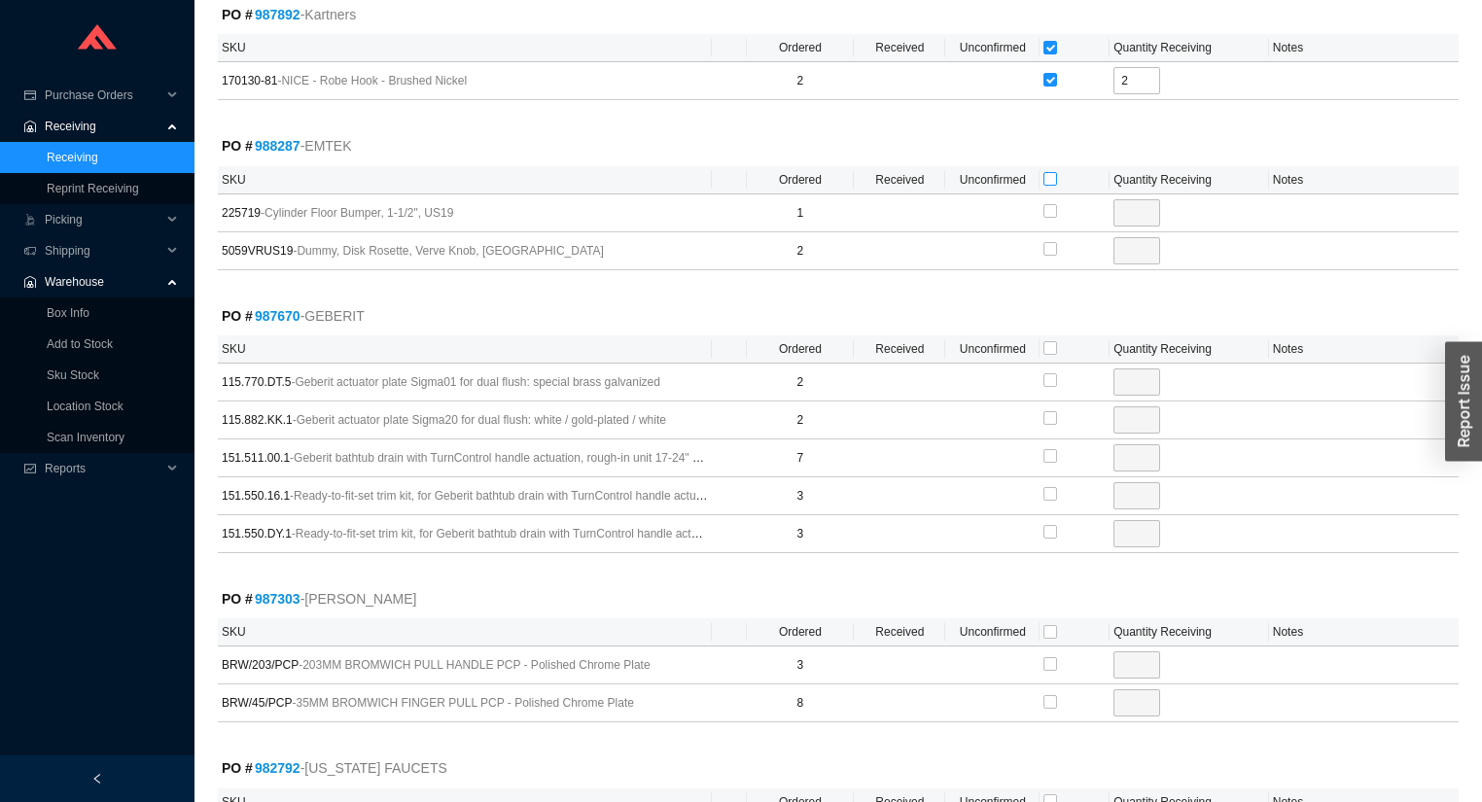
click at [1054, 172] on input "checkbox" at bounding box center [1050, 179] width 14 height 14
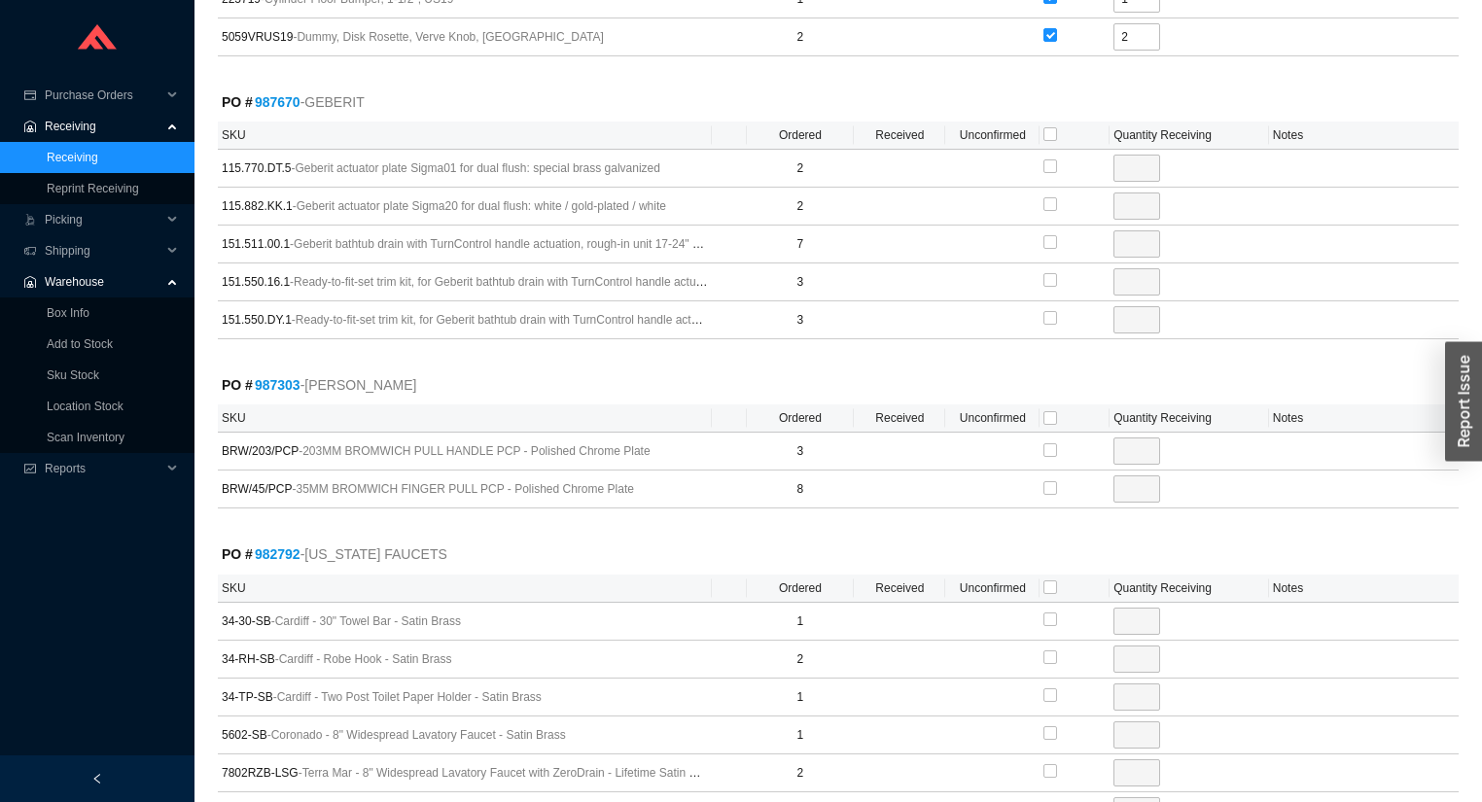
scroll to position [2722, 0]
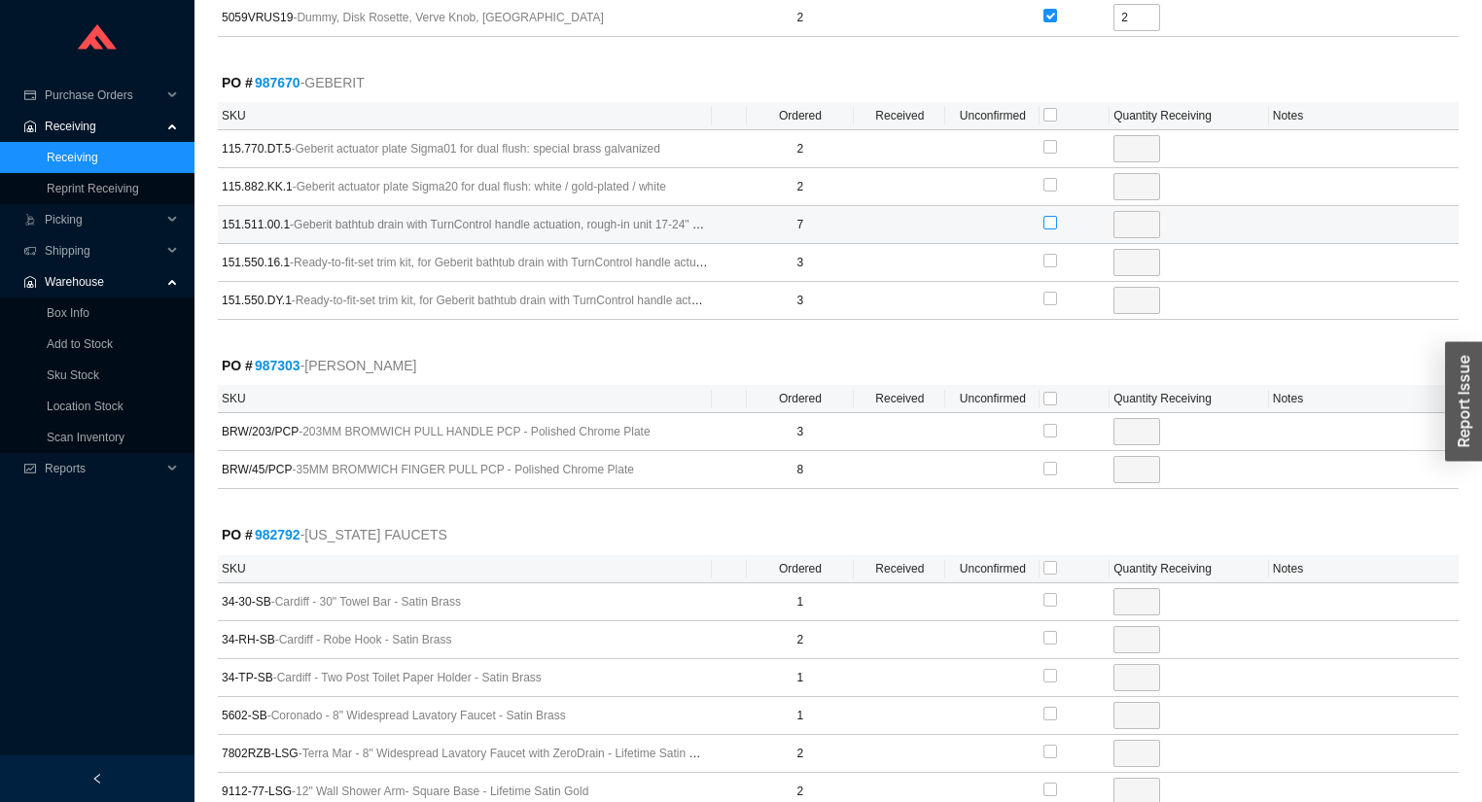
click at [1048, 216] on input "checkbox" at bounding box center [1050, 223] width 14 height 14
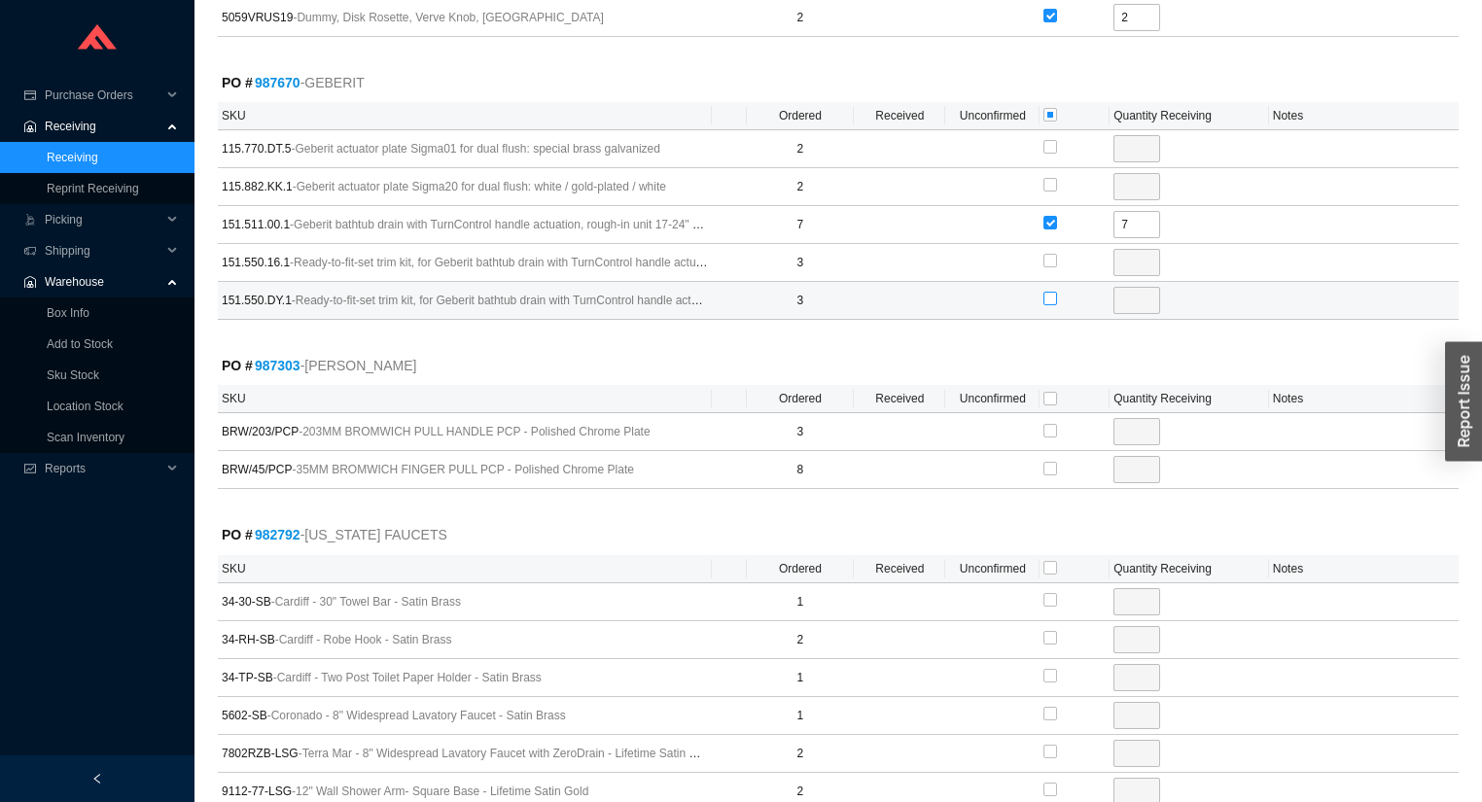
click at [1051, 292] on input "checkbox" at bounding box center [1050, 299] width 14 height 14
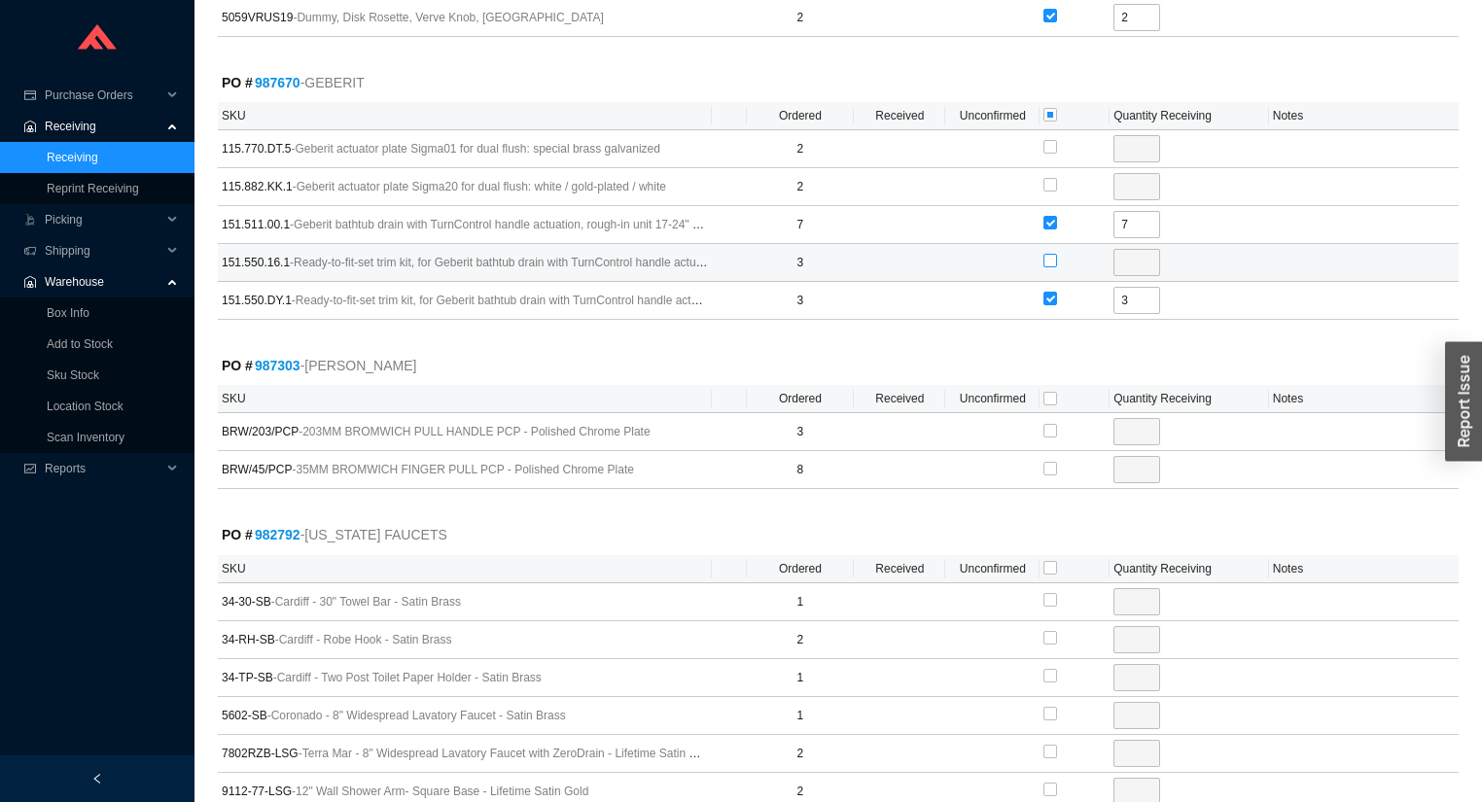
click at [1049, 254] on input "checkbox" at bounding box center [1050, 261] width 14 height 14
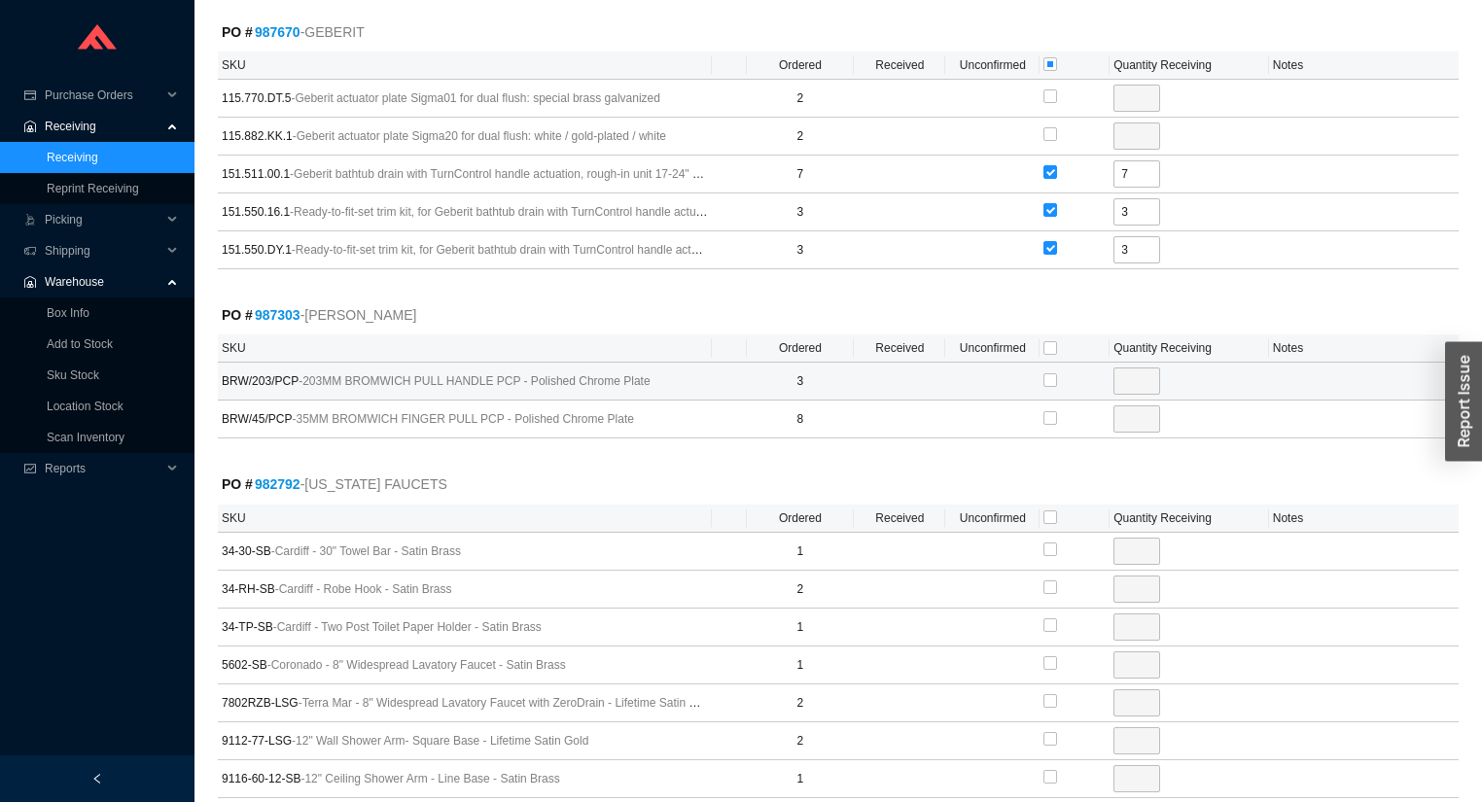
scroll to position [2800, 0]
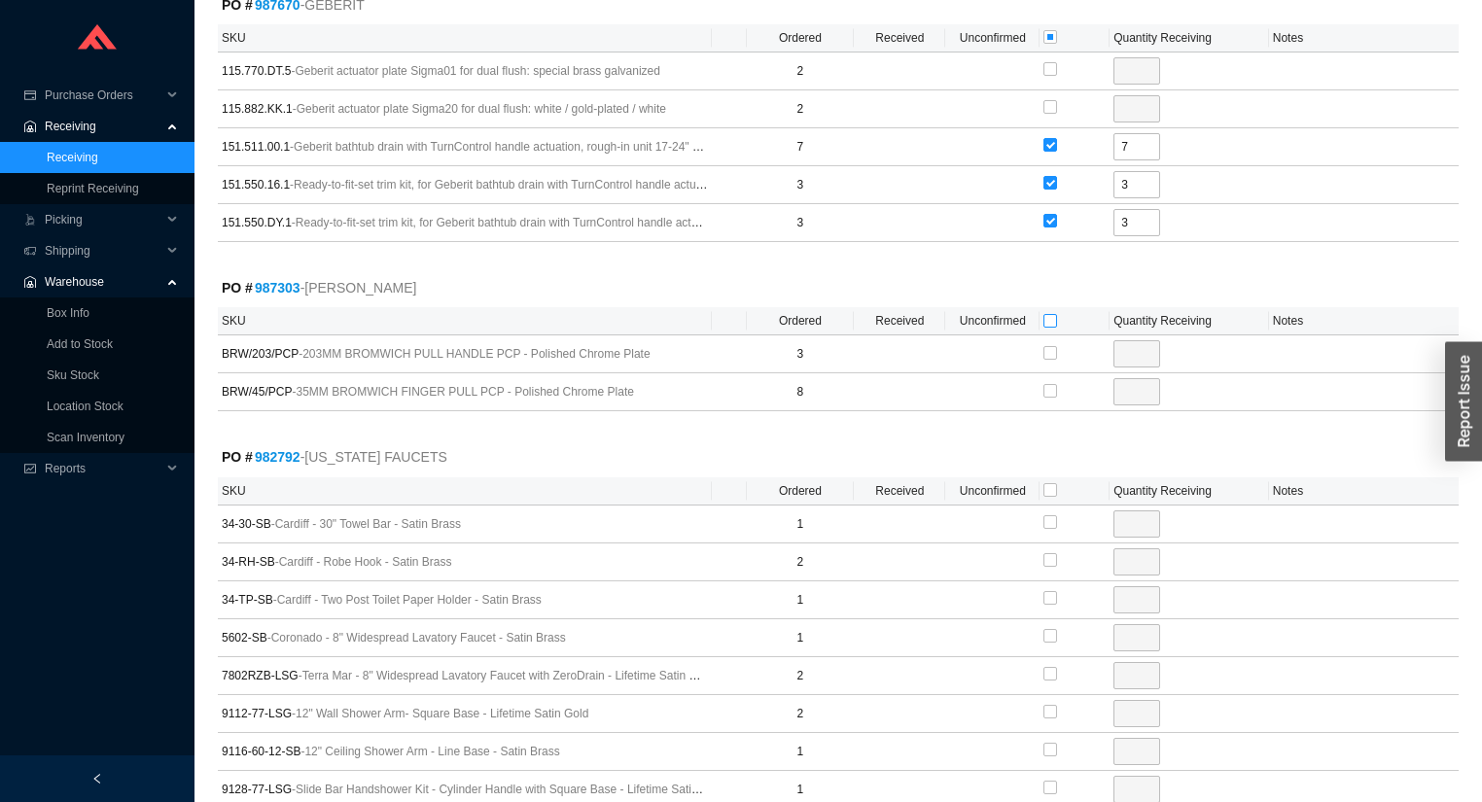
click at [1043, 314] on input "checkbox" at bounding box center [1050, 321] width 14 height 14
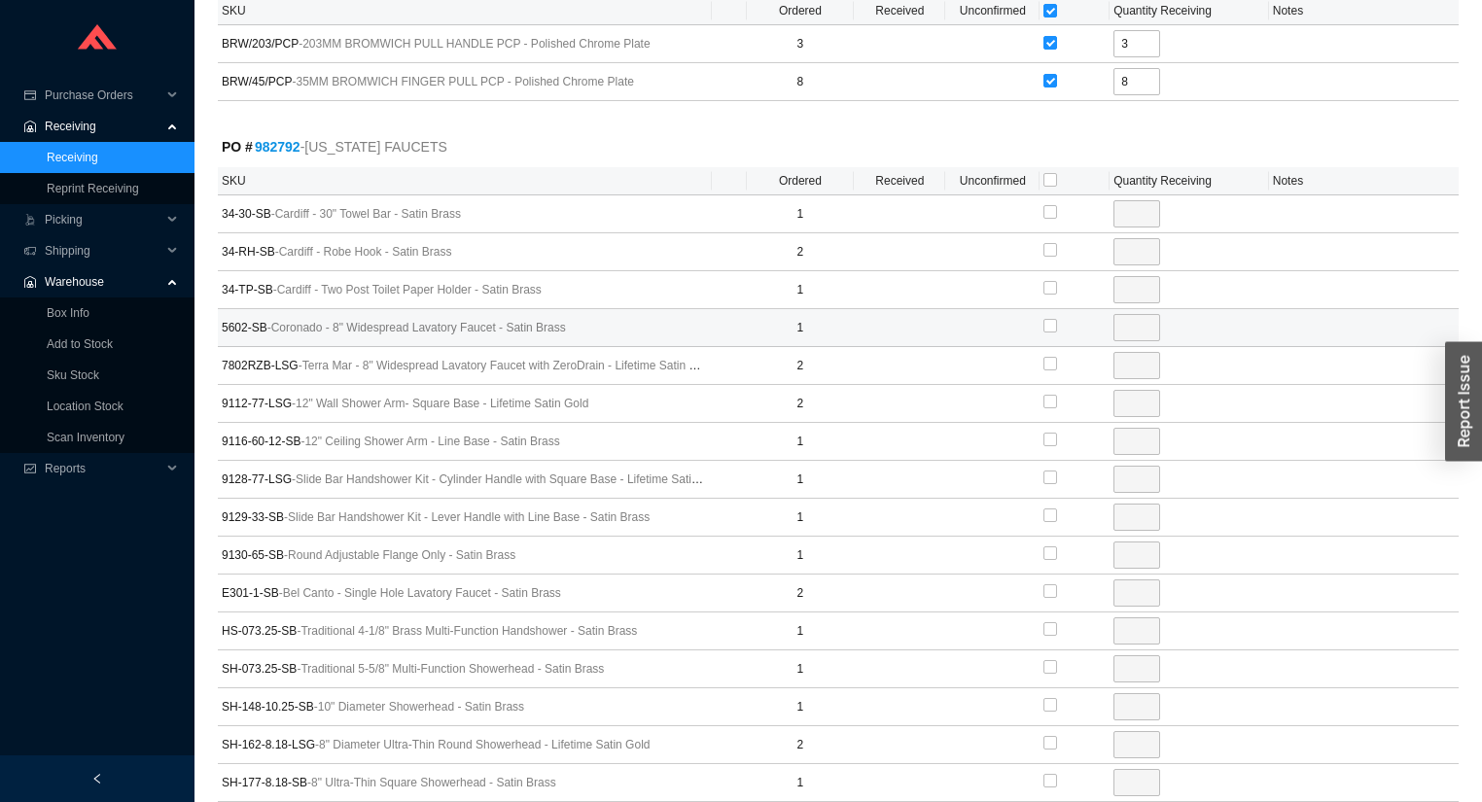
scroll to position [3111, 0]
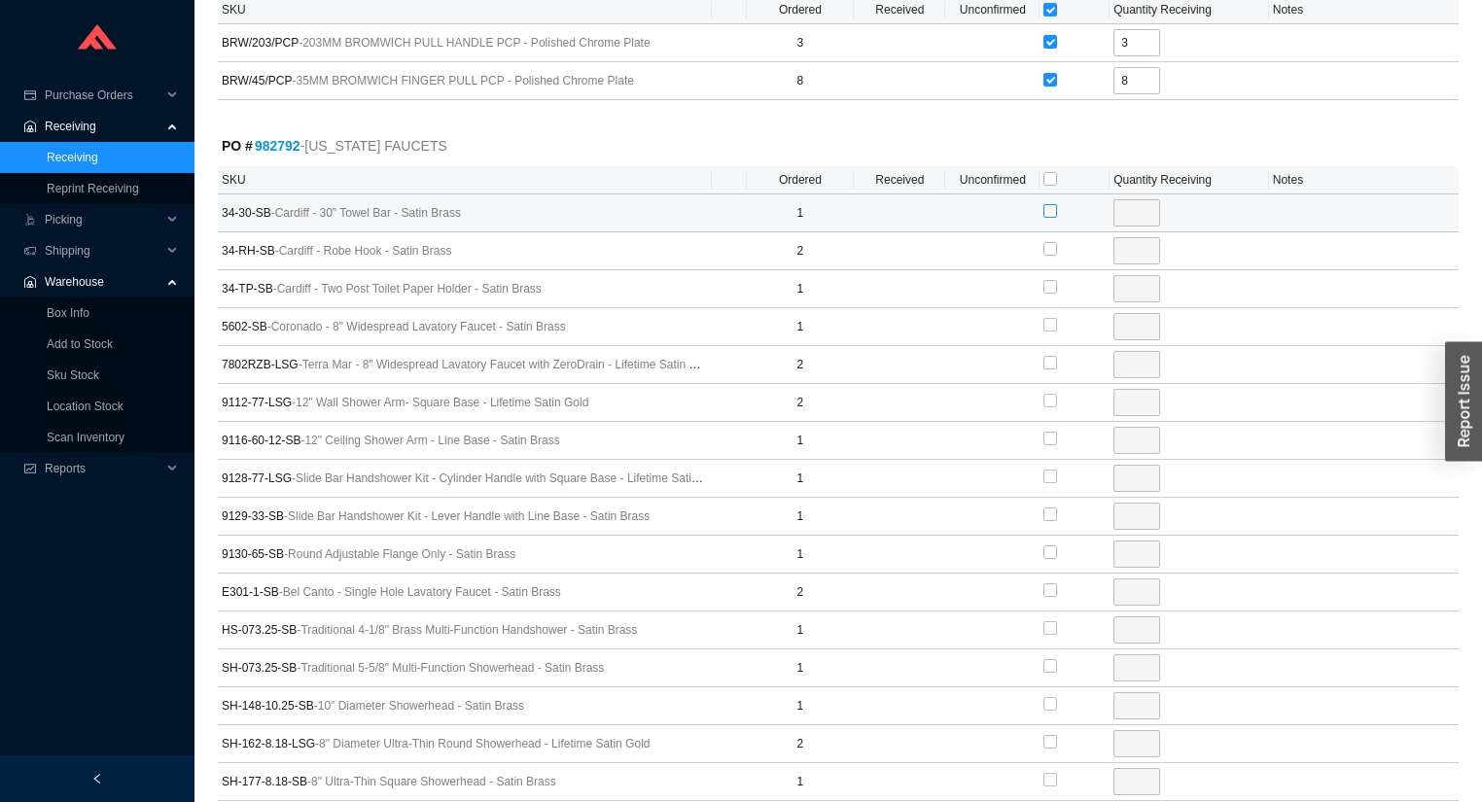
click at [1053, 204] on input "checkbox" at bounding box center [1050, 211] width 14 height 14
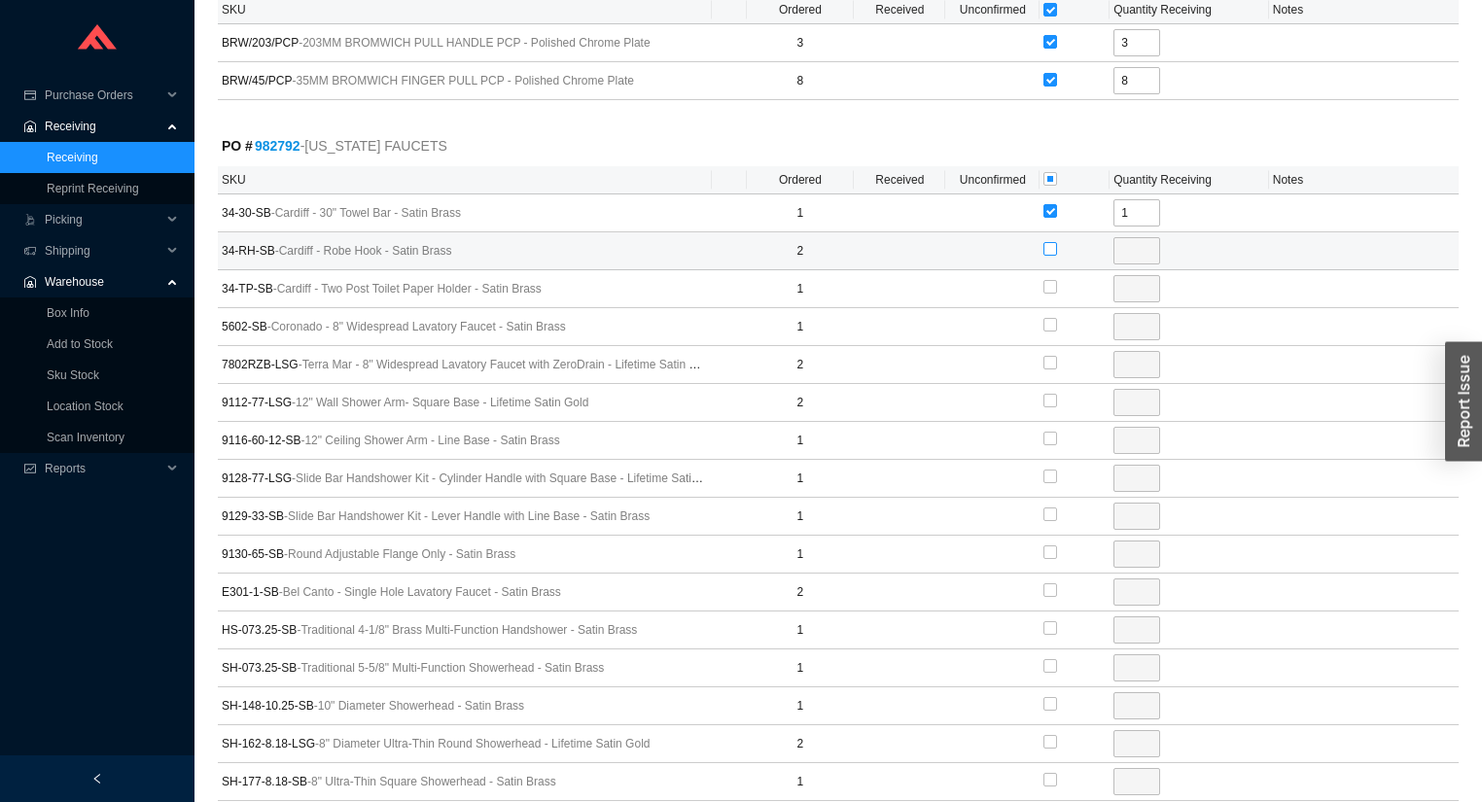
click at [1050, 242] on input "checkbox" at bounding box center [1050, 249] width 14 height 14
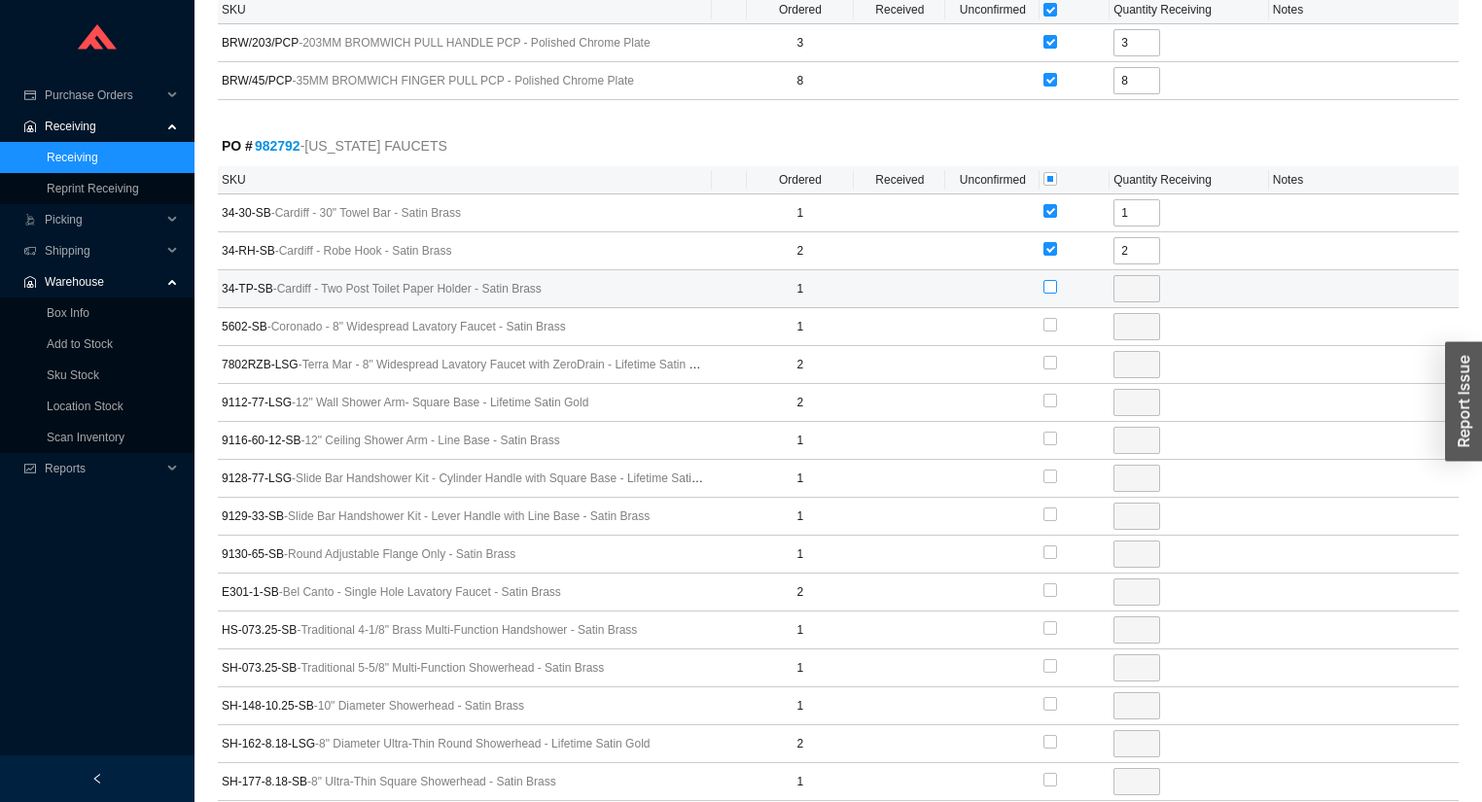
click at [1050, 280] on input "checkbox" at bounding box center [1050, 287] width 14 height 14
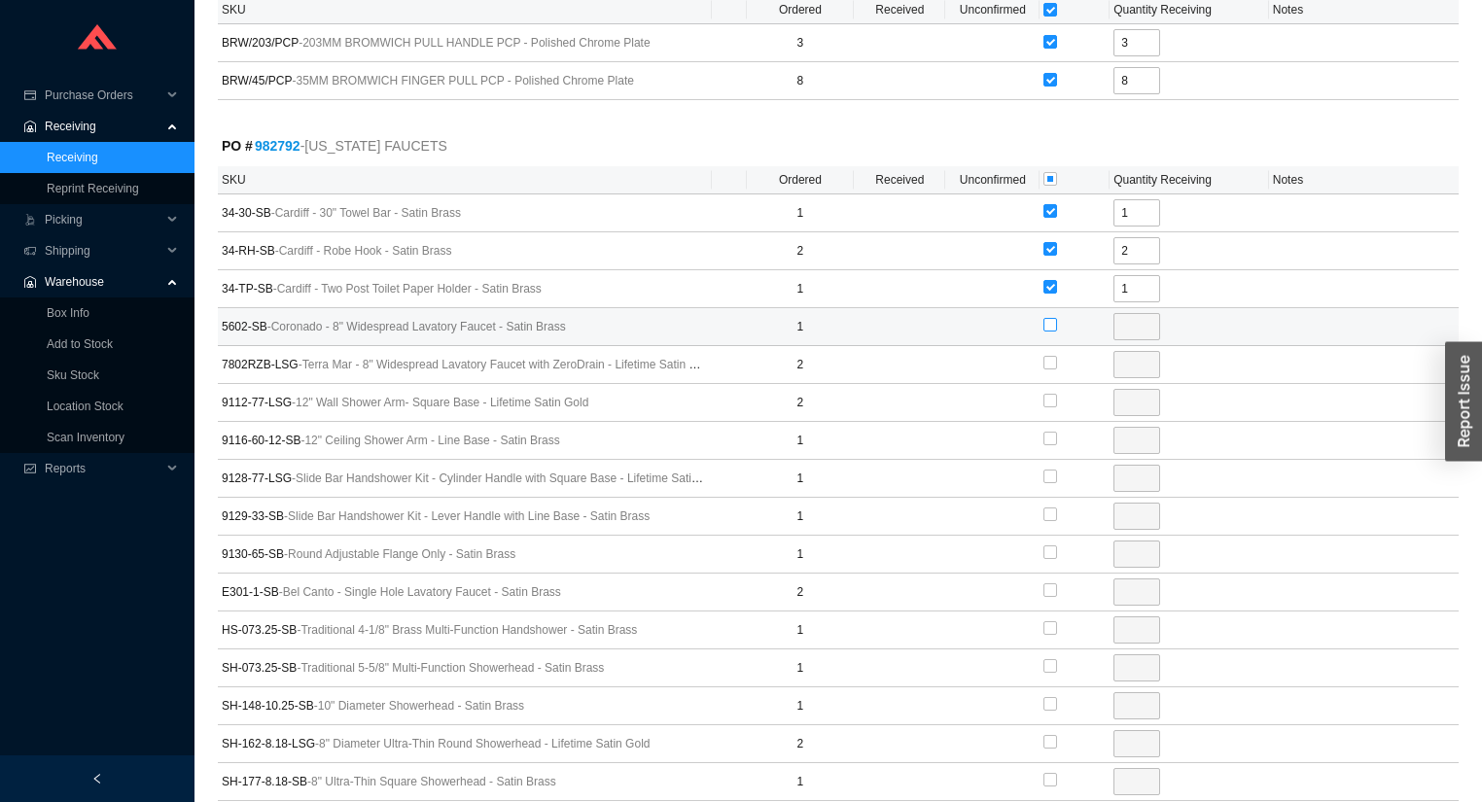
click at [1048, 318] on input "checkbox" at bounding box center [1050, 325] width 14 height 14
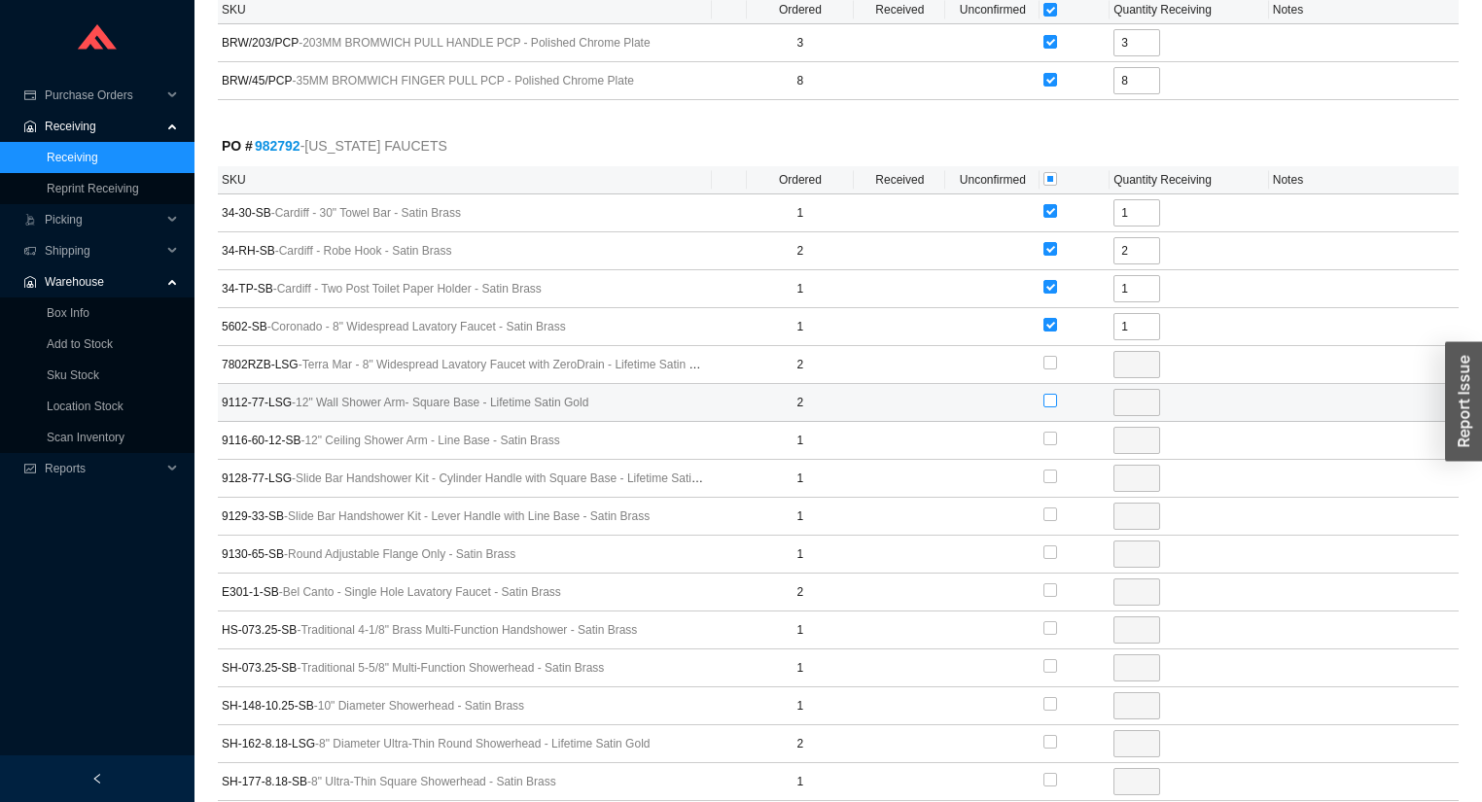
click at [1048, 394] on input "checkbox" at bounding box center [1050, 401] width 14 height 14
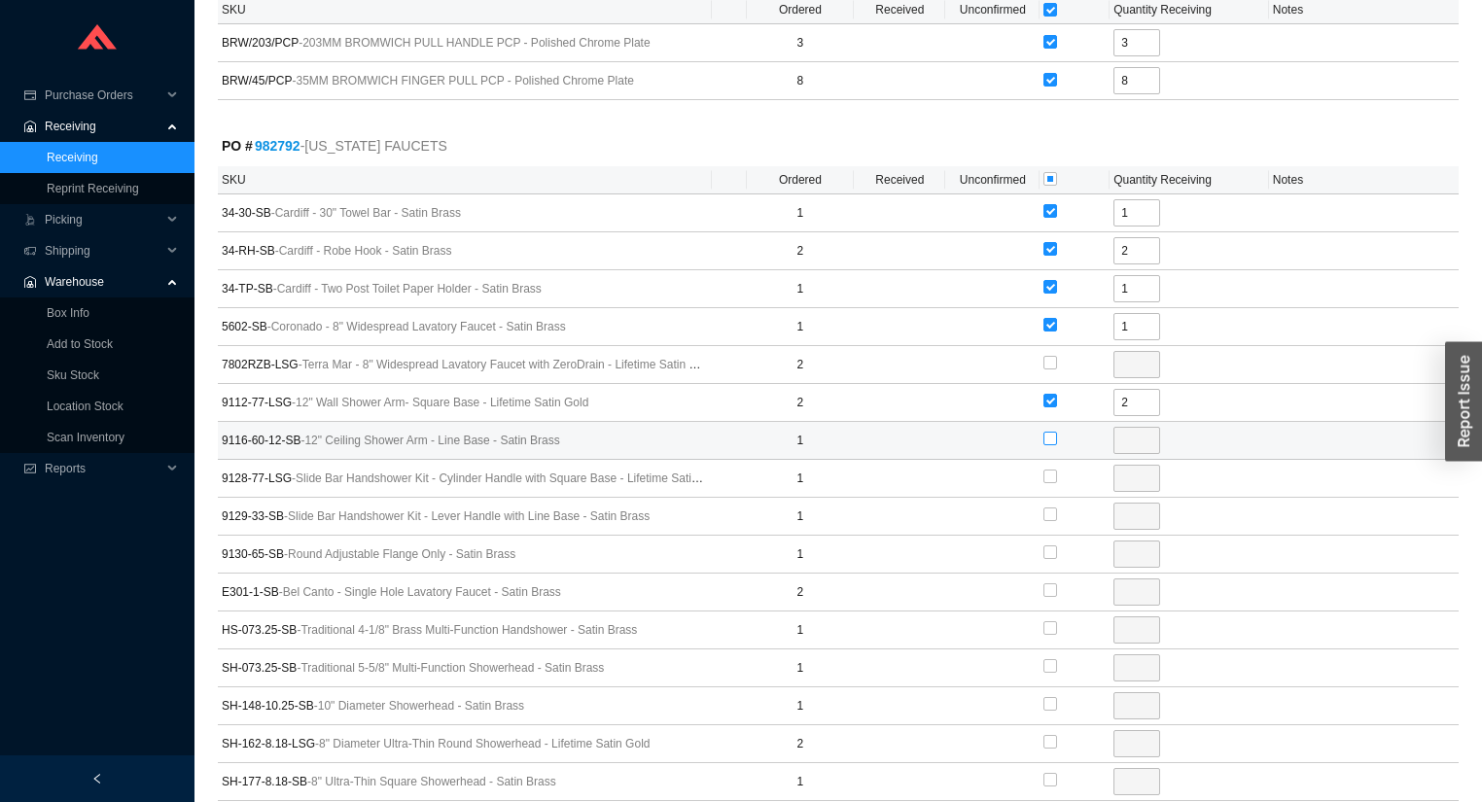
click at [1050, 432] on input "checkbox" at bounding box center [1050, 439] width 14 height 14
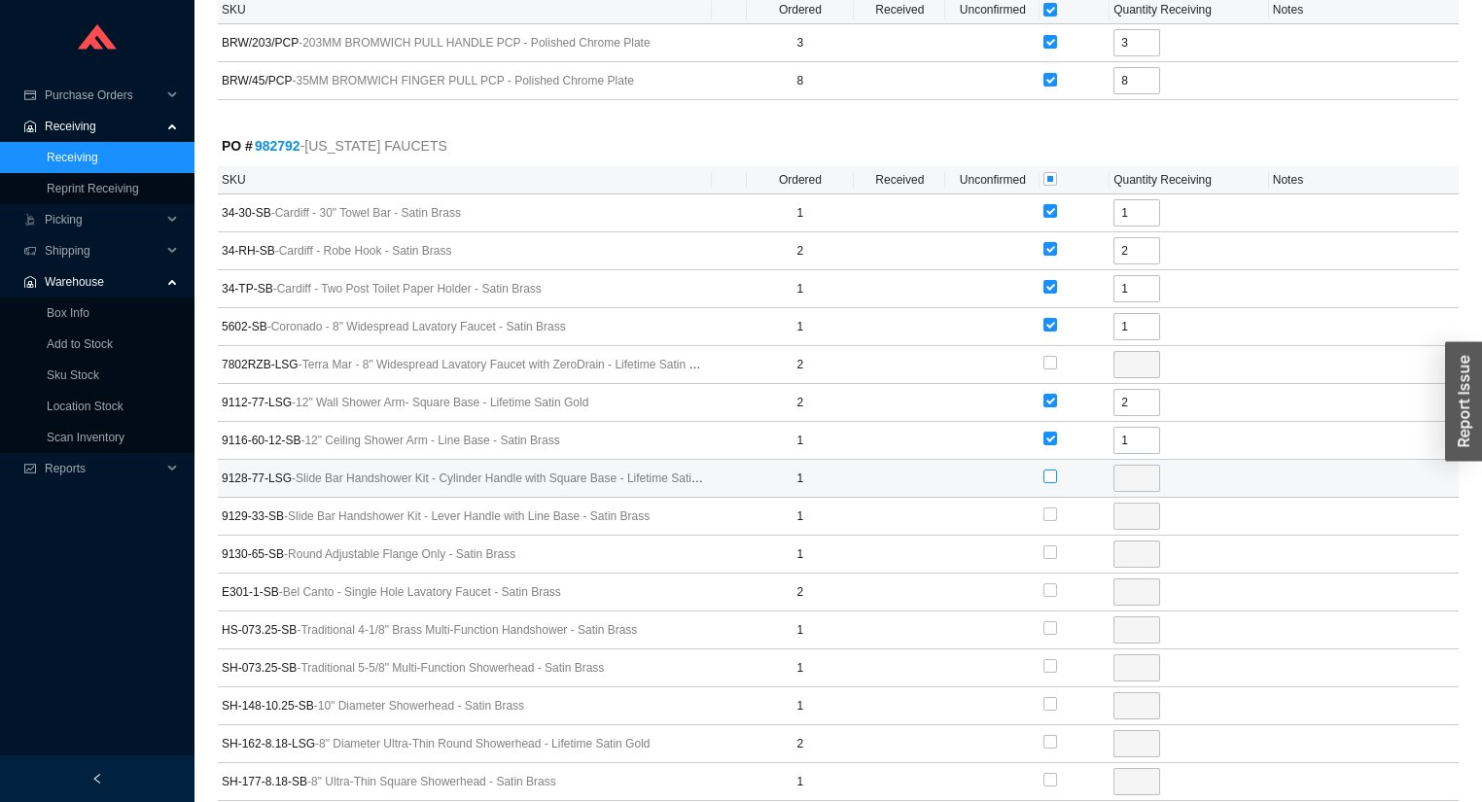
click at [1047, 470] on input "checkbox" at bounding box center [1050, 477] width 14 height 14
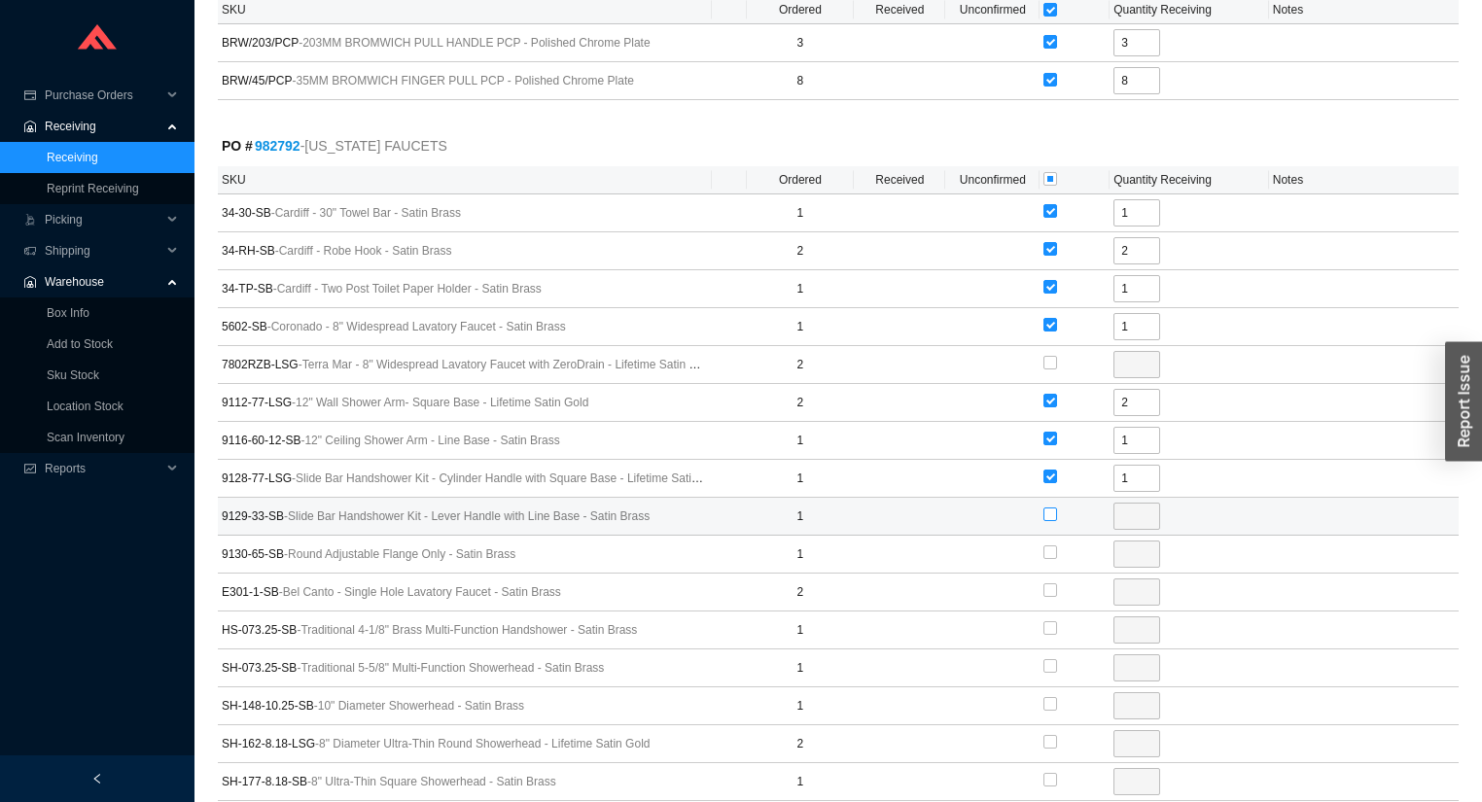
click at [1046, 508] on input "checkbox" at bounding box center [1050, 515] width 14 height 14
click at [1053, 545] on input "checkbox" at bounding box center [1050, 552] width 14 height 14
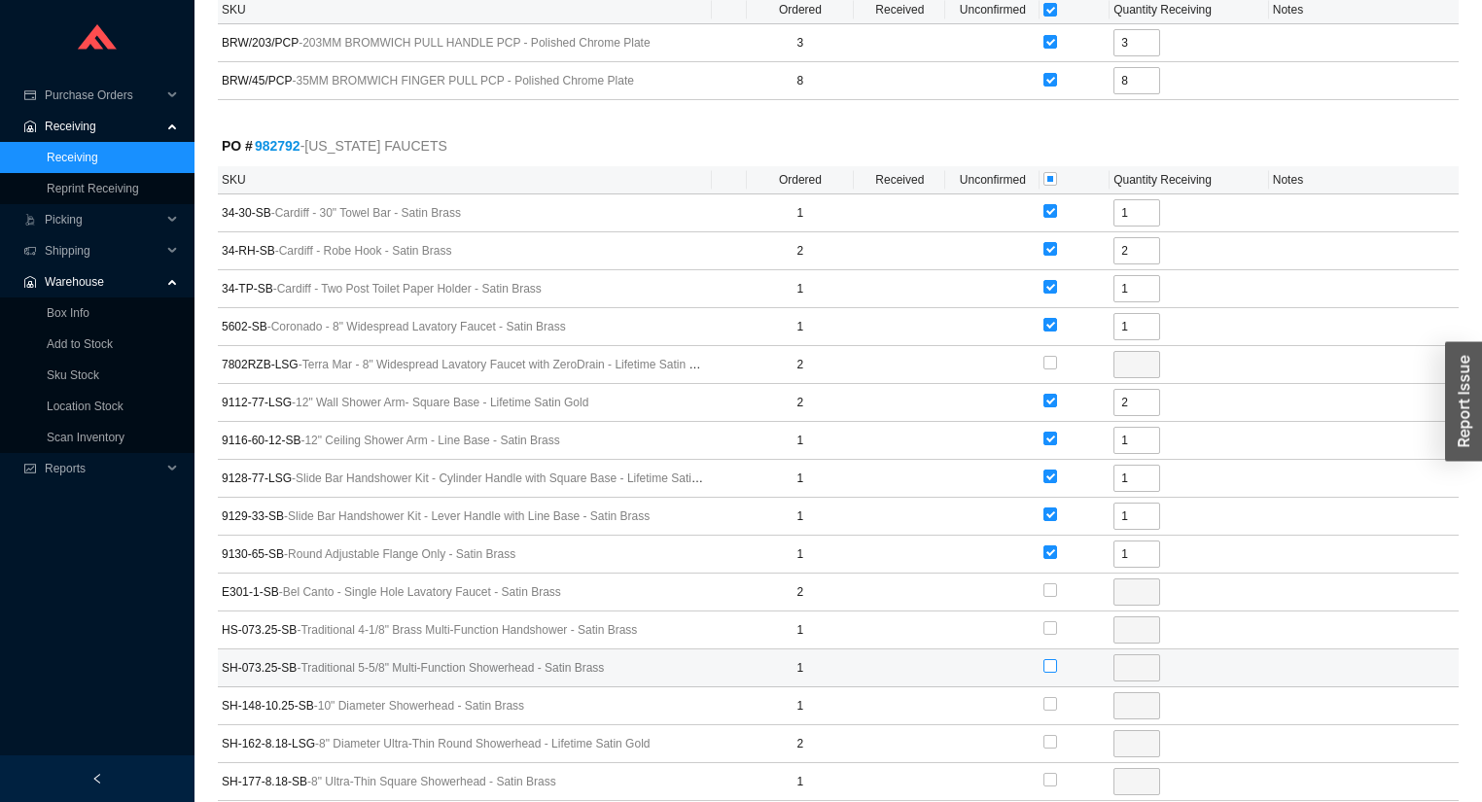
click at [1050, 659] on input "checkbox" at bounding box center [1050, 666] width 14 height 14
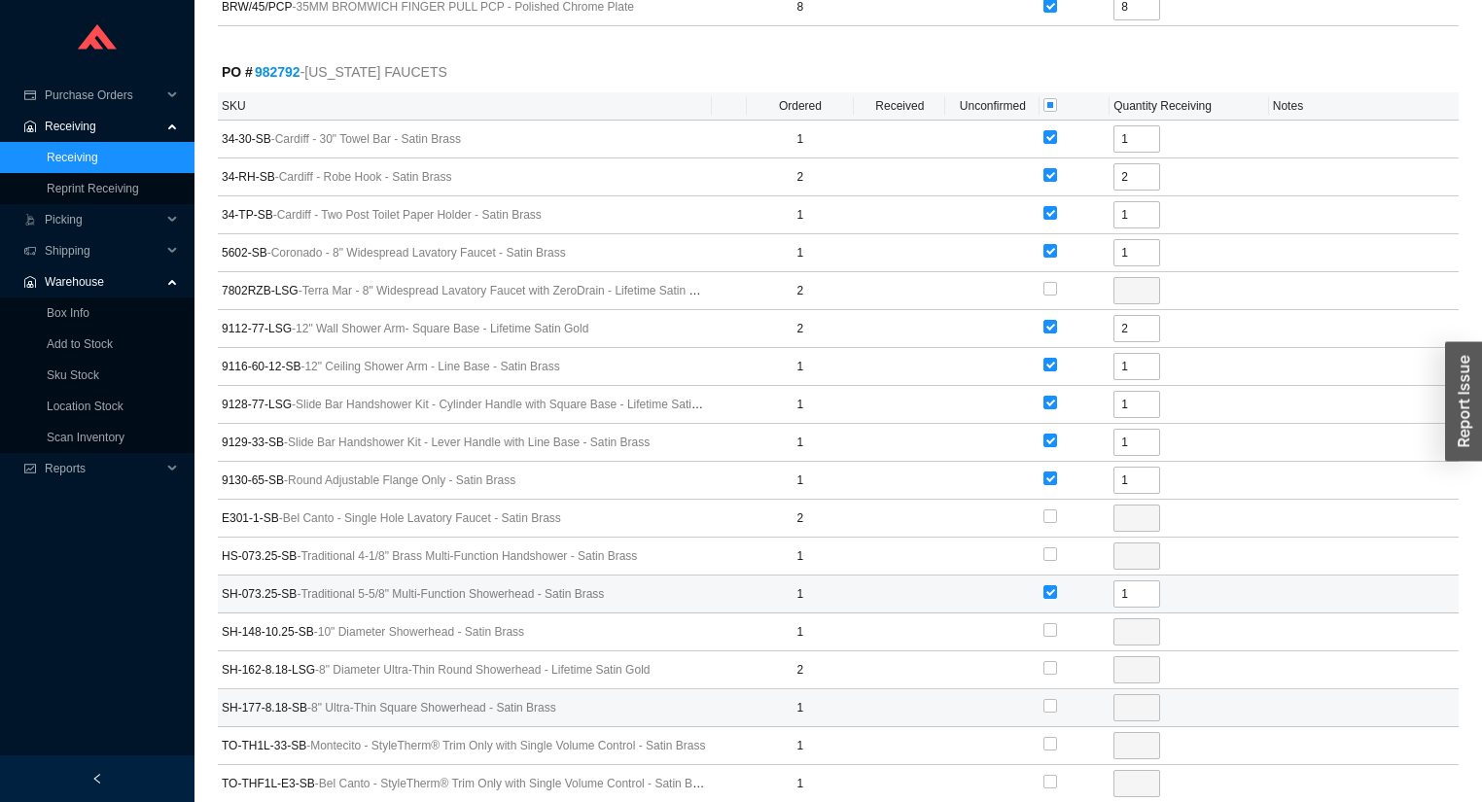
scroll to position [3267, 0]
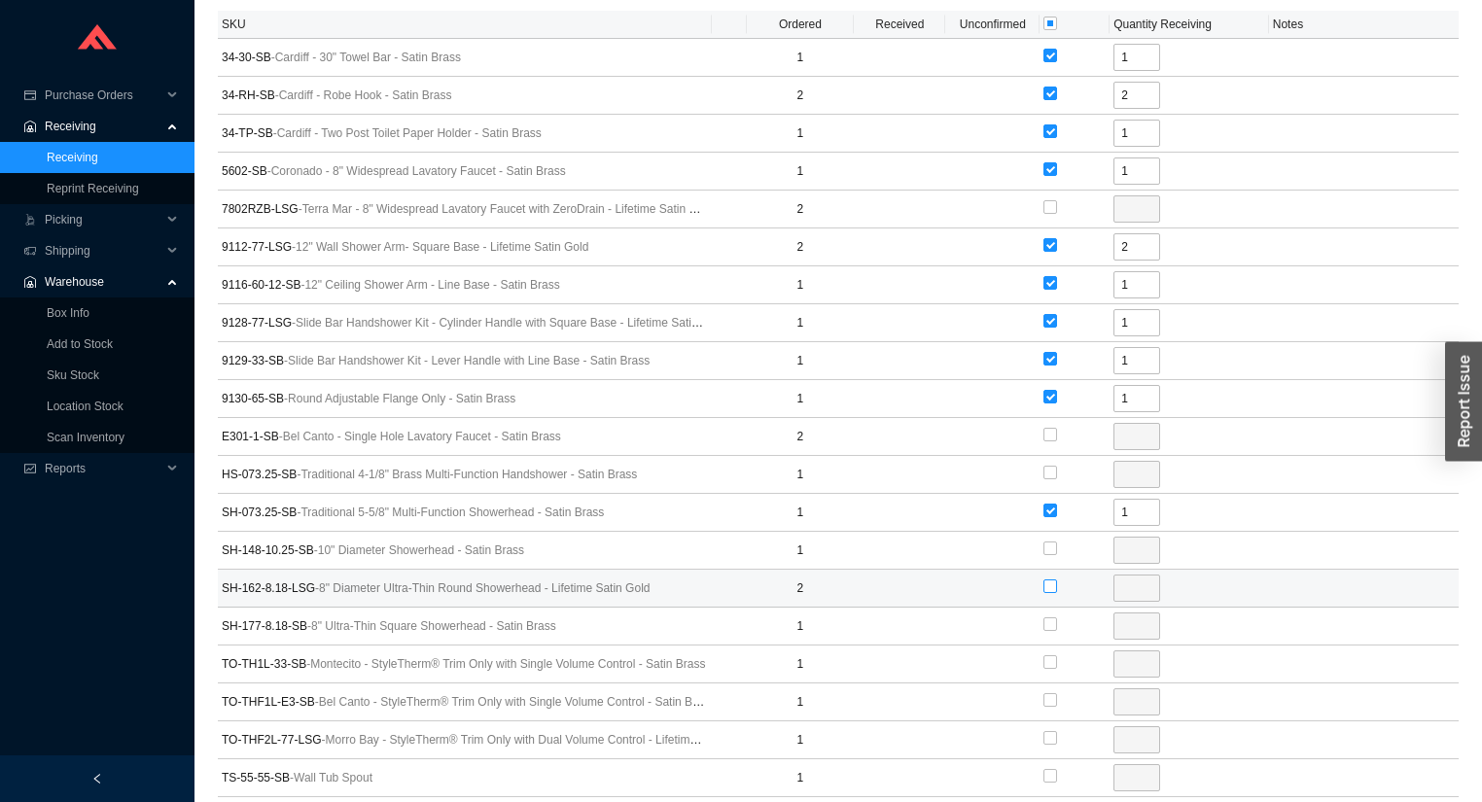
click at [1051, 579] on input "checkbox" at bounding box center [1050, 586] width 14 height 14
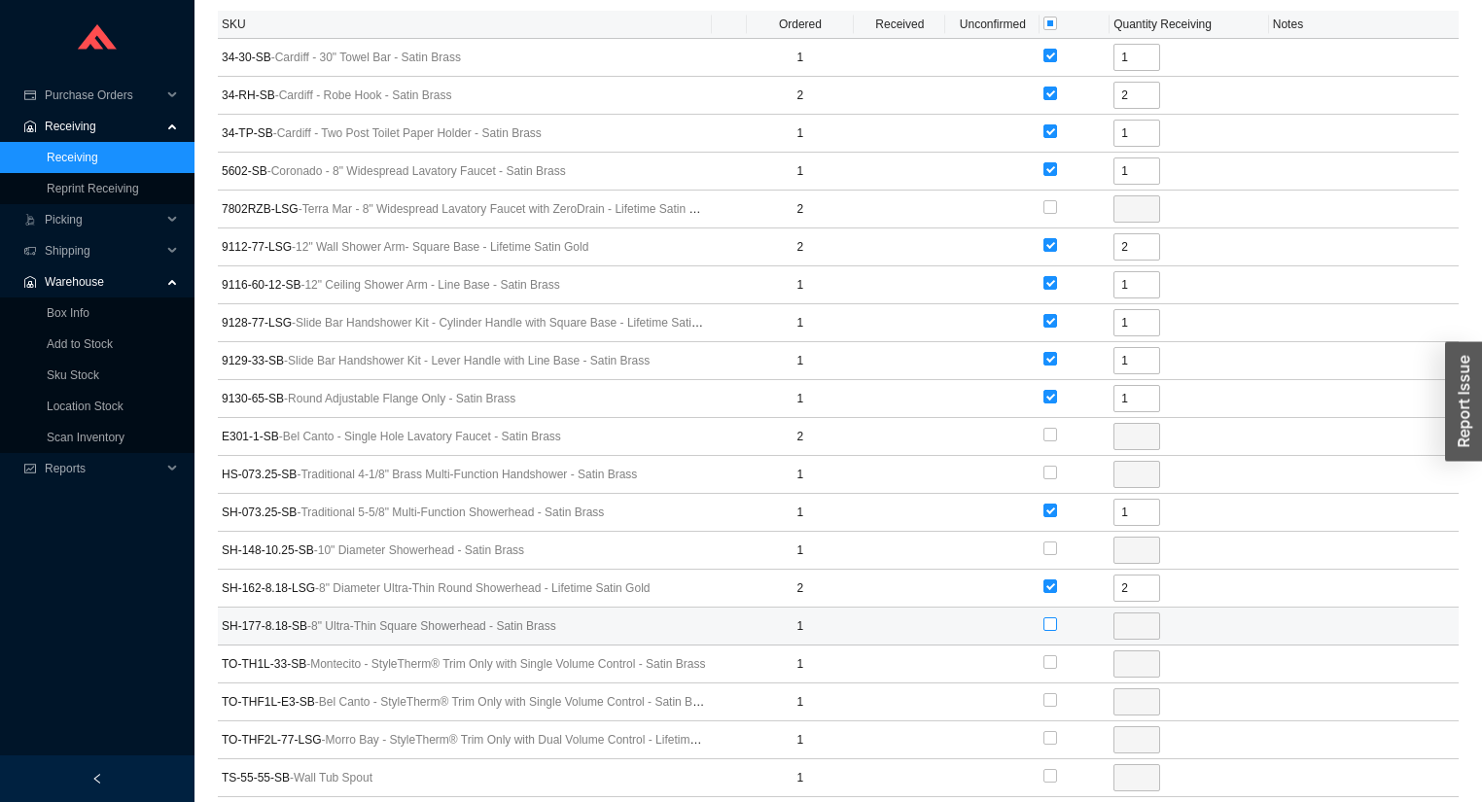
click at [1048, 617] on input "checkbox" at bounding box center [1050, 624] width 14 height 14
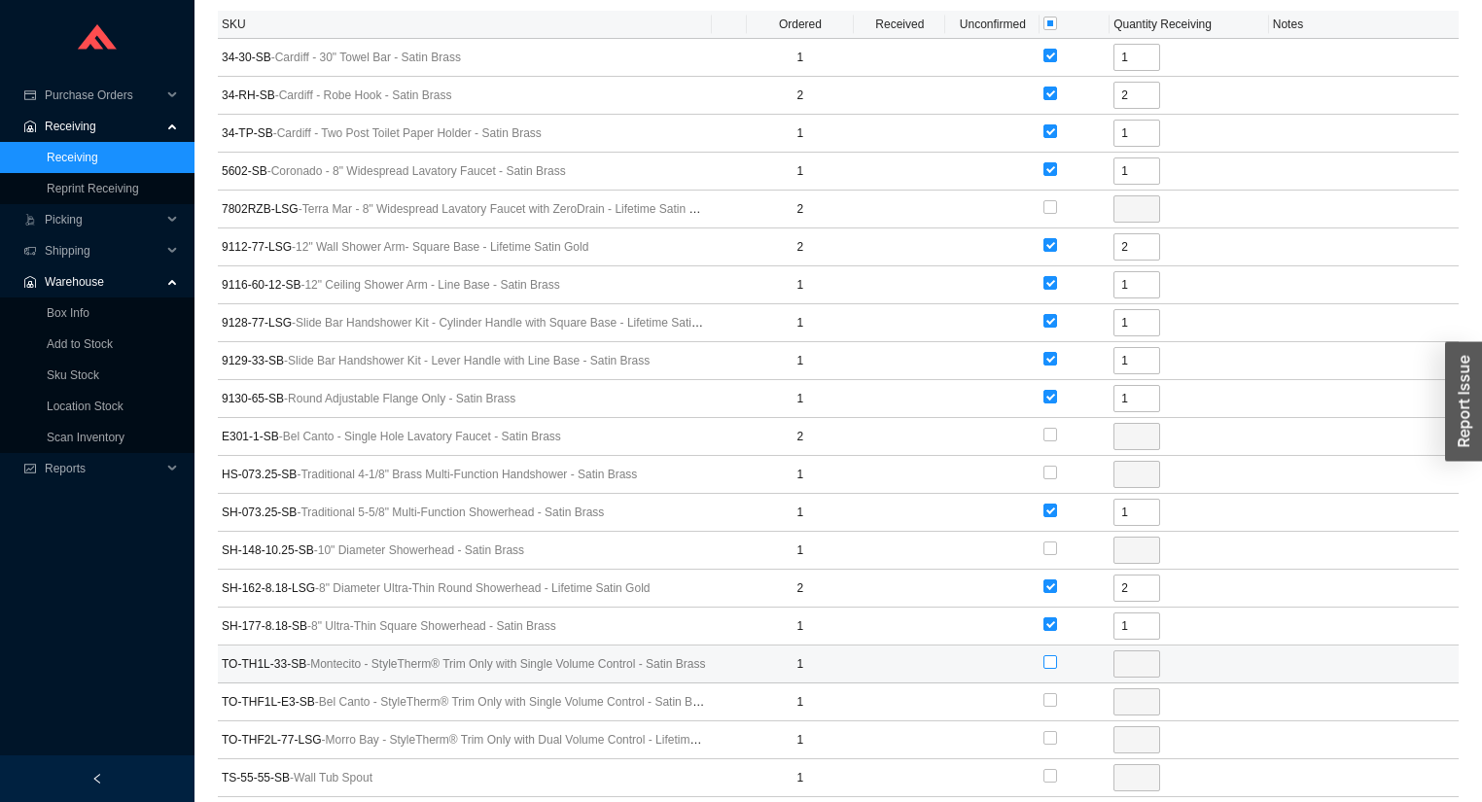
click at [1048, 655] on input "checkbox" at bounding box center [1050, 662] width 14 height 14
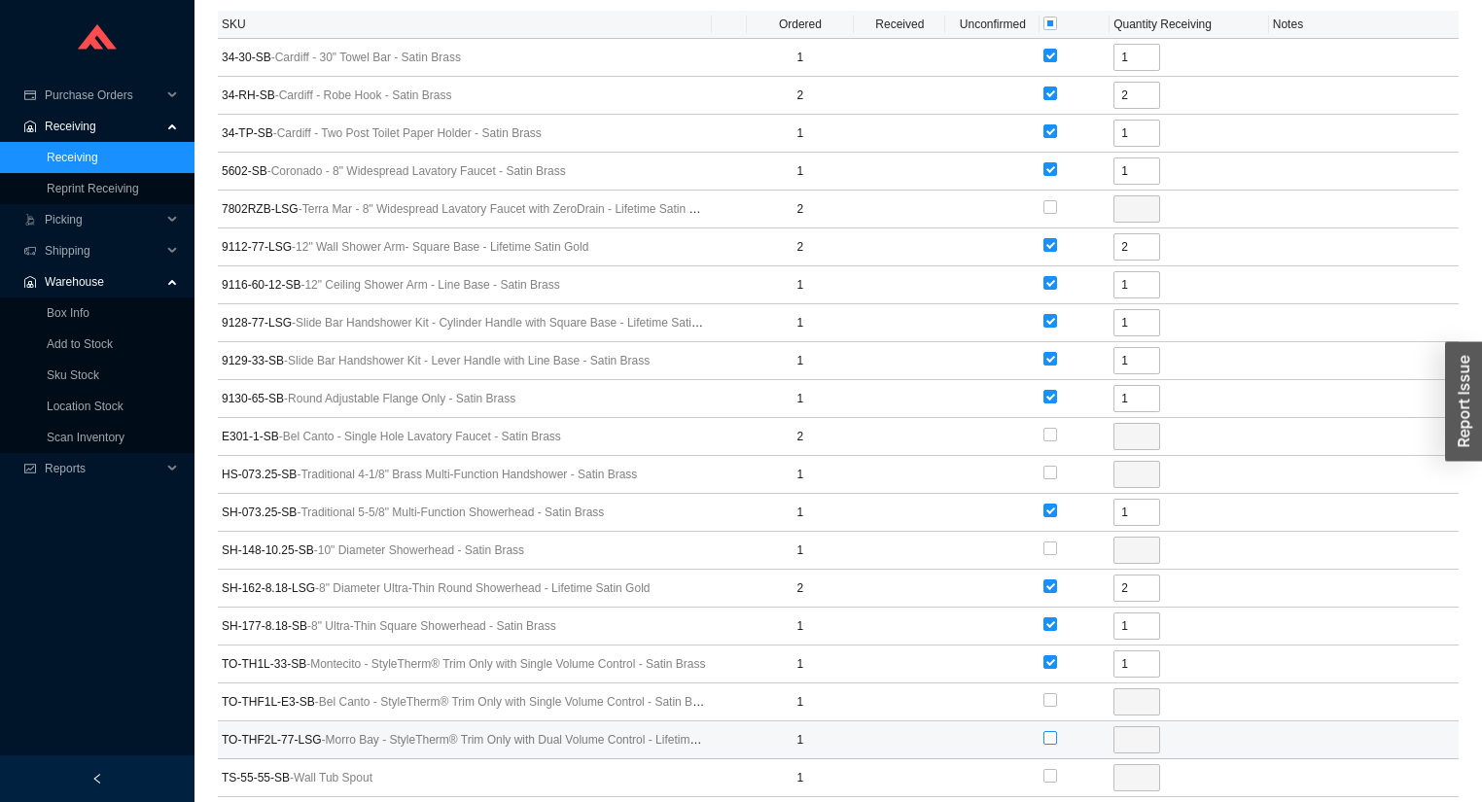
click at [1046, 731] on input "checkbox" at bounding box center [1050, 738] width 14 height 14
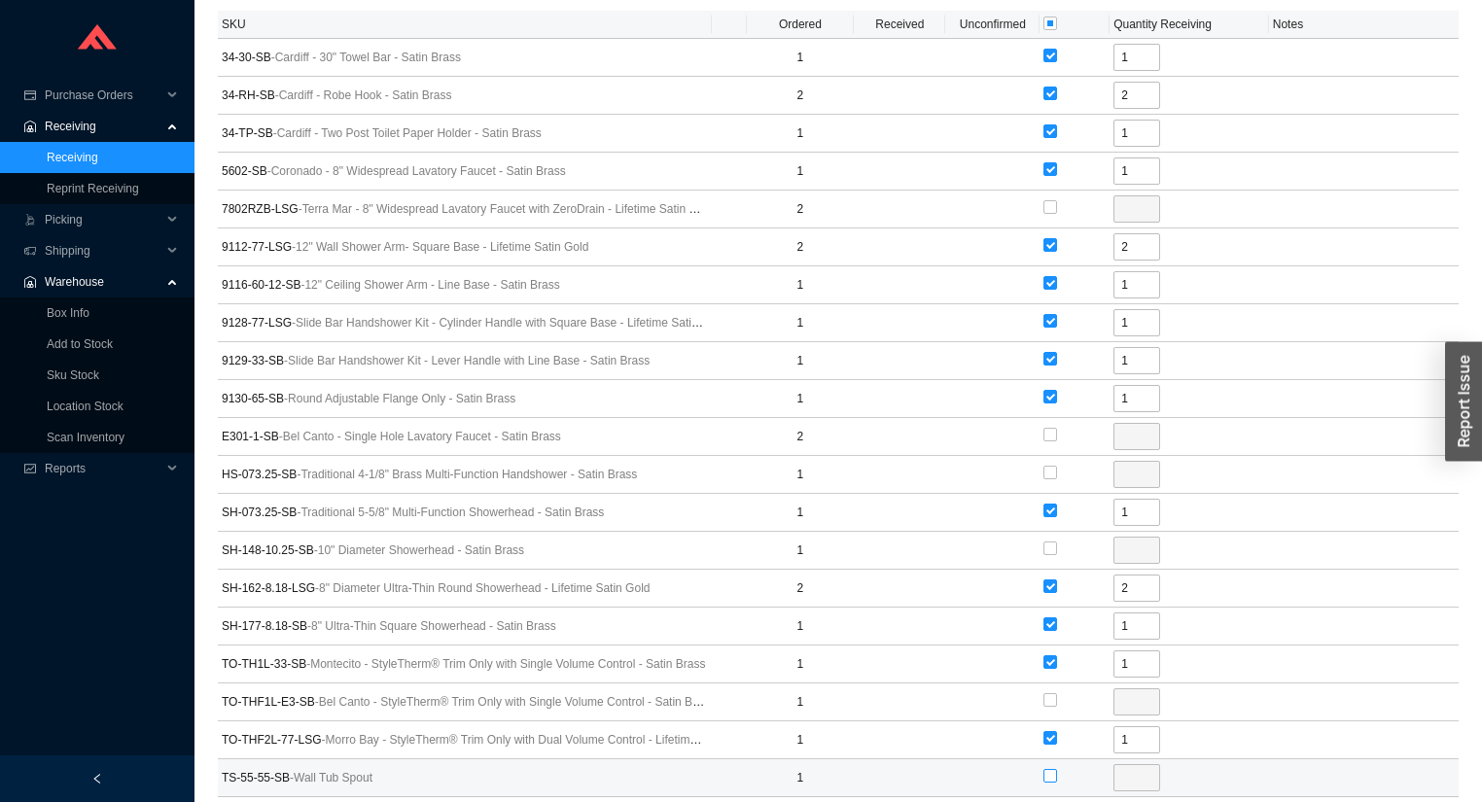
click at [1048, 769] on input "checkbox" at bounding box center [1050, 776] width 14 height 14
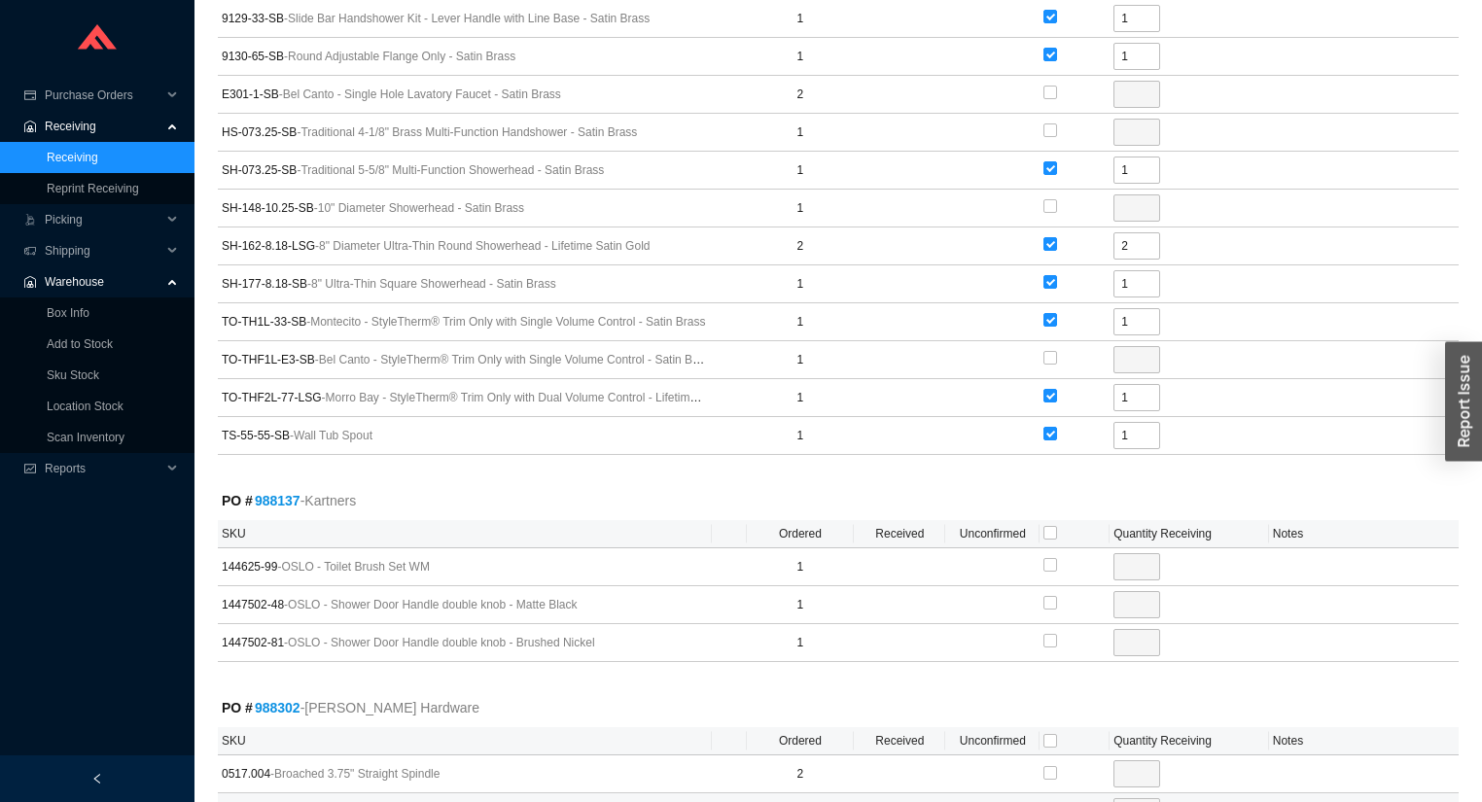
scroll to position [3733, 0]
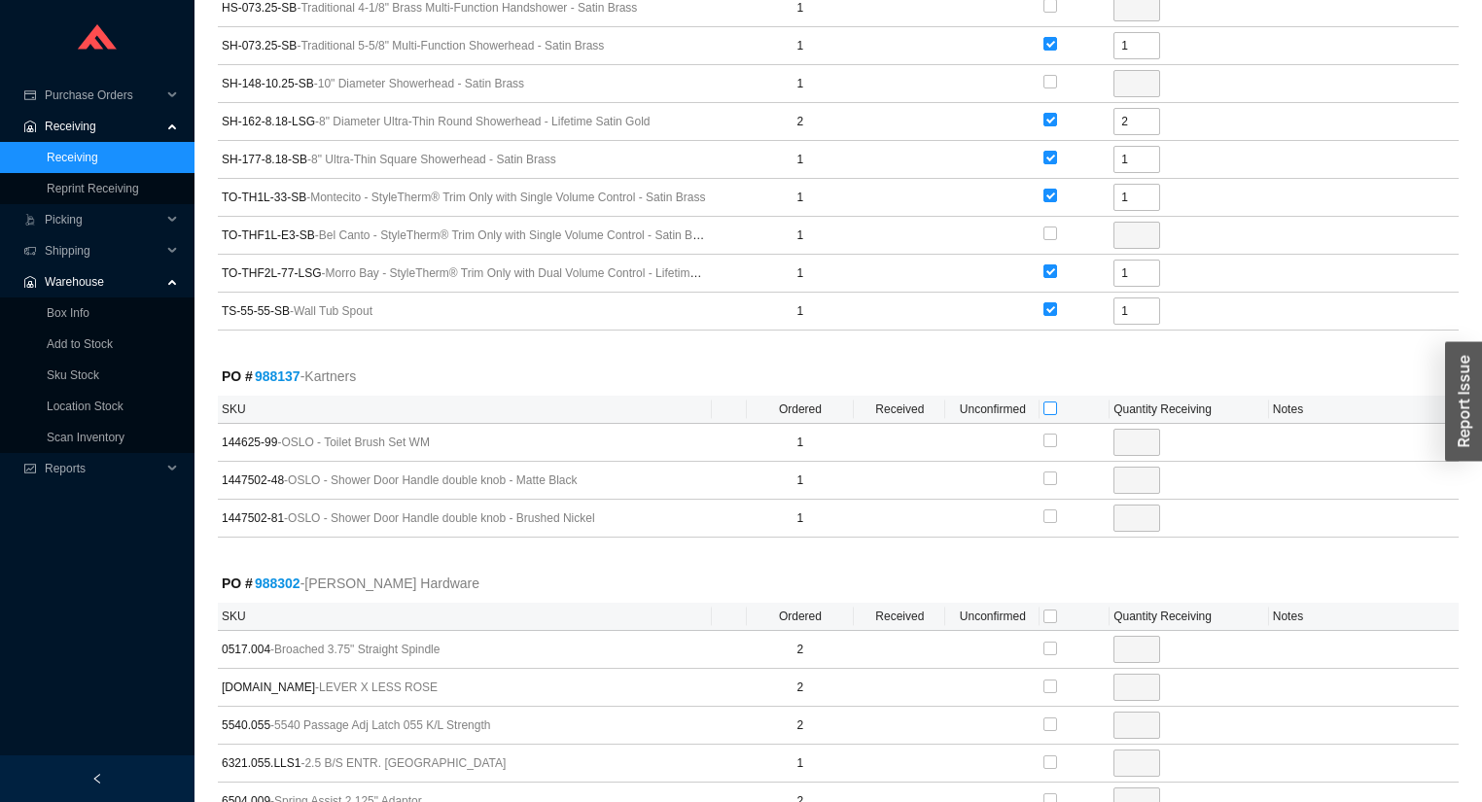
click at [1050, 402] on input "checkbox" at bounding box center [1050, 409] width 14 height 14
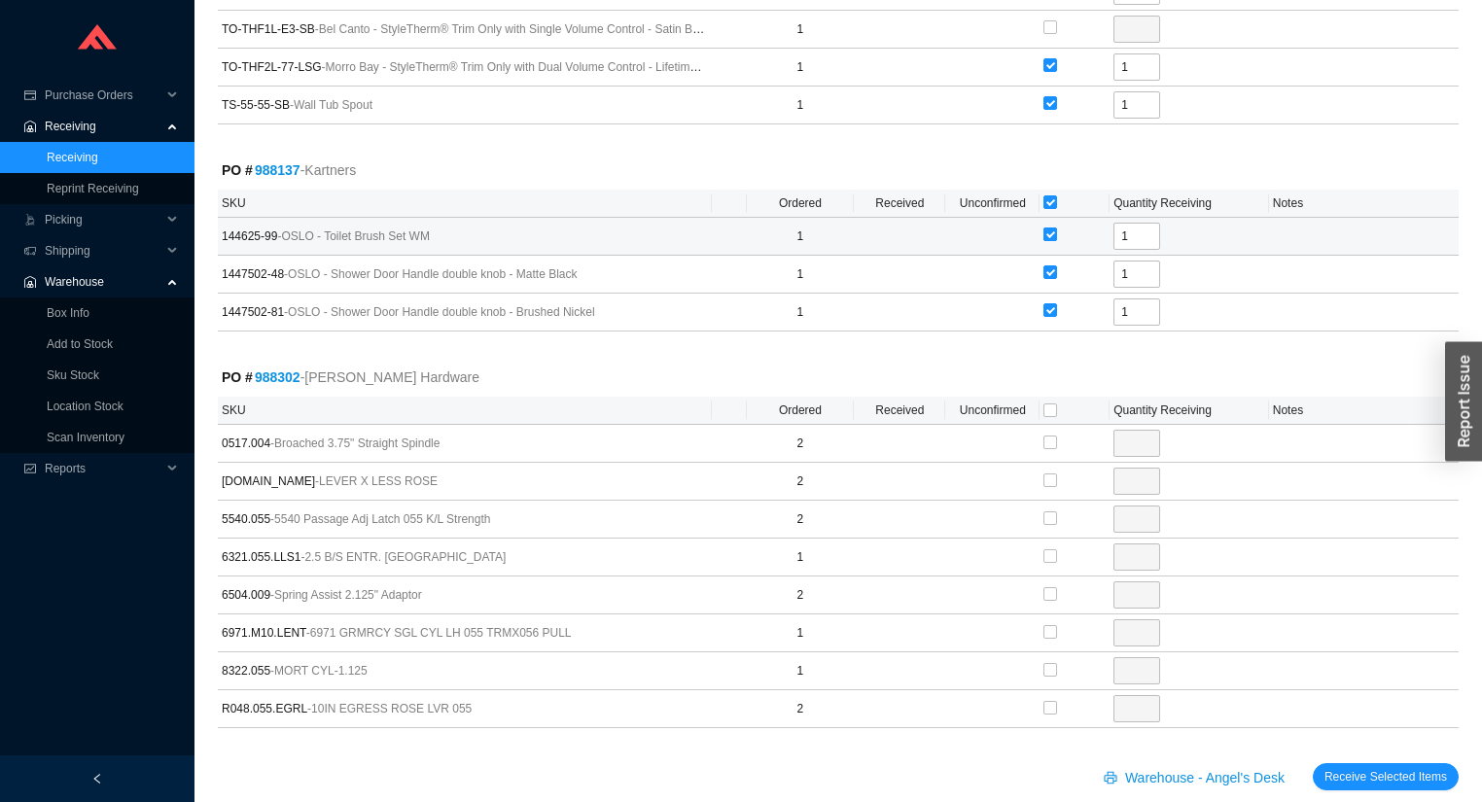
scroll to position [3949, 0]
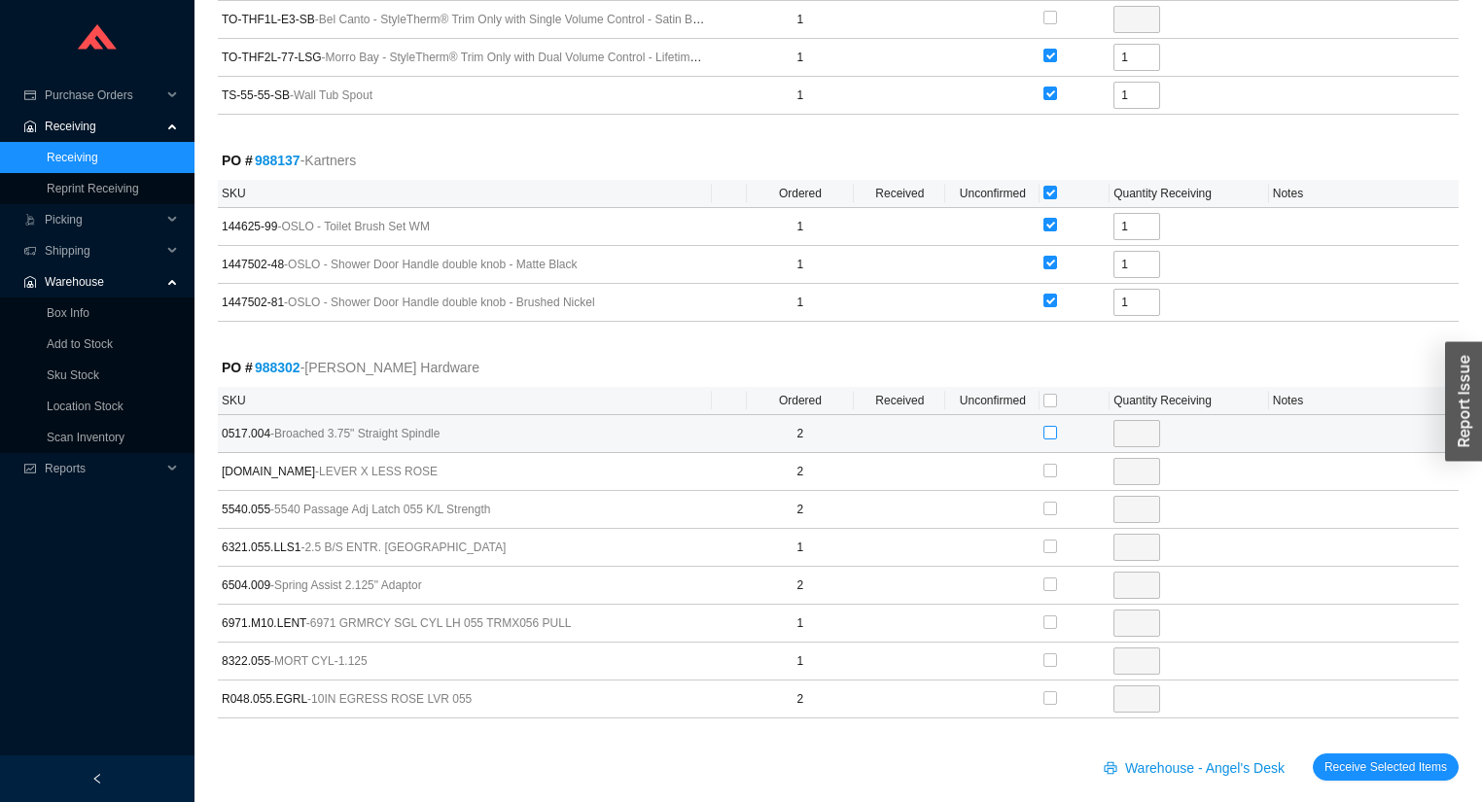
click at [1046, 426] on input "checkbox" at bounding box center [1050, 433] width 14 height 14
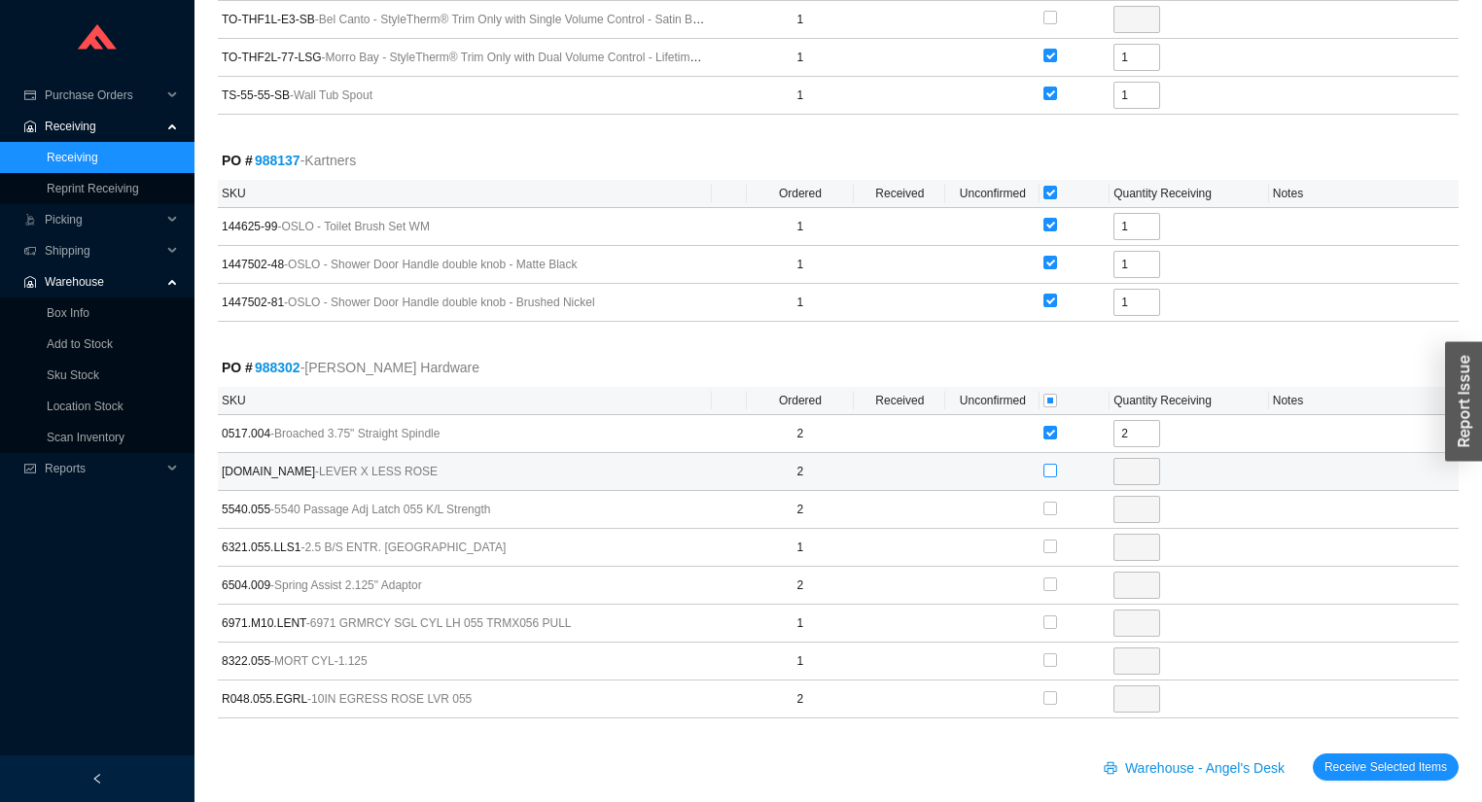
click at [1050, 464] on input "checkbox" at bounding box center [1050, 471] width 14 height 14
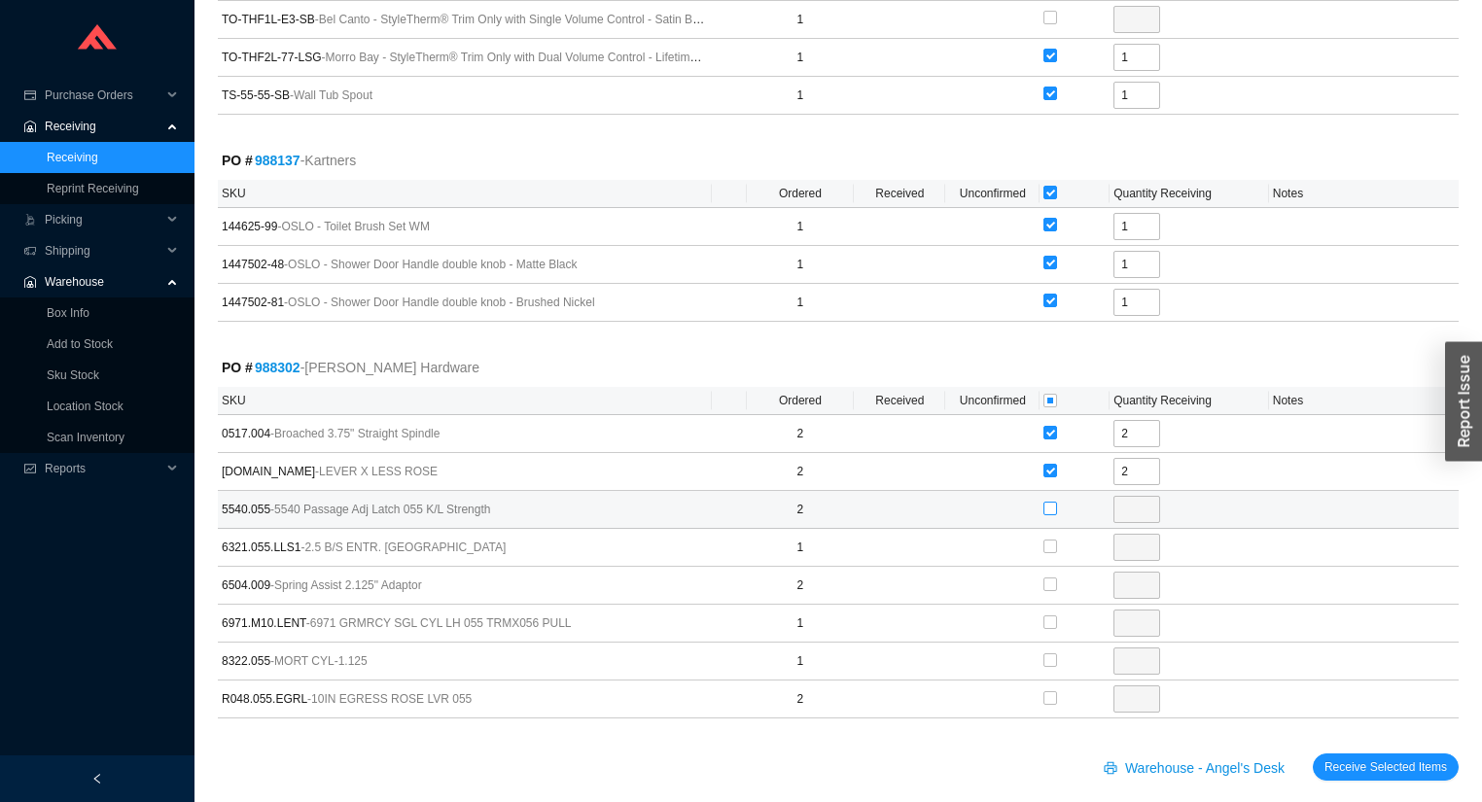
click at [1049, 502] on input "checkbox" at bounding box center [1050, 509] width 14 height 14
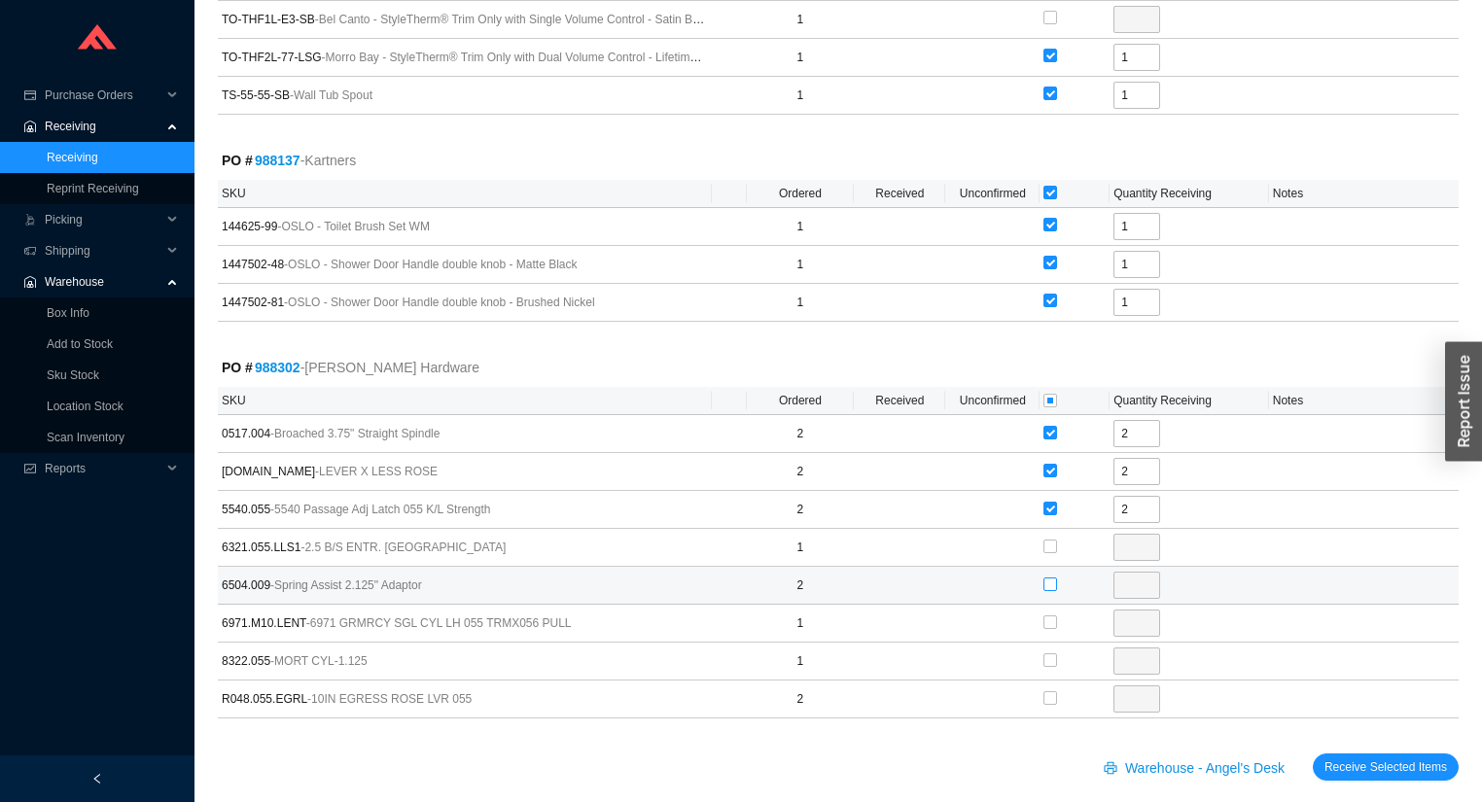
click at [1051, 578] on input "checkbox" at bounding box center [1050, 585] width 14 height 14
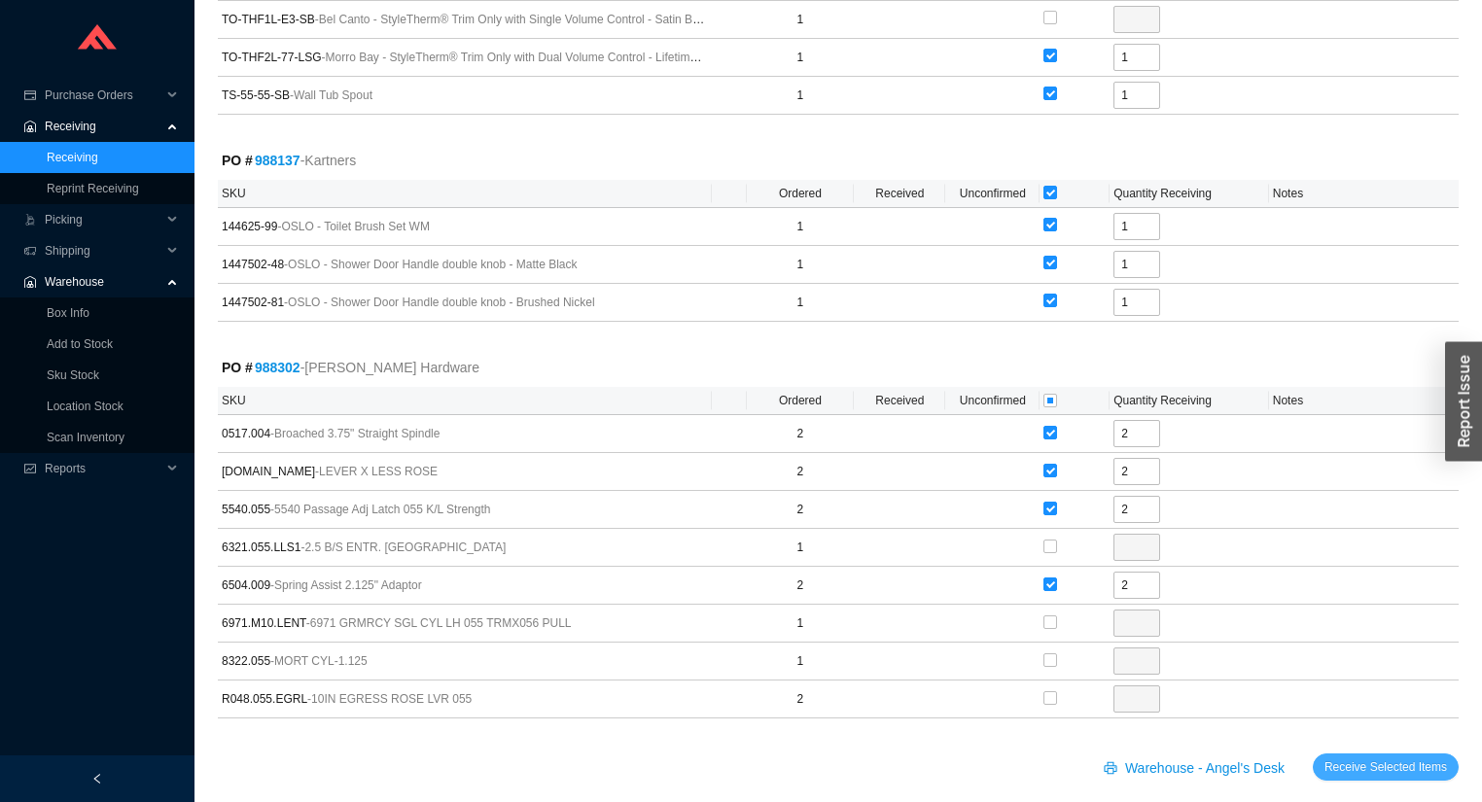
click at [1342, 757] on span "Receive Selected Items" at bounding box center [1385, 766] width 123 height 19
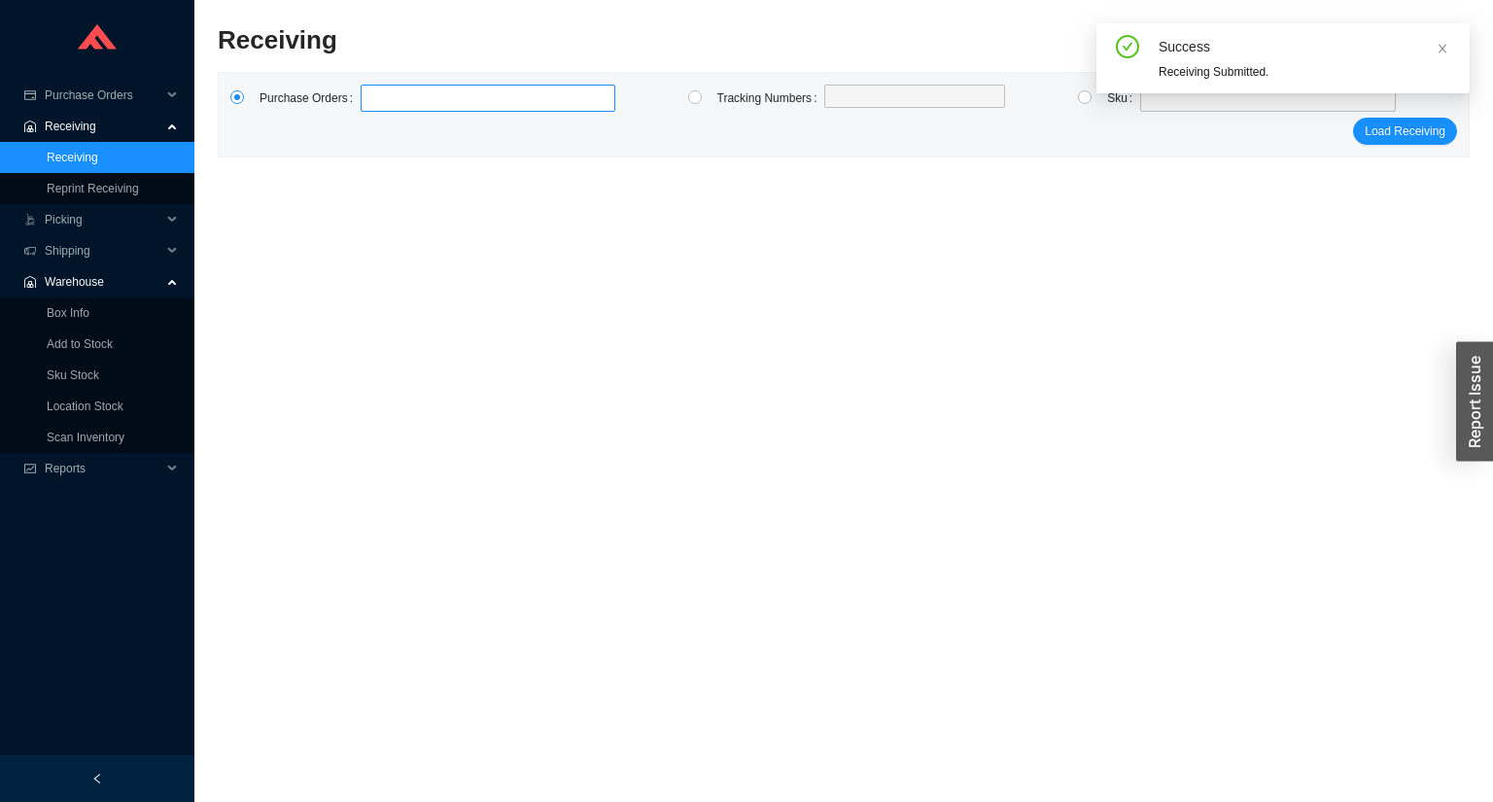
click at [408, 98] on label at bounding box center [488, 98] width 255 height 27
click at [377, 98] on input at bounding box center [371, 98] width 14 height 21
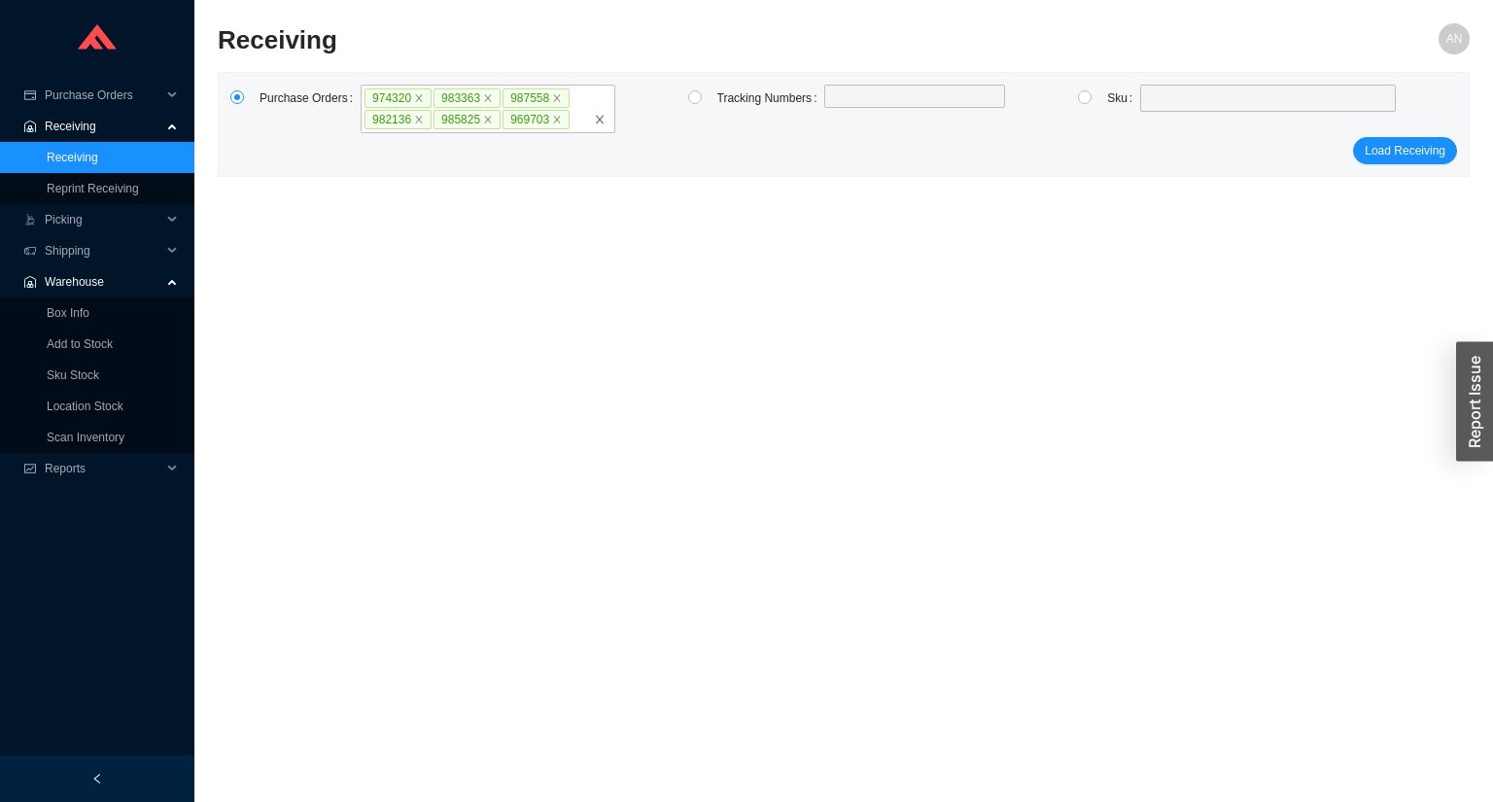
click button "Load Receiving" at bounding box center [1405, 150] width 104 height 27
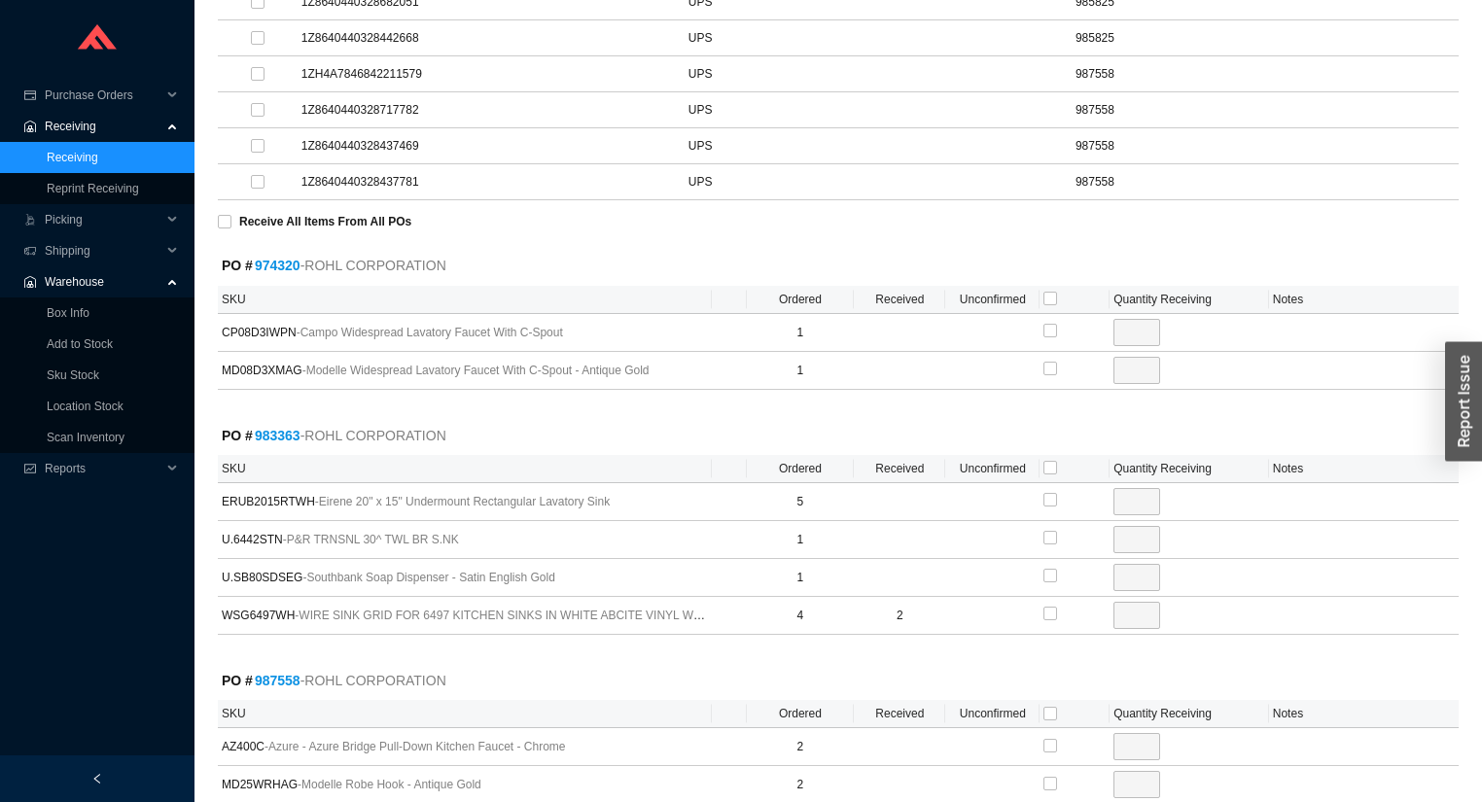
scroll to position [544, 0]
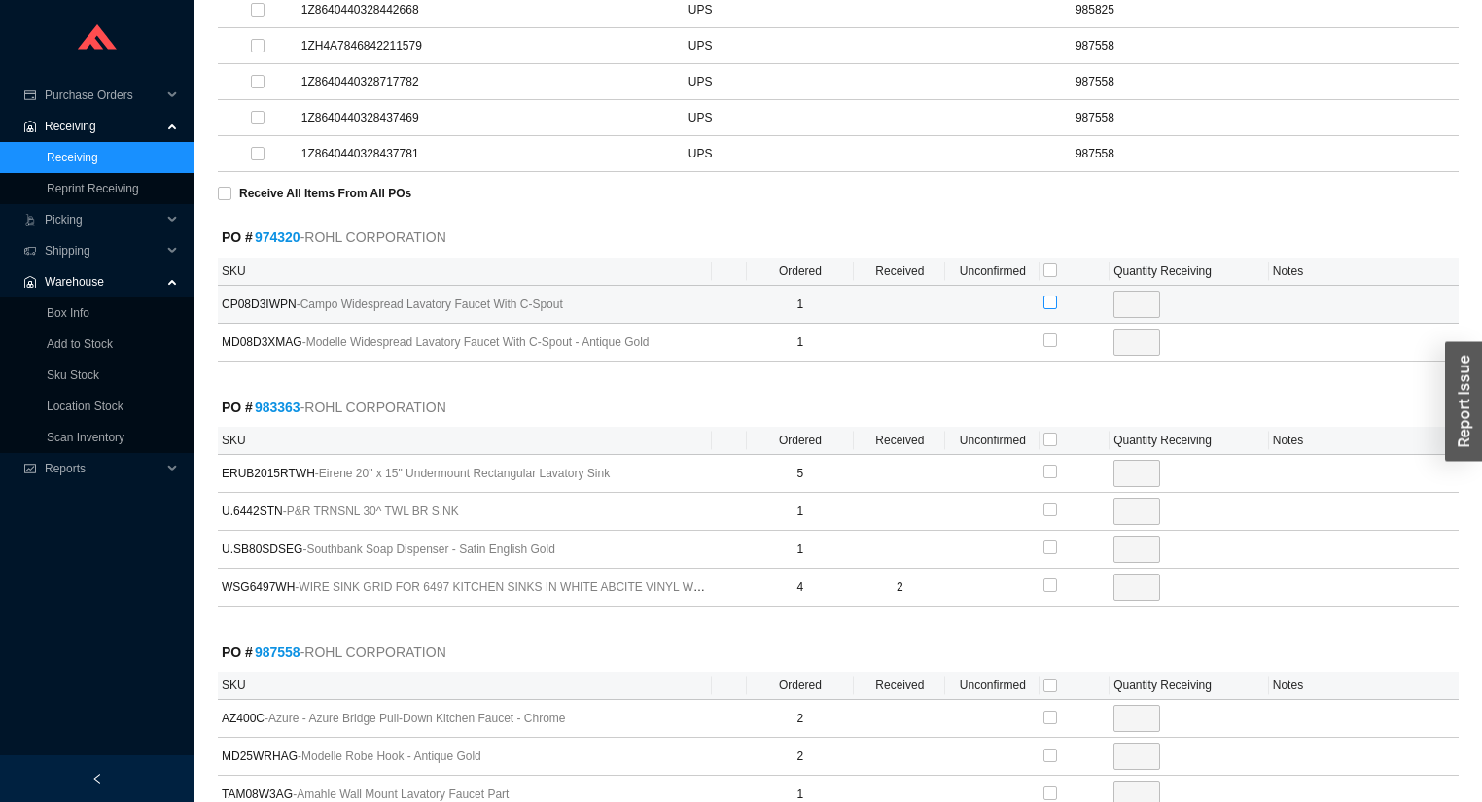
click at [1049, 298] on input "checkbox" at bounding box center [1050, 303] width 14 height 14
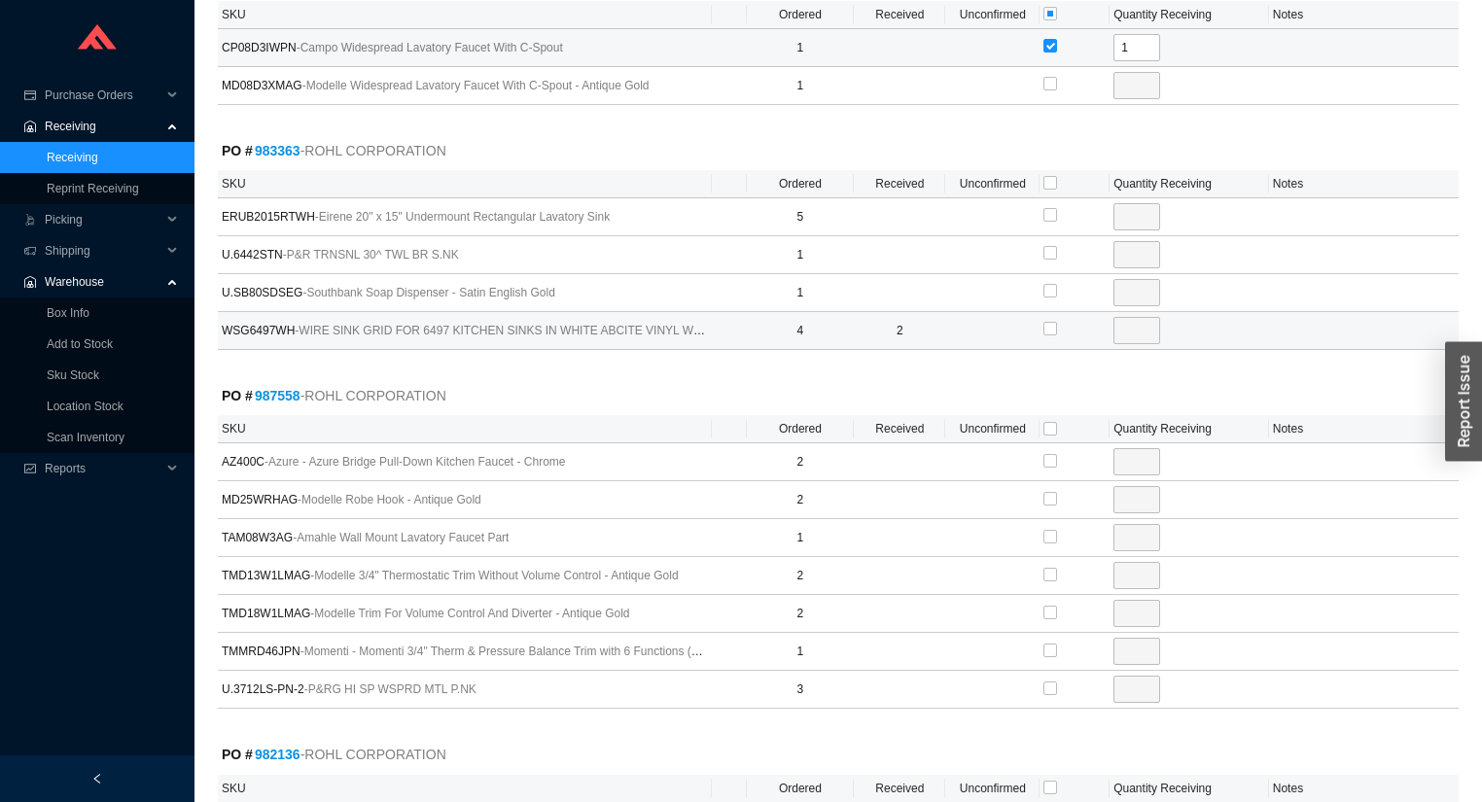
scroll to position [856, 0]
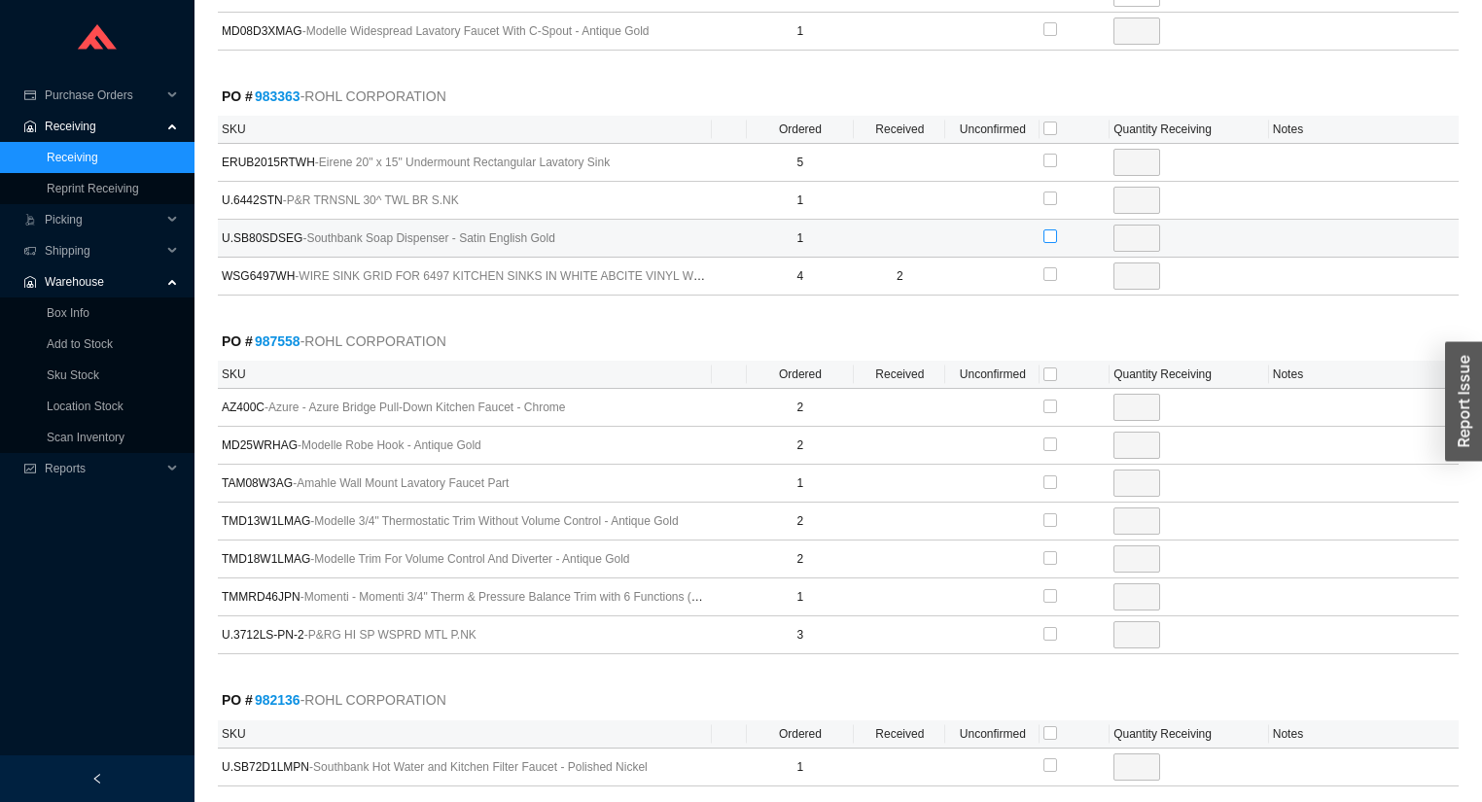
click at [1046, 233] on input "checkbox" at bounding box center [1050, 236] width 14 height 14
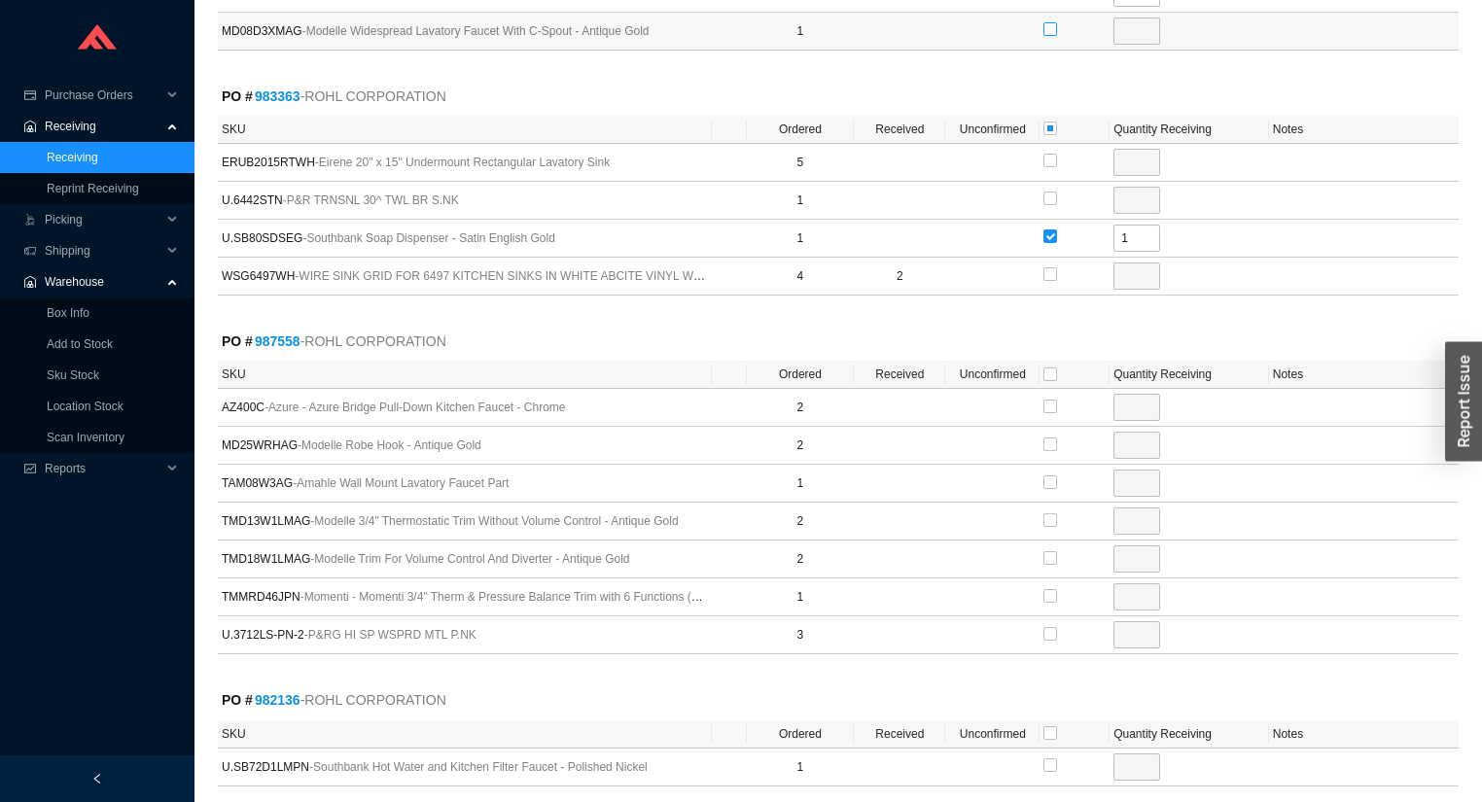
click at [1052, 26] on input "checkbox" at bounding box center [1050, 29] width 14 height 14
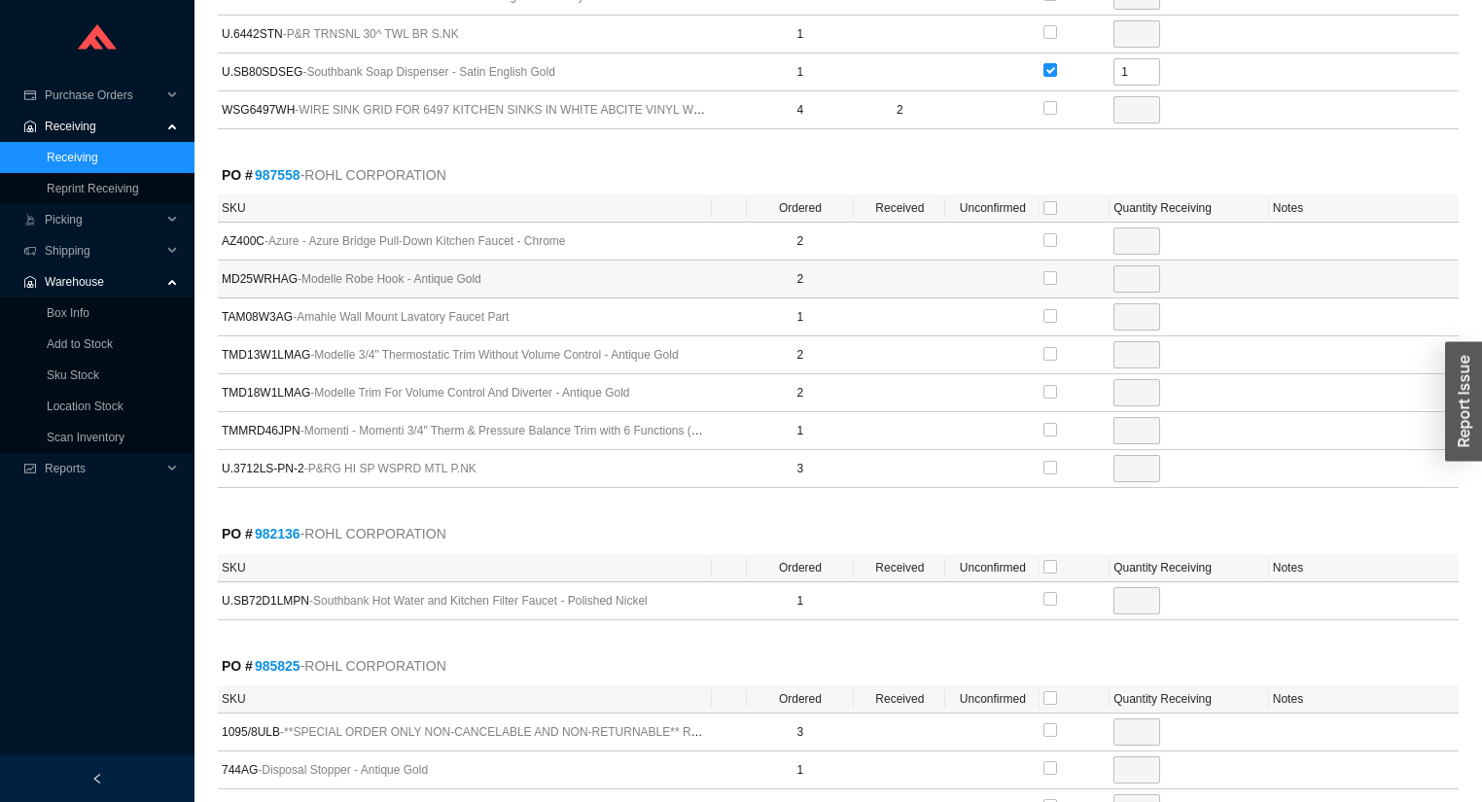
scroll to position [1167, 0]
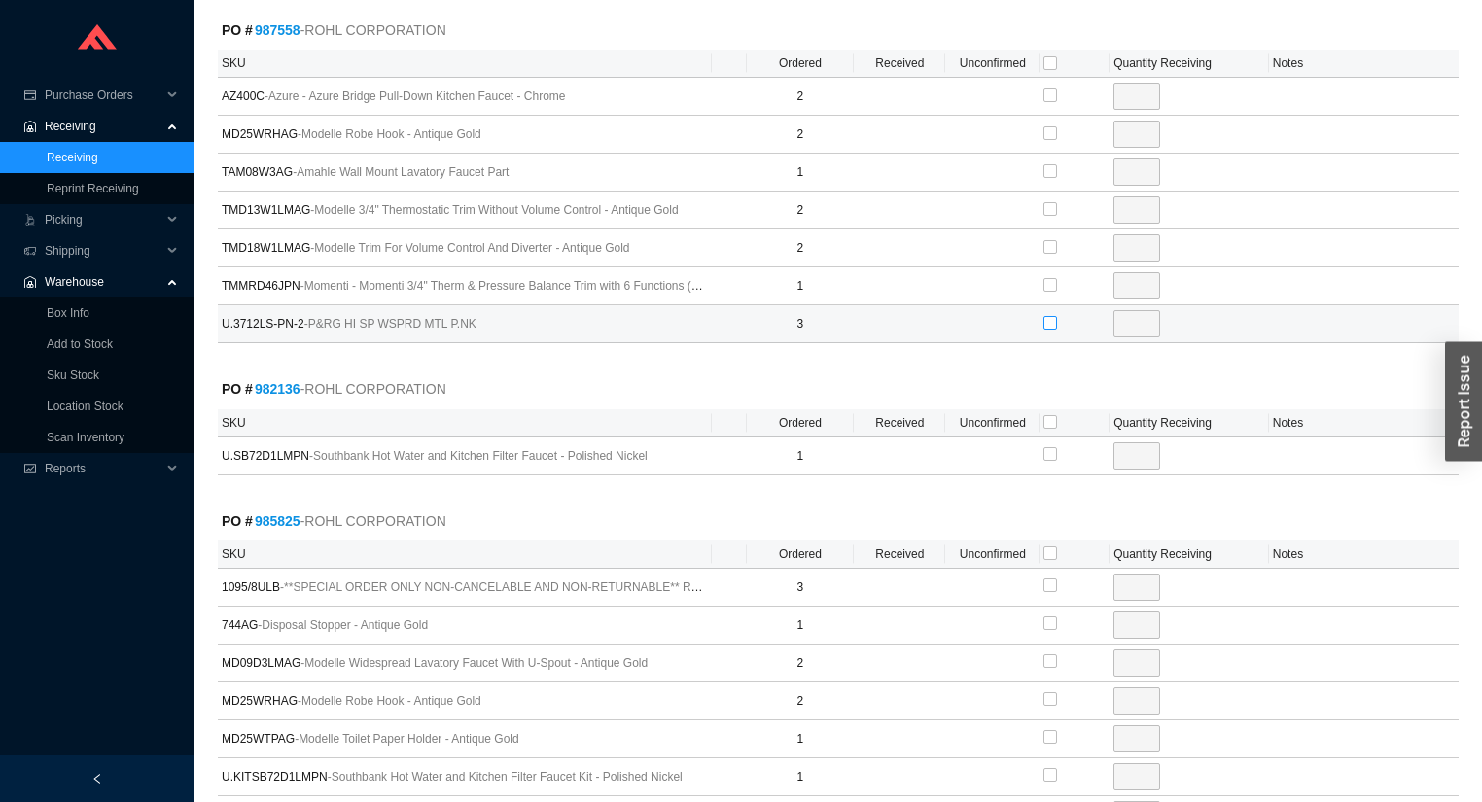
click at [1052, 316] on input "checkbox" at bounding box center [1050, 323] width 14 height 14
click at [1139, 315] on input "3" at bounding box center [1136, 323] width 47 height 27
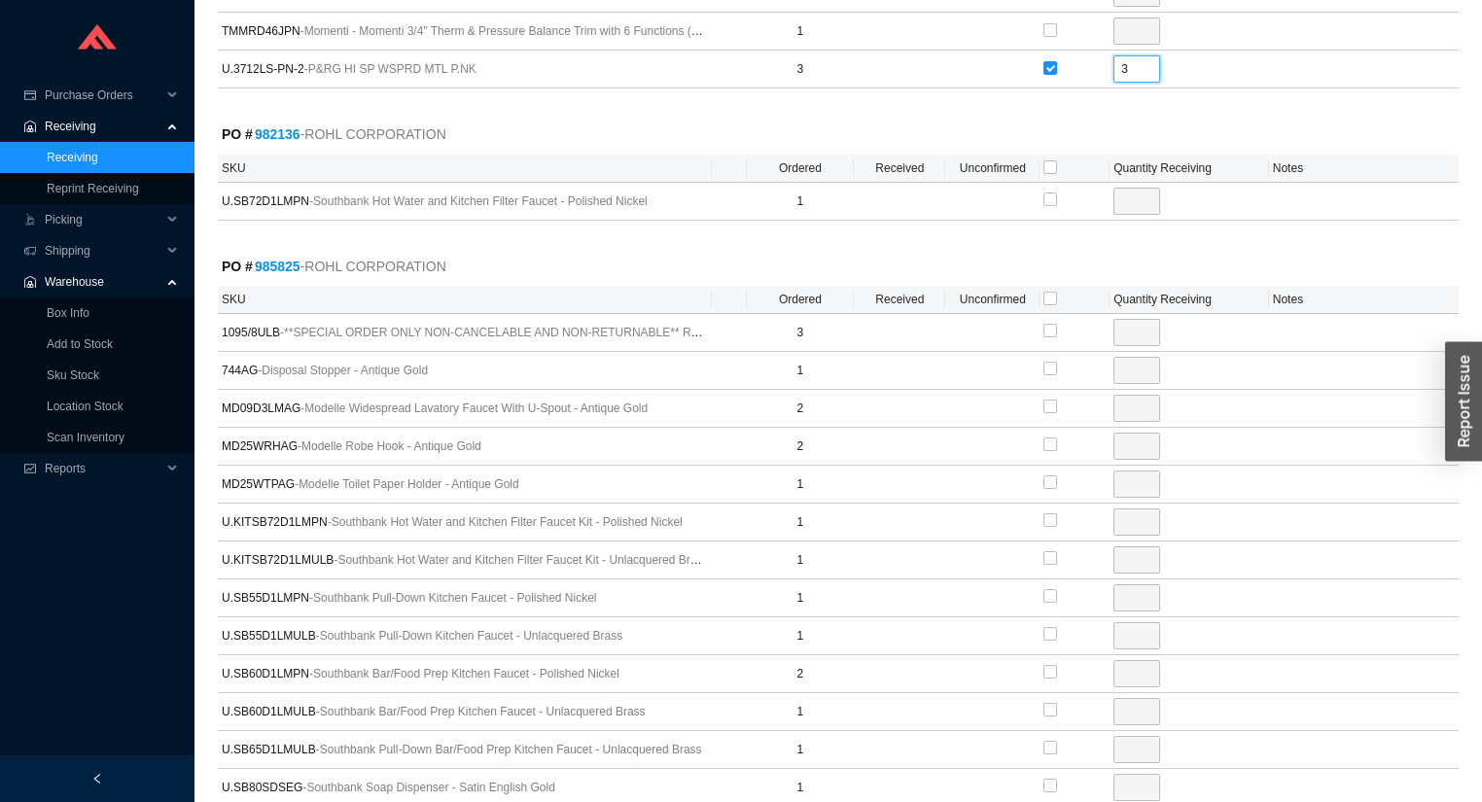
scroll to position [1400, 0]
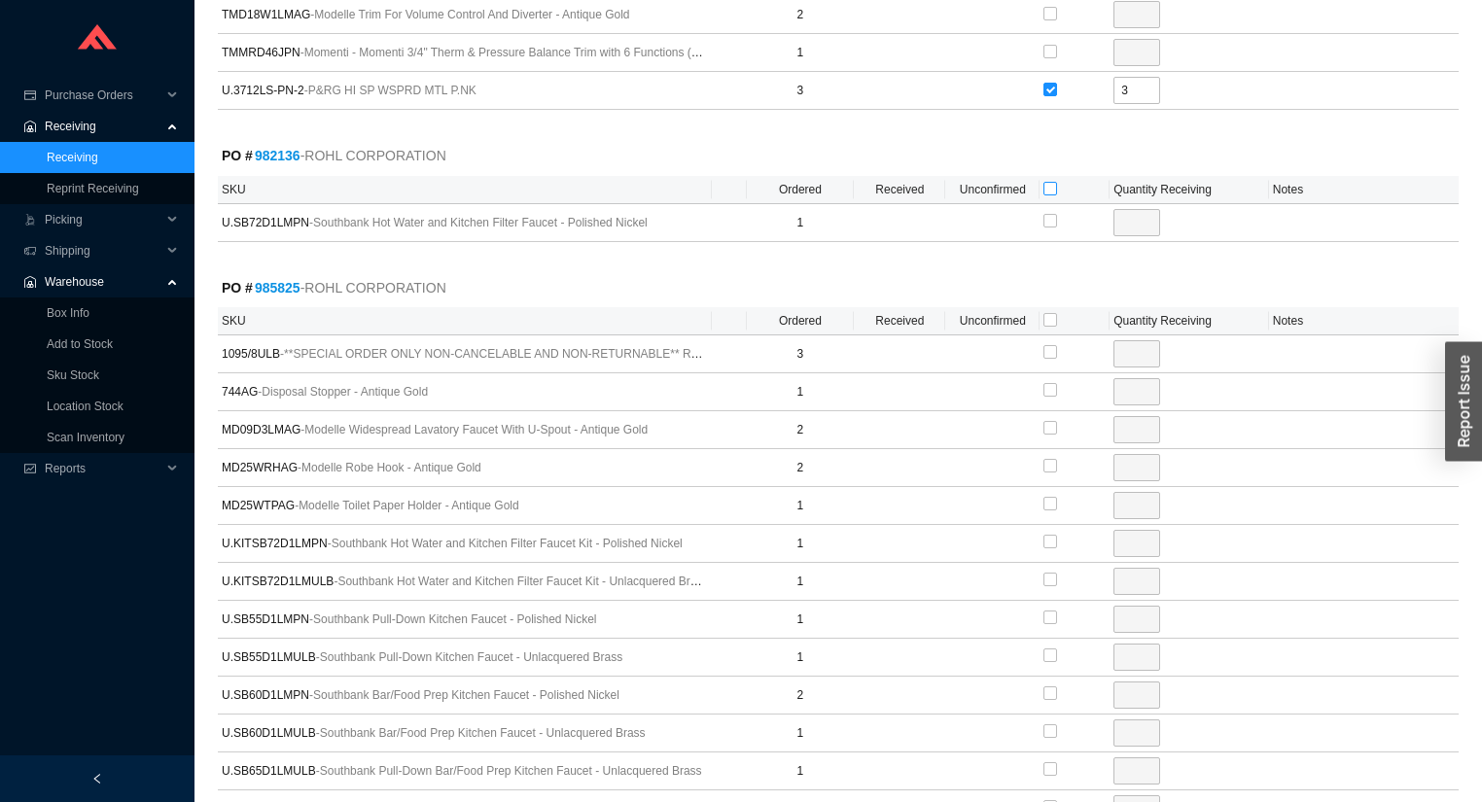
click at [1046, 183] on input "checkbox" at bounding box center [1050, 189] width 14 height 14
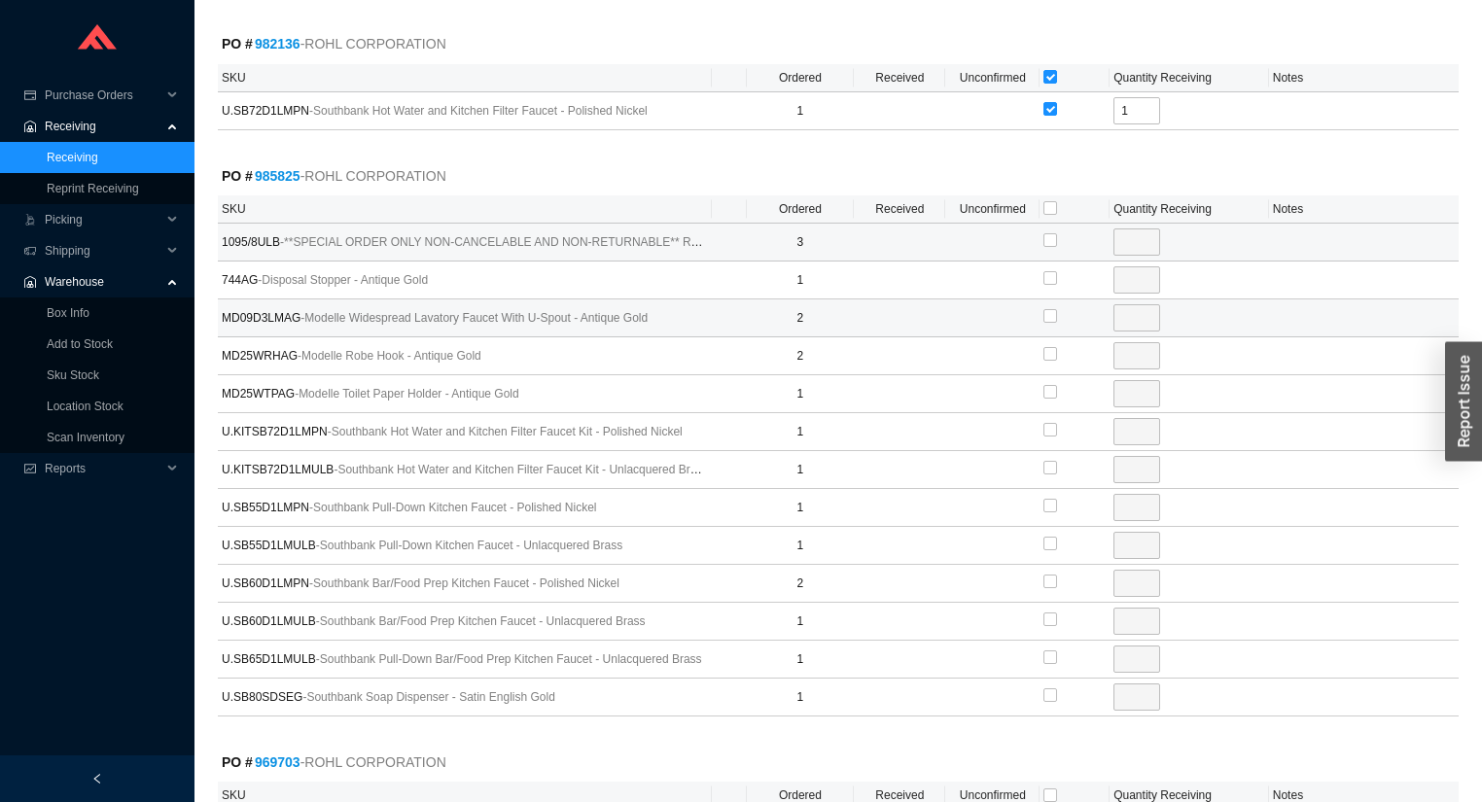
scroll to position [1633, 0]
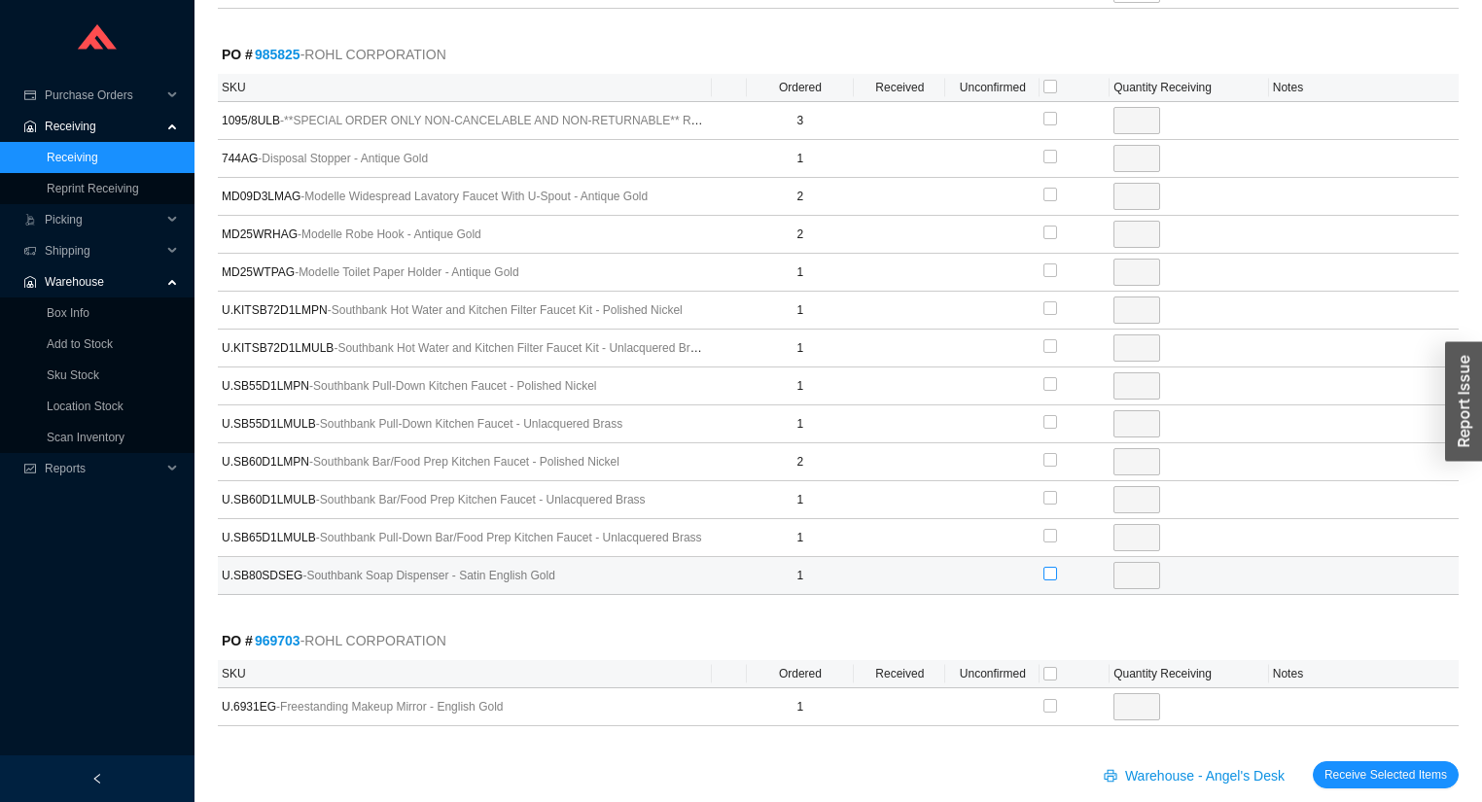
click at [1052, 567] on input "checkbox" at bounding box center [1050, 574] width 14 height 14
click at [1051, 667] on input "checkbox" at bounding box center [1050, 674] width 14 height 14
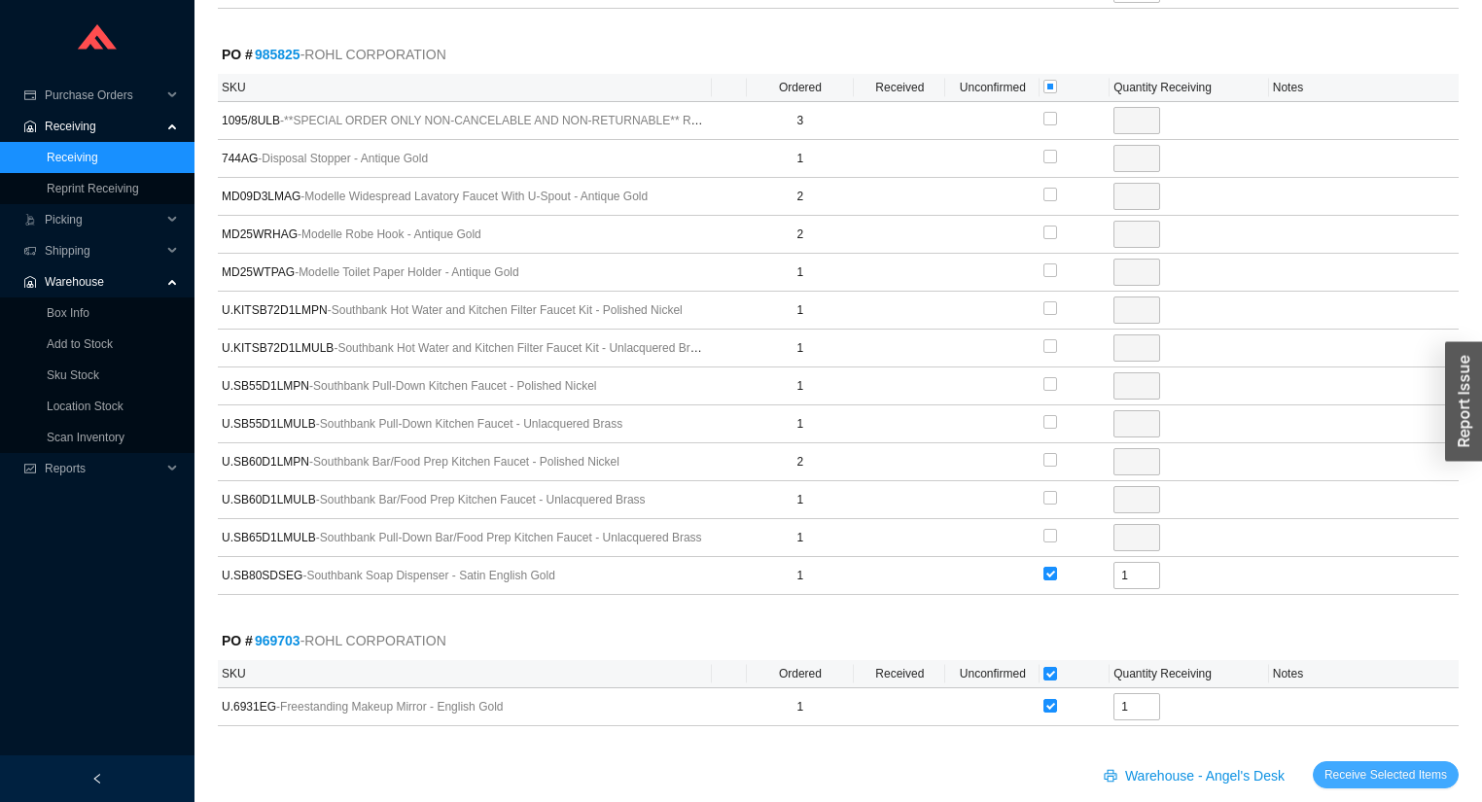
click at [1383, 765] on span "Receive Selected Items" at bounding box center [1385, 774] width 123 height 19
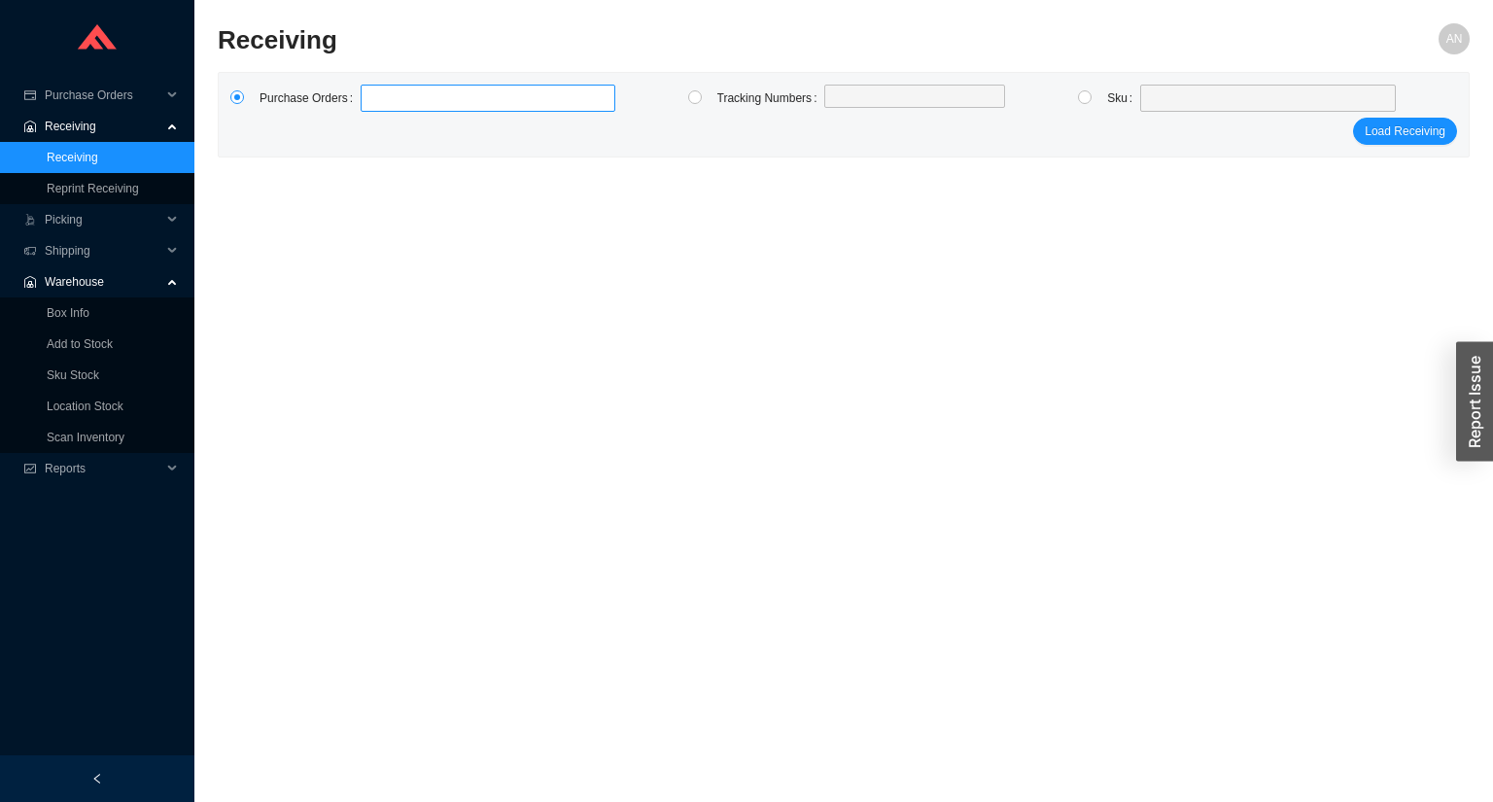
click at [407, 104] on label at bounding box center [488, 98] width 255 height 27
click at [377, 104] on input at bounding box center [371, 98] width 14 height 21
click button "Load Receiving" at bounding box center [1405, 131] width 104 height 27
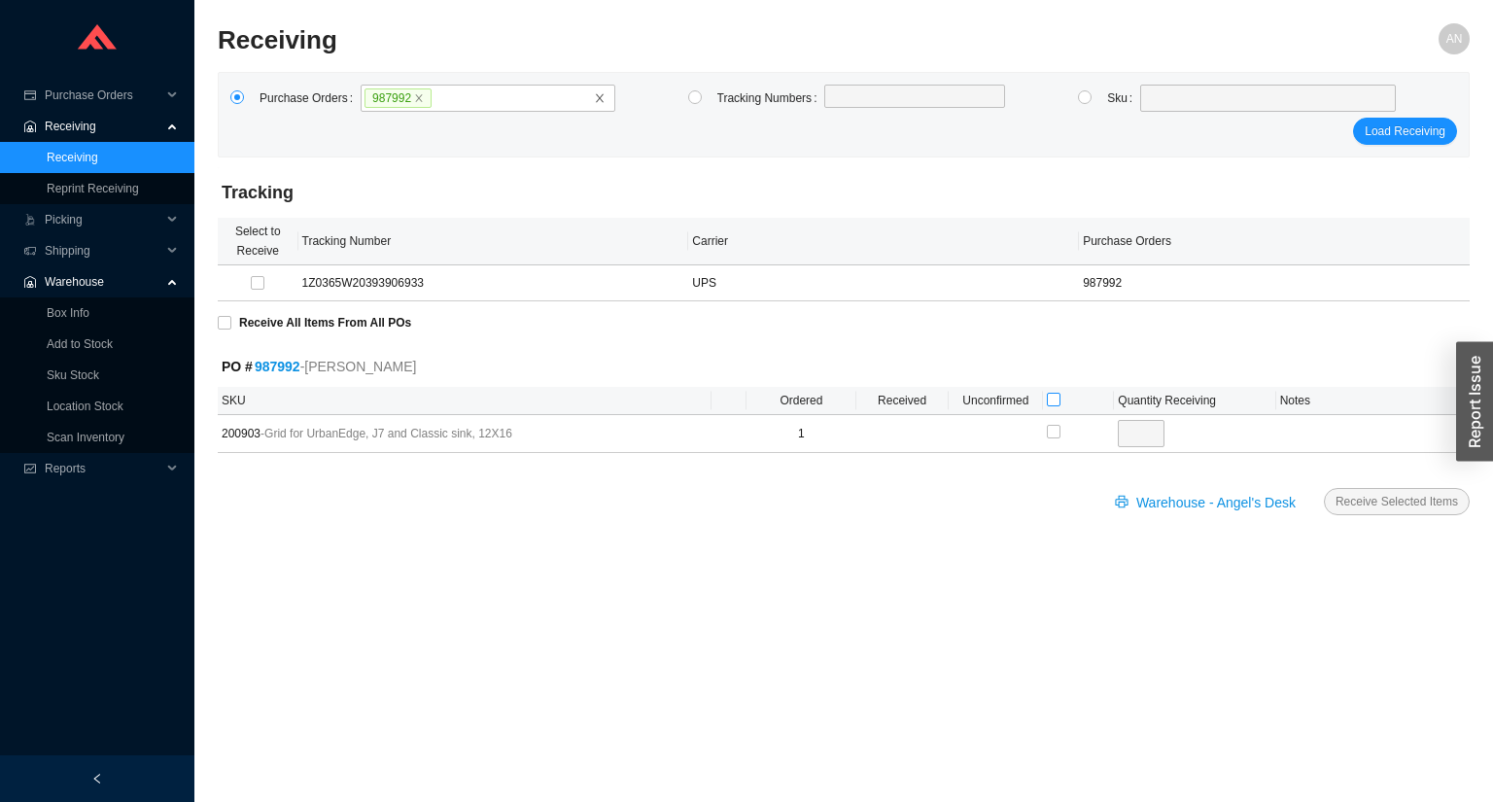
click at [1054, 397] on input "checkbox" at bounding box center [1054, 400] width 14 height 14
click at [1324, 488] on button "Receive Selected Items" at bounding box center [1397, 501] width 146 height 27
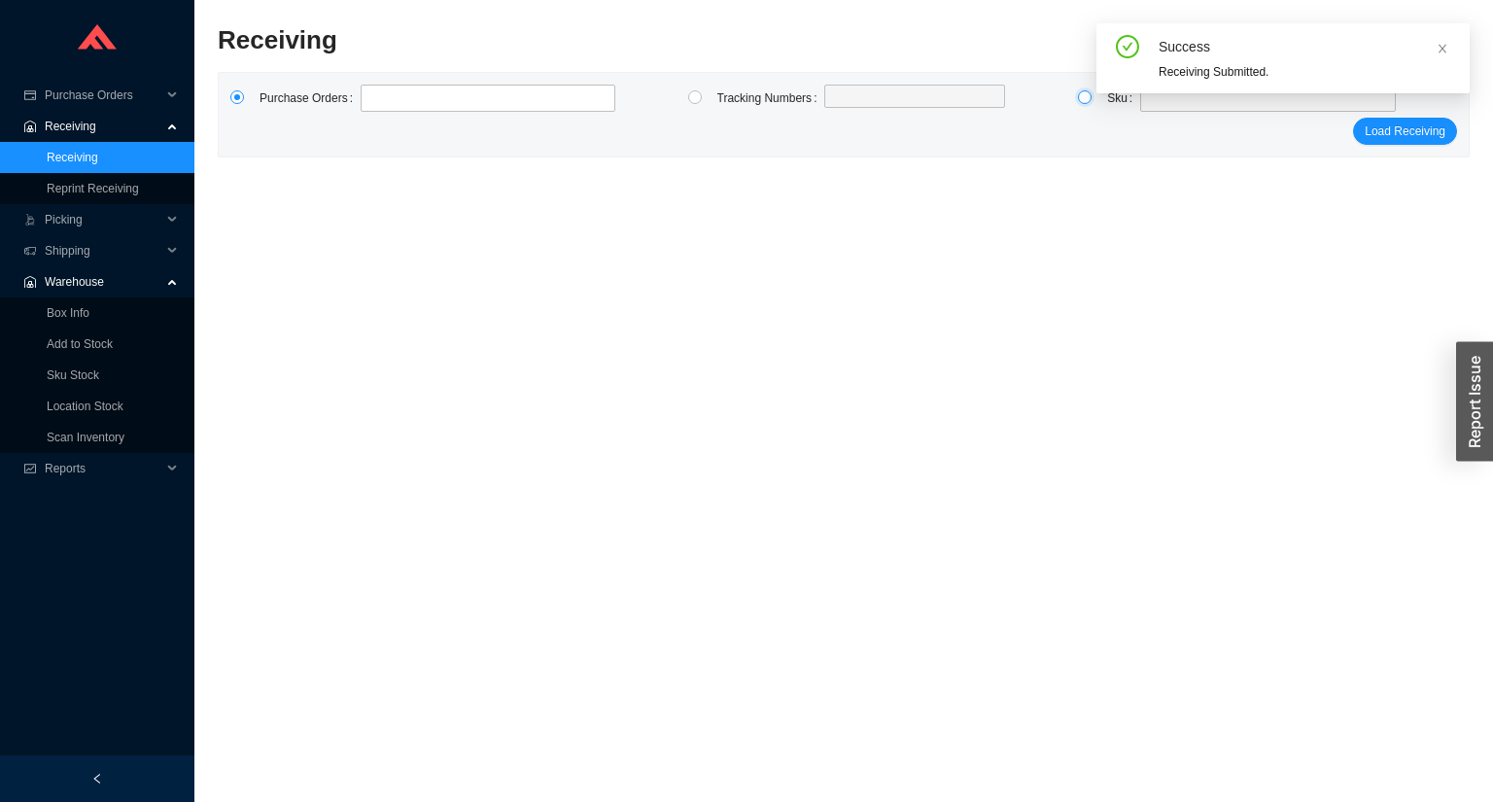
click at [1088, 98] on input "radio" at bounding box center [1085, 97] width 14 height 14
click at [1163, 109] on span at bounding box center [1268, 98] width 240 height 25
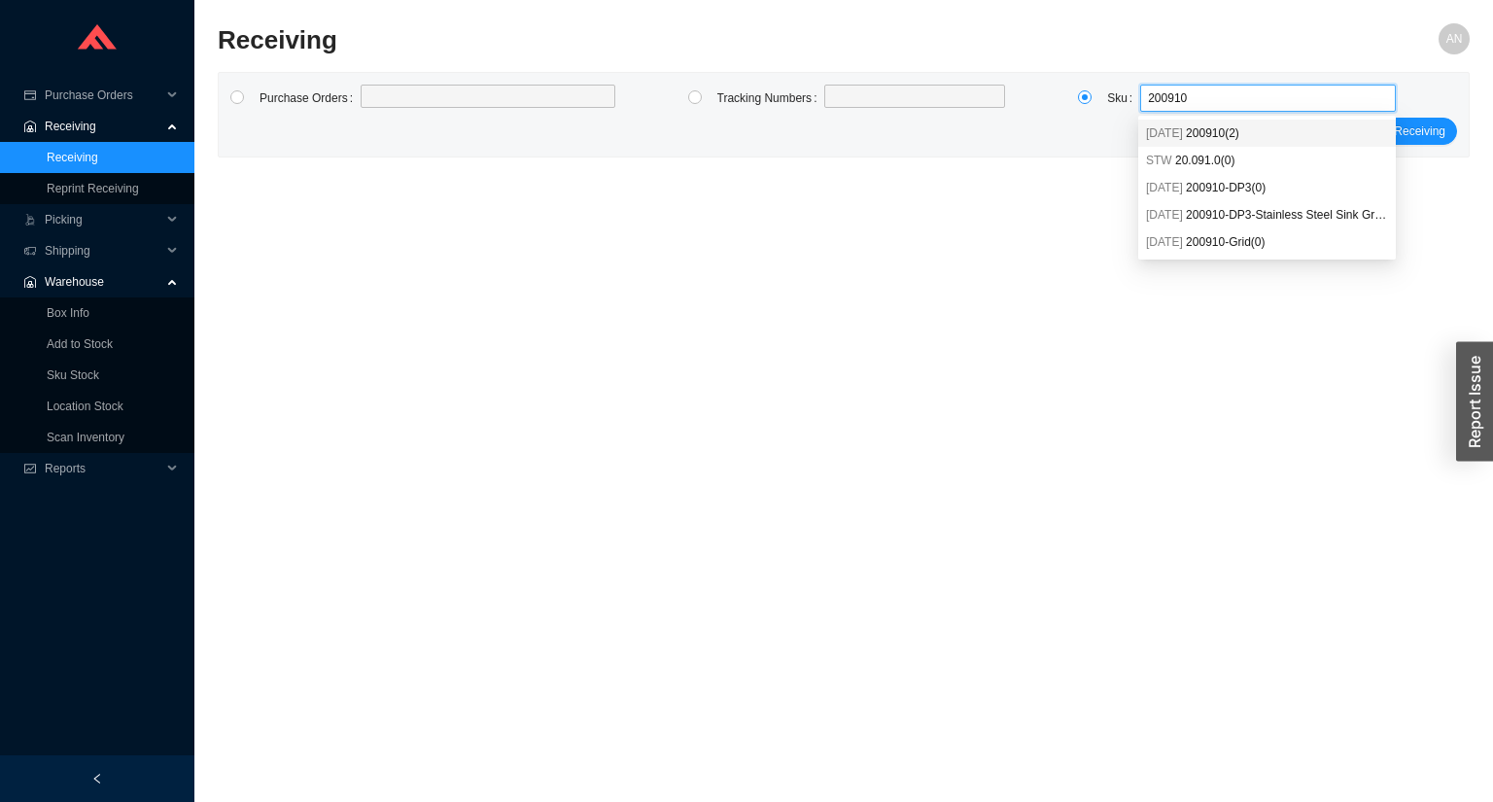
click at [1219, 139] on span "200910 ( 2 )" at bounding box center [1212, 133] width 53 height 14
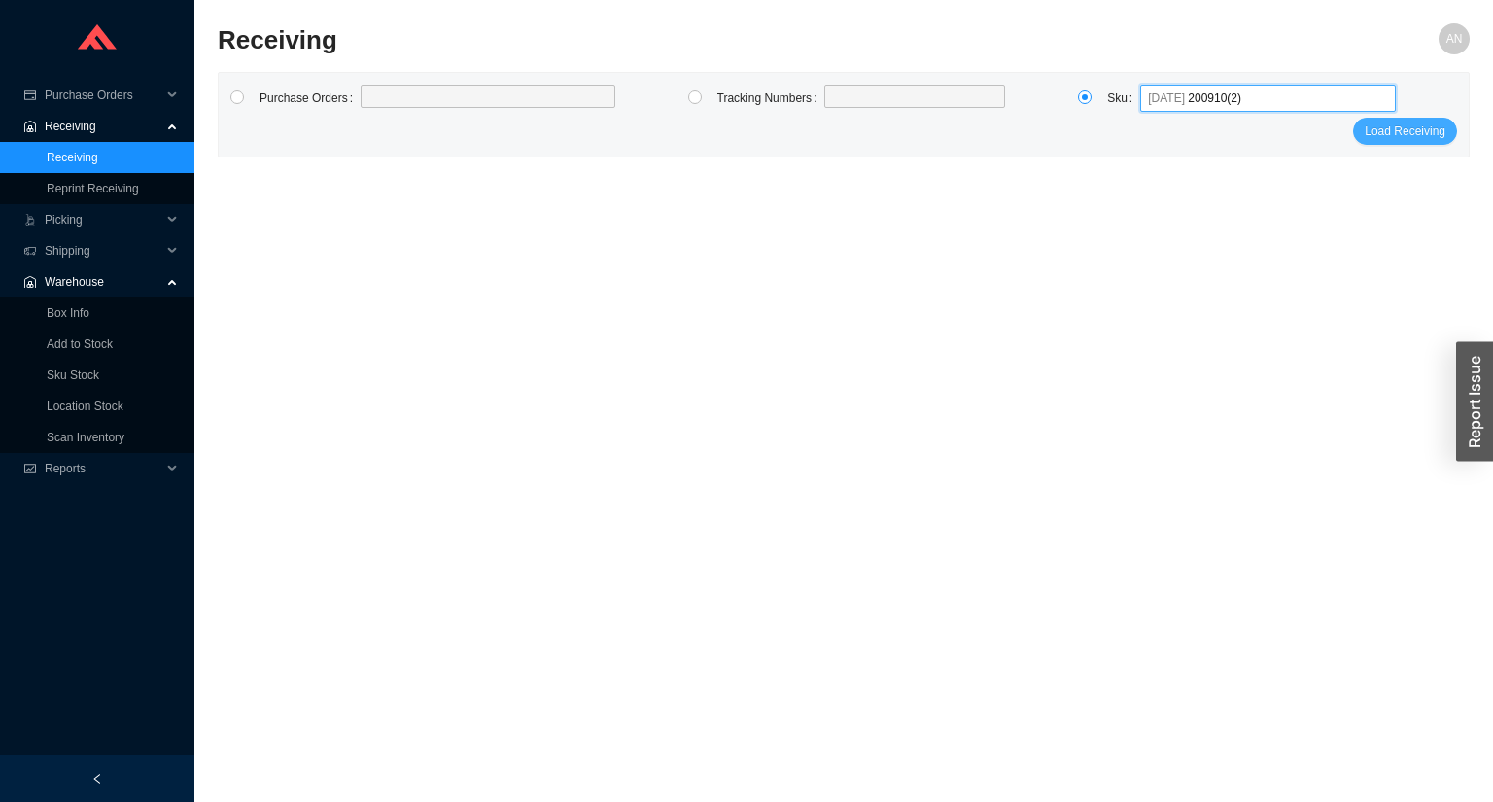
click at [1431, 132] on span "Load Receiving" at bounding box center [1405, 131] width 81 height 19
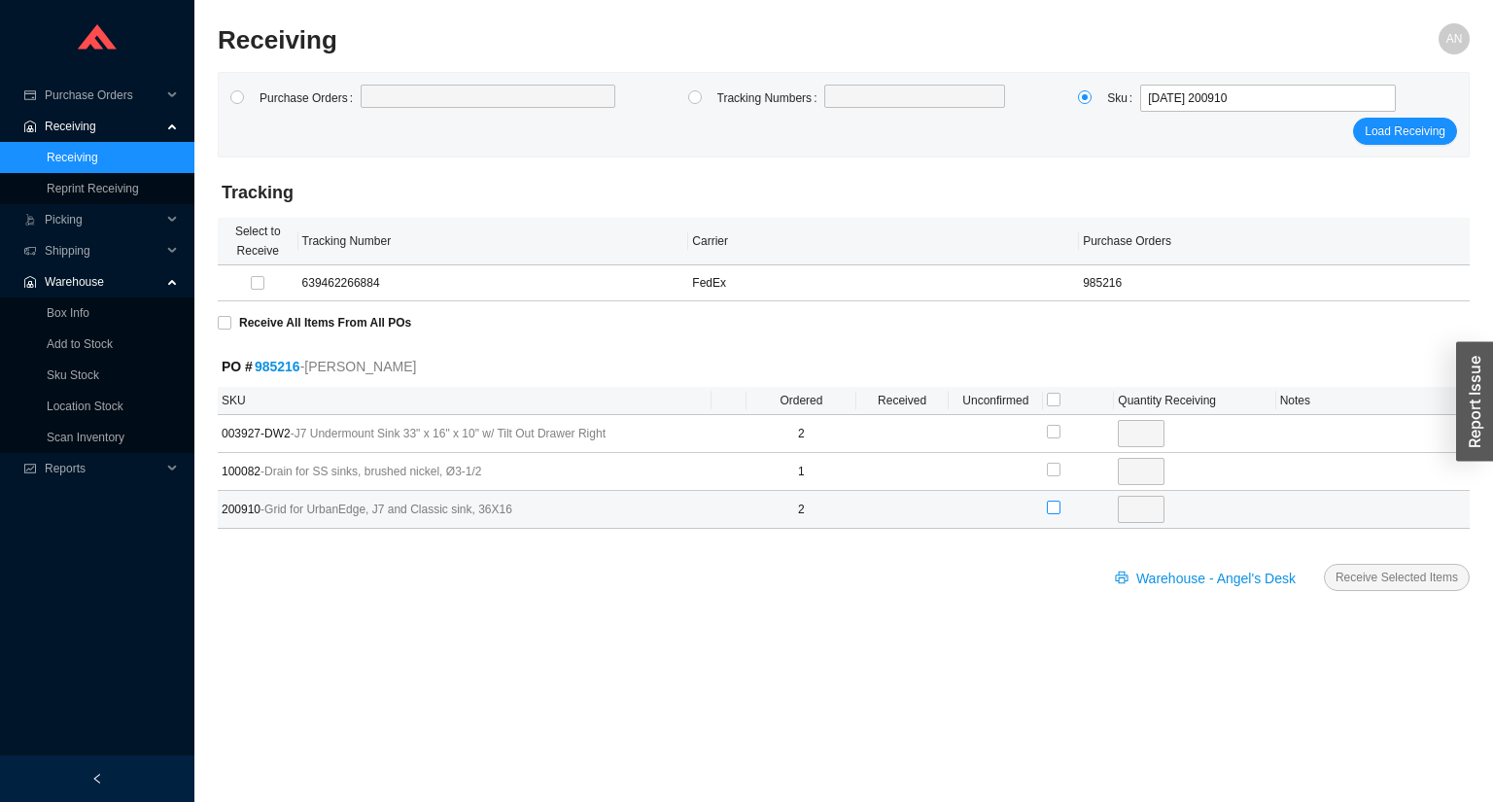
click at [1056, 506] on input "checkbox" at bounding box center [1054, 508] width 14 height 14
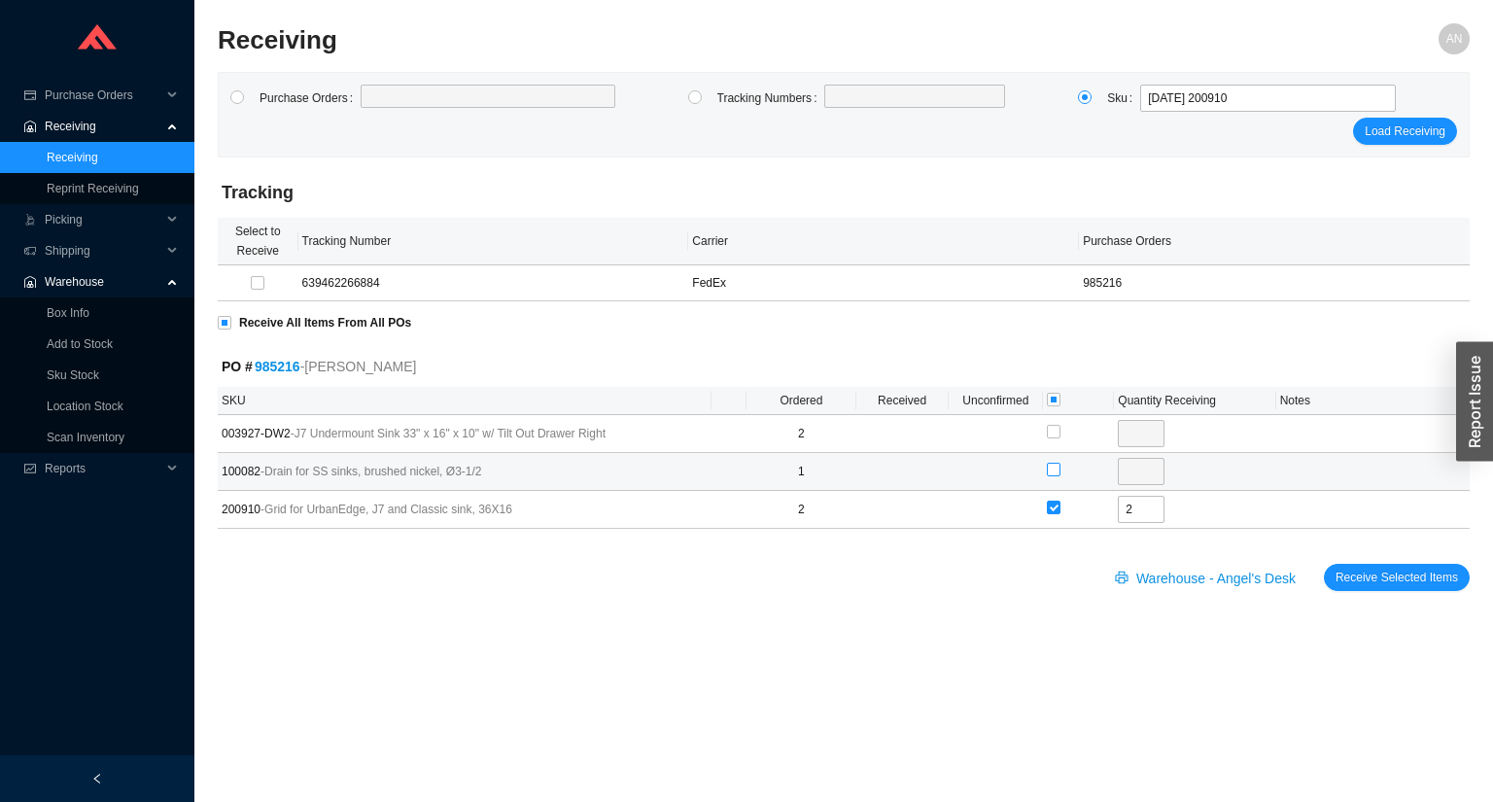
click at [1053, 470] on input "checkbox" at bounding box center [1054, 470] width 14 height 14
click at [1054, 468] on input "checkbox" at bounding box center [1054, 470] width 14 height 14
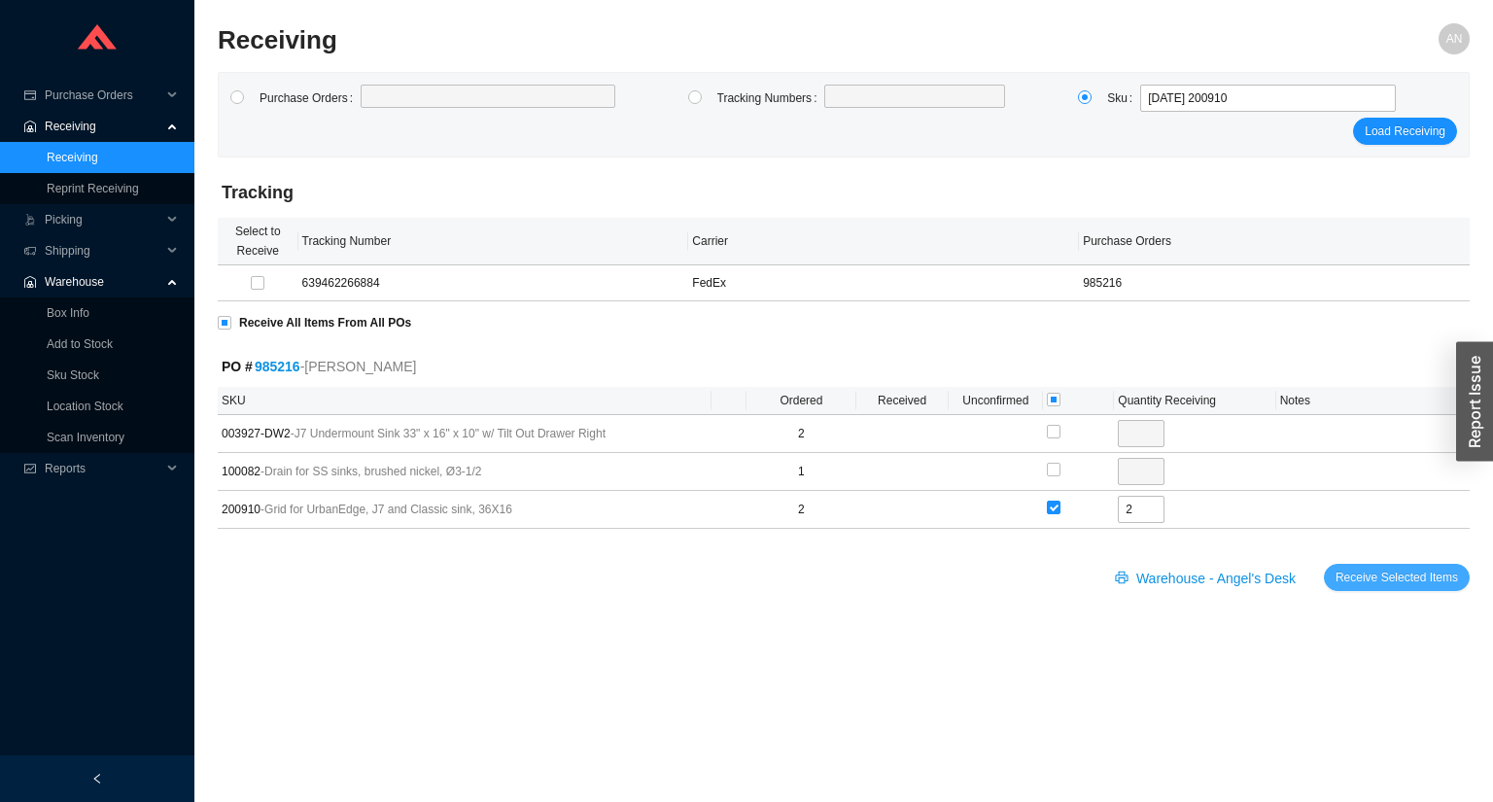
click at [1348, 574] on span "Receive Selected Items" at bounding box center [1397, 577] width 123 height 19
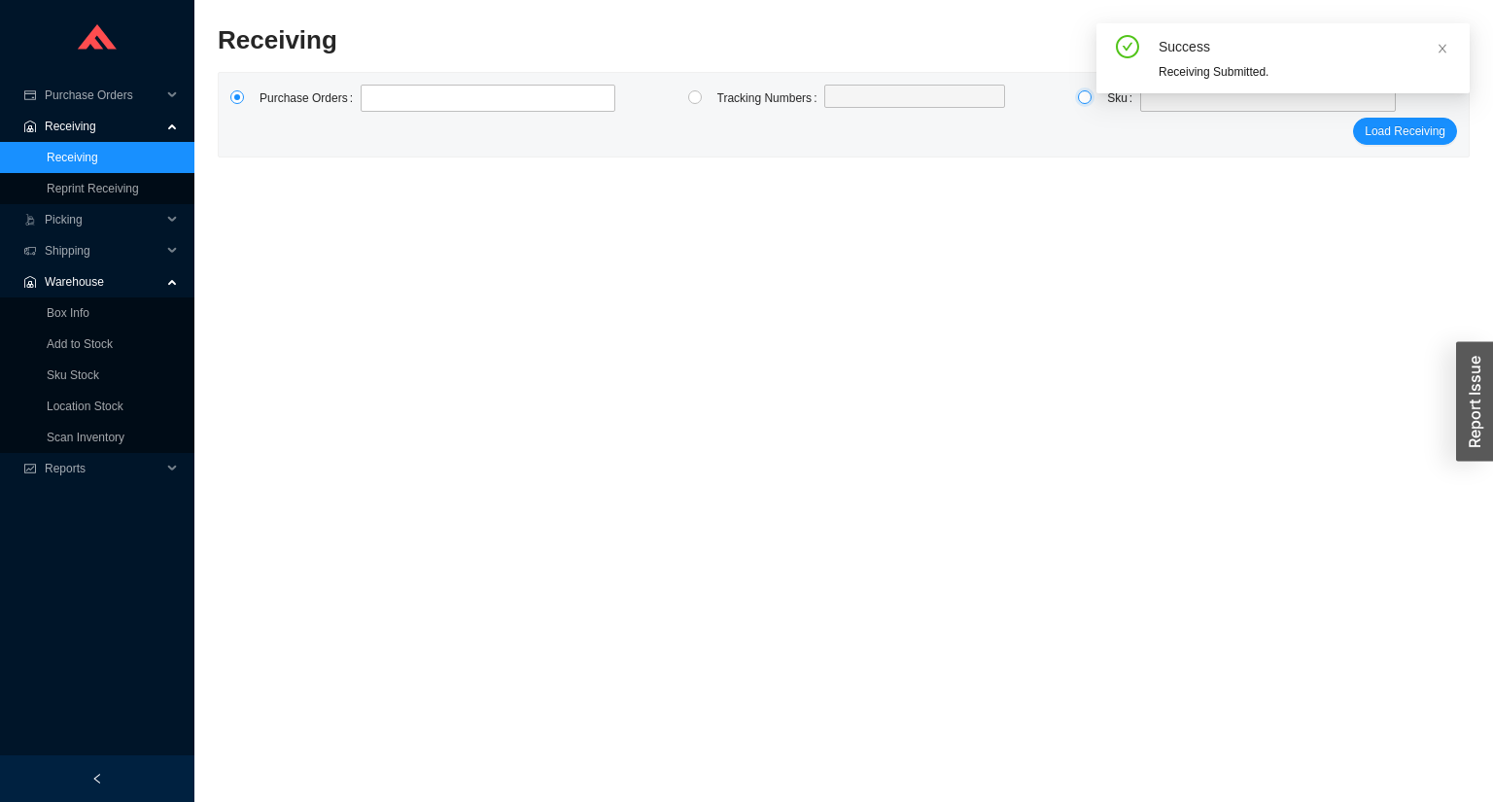
click at [1079, 98] on input "radio" at bounding box center [1085, 97] width 14 height 14
click at [1148, 109] on span at bounding box center [1268, 98] width 240 height 25
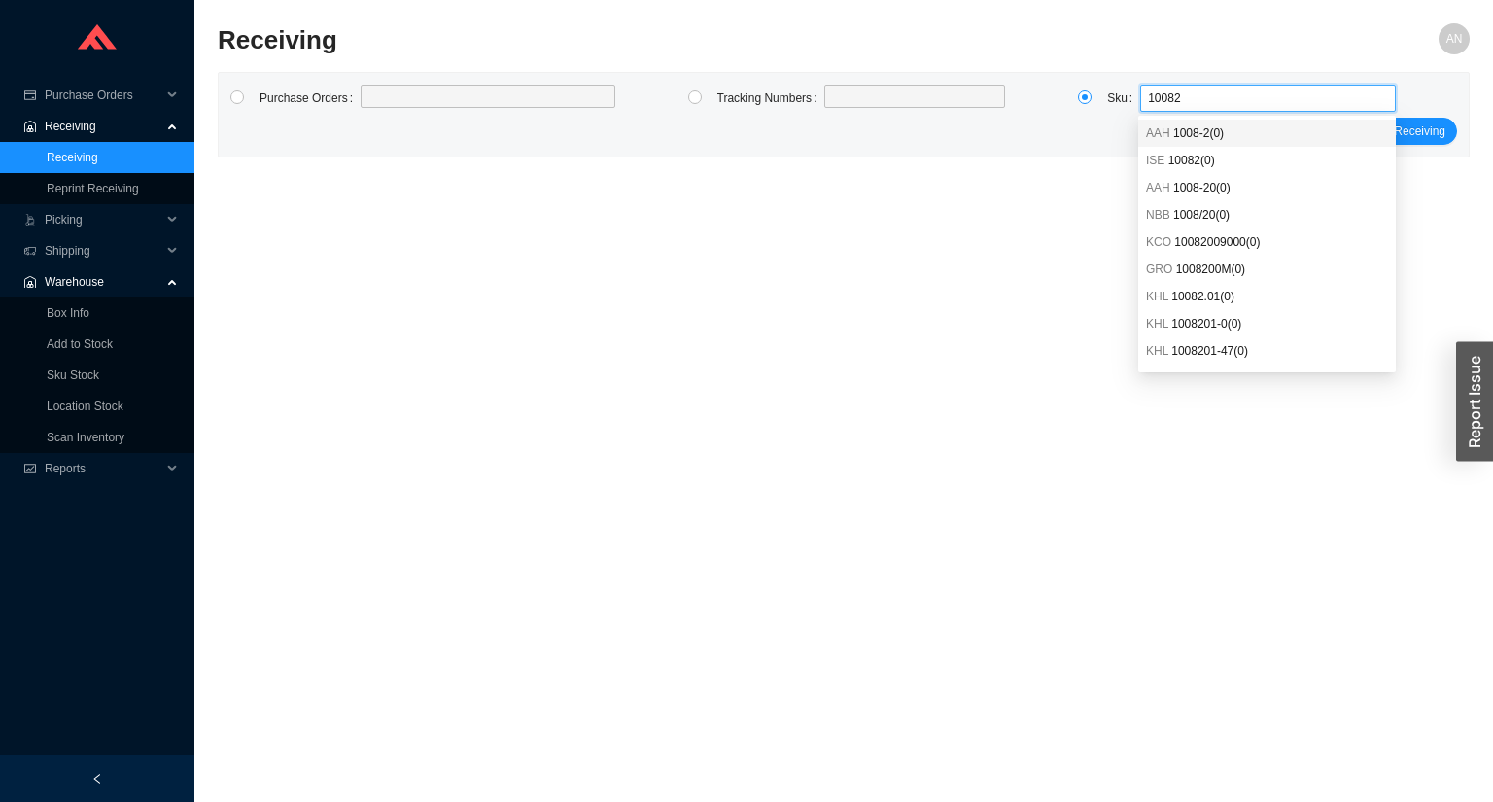
click at [1157, 99] on input "10082" at bounding box center [1268, 98] width 240 height 25
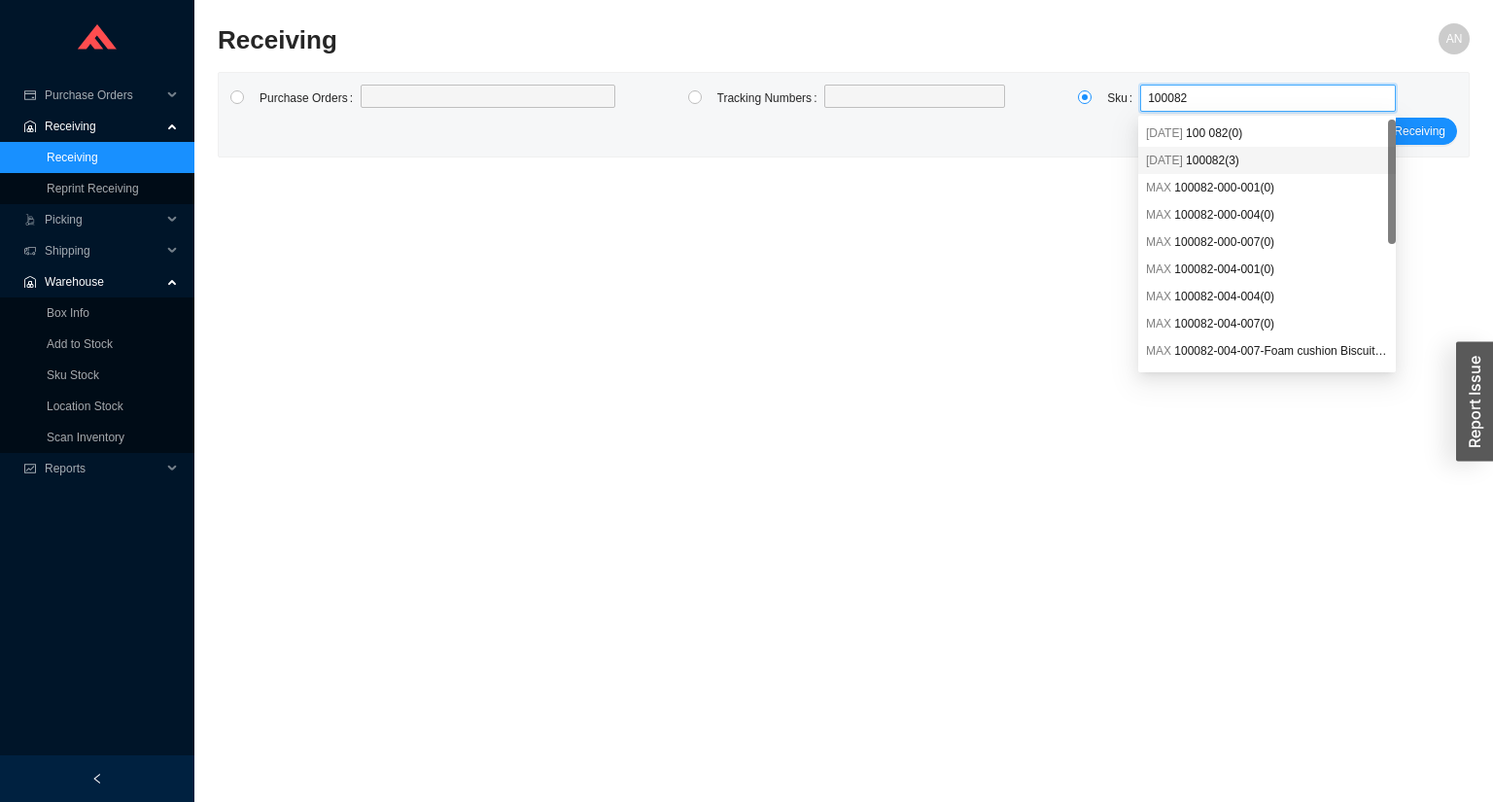
click at [1198, 159] on span "100082 ( 3 )" at bounding box center [1212, 161] width 53 height 14
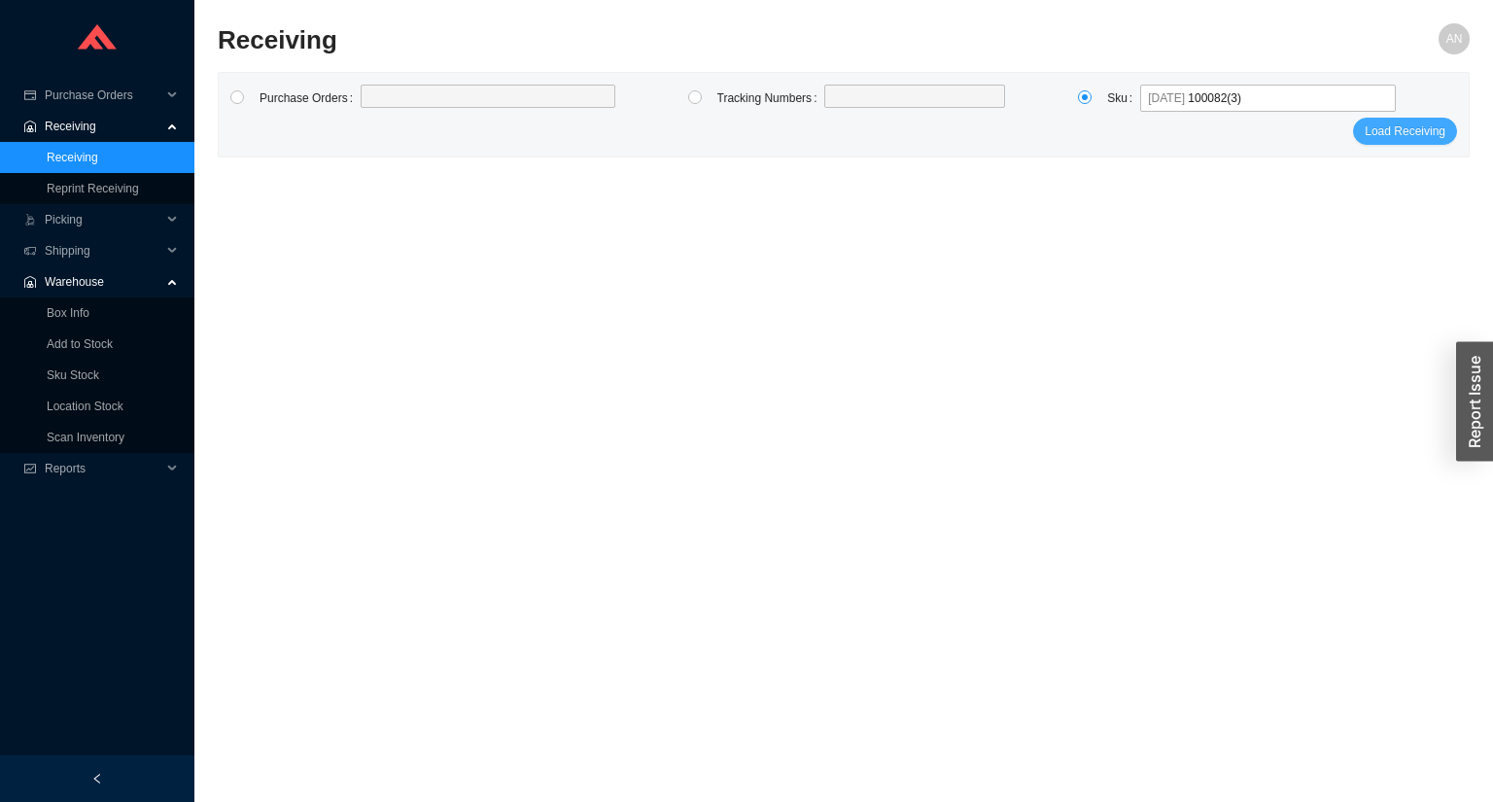
click at [1398, 135] on span "Load Receiving" at bounding box center [1405, 131] width 81 height 19
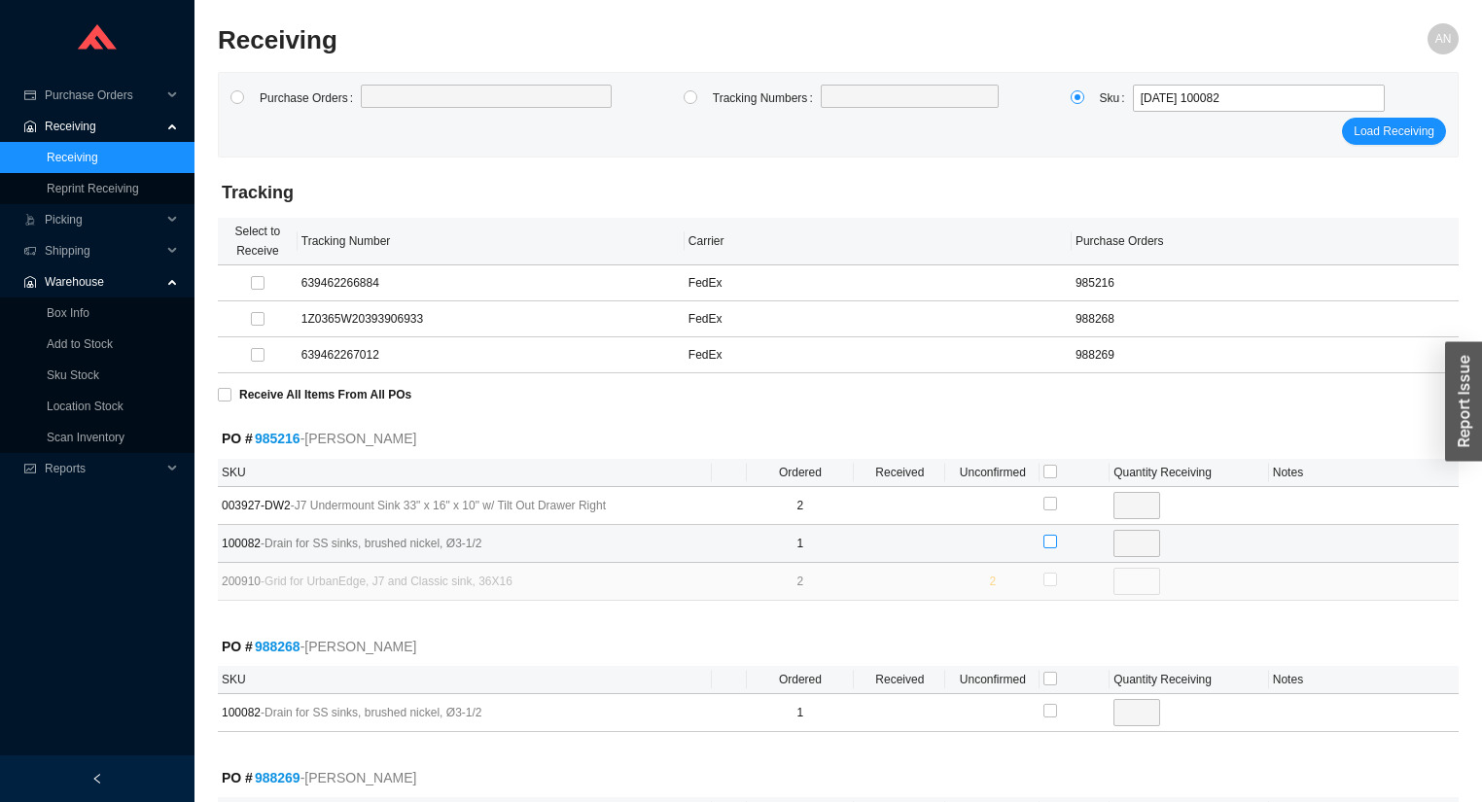
click at [1050, 541] on input "checkbox" at bounding box center [1050, 542] width 14 height 14
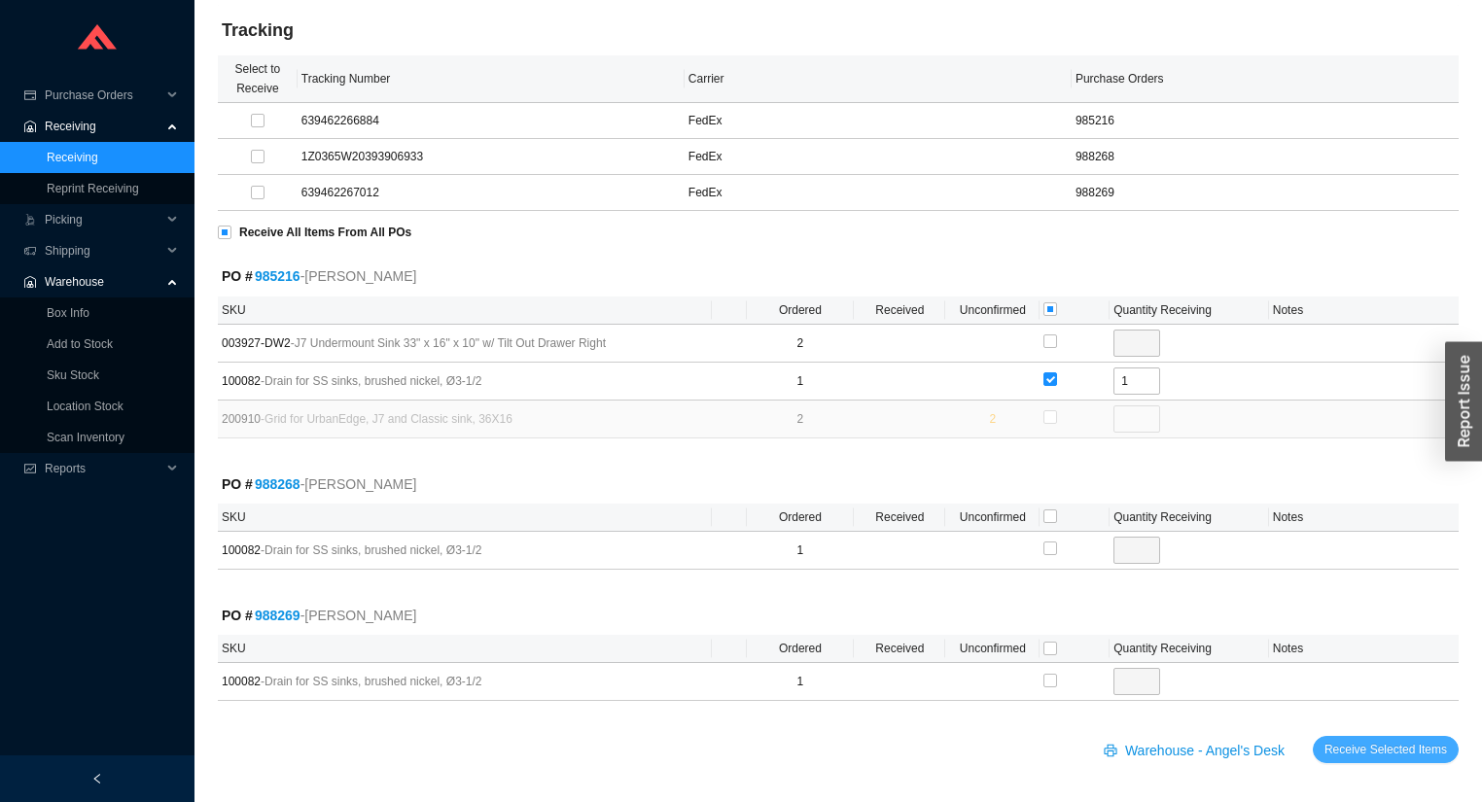
scroll to position [163, 0]
click at [1407, 743] on span "Receive Selected Items" at bounding box center [1385, 748] width 123 height 19
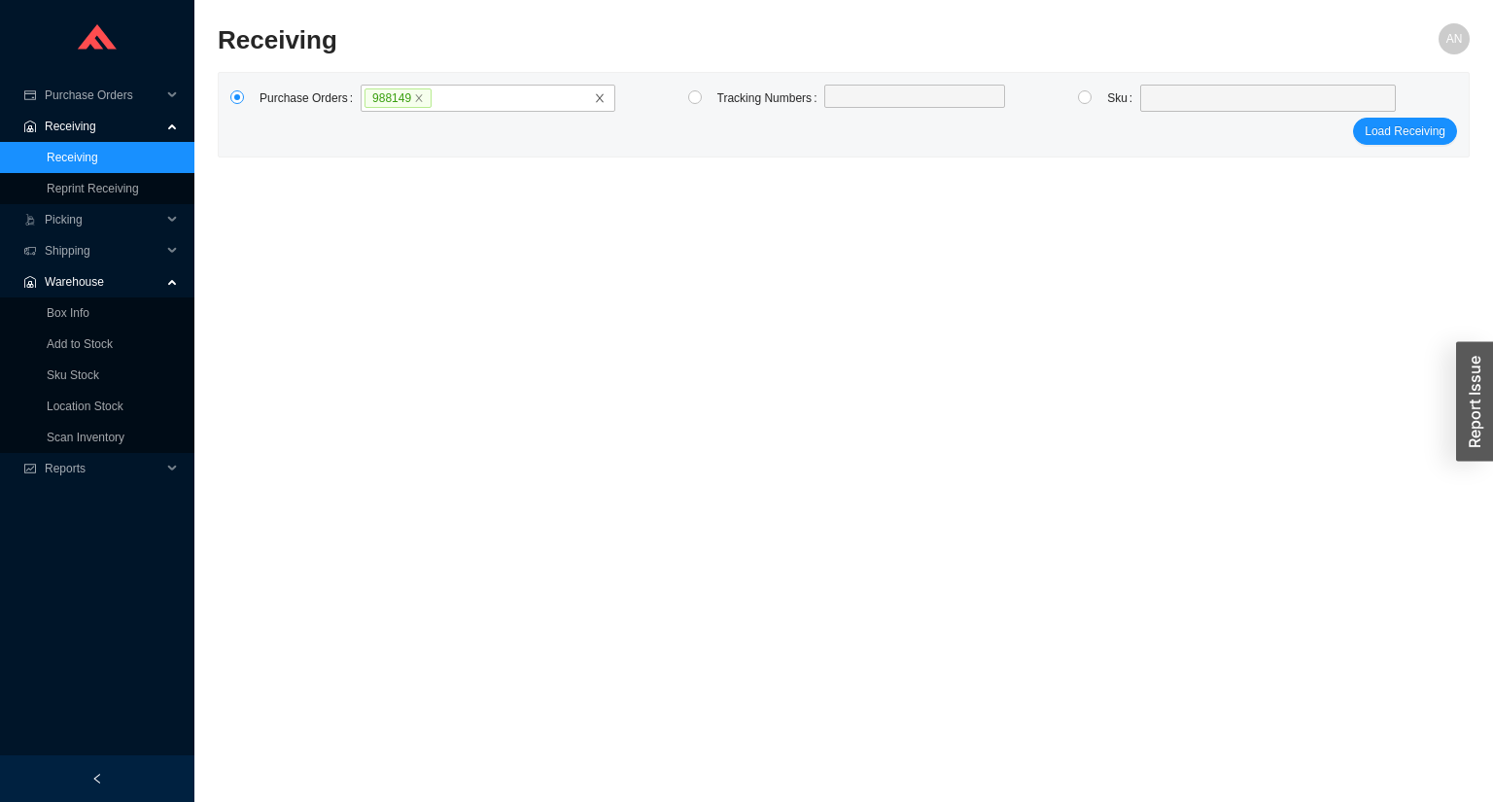
click button "Load Receiving" at bounding box center [1405, 131] width 104 height 27
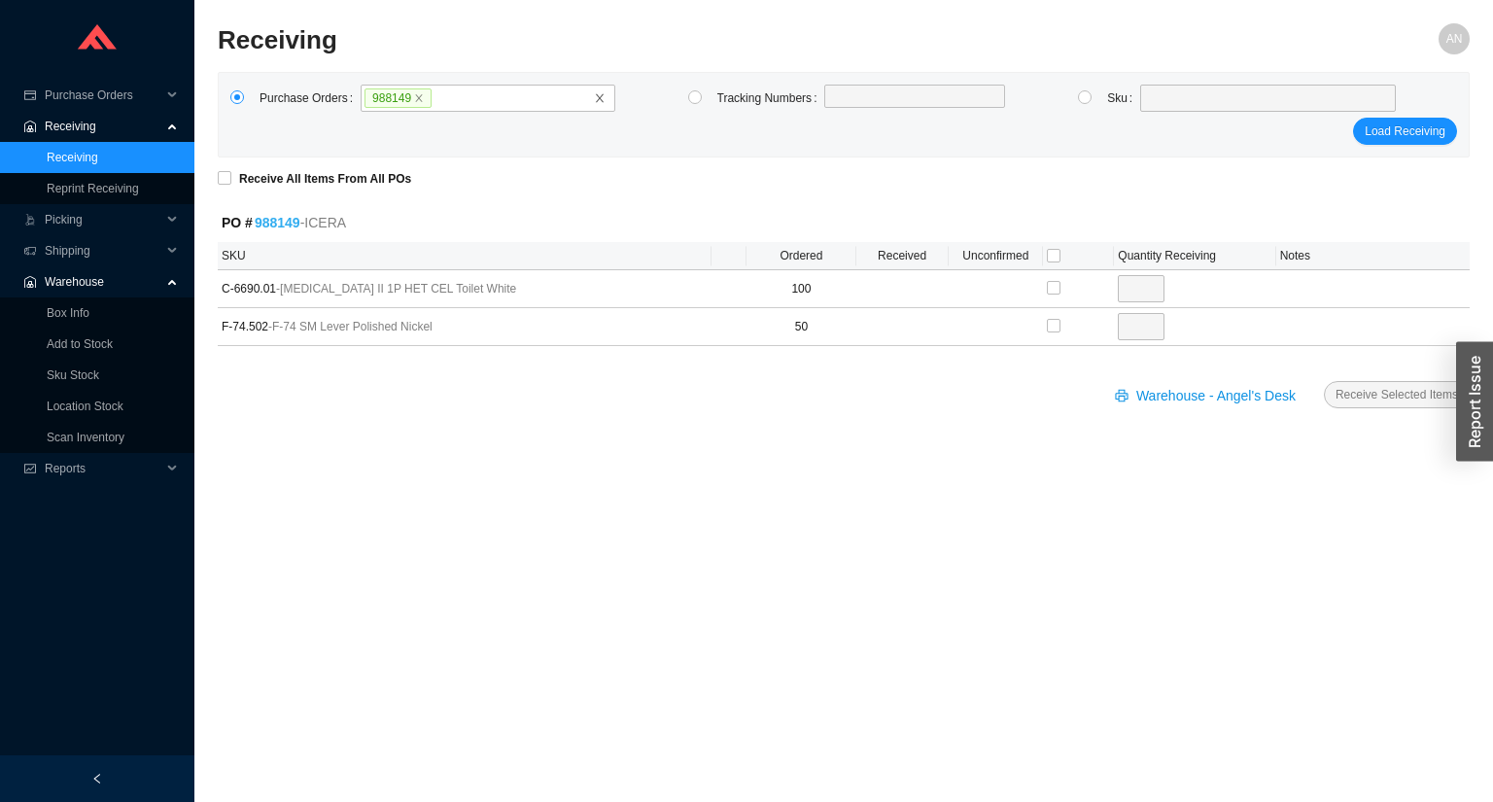
click at [290, 224] on link "988149" at bounding box center [278, 223] width 46 height 16
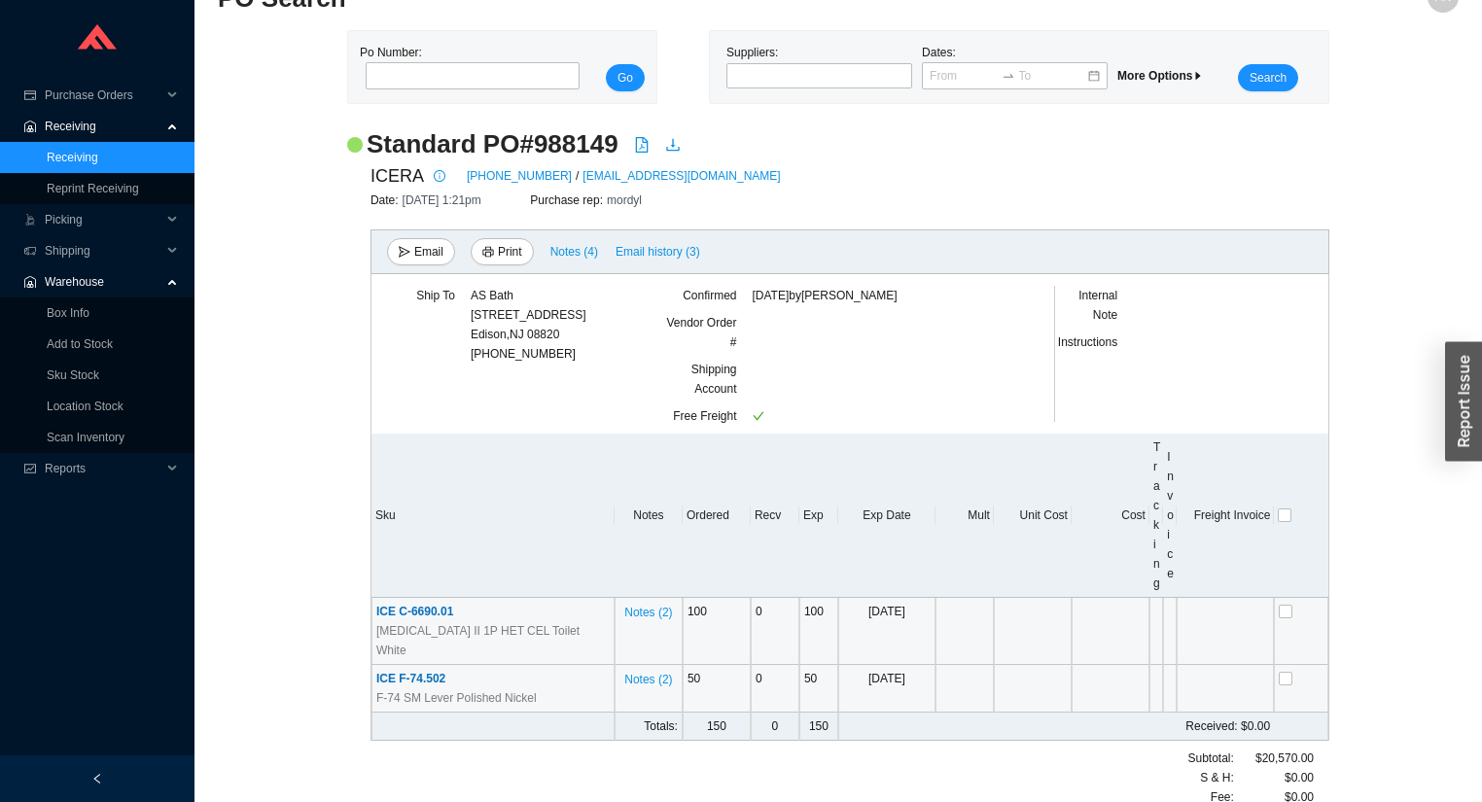
scroll to position [65, 0]
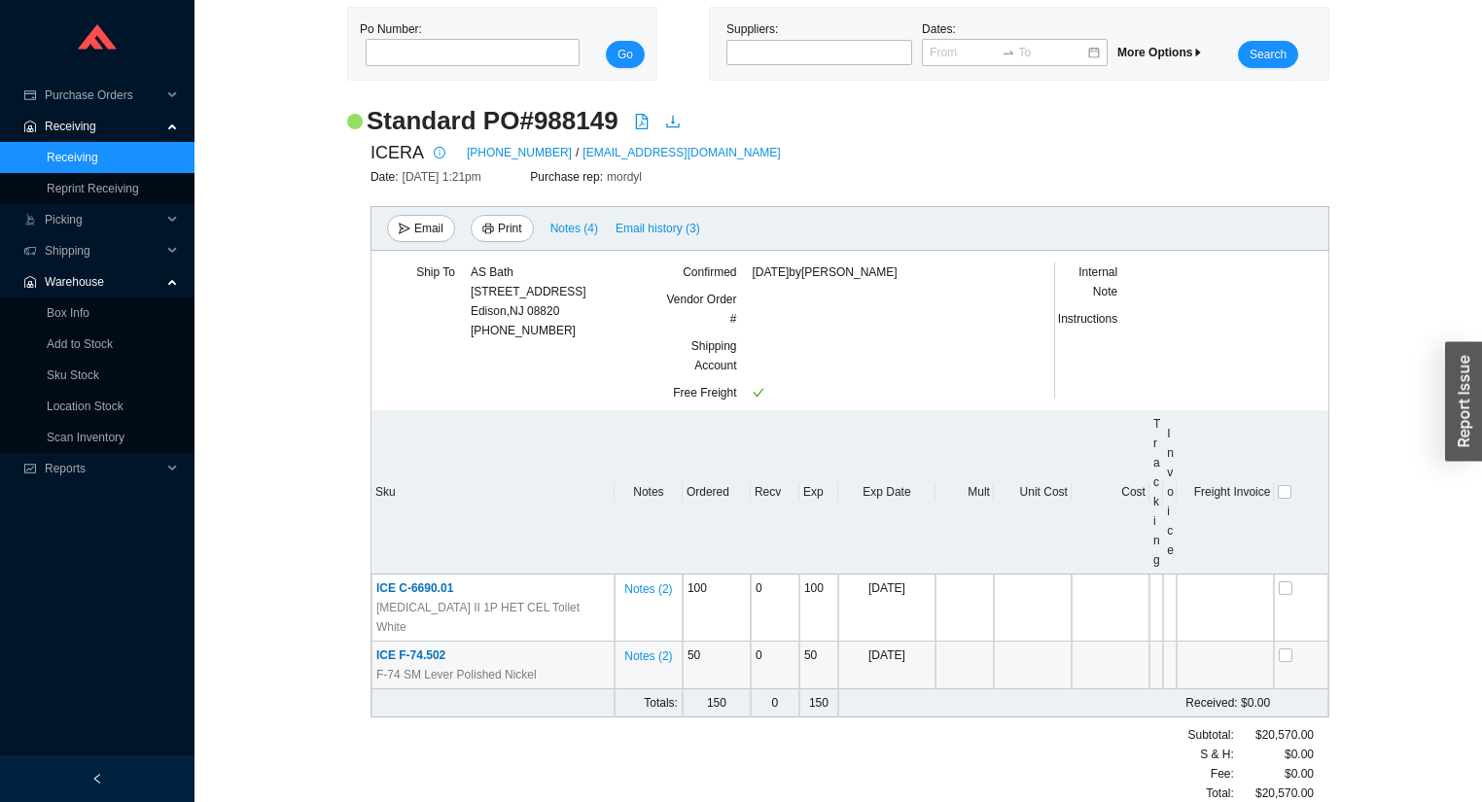
click at [430, 648] on span "ICE F-74.502" at bounding box center [410, 655] width 69 height 14
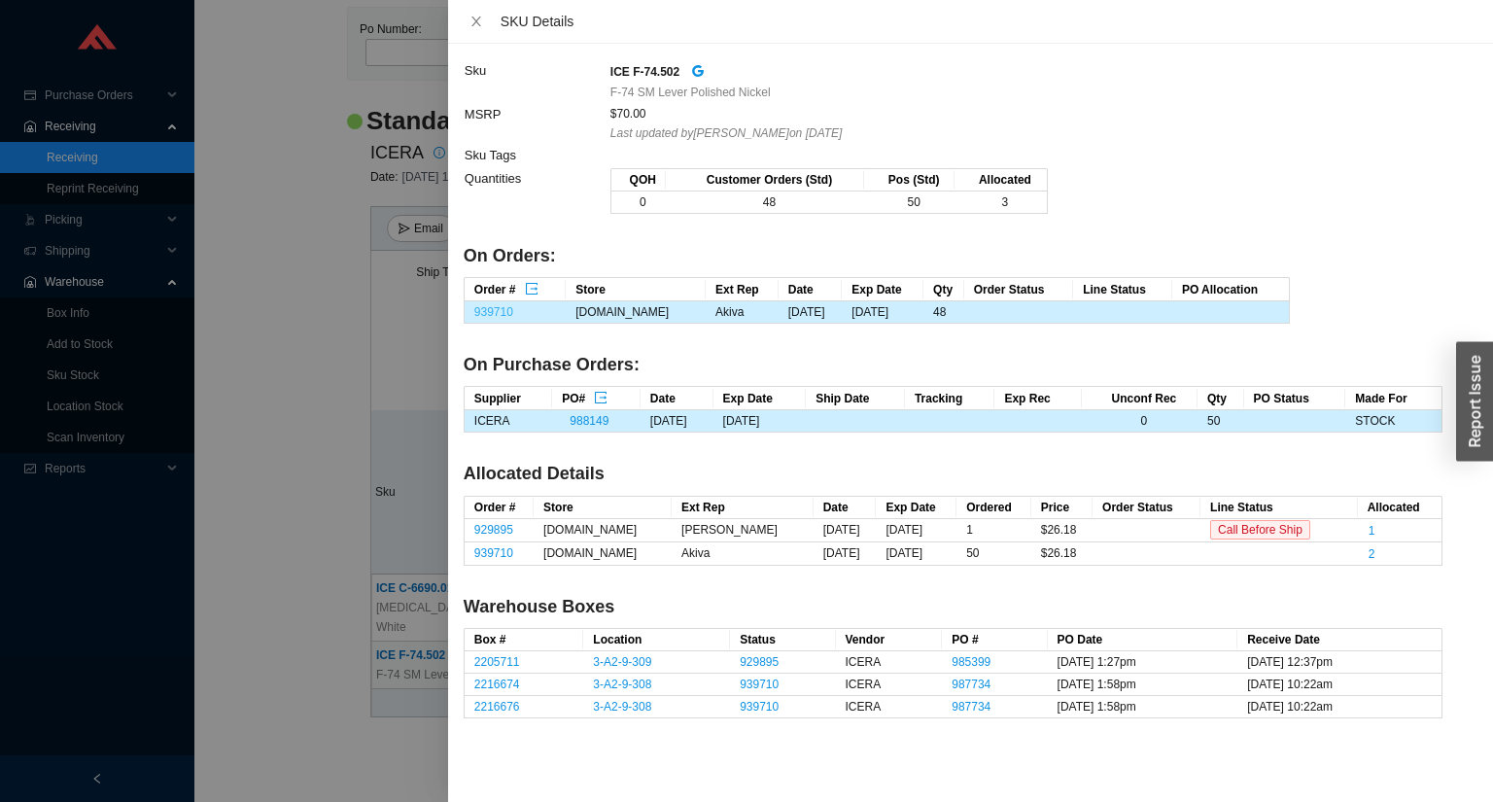
click at [502, 313] on link "939710" at bounding box center [493, 312] width 39 height 14
click at [249, 193] on div at bounding box center [746, 401] width 1493 height 802
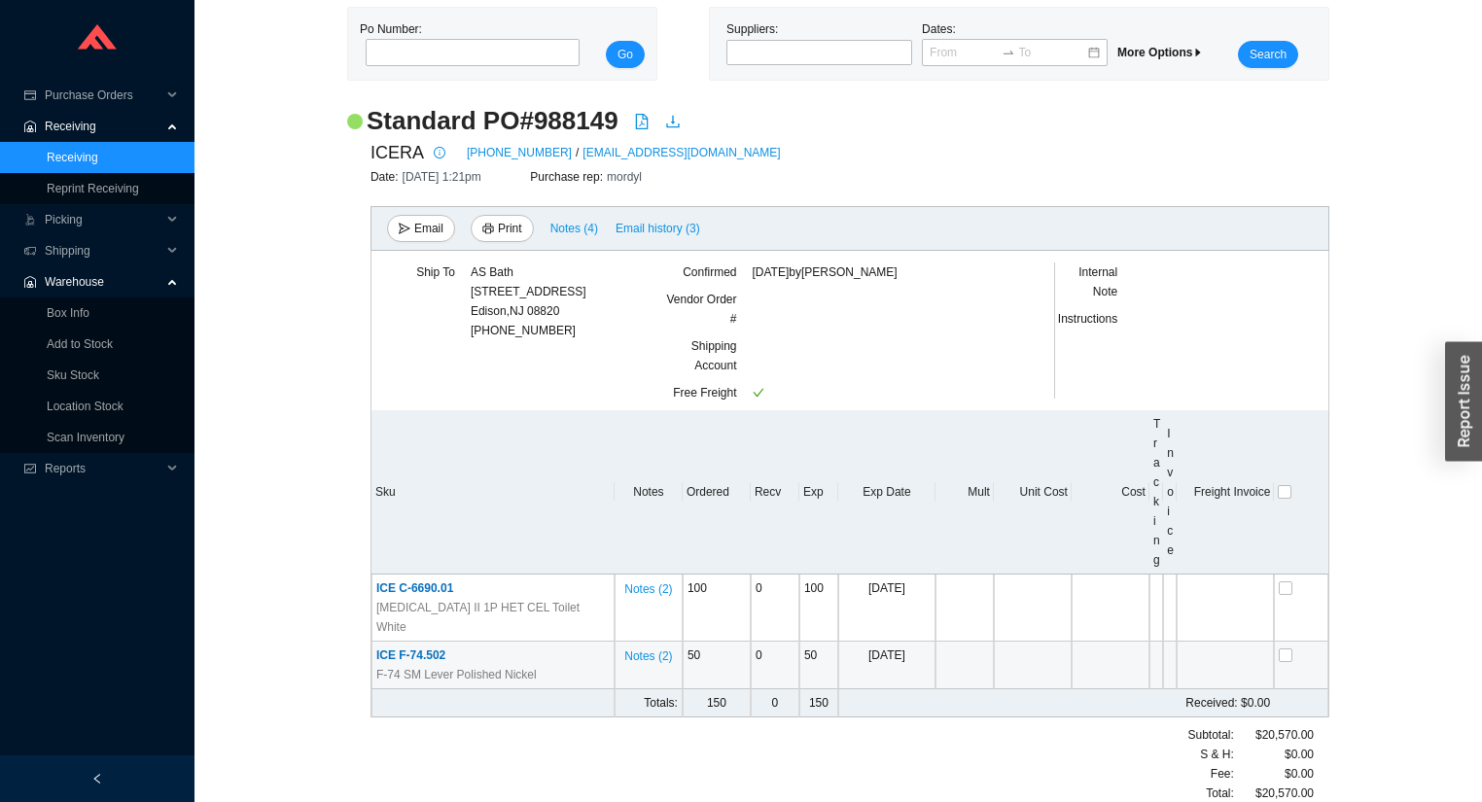
click at [72, 157] on link "Receiving" at bounding box center [73, 158] width 52 height 14
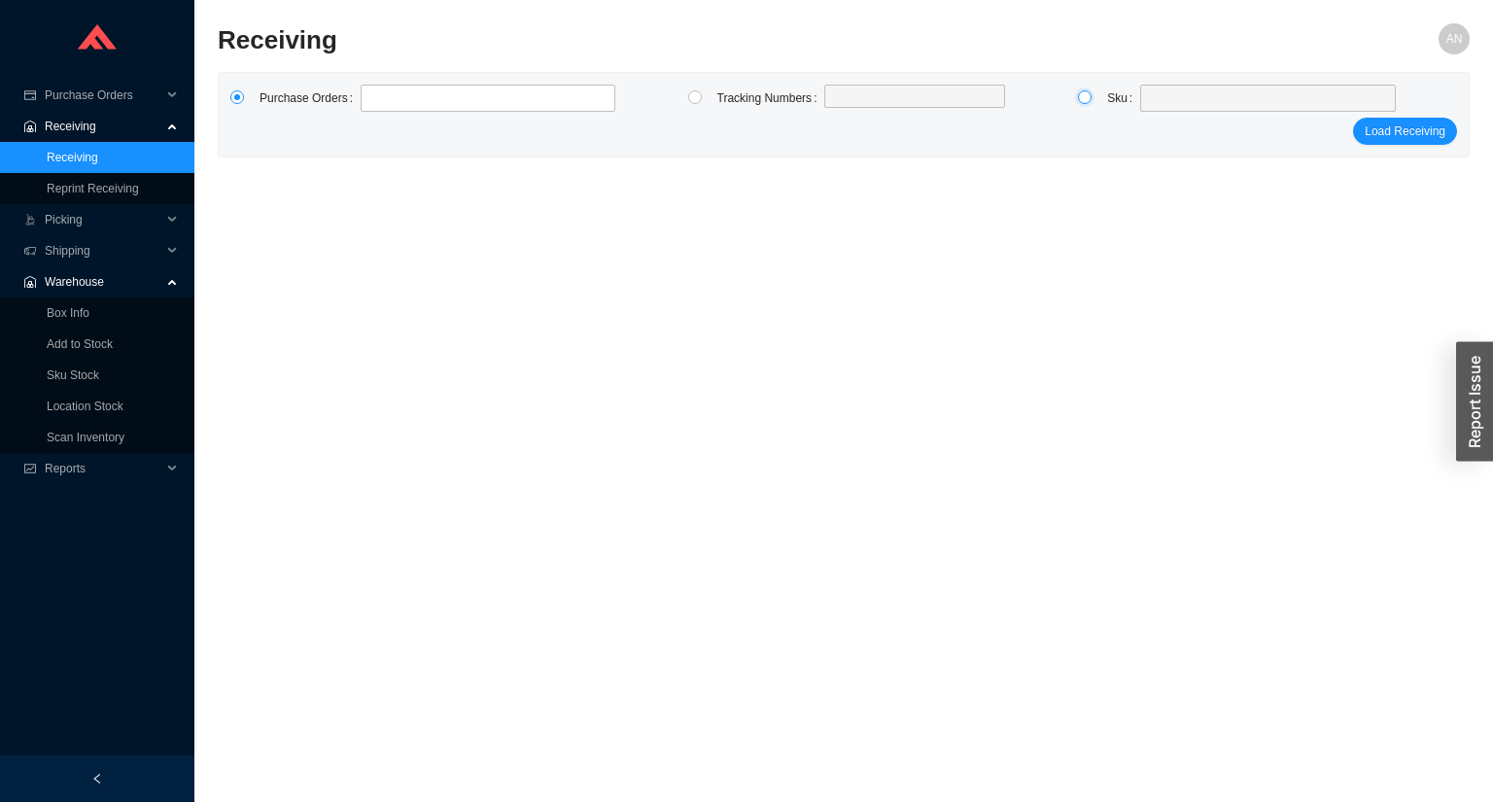
drag, startPoint x: 1079, startPoint y: 97, endPoint x: 1120, endPoint y: 96, distance: 40.8
click at [1080, 97] on input "radio" at bounding box center [1085, 97] width 14 height 14
click at [1148, 97] on span at bounding box center [1268, 98] width 240 height 25
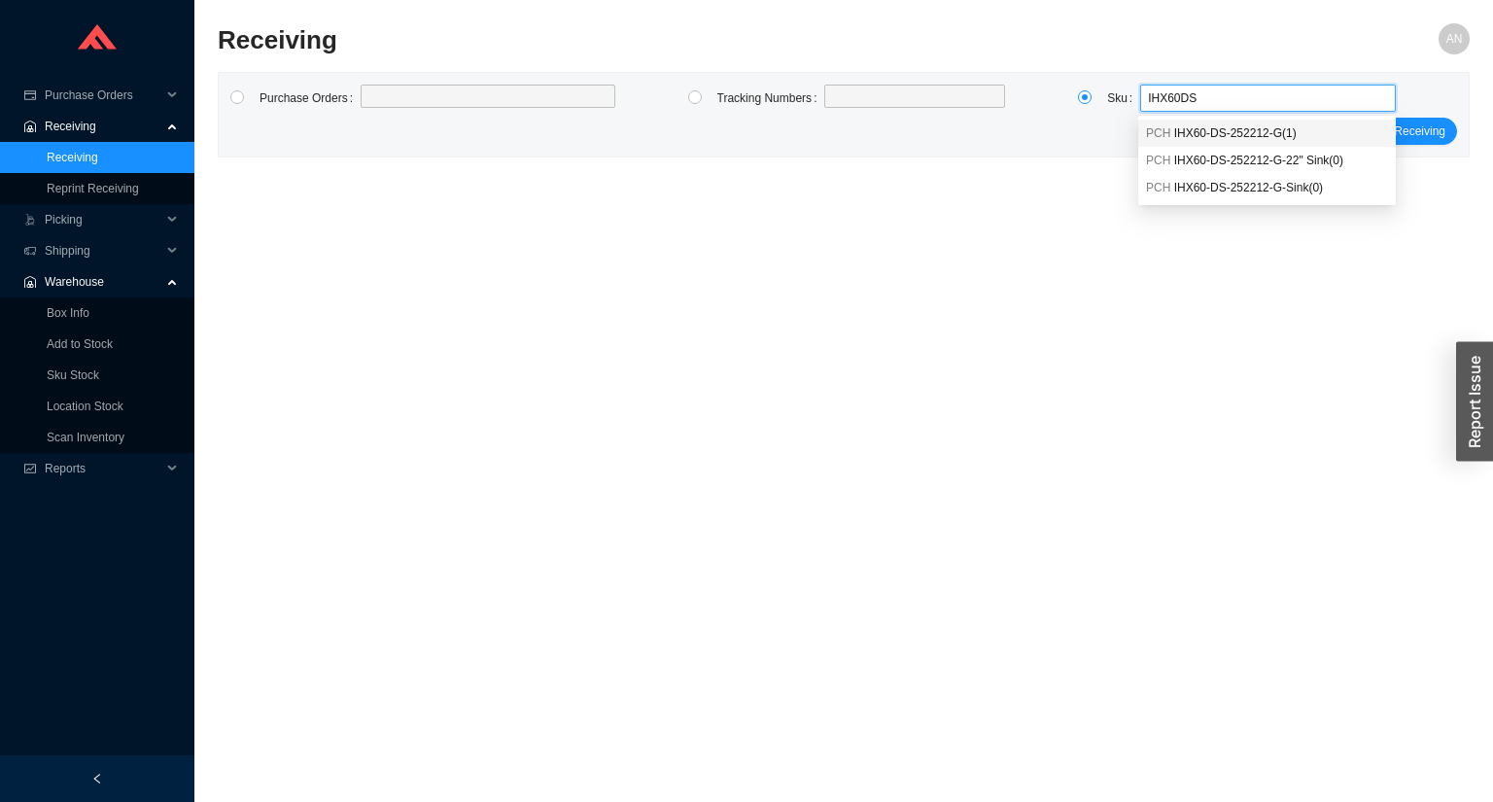
click at [1199, 135] on span "IHX60-DS-252212-G ( 1 )" at bounding box center [1235, 133] width 123 height 14
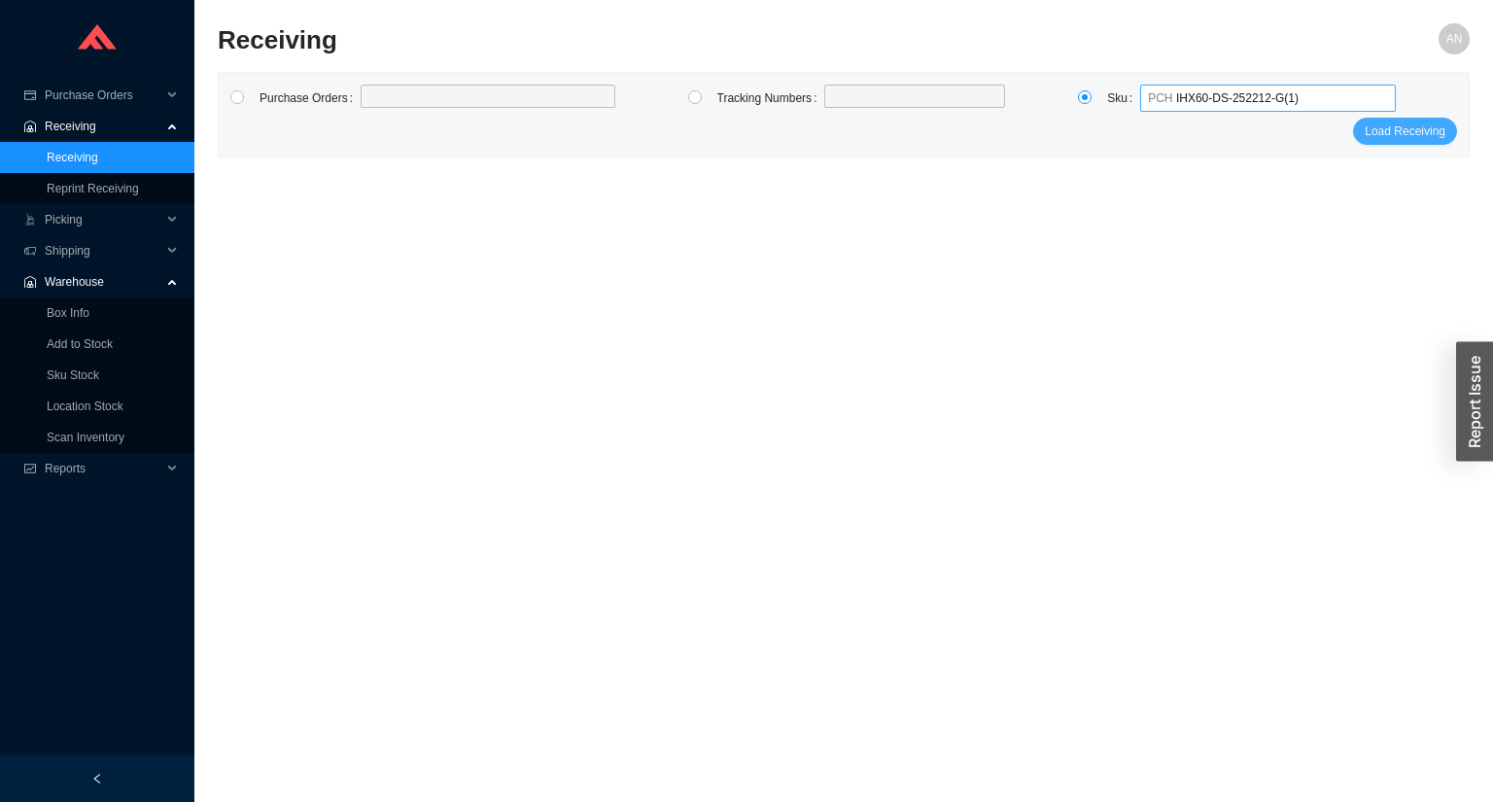
click at [1426, 126] on span "Load Receiving" at bounding box center [1405, 131] width 81 height 19
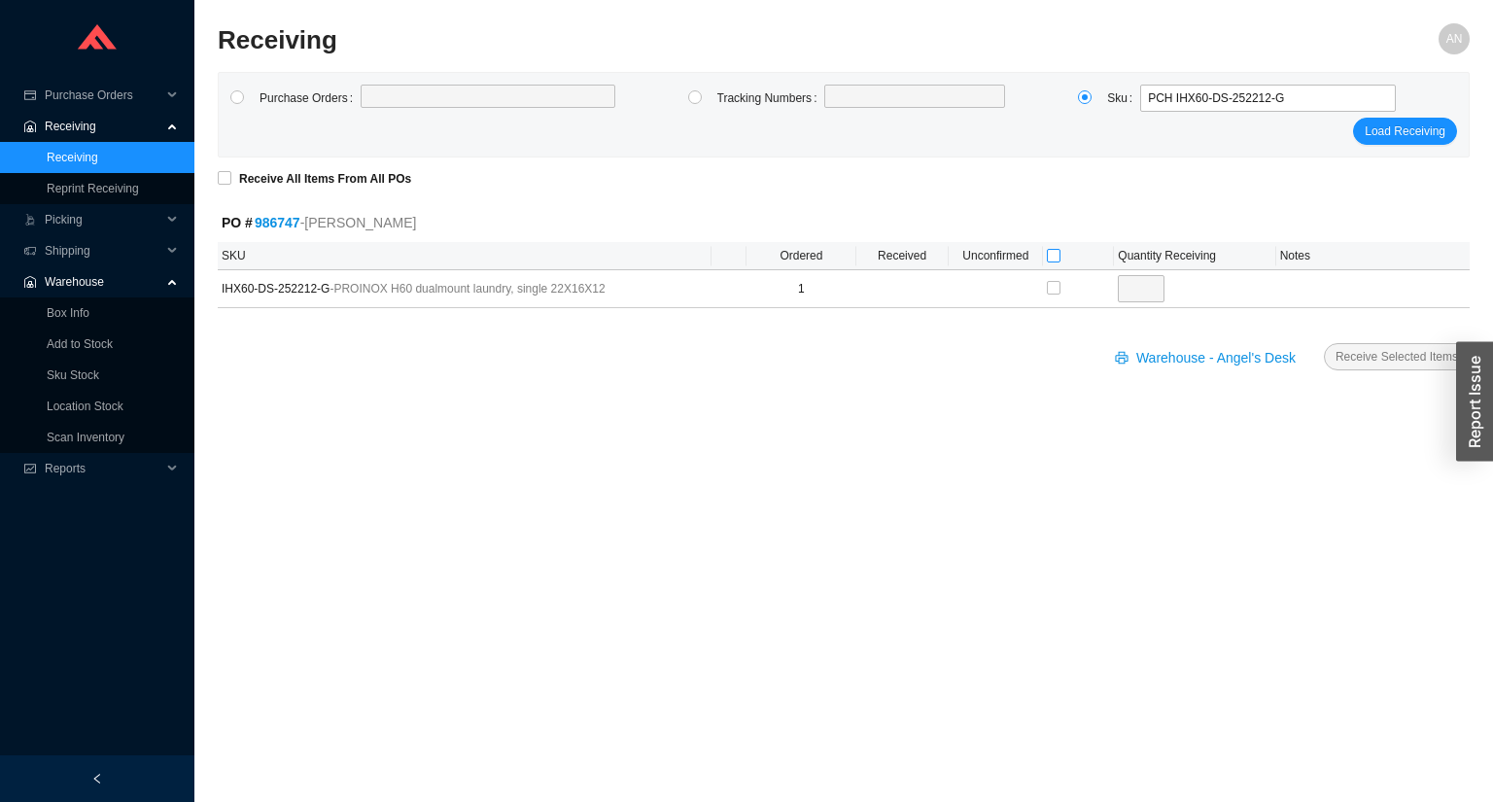
click at [1056, 256] on input "checkbox" at bounding box center [1054, 256] width 14 height 14
click at [1361, 353] on span "Receive Selected Items" at bounding box center [1397, 356] width 123 height 19
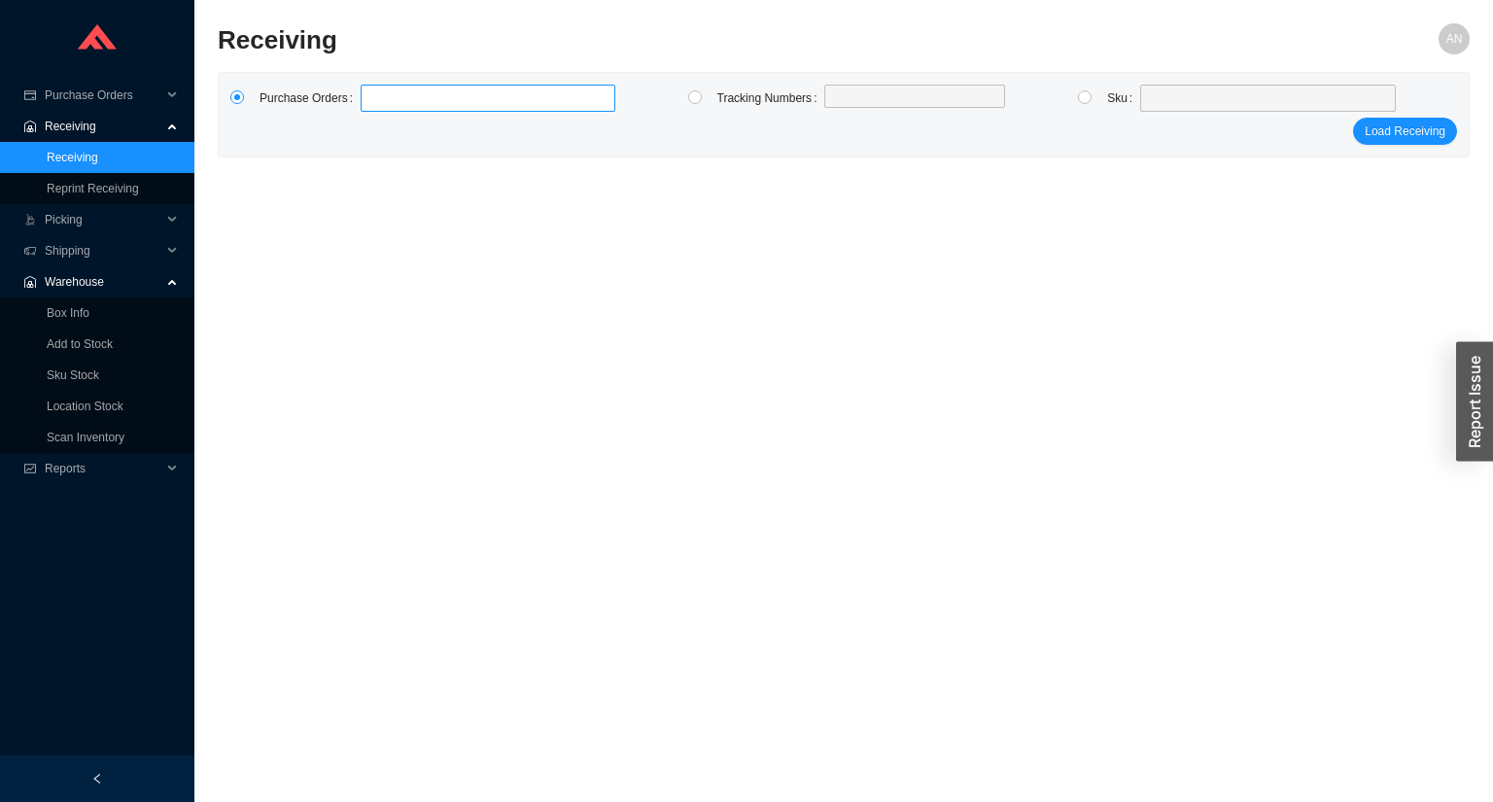
click at [455, 97] on label at bounding box center [488, 98] width 255 height 27
click at [377, 97] on input at bounding box center [371, 98] width 14 height 21
click button "Load Receiving" at bounding box center [1405, 131] width 104 height 27
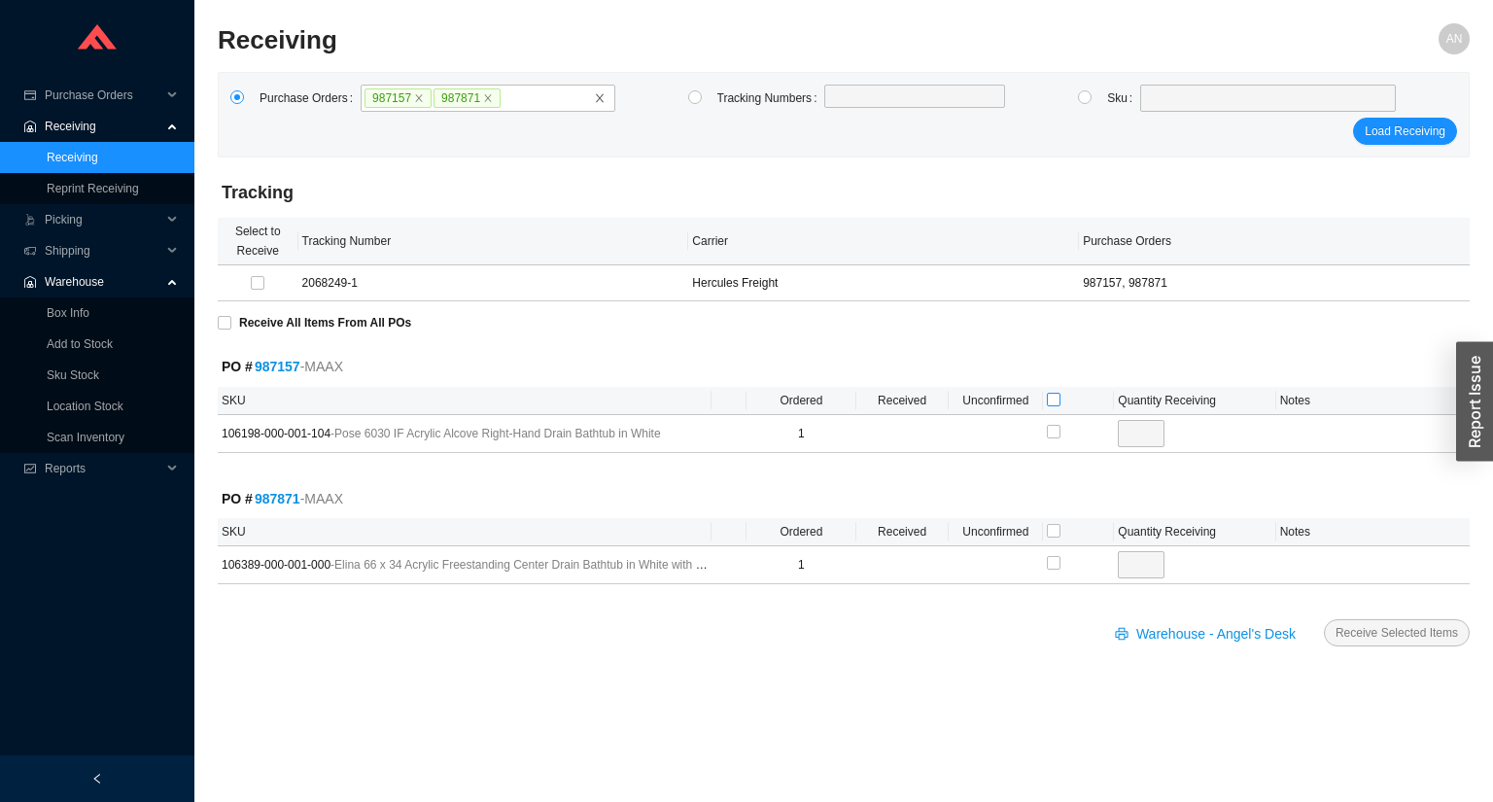
click at [1058, 401] on input "checkbox" at bounding box center [1054, 400] width 14 height 14
drag, startPoint x: 1054, startPoint y: 530, endPoint x: 1078, endPoint y: 541, distance: 26.6
click at [1054, 531] on input "checkbox" at bounding box center [1054, 531] width 14 height 14
click at [1365, 631] on span "Receive Selected Items" at bounding box center [1397, 632] width 123 height 19
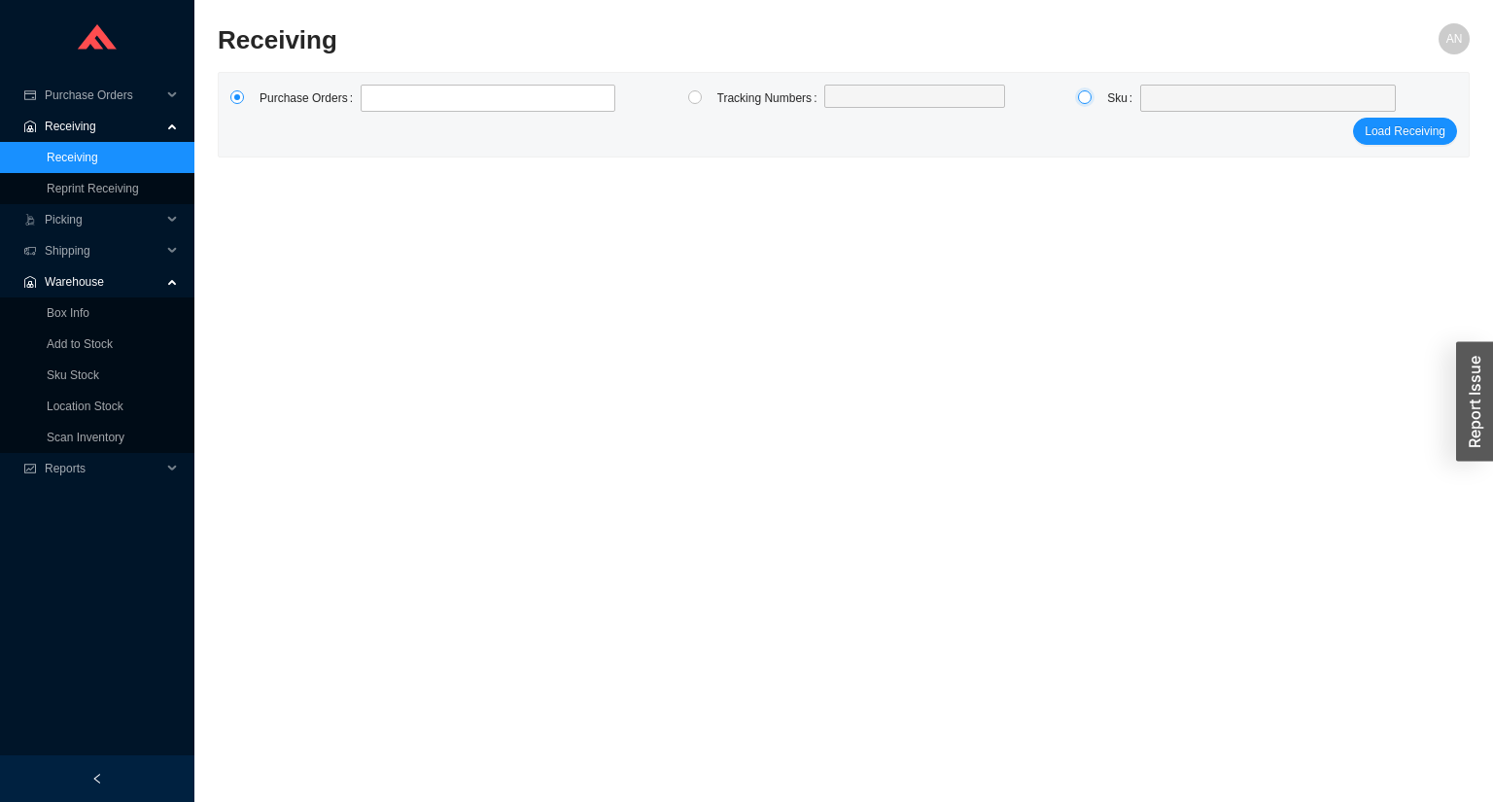
click at [1086, 94] on input "radio" at bounding box center [1085, 97] width 14 height 14
click at [1195, 99] on span at bounding box center [1268, 98] width 240 height 25
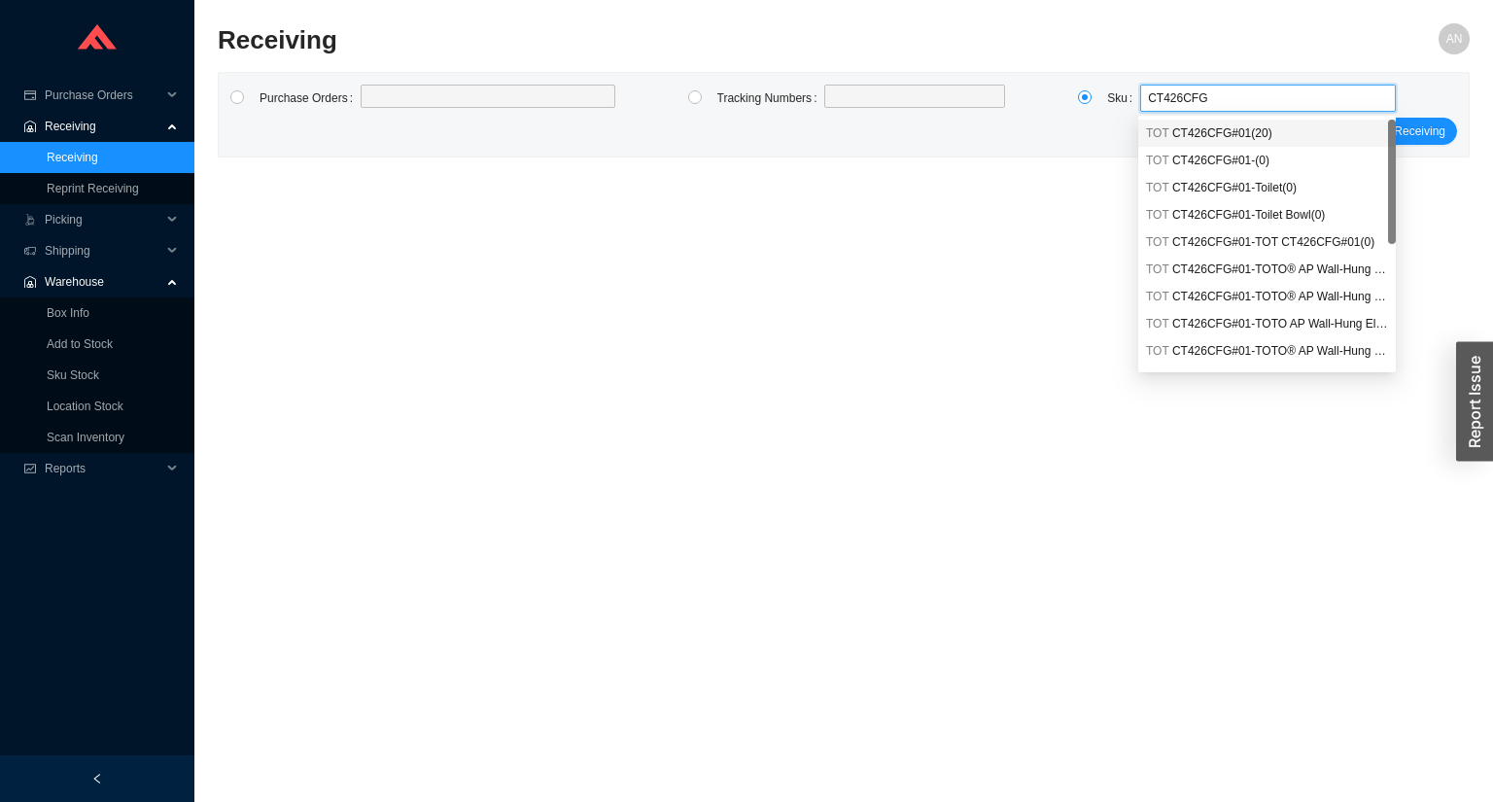
click at [1213, 136] on span "CT426CFG#01 ( 20 )" at bounding box center [1223, 133] width 100 height 14
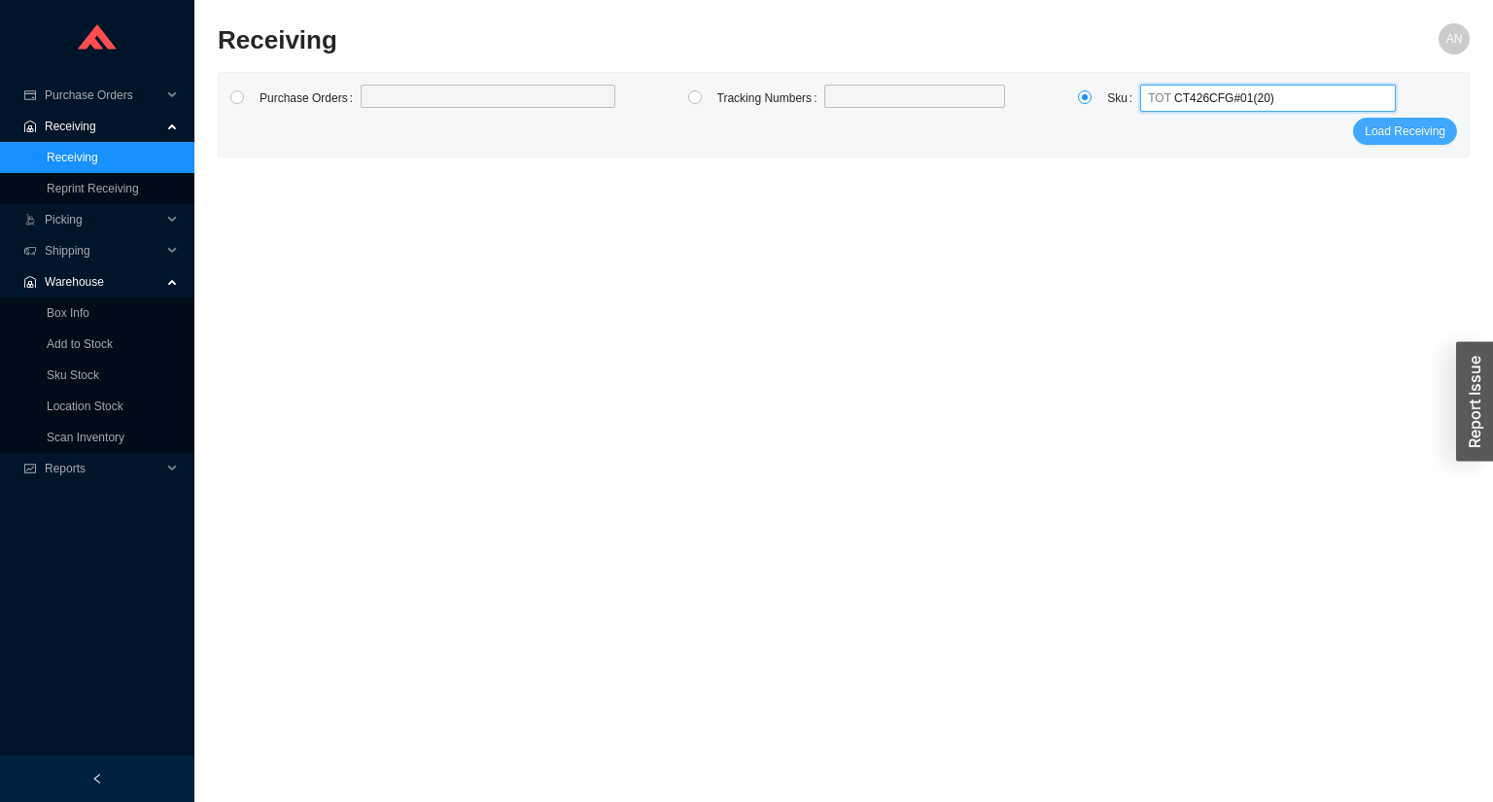
click at [1394, 124] on span "Load Receiving" at bounding box center [1405, 131] width 81 height 19
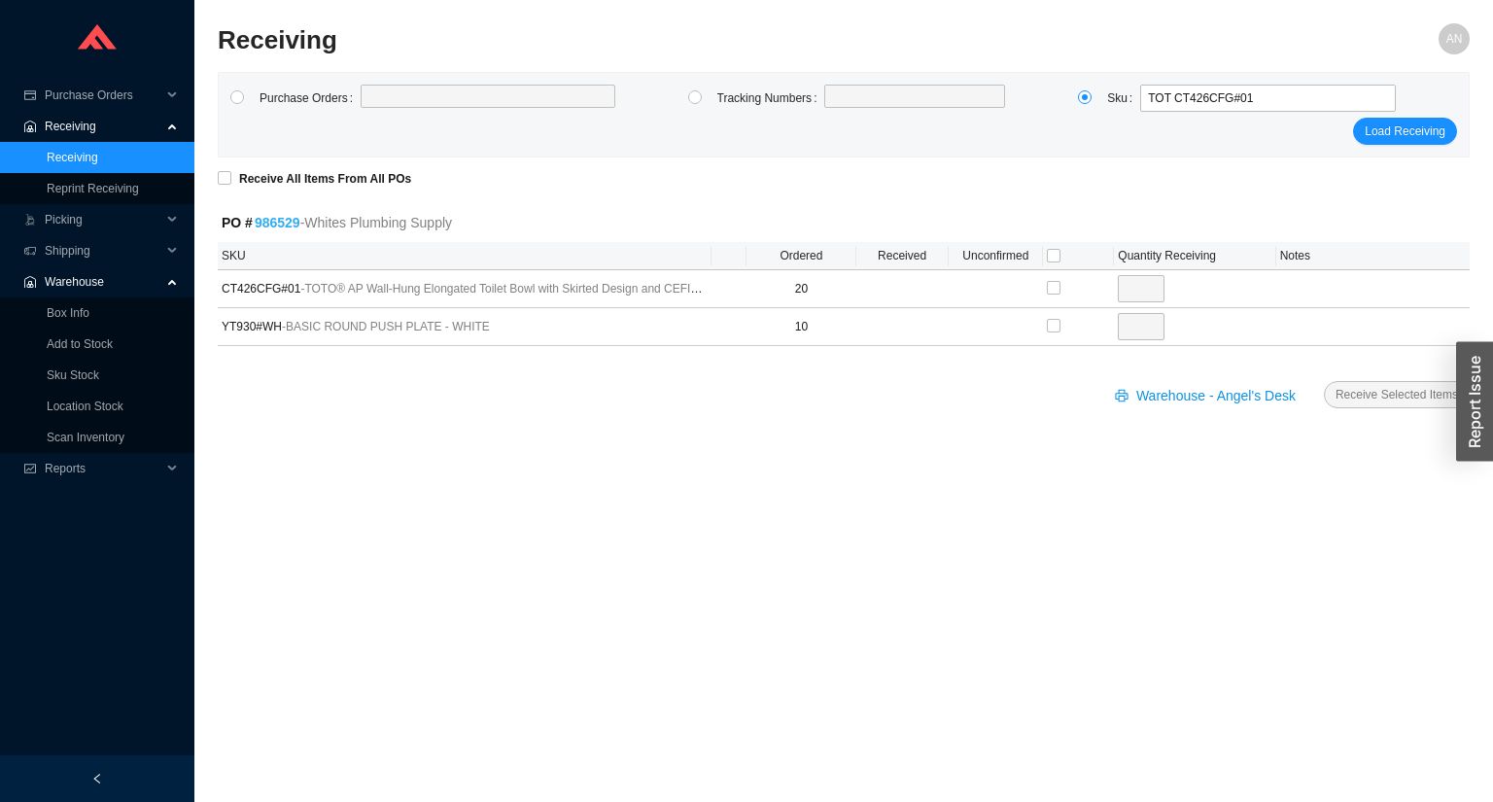
click at [281, 222] on link "986529" at bounding box center [278, 223] width 46 height 16
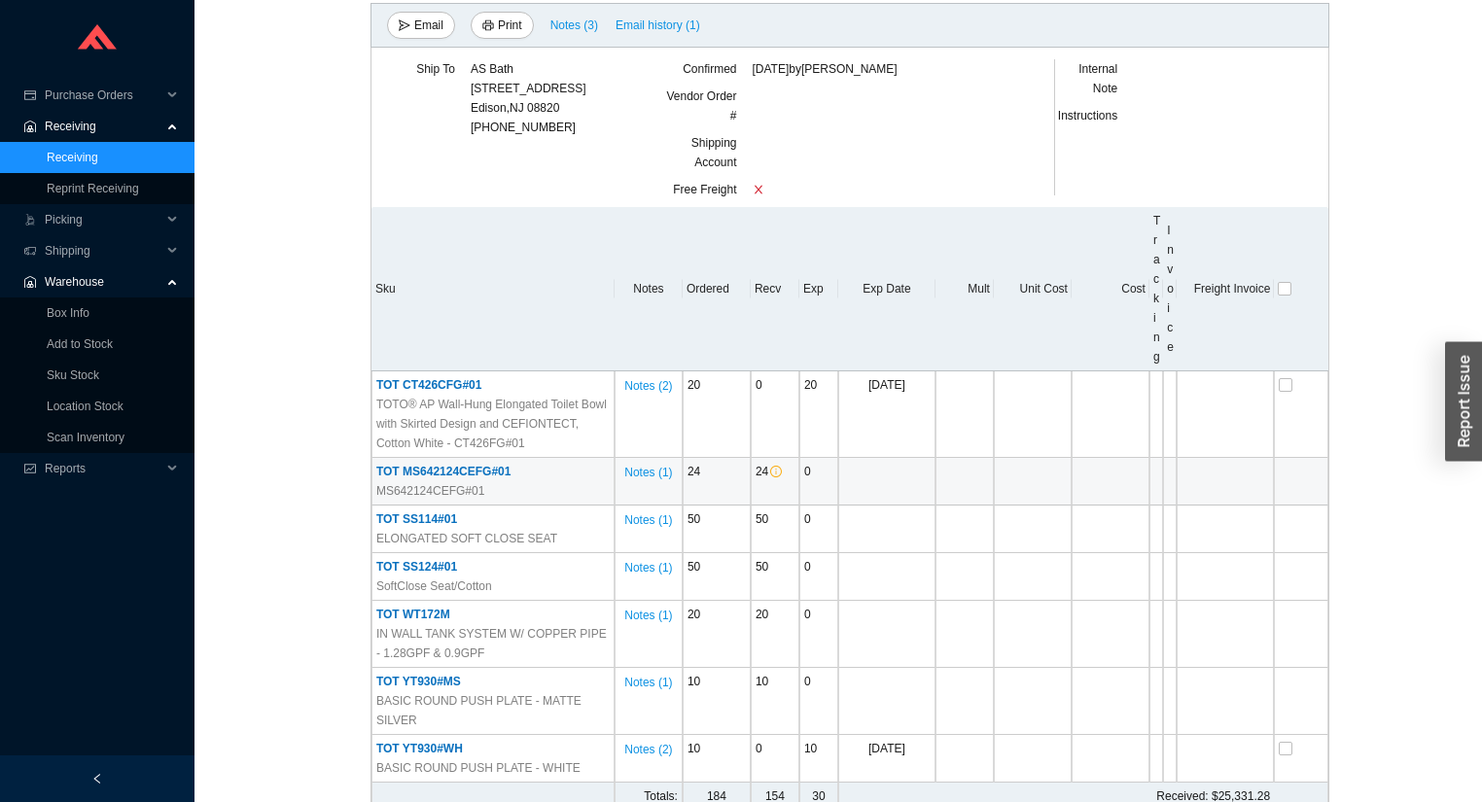
scroll to position [361, 0]
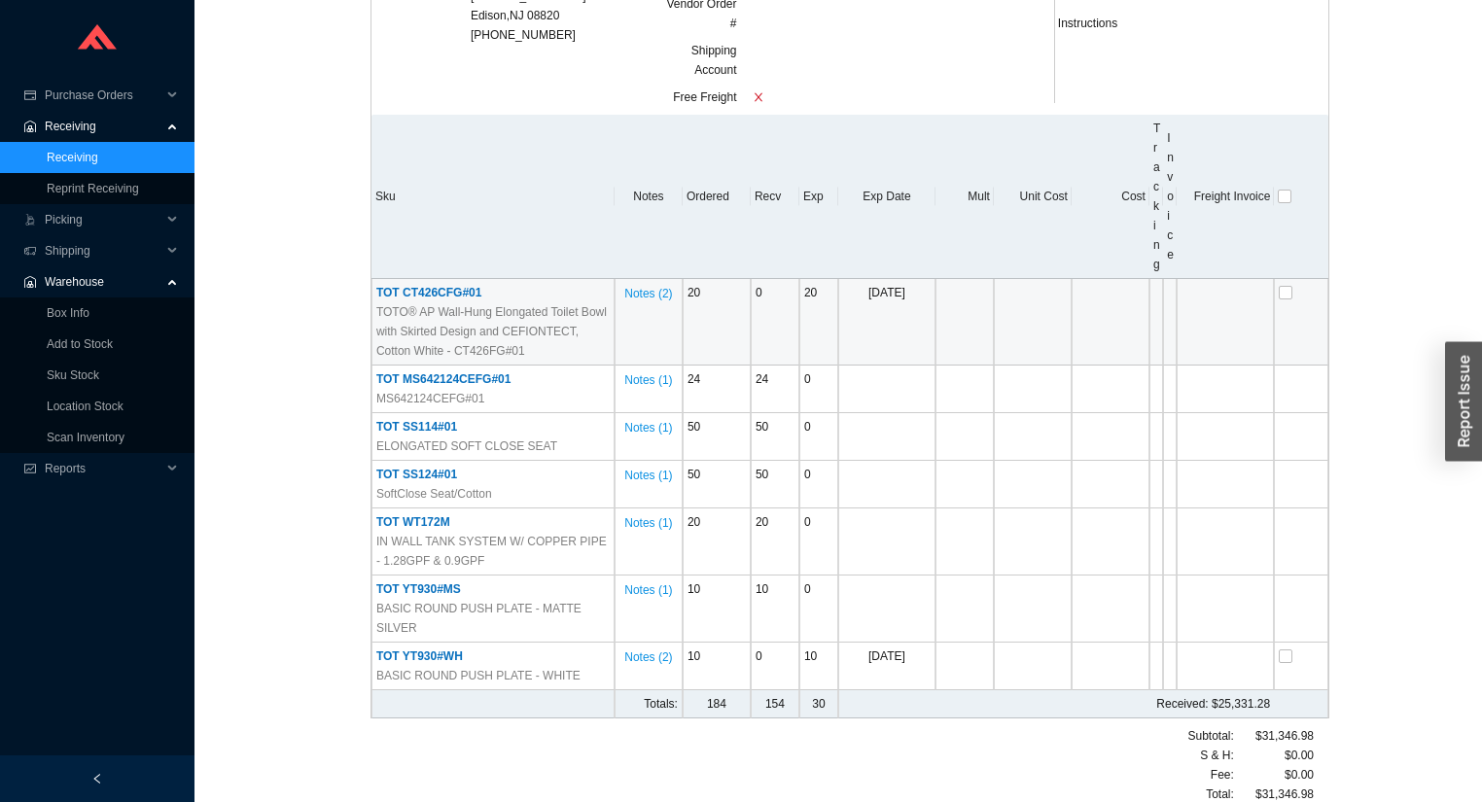
click at [423, 289] on span "TOT CT426CFG#01" at bounding box center [428, 293] width 105 height 14
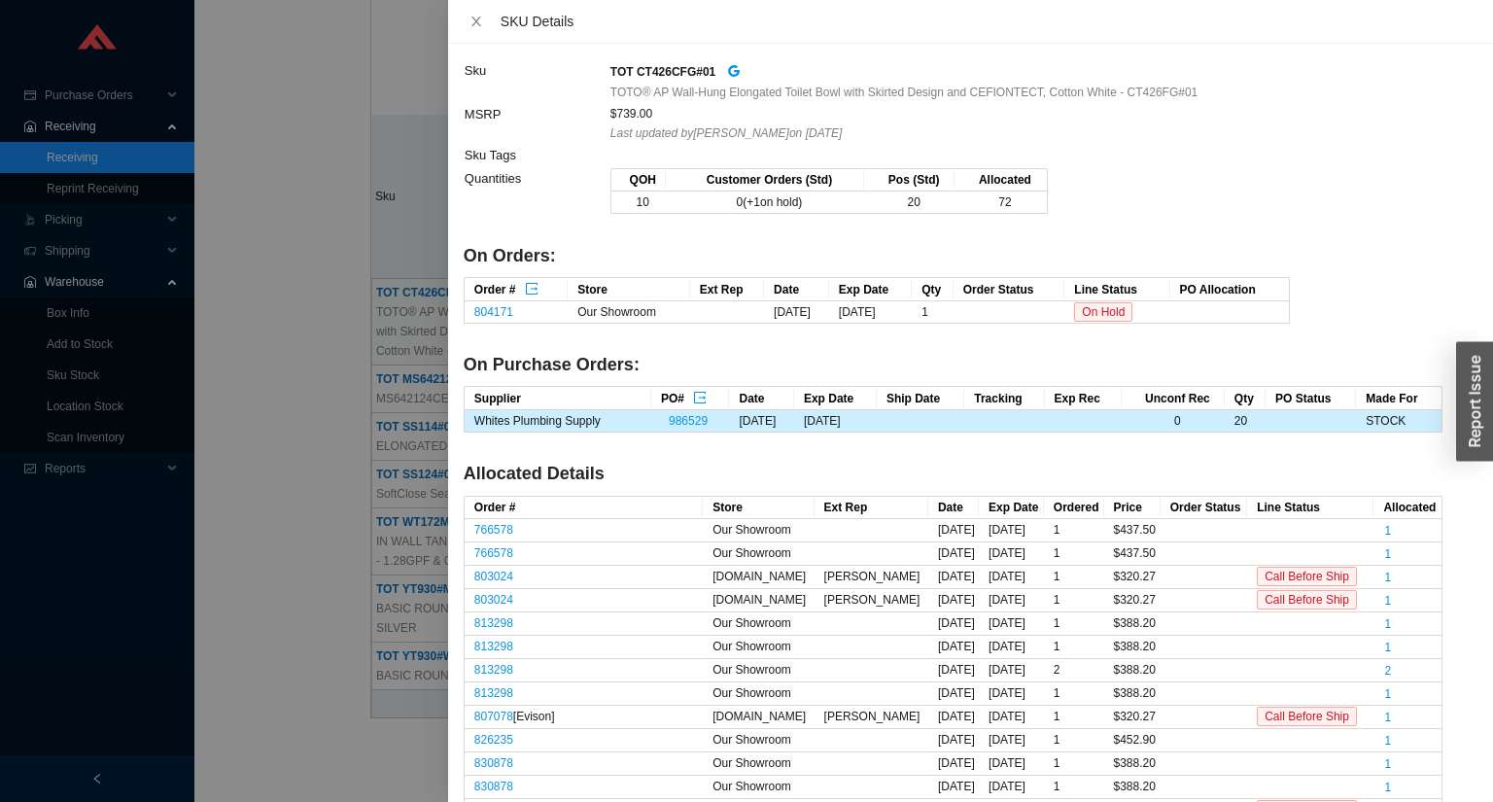
click at [320, 236] on div at bounding box center [746, 401] width 1493 height 802
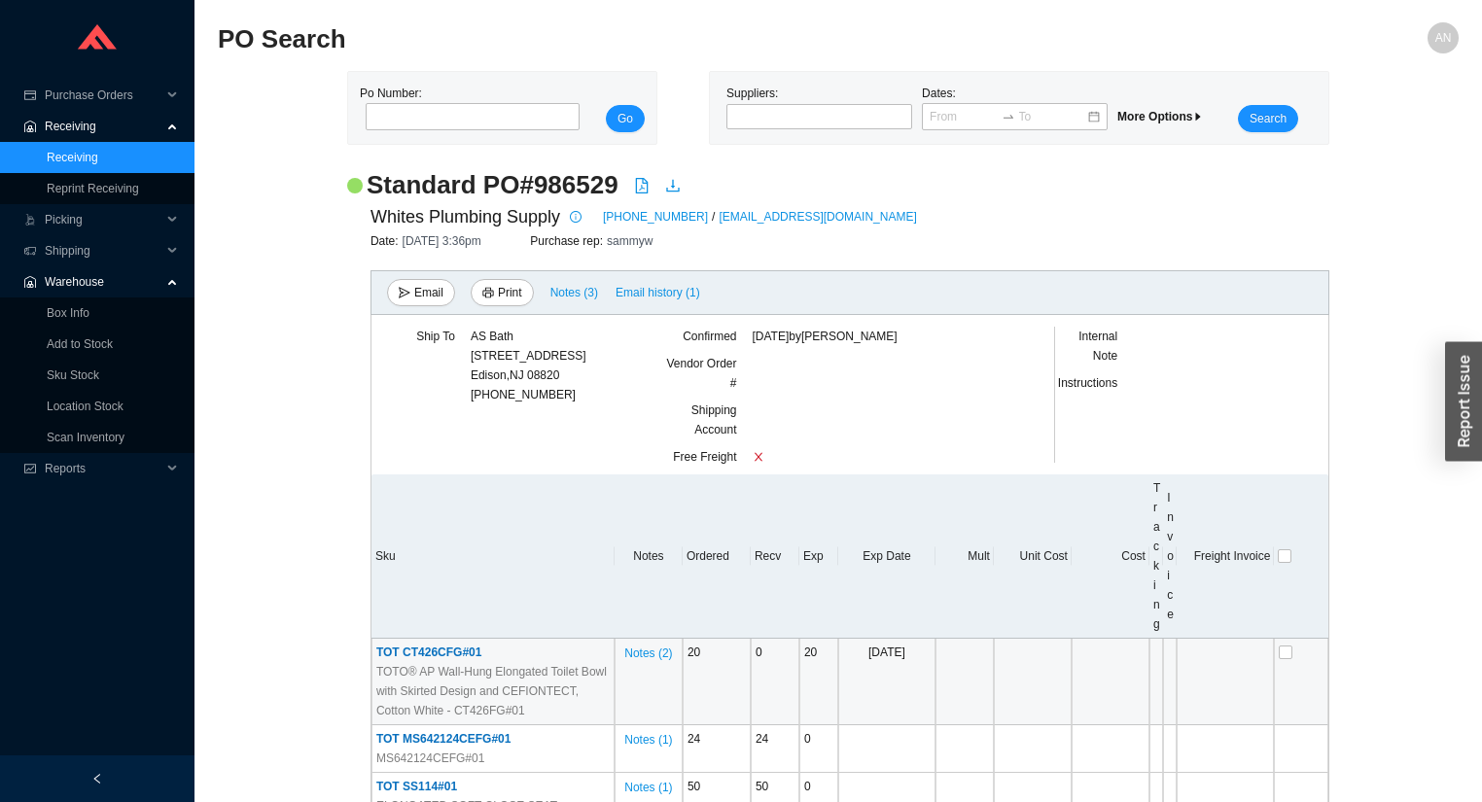
scroll to position [0, 0]
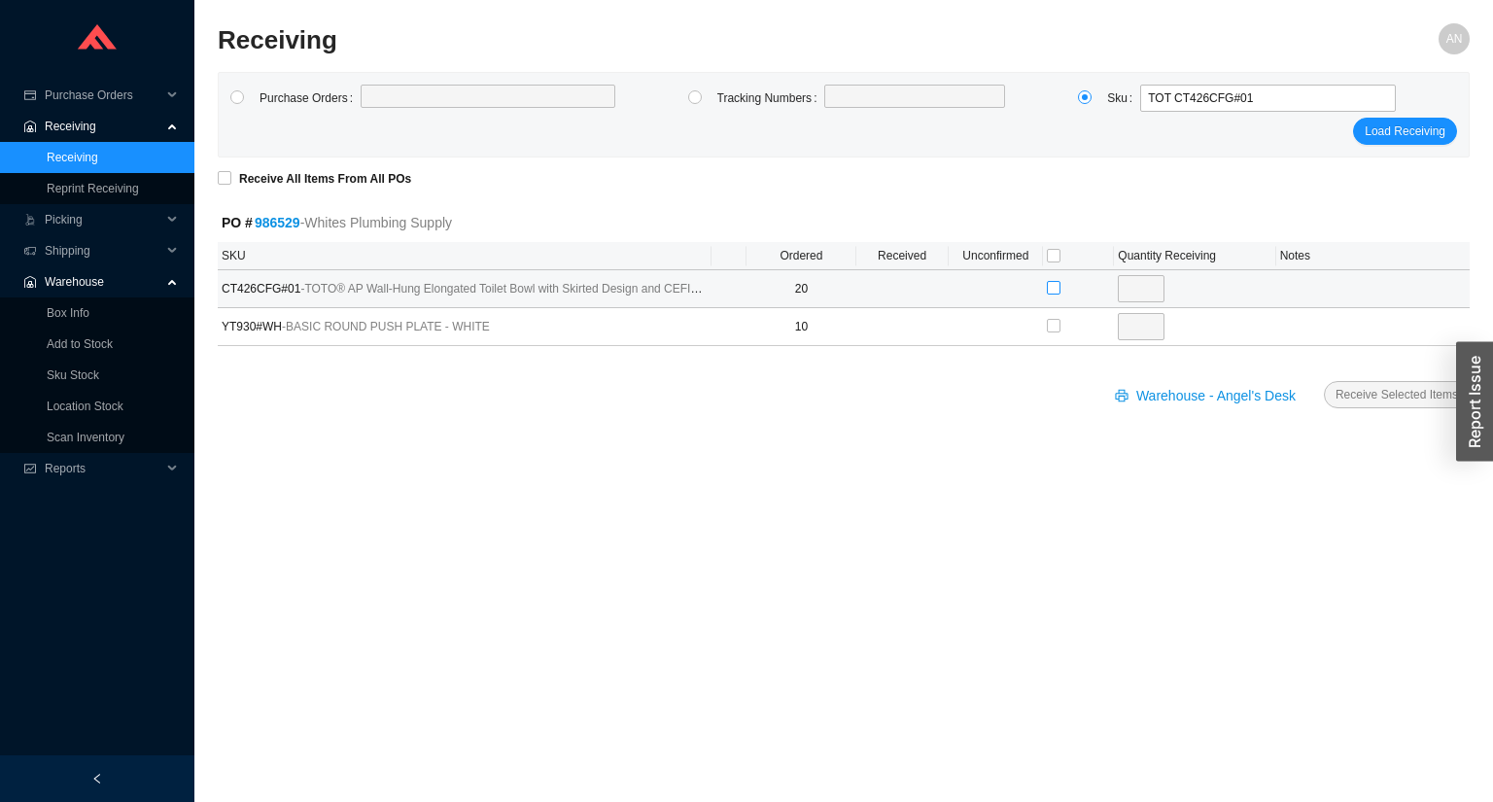
click at [1054, 290] on input "checkbox" at bounding box center [1054, 288] width 14 height 14
click at [1142, 290] on input "20" at bounding box center [1141, 288] width 47 height 27
click at [1324, 381] on button "Receive Selected Items" at bounding box center [1397, 394] width 146 height 27
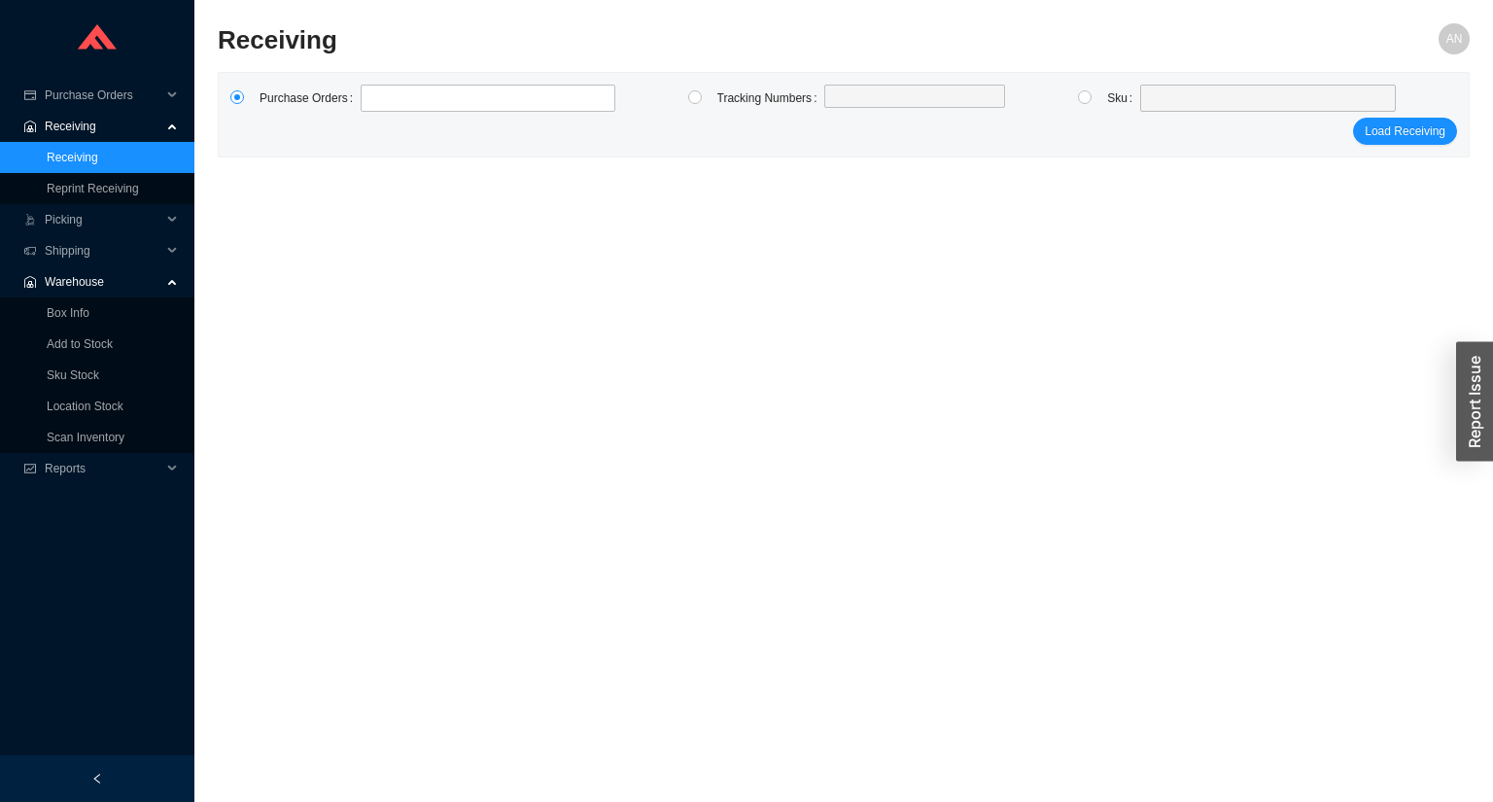
click at [83, 156] on link "Receiving" at bounding box center [73, 158] width 52 height 14
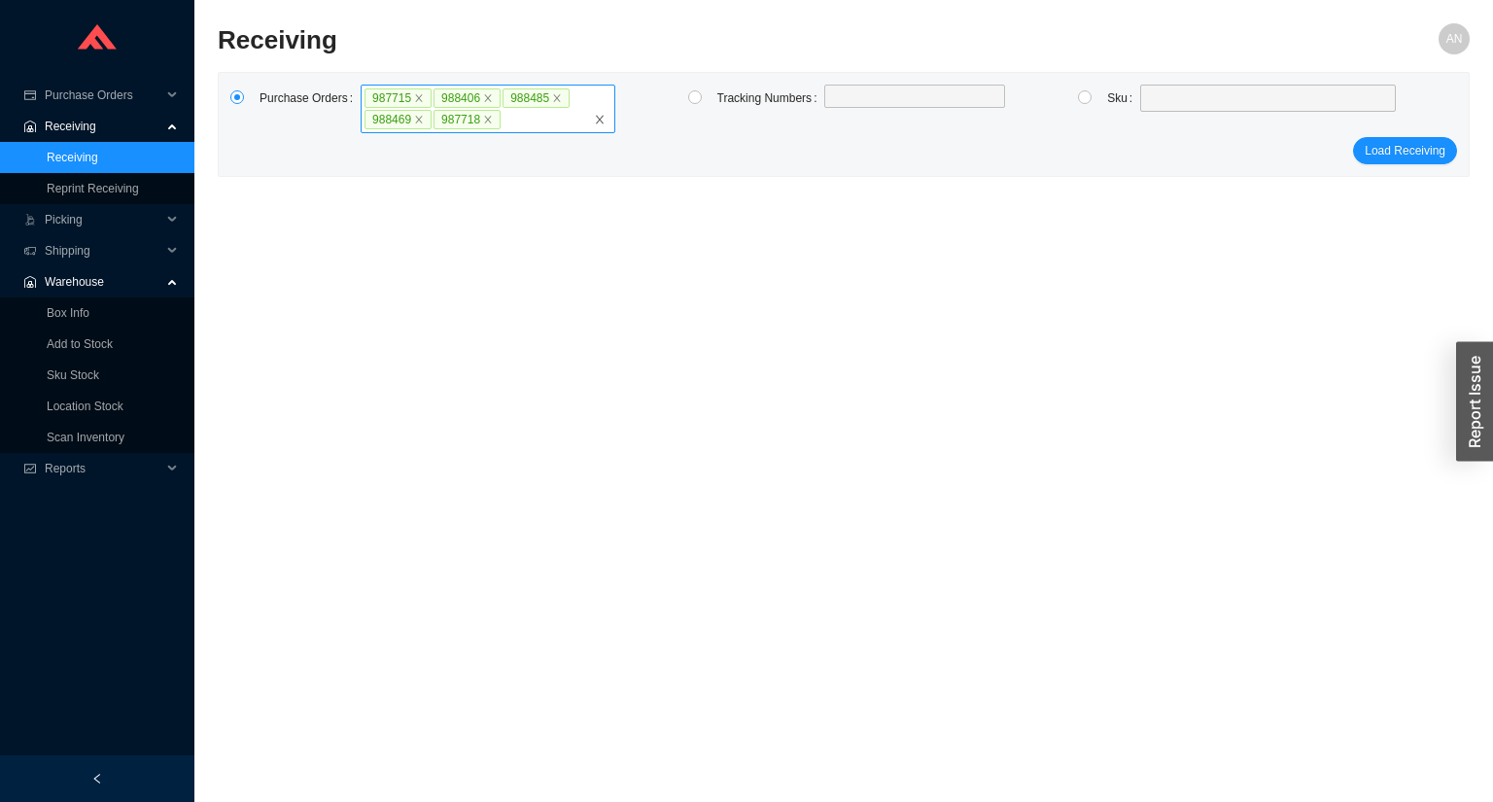
click button "Load Receiving" at bounding box center [1405, 150] width 104 height 27
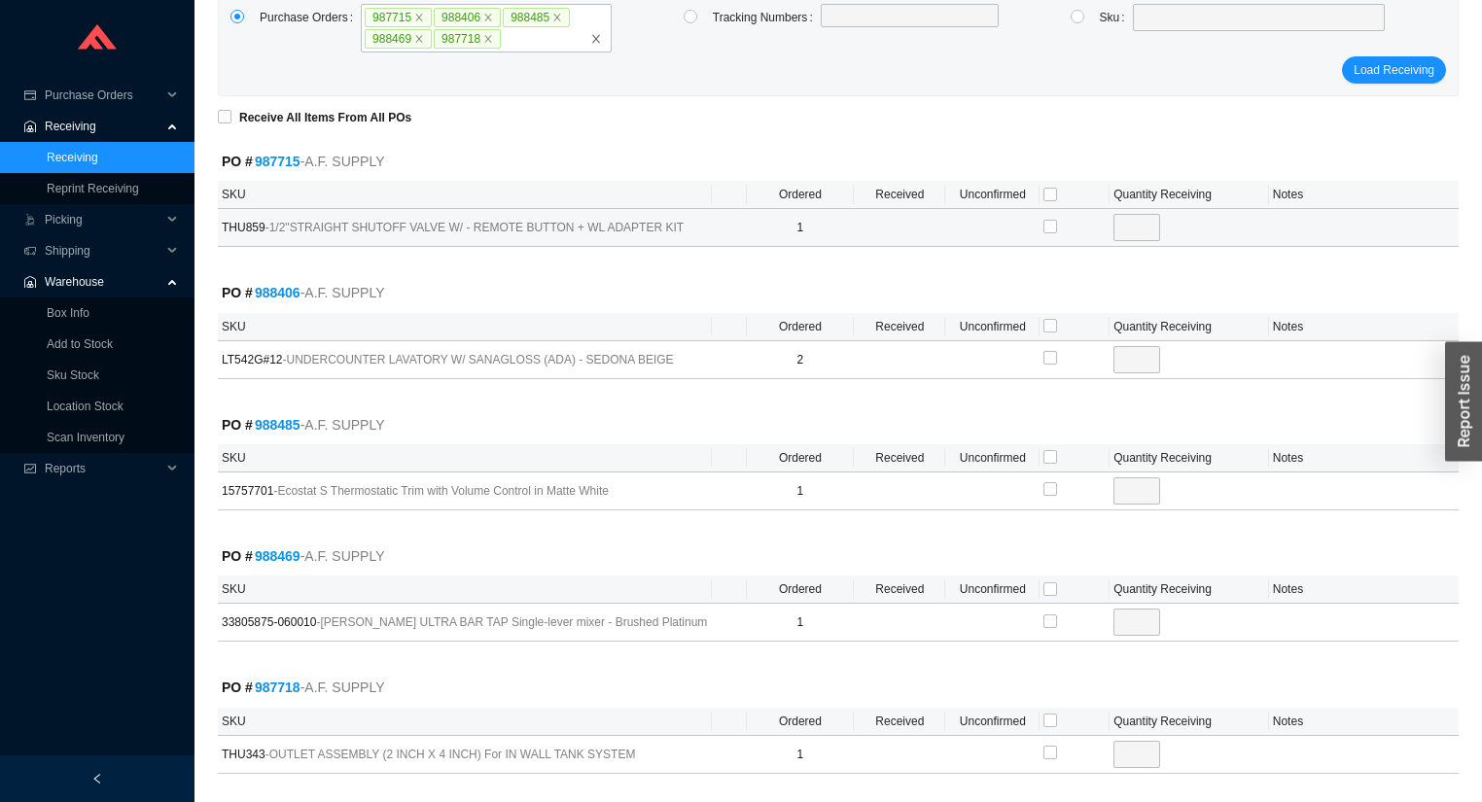
scroll to position [154, 0]
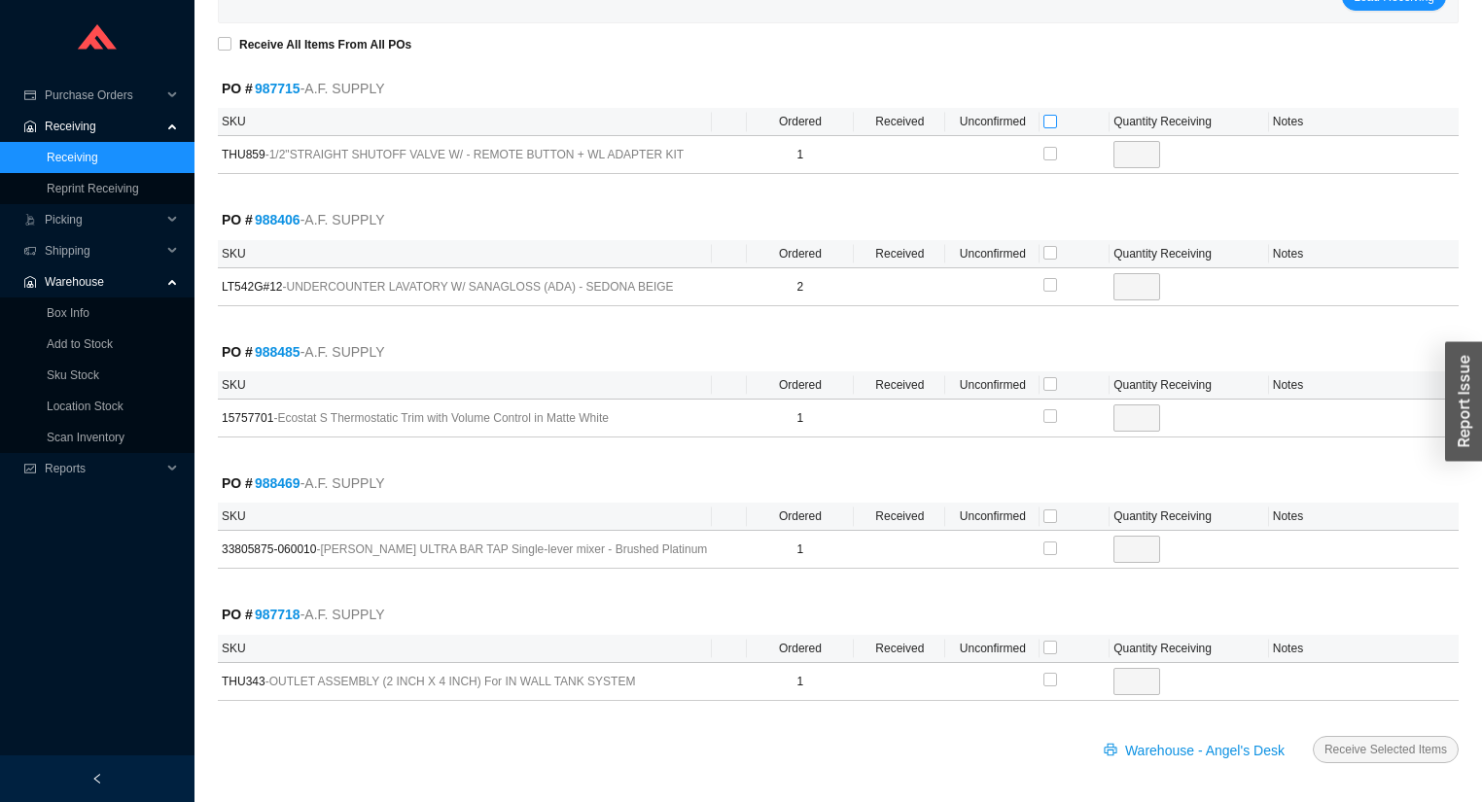
click at [1051, 119] on input "checkbox" at bounding box center [1050, 122] width 14 height 14
click at [1051, 251] on input "checkbox" at bounding box center [1050, 253] width 14 height 14
click at [1050, 379] on input "checkbox" at bounding box center [1050, 384] width 14 height 14
click at [1051, 514] on input "checkbox" at bounding box center [1050, 516] width 14 height 14
click at [1052, 647] on input "checkbox" at bounding box center [1050, 648] width 14 height 14
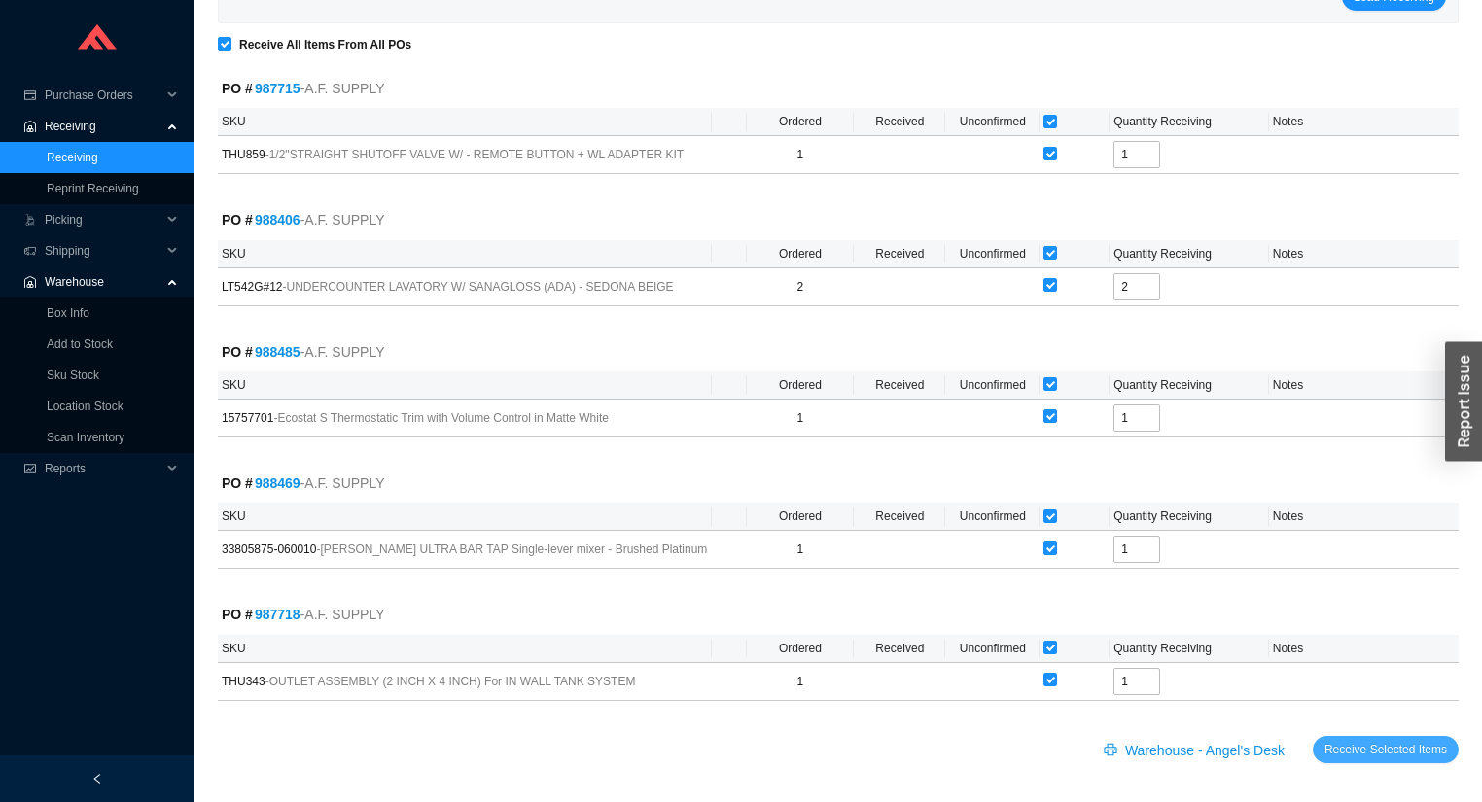
click at [1361, 745] on span "Receive Selected Items" at bounding box center [1385, 749] width 123 height 19
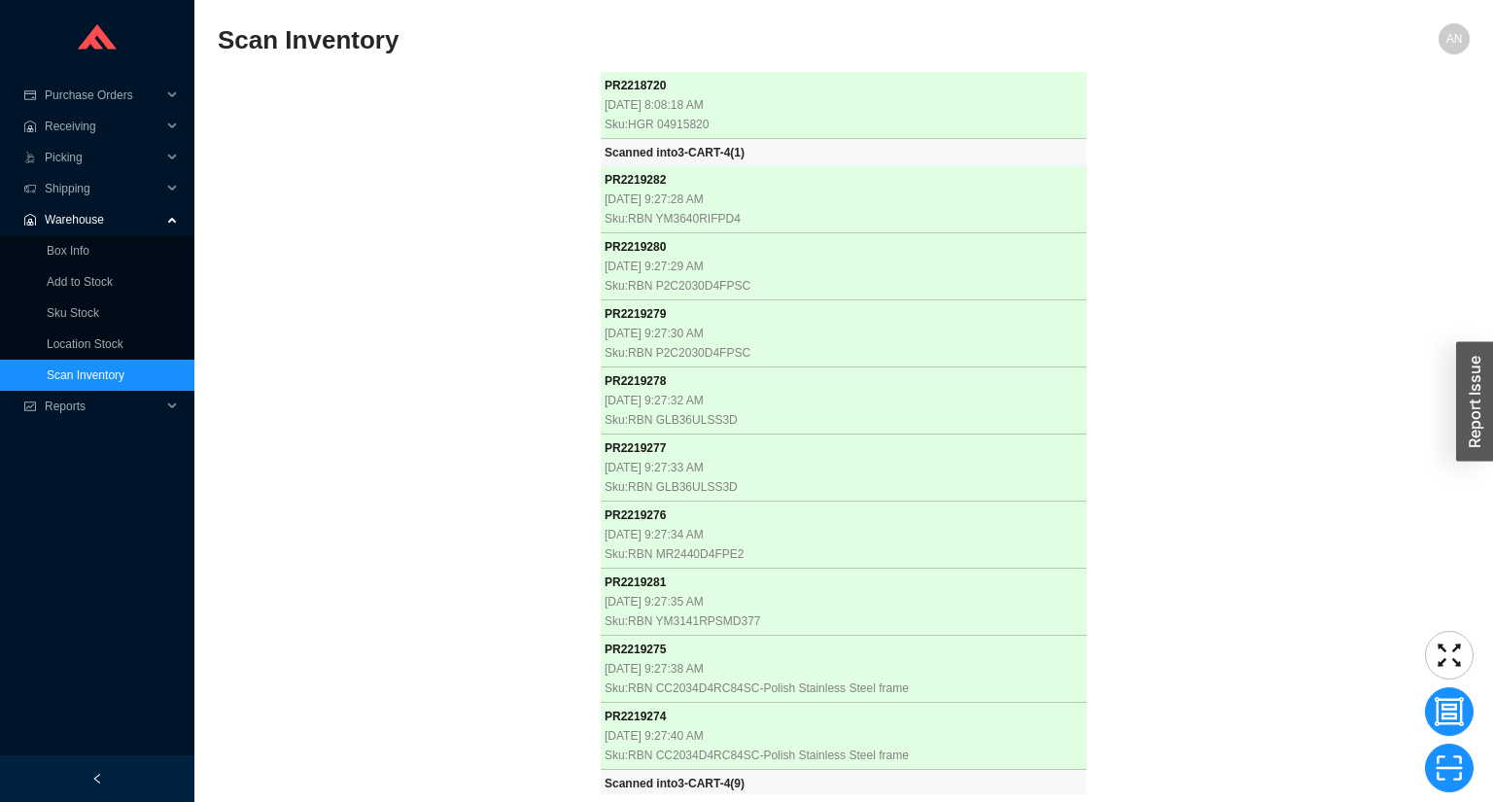
scroll to position [55141, 0]
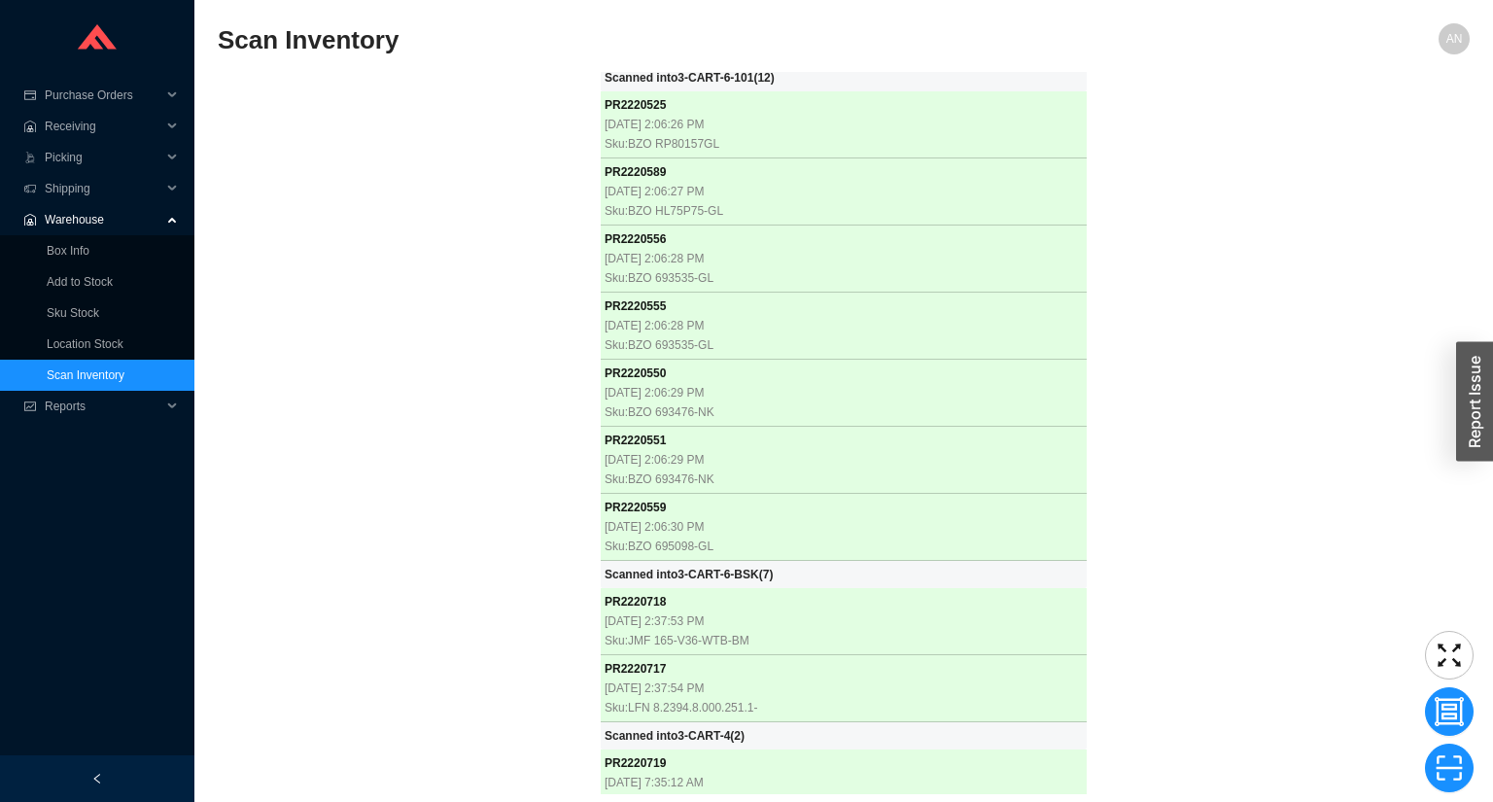
click at [436, 469] on div "PR 2218720 [DATE] 8:08:18 AM Sku: HGR 04915820 Scanned into 3-CART-4 ( 1 ) PR 2…" at bounding box center [844, 433] width 1252 height 722
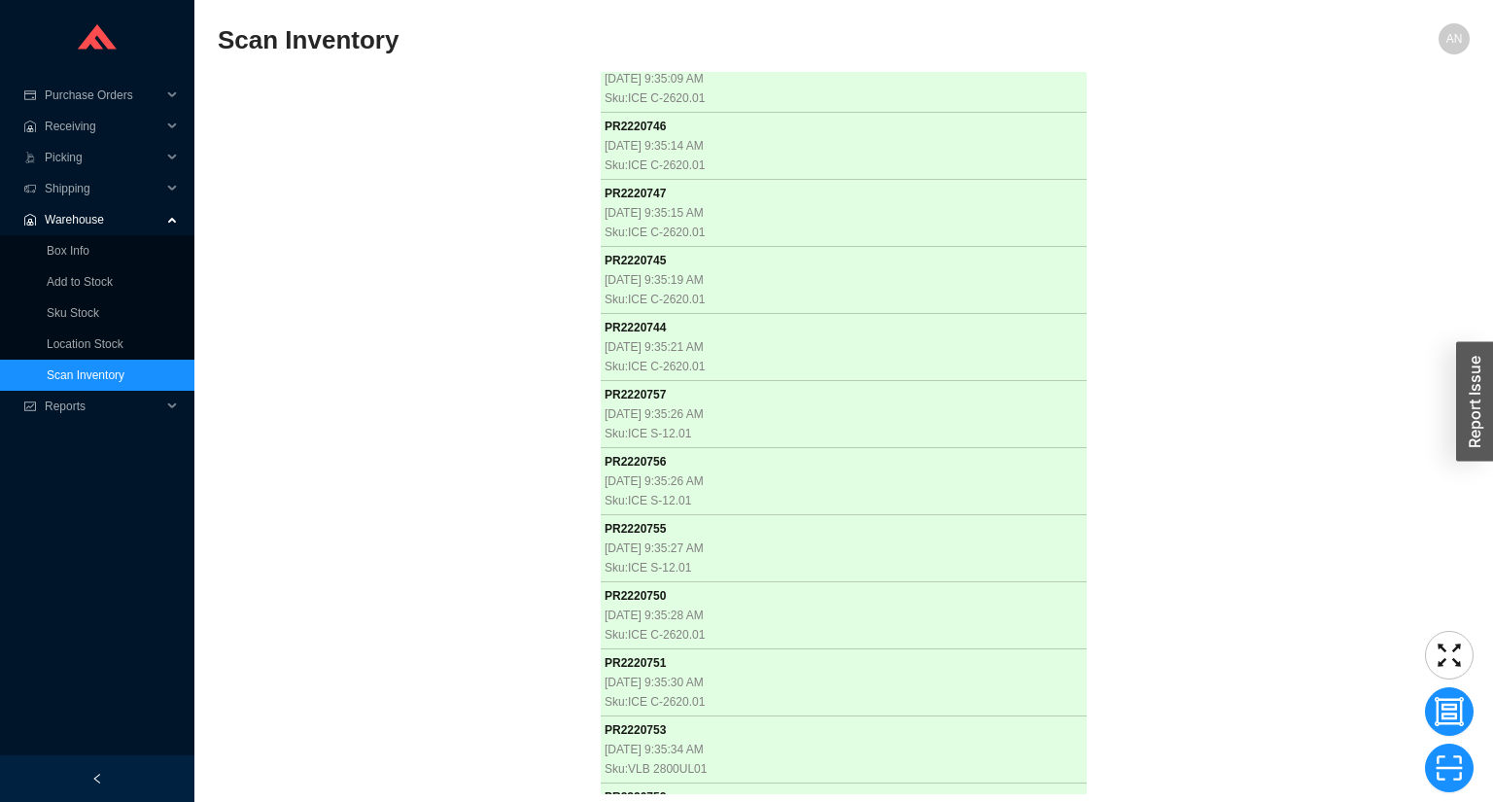
scroll to position [57402, 0]
click at [390, 183] on div "PR 2218720 [DATE] 8:08:18 AM Sku: HGR 04915820 Scanned into 3-CART-4 ( 1 ) PR 2…" at bounding box center [844, 433] width 1252 height 722
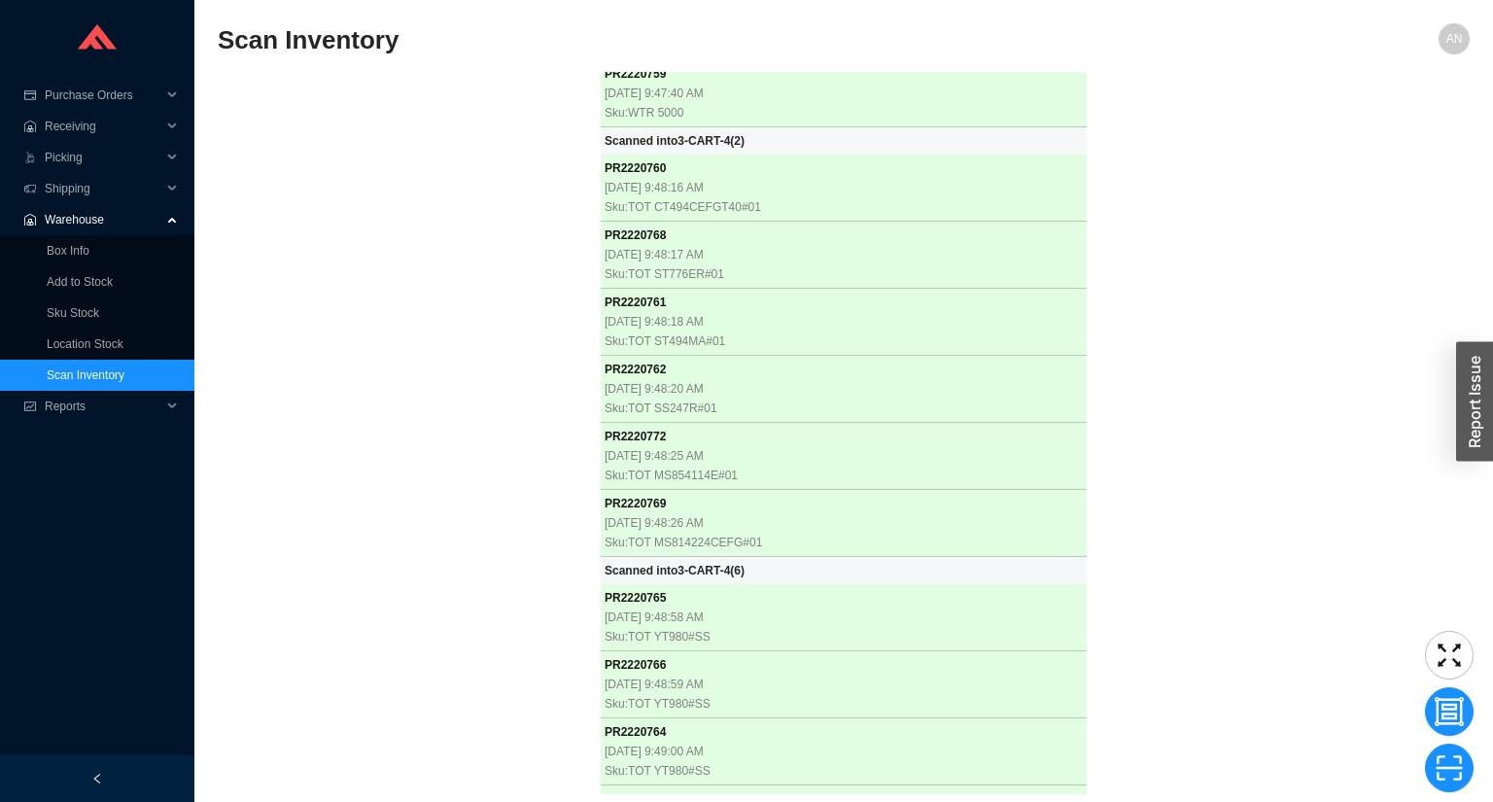
scroll to position [58354, 0]
click at [510, 326] on div "PR 2218720 [DATE] 8:08:18 AM Sku: HGR 04915820 Scanned into 3-CART-4 ( 1 ) PR 2…" at bounding box center [844, 433] width 1252 height 722
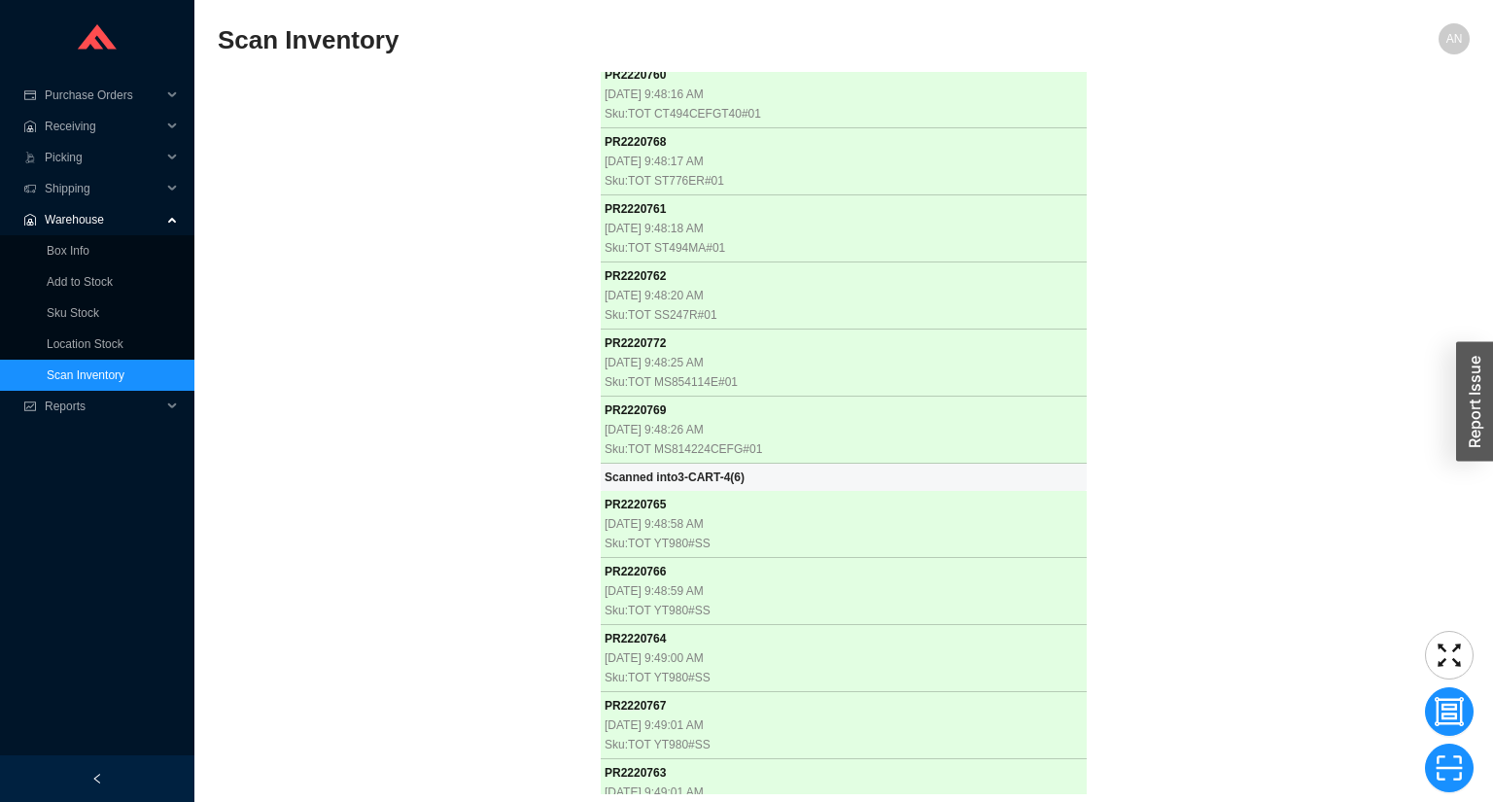
scroll to position [58448, 0]
drag, startPoint x: 358, startPoint y: 209, endPoint x: 369, endPoint y: 215, distance: 13.0
click at [369, 215] on div "PR 2218720 [DATE] 8:08:18 AM Sku: HGR 04915820 Scanned into 3-CART-4 ( 1 ) PR 2…" at bounding box center [844, 433] width 1252 height 722
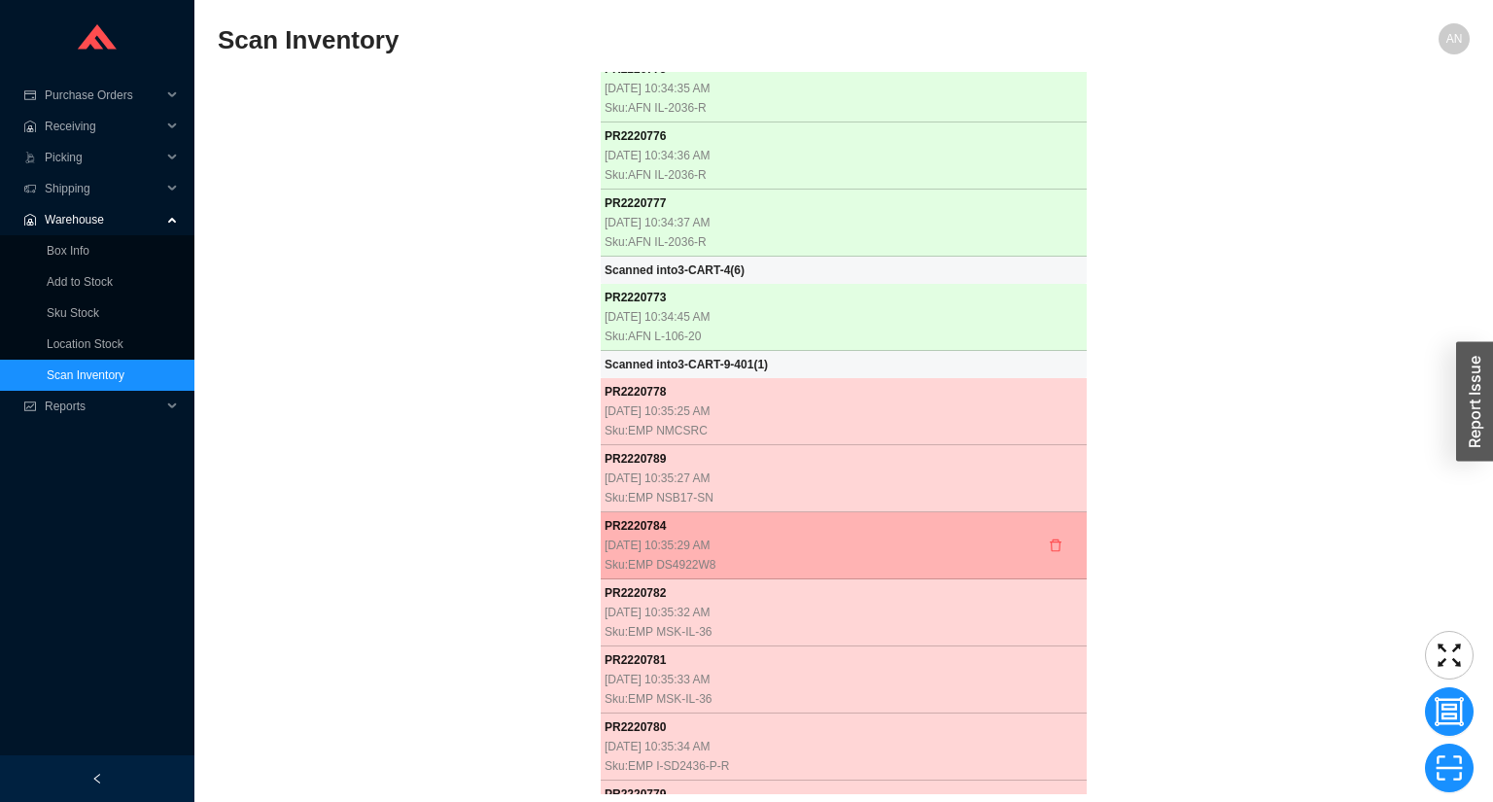
scroll to position [59511, 0]
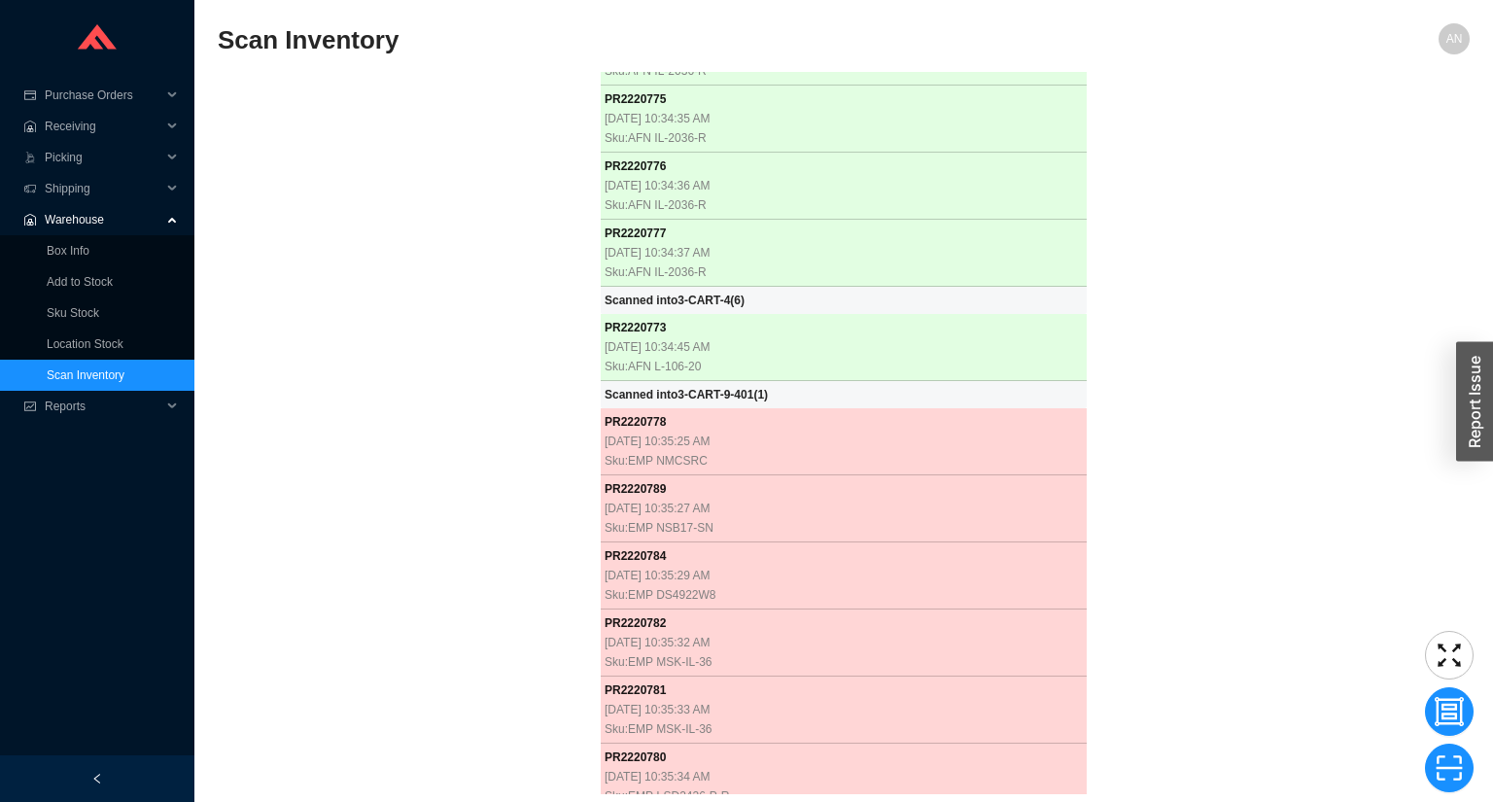
click at [390, 335] on div "PR 2218720 [DATE] 8:08:18 AM Sku: HGR 04915820 Scanned into 3-CART-4 ( 1 ) PR 2…" at bounding box center [844, 433] width 1252 height 722
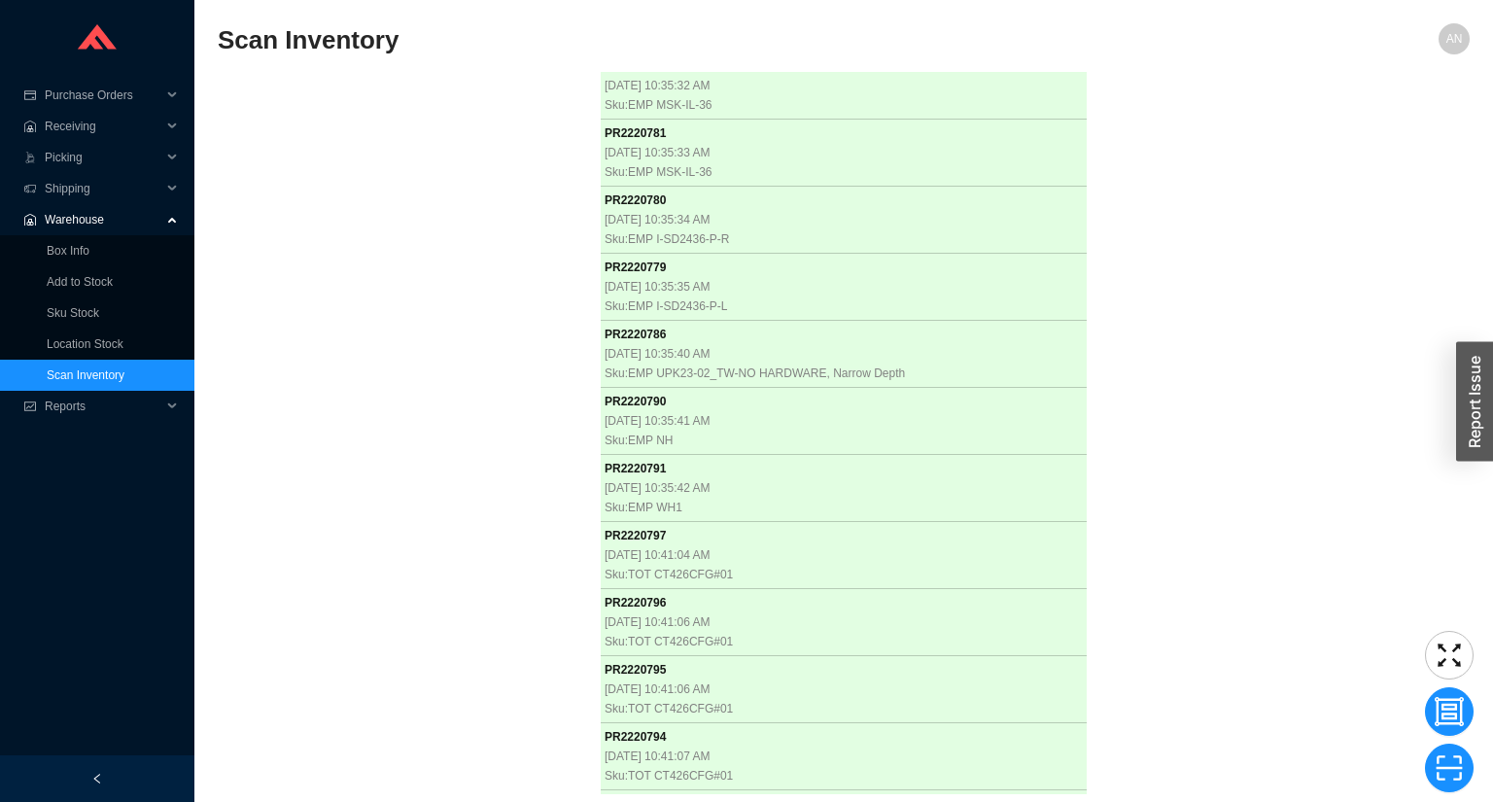
scroll to position [60068, 0]
click at [325, 147] on div "PR 2218720 [DATE] 8:08:18 AM Sku: HGR 04915820 Scanned into 3-CART-4 ( 1 ) PR 2…" at bounding box center [844, 433] width 1252 height 722
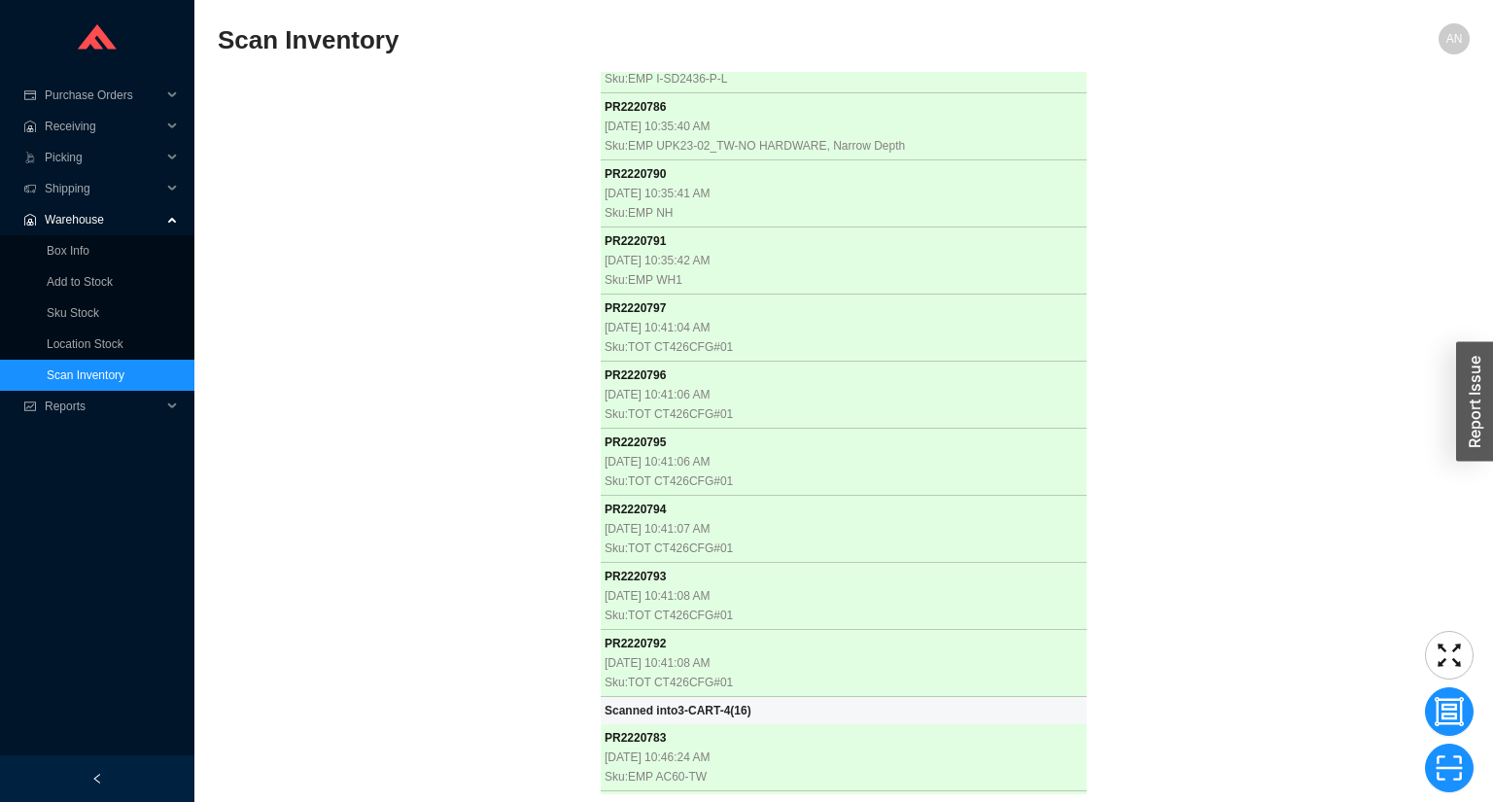
scroll to position [60296, 0]
click at [338, 263] on div "PR 2218720 [DATE] 8:08:18 AM Sku: HGR 04915820 Scanned into 3-CART-4 ( 1 ) PR 2…" at bounding box center [844, 433] width 1252 height 722
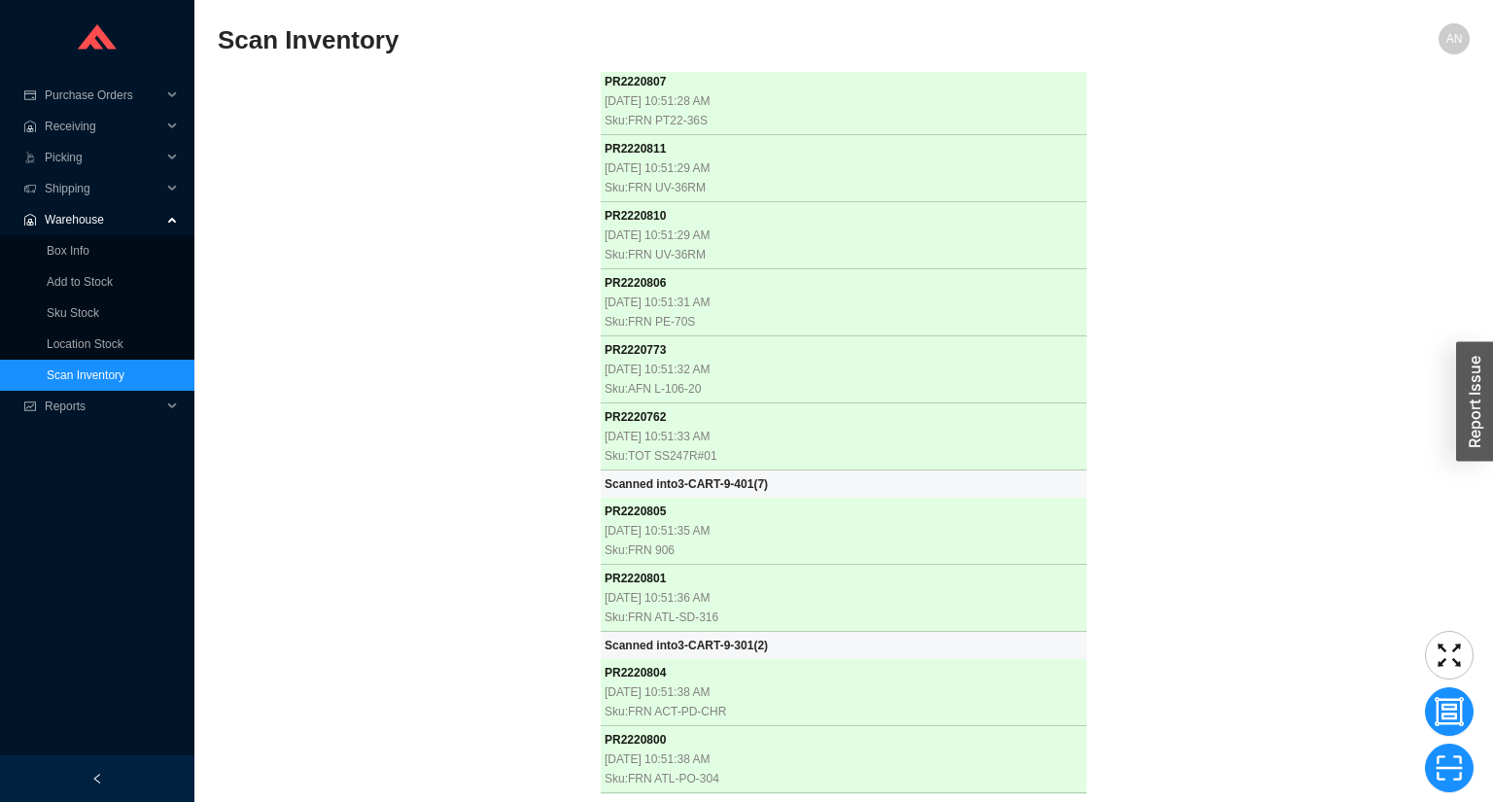
scroll to position [61248, 0]
click at [521, 156] on div "PR 2218720 [DATE] 8:08:18 AM Sku: HGR 04915820 Scanned into 3-CART-4 ( 1 ) PR 2…" at bounding box center [844, 433] width 1252 height 722
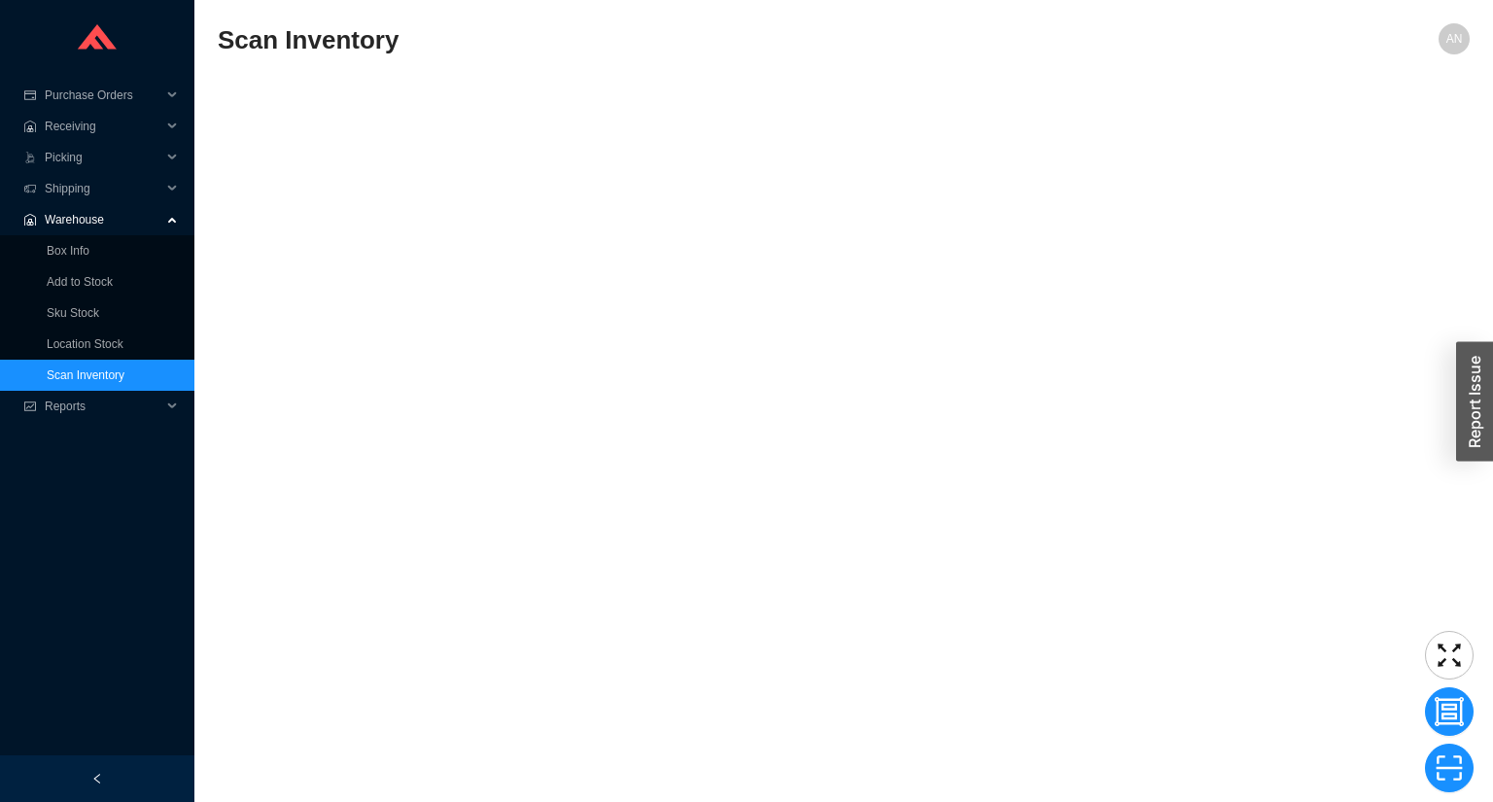
scroll to position [63925, 0]
click at [376, 197] on div "PR 2218720 [DATE] 8:08:18 AM Sku: HGR 04915820 Scanned into 3-CART-4 ( 1 ) PR 2…" at bounding box center [844, 433] width 1252 height 722
click at [467, 171] on div "PR 2218720 [DATE] 8:08:18 AM Sku: HGR 04915820 Scanned into 3-CART-4 ( 1 ) PR 2…" at bounding box center [844, 433] width 1252 height 722
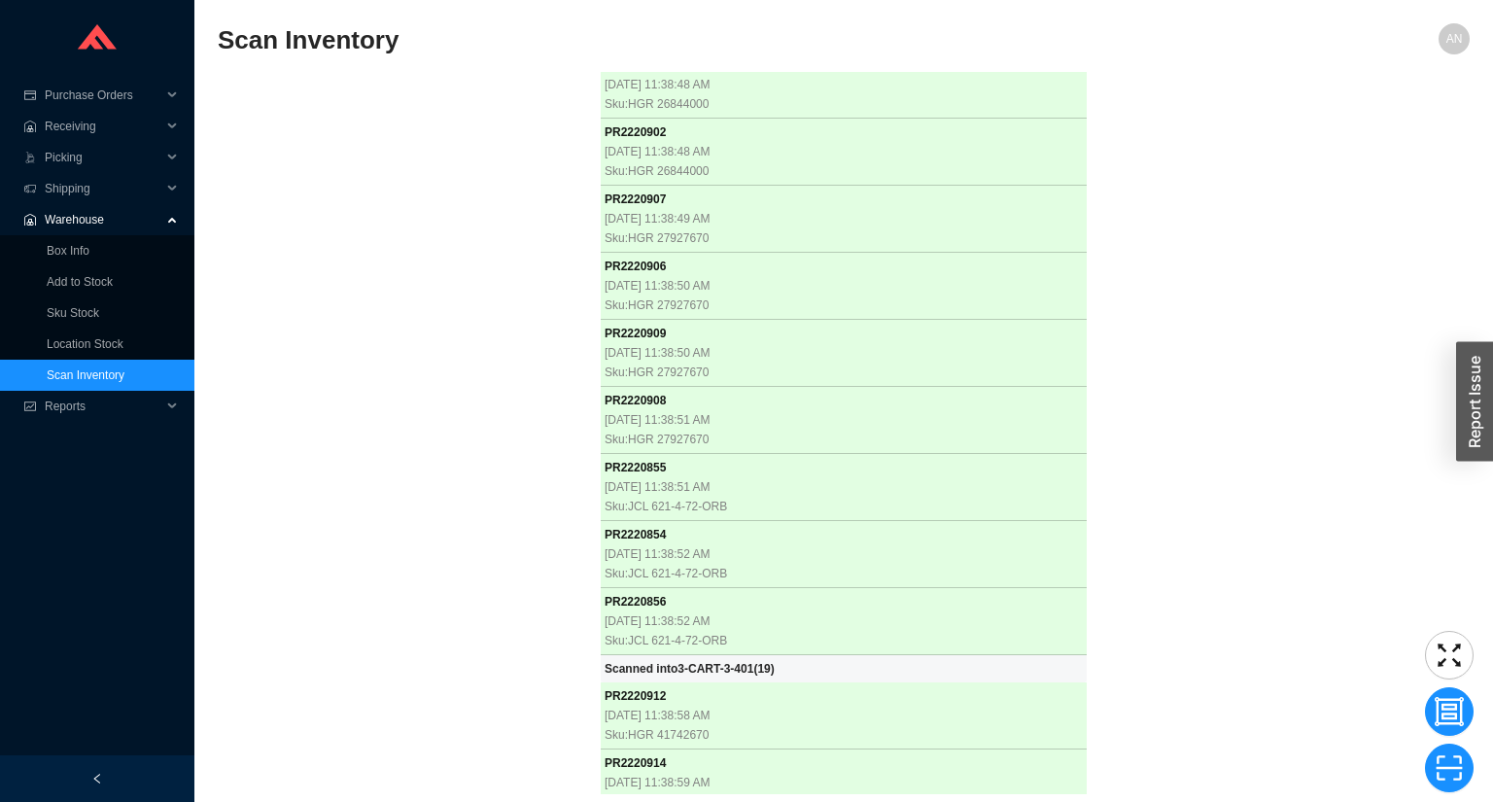
scroll to position [69547, 0]
click at [358, 362] on div "PR 2219282 9/17/2025, 9:27:28 AM Sku: RBN YM3640RIFPD4 PR 2219280 9/17/2025, 9:…" at bounding box center [844, 433] width 1252 height 722
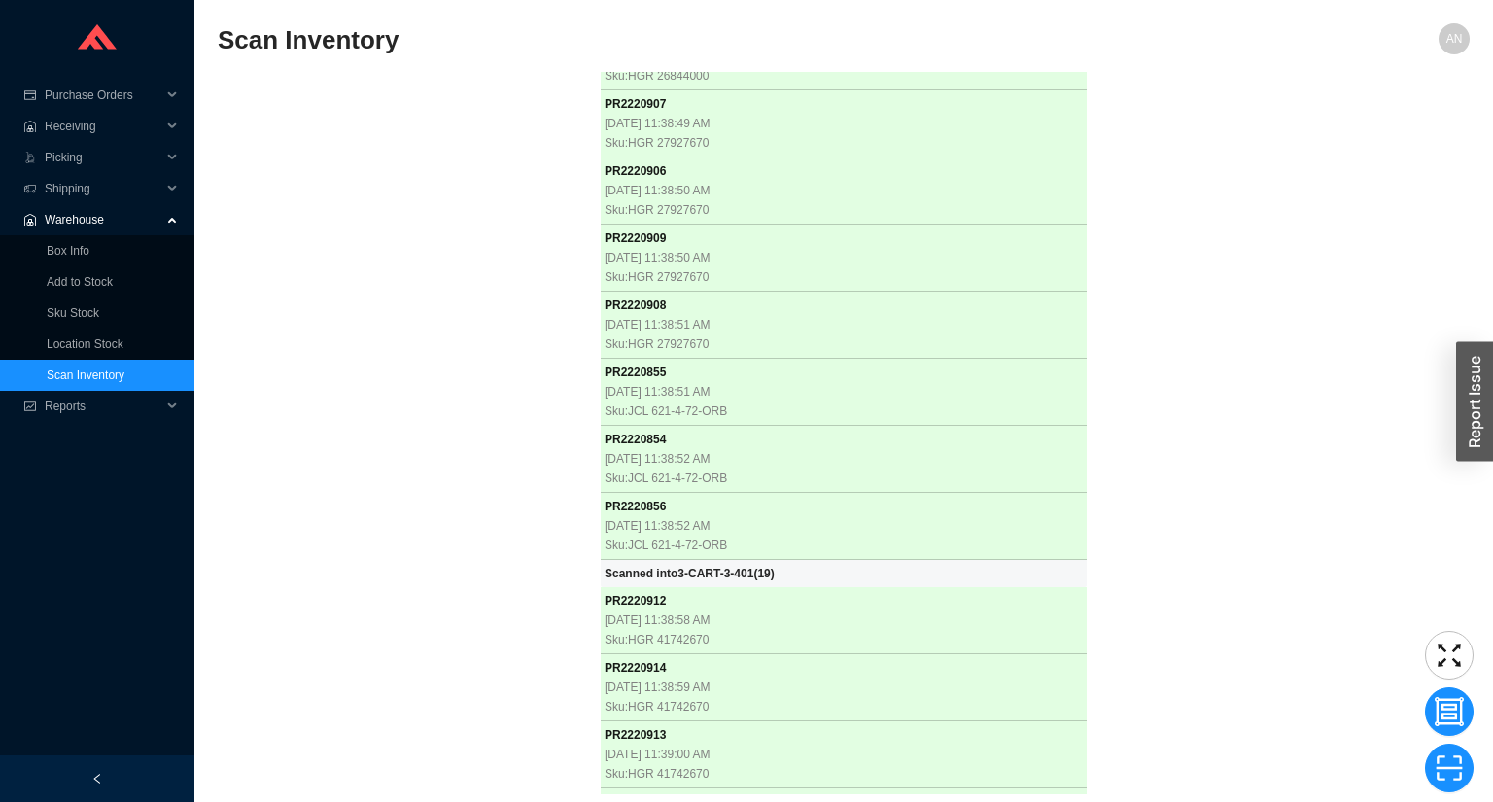
scroll to position [69105, 0]
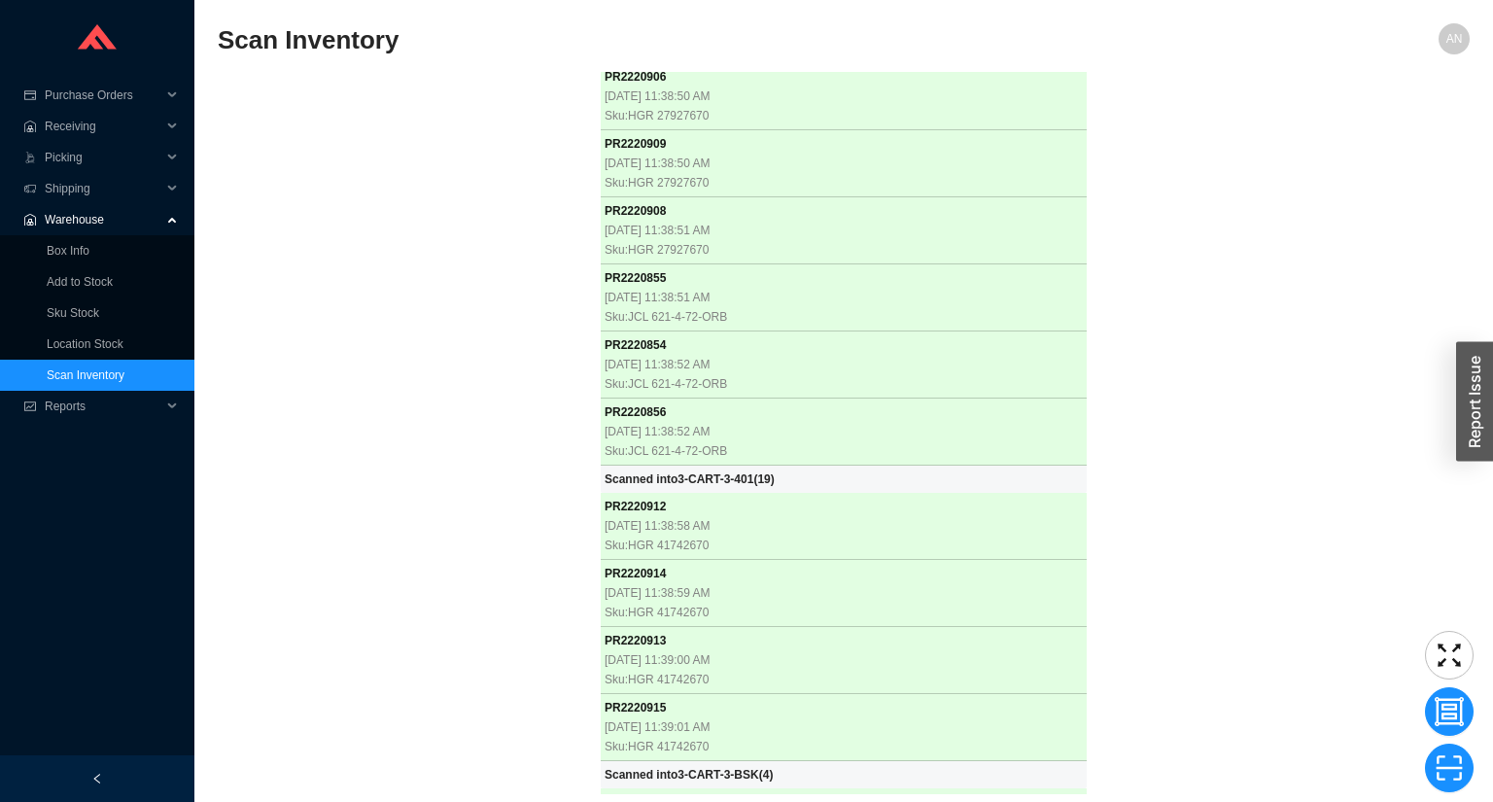
click at [409, 276] on div "PR 2219285 9/17/2025, 9:28:29 AM Sku: GLS VTS-1666-4-SC-FM PR 2219284 9/17/2025…" at bounding box center [844, 433] width 1252 height 722
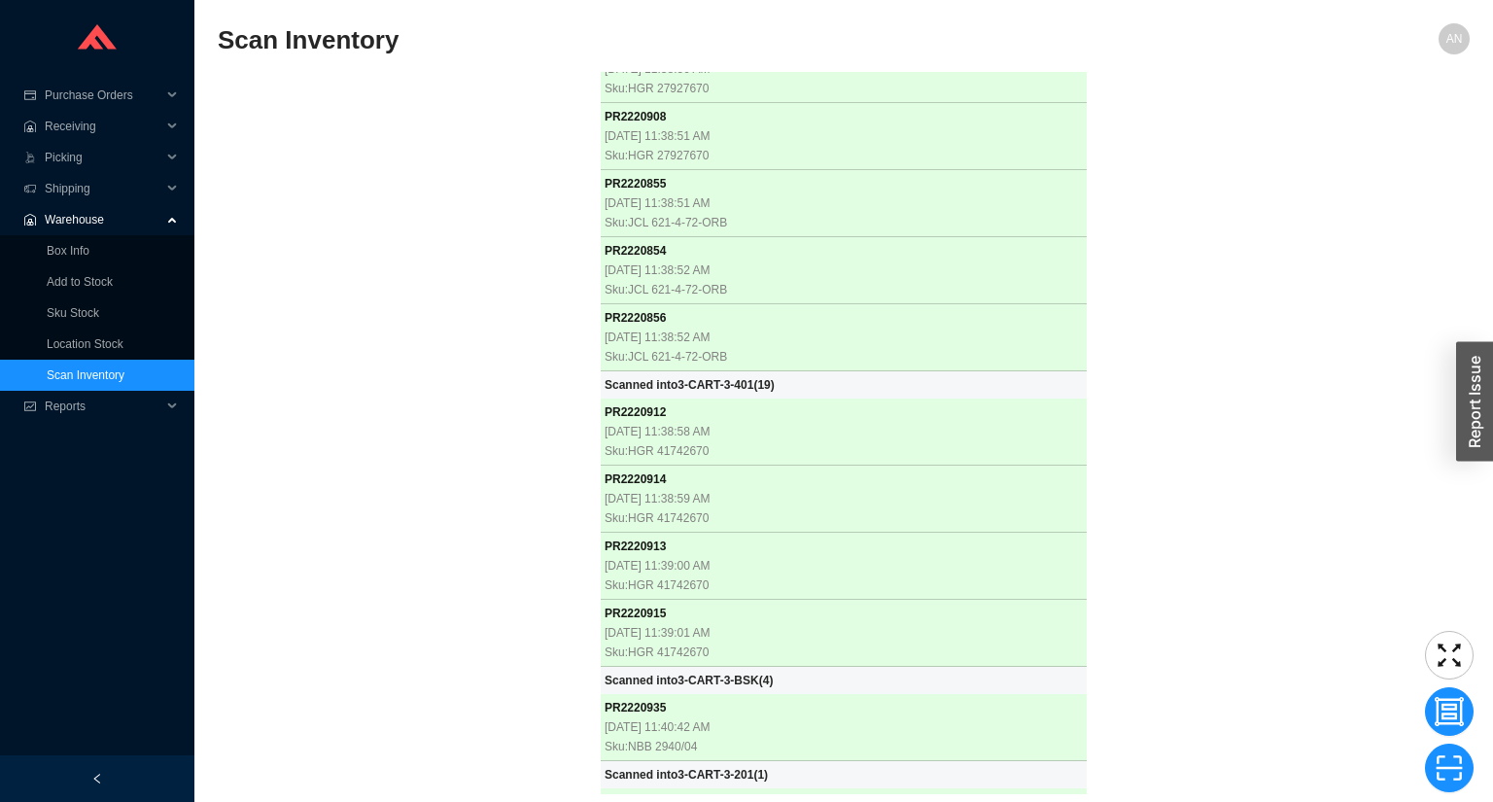
scroll to position [69200, 0]
click at [348, 167] on div "PR 2219285 9/17/2025, 9:28:29 AM Sku: GLS VTS-1666-4-SC-FM PR 2219284 9/17/2025…" at bounding box center [844, 433] width 1252 height 722
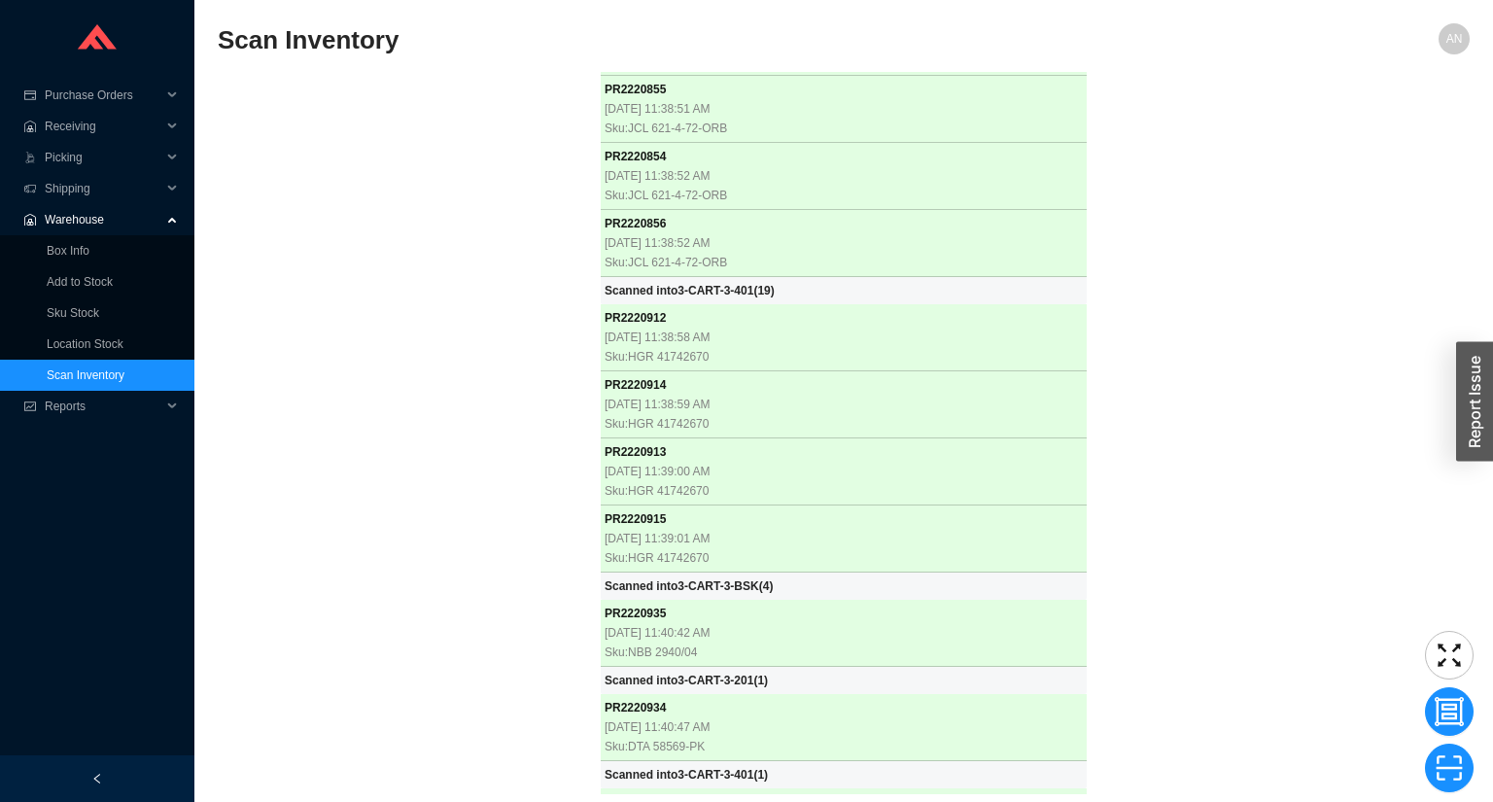
scroll to position [69360, 0]
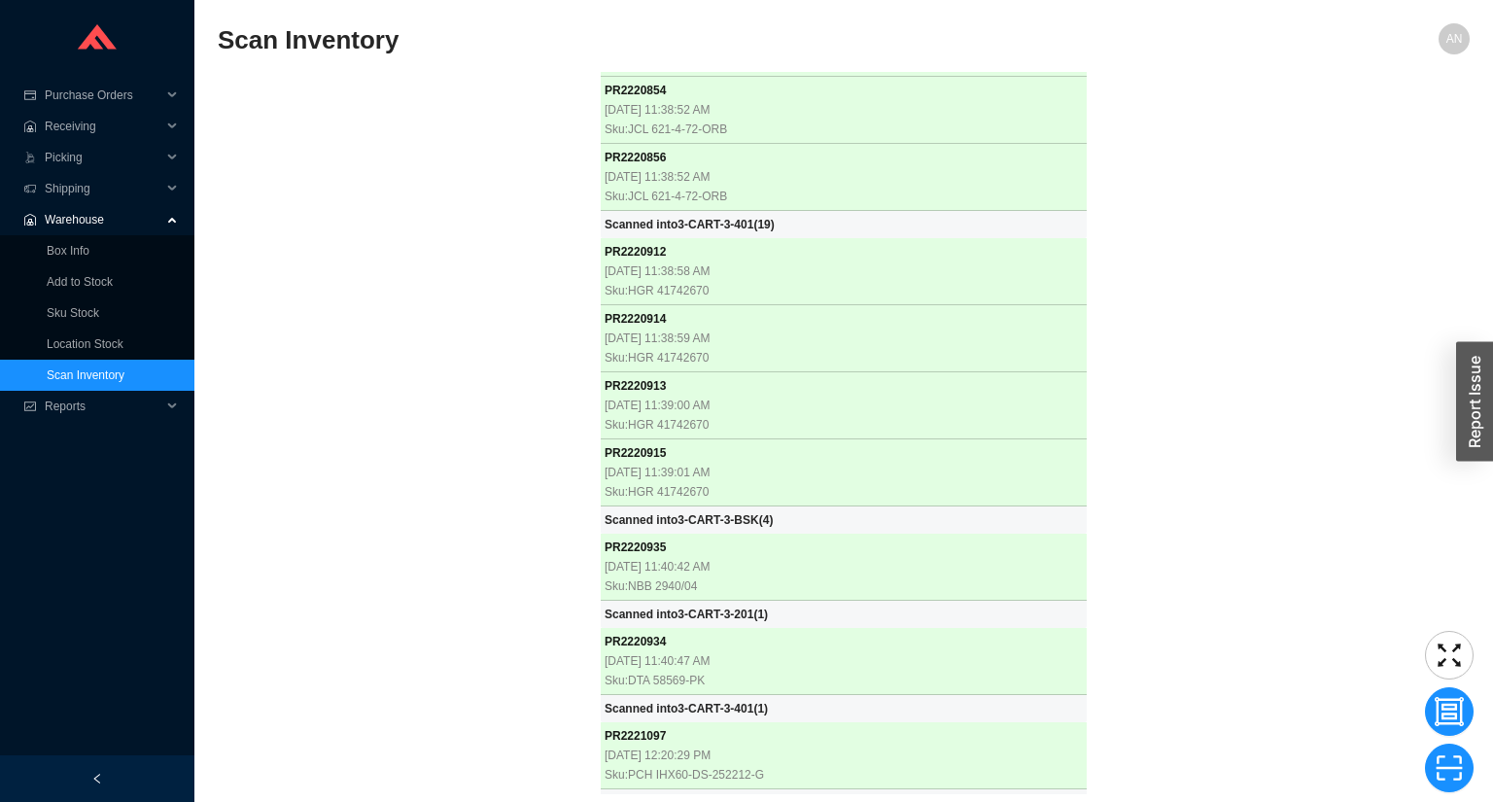
click at [493, 146] on div "PR 2219285 9/17/2025, 9:28:29 AM Sku: GLS VTS-1666-4-SC-FM PR 2219284 9/17/2025…" at bounding box center [844, 433] width 1252 height 722
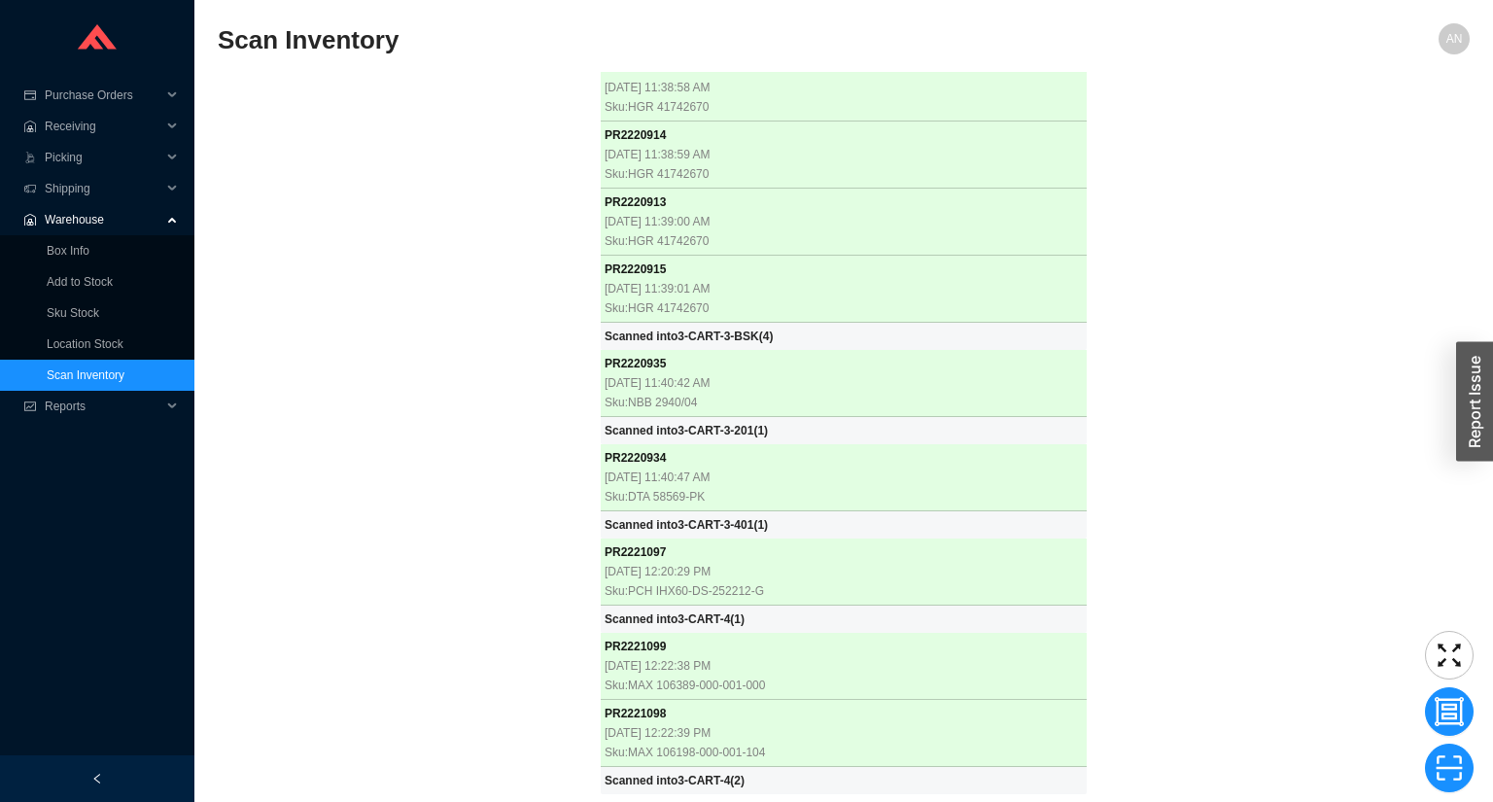
scroll to position [69038, 0]
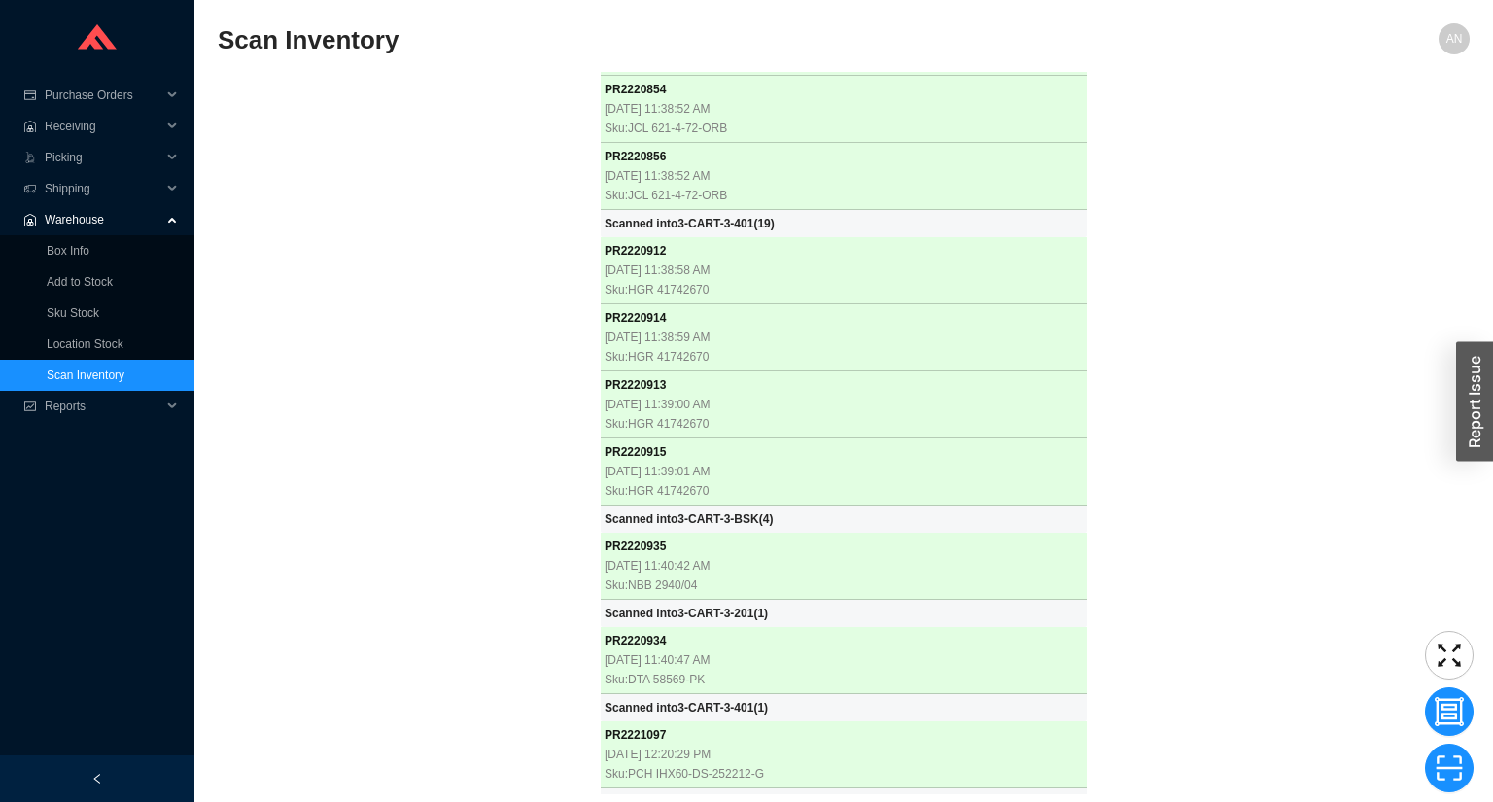
click at [301, 218] on div "PR 2219298 9/17/2025, 9:54:34 AM Sku: BLN 443027 PR 2219297 9/17/2025, 9:54:35 …" at bounding box center [844, 433] width 1252 height 722
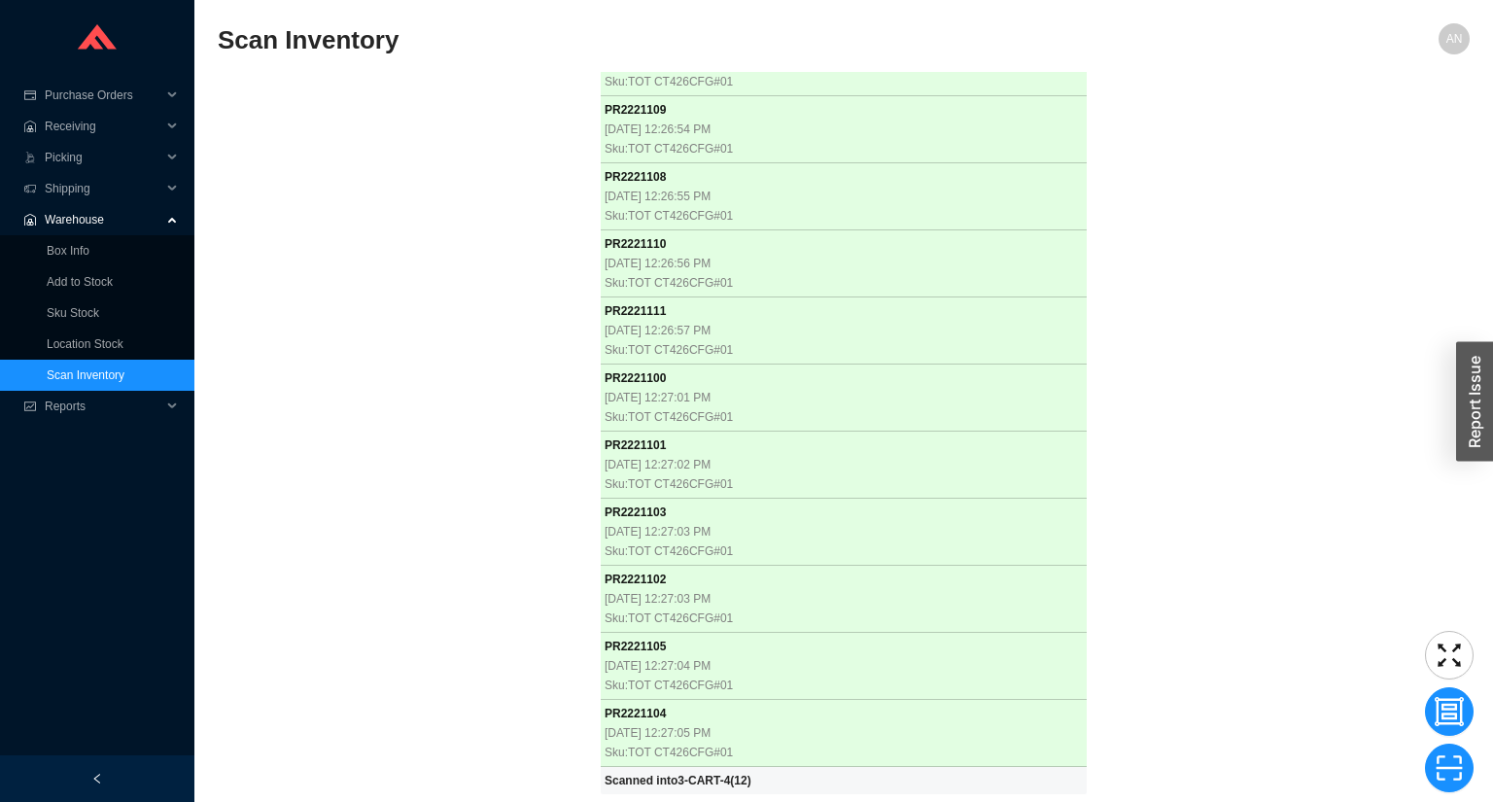
scroll to position [69251, 0]
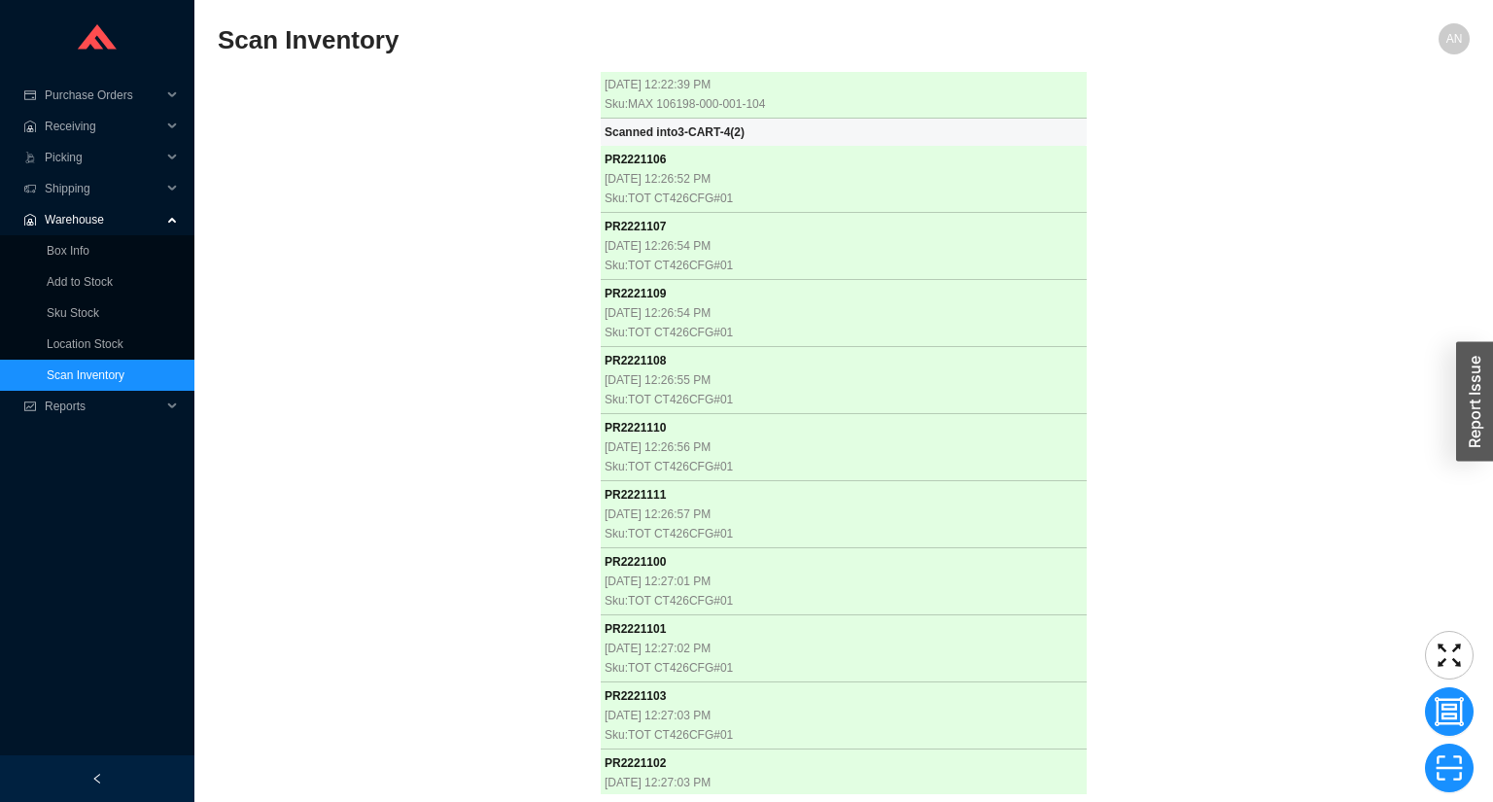
click at [390, 183] on div "PR 2219296 9/17/2025, 9:54:48 AM Sku: BLN 442533 PR 2219295 9/17/2025, 9:54:50 …" at bounding box center [844, 433] width 1252 height 722
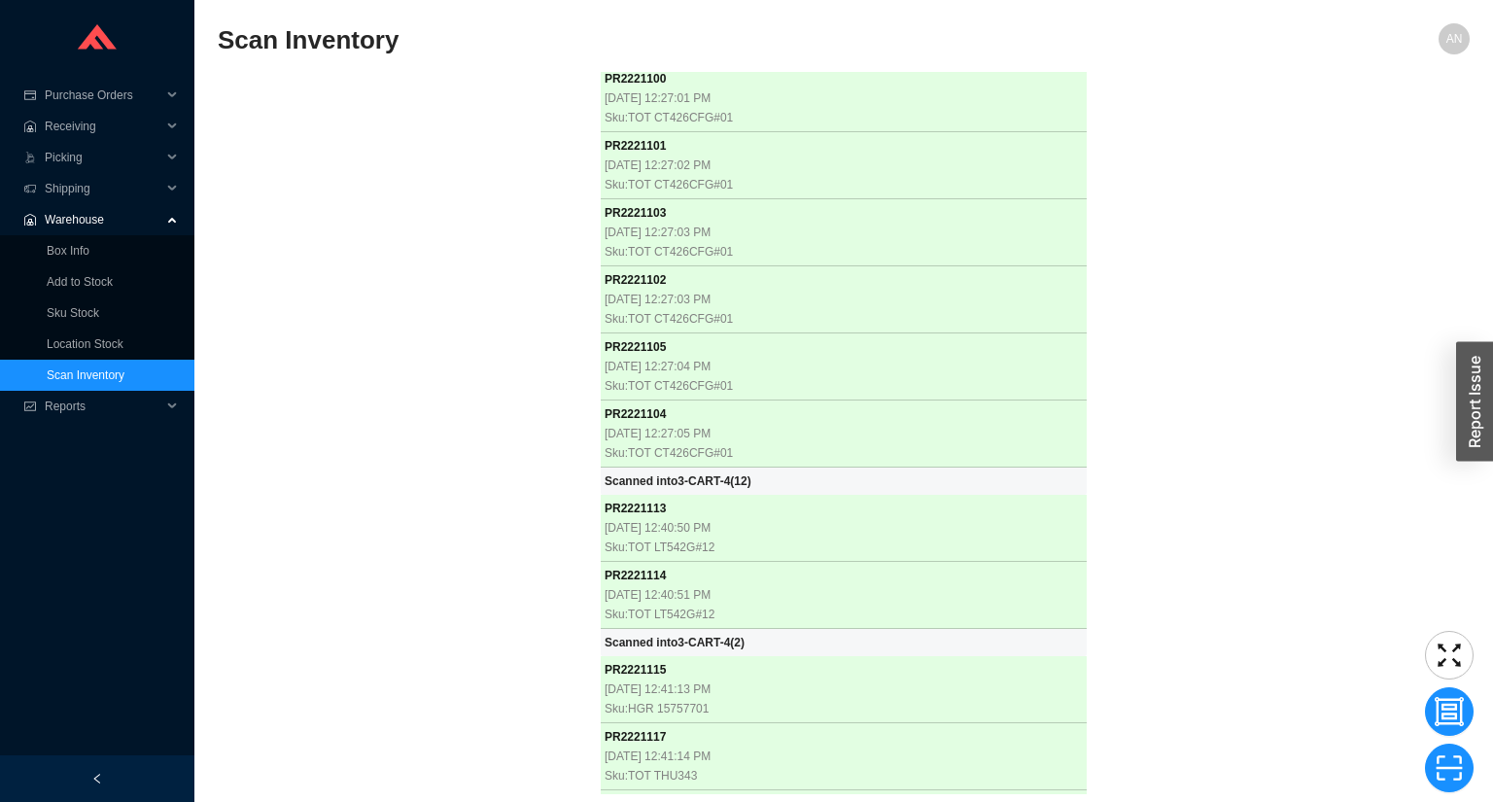
scroll to position [69734, 0]
